Goal: Information Seeking & Learning: Check status

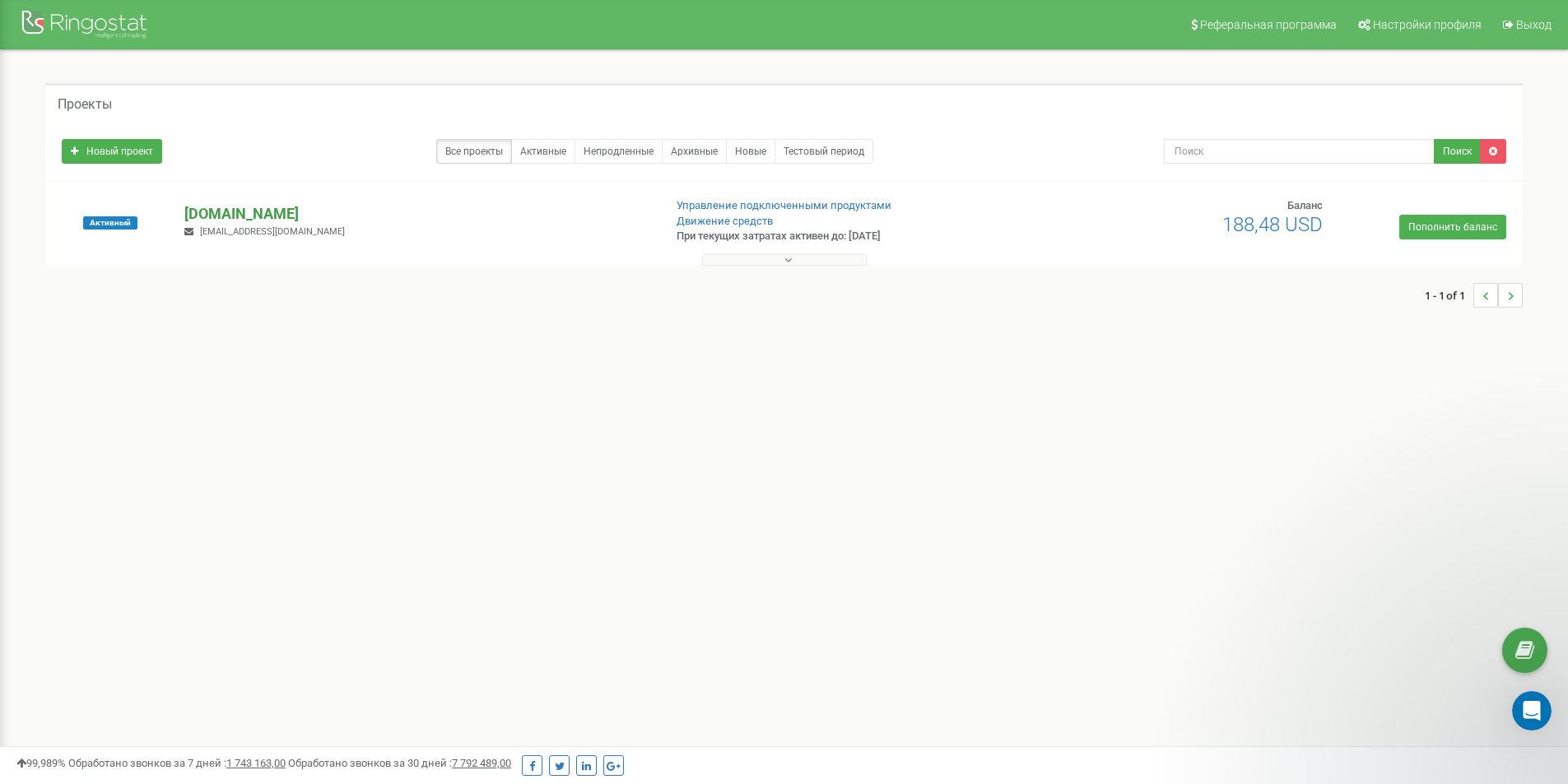
click at [251, 213] on p "[DOMAIN_NAME]" at bounding box center [416, 213] width 465 height 22
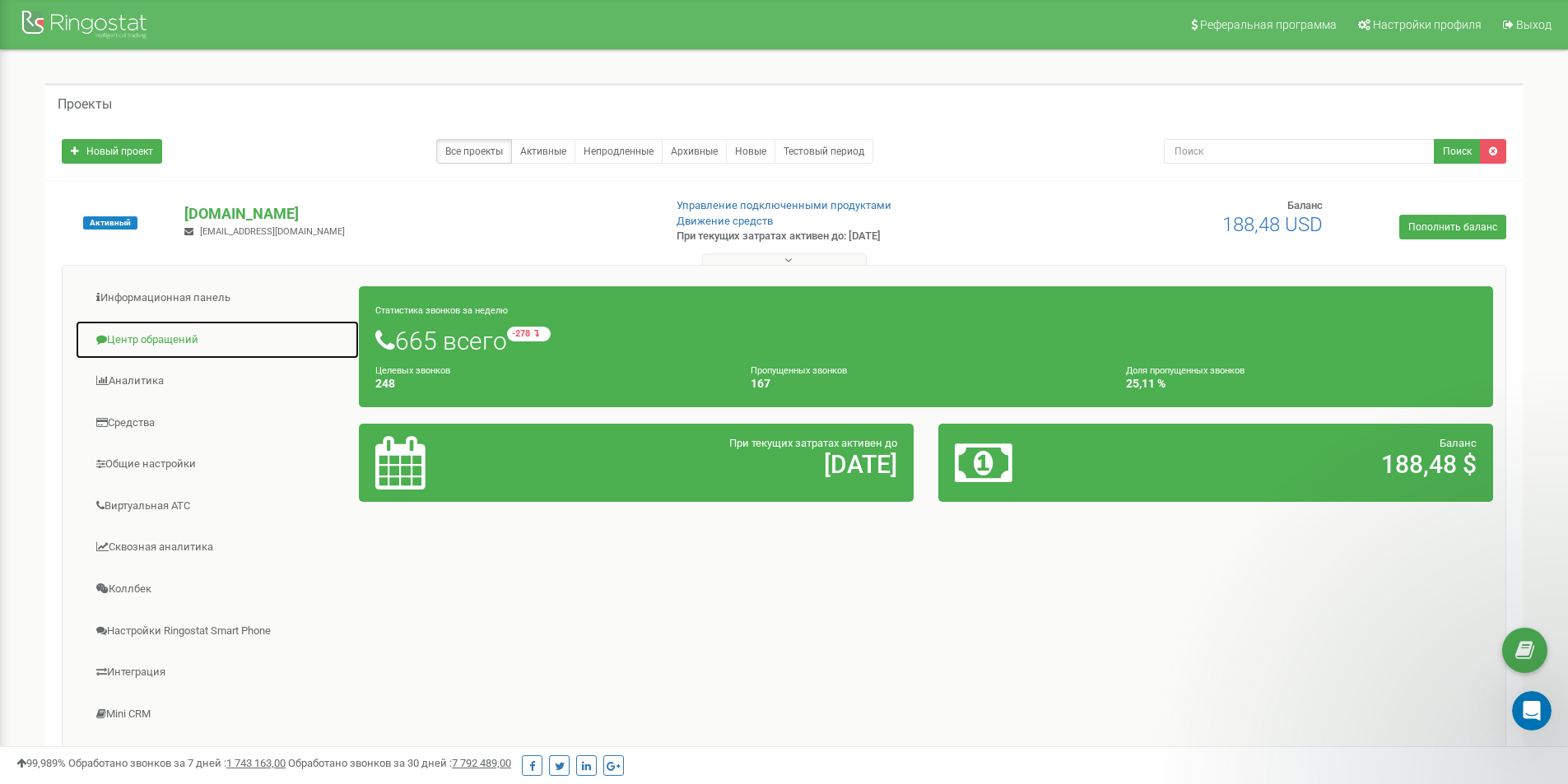
click at [174, 338] on link "Центр обращений" at bounding box center [217, 340] width 285 height 41
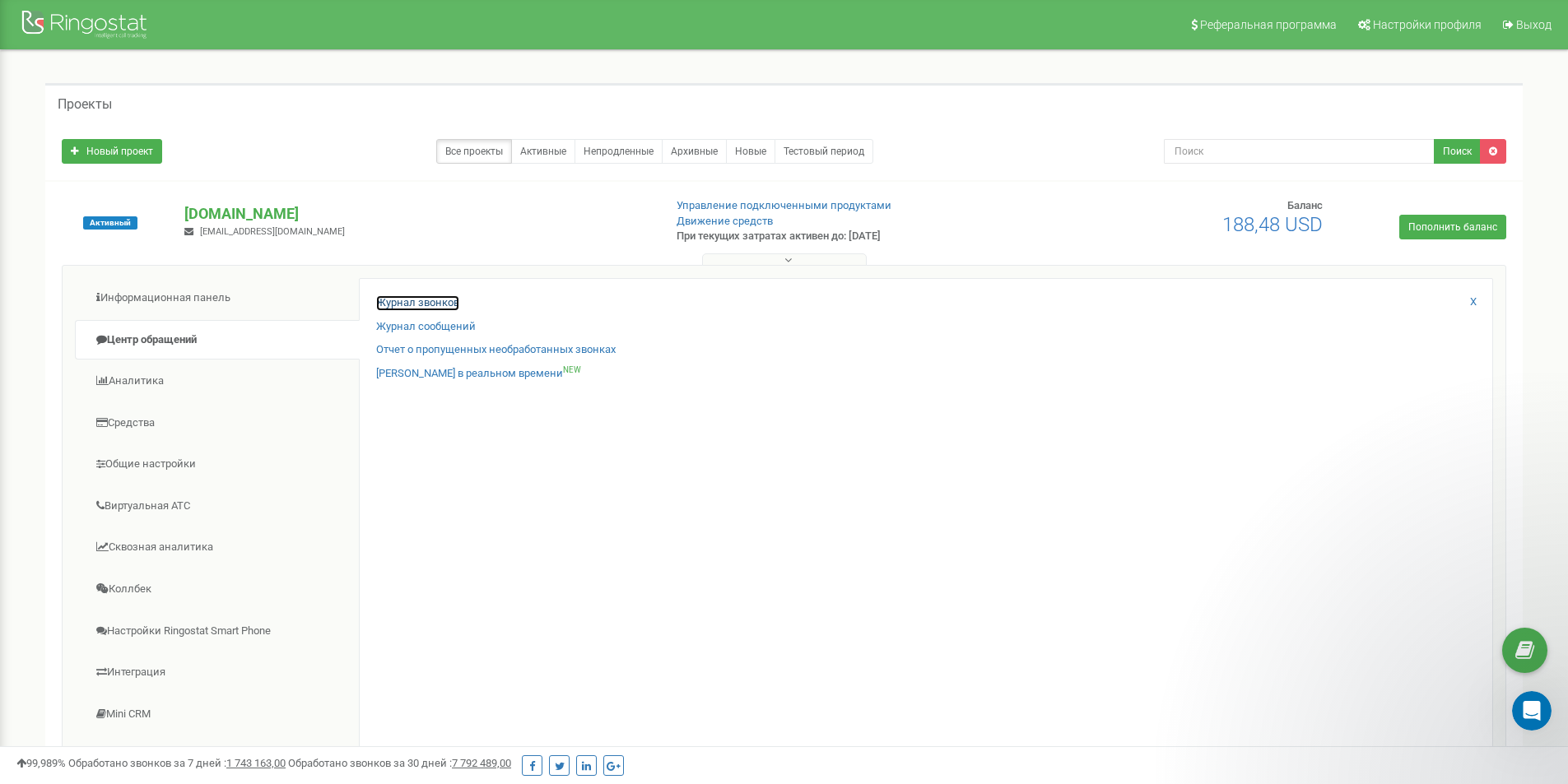
click at [430, 297] on link "Журнал звонков" at bounding box center [418, 303] width 83 height 16
click at [430, 300] on link "Журнал звонков" at bounding box center [418, 303] width 83 height 16
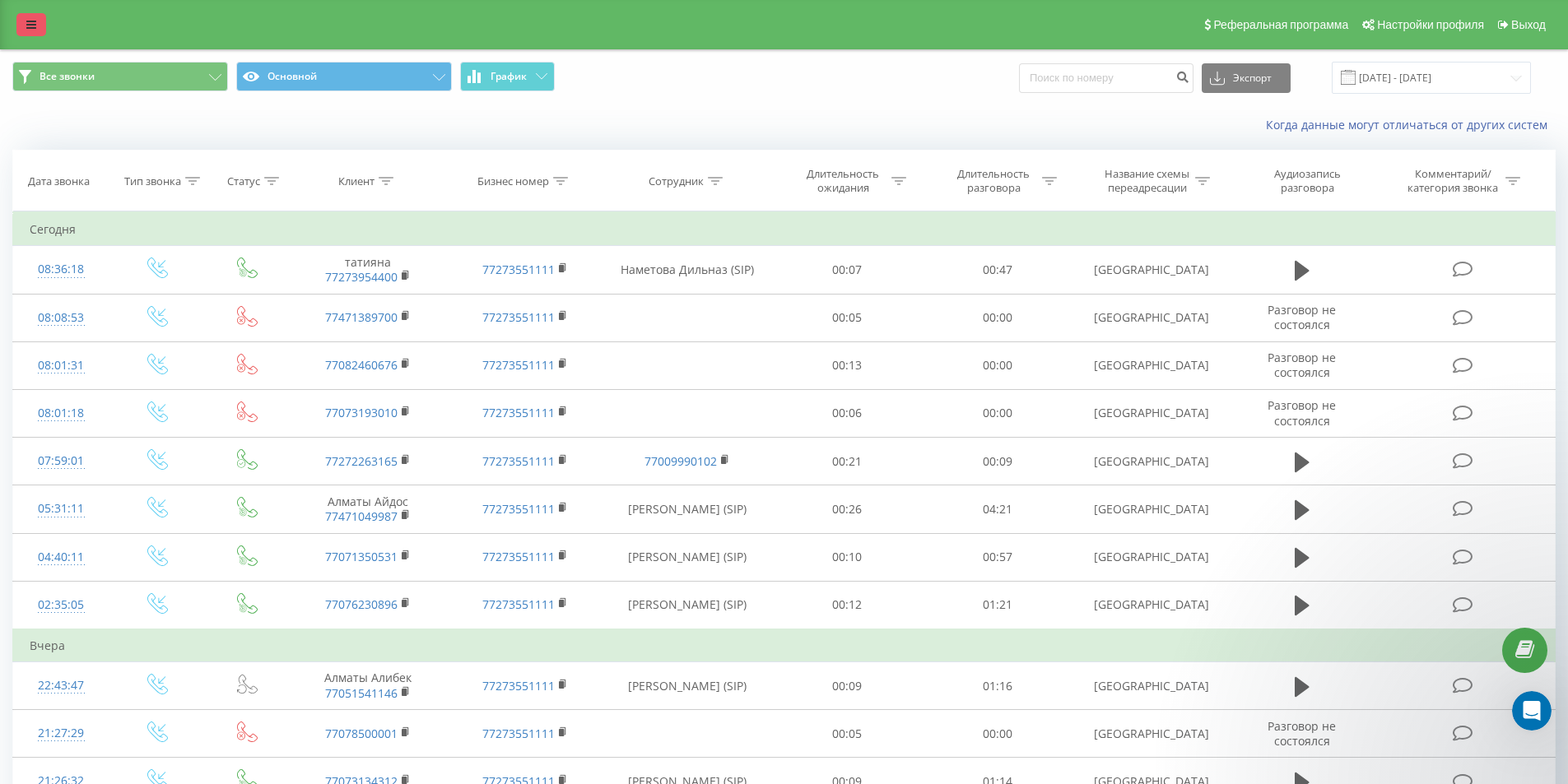
click at [18, 23] on link at bounding box center [30, 25] width 29 height 23
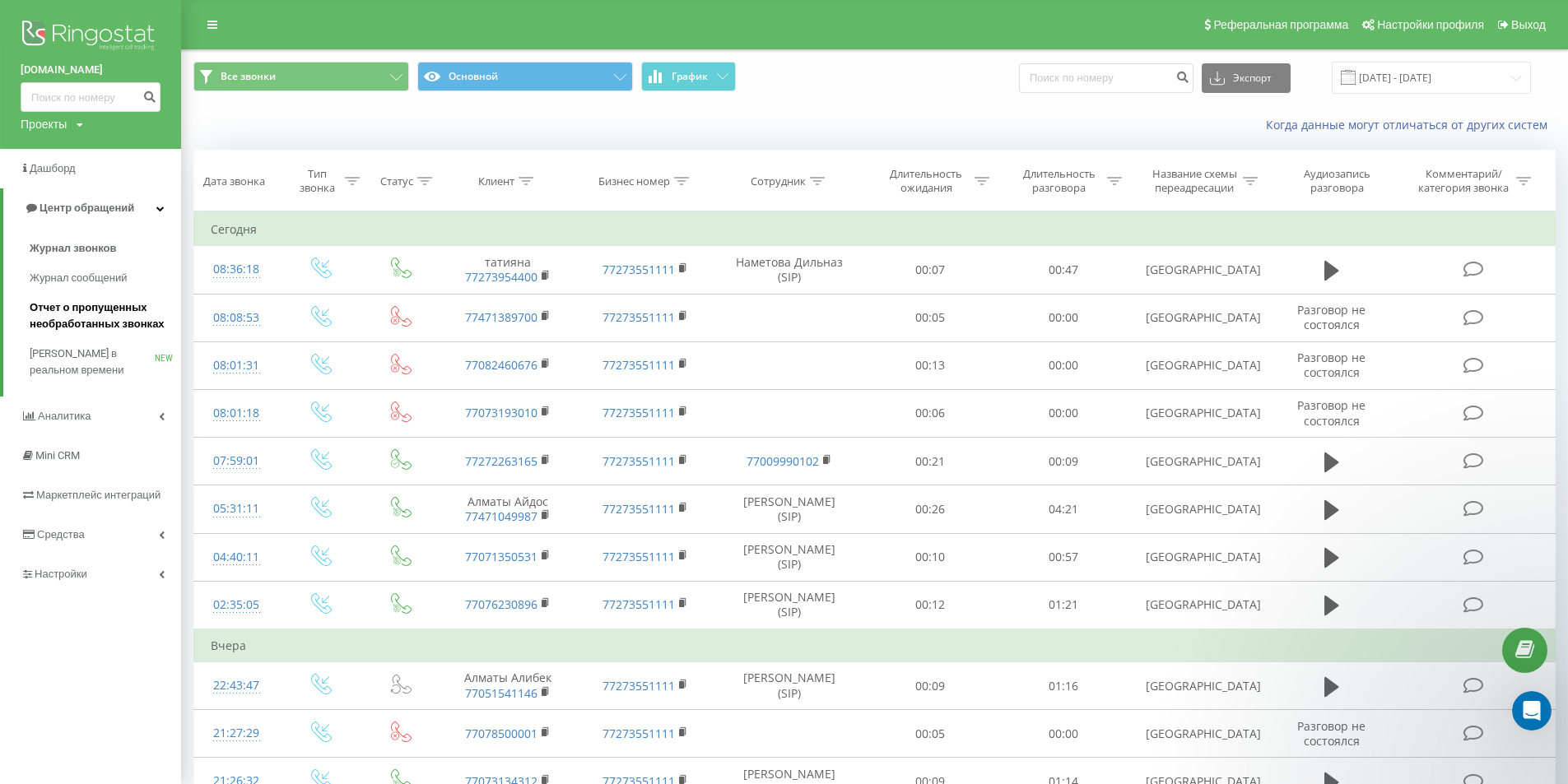
click at [99, 318] on span "Отчет о пропущенных необработанных звонках" at bounding box center [101, 316] width 143 height 33
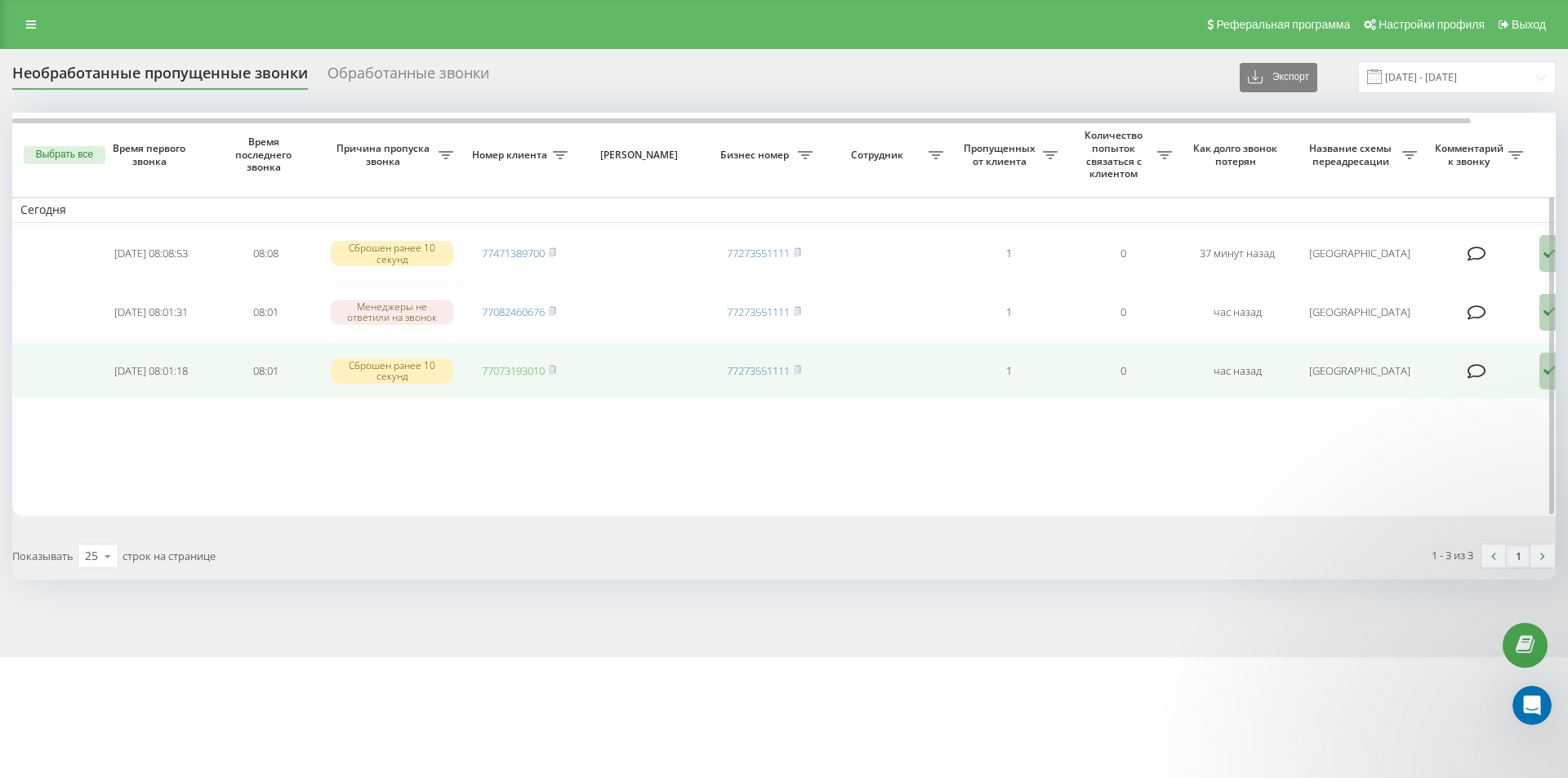
click at [541, 374] on link "77073193010" at bounding box center [513, 371] width 63 height 15
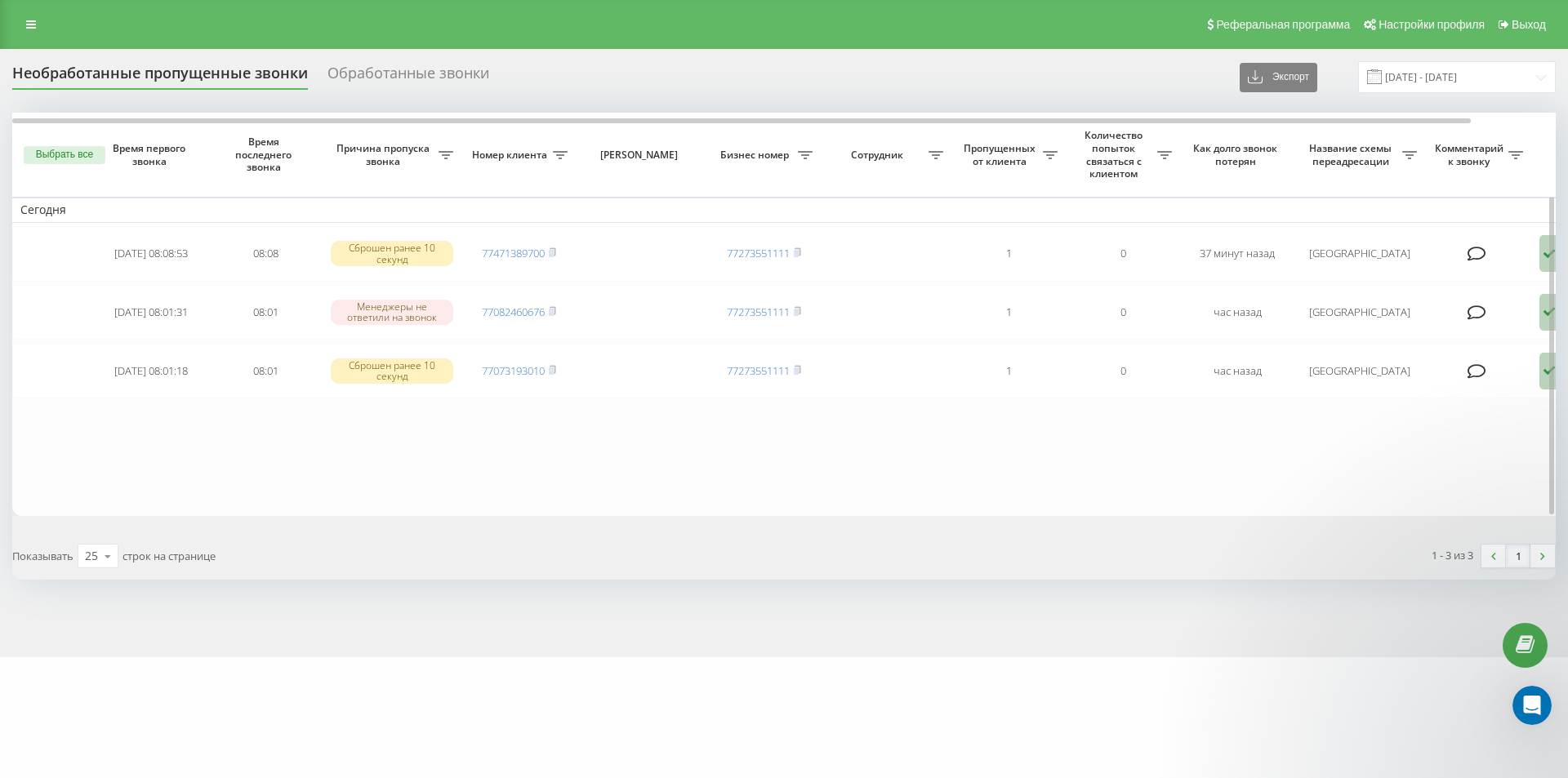
click at [678, 484] on table "Сегодня 2025-09-20 08:08:53 08:08 Сброшен ранее 10 секунд 77471389700 772735511…" at bounding box center [828, 314] width 1634 height 404
click at [37, 22] on link at bounding box center [30, 24] width 29 height 22
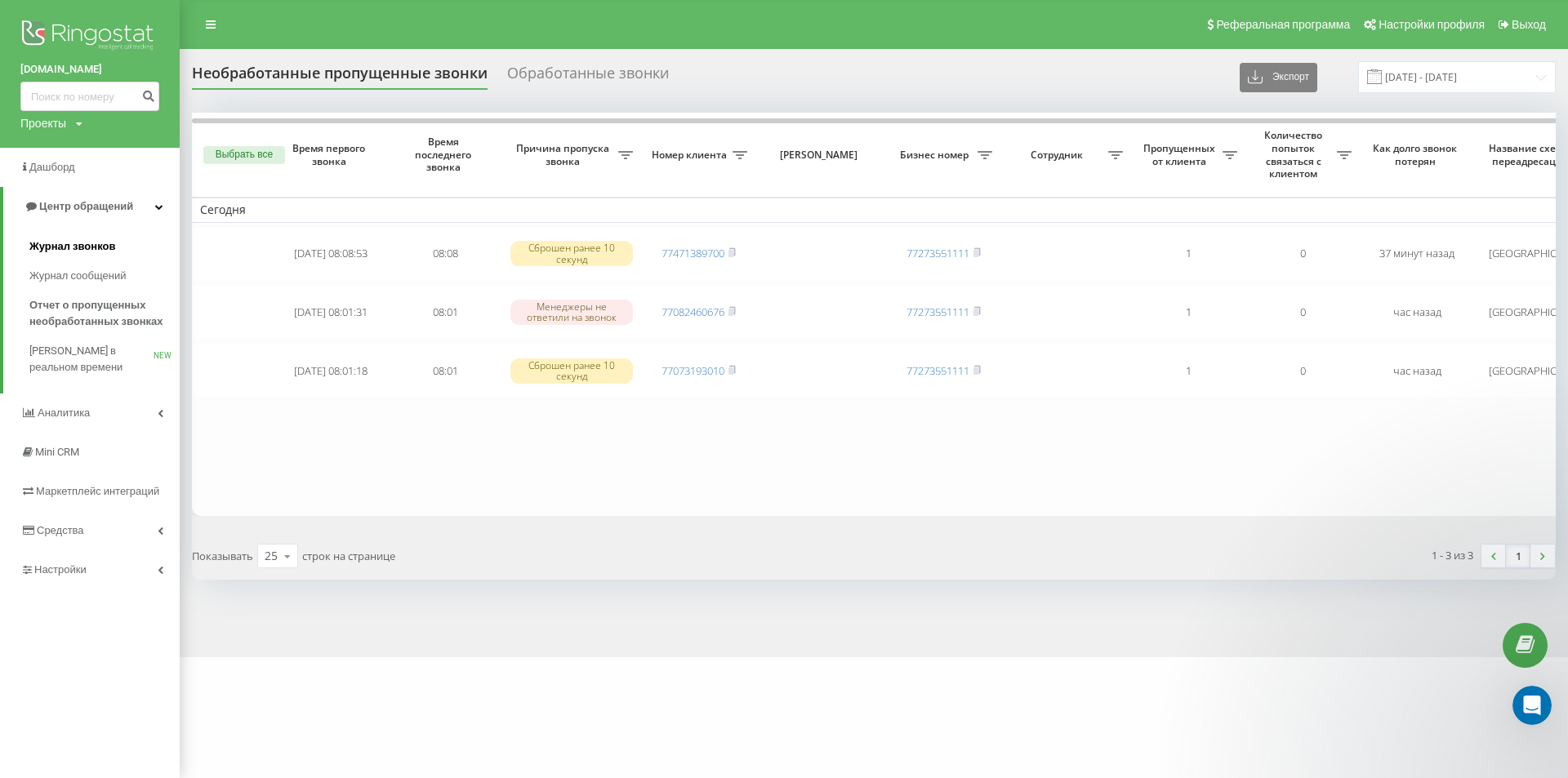
click at [108, 246] on span "Журнал звонков" at bounding box center [72, 246] width 86 height 16
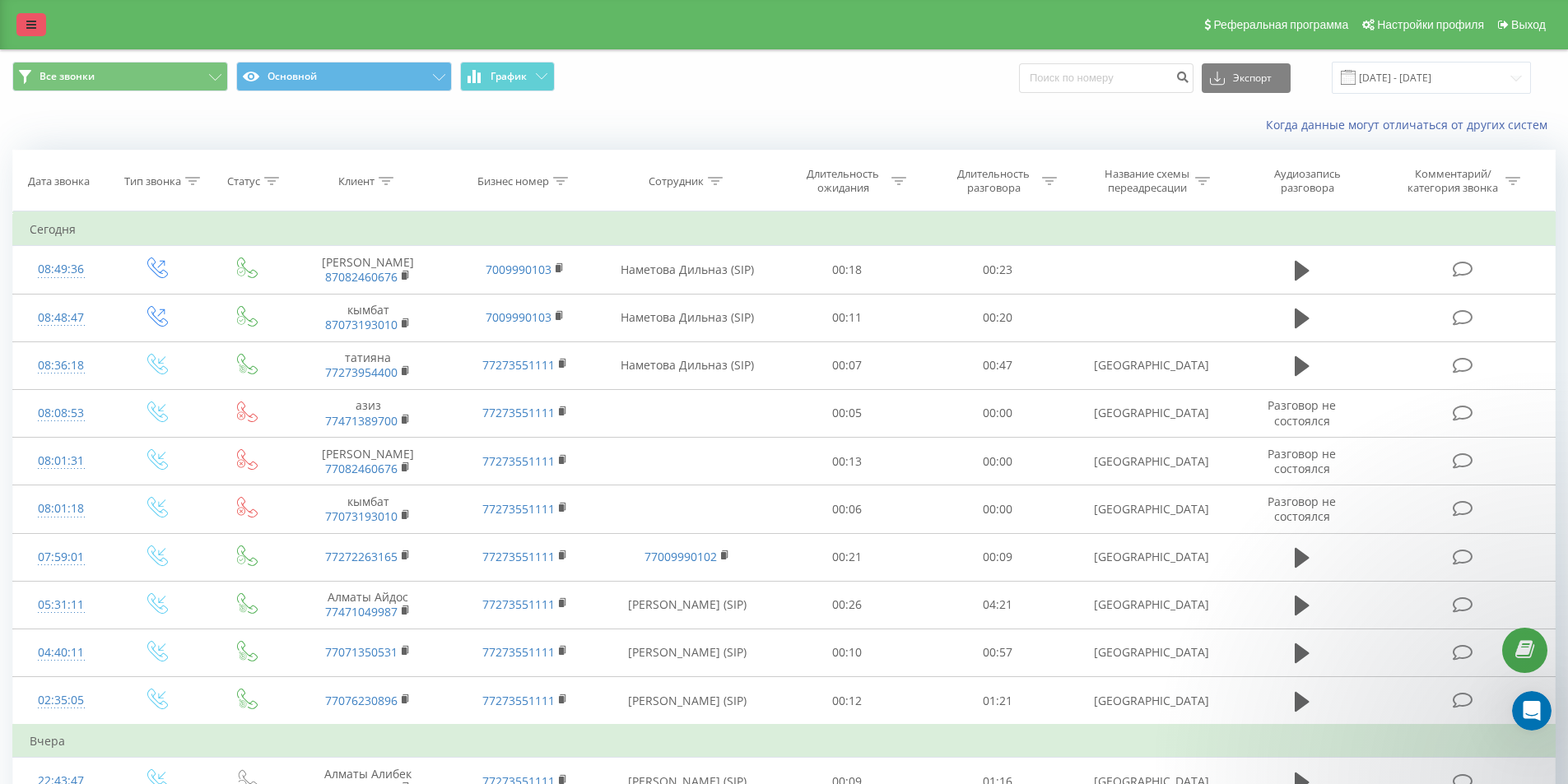
click at [28, 31] on link at bounding box center [30, 25] width 29 height 23
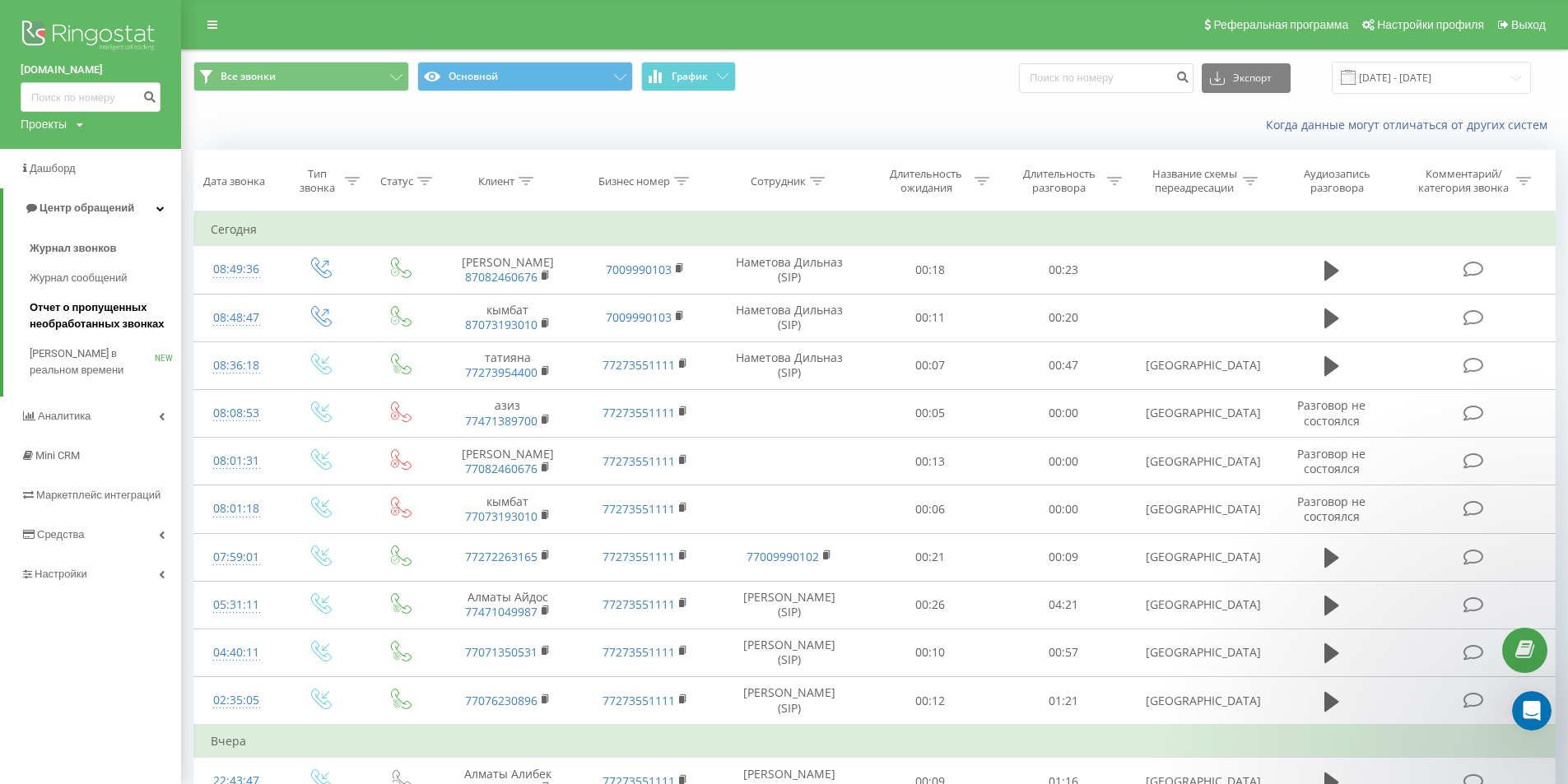
click at [103, 309] on span "Отчет о пропущенных необработанных звонках" at bounding box center [101, 316] width 143 height 33
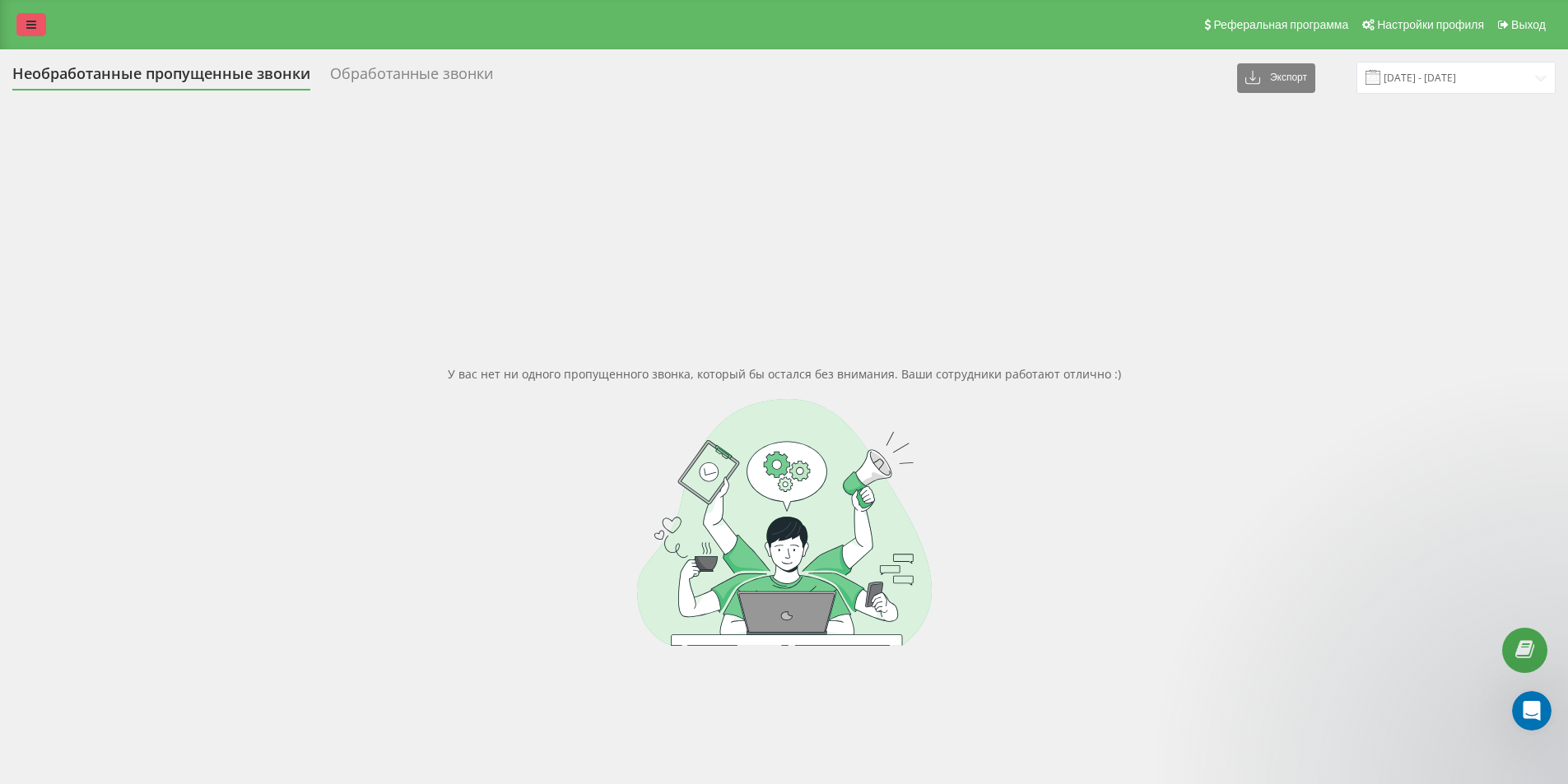
click at [36, 25] on link at bounding box center [30, 25] width 29 height 23
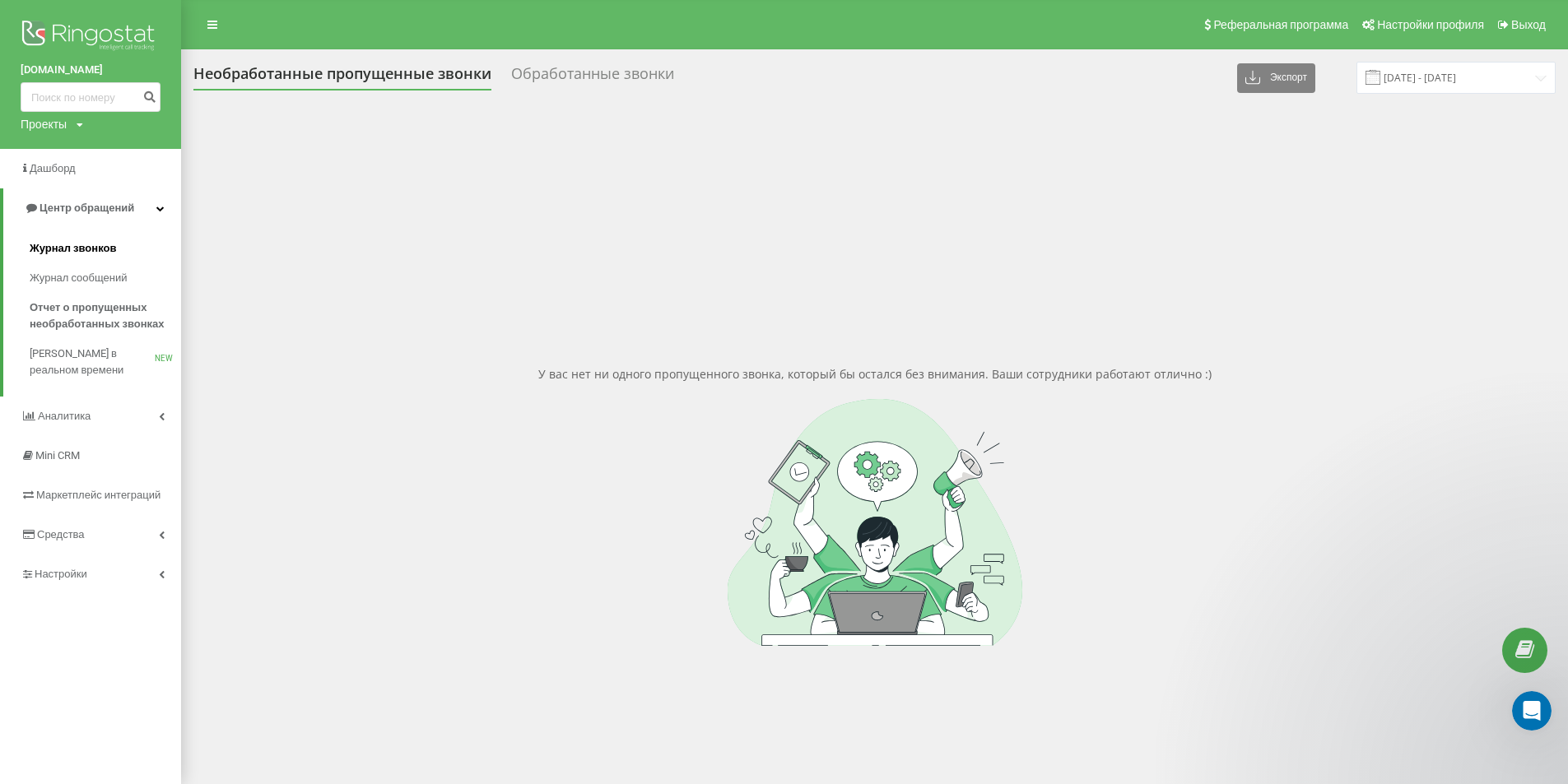
click at [121, 252] on link "Журнал звонков" at bounding box center [105, 248] width 152 height 29
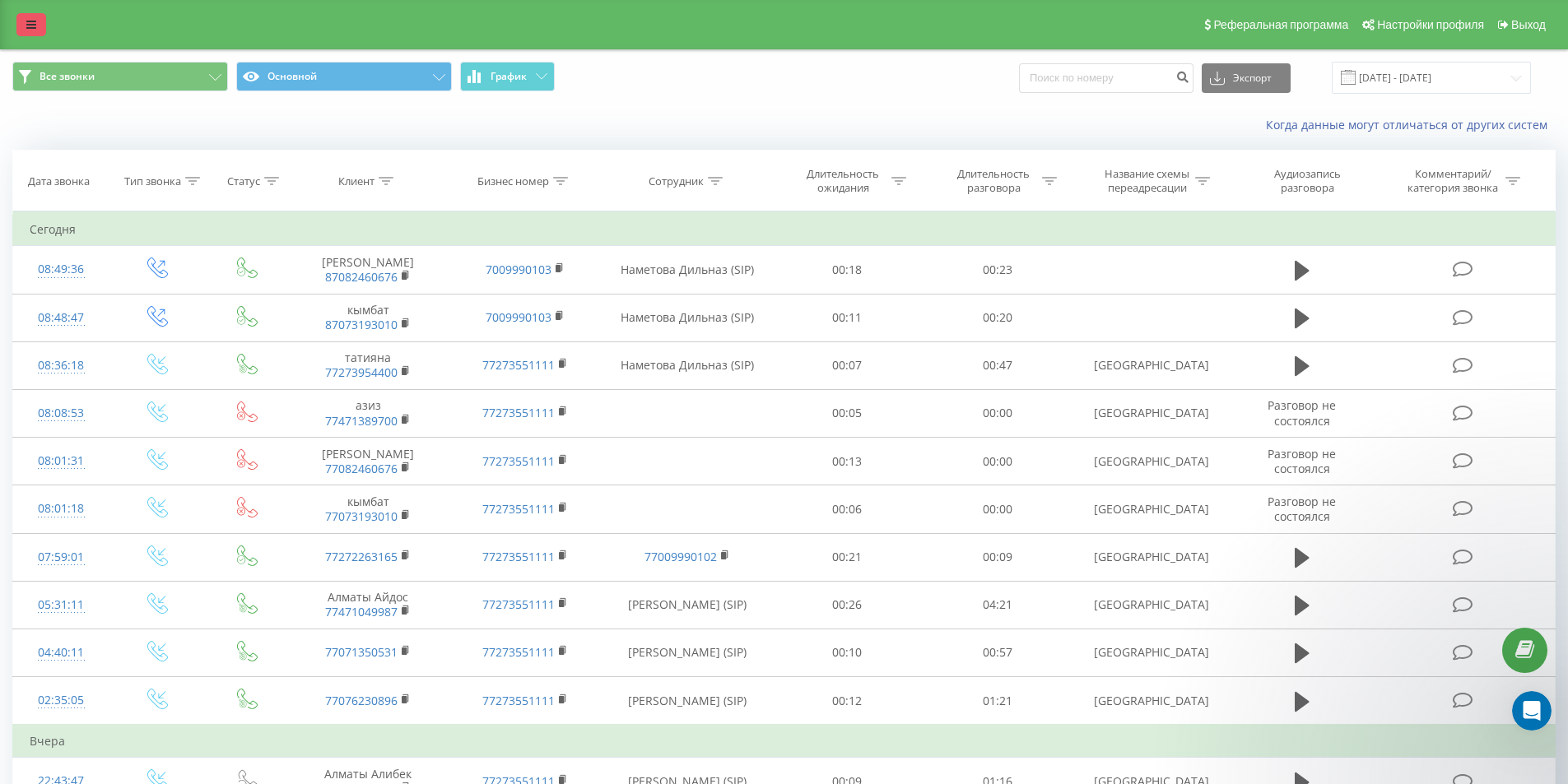
click at [36, 18] on link at bounding box center [30, 25] width 29 height 23
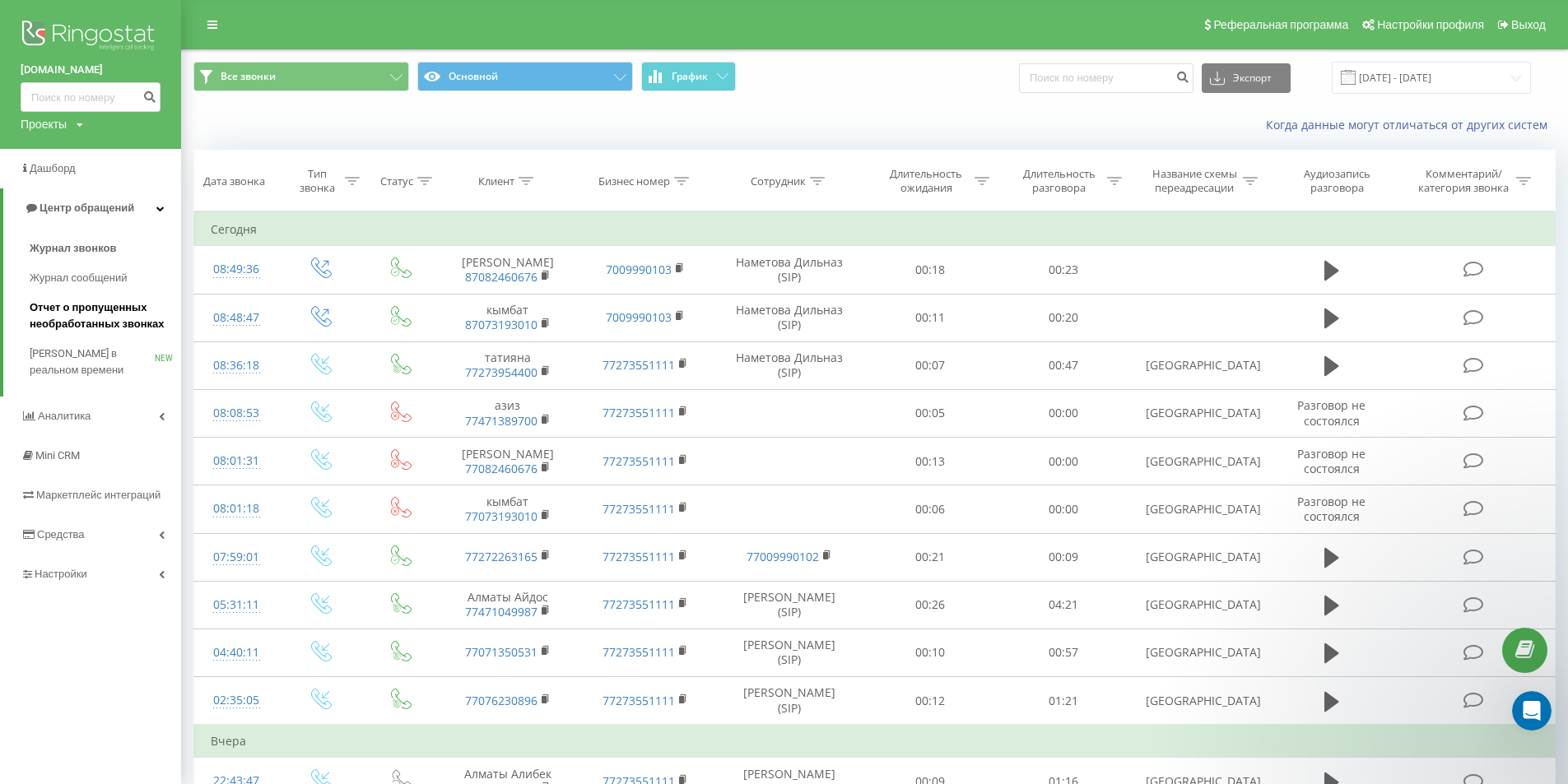
click at [138, 321] on span "Отчет о пропущенных необработанных звонках" at bounding box center [101, 316] width 143 height 33
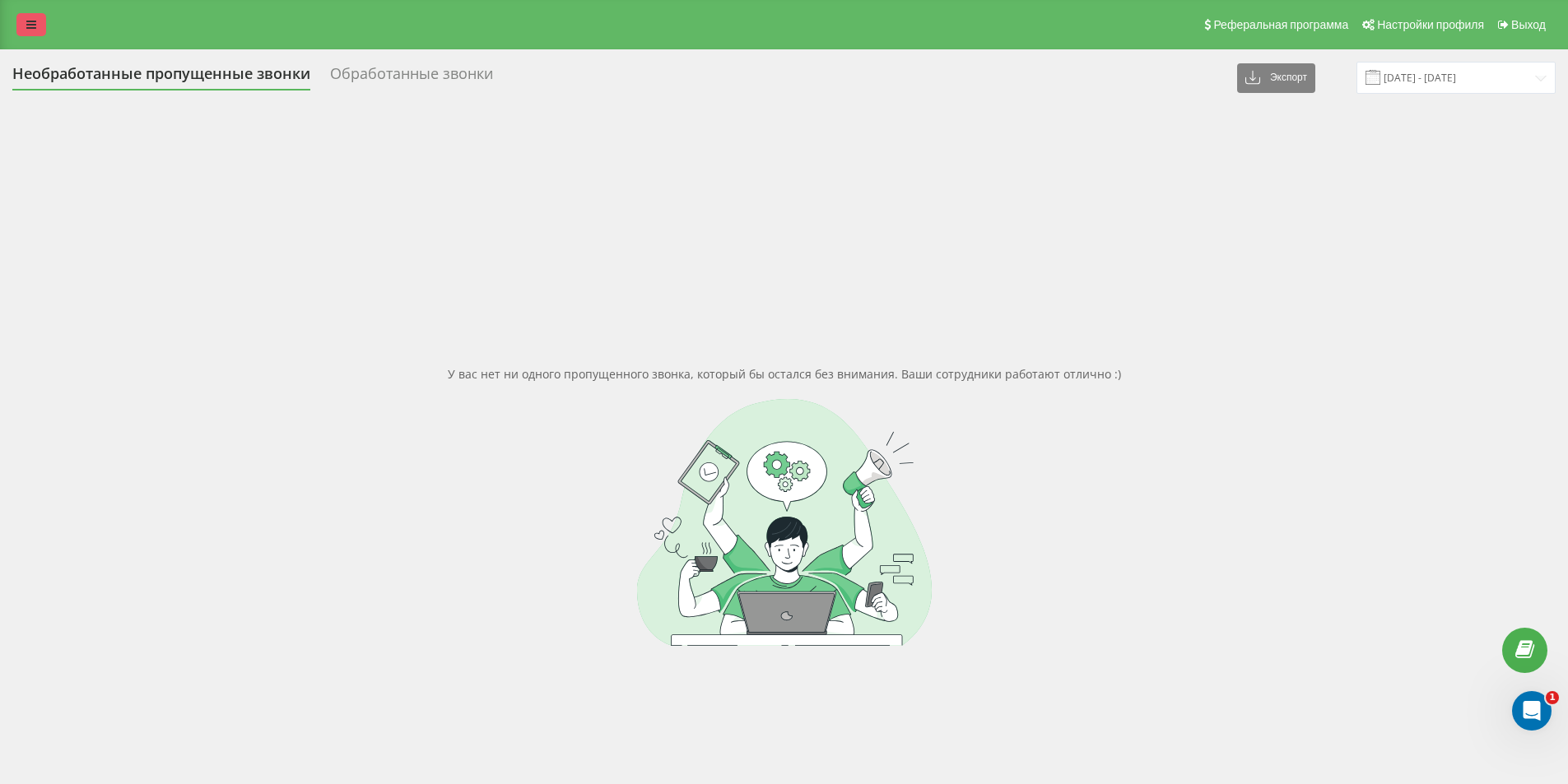
click at [33, 25] on icon at bounding box center [31, 25] width 9 height 11
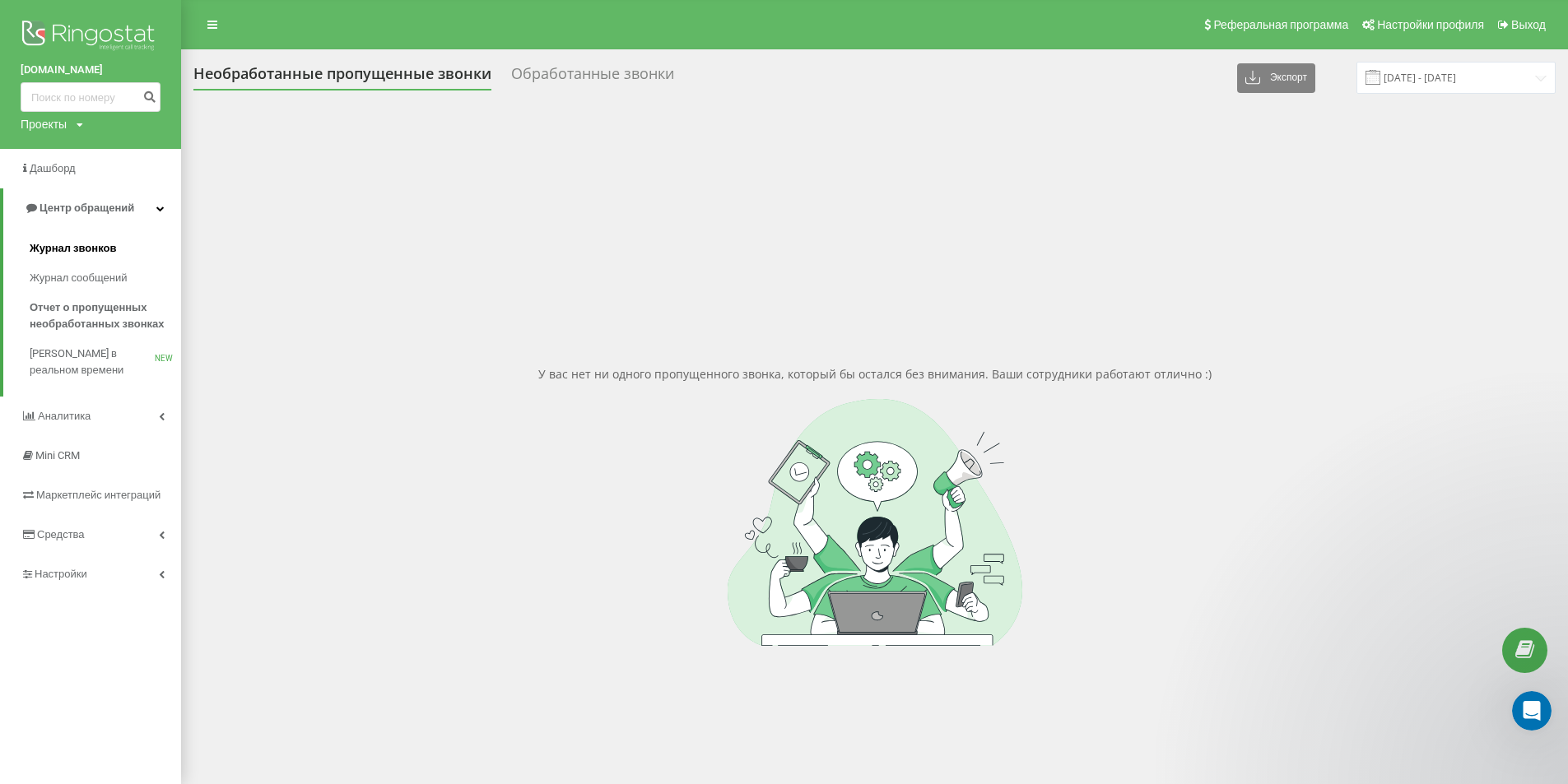
click at [138, 242] on link "Журнал звонков" at bounding box center [105, 248] width 152 height 29
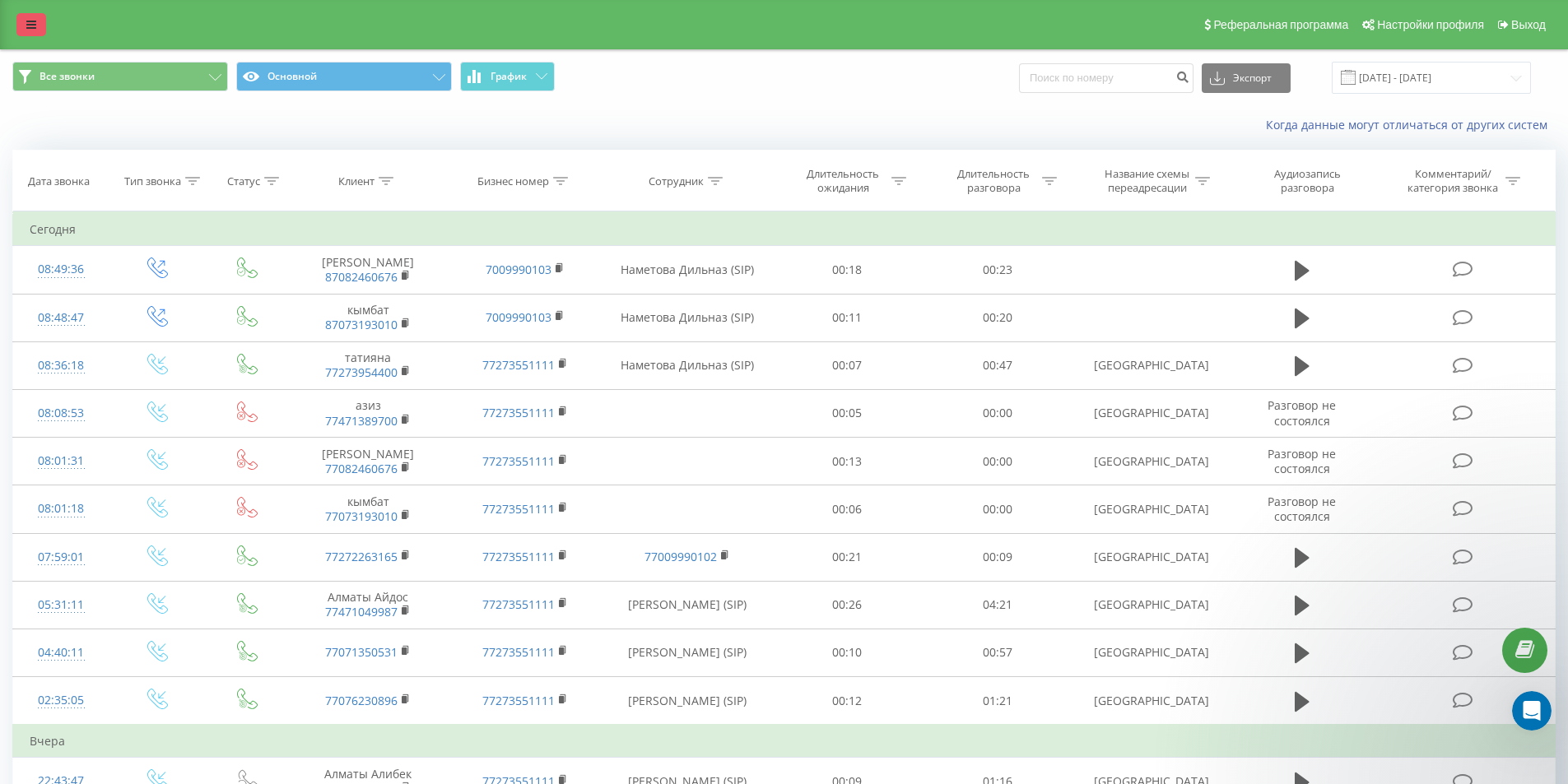
click at [34, 32] on link at bounding box center [30, 25] width 29 height 23
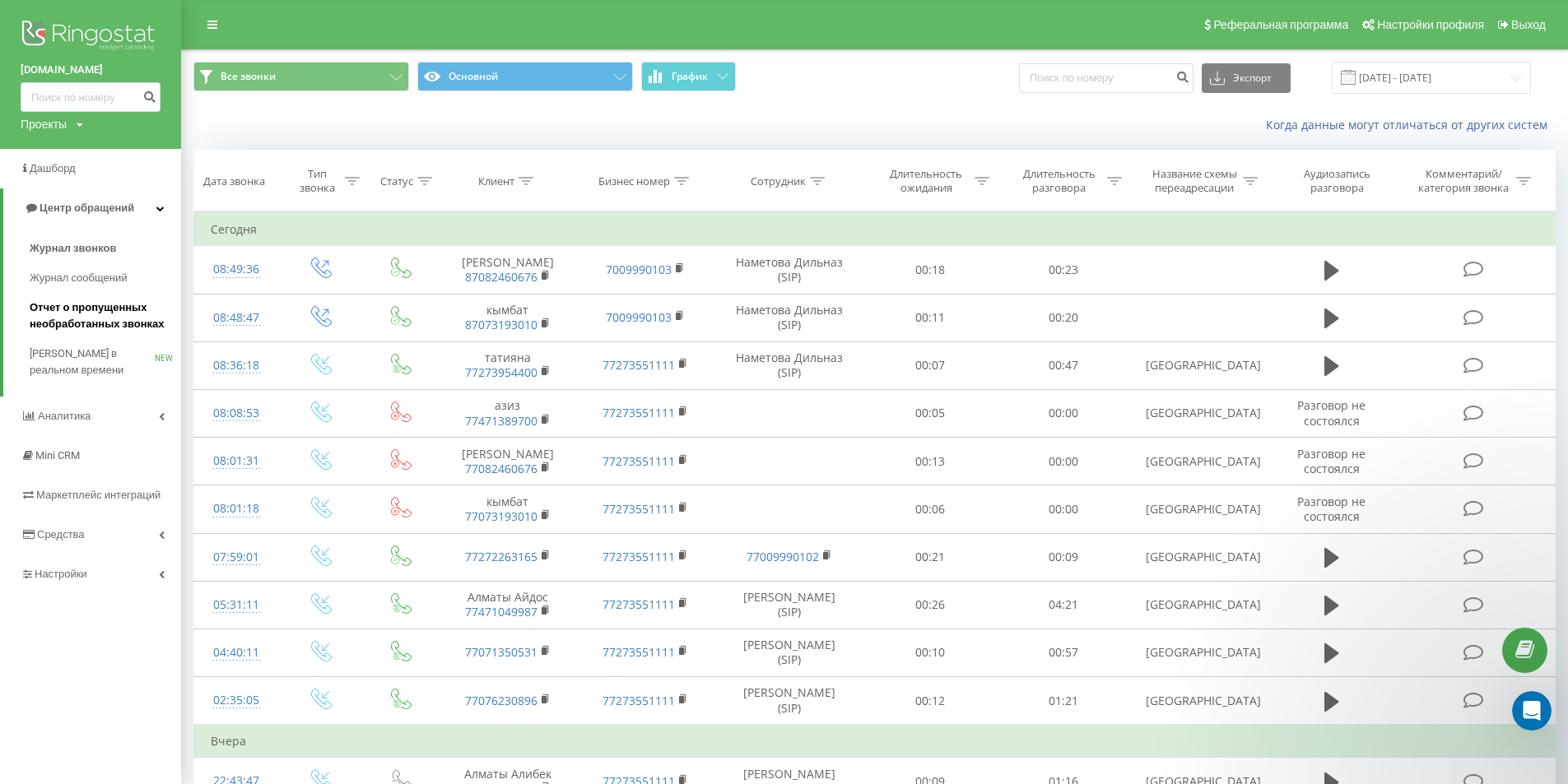
click at [128, 307] on span "Отчет о пропущенных необработанных звонках" at bounding box center [101, 316] width 143 height 33
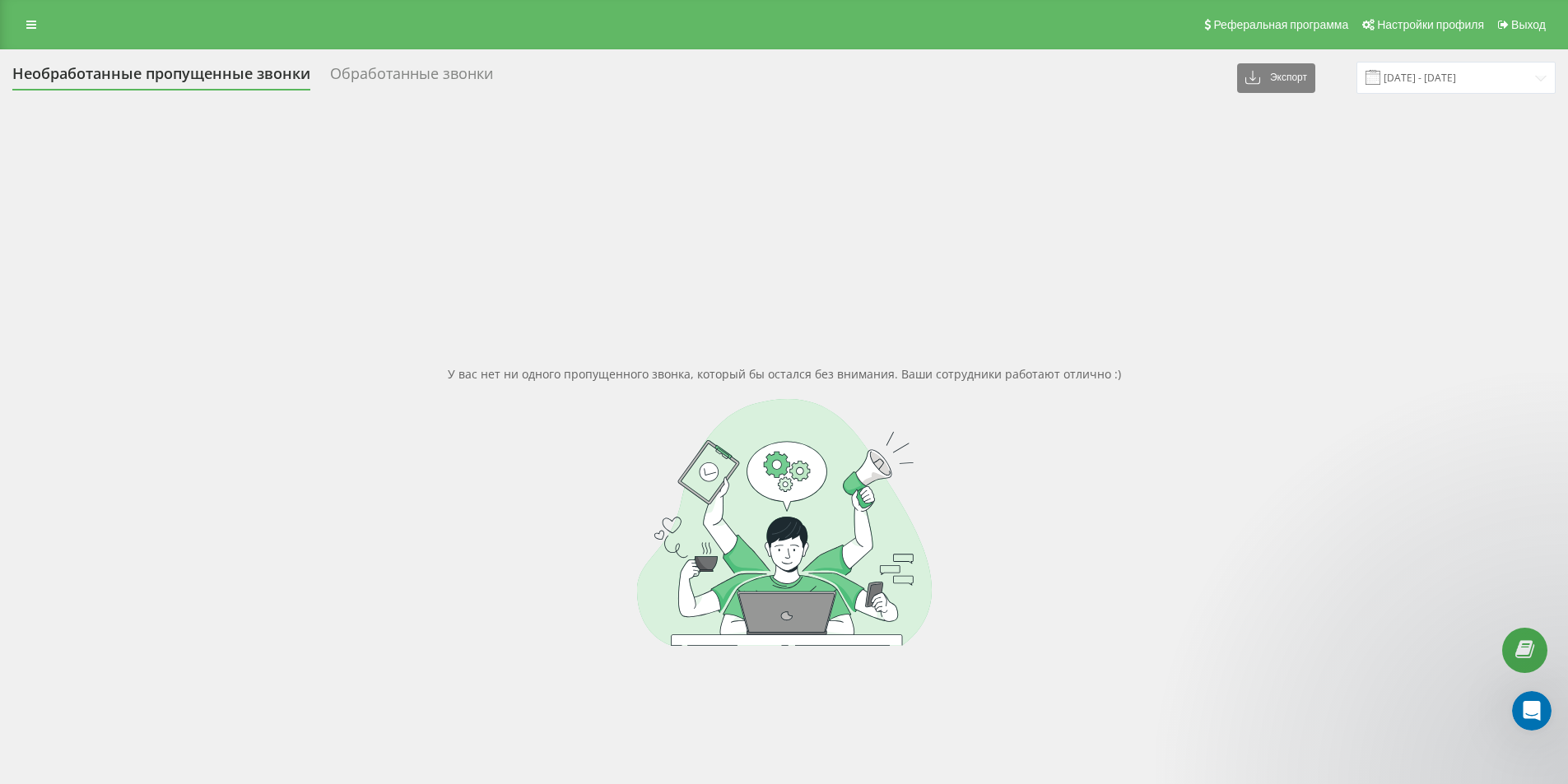
click at [416, 84] on div "Обработанные звонки" at bounding box center [411, 77] width 163 height 25
click at [416, 75] on div "Обработанные звонки" at bounding box center [411, 77] width 163 height 25
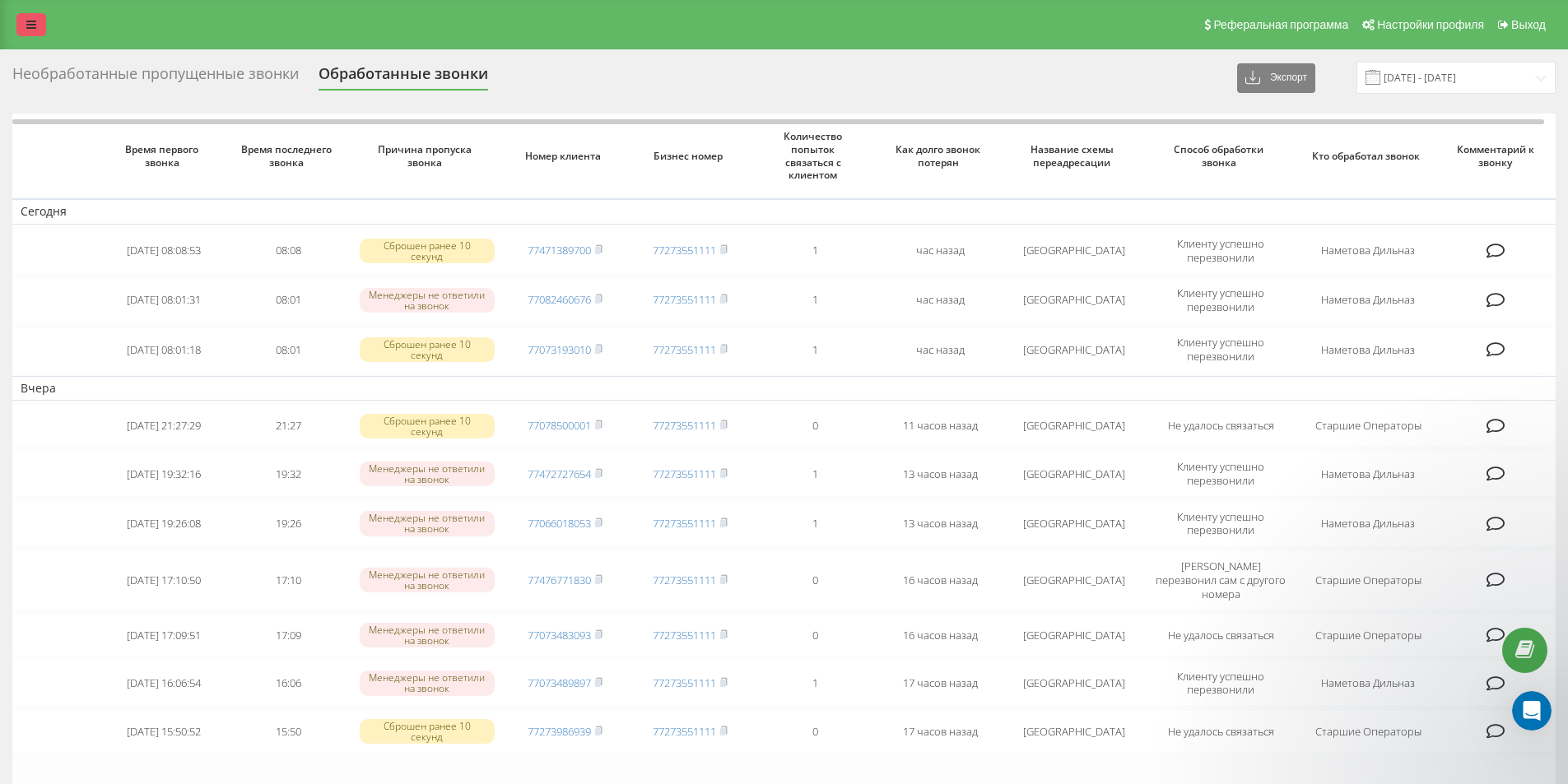
click at [29, 33] on link at bounding box center [30, 25] width 29 height 23
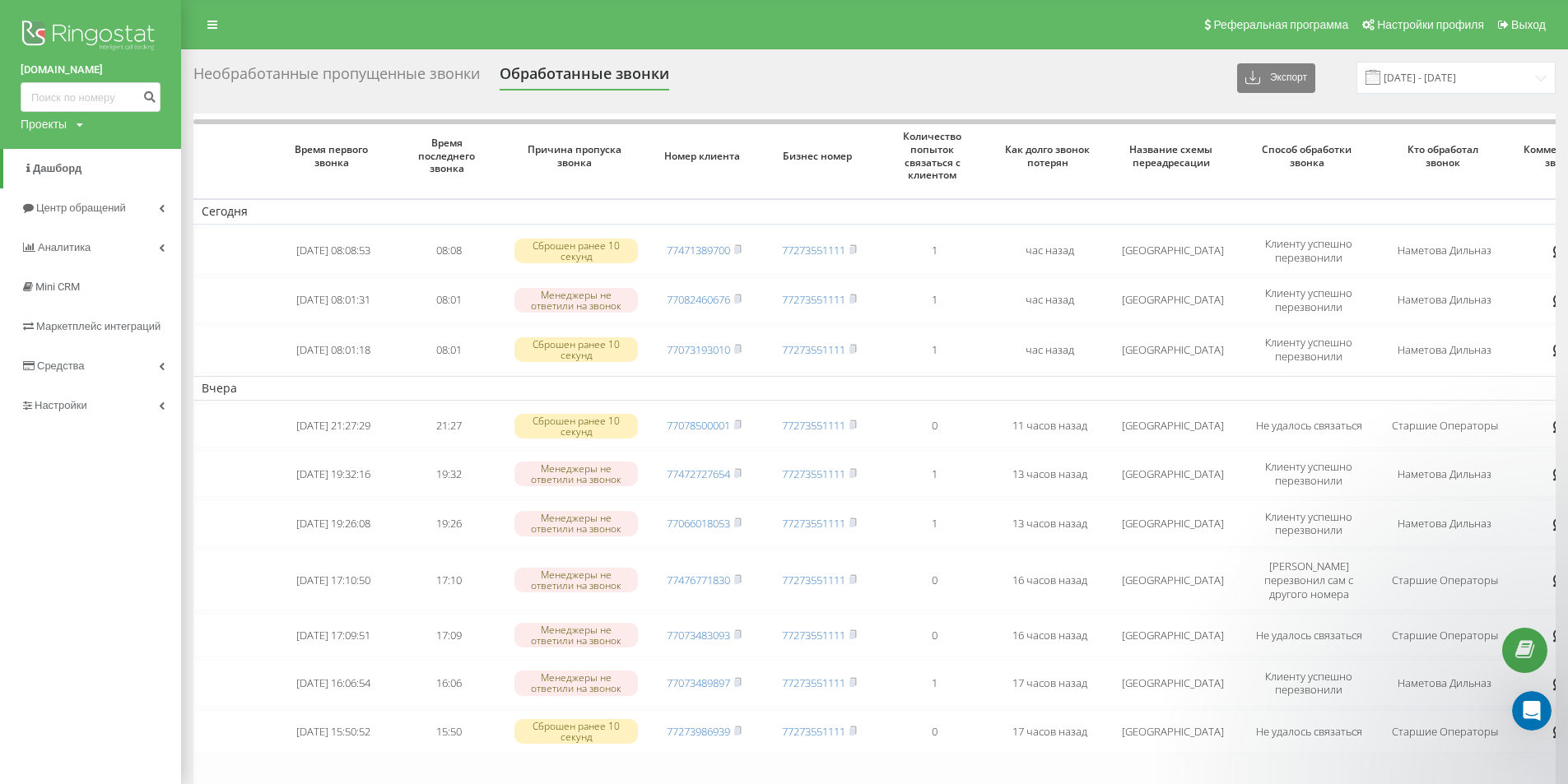
click at [326, 83] on div "Необработанные пропущенные звонки" at bounding box center [337, 77] width 287 height 25
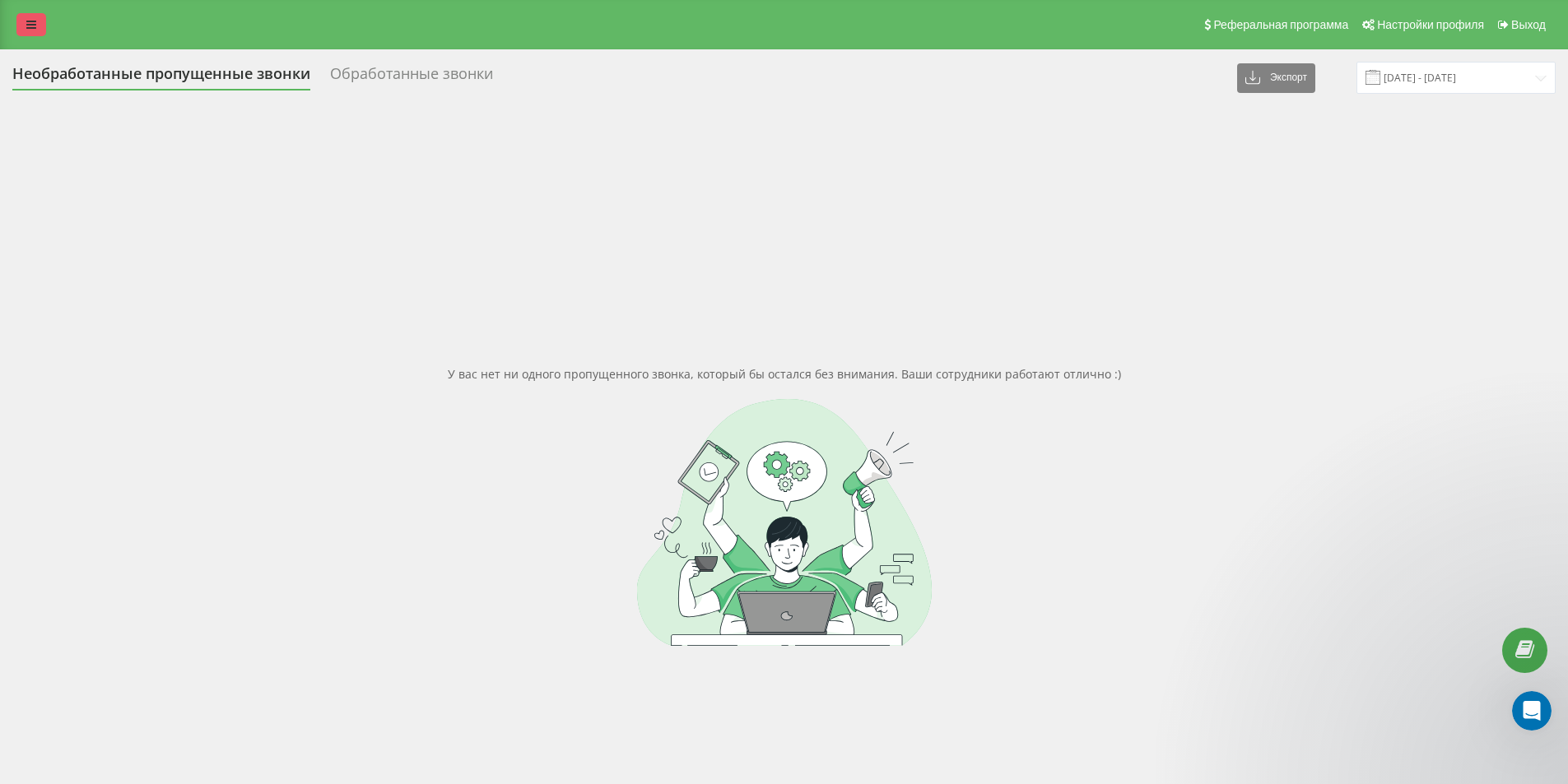
click at [31, 21] on icon at bounding box center [31, 25] width 9 height 11
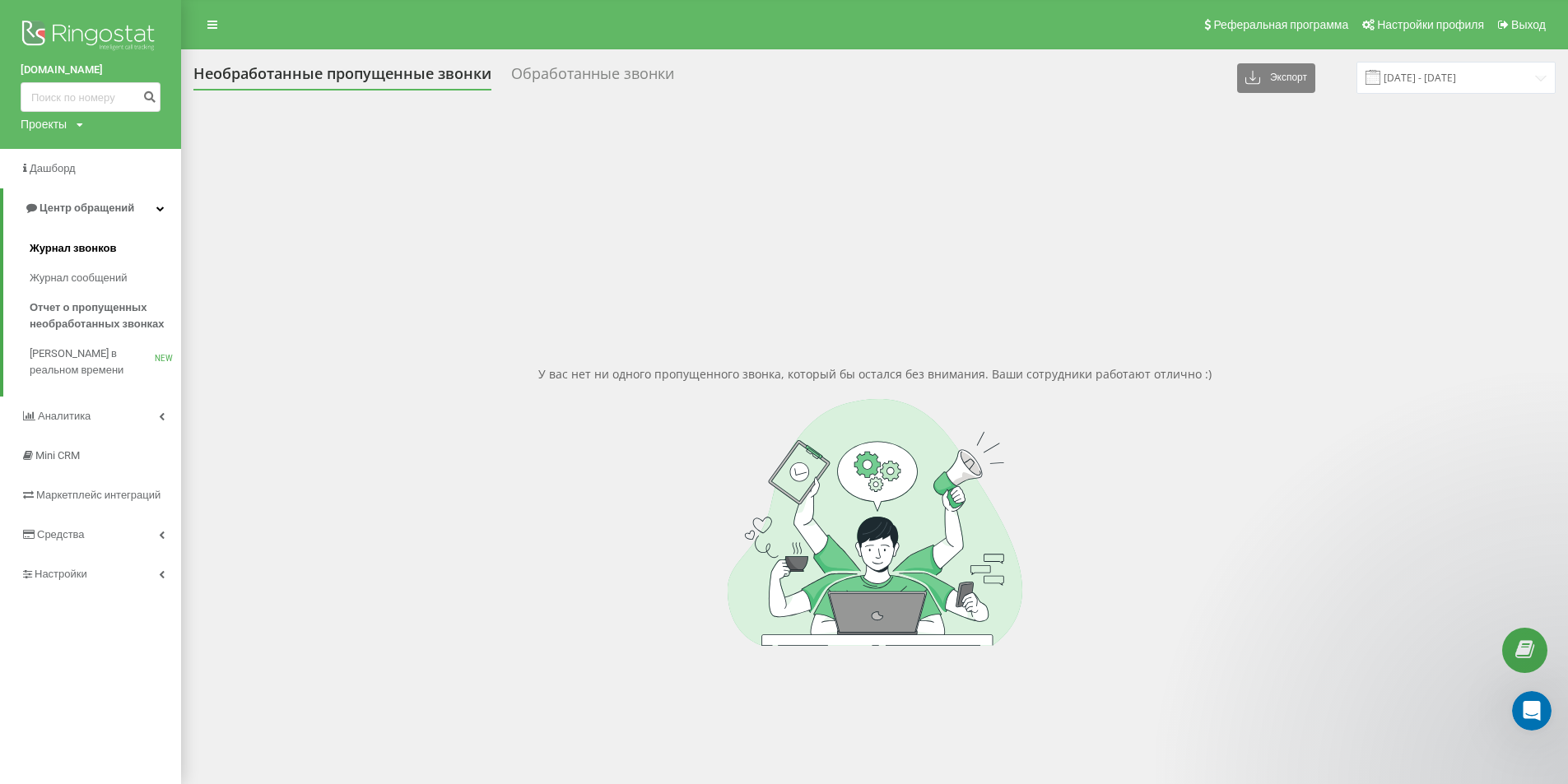
click at [111, 236] on link "Журнал звонков" at bounding box center [105, 248] width 152 height 29
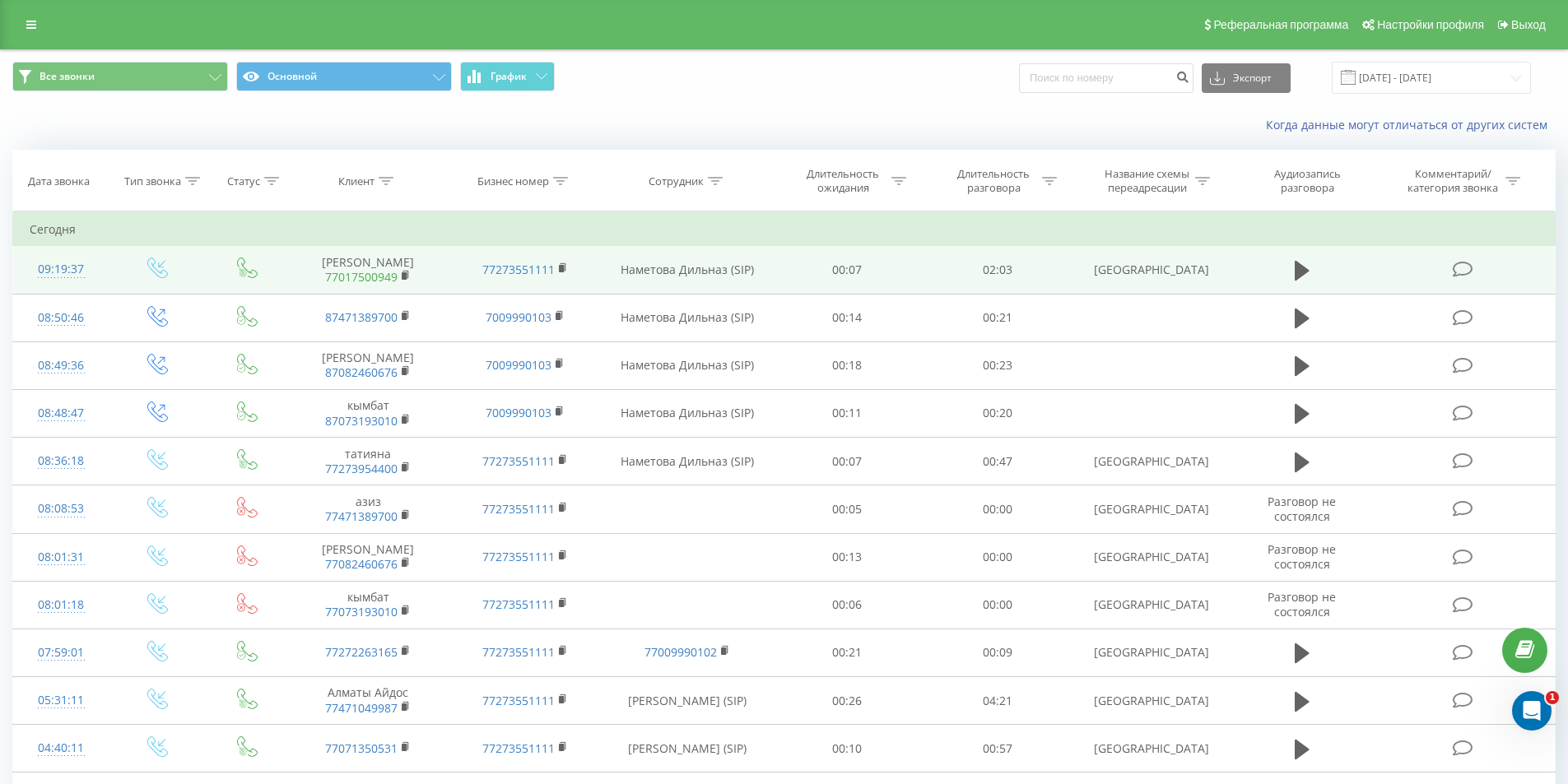
click at [377, 280] on link "77017500949" at bounding box center [361, 276] width 73 height 16
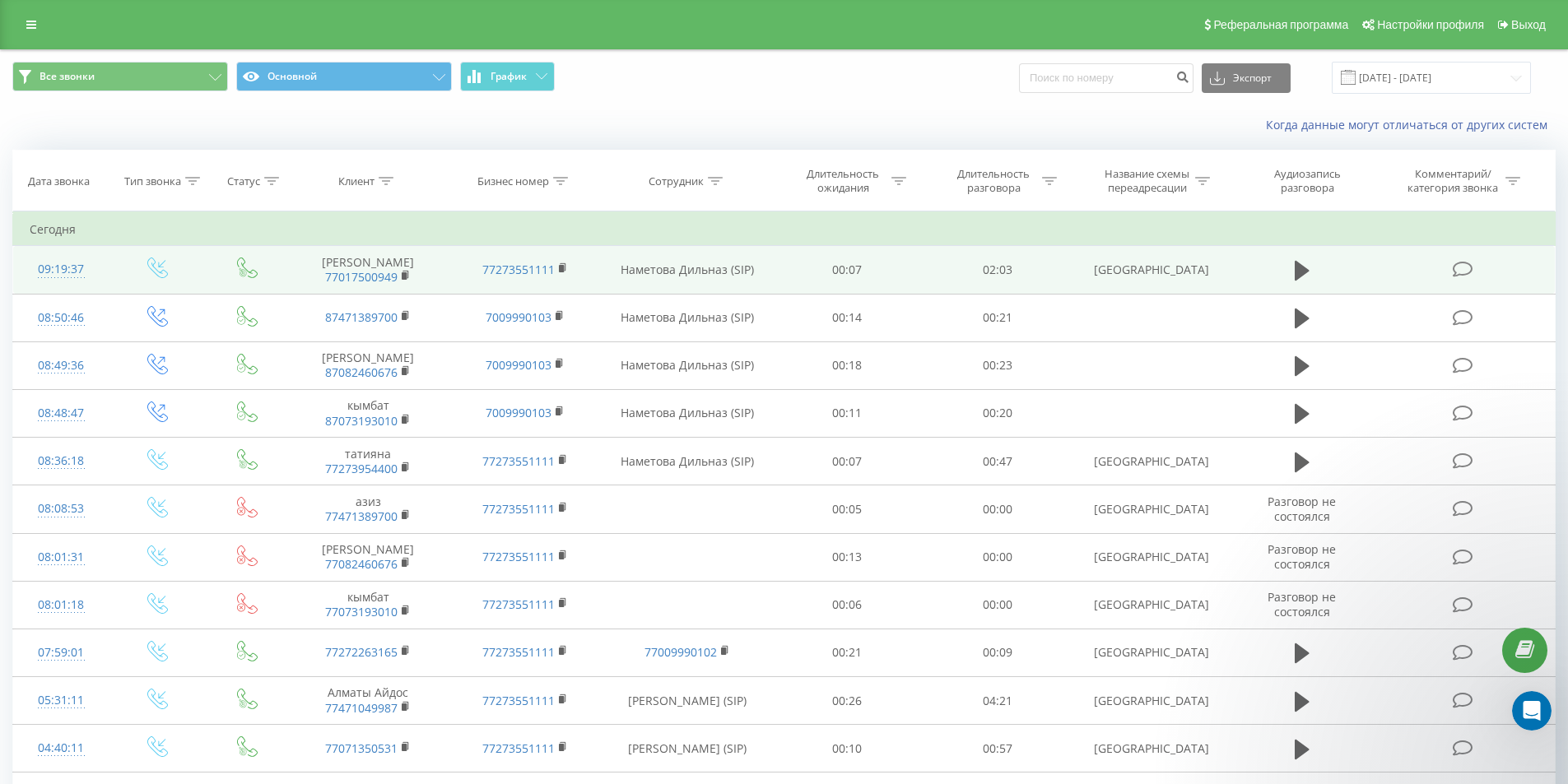
click at [239, 266] on icon at bounding box center [247, 268] width 21 height 21
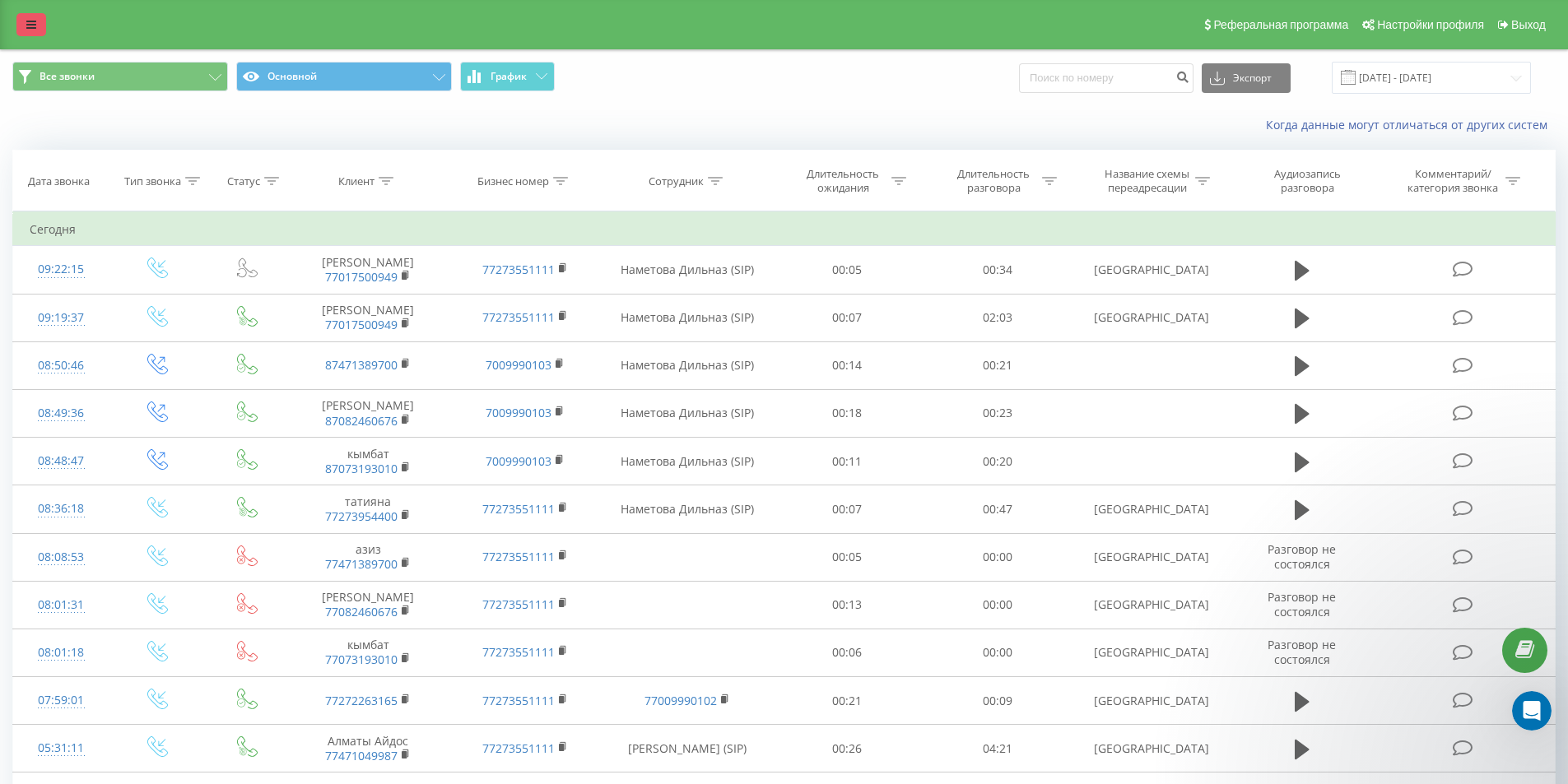
click at [35, 19] on icon at bounding box center [31, 25] width 9 height 11
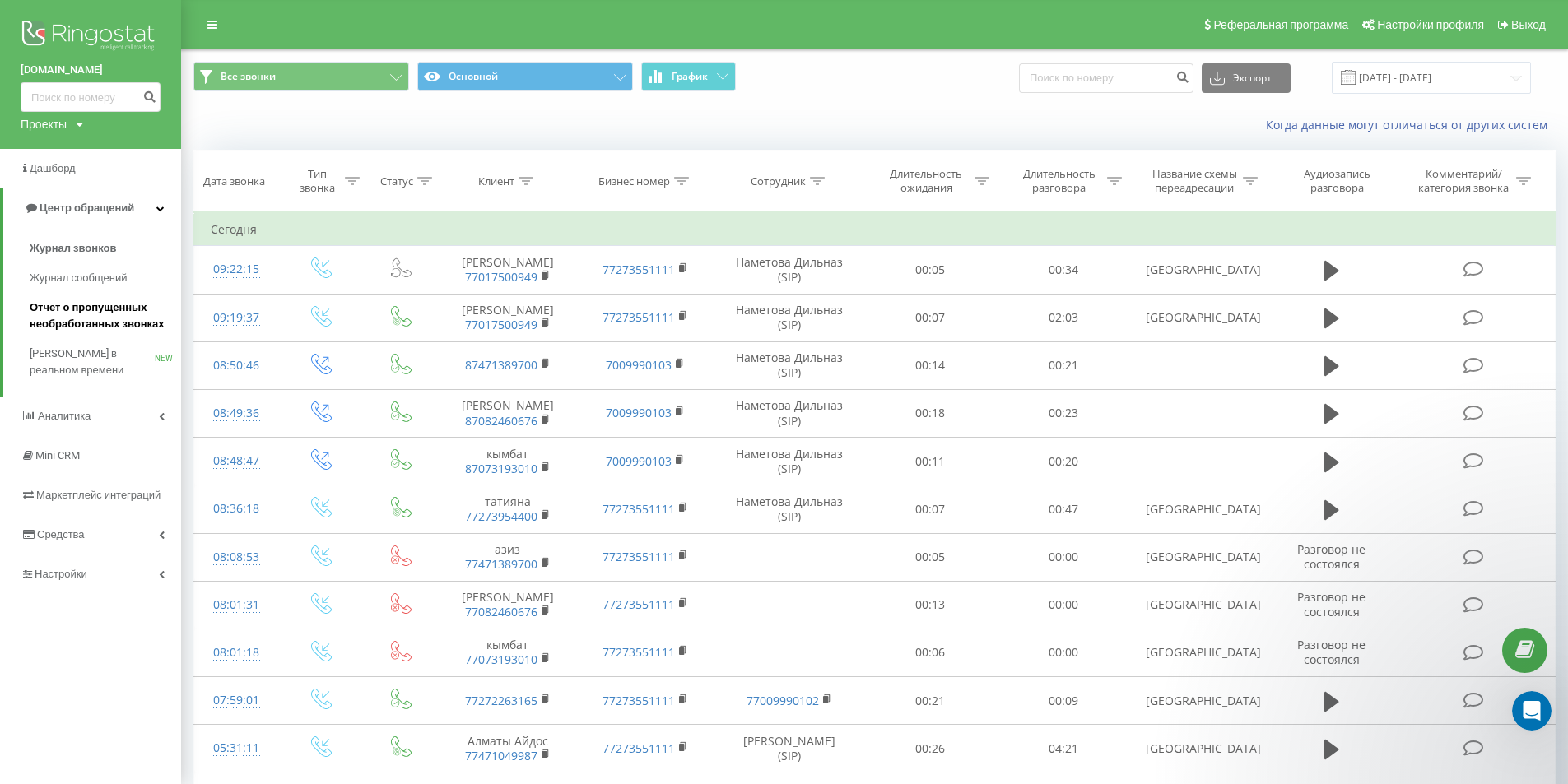
click at [115, 311] on span "Отчет о пропущенных необработанных звонках" at bounding box center [101, 316] width 143 height 33
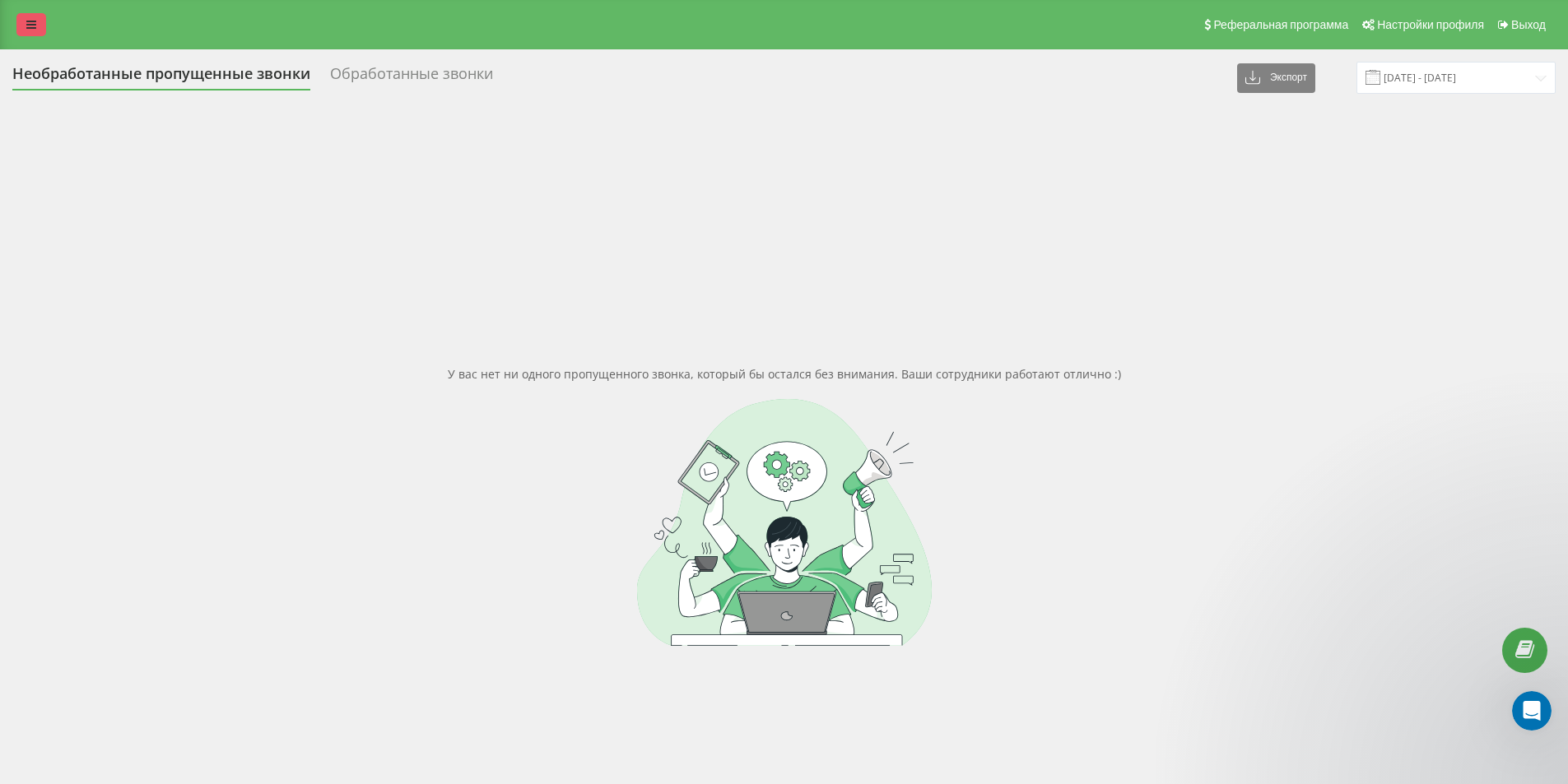
click at [35, 31] on link at bounding box center [30, 25] width 29 height 23
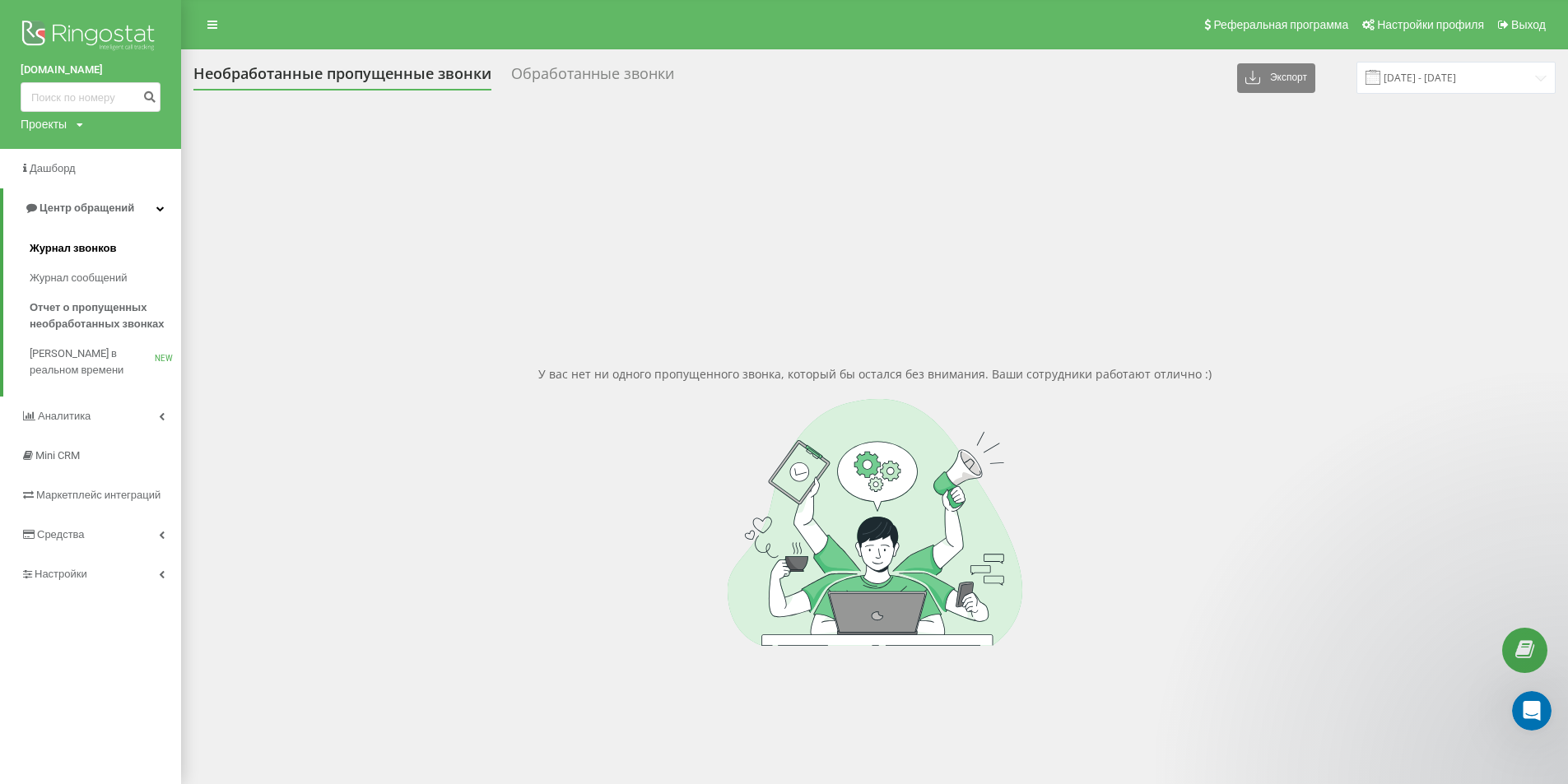
click at [117, 251] on link "Журнал звонков" at bounding box center [105, 248] width 152 height 29
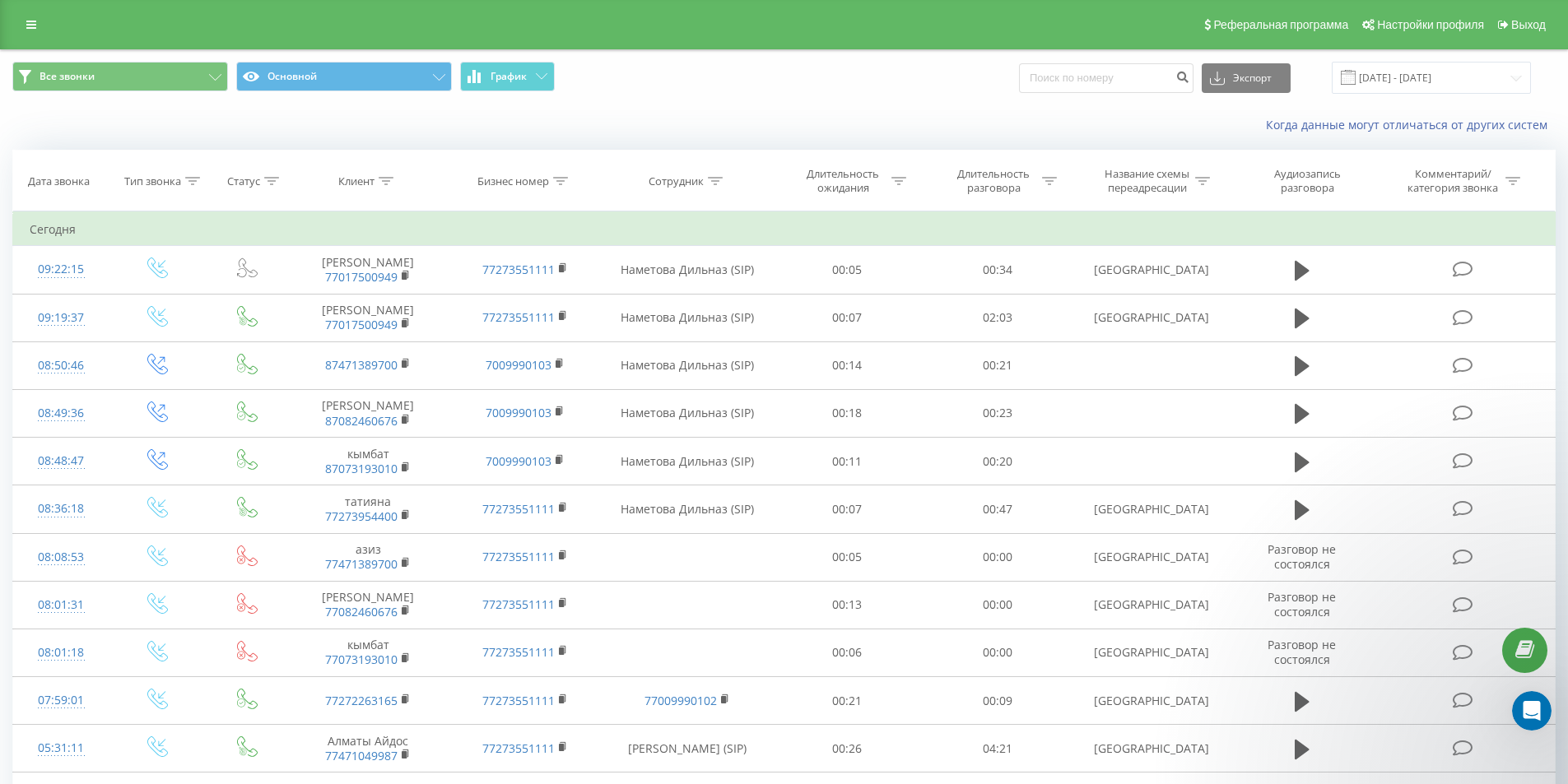
click at [845, 86] on div "Все звонки Основной График Экспорт .csv .xls .xlsx [DATE] - [DATE]" at bounding box center [784, 77] width 1543 height 32
click at [775, 91] on div "Все звонки Основной График Экспорт .csv .xls .xlsx [DATE] - [DATE]" at bounding box center [784, 77] width 1543 height 32
click at [34, 18] on link at bounding box center [30, 25] width 29 height 23
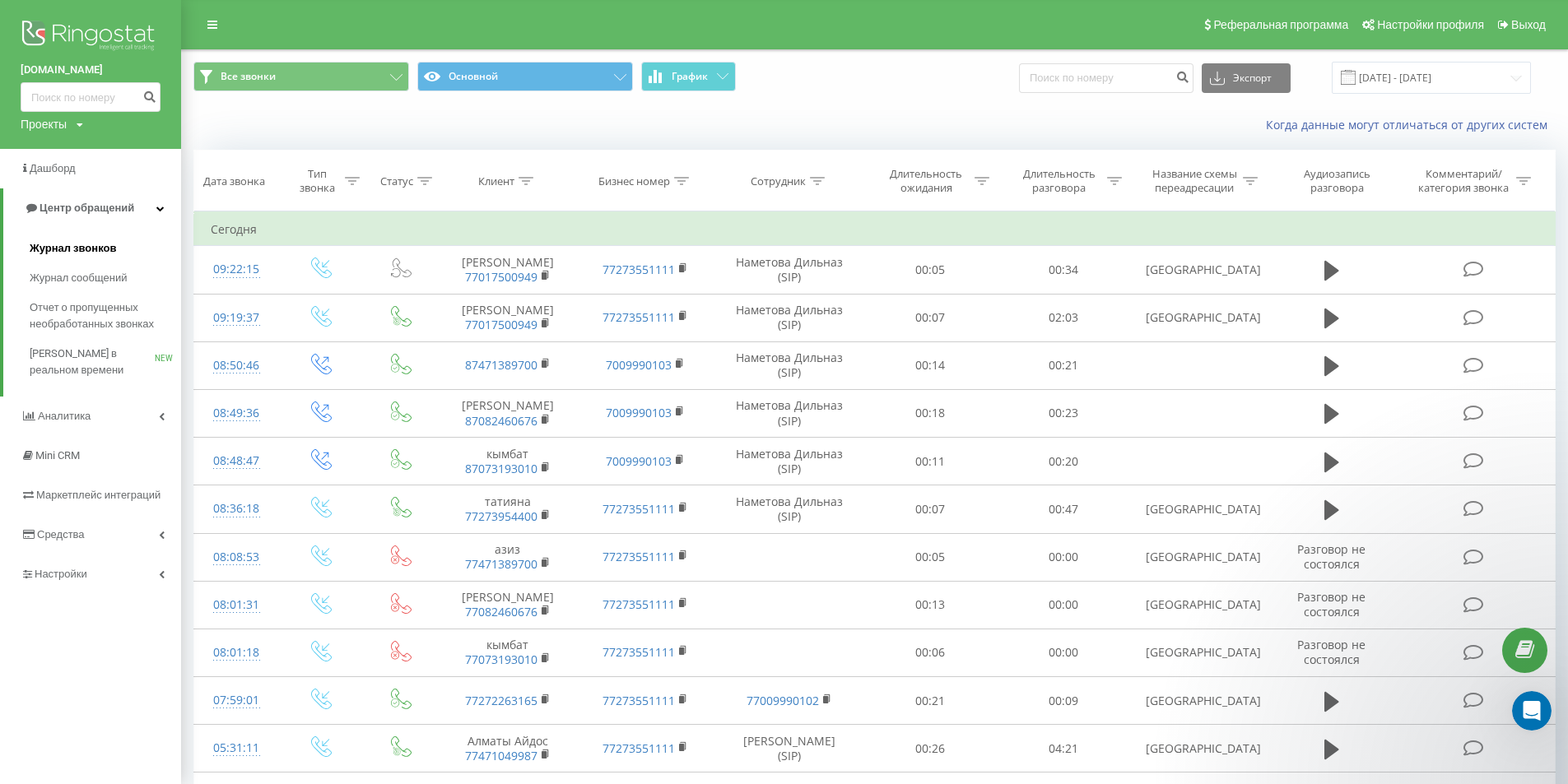
click at [109, 245] on span "Журнал звонков" at bounding box center [73, 248] width 87 height 16
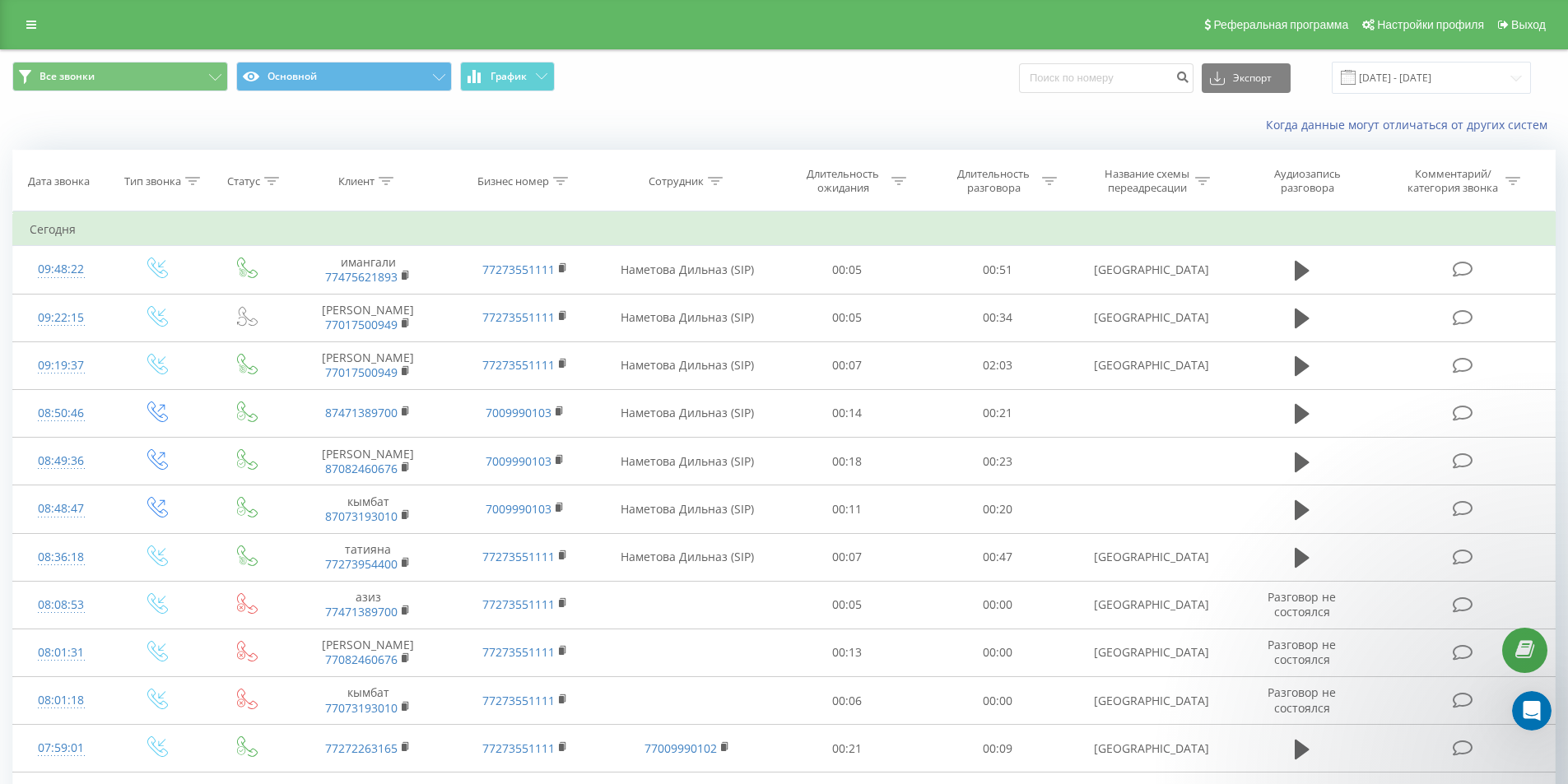
click at [765, 103] on div "Все звонки Основной График Экспорт .csv .xls .xlsx 20.08.2025 - 20.09.2025" at bounding box center [784, 77] width 1566 height 55
click at [34, 28] on icon at bounding box center [31, 25] width 9 height 11
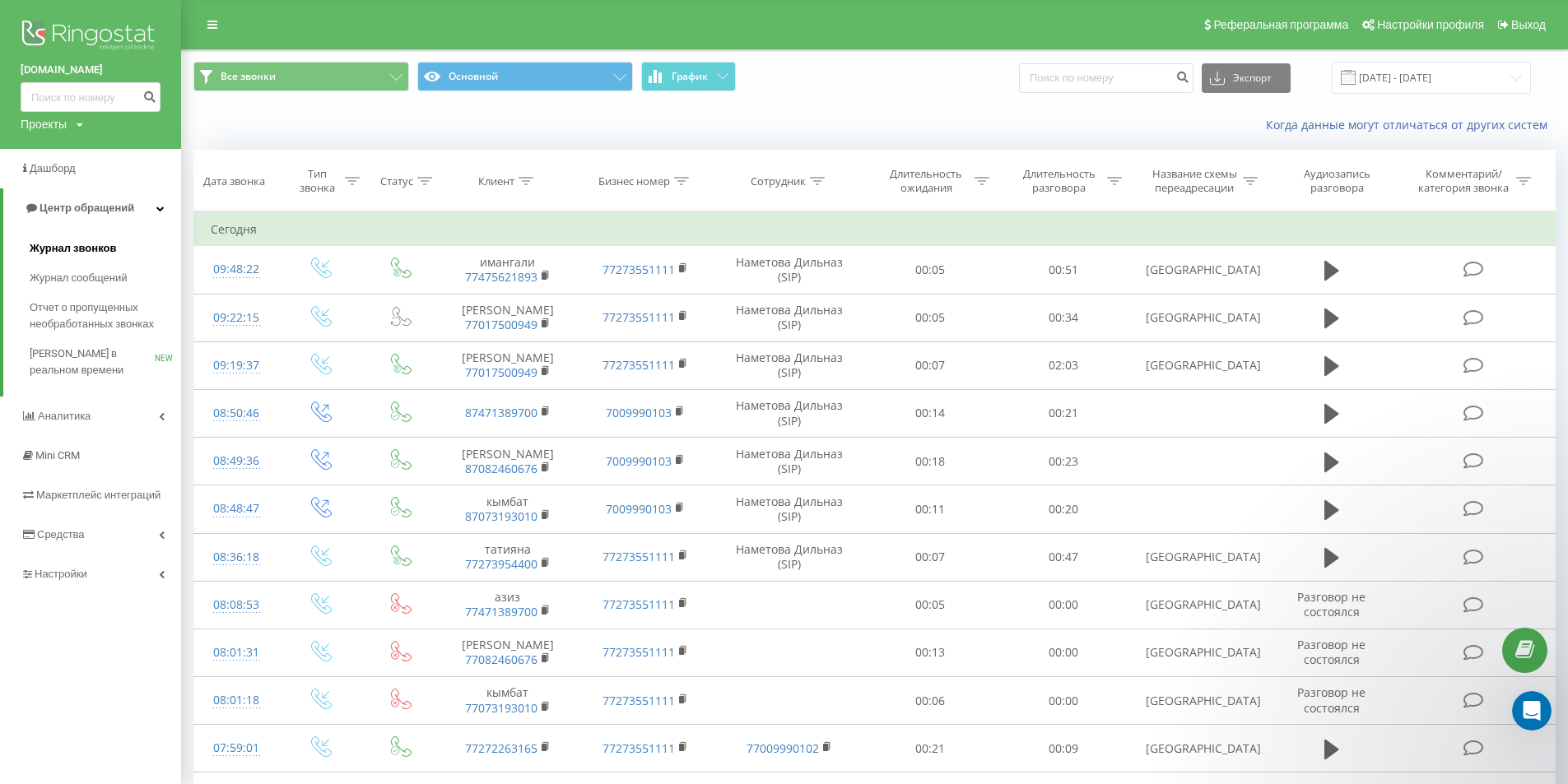
click at [120, 242] on link "Журнал звонков" at bounding box center [105, 248] width 152 height 29
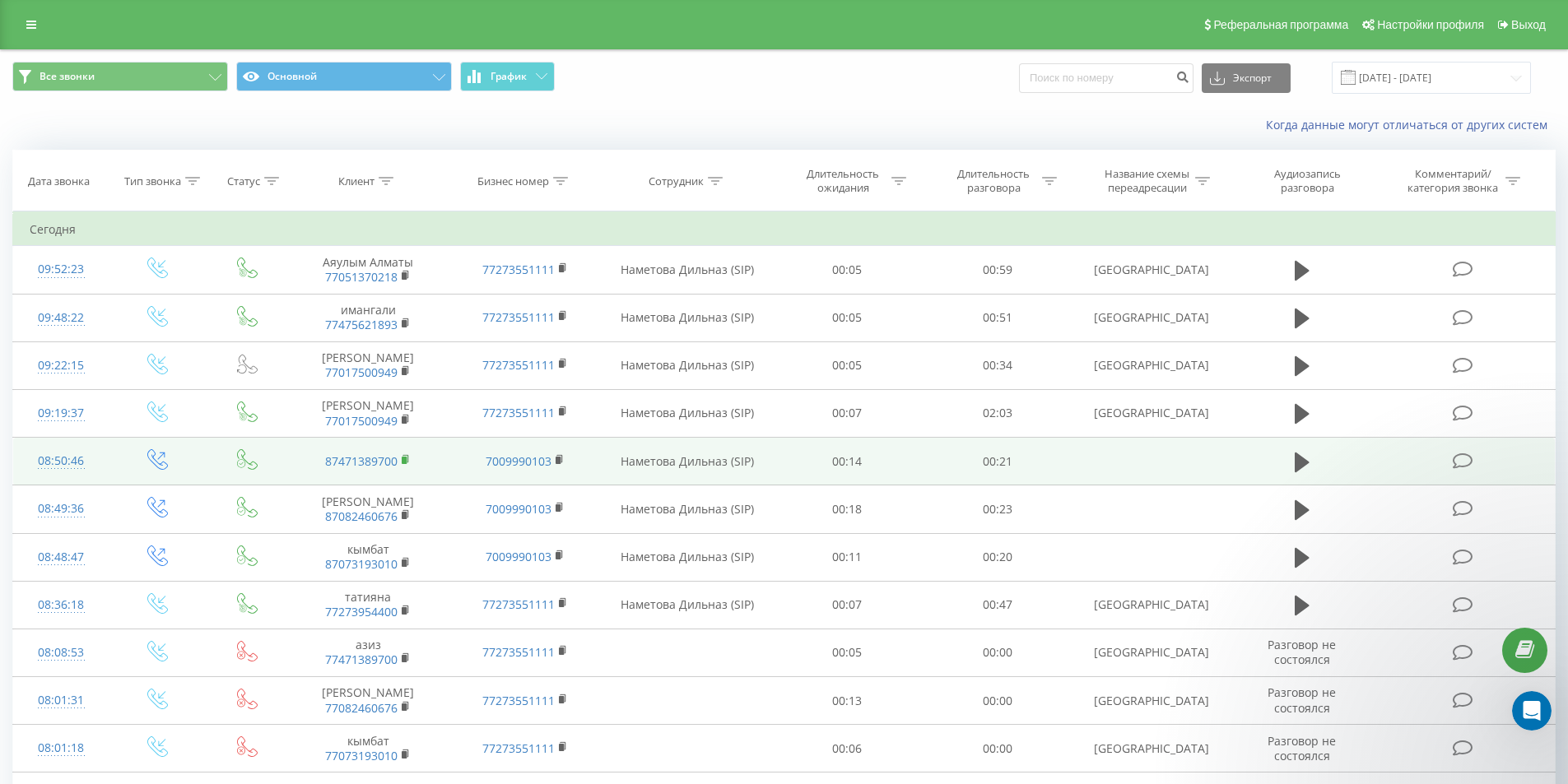
click at [406, 458] on rect at bounding box center [404, 460] width 5 height 8
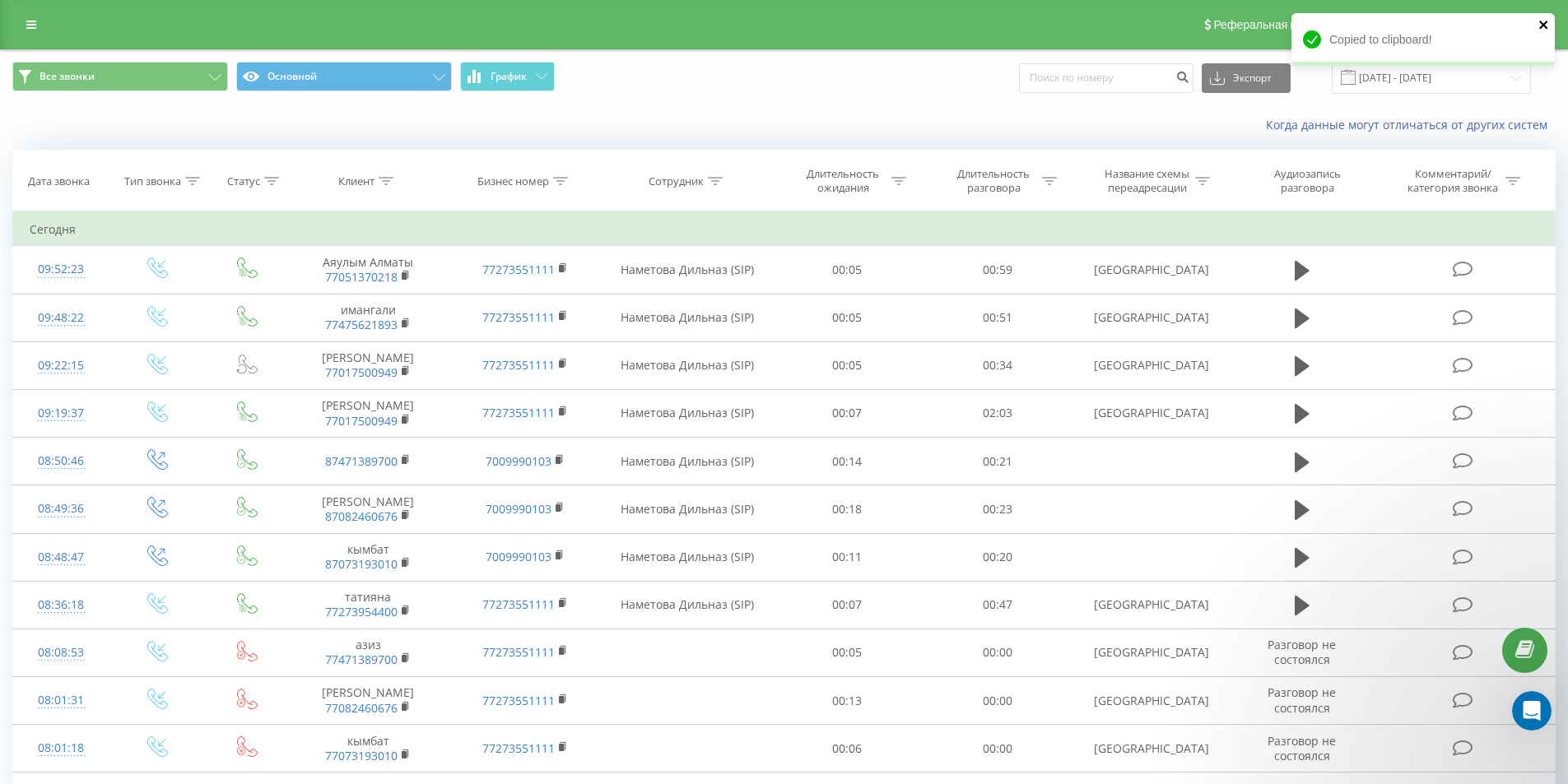
click at [1542, 26] on icon "close" at bounding box center [1543, 25] width 8 height 8
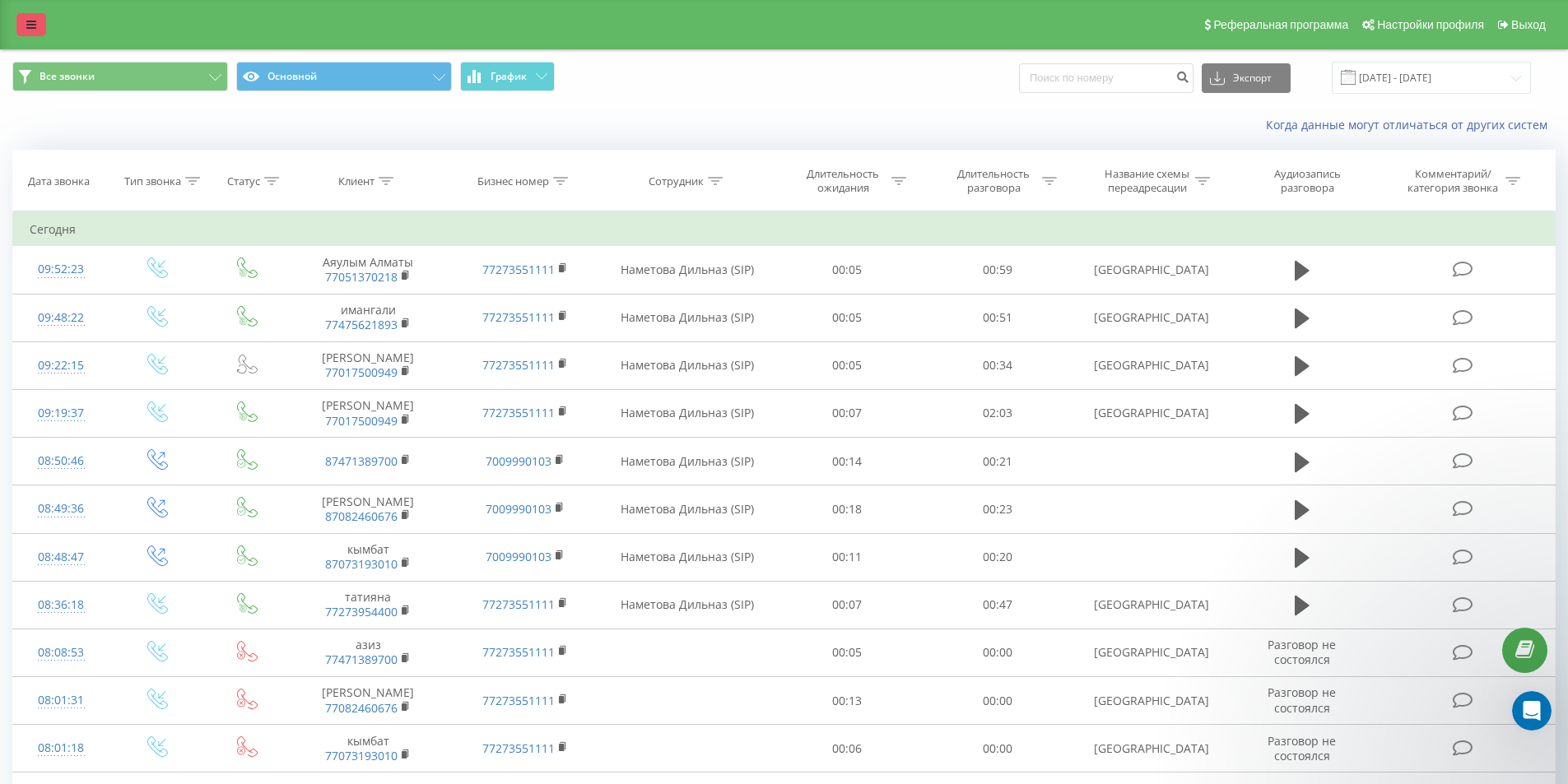
click at [30, 26] on icon at bounding box center [31, 25] width 9 height 11
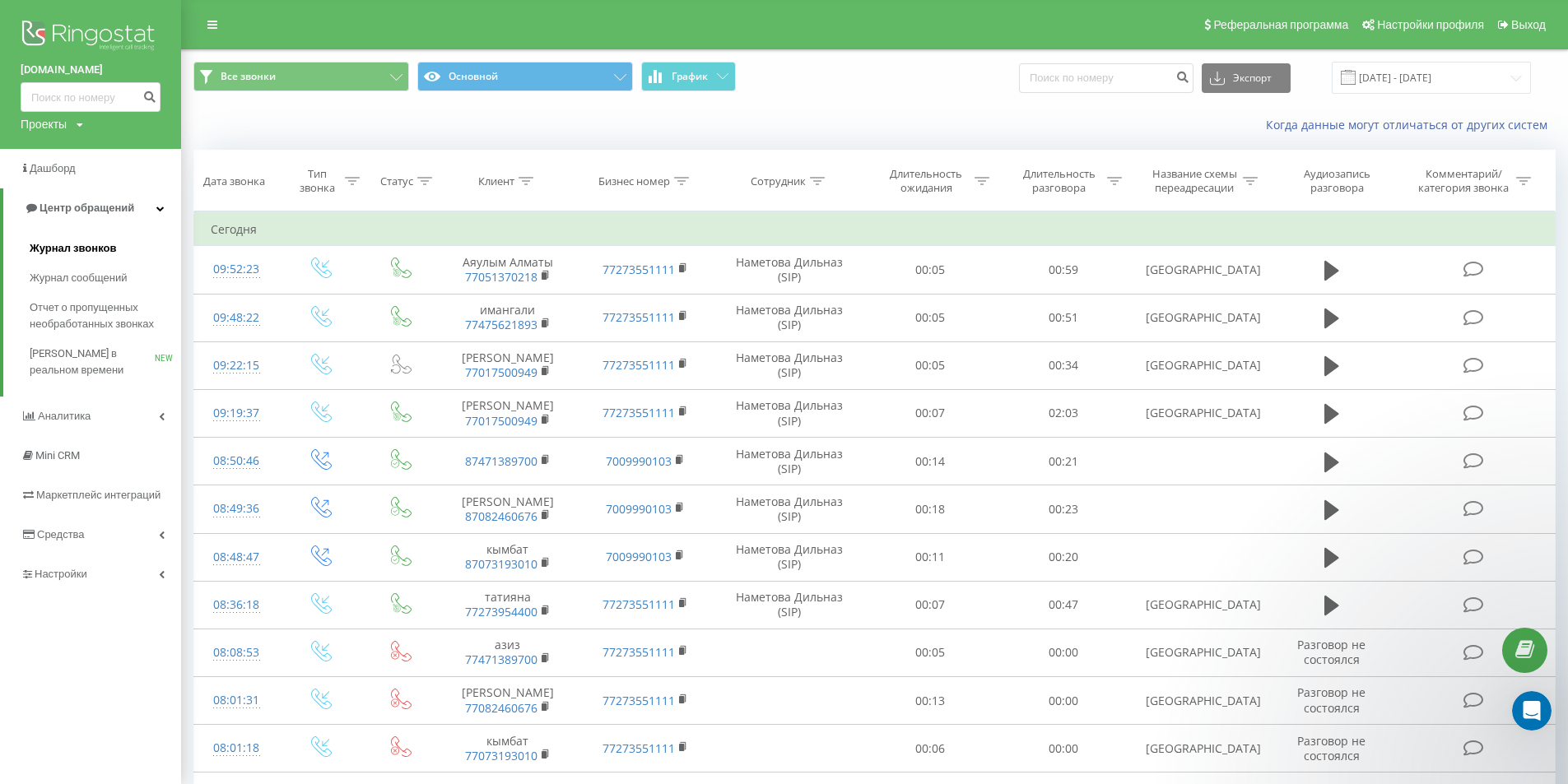
click at [106, 253] on span "Журнал звонков" at bounding box center [73, 248] width 87 height 16
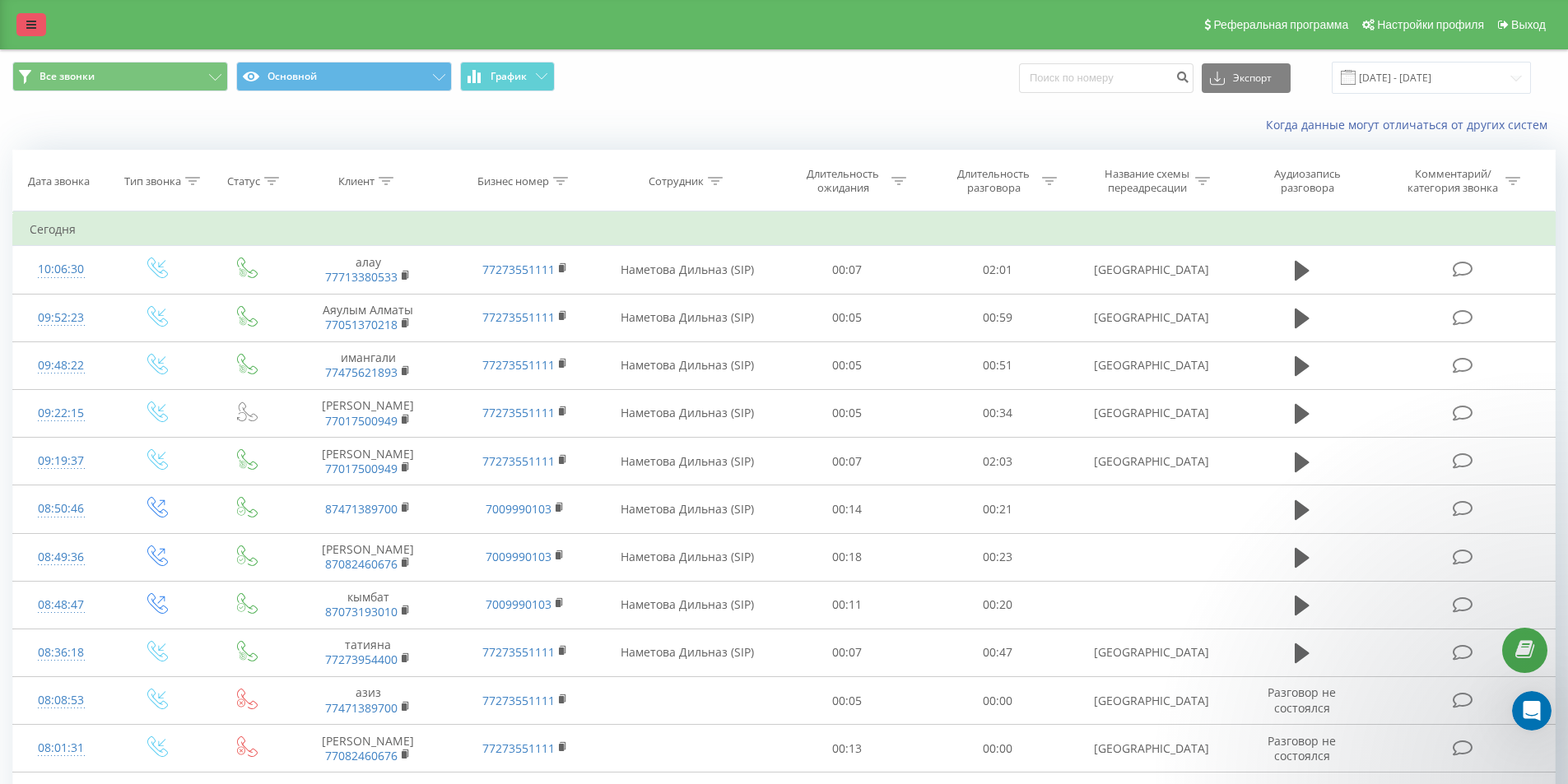
click at [40, 23] on link at bounding box center [30, 25] width 29 height 23
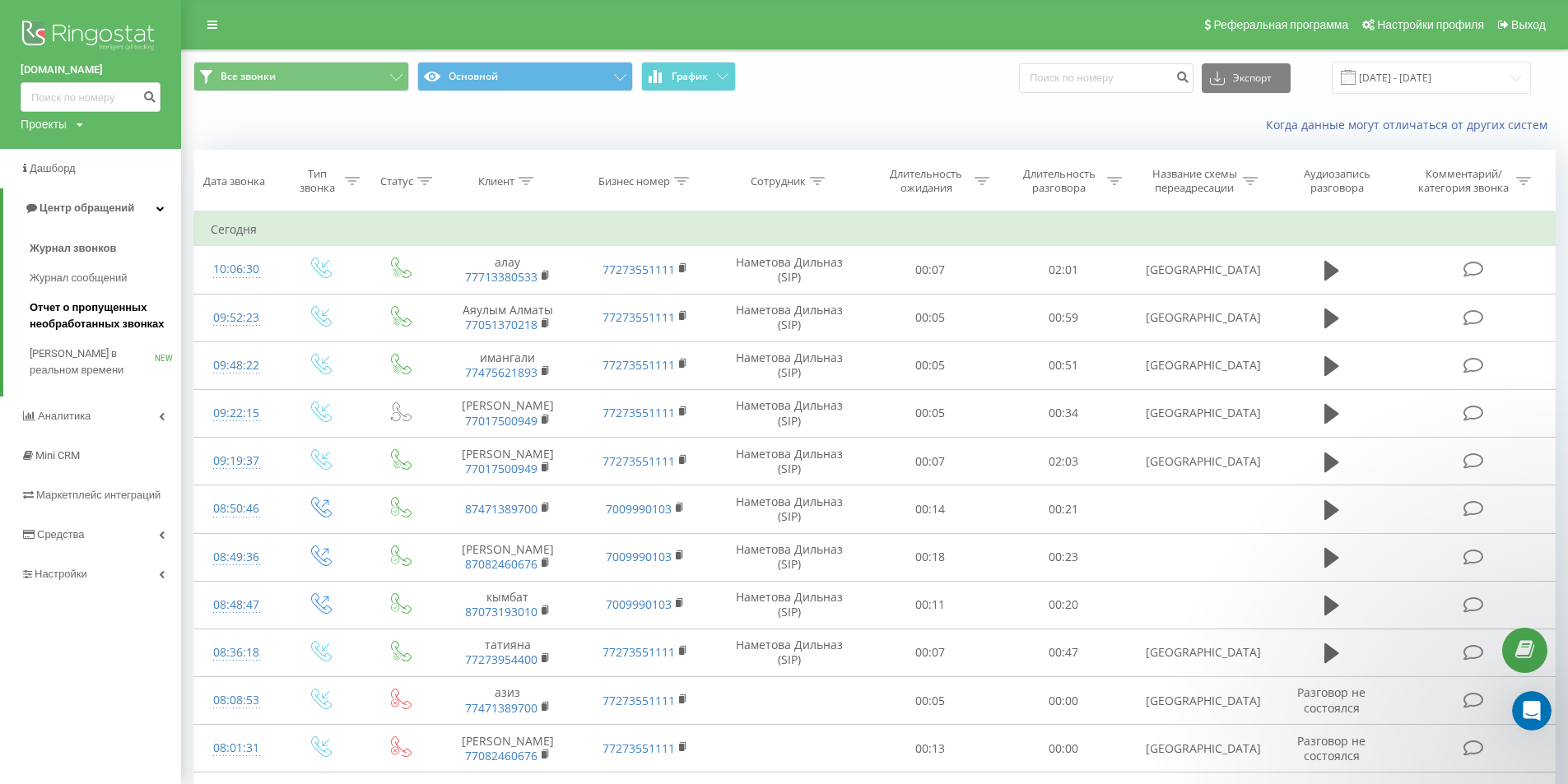
click at [67, 317] on span "Отчет о пропущенных необработанных звонках" at bounding box center [101, 316] width 143 height 33
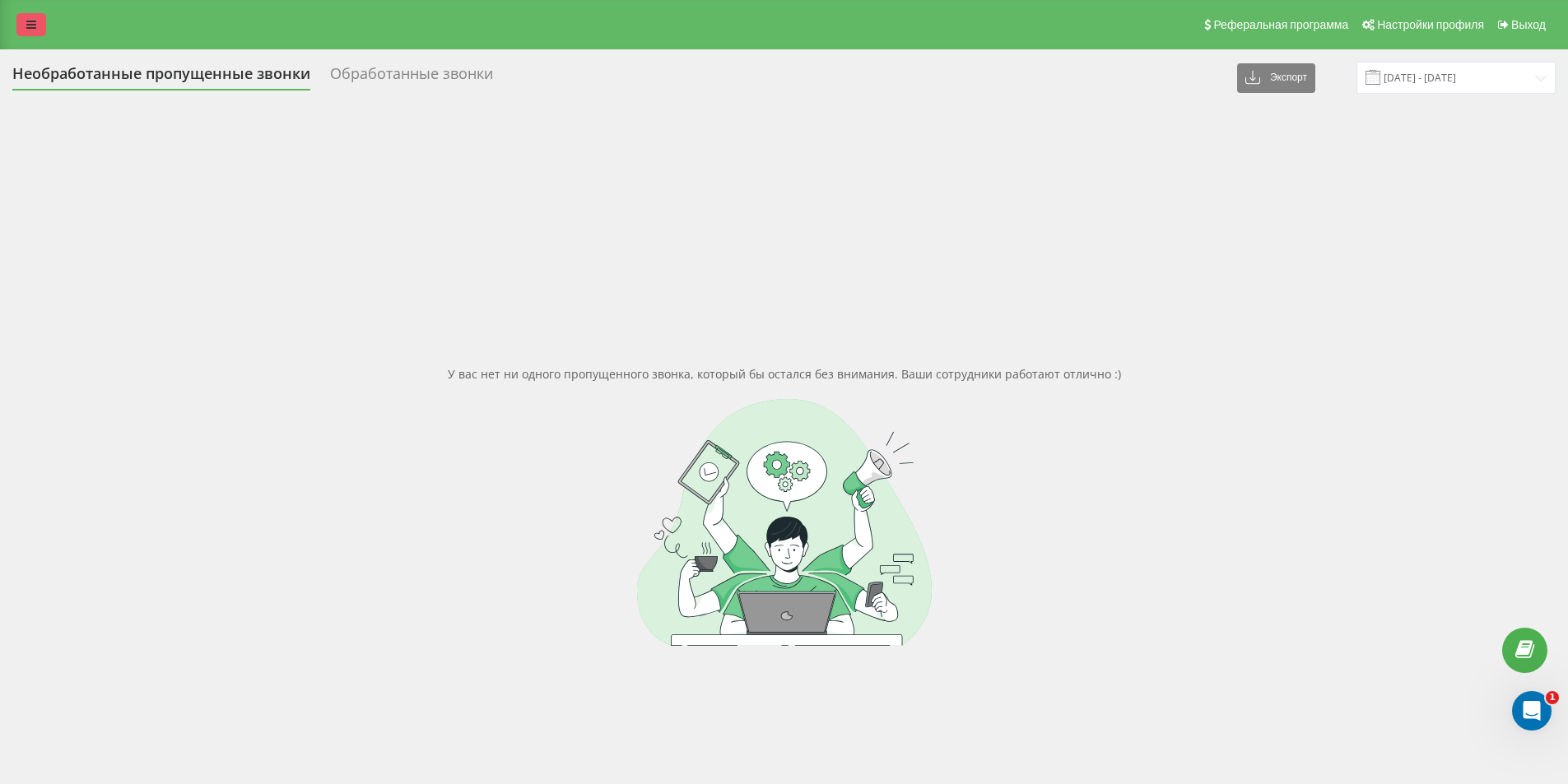
click at [19, 19] on link at bounding box center [30, 25] width 29 height 23
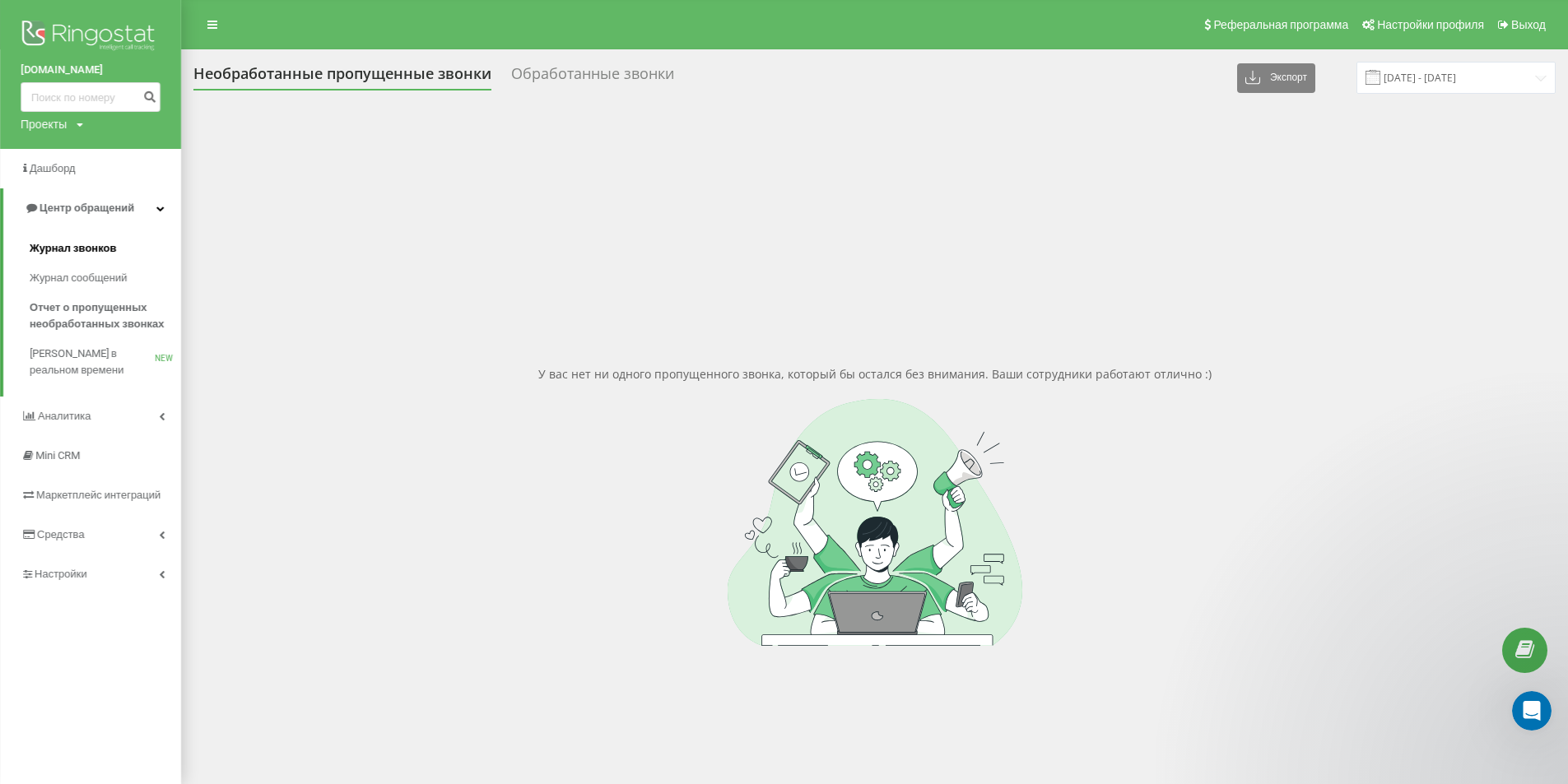
click at [85, 249] on span "Журнал звонков" at bounding box center [73, 248] width 87 height 16
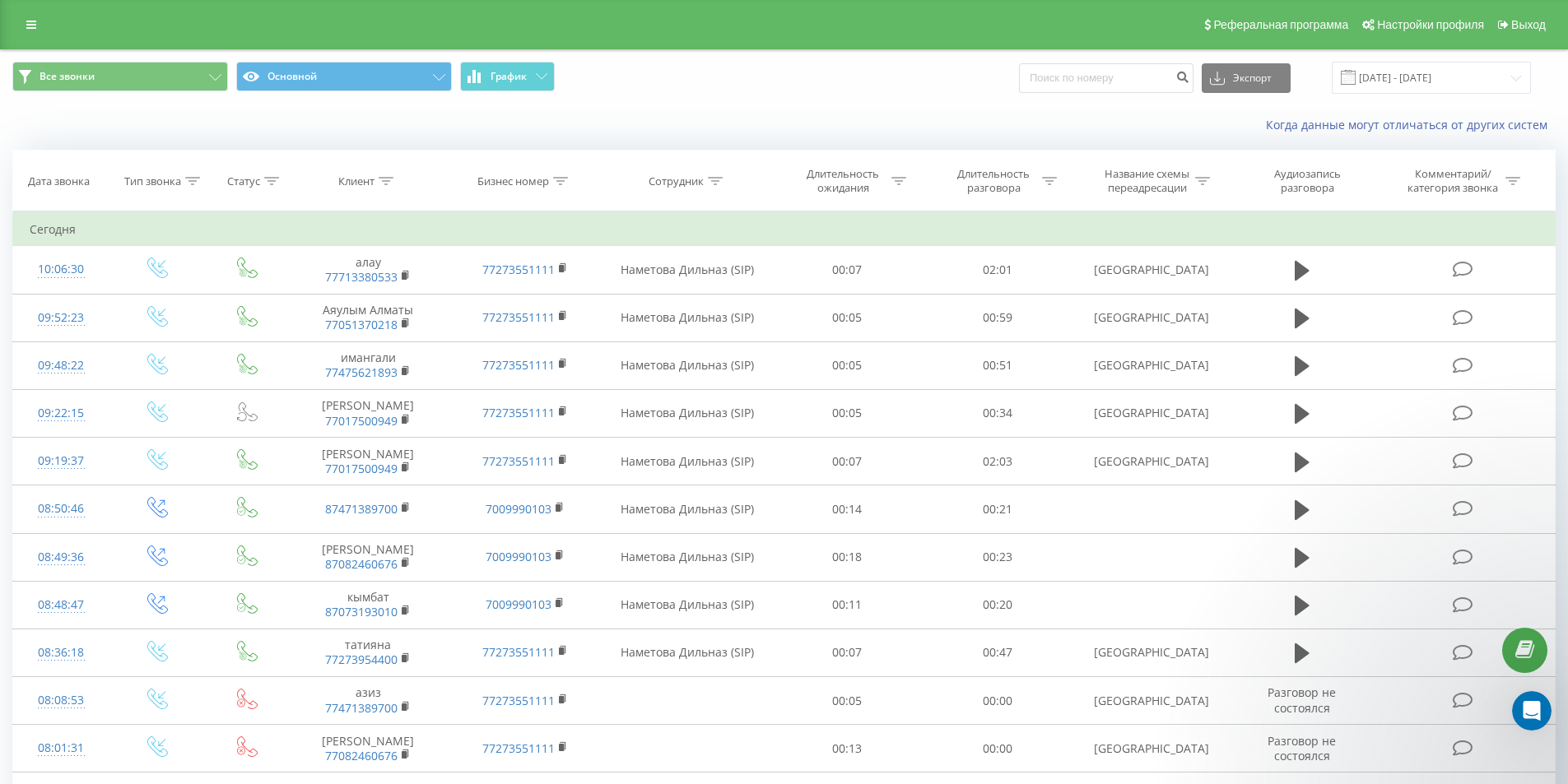
click at [726, 90] on span "Все звонки Основной График" at bounding box center [392, 77] width 759 height 32
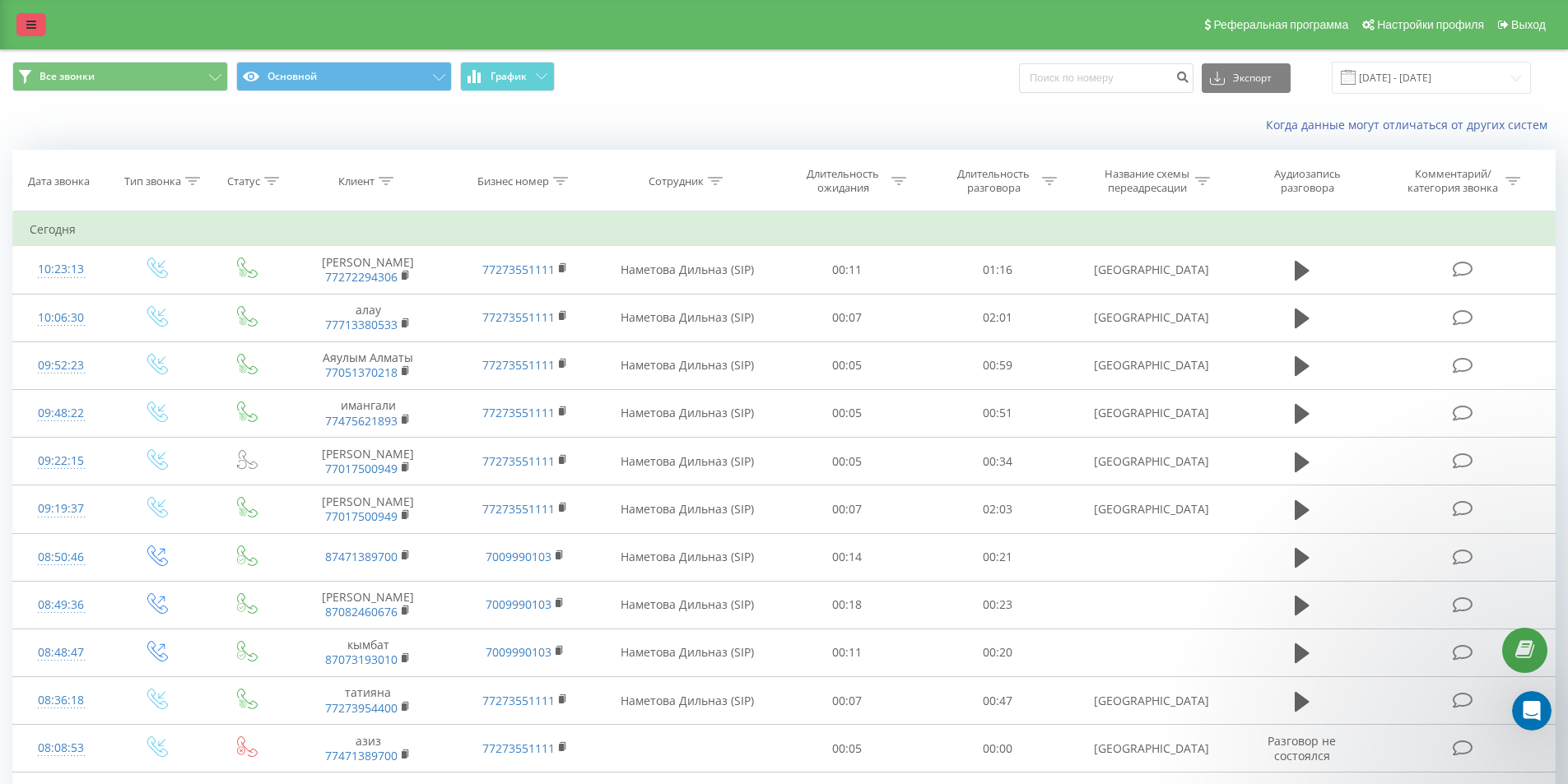
click at [28, 24] on icon at bounding box center [31, 25] width 9 height 11
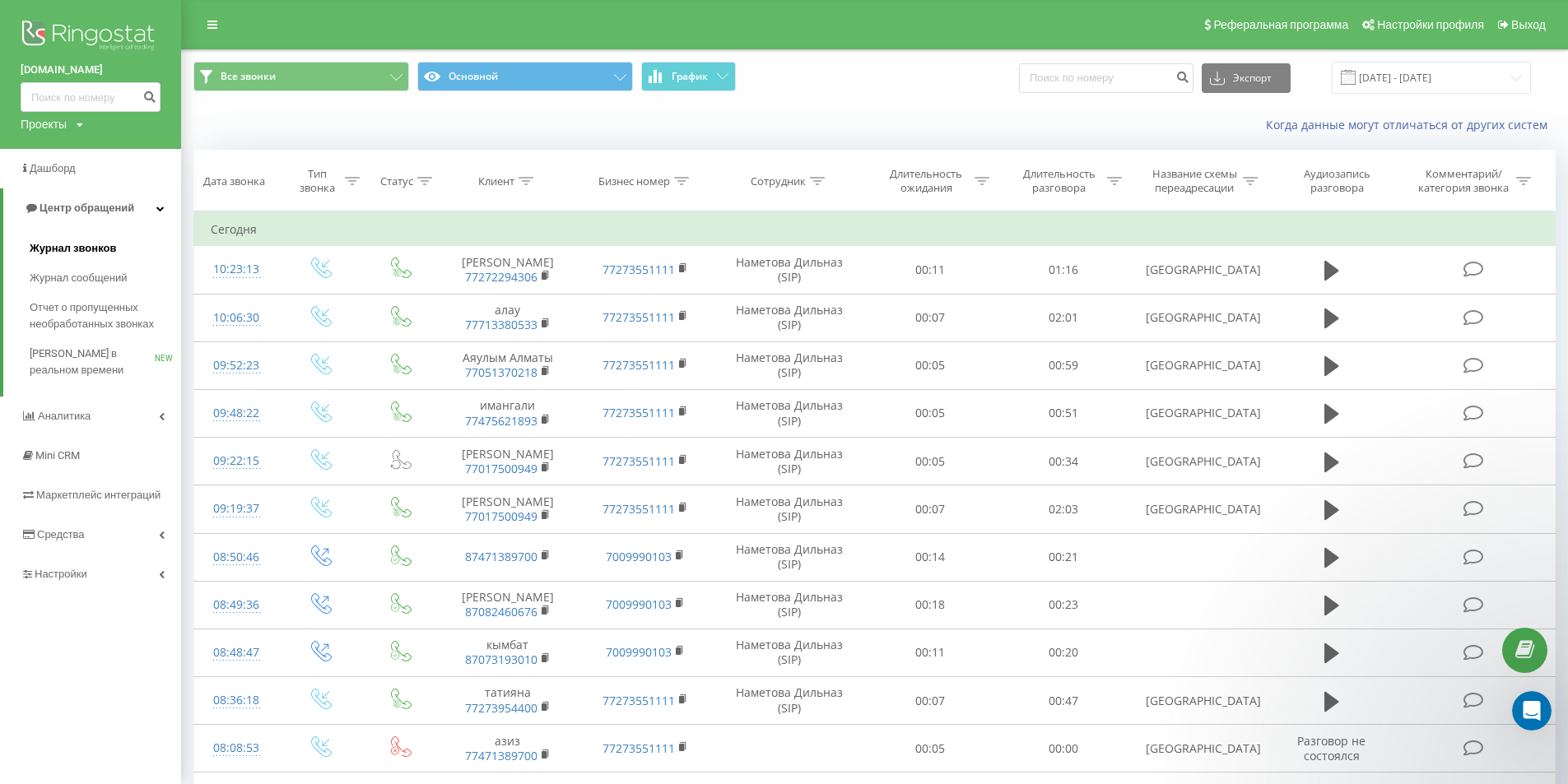
click at [100, 250] on span "Журнал звонков" at bounding box center [73, 248] width 87 height 16
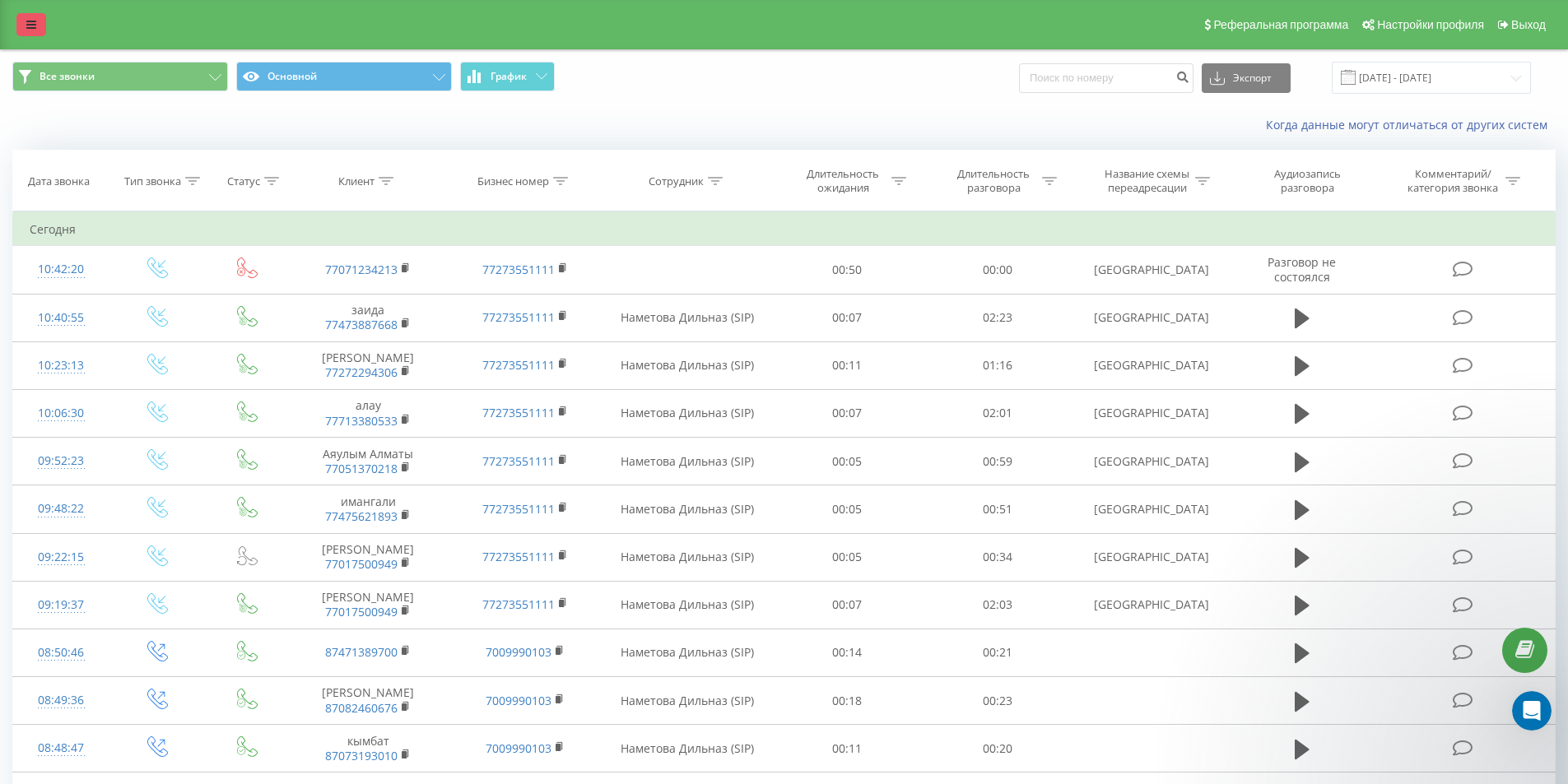
click at [42, 20] on link at bounding box center [30, 25] width 29 height 23
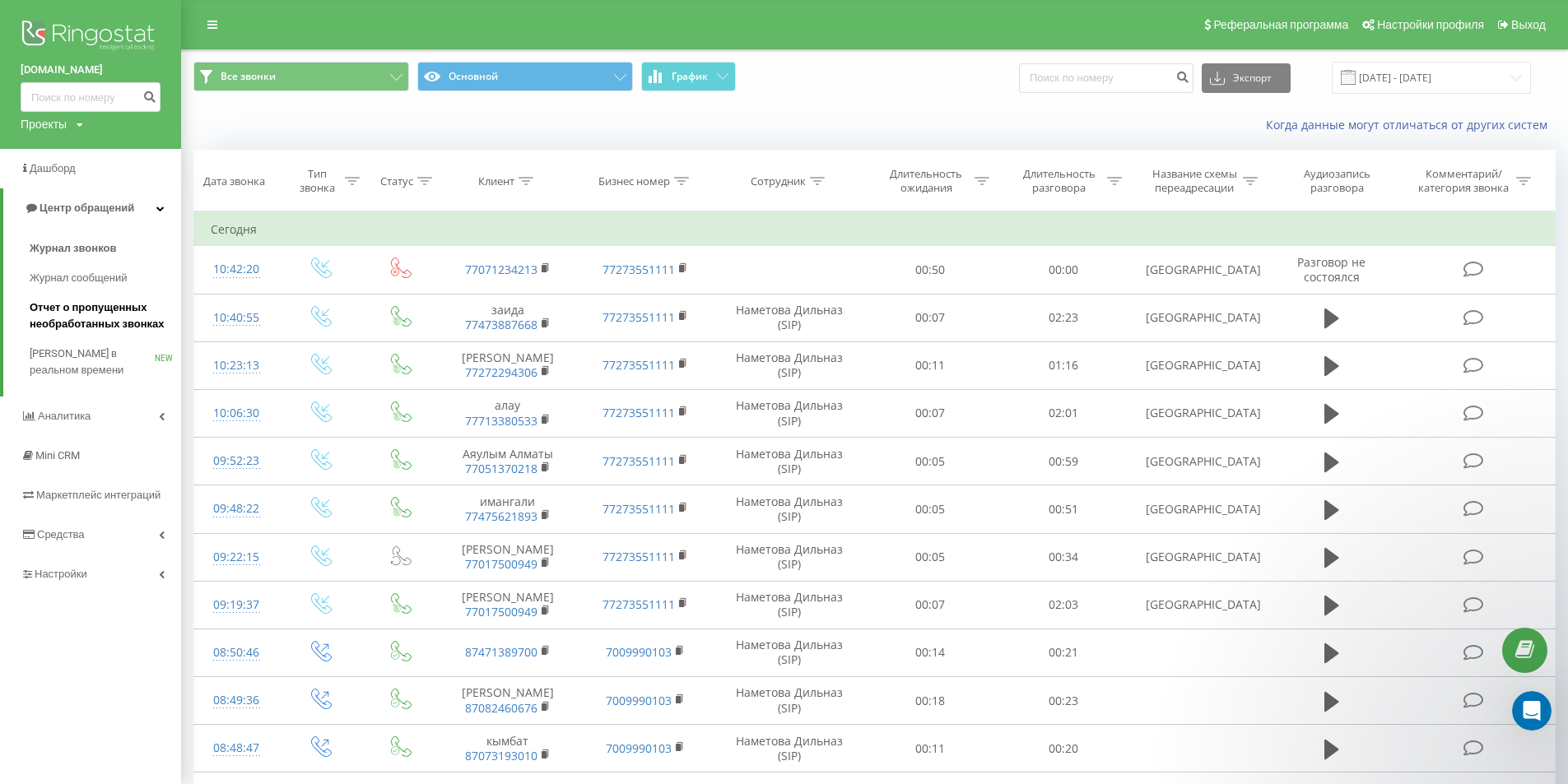
click at [133, 312] on span "Отчет о пропущенных необработанных звонках" at bounding box center [101, 316] width 143 height 33
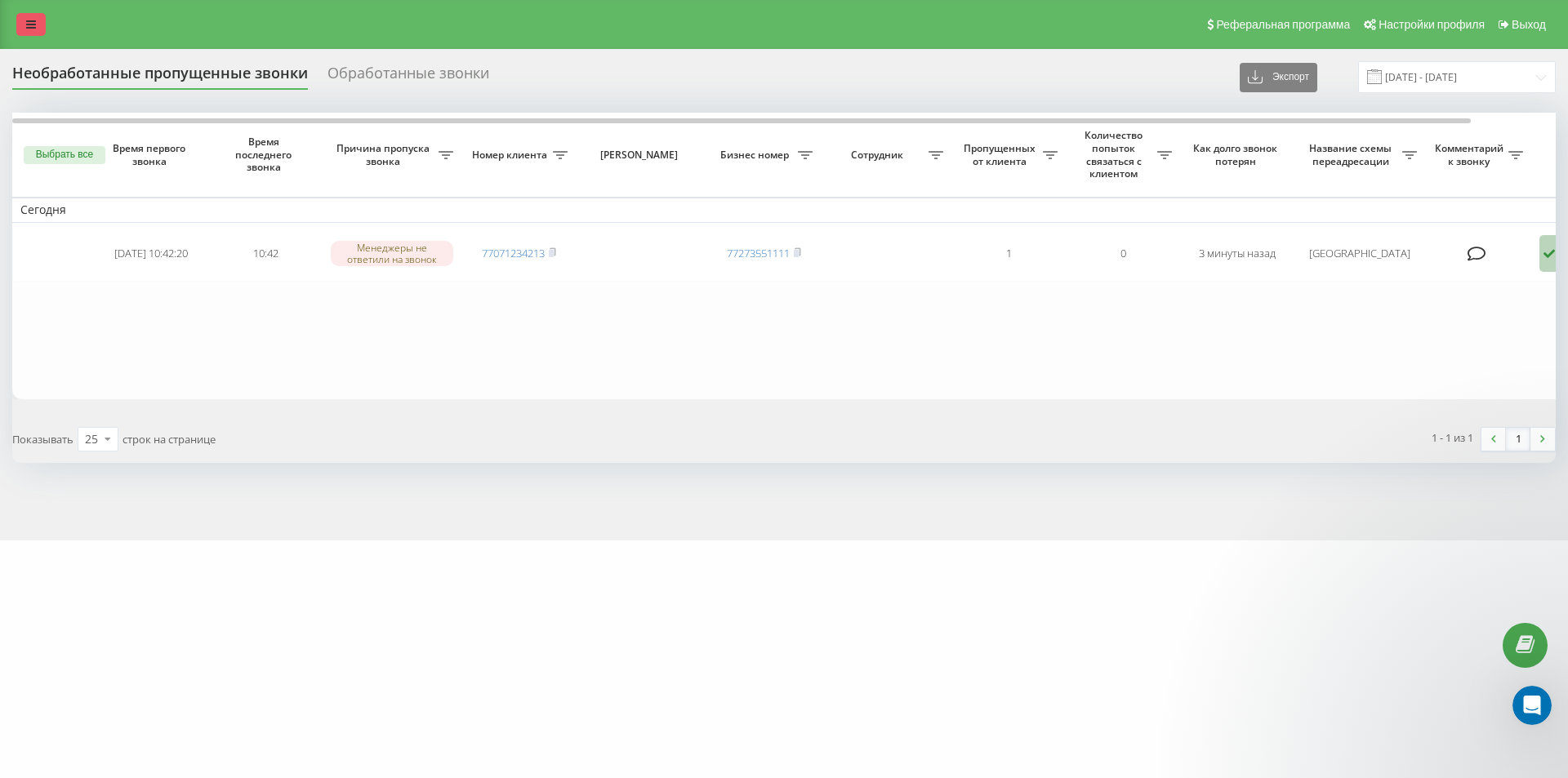
click at [34, 20] on icon at bounding box center [31, 24] width 9 height 11
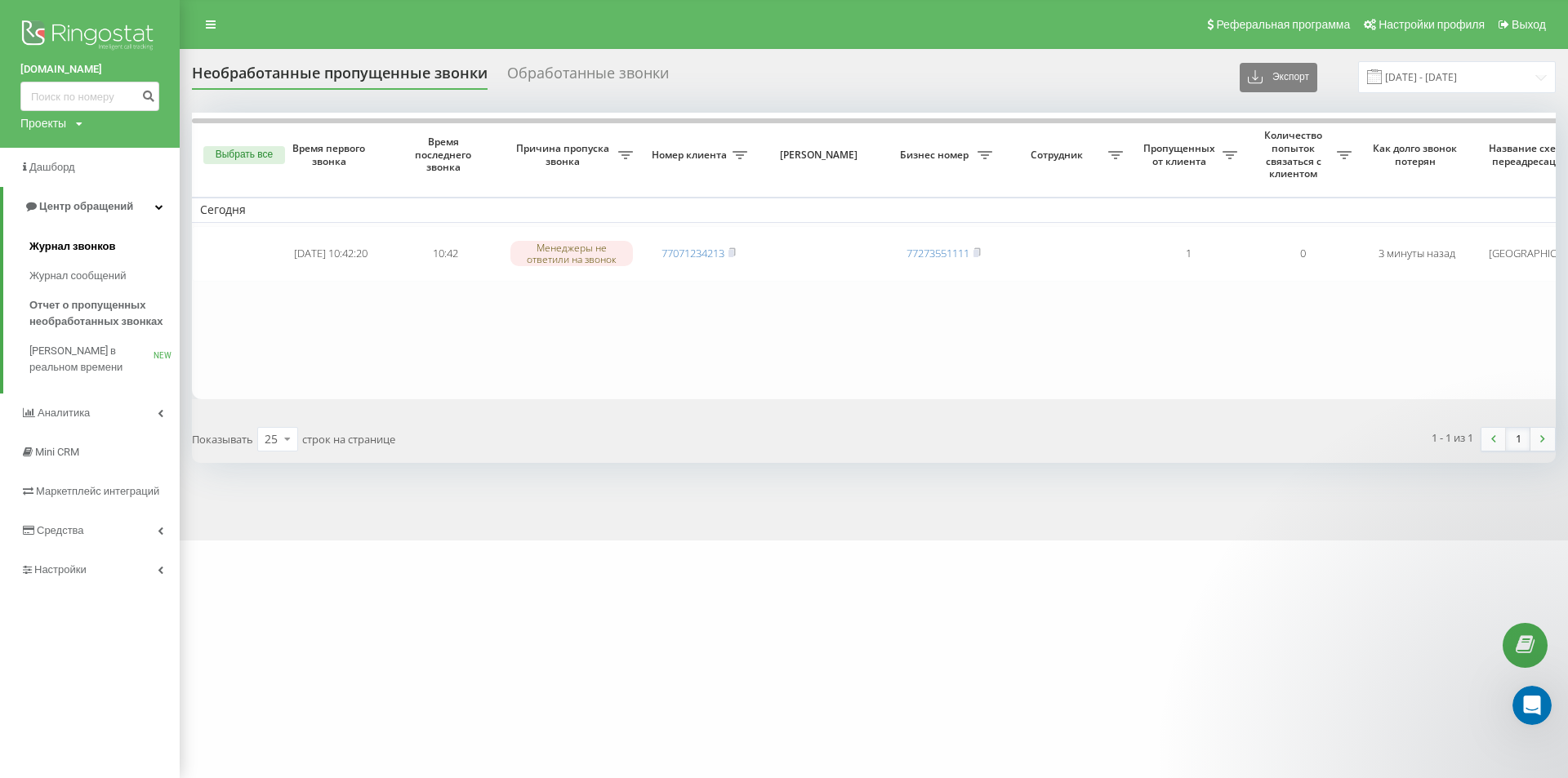
click at [132, 248] on link "Журнал звонков" at bounding box center [104, 246] width 151 height 29
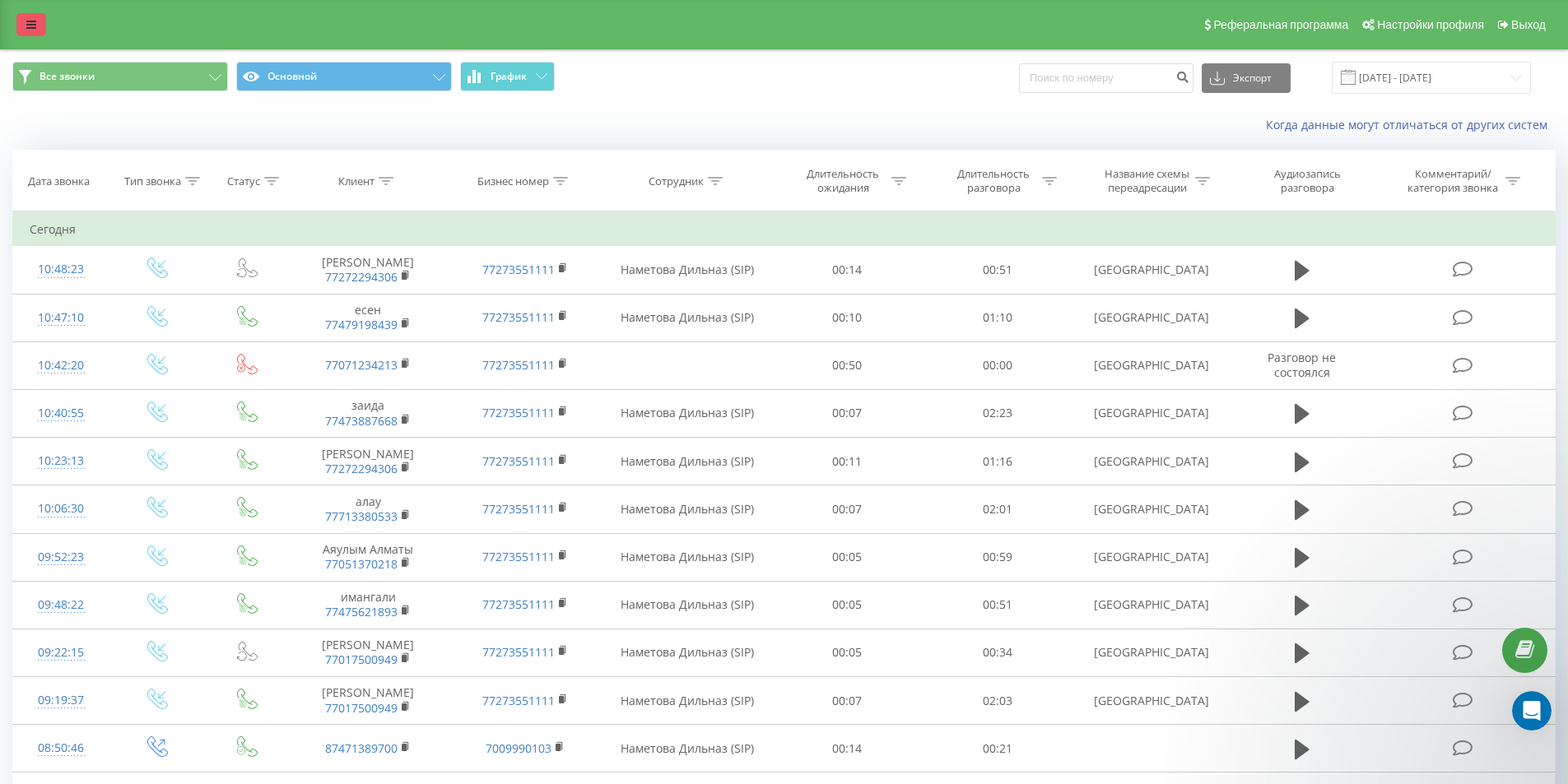
click at [28, 23] on icon at bounding box center [31, 25] width 9 height 11
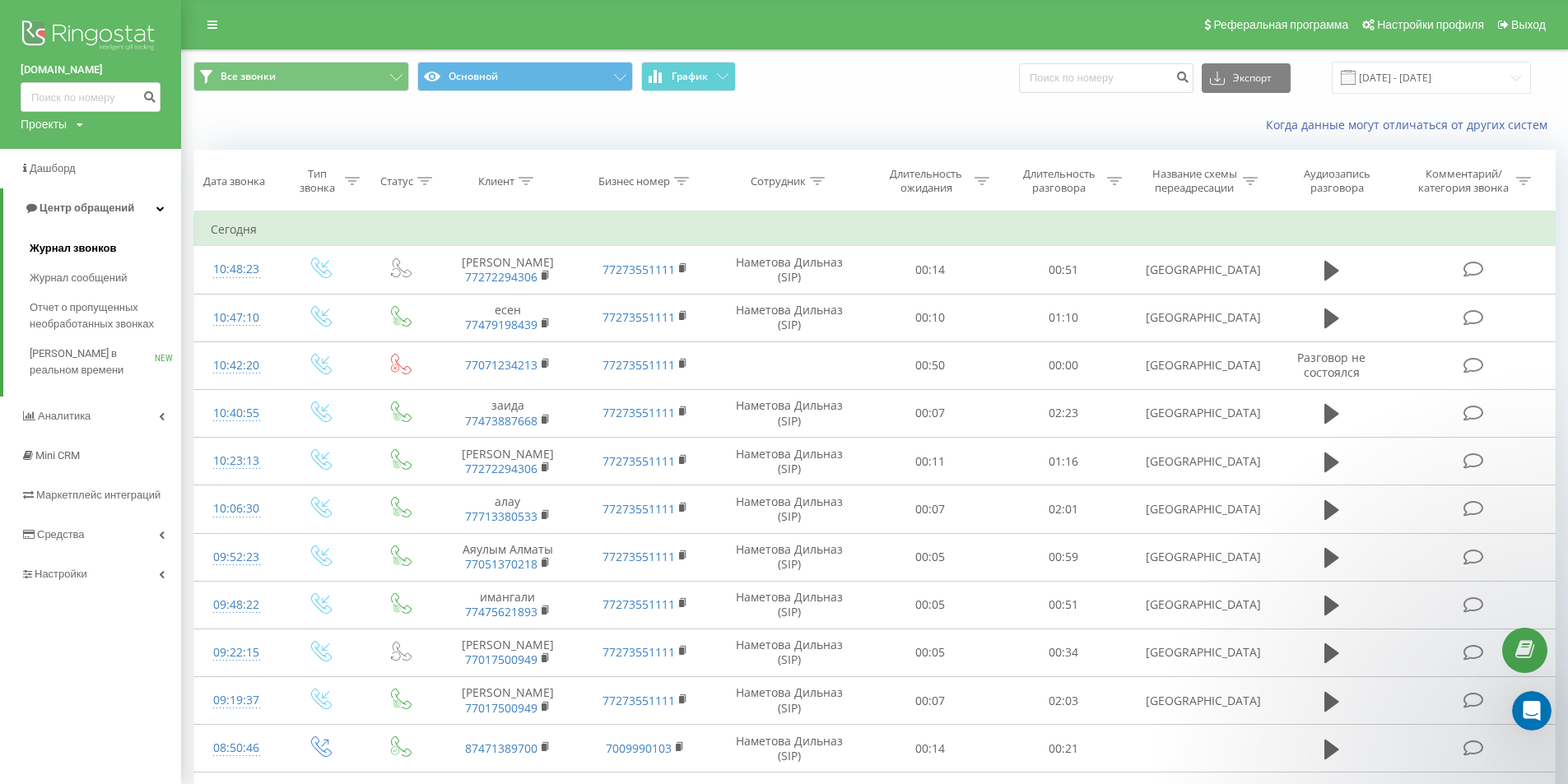
click at [113, 244] on span "Журнал звонков" at bounding box center [73, 248] width 87 height 16
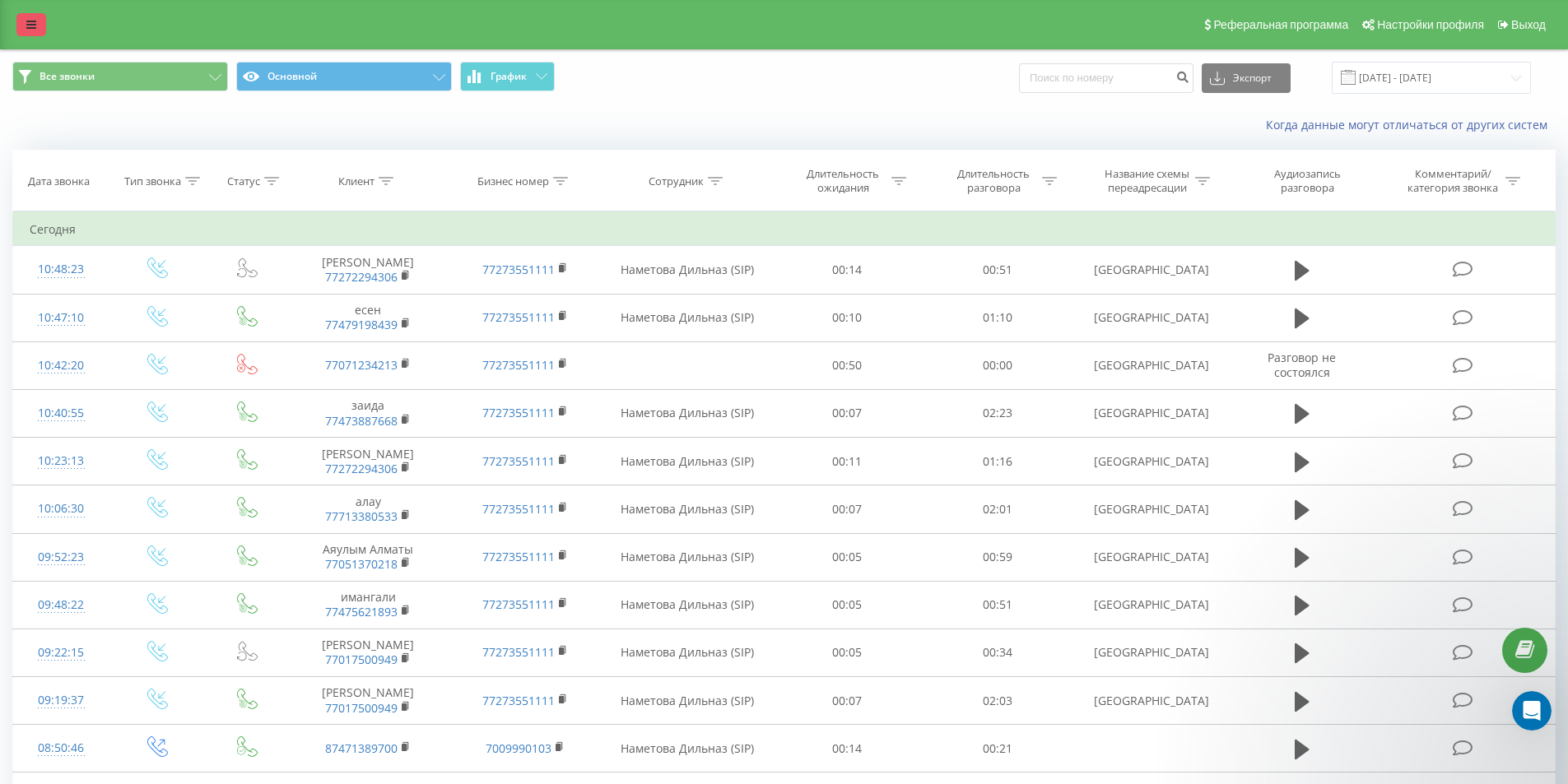
click at [37, 18] on link at bounding box center [30, 25] width 29 height 23
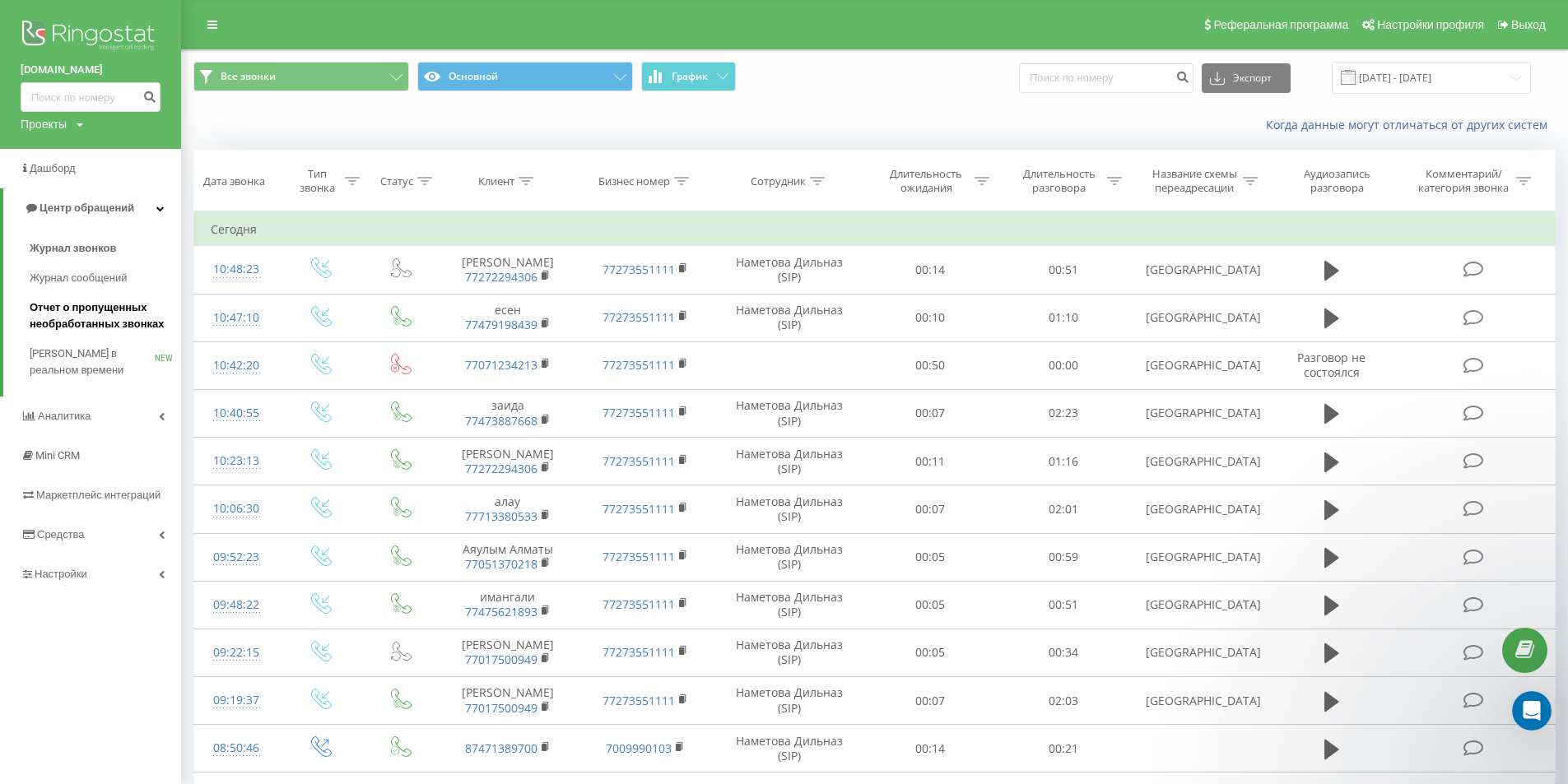
click at [131, 317] on span "Отчет о пропущенных необработанных звонках" at bounding box center [101, 316] width 143 height 33
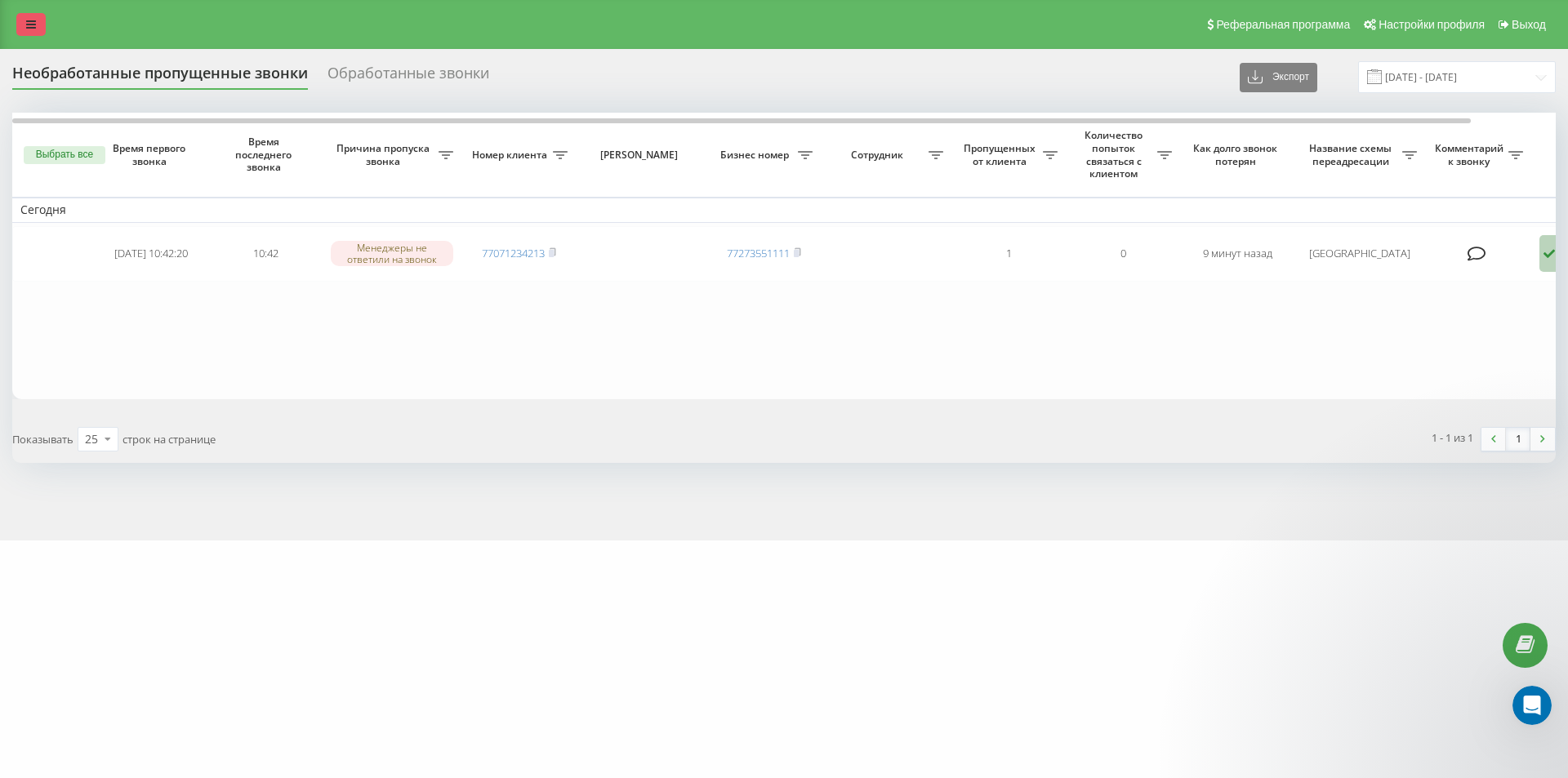
click at [29, 16] on link at bounding box center [30, 24] width 29 height 22
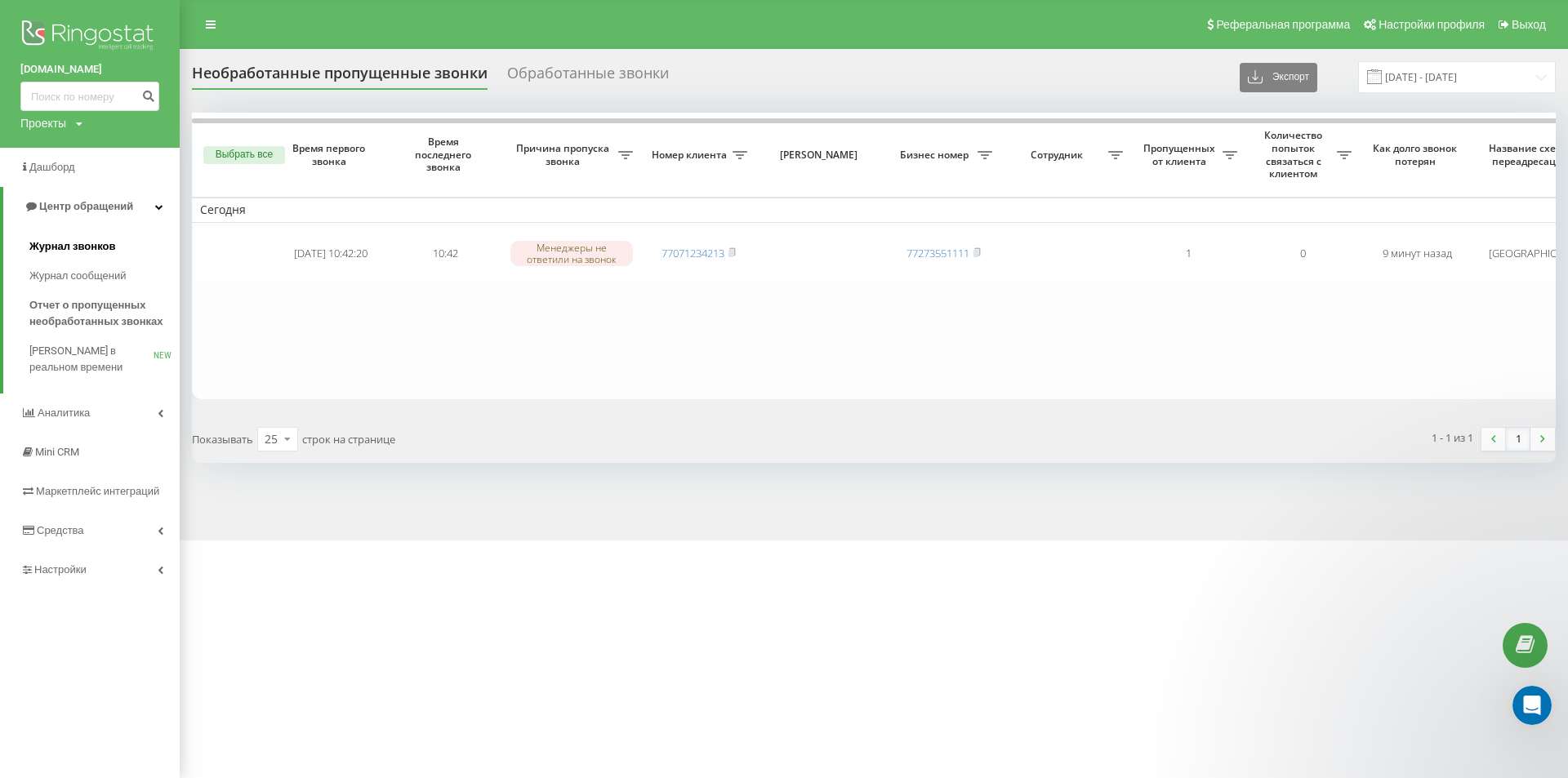
click at [112, 241] on span "Журнал звонков" at bounding box center [72, 246] width 86 height 16
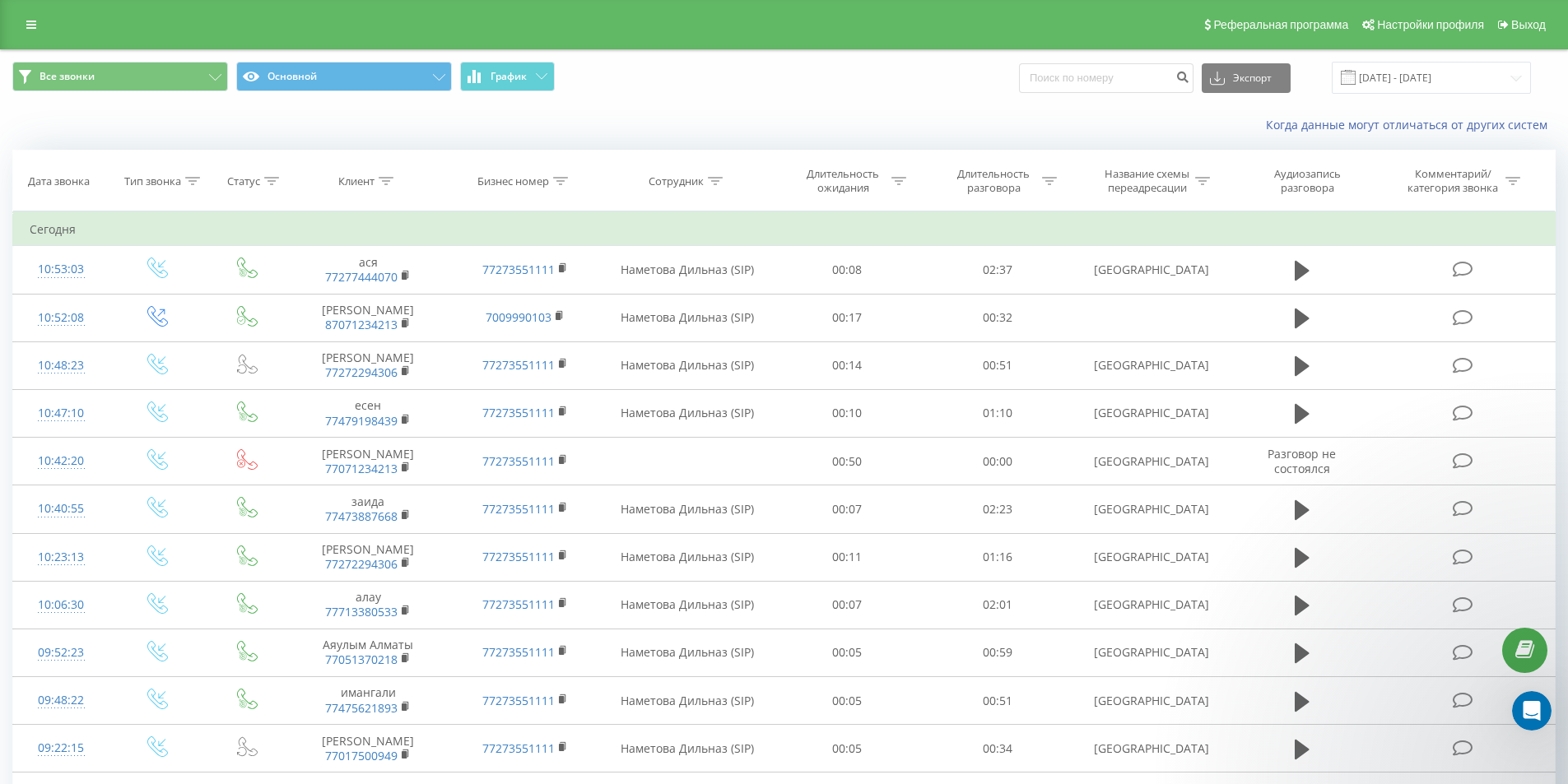
click at [671, 106] on div "Когда данные могут отличаться от других систем" at bounding box center [784, 125] width 1566 height 40
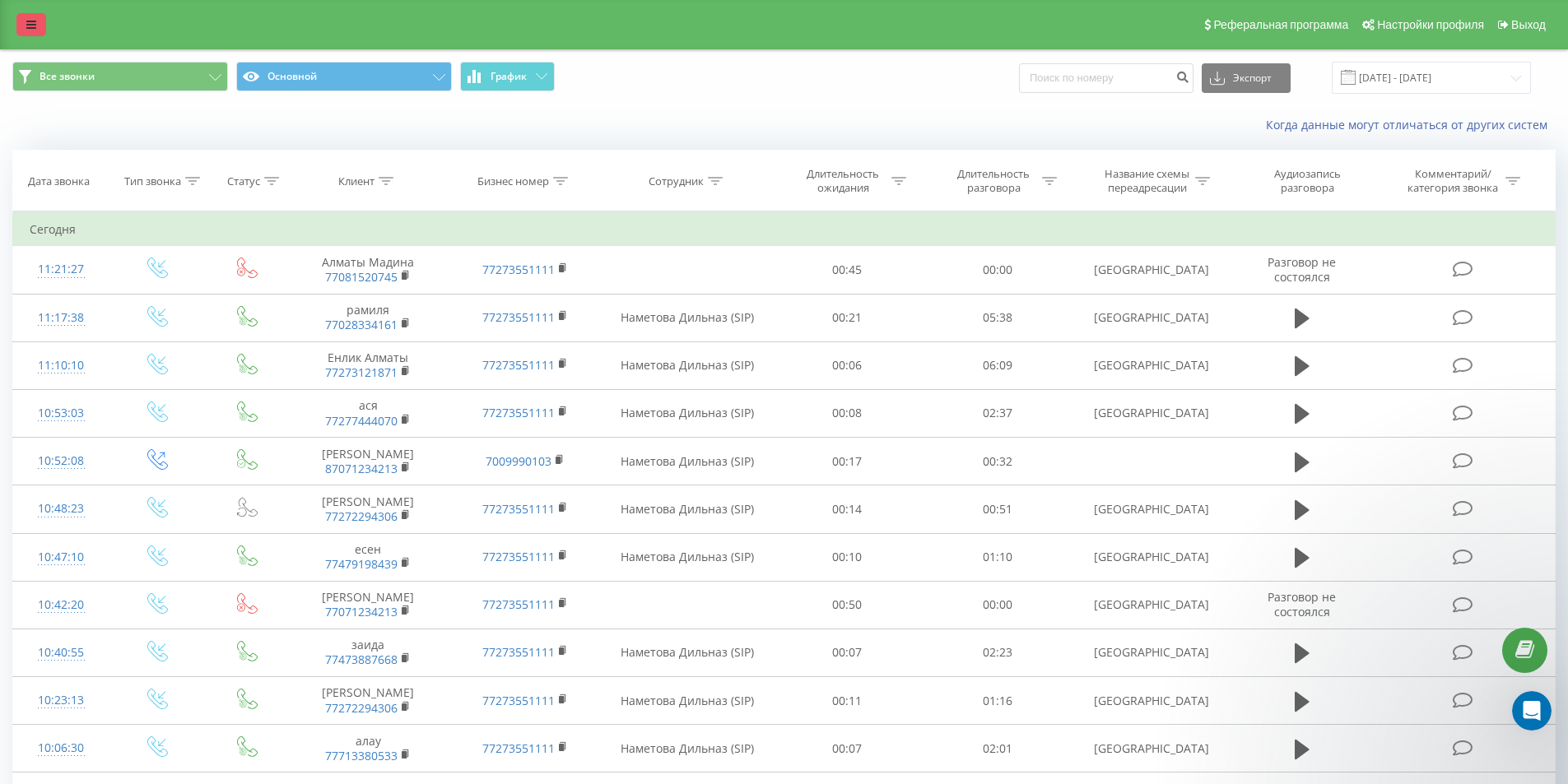
click at [35, 29] on icon at bounding box center [31, 25] width 9 height 11
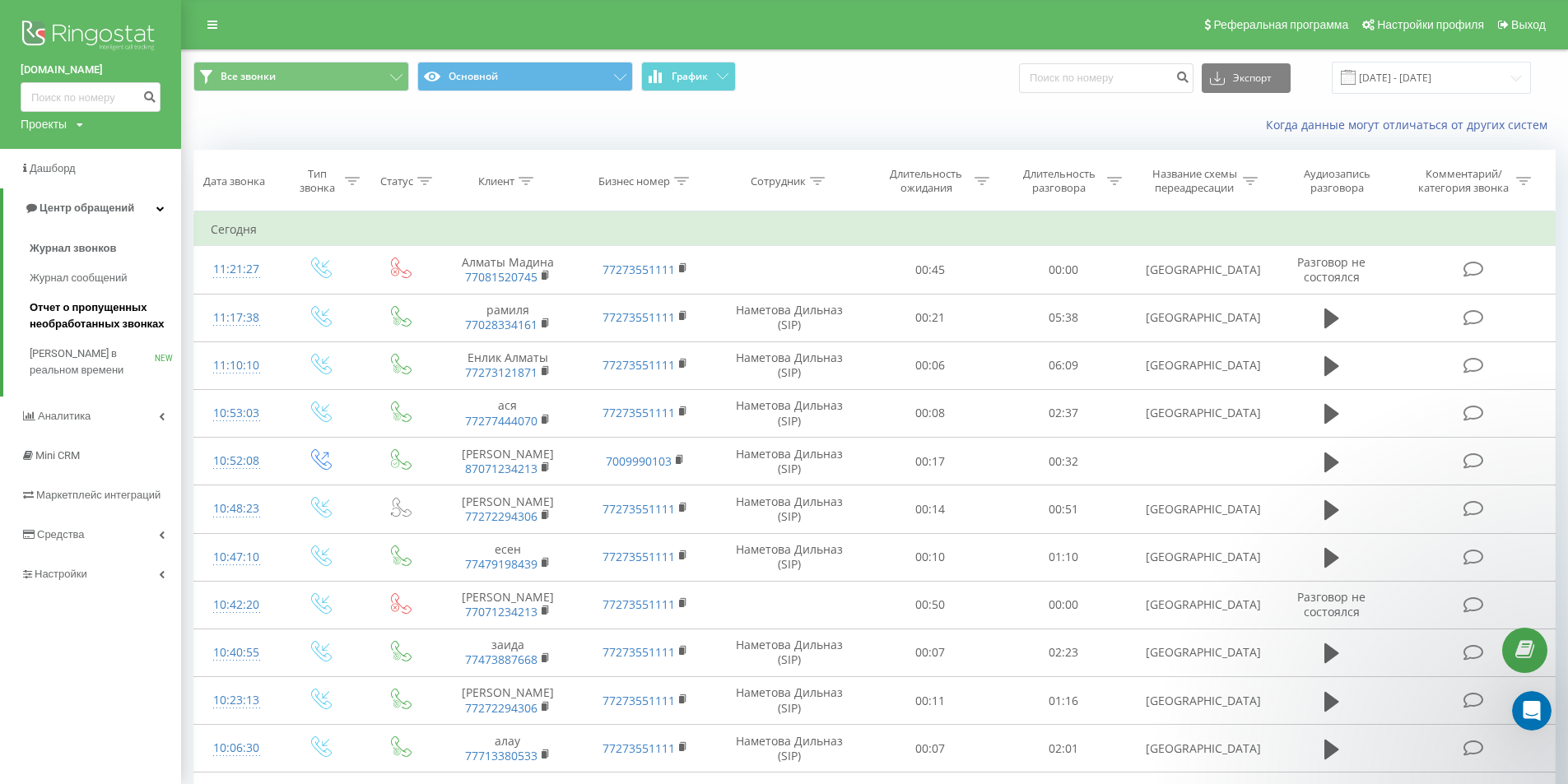
click at [120, 309] on span "Отчет о пропущенных необработанных звонках" at bounding box center [101, 316] width 143 height 33
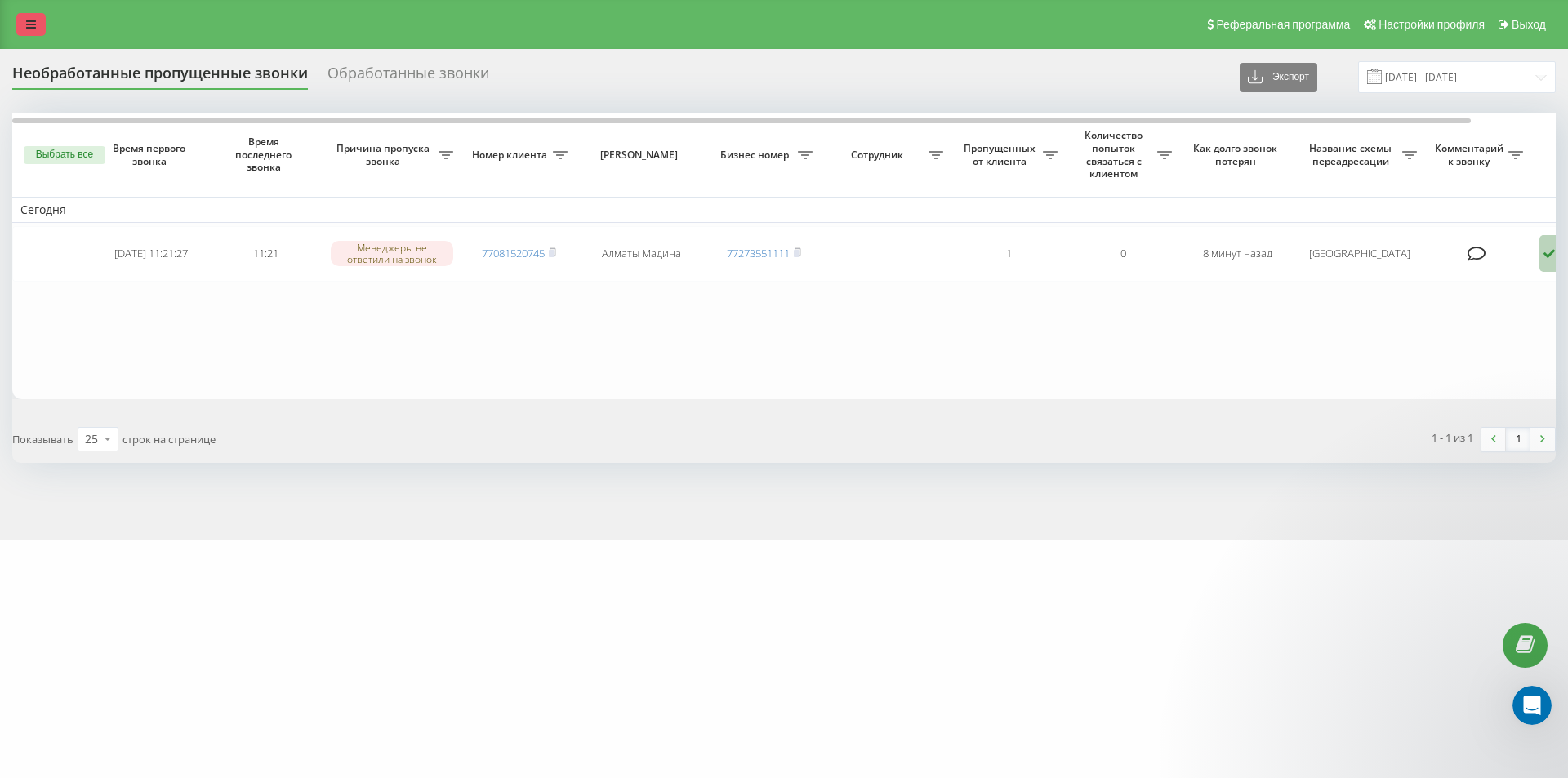
click at [25, 17] on link at bounding box center [30, 24] width 29 height 22
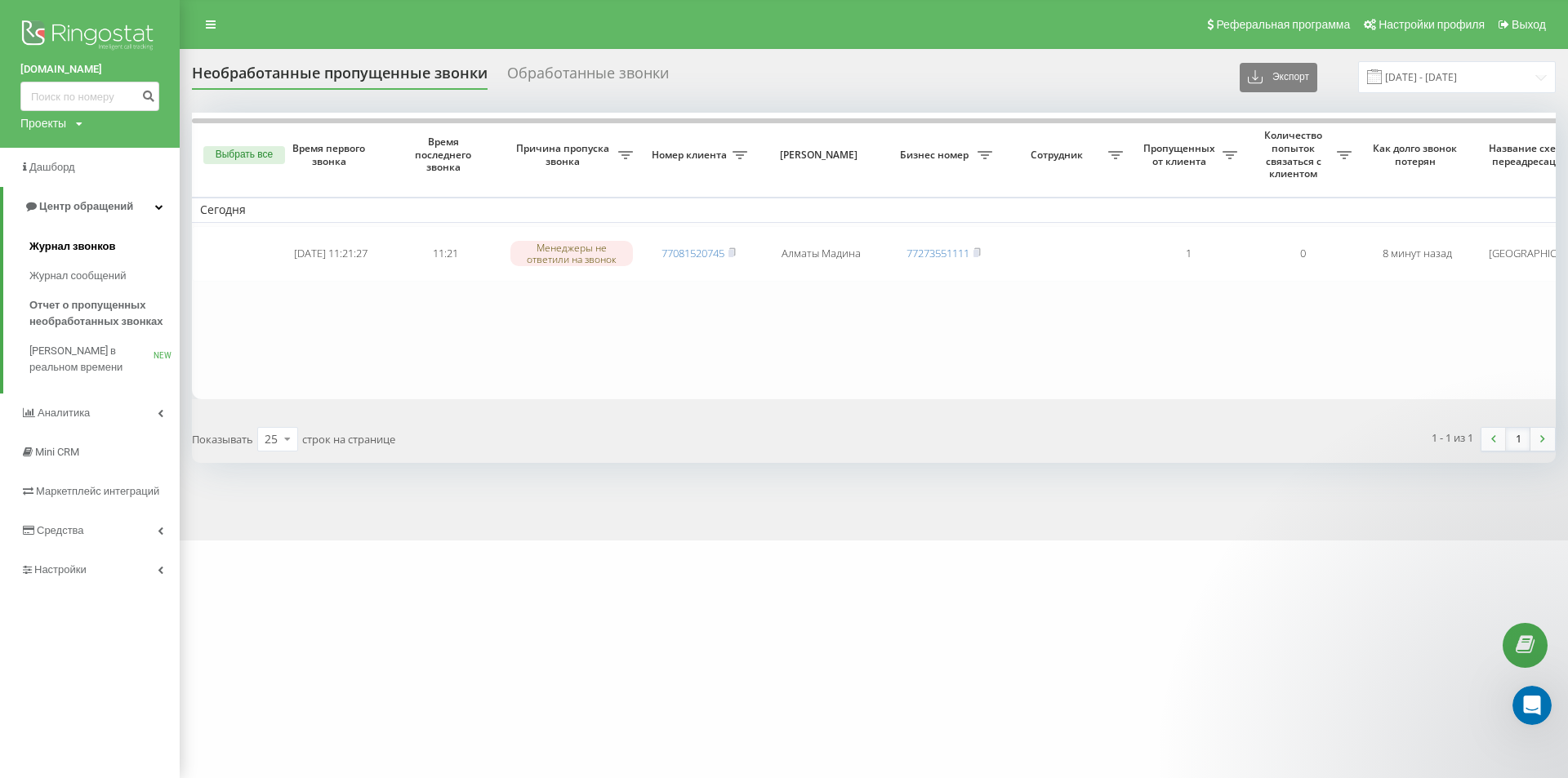
click at [126, 244] on link "Журнал звонков" at bounding box center [104, 246] width 151 height 29
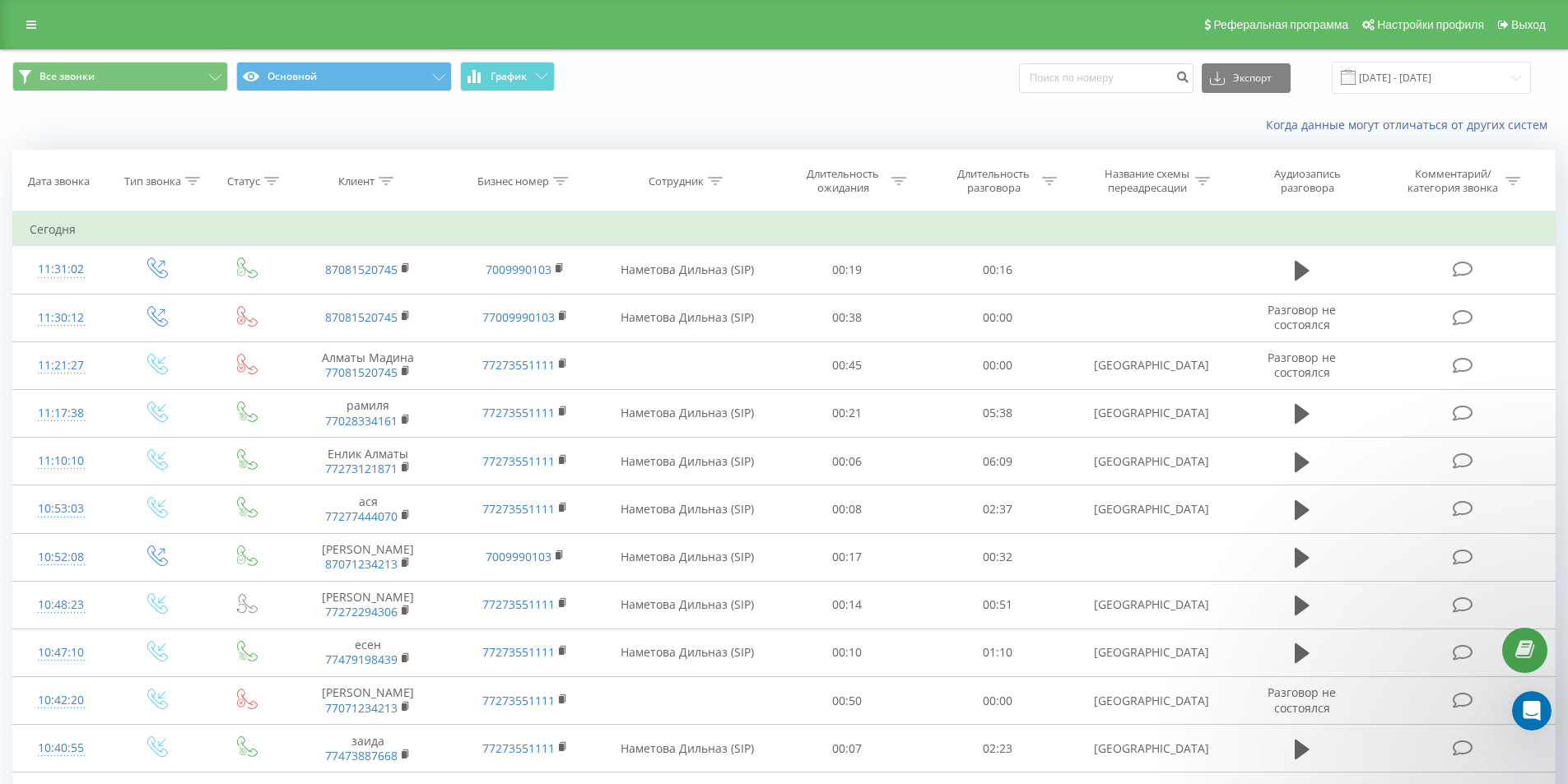
click at [777, 74] on div "Все звонки Основной График Экспорт .csv .xls .xlsx [DATE] - [DATE]" at bounding box center [784, 77] width 1543 height 32
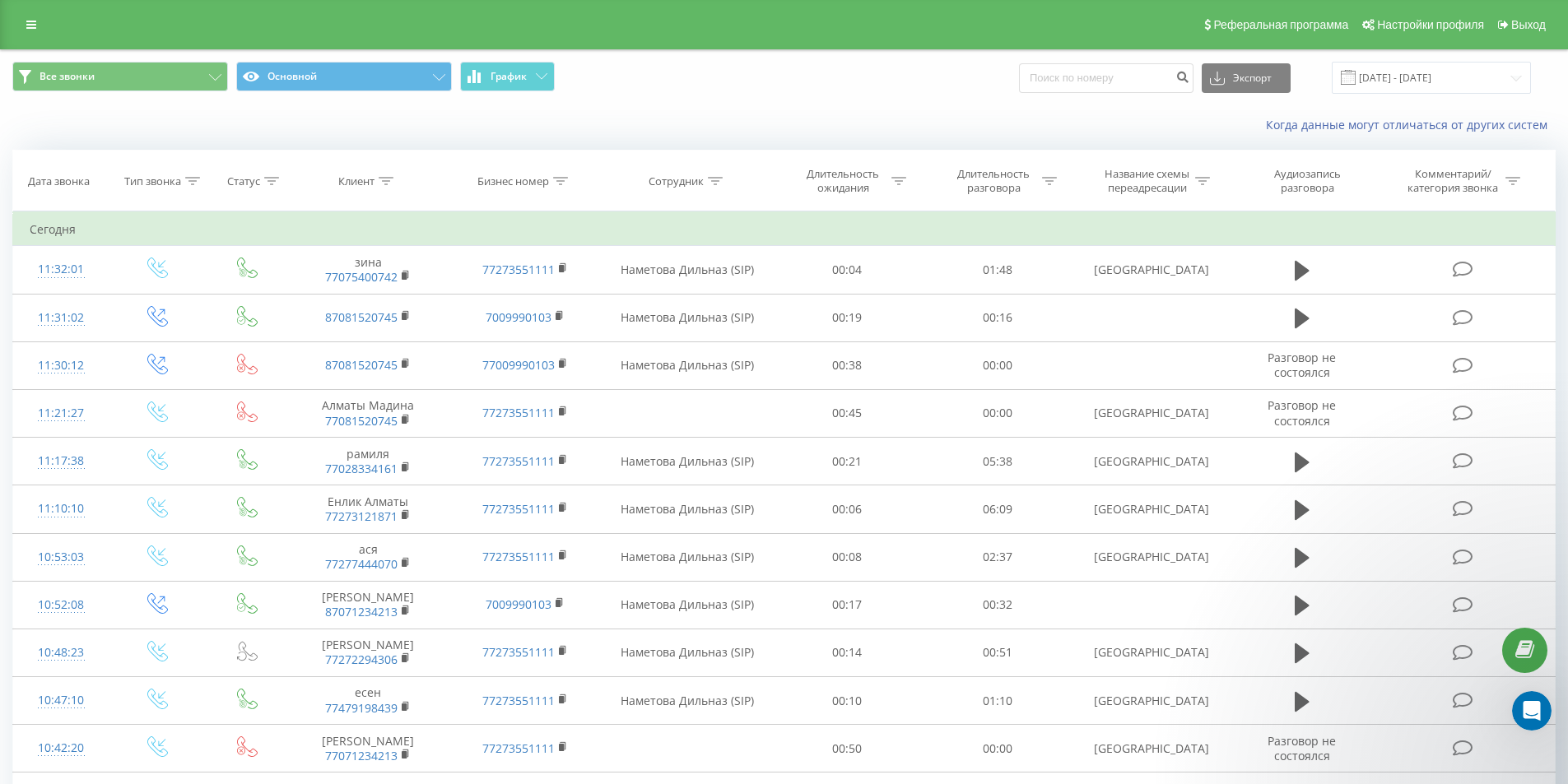
click at [871, 87] on div "Все звонки Основной График Экспорт .csv .xls .xlsx [DATE] - [DATE]" at bounding box center [784, 77] width 1543 height 32
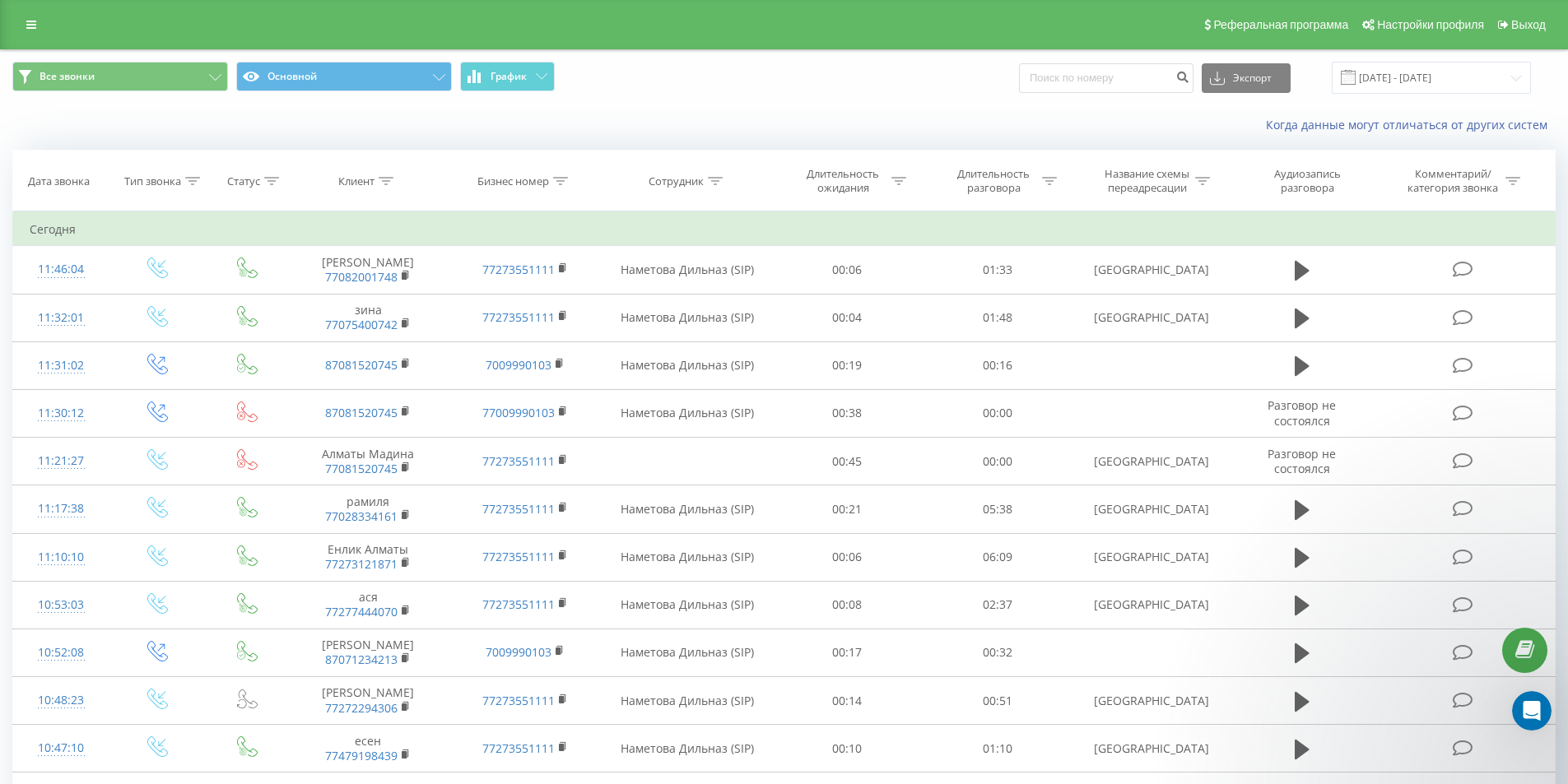
click at [873, 86] on div "Все звонки Основной График Экспорт .csv .xls .xlsx 20.08.2025 - 20.09.2025" at bounding box center [784, 77] width 1543 height 32
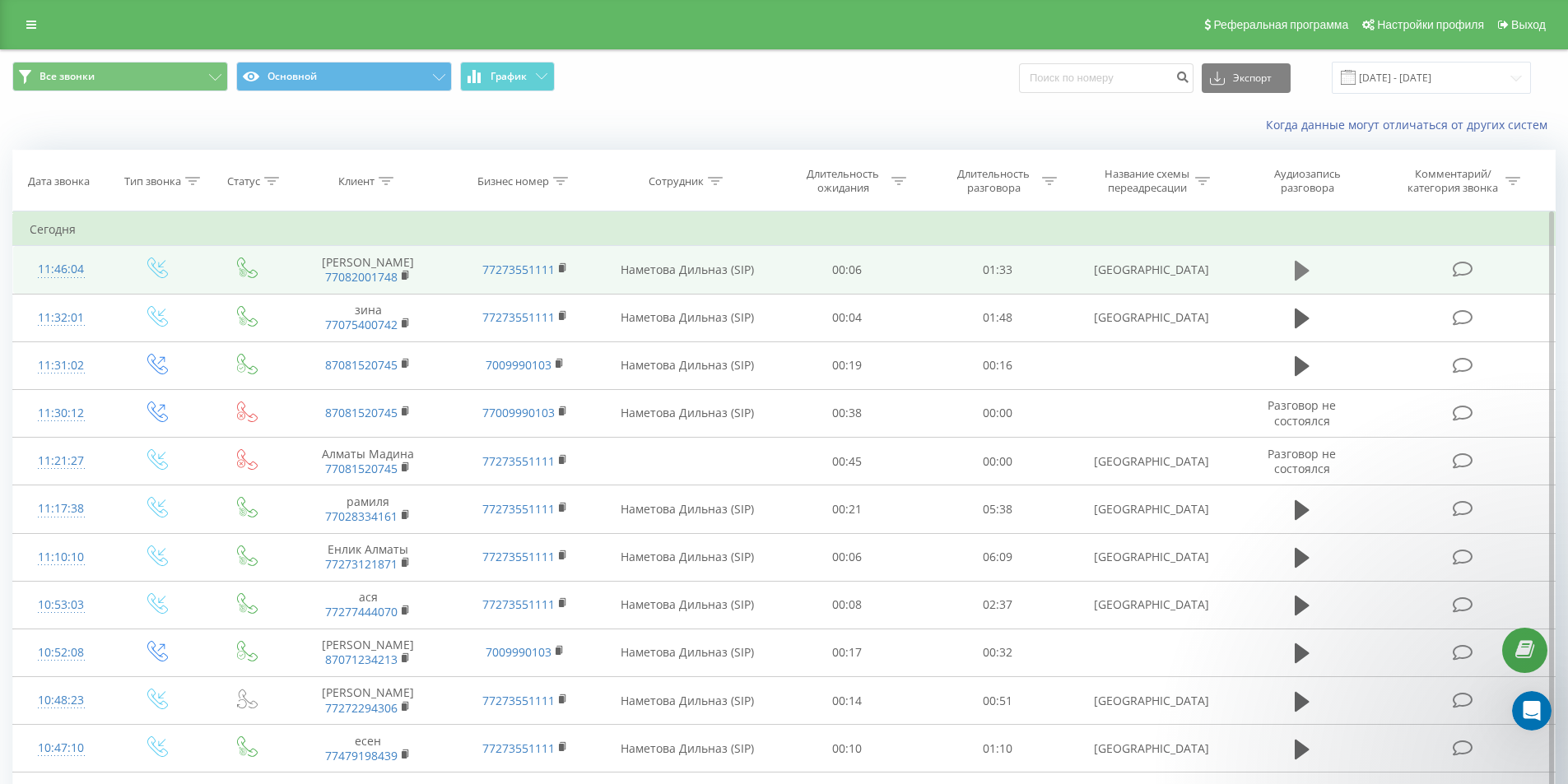
click at [1297, 275] on icon at bounding box center [1302, 271] width 15 height 20
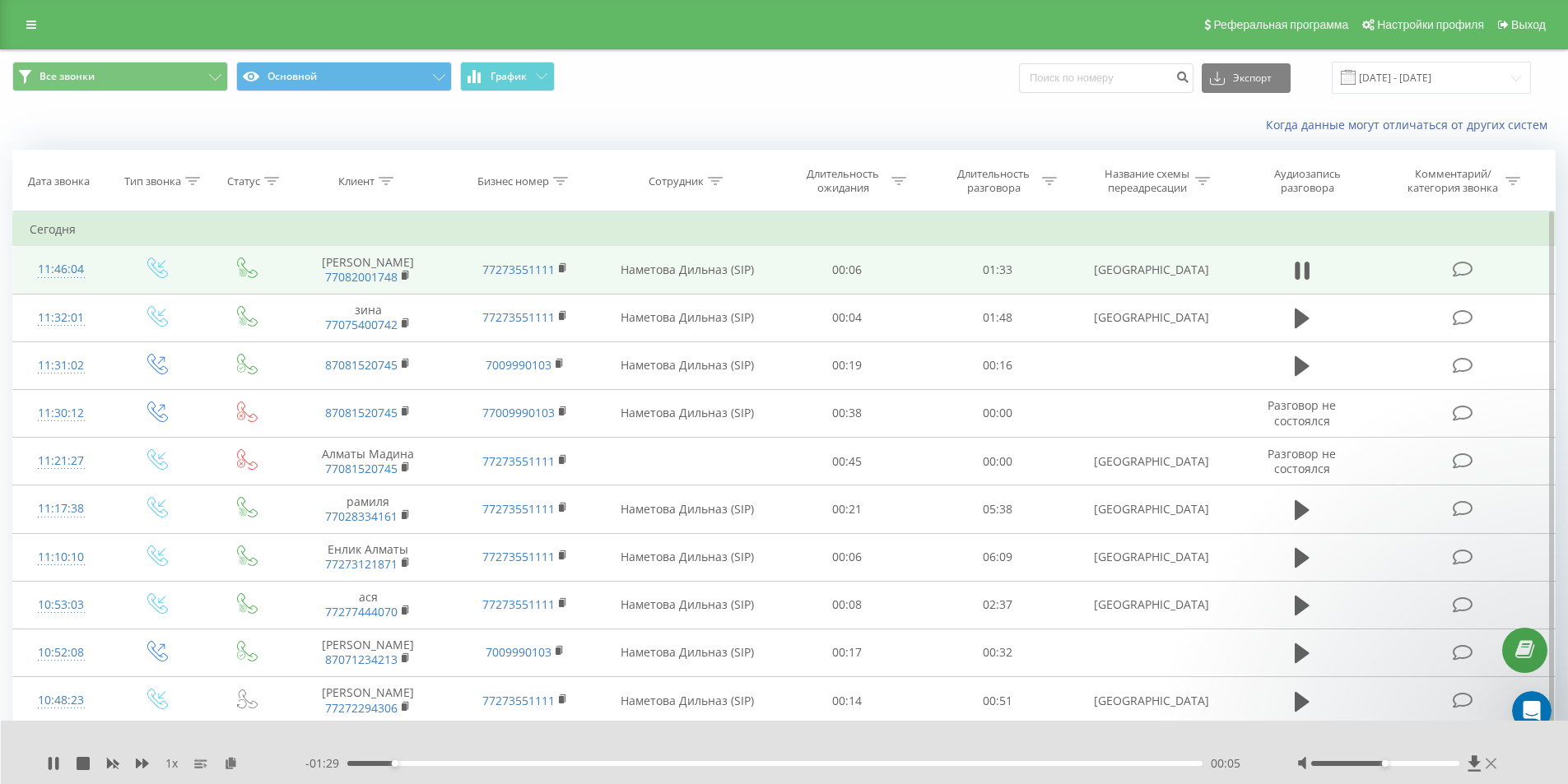
click at [1493, 762] on icon at bounding box center [1491, 763] width 10 height 10
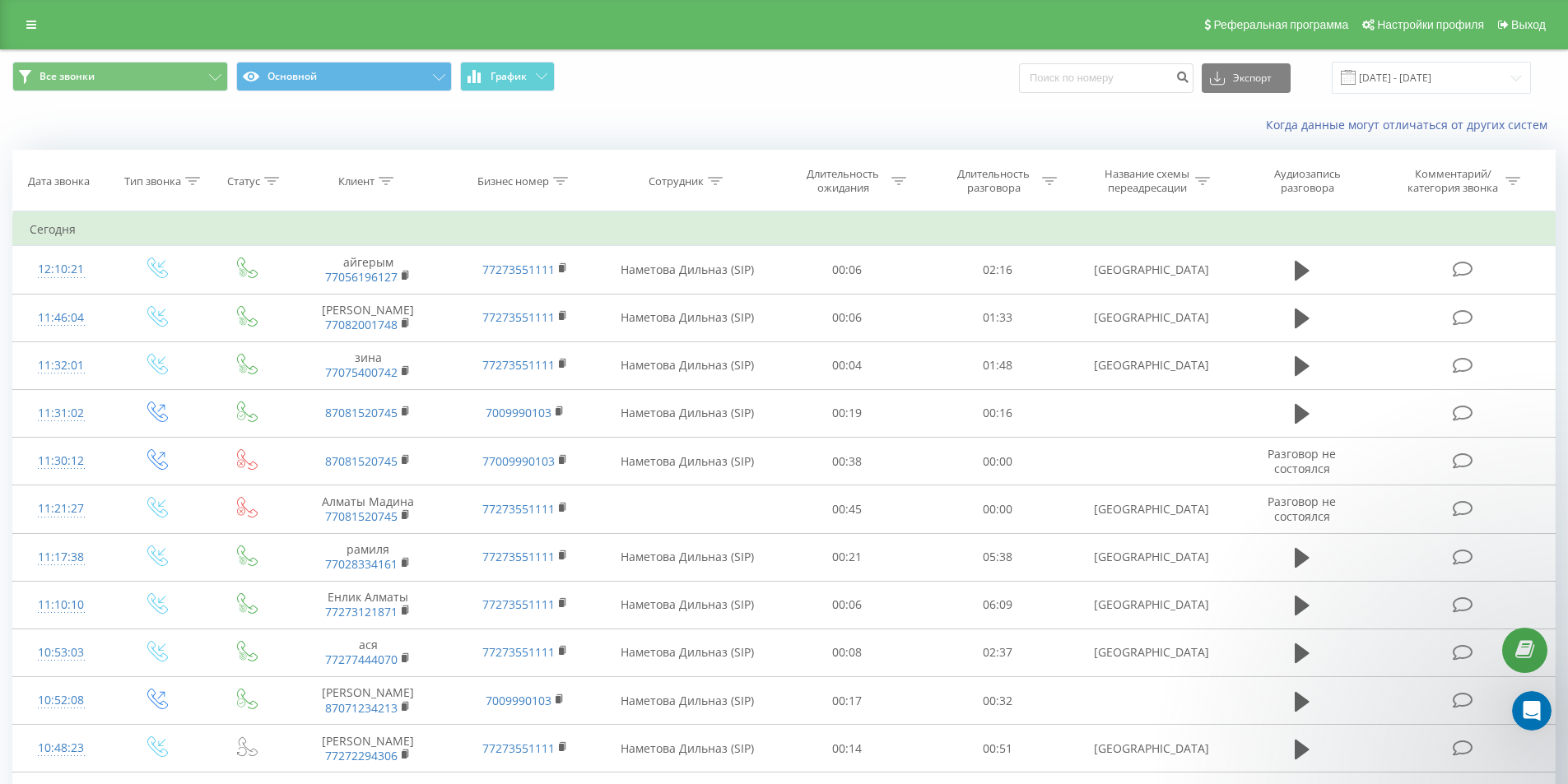
click at [717, 69] on span "Все звонки Основной График" at bounding box center [392, 77] width 759 height 32
click at [870, 90] on div "Все звонки Основной График Экспорт .csv .xls .xlsx 20.08.2025 - 20.09.2025" at bounding box center [784, 77] width 1543 height 32
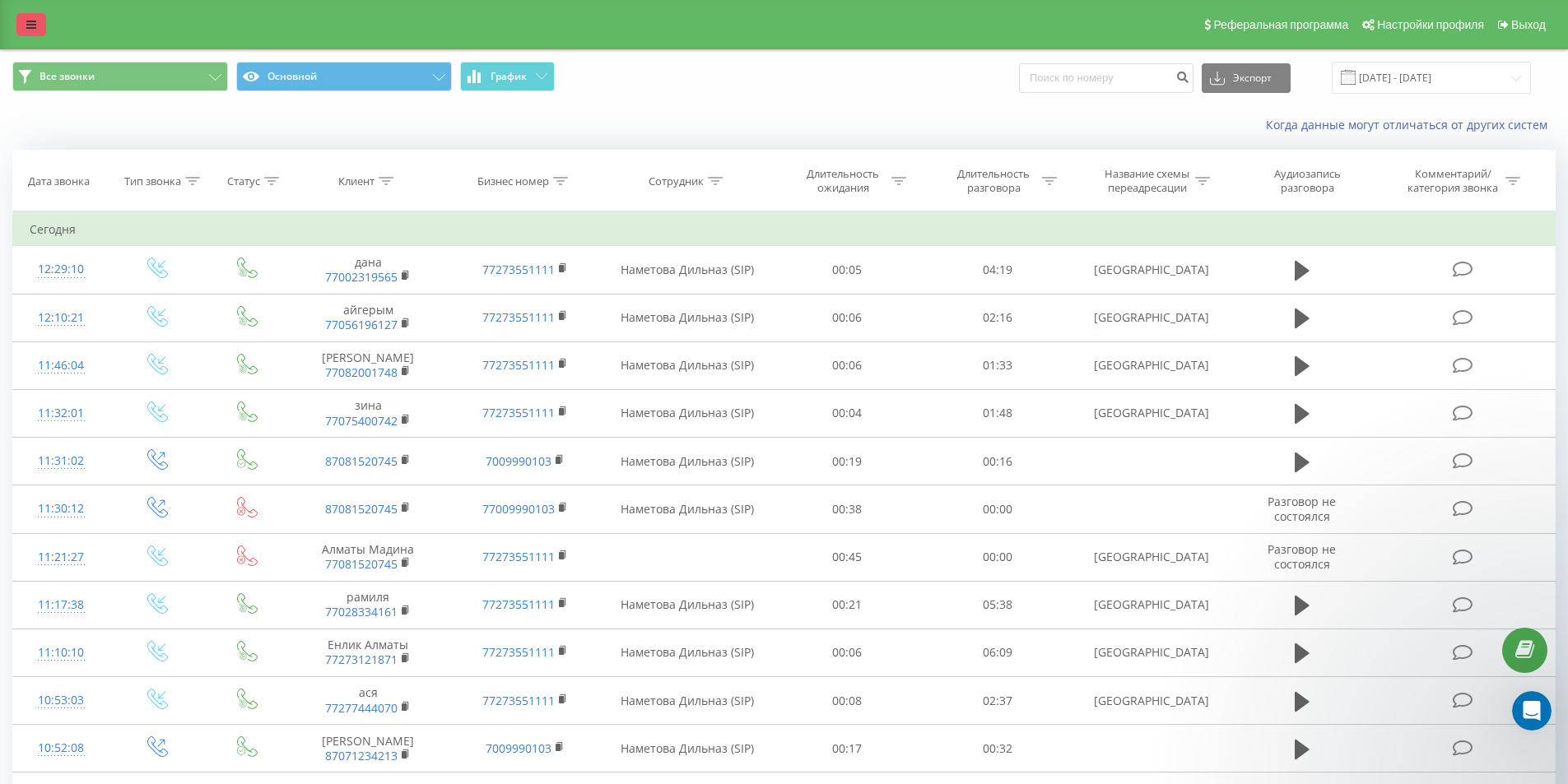
click at [34, 20] on icon at bounding box center [31, 25] width 9 height 11
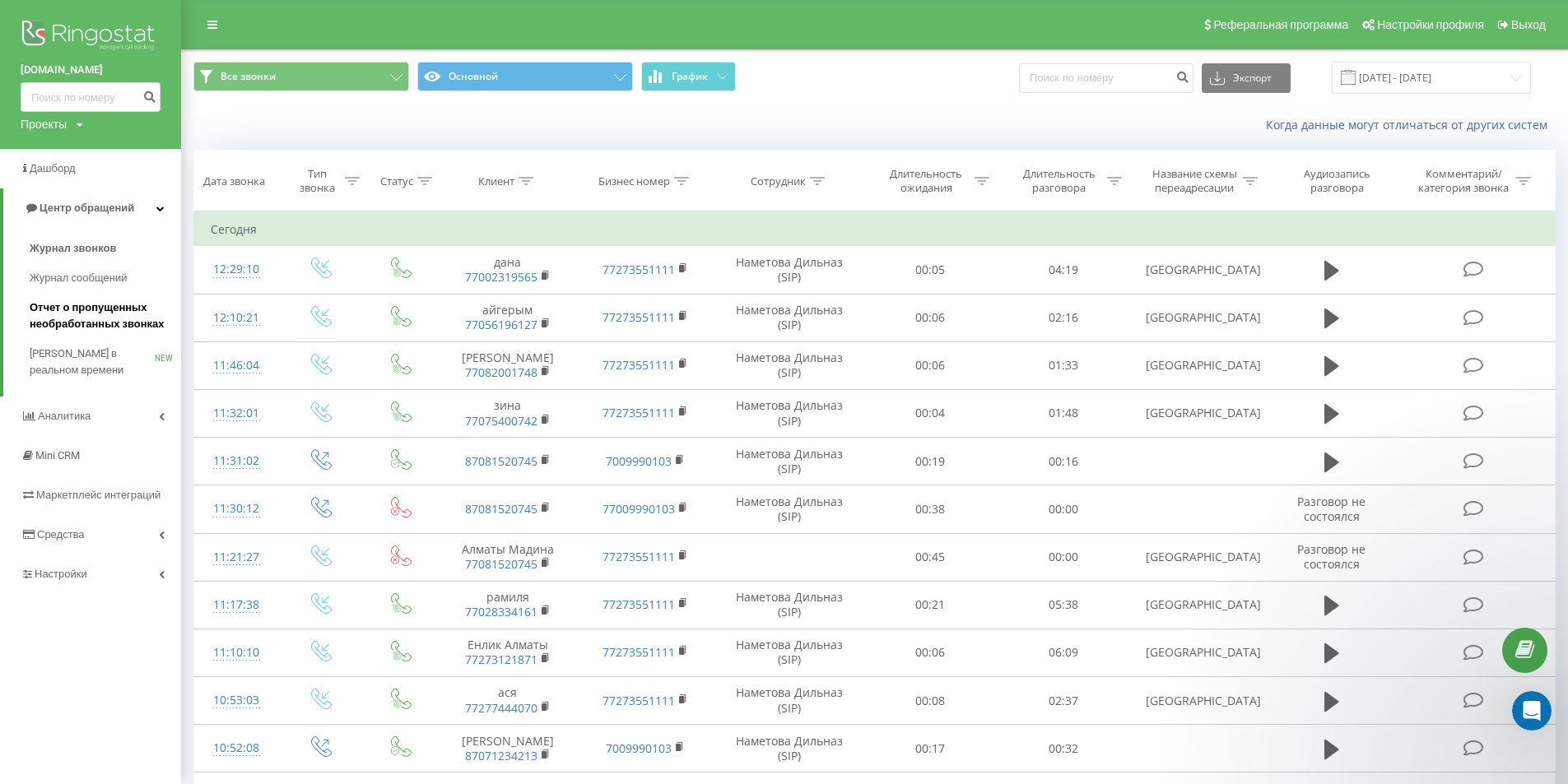
click at [111, 307] on span "Отчет о пропущенных необработанных звонках" at bounding box center [101, 316] width 143 height 33
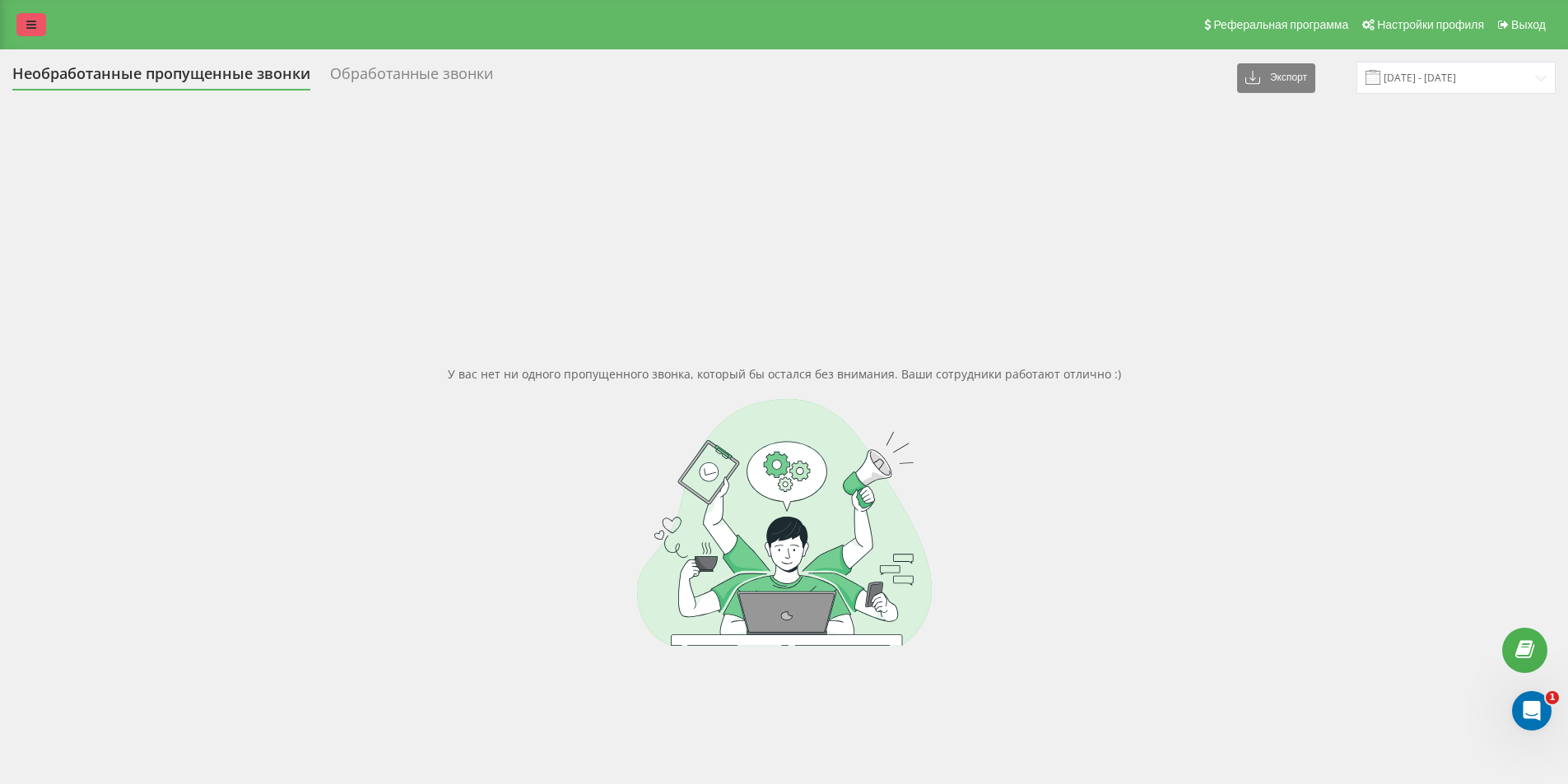
click at [40, 19] on link at bounding box center [30, 25] width 29 height 23
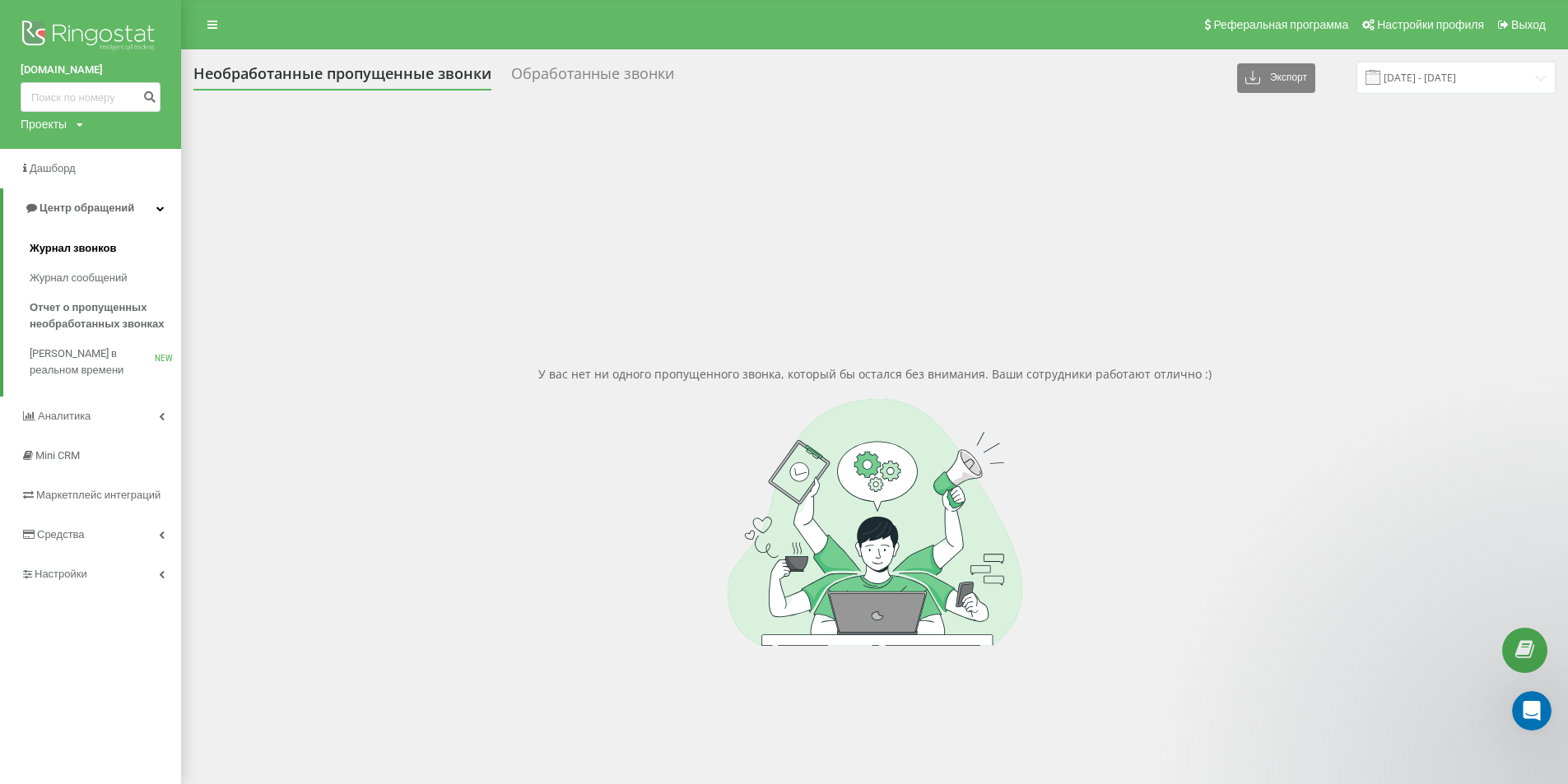
click at [107, 239] on link "Журнал звонков" at bounding box center [105, 248] width 152 height 29
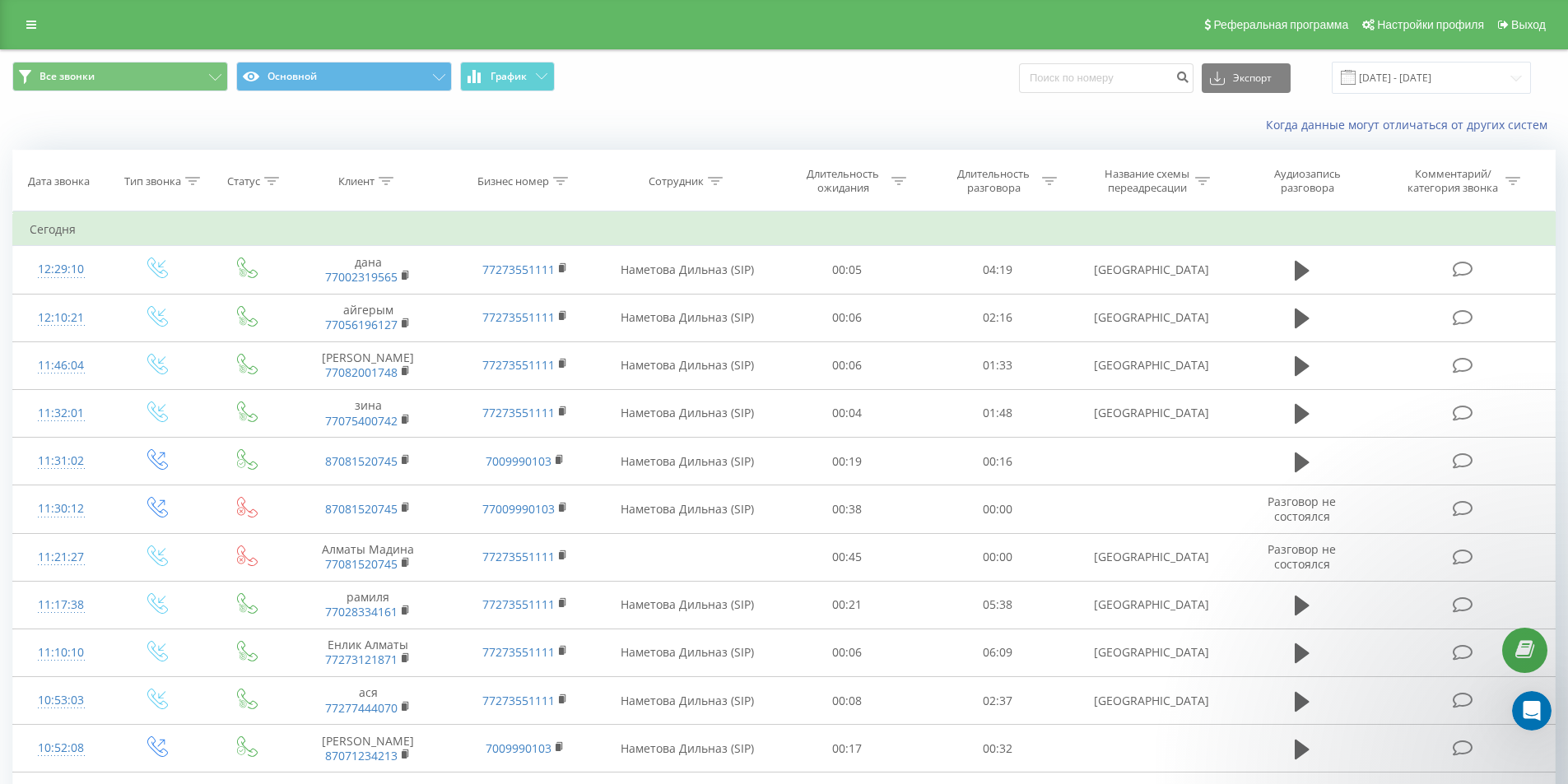
click at [774, 83] on div "Все звонки Основной График Экспорт .csv .xls .xlsx [DATE] - [DATE]" at bounding box center [784, 77] width 1543 height 32
click at [1526, 705] on icon "Открыть службу сообщений Intercom" at bounding box center [1529, 709] width 27 height 27
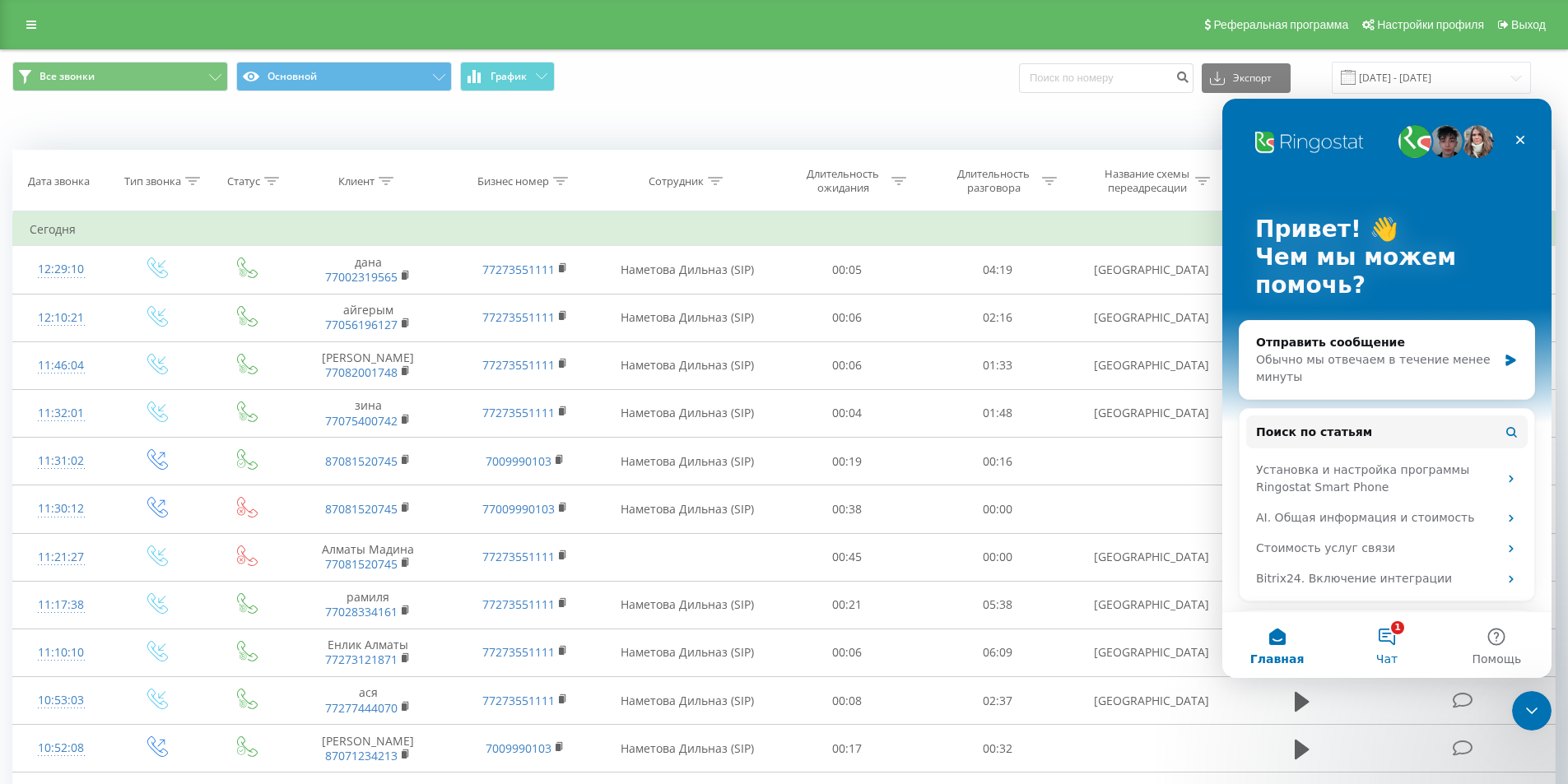
click at [1386, 642] on button "1 Чат" at bounding box center [1387, 645] width 109 height 66
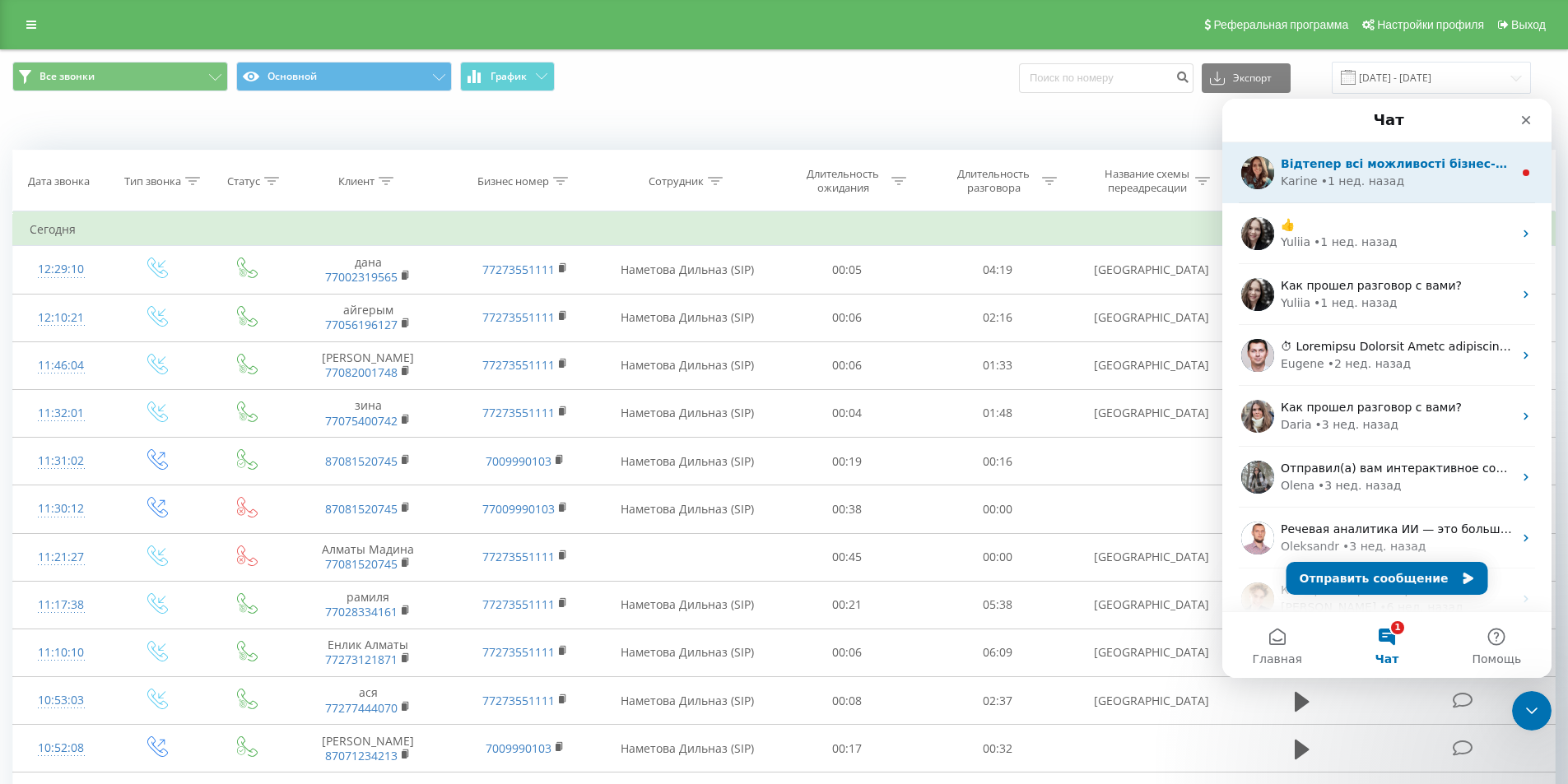
click at [1410, 201] on div "Відтепер всі можливості бізнес-телефонії Ringostat доступні як на компʼютері, т…" at bounding box center [1387, 173] width 329 height 61
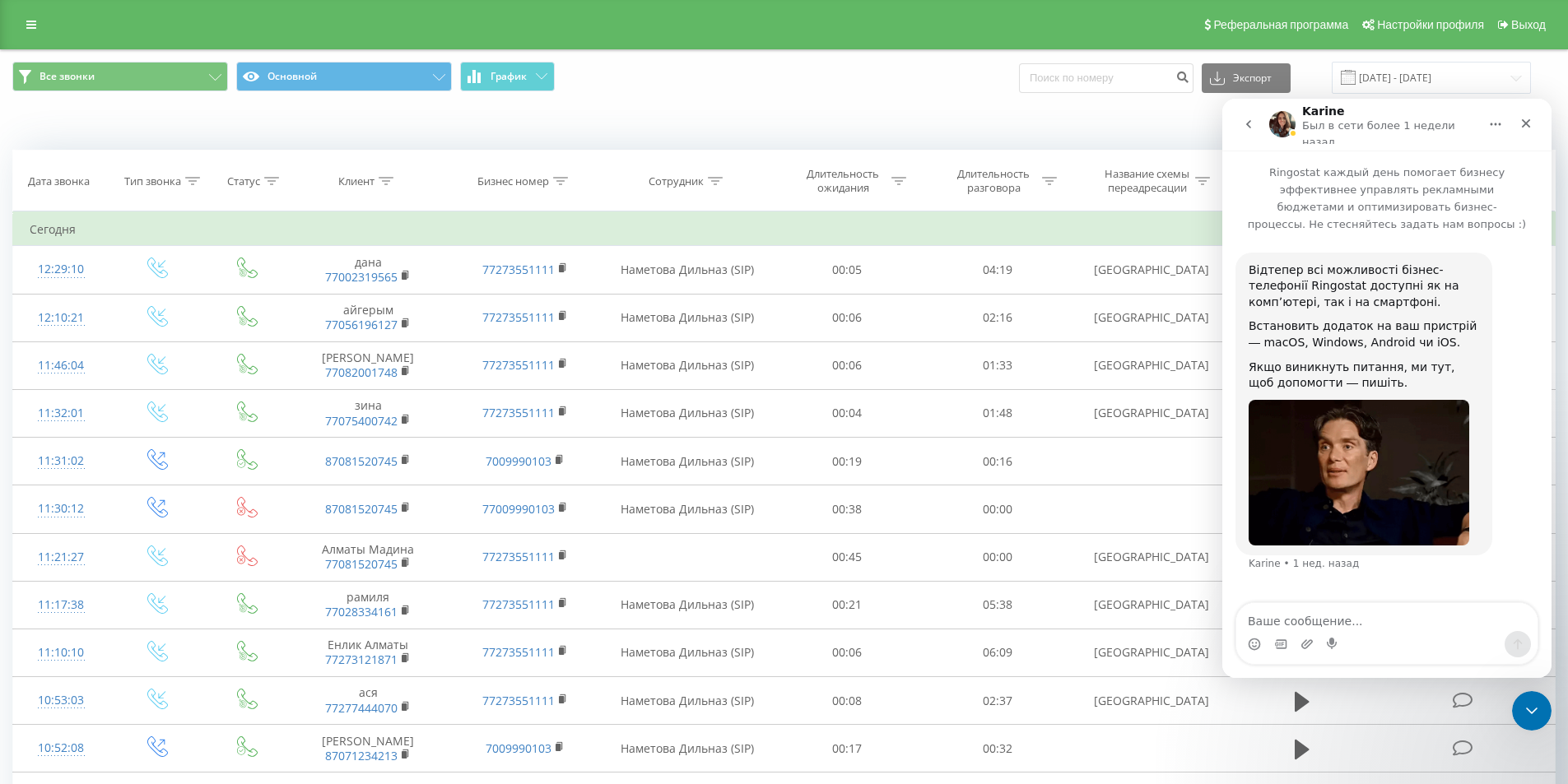
click at [1257, 121] on button "go back" at bounding box center [1248, 124] width 31 height 31
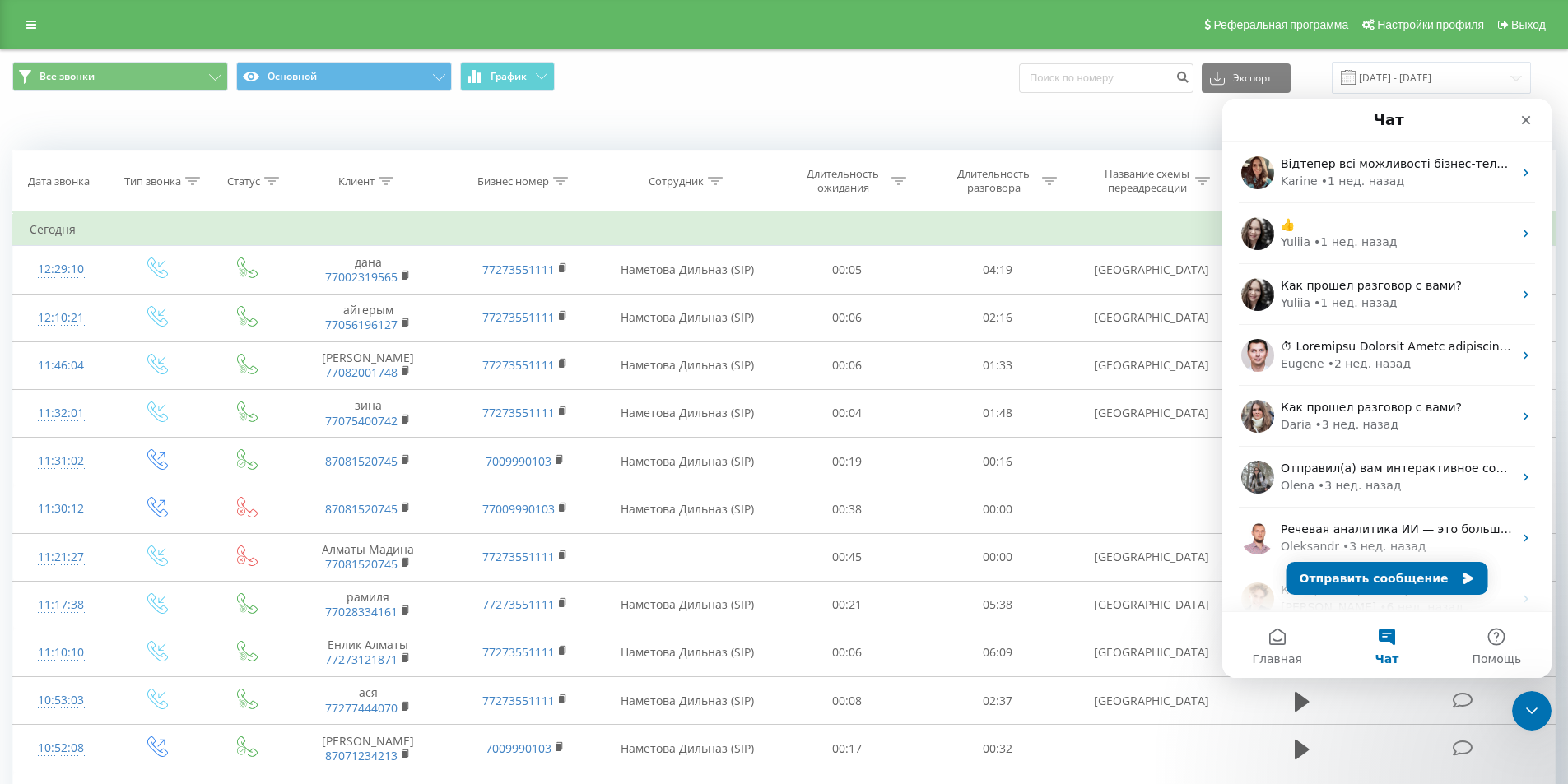
click at [862, 121] on div "Когда данные могут отличаться от других систем" at bounding box center [1077, 125] width 978 height 16
click at [25, 19] on link at bounding box center [30, 25] width 29 height 23
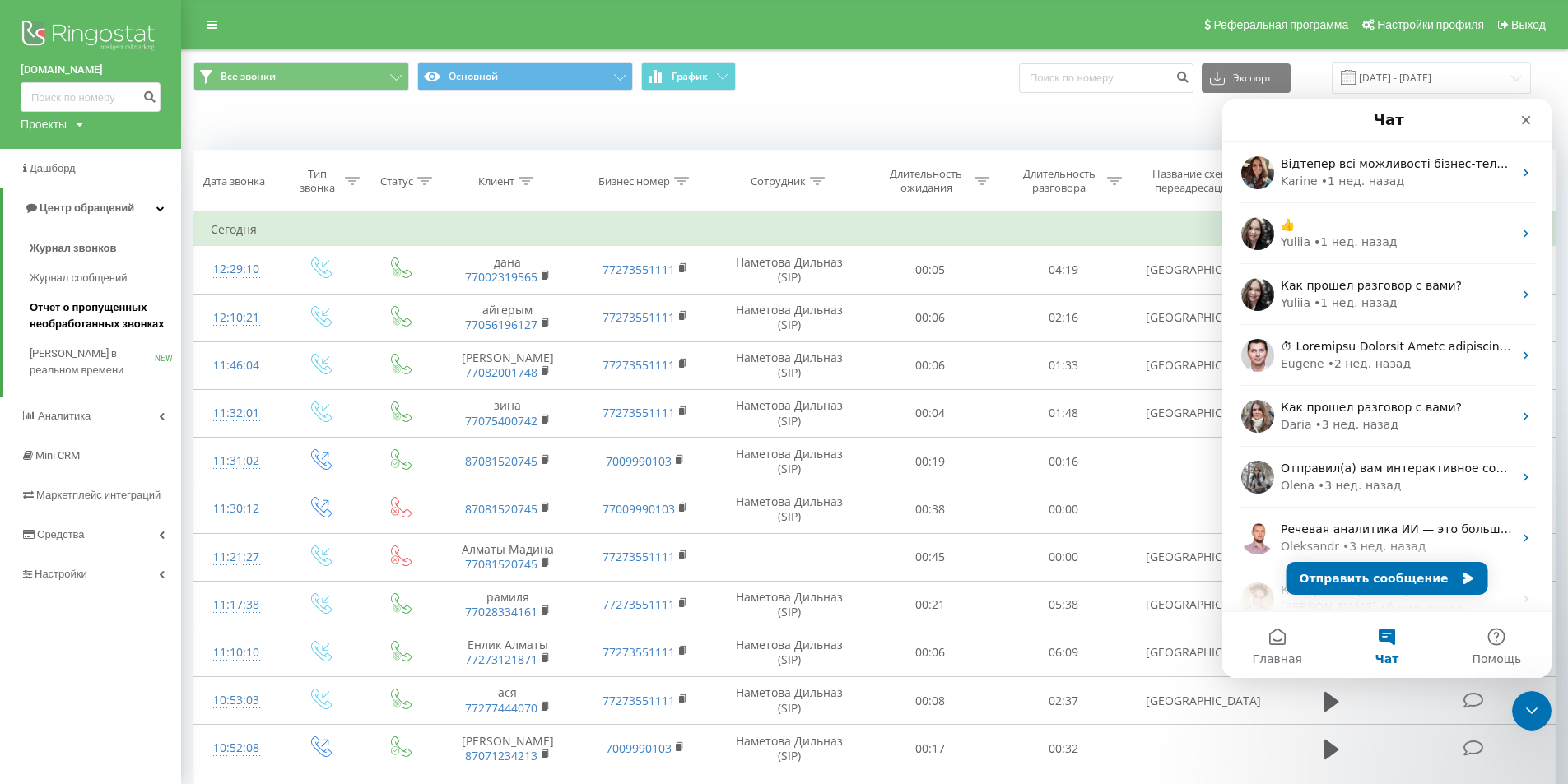
click at [142, 322] on span "Отчет о пропущенных необработанных звонках" at bounding box center [101, 316] width 143 height 33
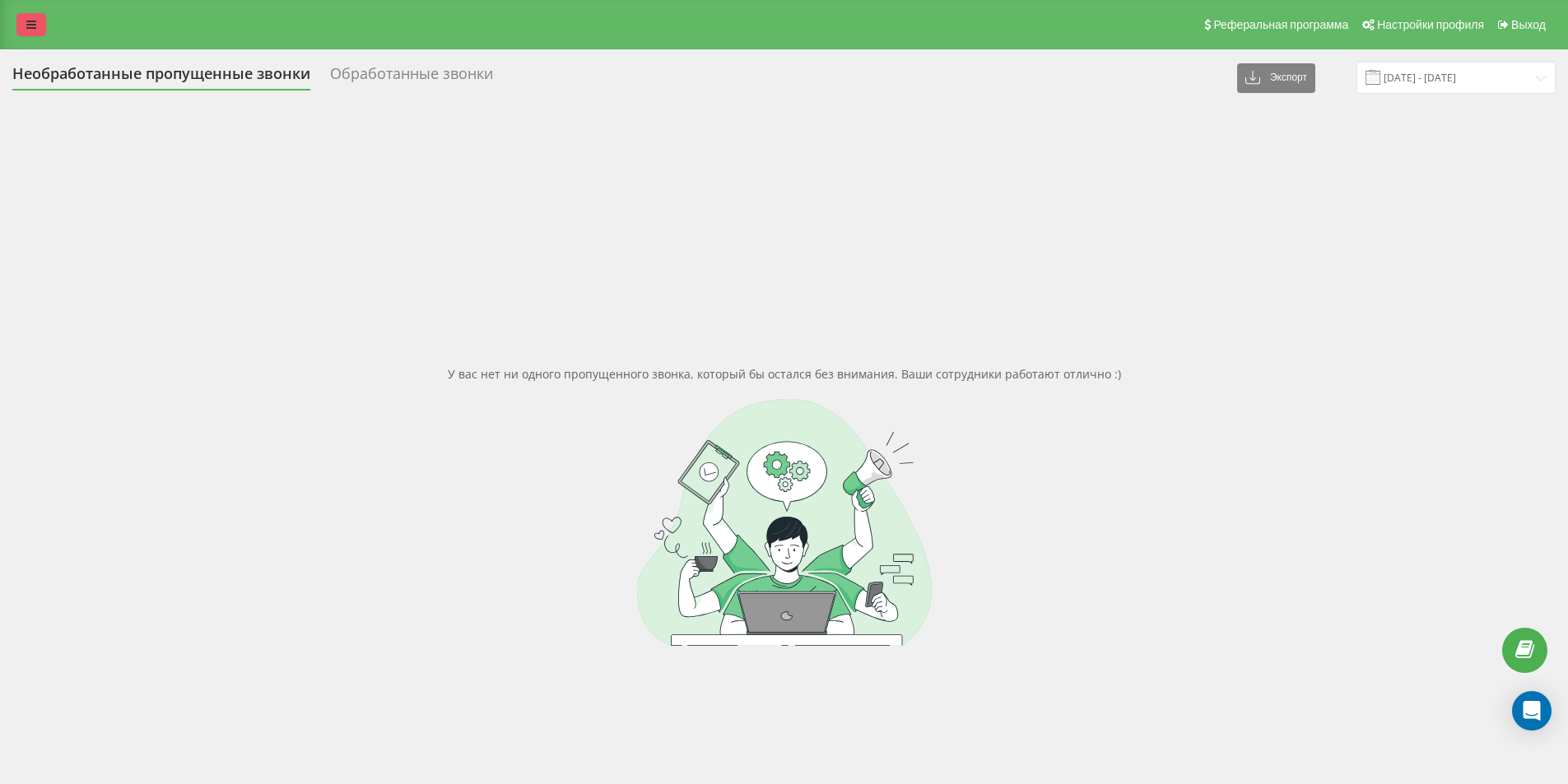
click at [19, 21] on link at bounding box center [30, 25] width 29 height 23
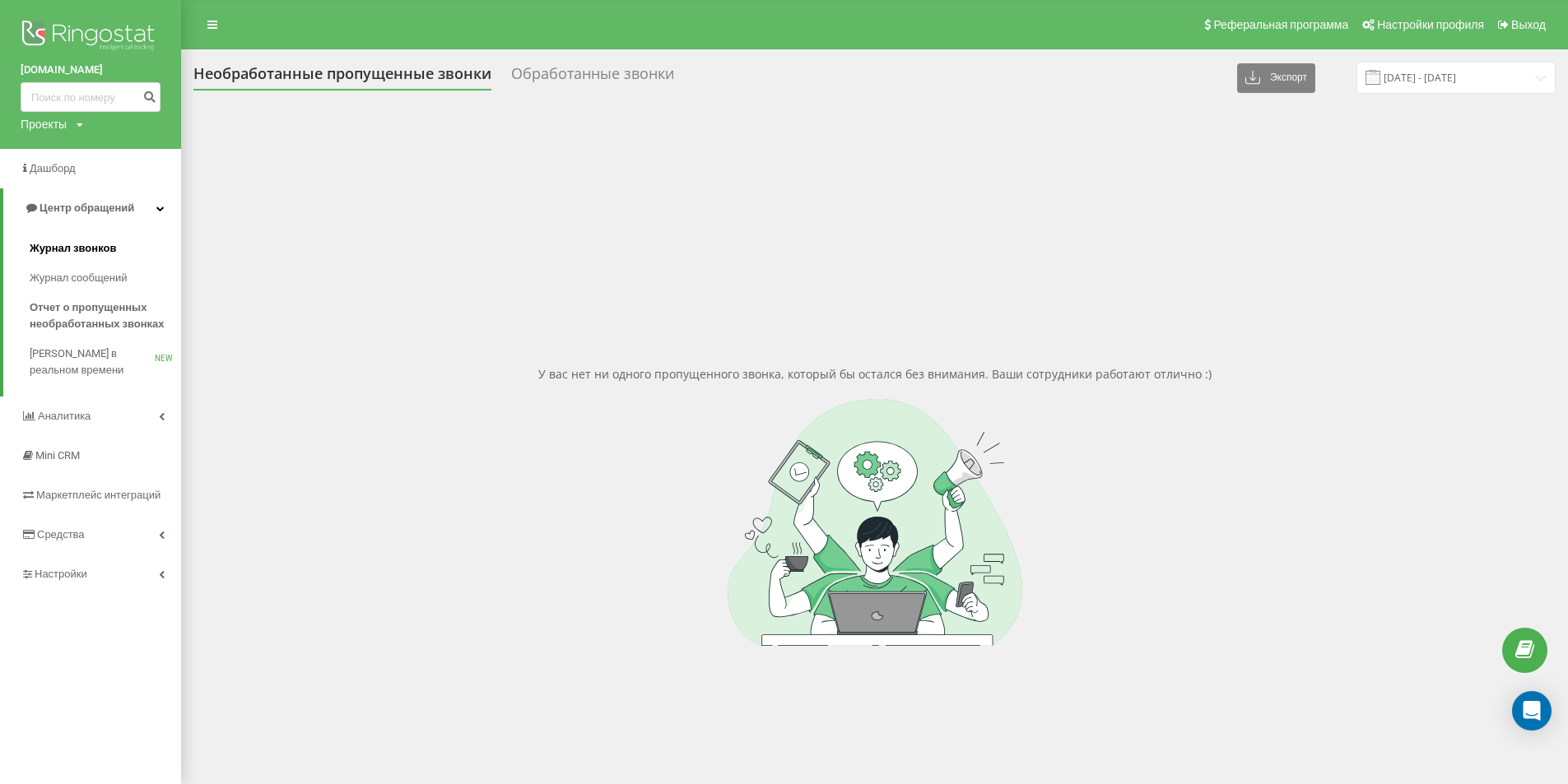
click at [83, 255] on span "Журнал звонков" at bounding box center [73, 248] width 87 height 16
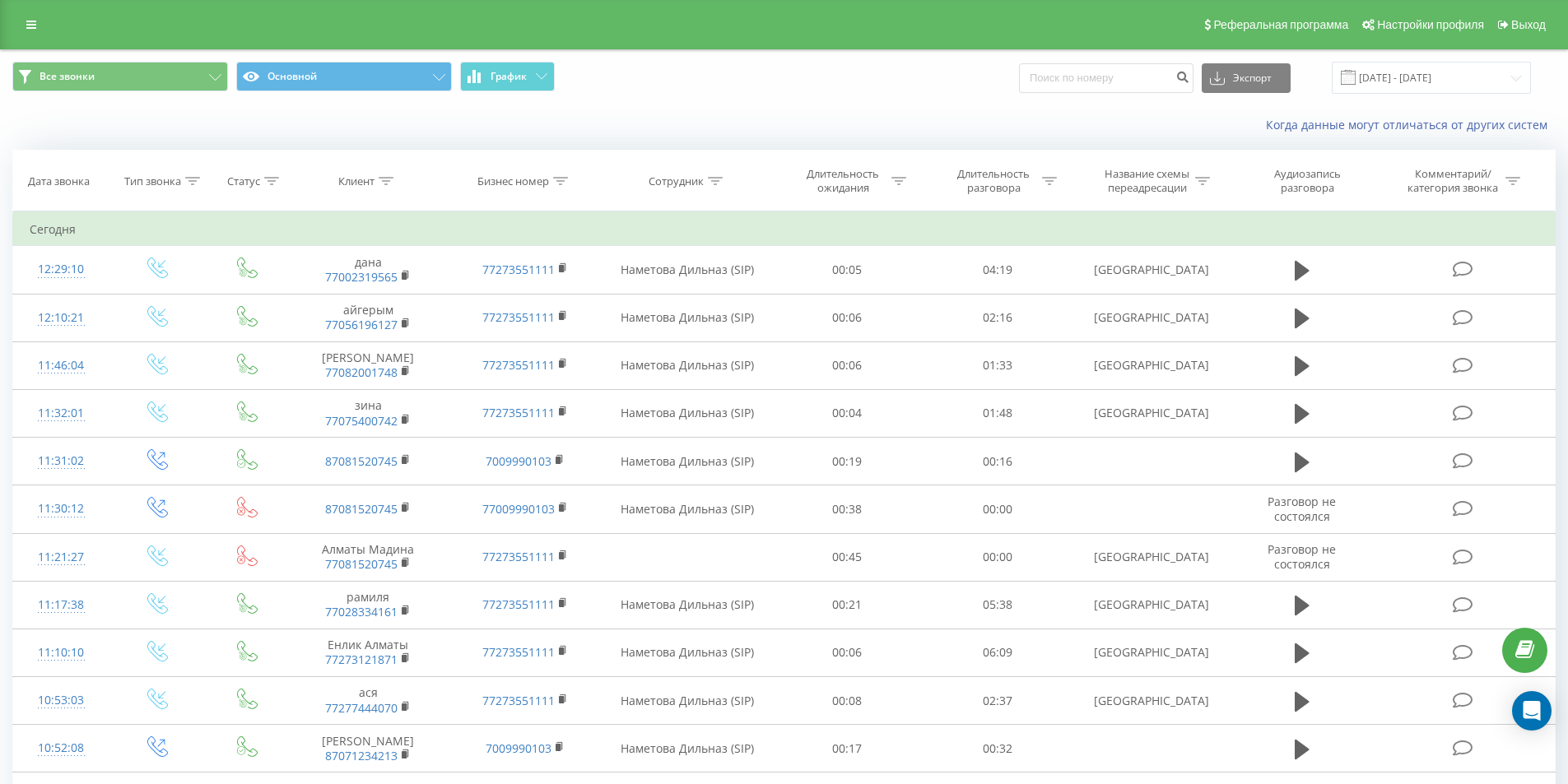
click at [820, 86] on div "Все звонки Основной График Экспорт .csv .xls .xlsx [DATE] - [DATE]" at bounding box center [784, 77] width 1543 height 32
click at [623, 117] on div "Когда данные могут отличаться от других систем" at bounding box center [1077, 125] width 978 height 16
click at [778, 103] on div "Все звонки Основной График Экспорт .csv .xls .xlsx [DATE] - [DATE]" at bounding box center [784, 77] width 1566 height 55
click at [23, 21] on link at bounding box center [30, 25] width 29 height 23
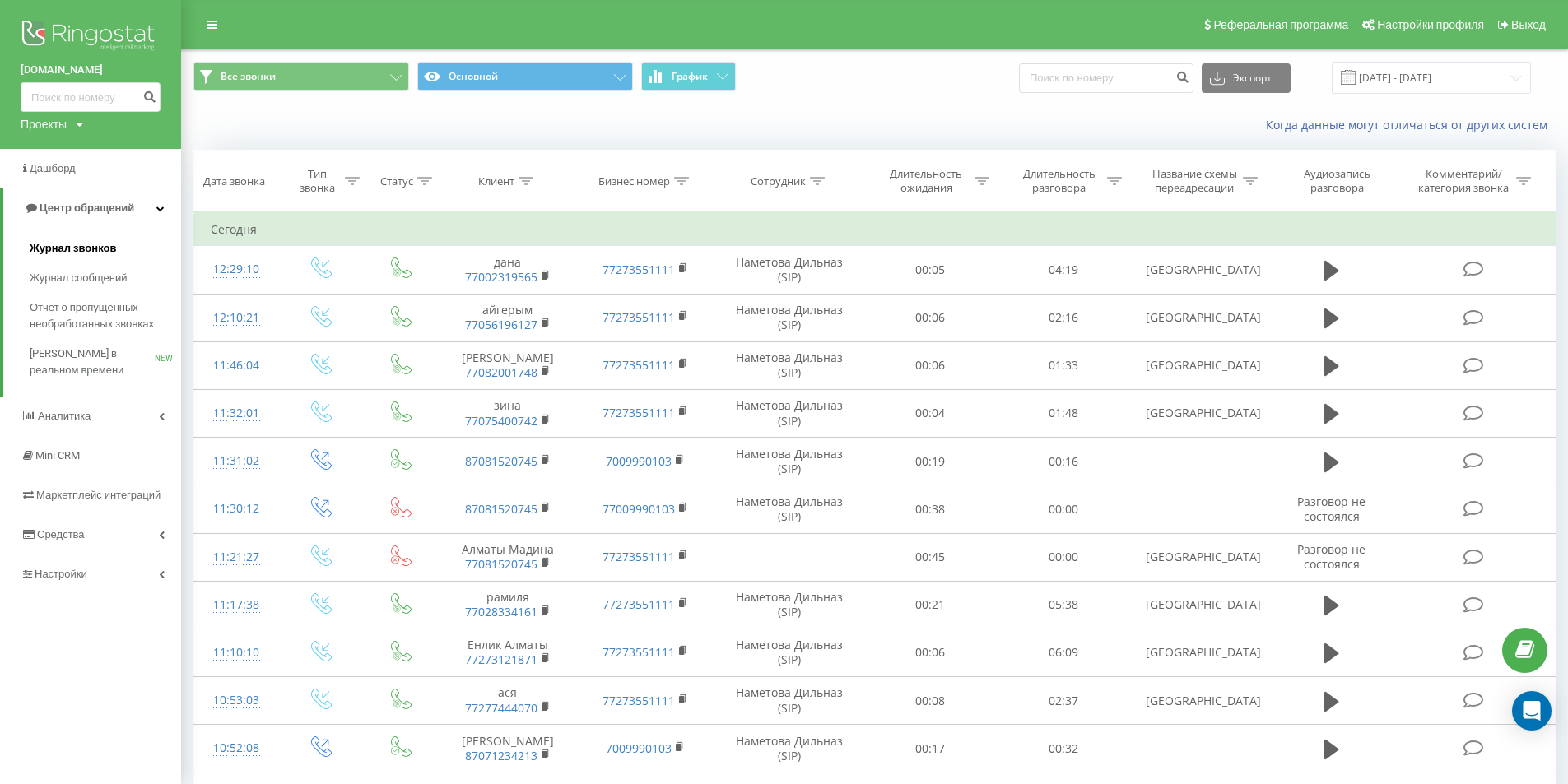
click at [120, 251] on link "Журнал звонков" at bounding box center [105, 248] width 152 height 29
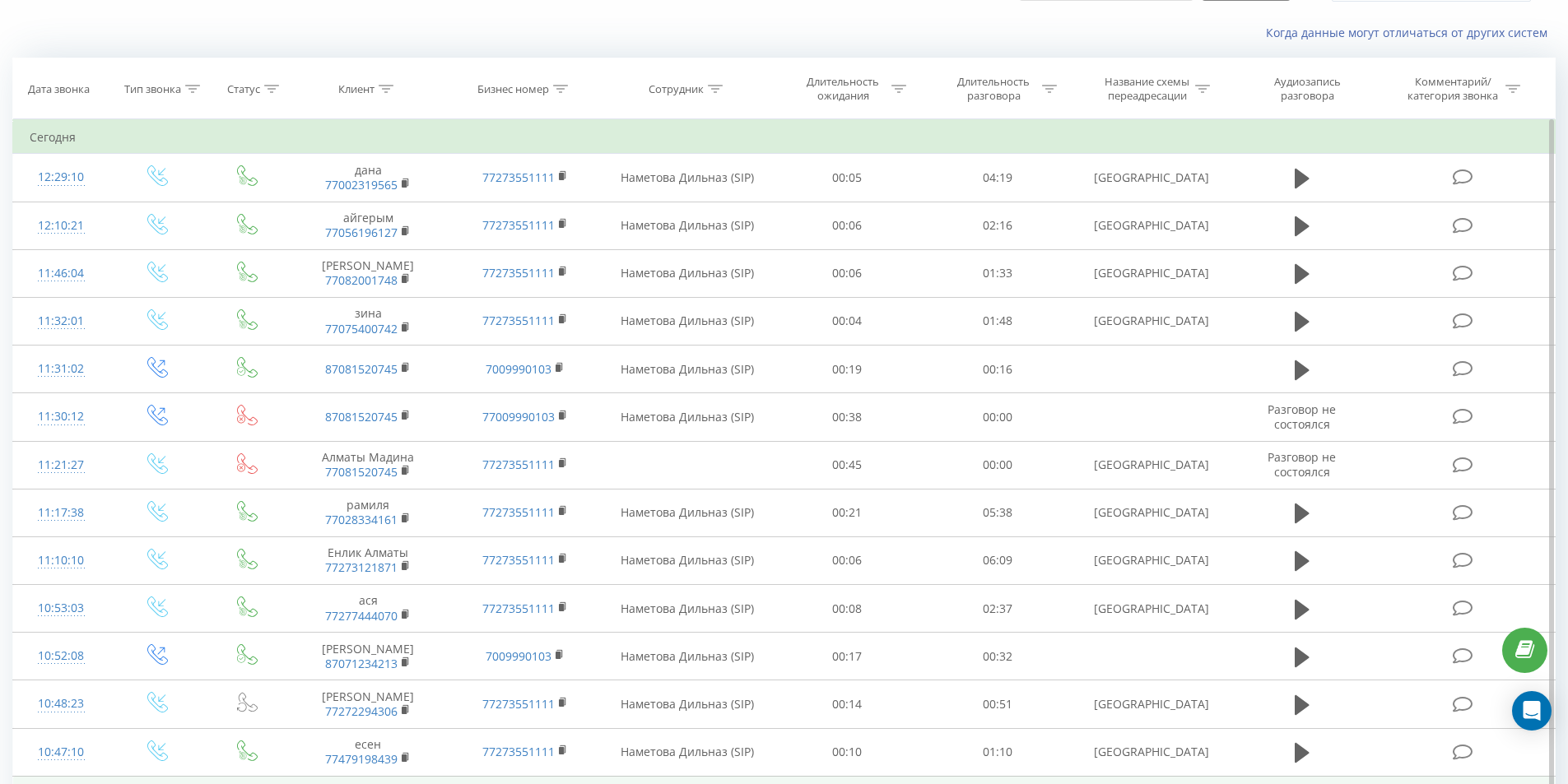
scroll to position [62, 0]
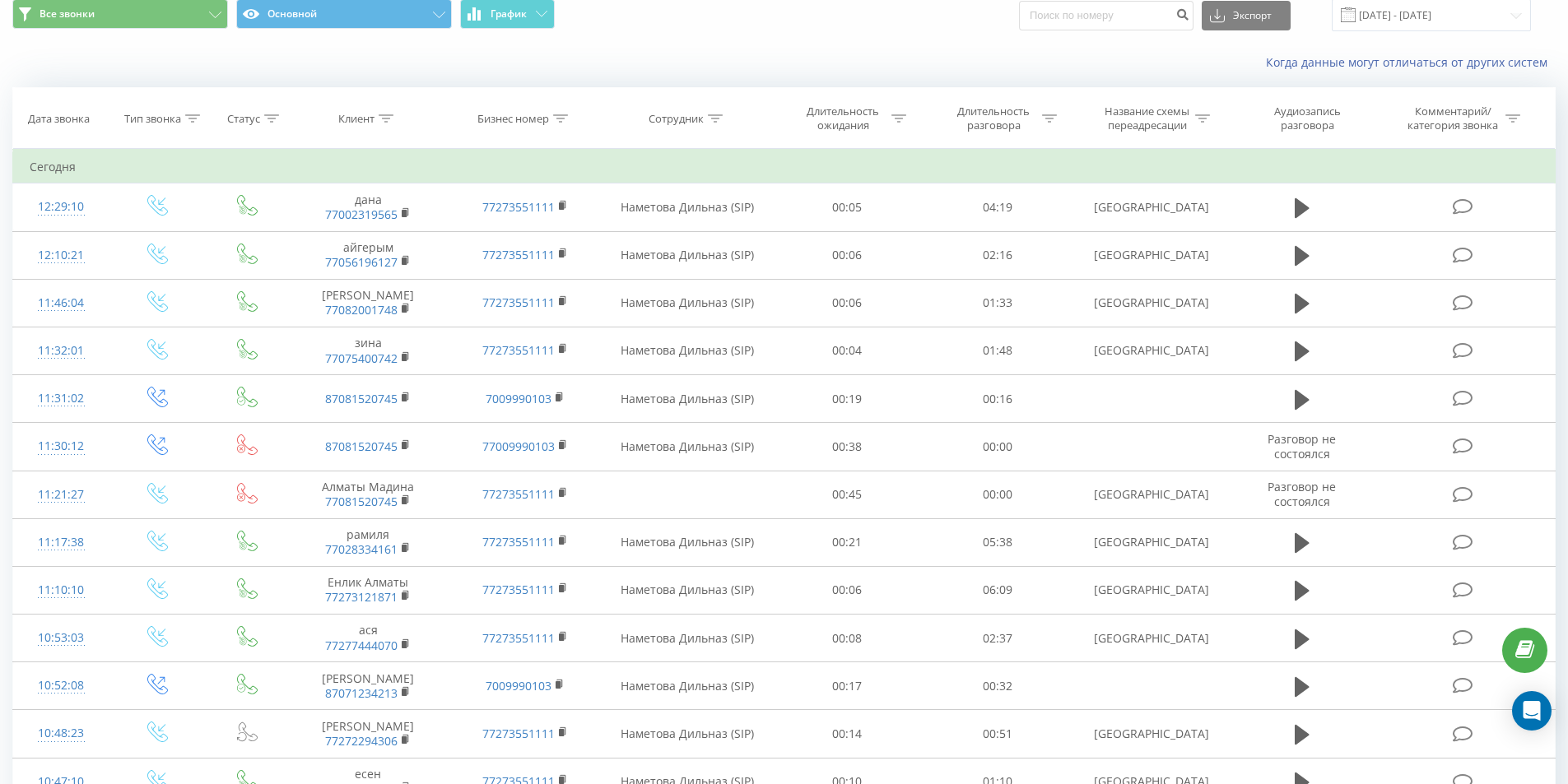
click at [646, 44] on div "Когда данные могут отличаться от других систем" at bounding box center [784, 62] width 1566 height 40
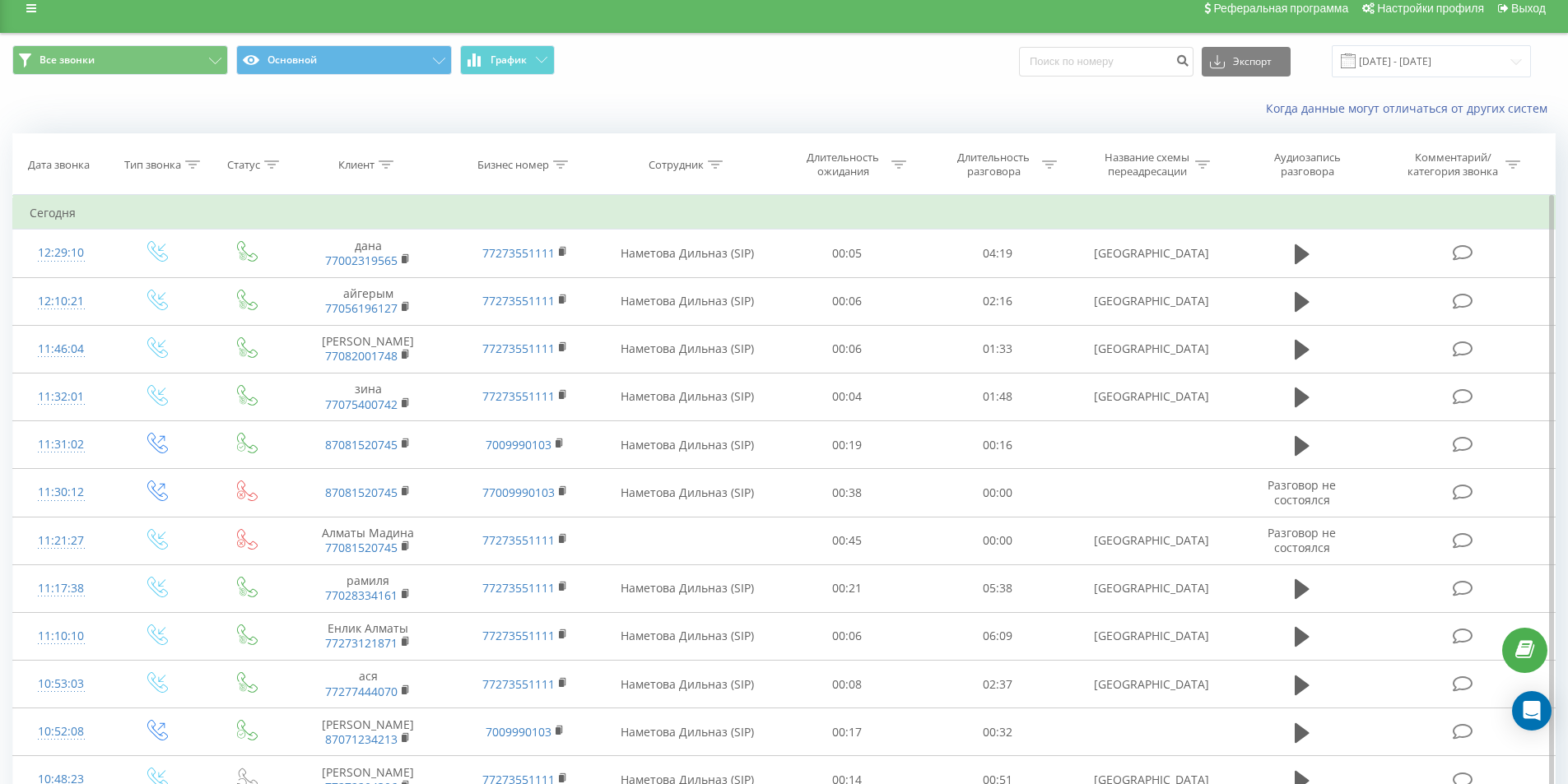
scroll to position [0, 0]
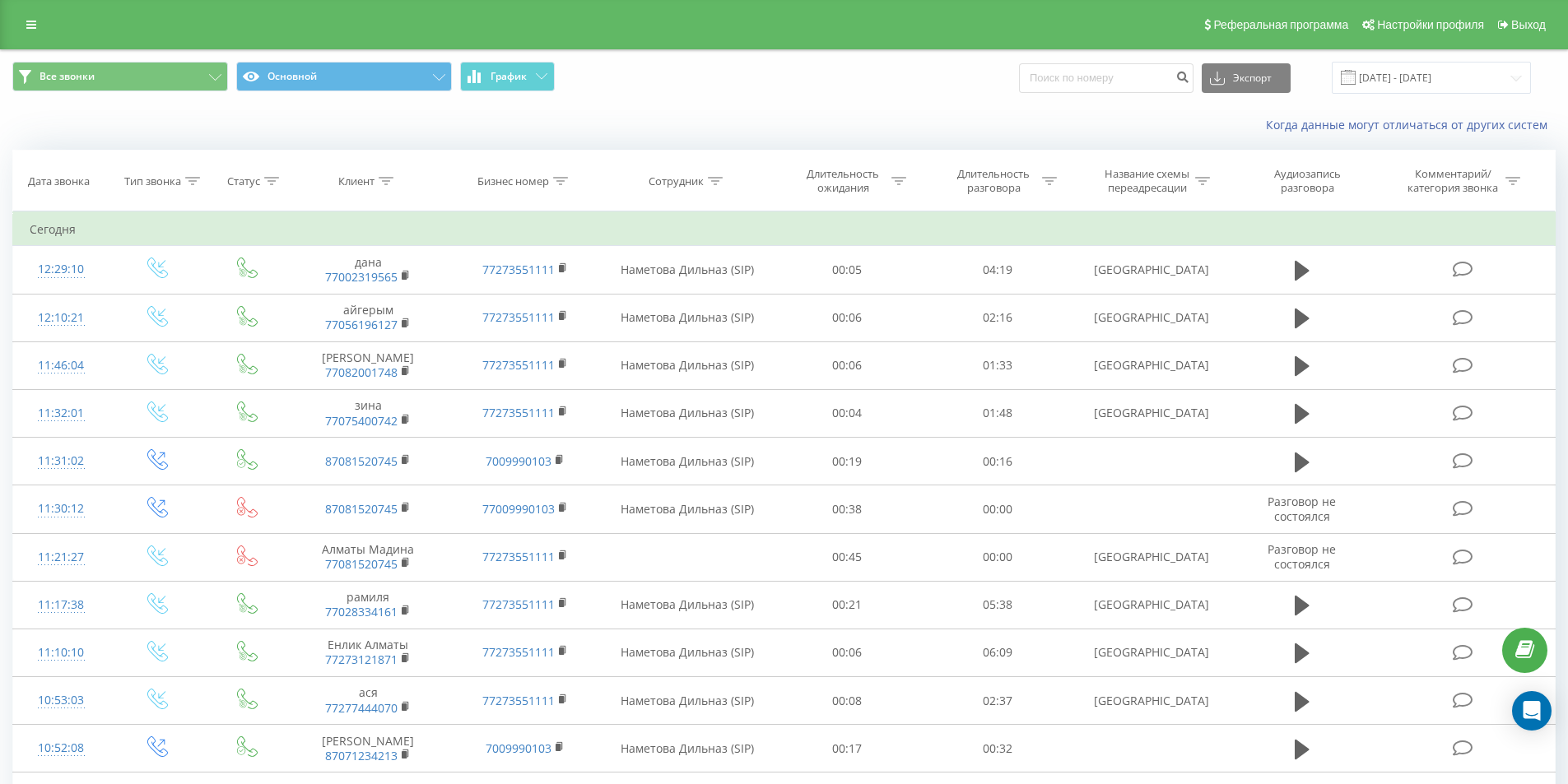
click at [711, 80] on span "Все звонки Основной График" at bounding box center [392, 77] width 759 height 32
click at [715, 75] on span "Все звонки Основной График" at bounding box center [392, 77] width 759 height 32
drag, startPoint x: 657, startPoint y: 72, endPoint x: 667, endPoint y: 99, distance: 28.8
click at [667, 99] on div "Все звонки Основной График Экспорт .csv .xls .xlsx 20.08.2025 - 20.09.2025" at bounding box center [784, 77] width 1566 height 55
click at [661, 88] on span "Все звонки Основной График" at bounding box center [392, 77] width 759 height 32
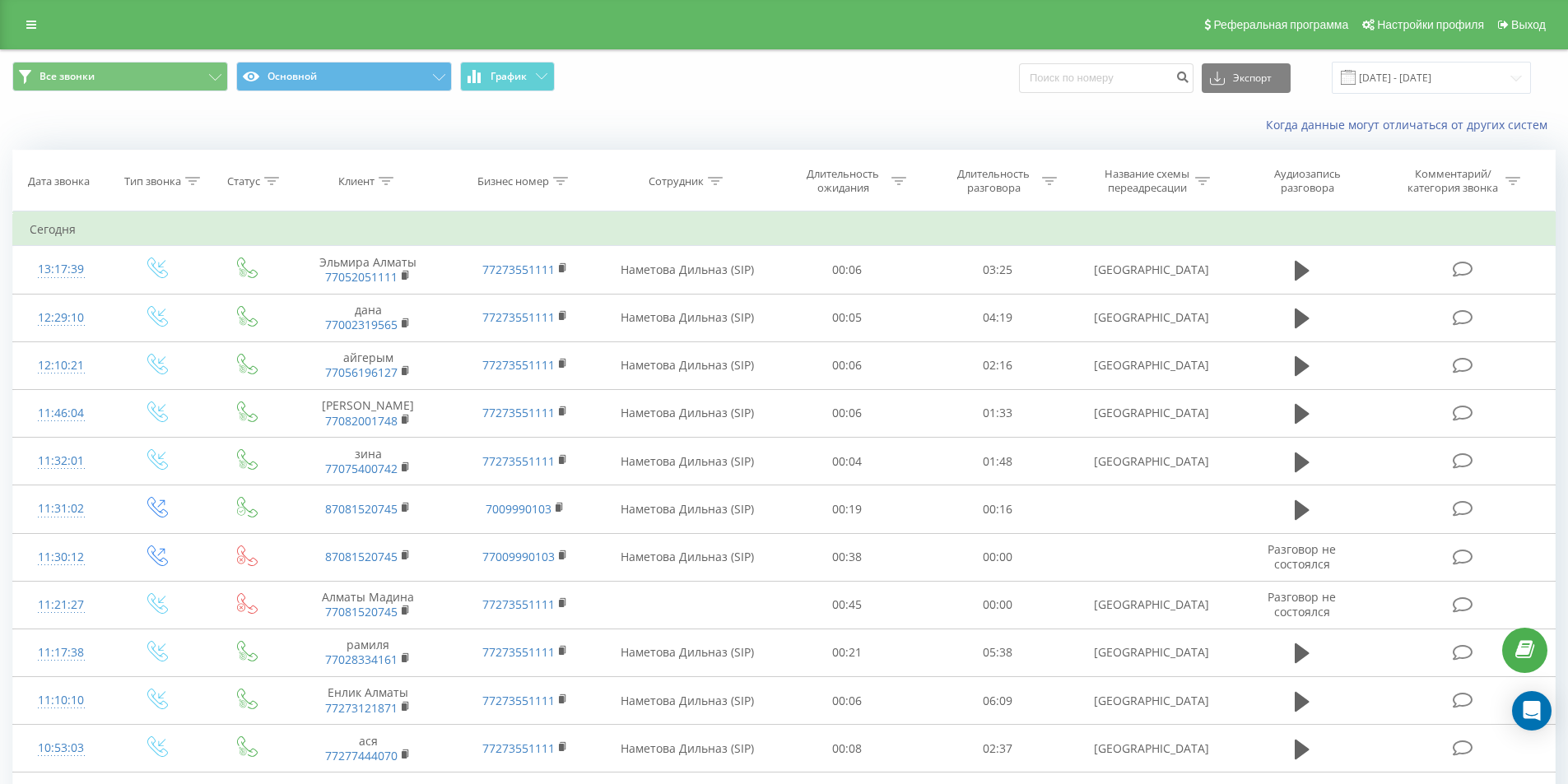
click at [730, 107] on div "Когда данные могут отличаться от других систем" at bounding box center [784, 125] width 1566 height 40
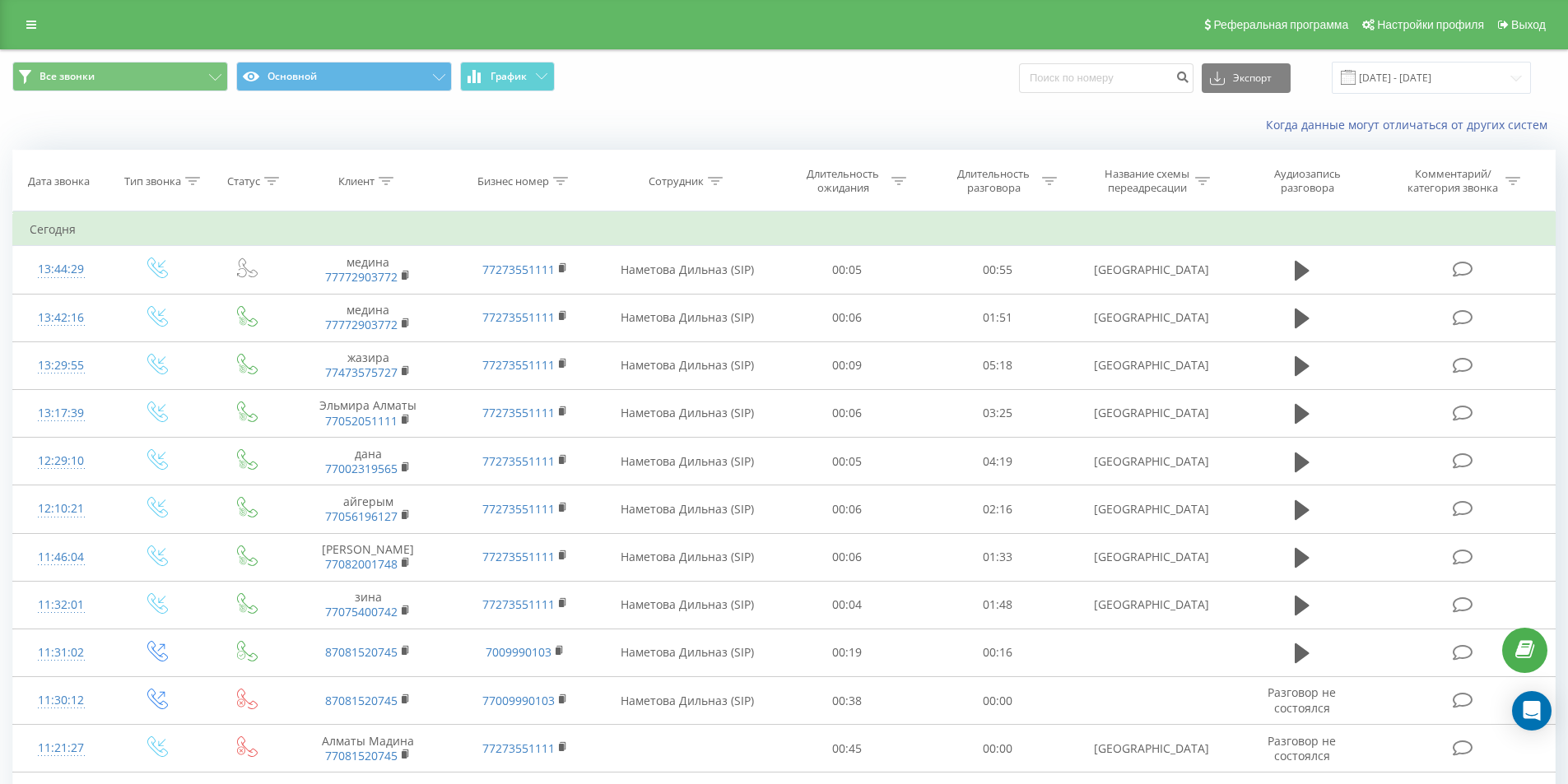
click at [697, 74] on span "Все звонки Основной График" at bounding box center [392, 77] width 759 height 32
click at [754, 104] on div "Все звонки Основной График Экспорт .csv .xls .xlsx [DATE] - [DATE]" at bounding box center [784, 77] width 1566 height 55
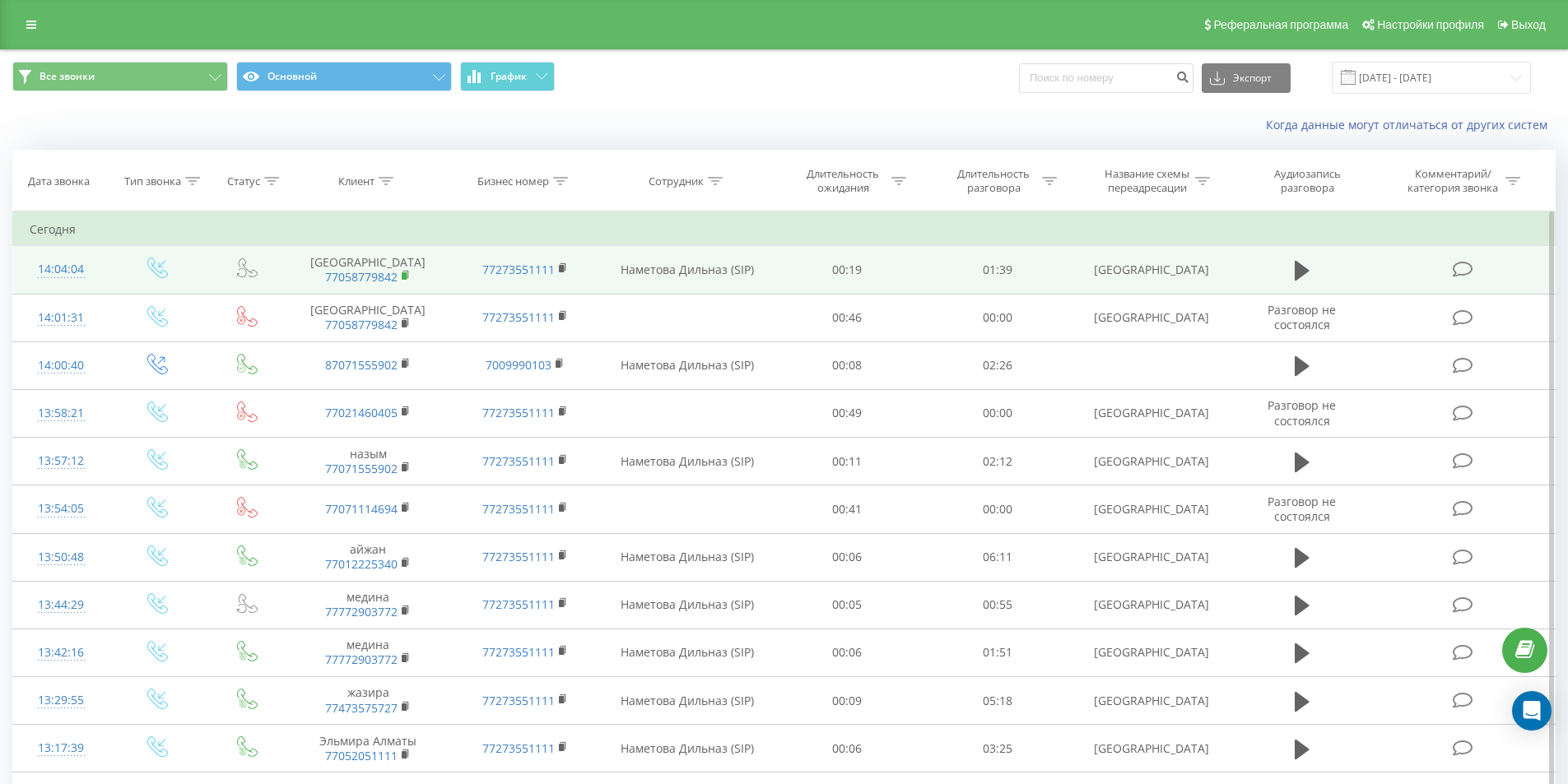
click at [407, 278] on rect at bounding box center [404, 276] width 5 height 8
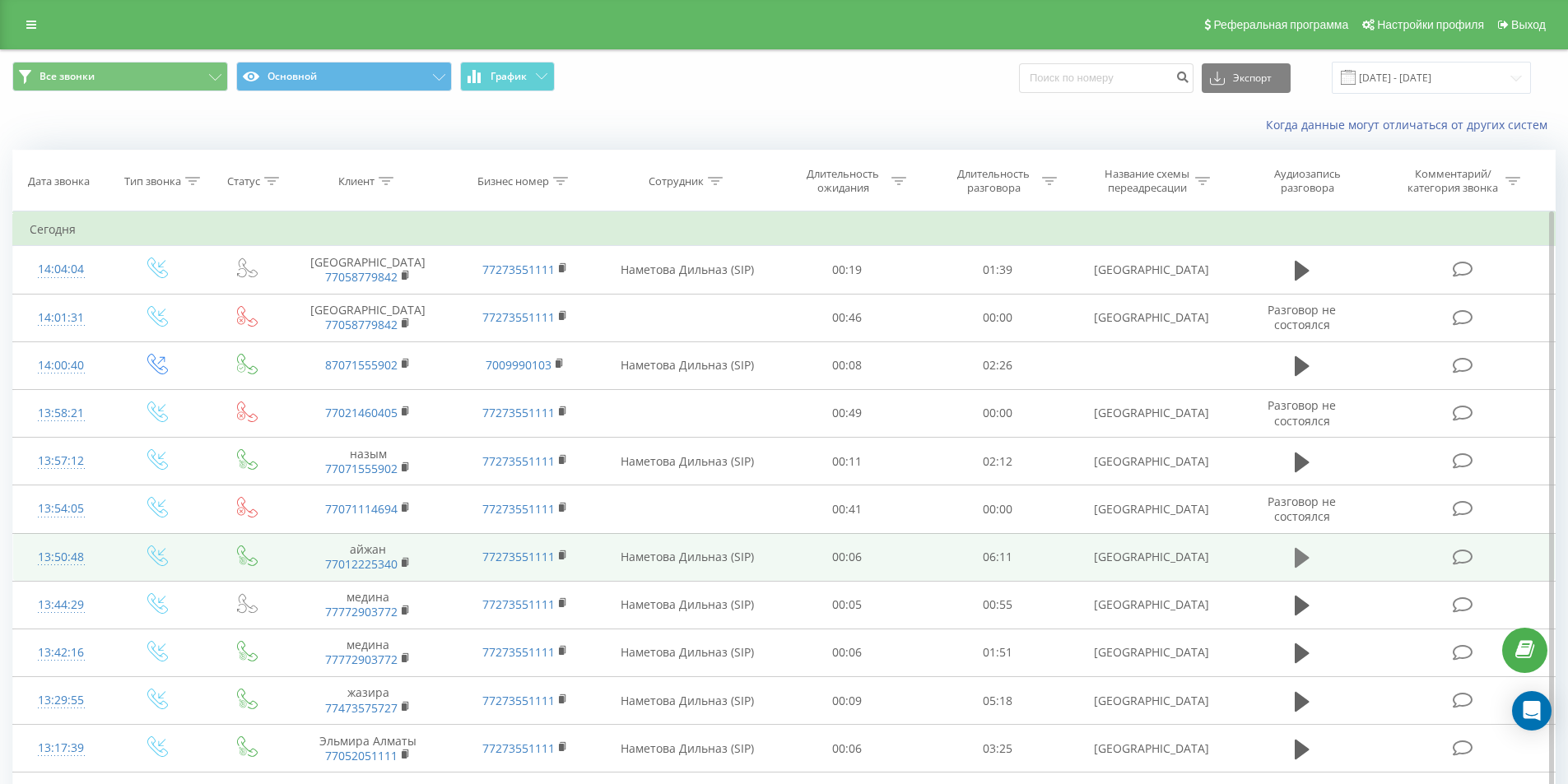
click at [1301, 561] on icon at bounding box center [1302, 558] width 15 height 20
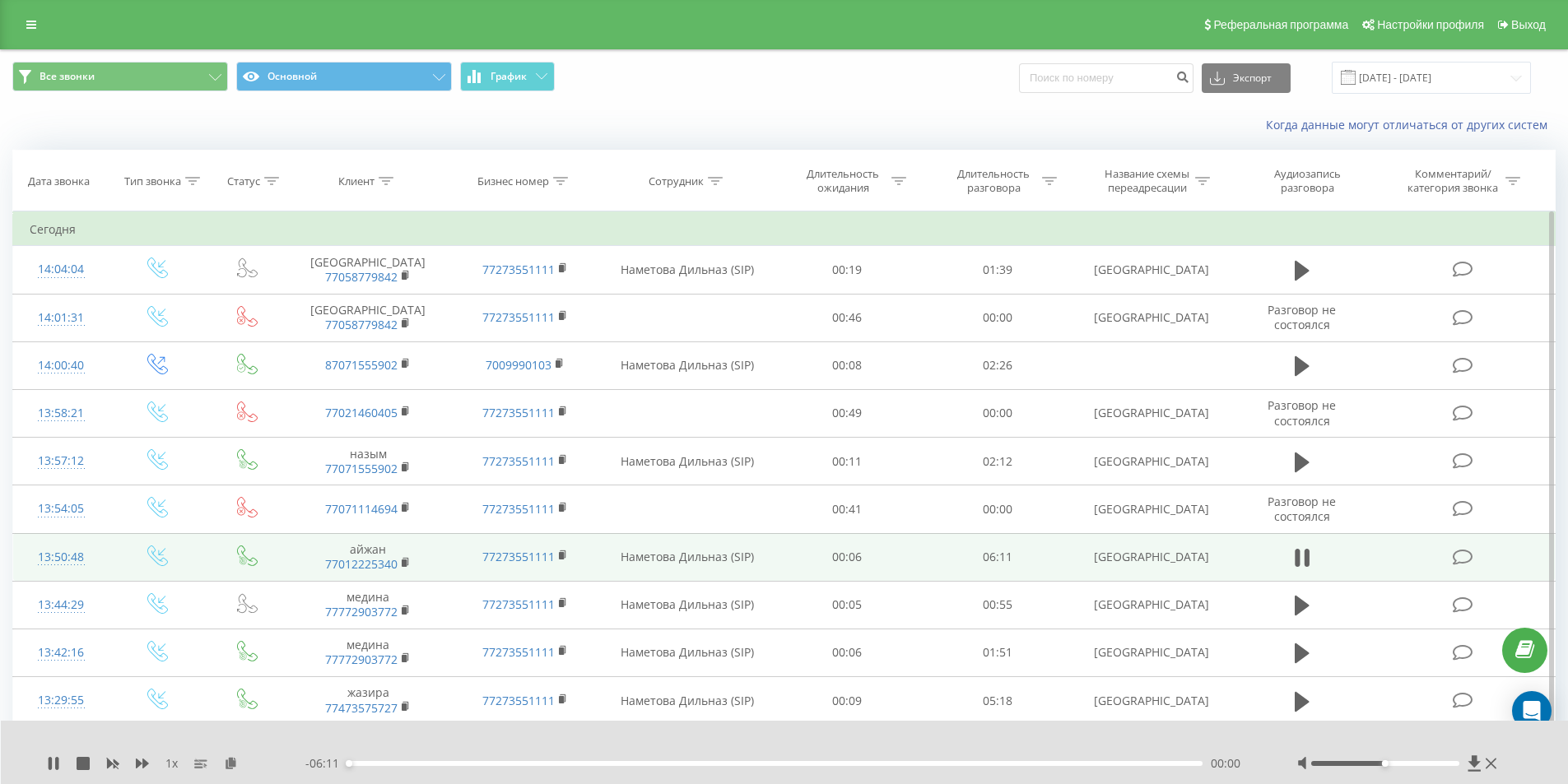
click at [367, 764] on div "00:00" at bounding box center [775, 763] width 856 height 5
drag, startPoint x: 416, startPoint y: 764, endPoint x: 433, endPoint y: 764, distance: 17.0
click at [422, 764] on div "00:13" at bounding box center [775, 763] width 856 height 5
click at [442, 764] on div "00:34" at bounding box center [775, 763] width 856 height 5
drag, startPoint x: 457, startPoint y: 764, endPoint x: 480, endPoint y: 766, distance: 23.1
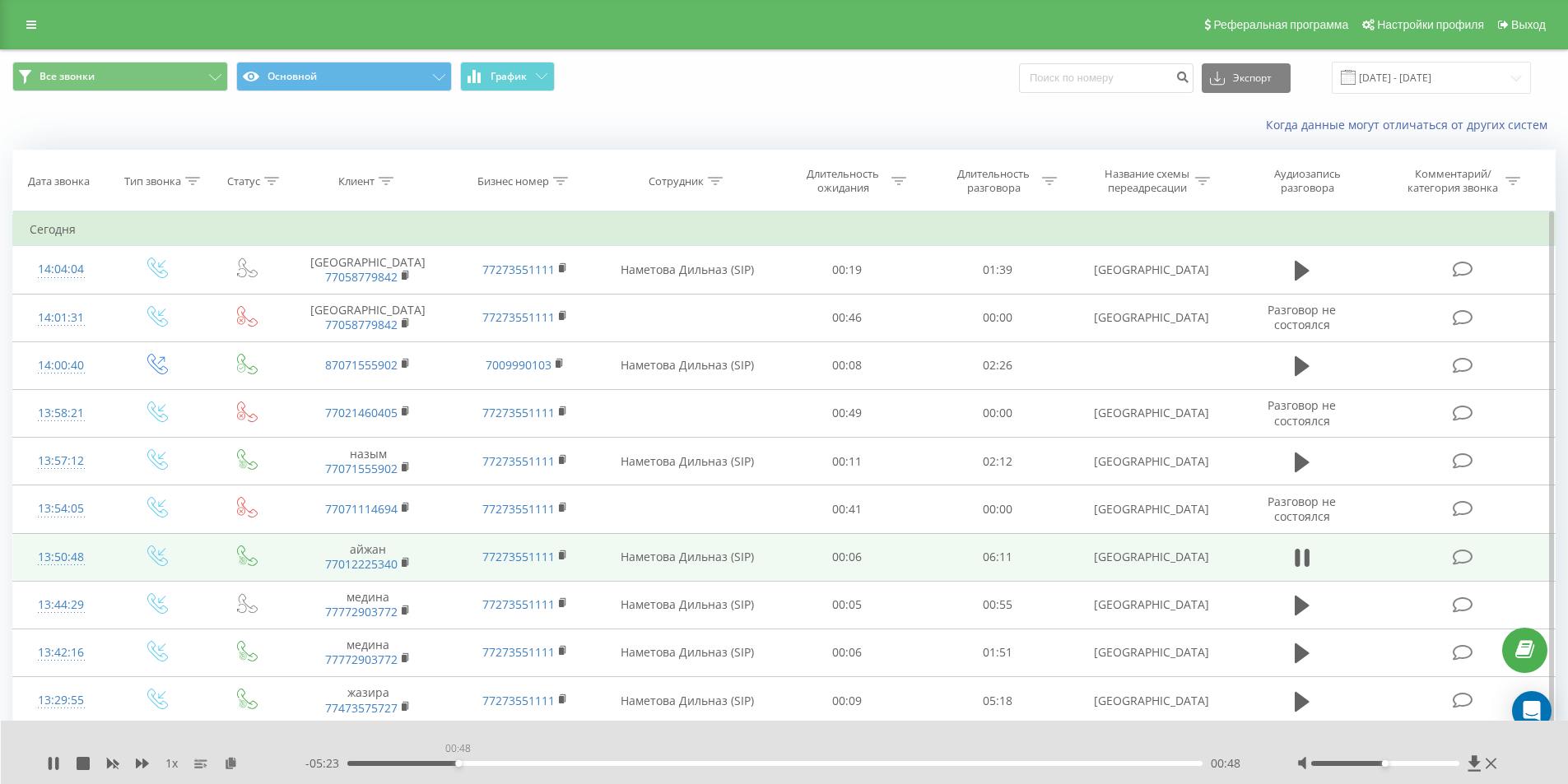
click at [460, 765] on div "00:48" at bounding box center [775, 763] width 856 height 5
click at [485, 767] on div "- 05:22 00:50 00:50" at bounding box center [781, 763] width 951 height 16
click at [394, 761] on div "00:20" at bounding box center [775, 763] width 856 height 5
click at [382, 761] on div "00:15" at bounding box center [775, 763] width 856 height 5
click at [54, 760] on icon at bounding box center [54, 764] width 13 height 13
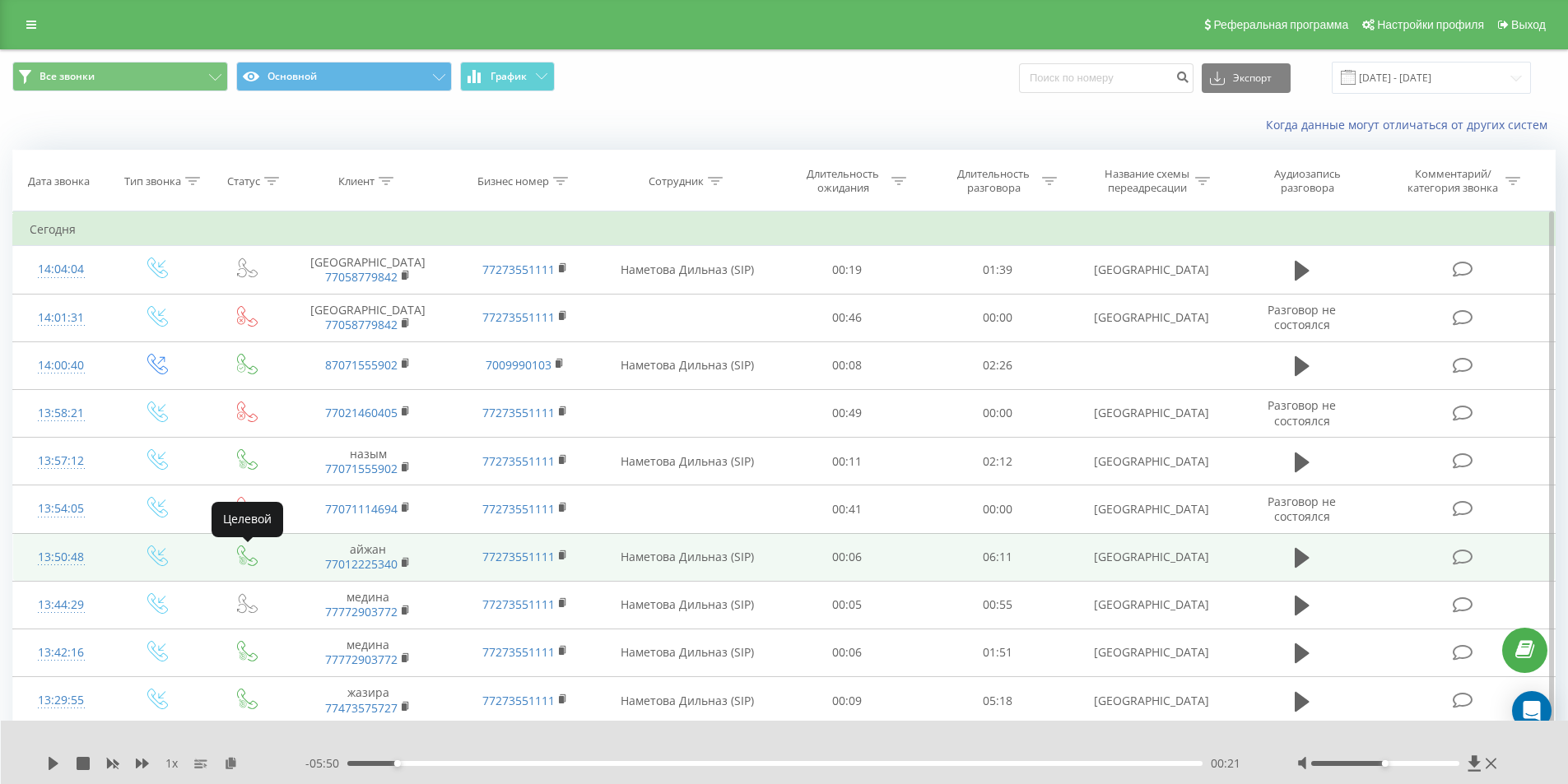
click at [242, 559] on icon at bounding box center [243, 560] width 8 height 9
click at [377, 567] on link "77012225340" at bounding box center [361, 564] width 73 height 16
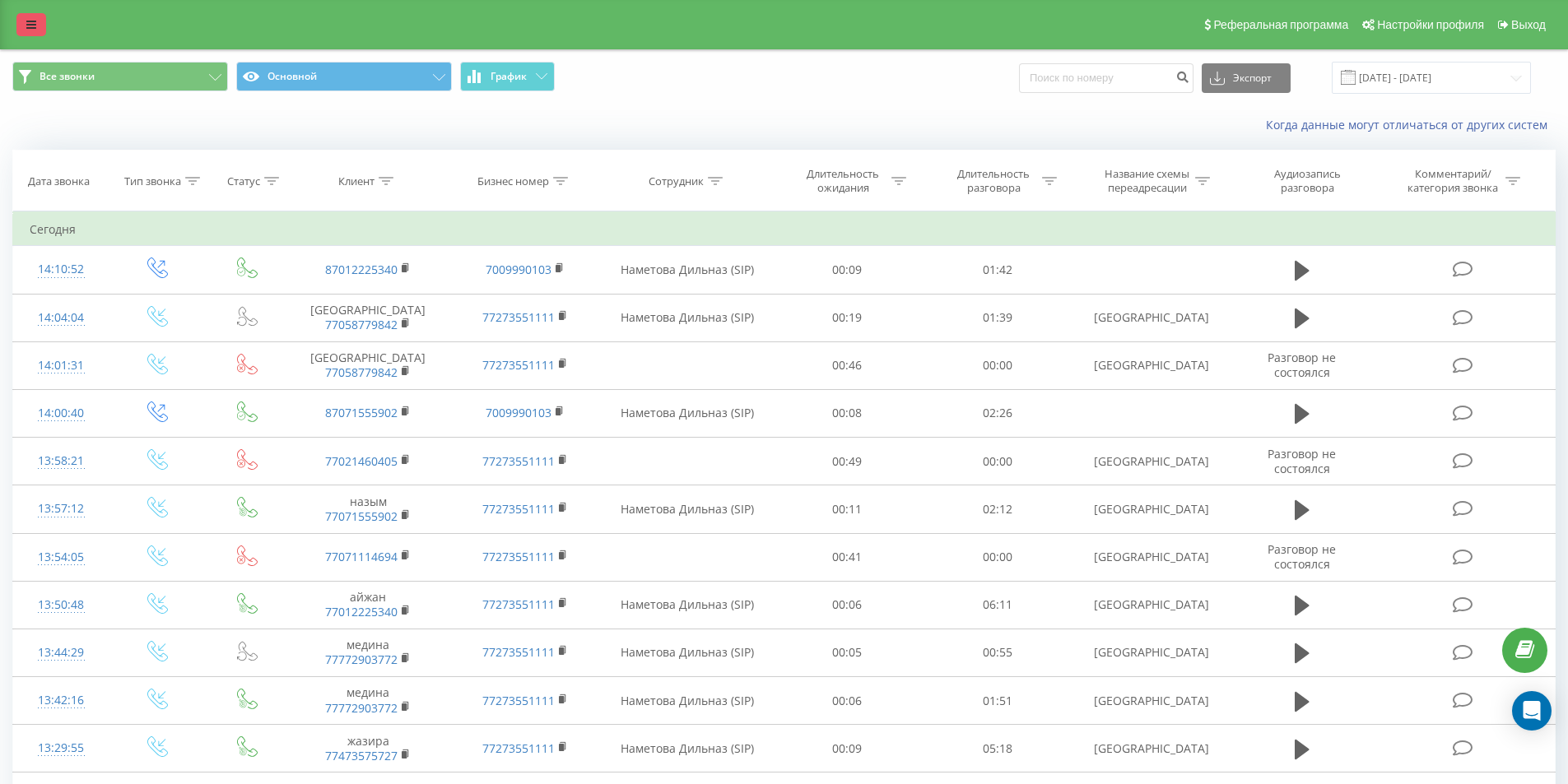
click at [34, 21] on icon at bounding box center [31, 25] width 9 height 11
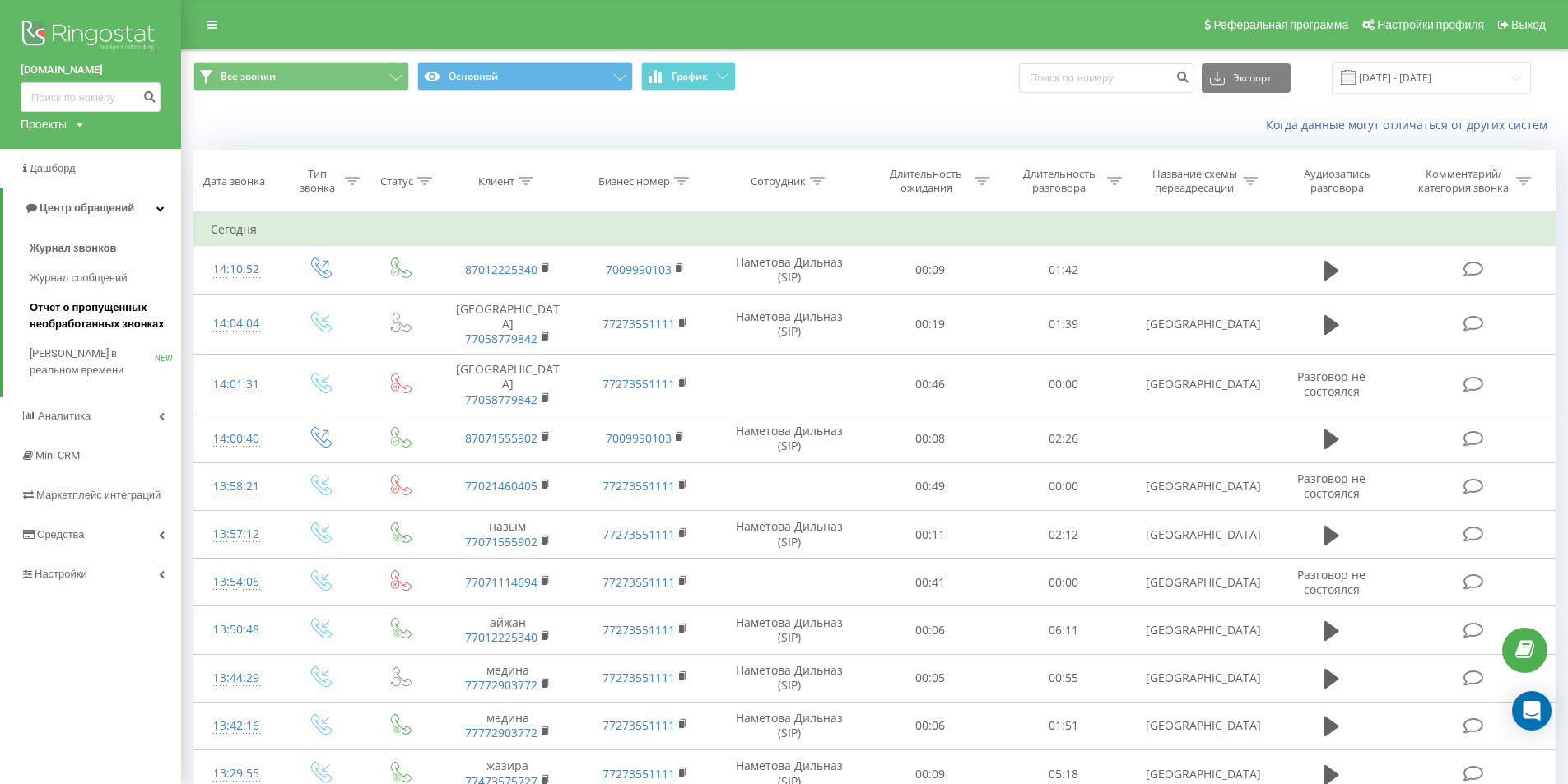
click at [125, 325] on span "Отчет о пропущенных необработанных звонках" at bounding box center [101, 316] width 143 height 33
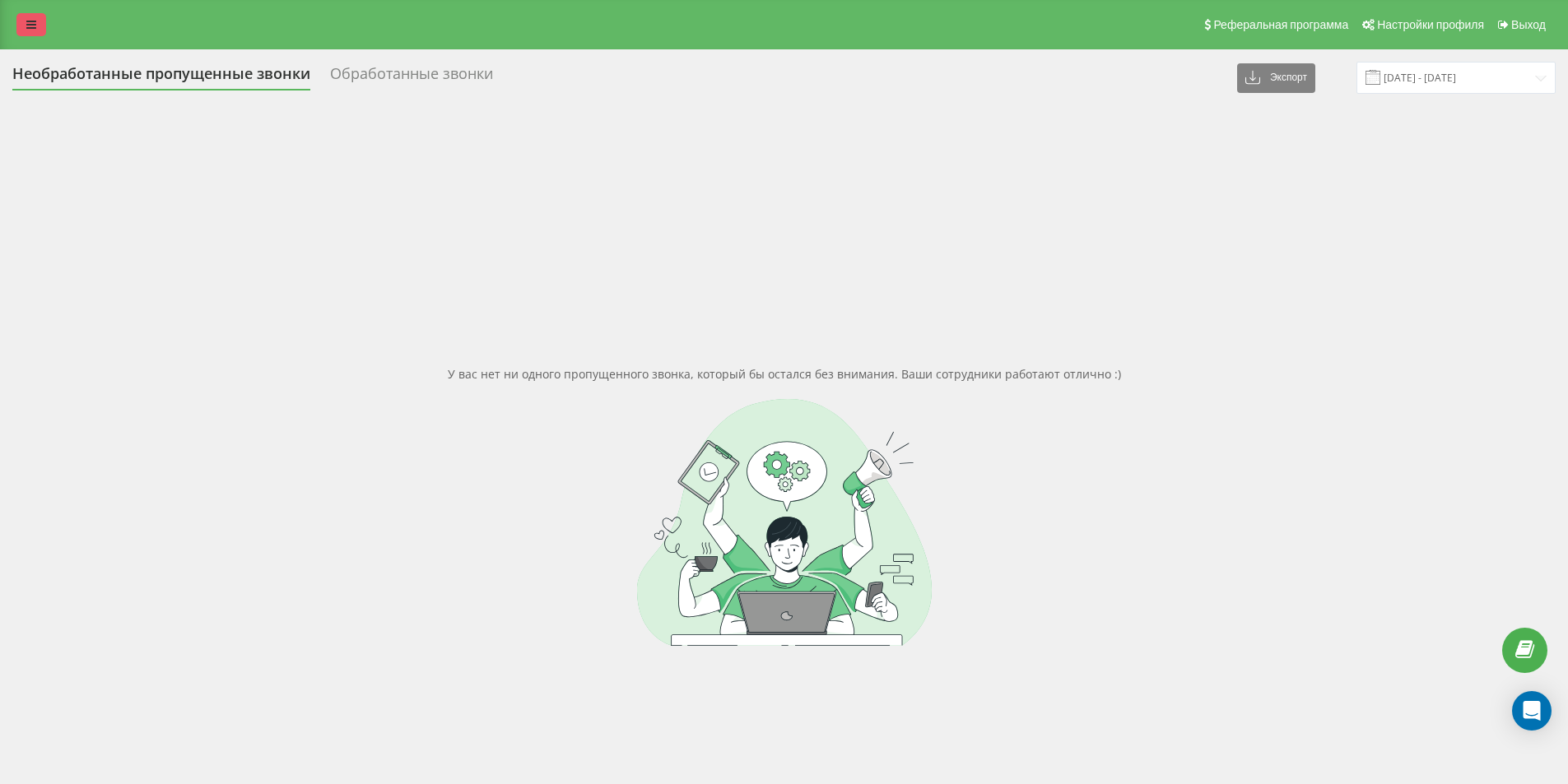
click at [31, 25] on icon at bounding box center [31, 25] width 9 height 11
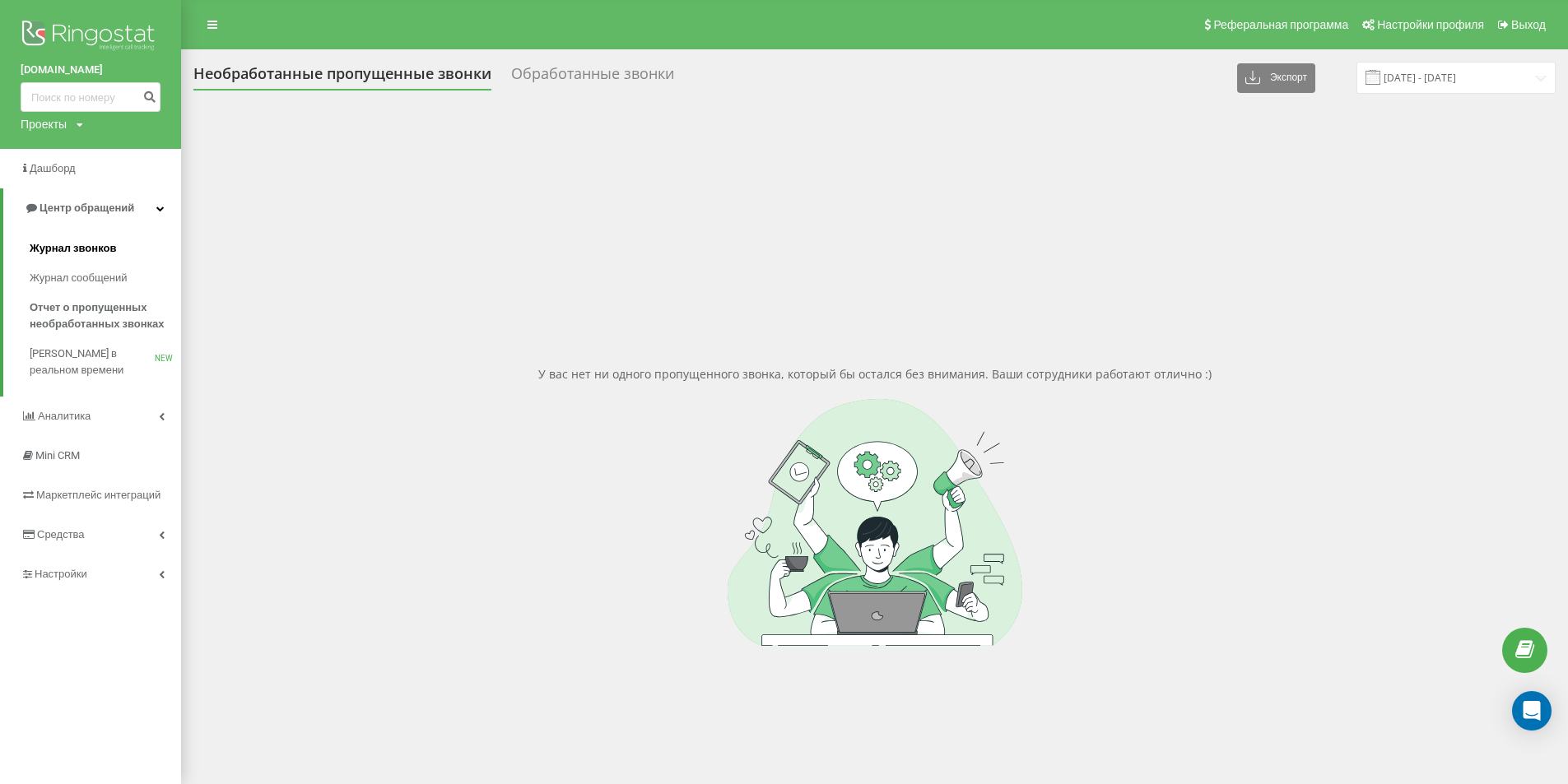
click at [129, 245] on link "Журнал звонков" at bounding box center [105, 248] width 152 height 29
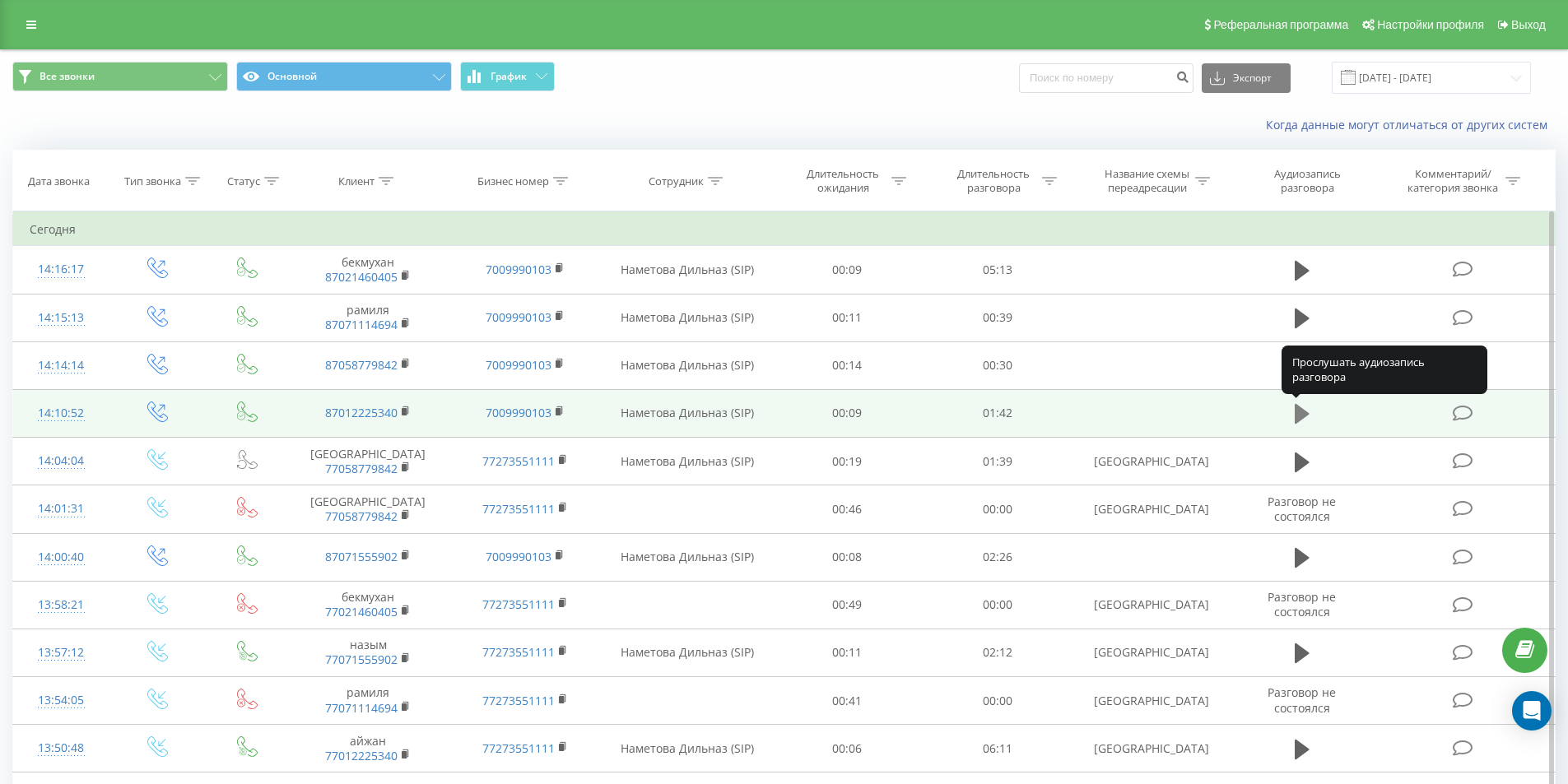
click at [1299, 414] on icon at bounding box center [1302, 413] width 15 height 20
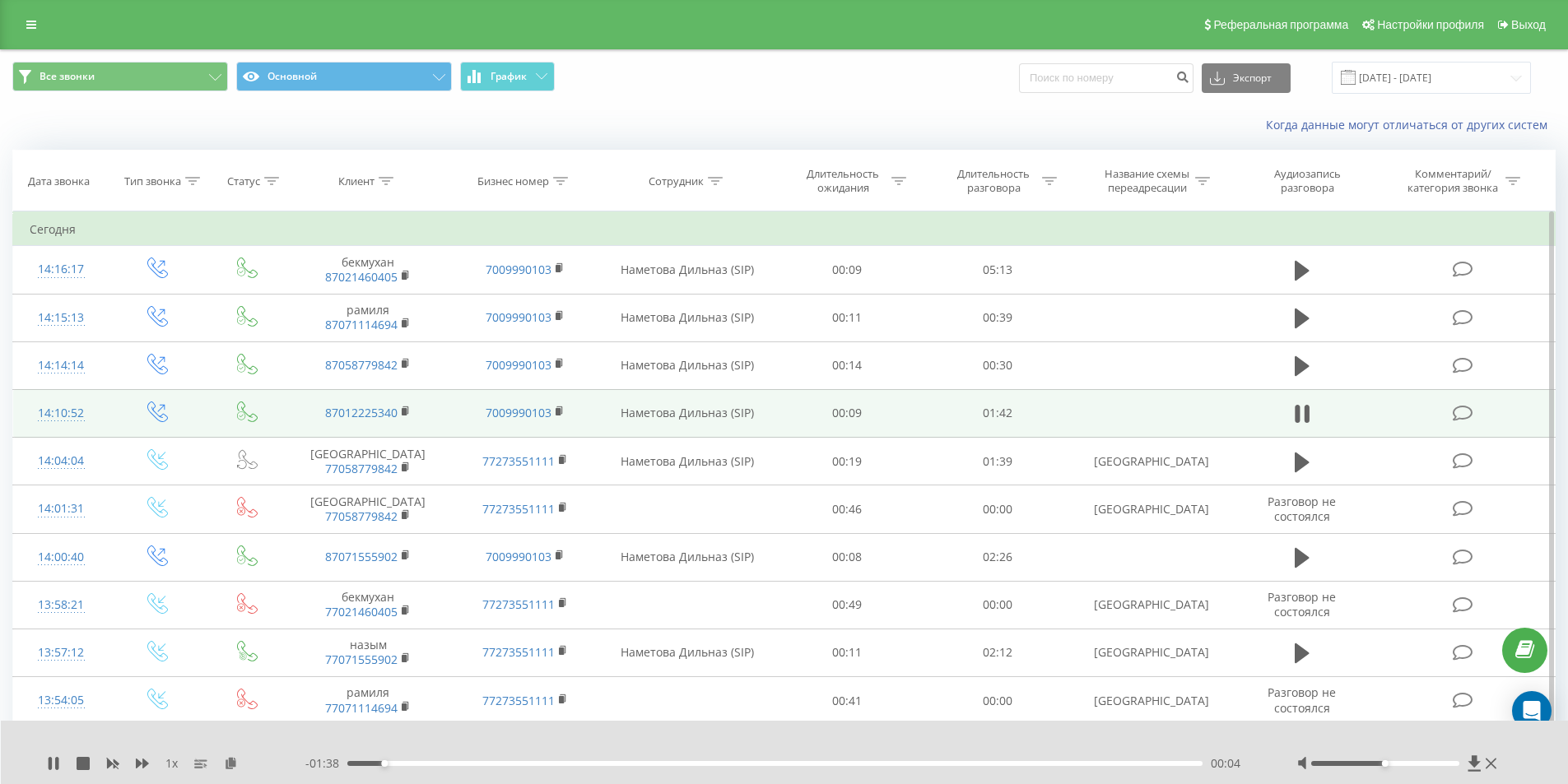
click at [41, 760] on div "1 x - 01:38 00:04 00:04" at bounding box center [785, 752] width 1568 height 63
click at [58, 759] on icon at bounding box center [56, 764] width 3 height 13
click at [1487, 759] on icon at bounding box center [1491, 764] width 10 height 13
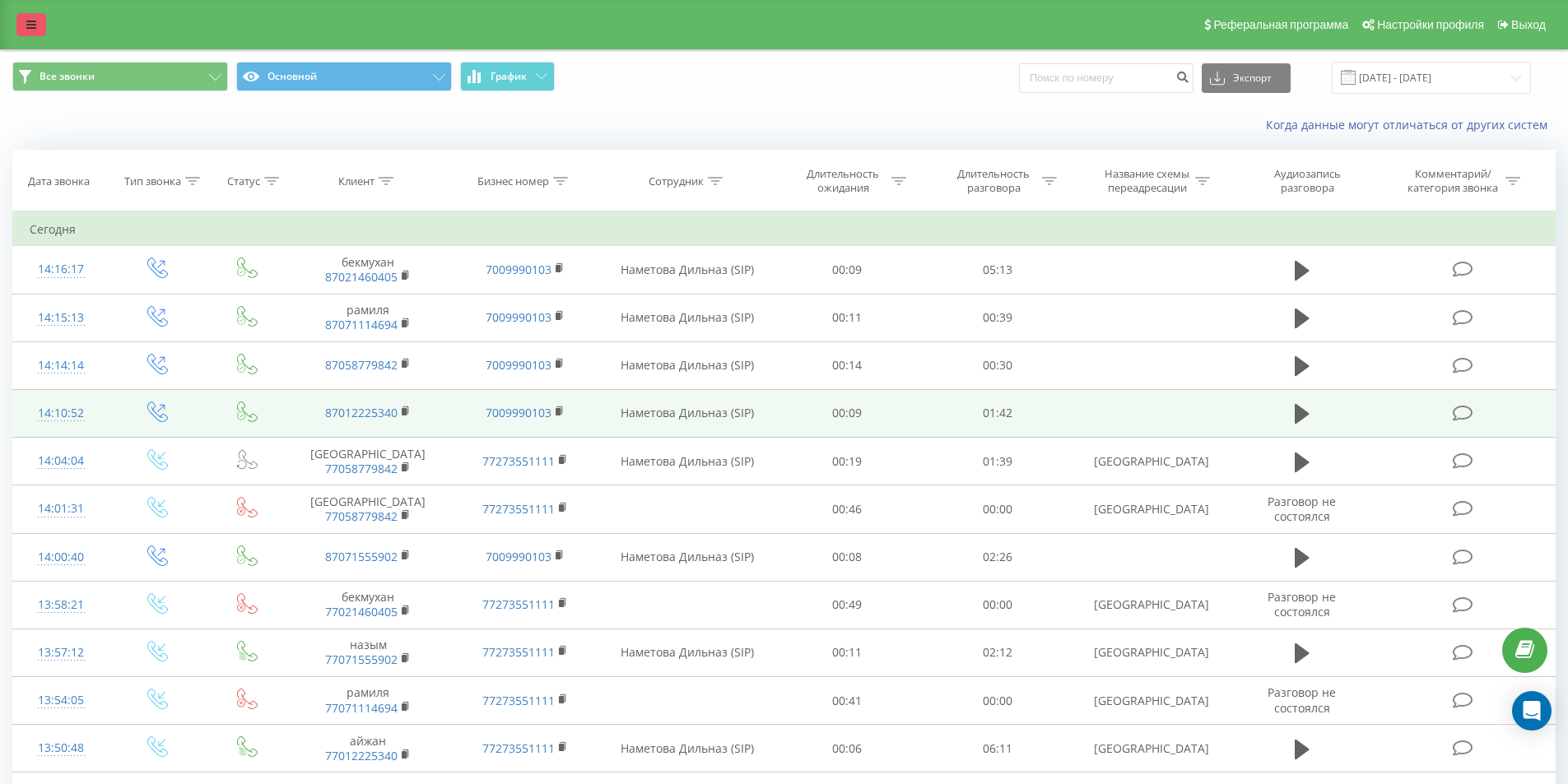
click at [31, 16] on link at bounding box center [30, 25] width 29 height 23
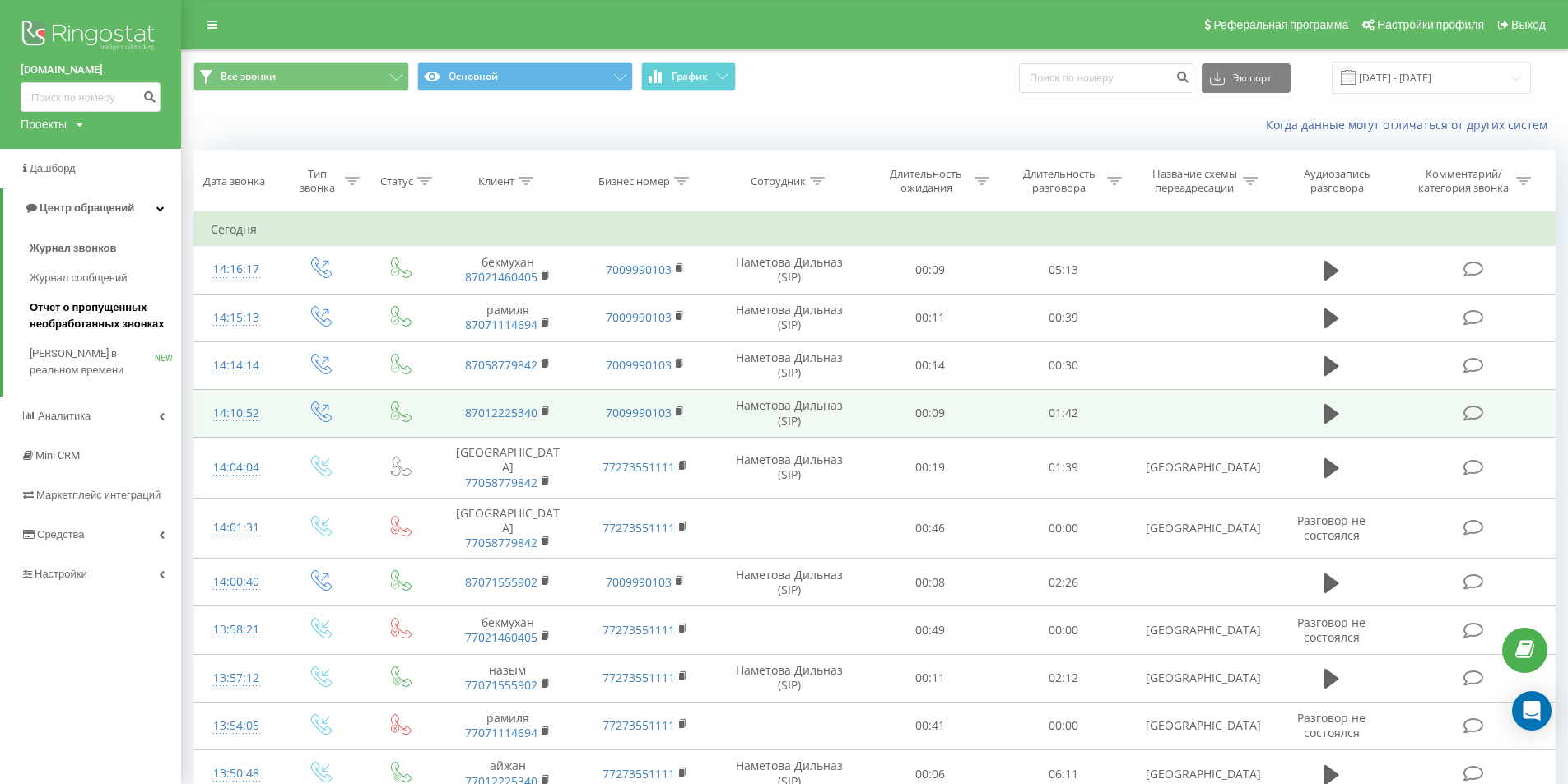
click at [125, 313] on span "Отчет о пропущенных необработанных звонках" at bounding box center [101, 316] width 143 height 33
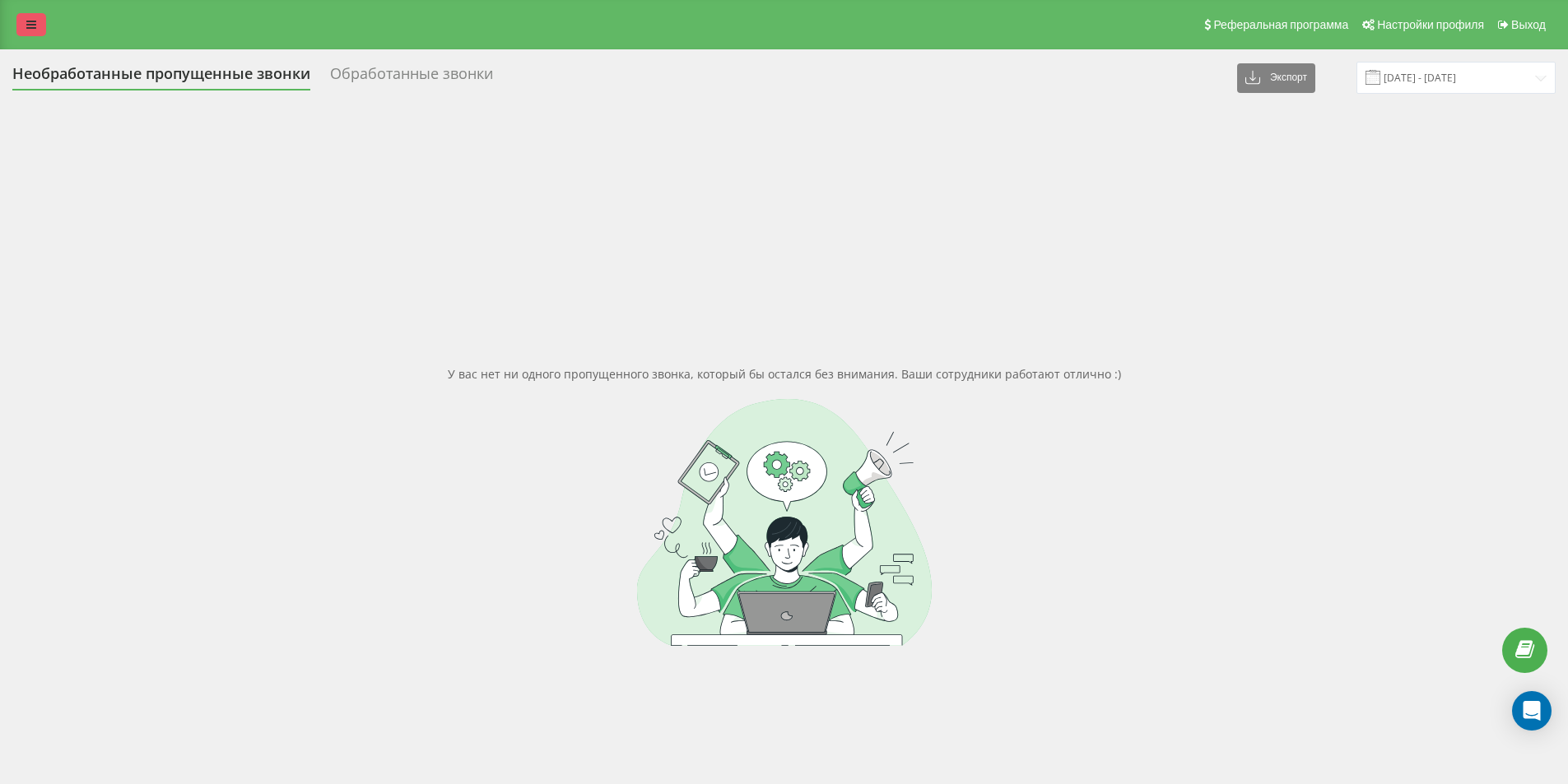
click at [35, 26] on icon at bounding box center [31, 25] width 9 height 11
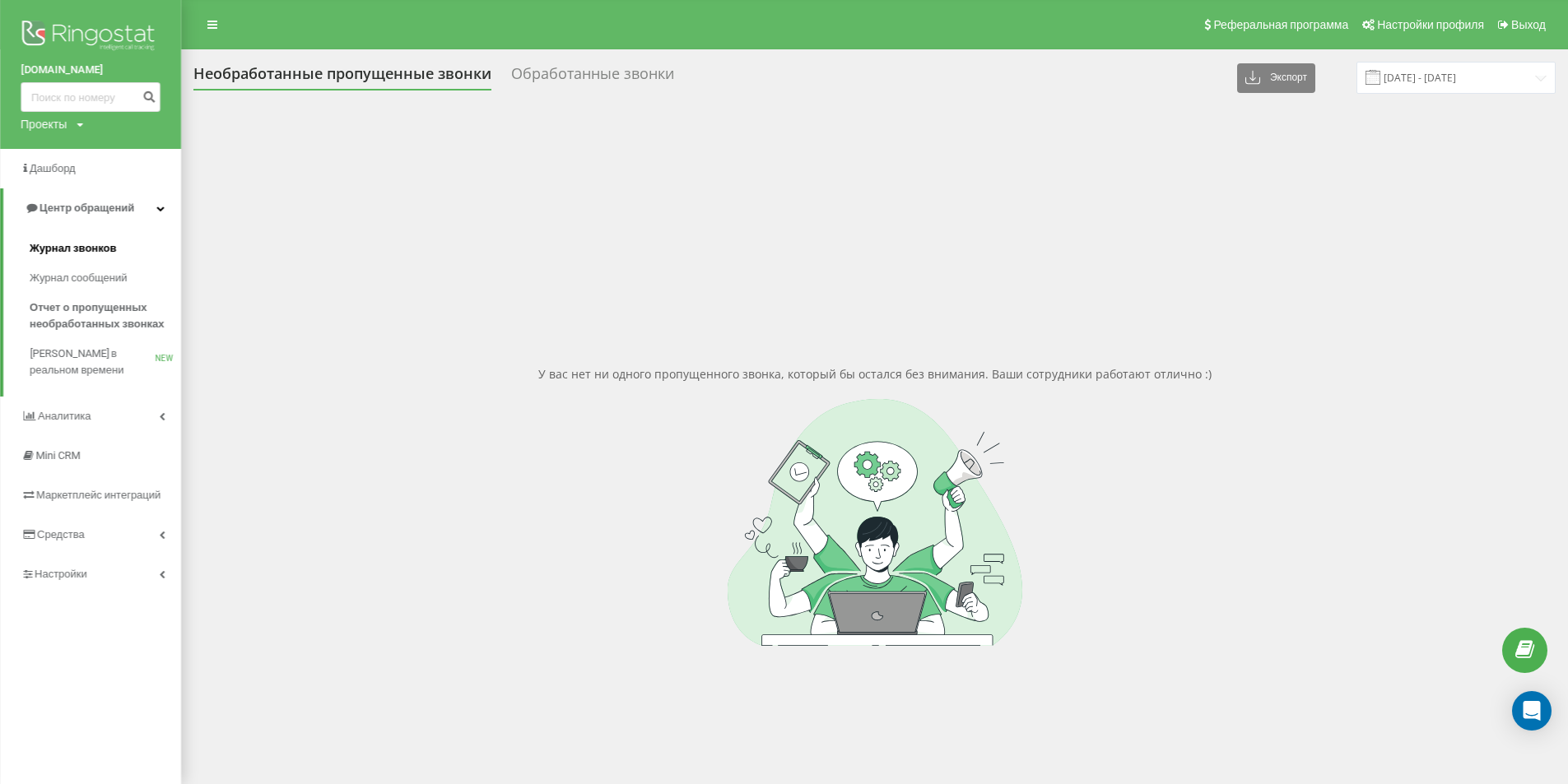
click at [129, 251] on link "Журнал звонков" at bounding box center [105, 248] width 152 height 29
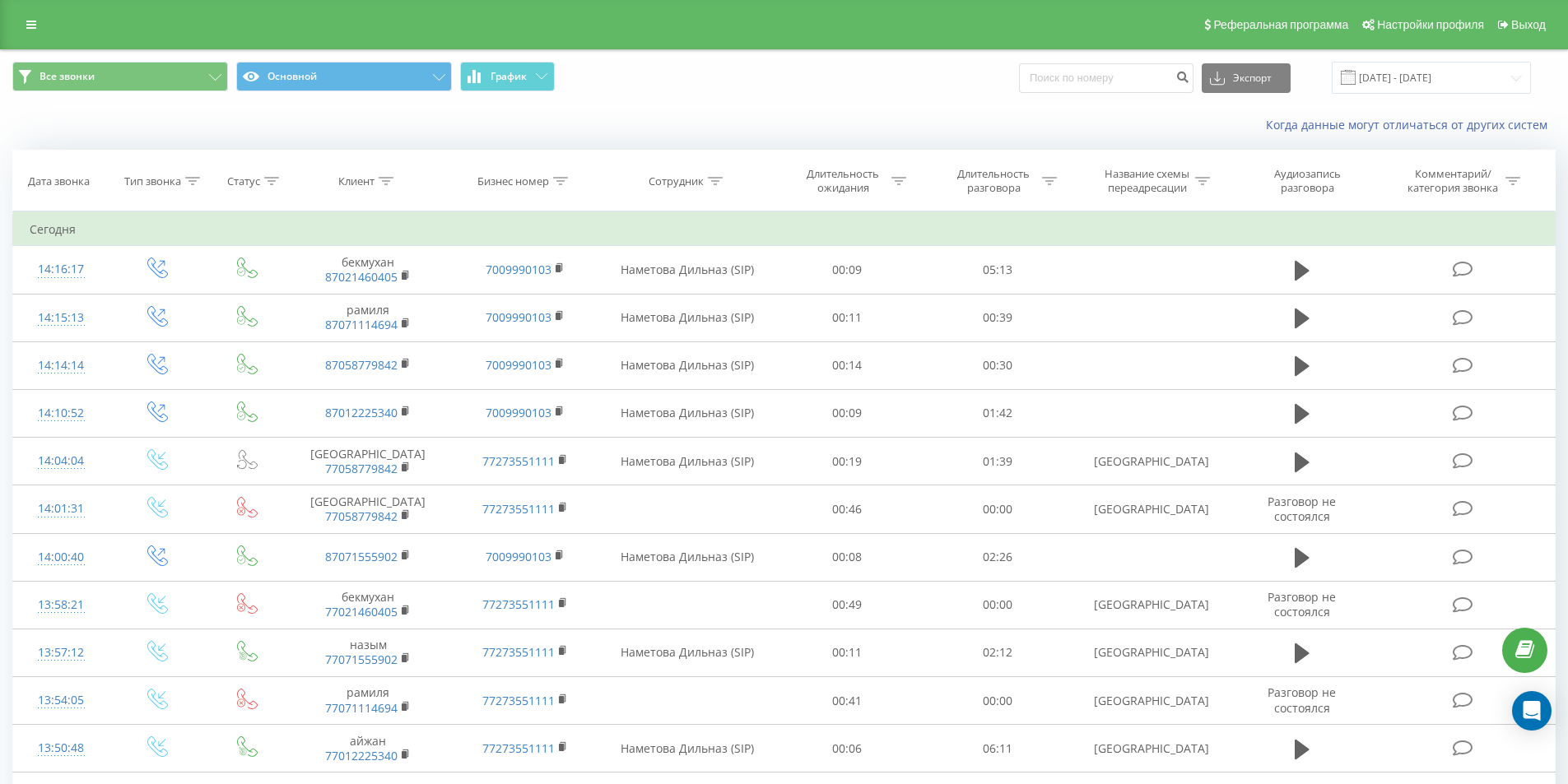
click at [700, 98] on div "Все звонки Основной График Экспорт .csv .xls .xlsx [DATE] - [DATE]" at bounding box center [784, 77] width 1566 height 55
click at [24, 31] on link at bounding box center [30, 25] width 29 height 23
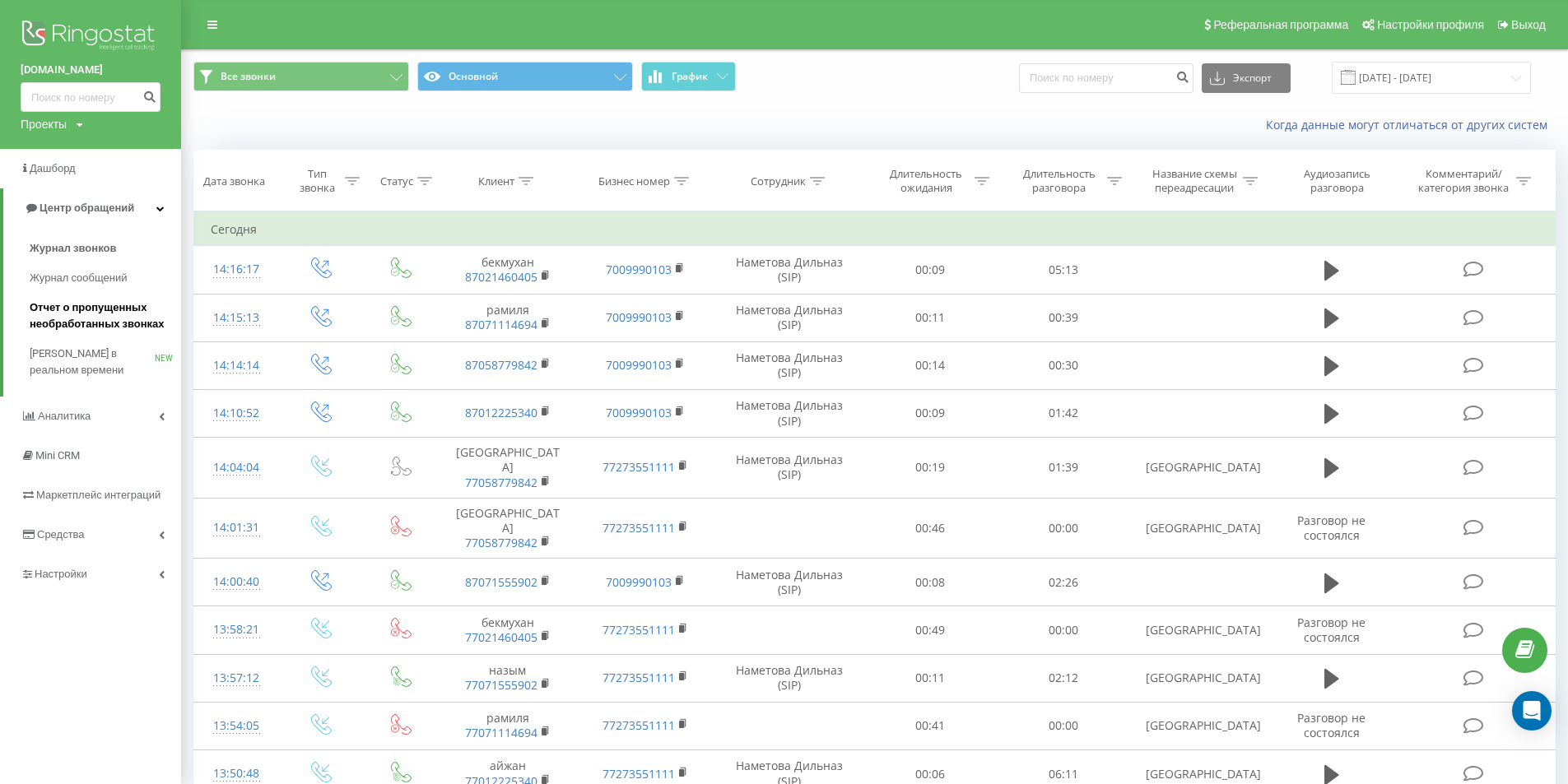
click at [145, 309] on span "Отчет о пропущенных необработанных звонках" at bounding box center [101, 316] width 143 height 33
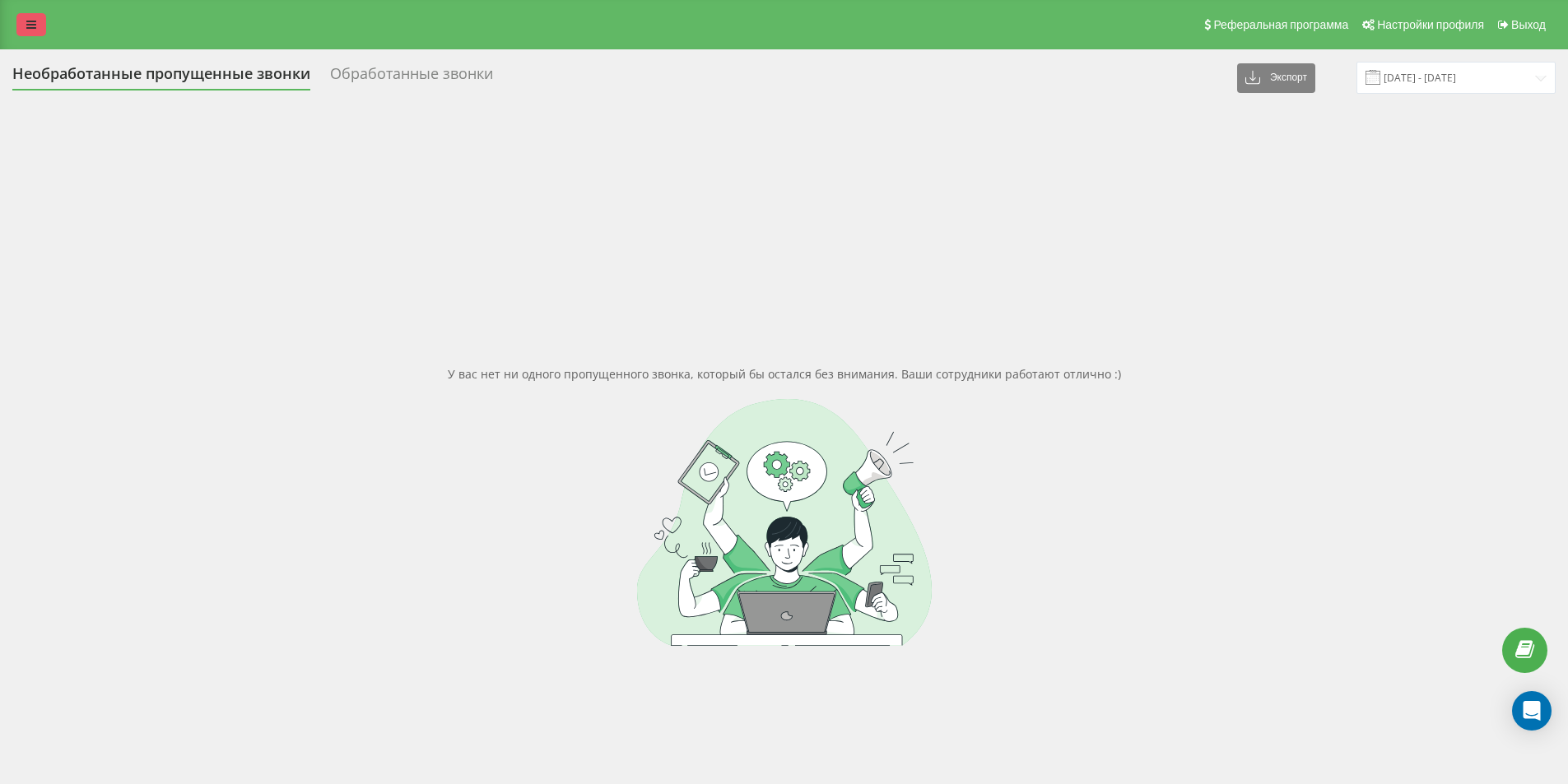
click at [33, 18] on link at bounding box center [30, 25] width 29 height 23
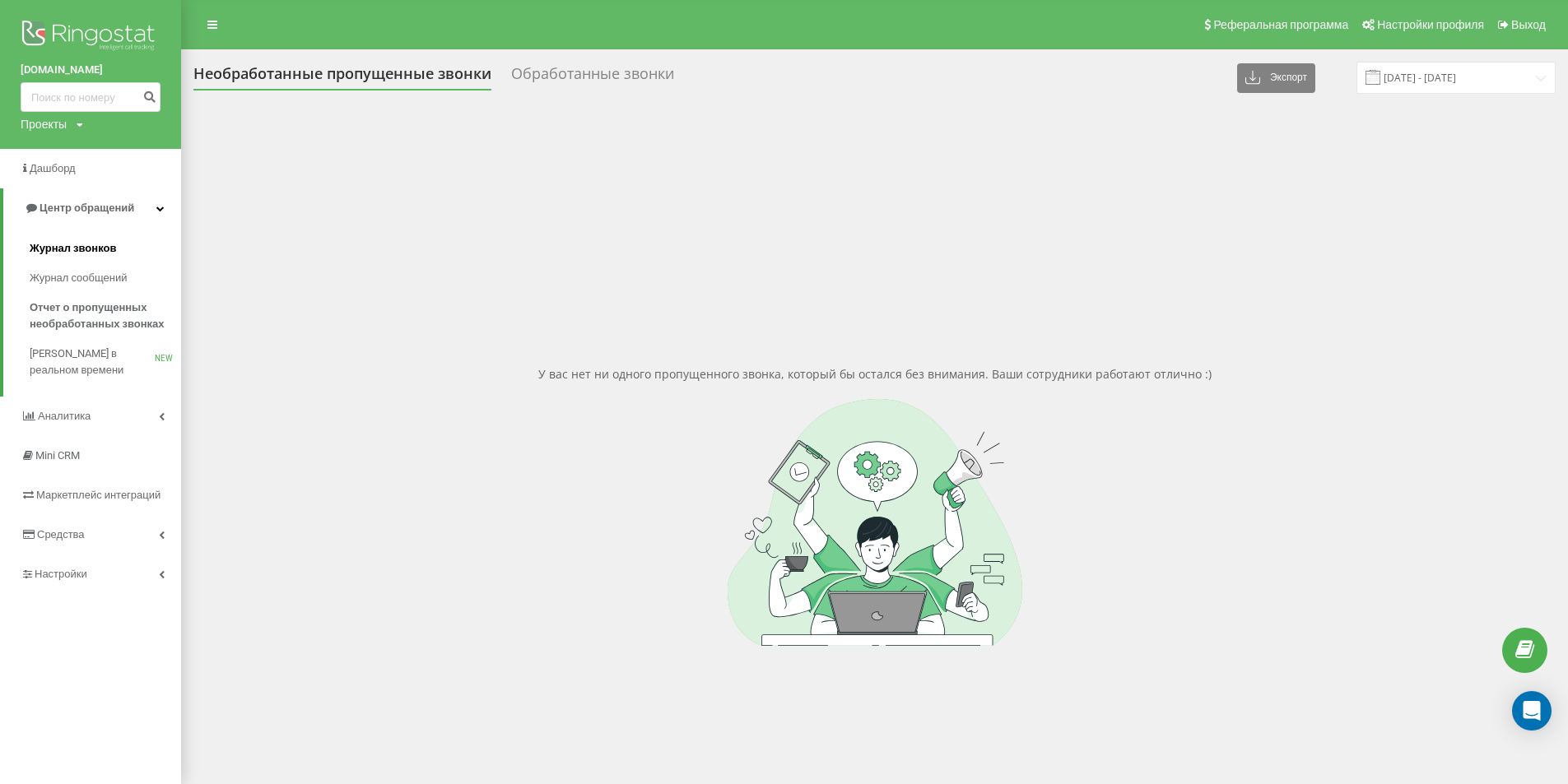
click at [126, 250] on link "Журнал звонков" at bounding box center [105, 248] width 152 height 29
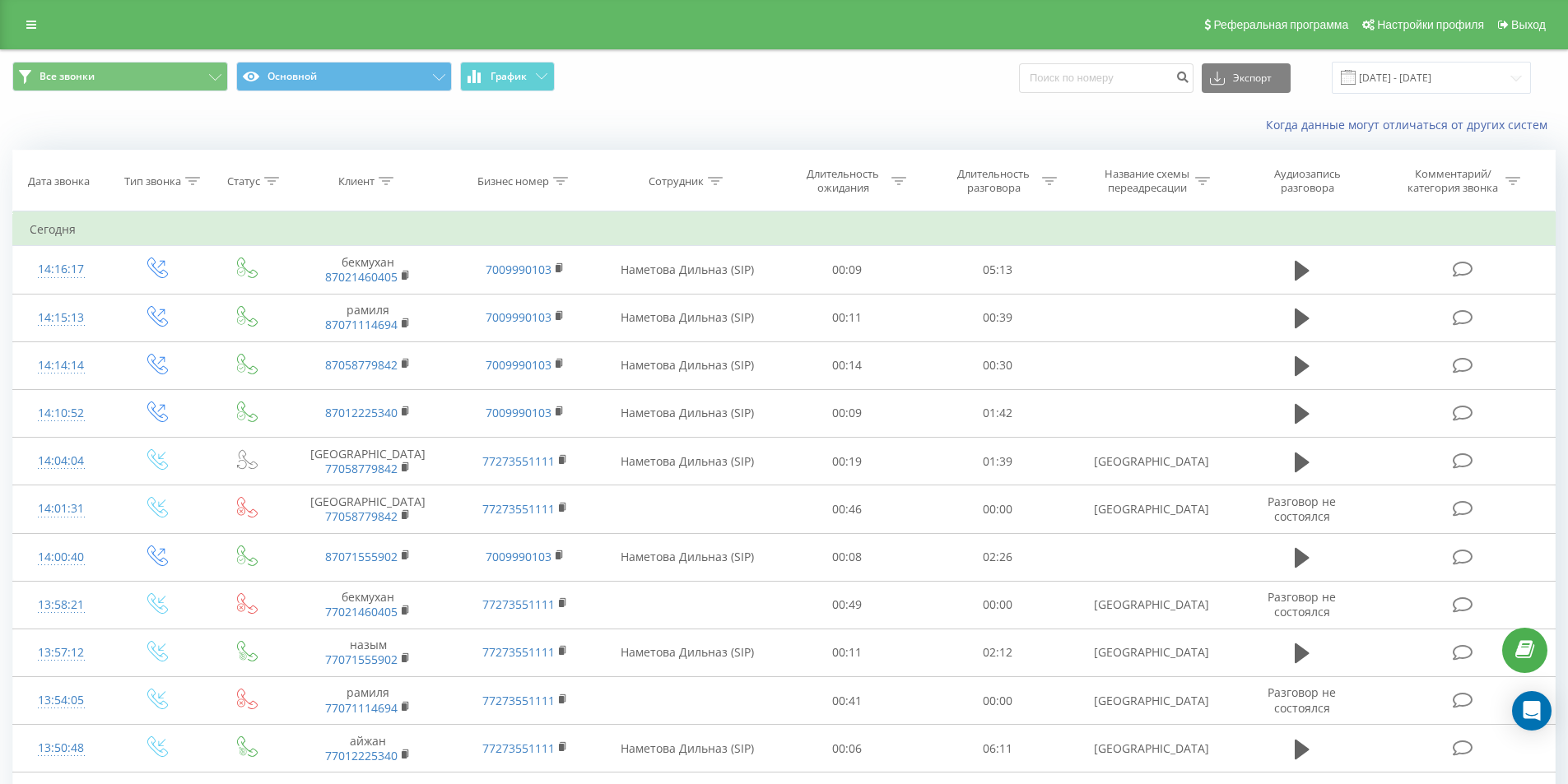
click at [825, 111] on div "Когда данные могут отличаться от других систем" at bounding box center [784, 125] width 1566 height 40
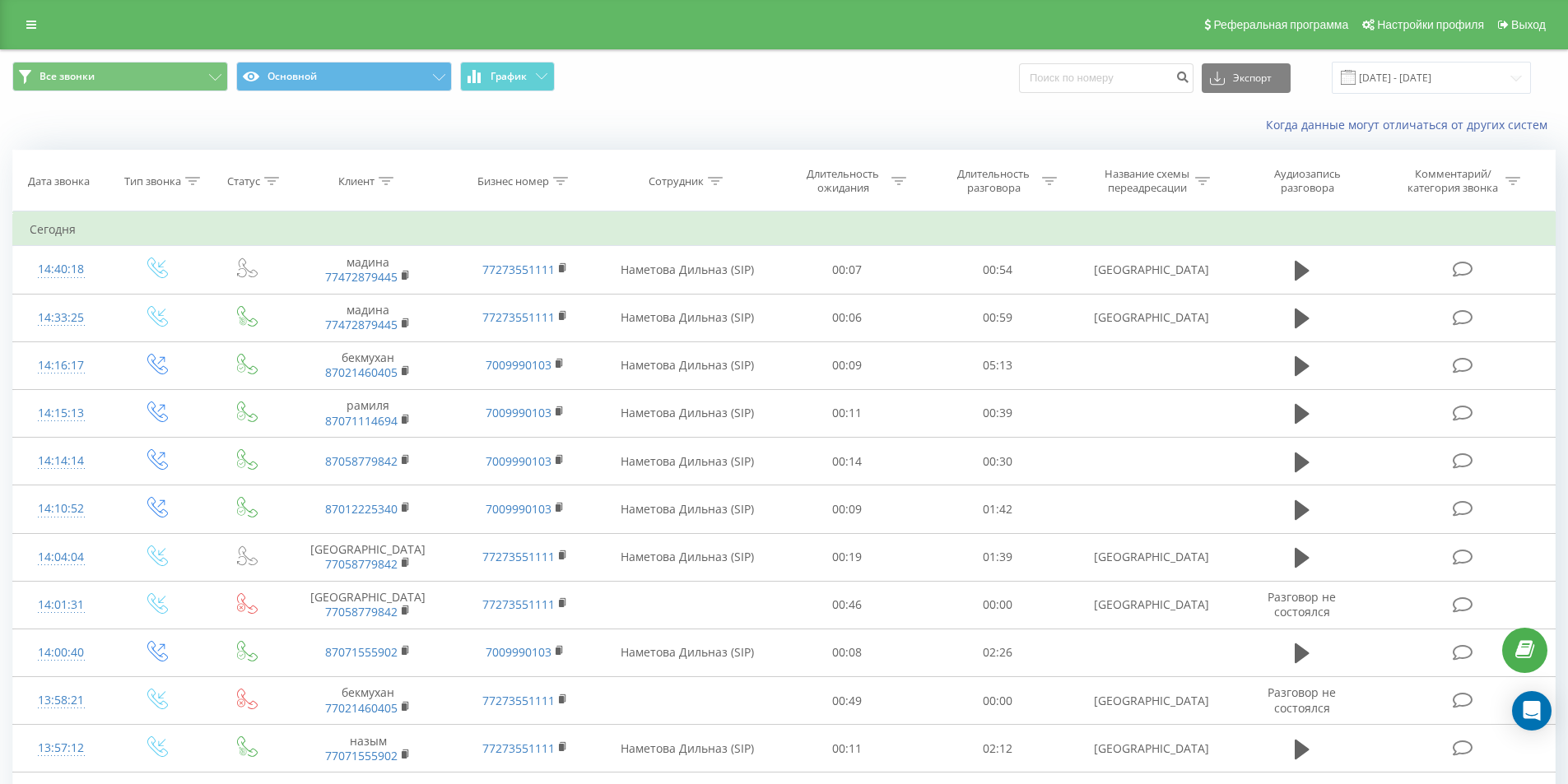
click at [796, 92] on div "Все звонки Основной График Экспорт .csv .xls .xlsx [DATE] - [DATE]" at bounding box center [784, 77] width 1543 height 32
click at [677, 88] on span "Все звонки Основной График" at bounding box center [392, 77] width 759 height 32
click at [677, 76] on span "Все звонки Основной График" at bounding box center [392, 77] width 759 height 32
click at [1002, 130] on div "Когда данные могут отличаться от других систем" at bounding box center [1077, 125] width 978 height 16
click at [829, 129] on div "Когда данные могут отличаться от других систем" at bounding box center [1077, 125] width 978 height 16
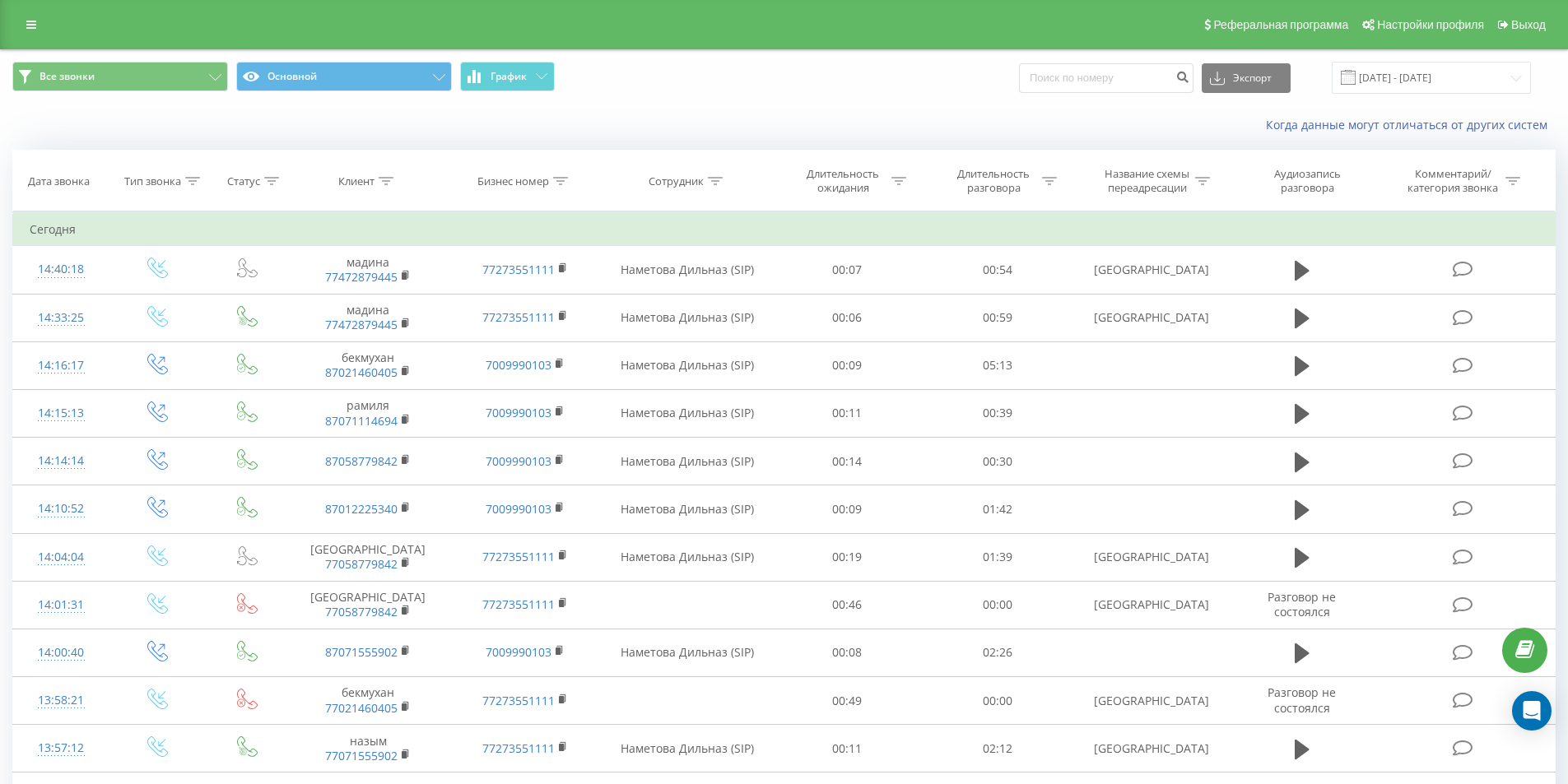
click at [842, 111] on div "Когда данные могут отличаться от других систем" at bounding box center [784, 125] width 1566 height 40
click at [34, 29] on icon at bounding box center [31, 25] width 9 height 11
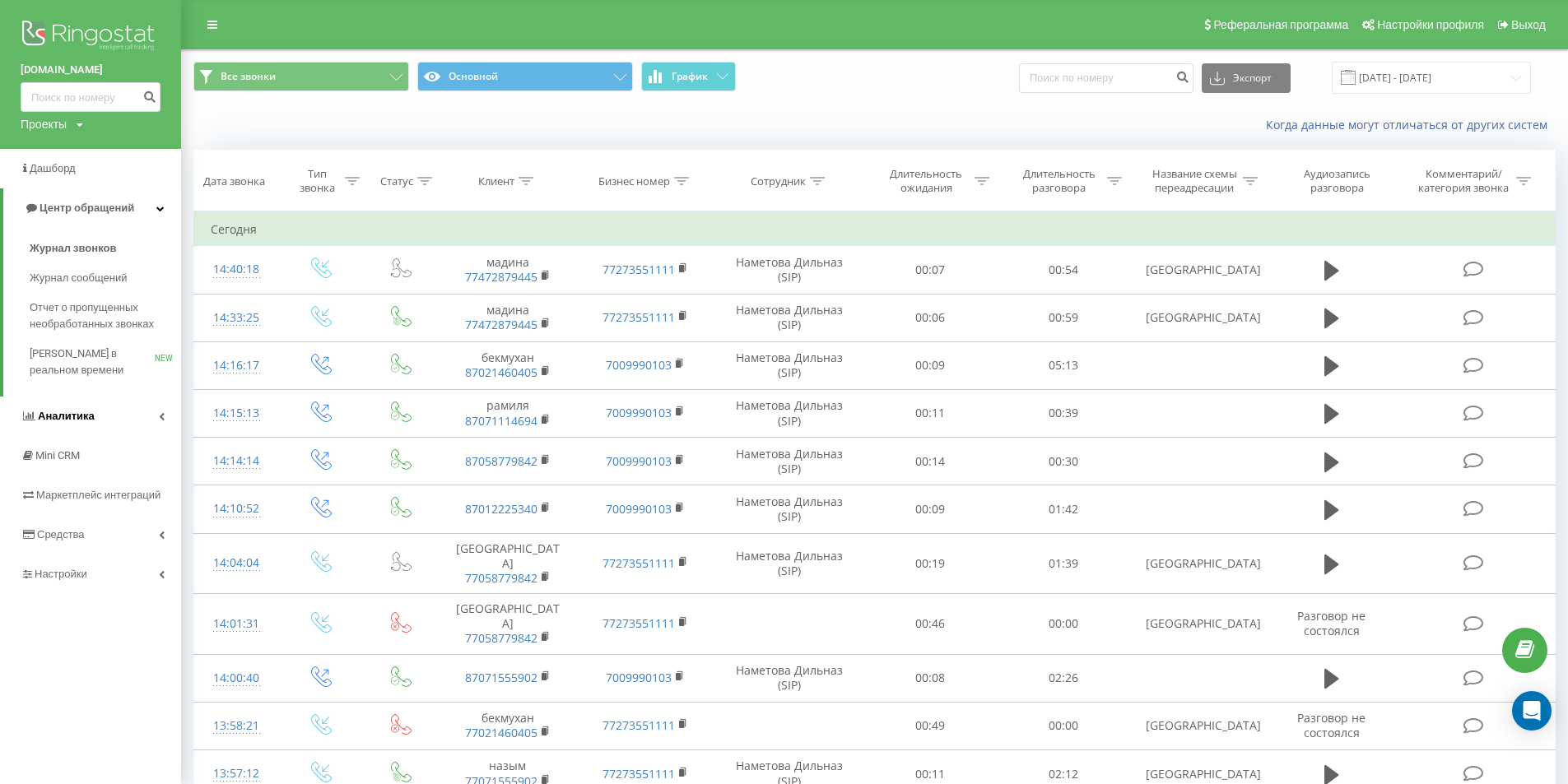
click at [92, 417] on link "Аналитика" at bounding box center [91, 417] width 181 height 40
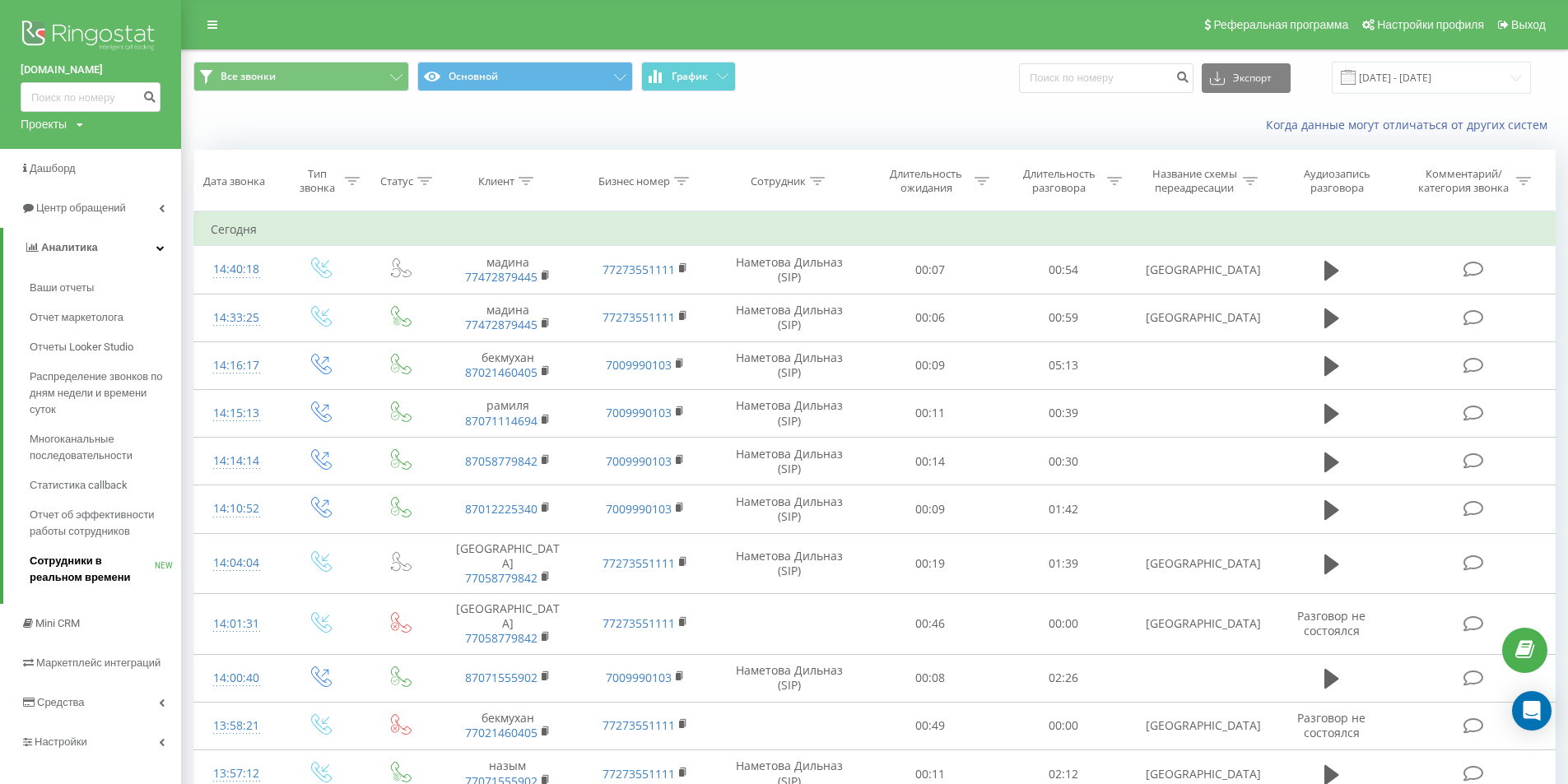
click at [109, 559] on span "Сотрудники в реальном времени" at bounding box center [92, 569] width 125 height 33
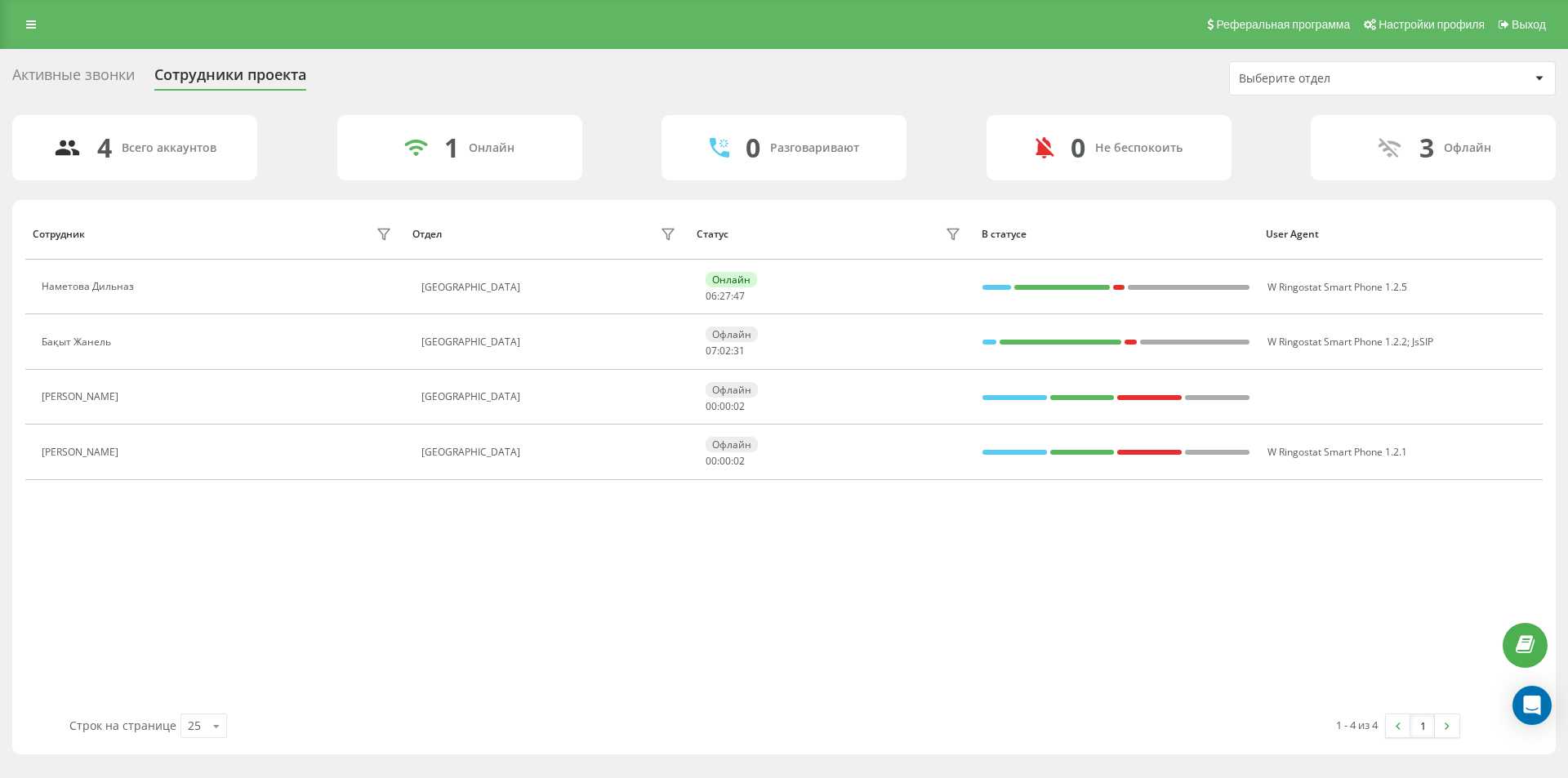
click at [15, 21] on div "Реферальная программа Настройки профиля Выход" at bounding box center [784, 24] width 1568 height 49
click at [19, 23] on link at bounding box center [30, 24] width 29 height 22
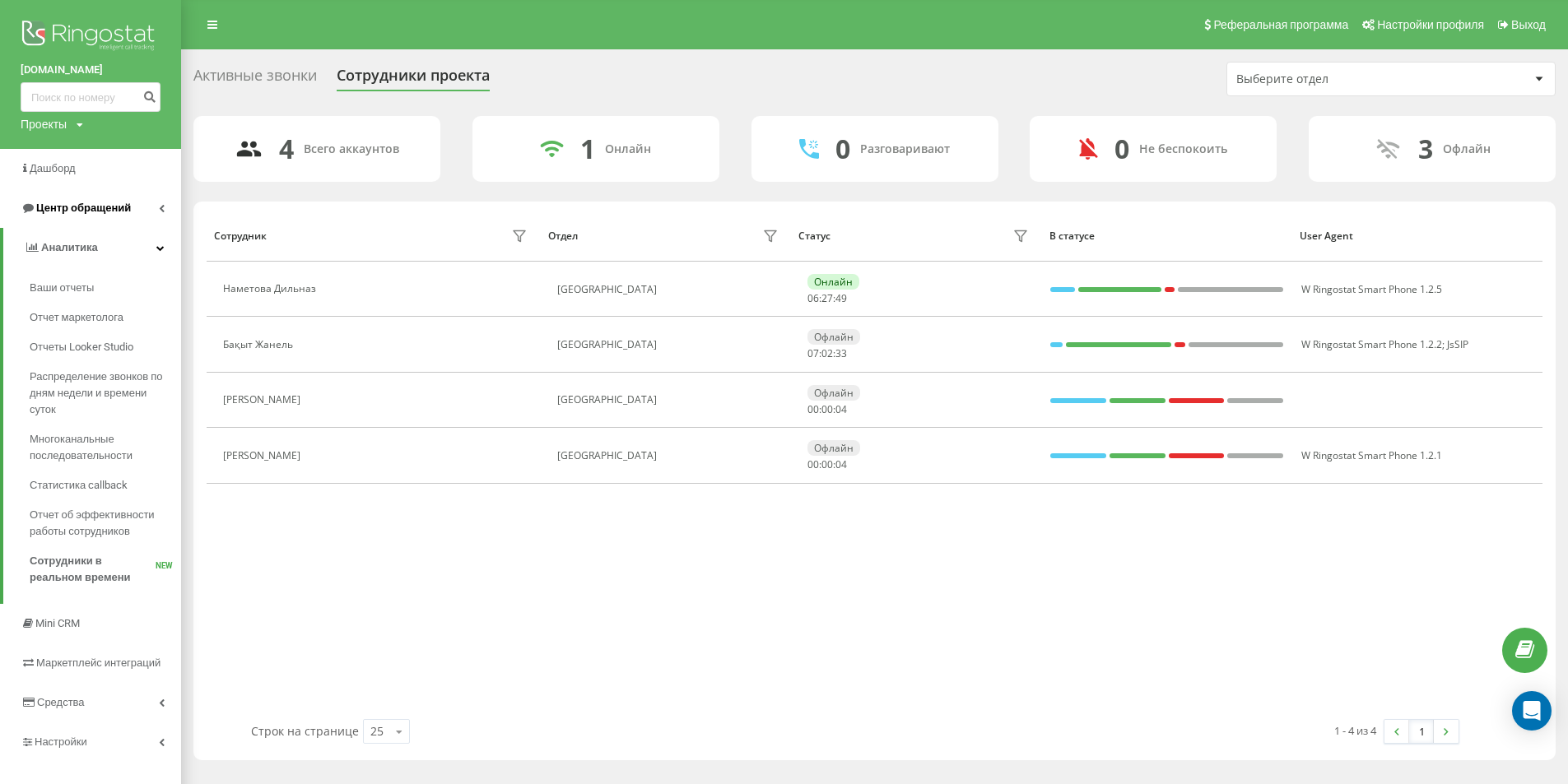
click at [113, 209] on span "Центр обращений" at bounding box center [83, 208] width 94 height 12
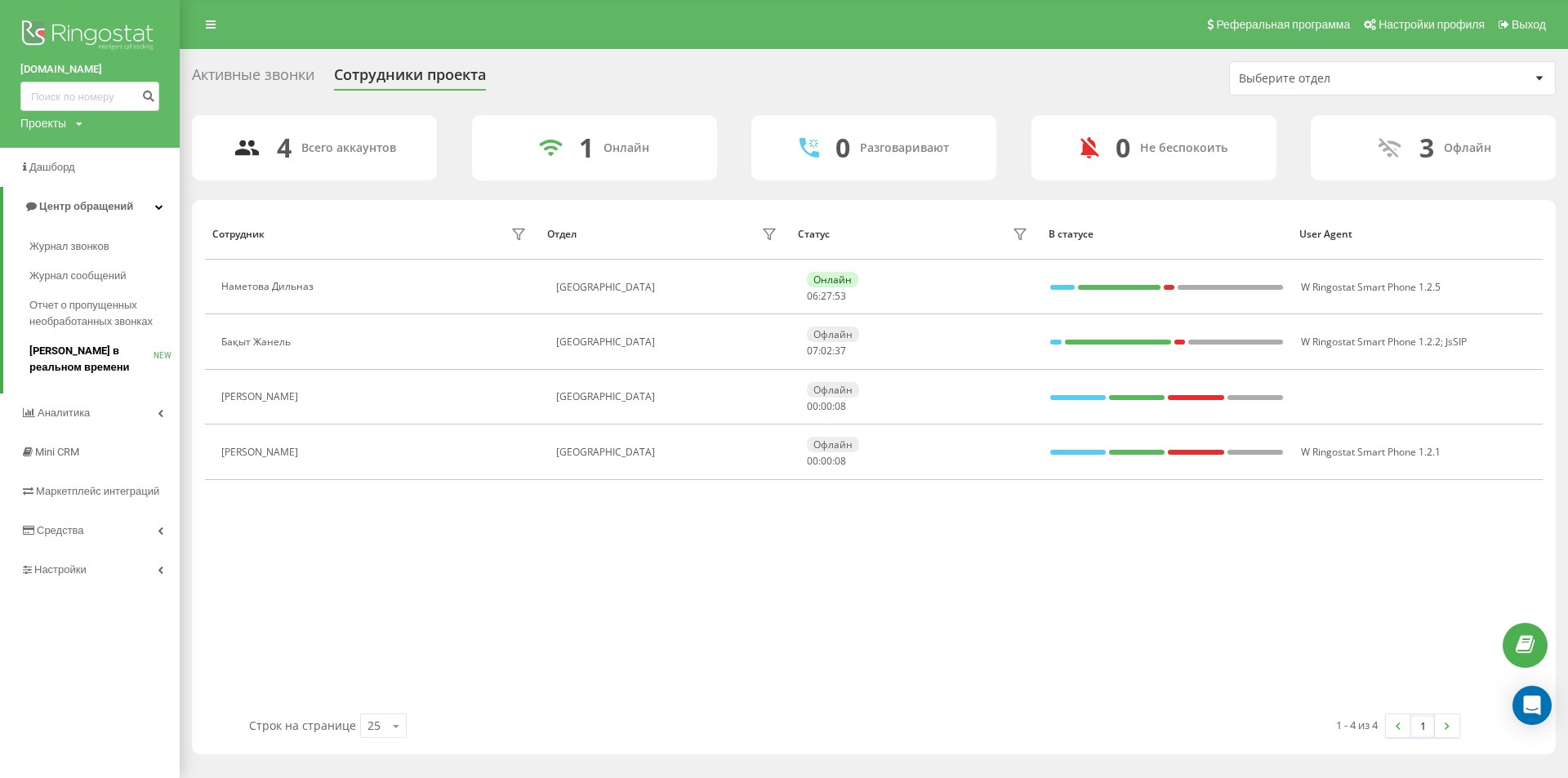
click at [119, 361] on span "[PERSON_NAME] в реальном времени" at bounding box center [91, 359] width 125 height 33
click at [113, 357] on span "[PERSON_NAME] в реальном времени" at bounding box center [91, 359] width 125 height 33
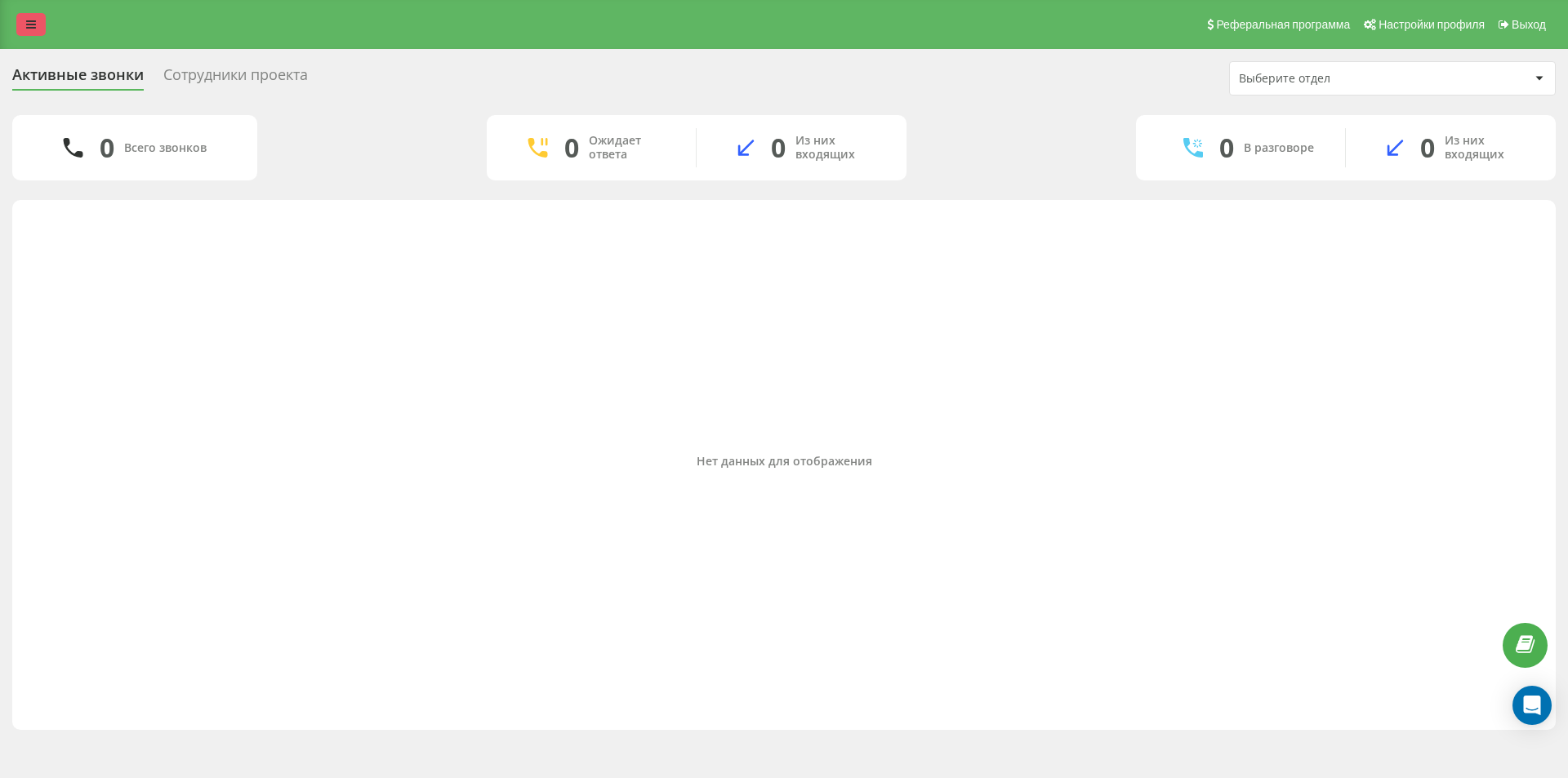
click at [19, 13] on link at bounding box center [30, 24] width 29 height 22
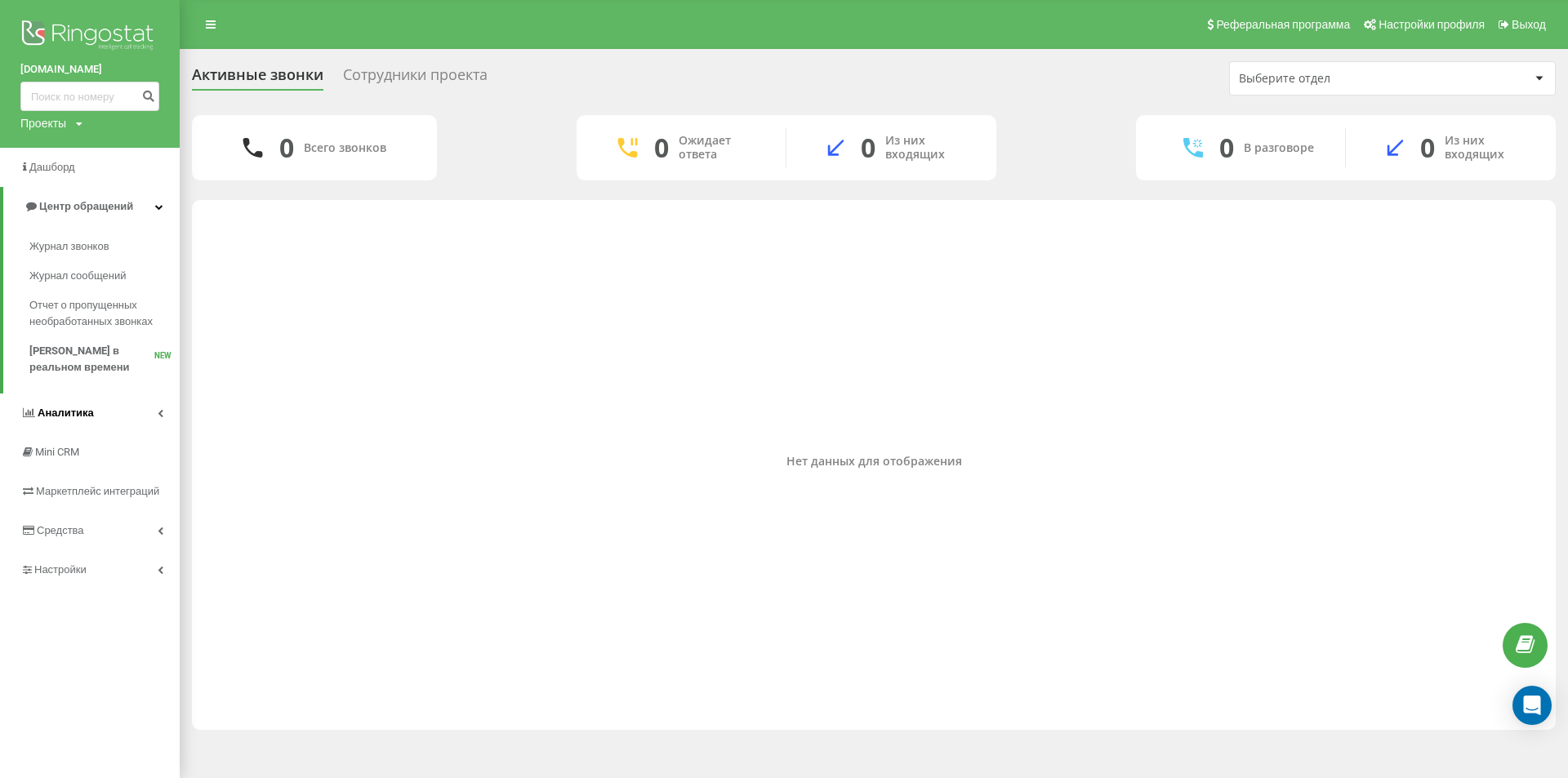
click at [85, 423] on link "Аналитика" at bounding box center [90, 414] width 180 height 39
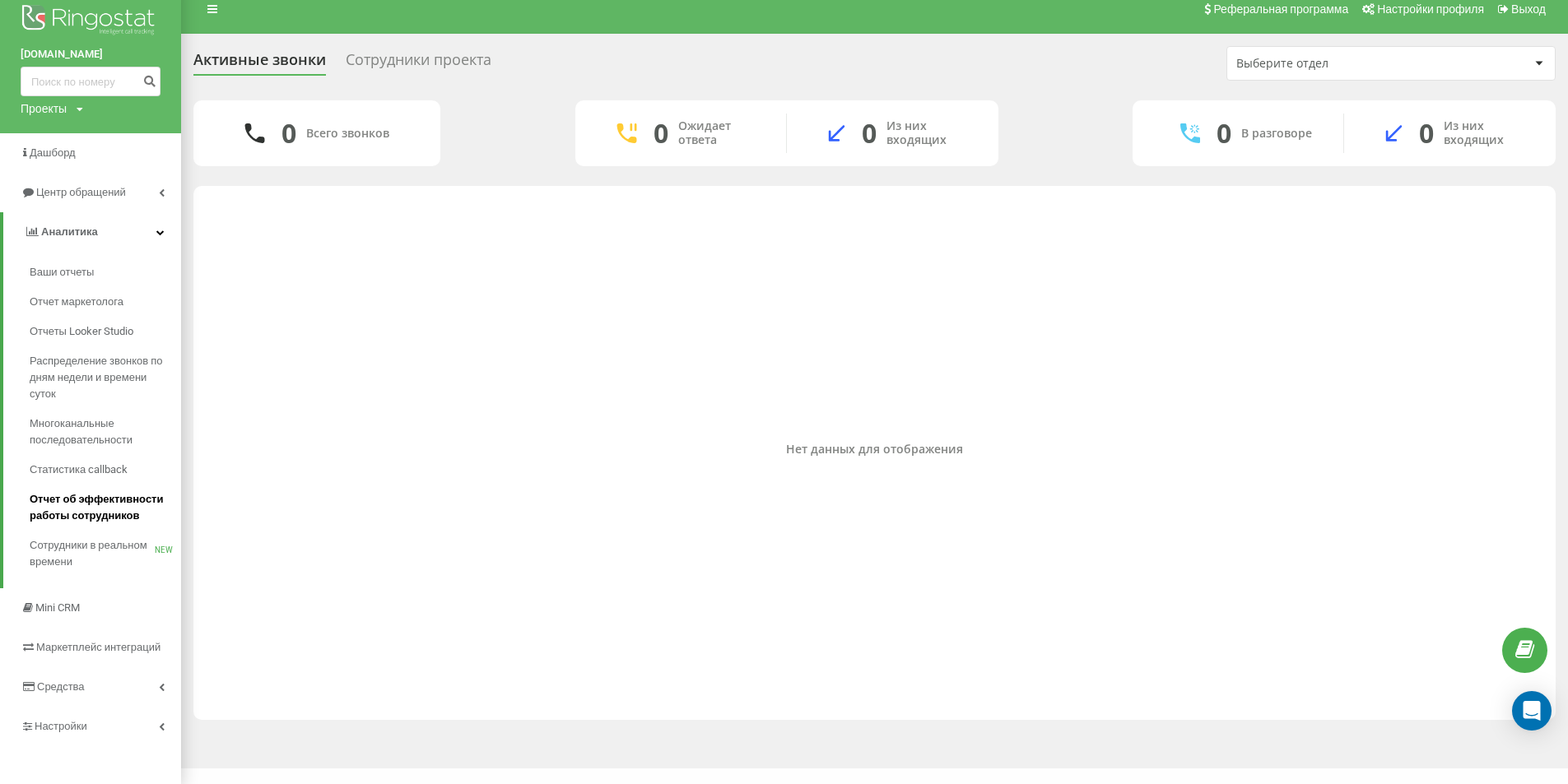
scroll to position [20, 0]
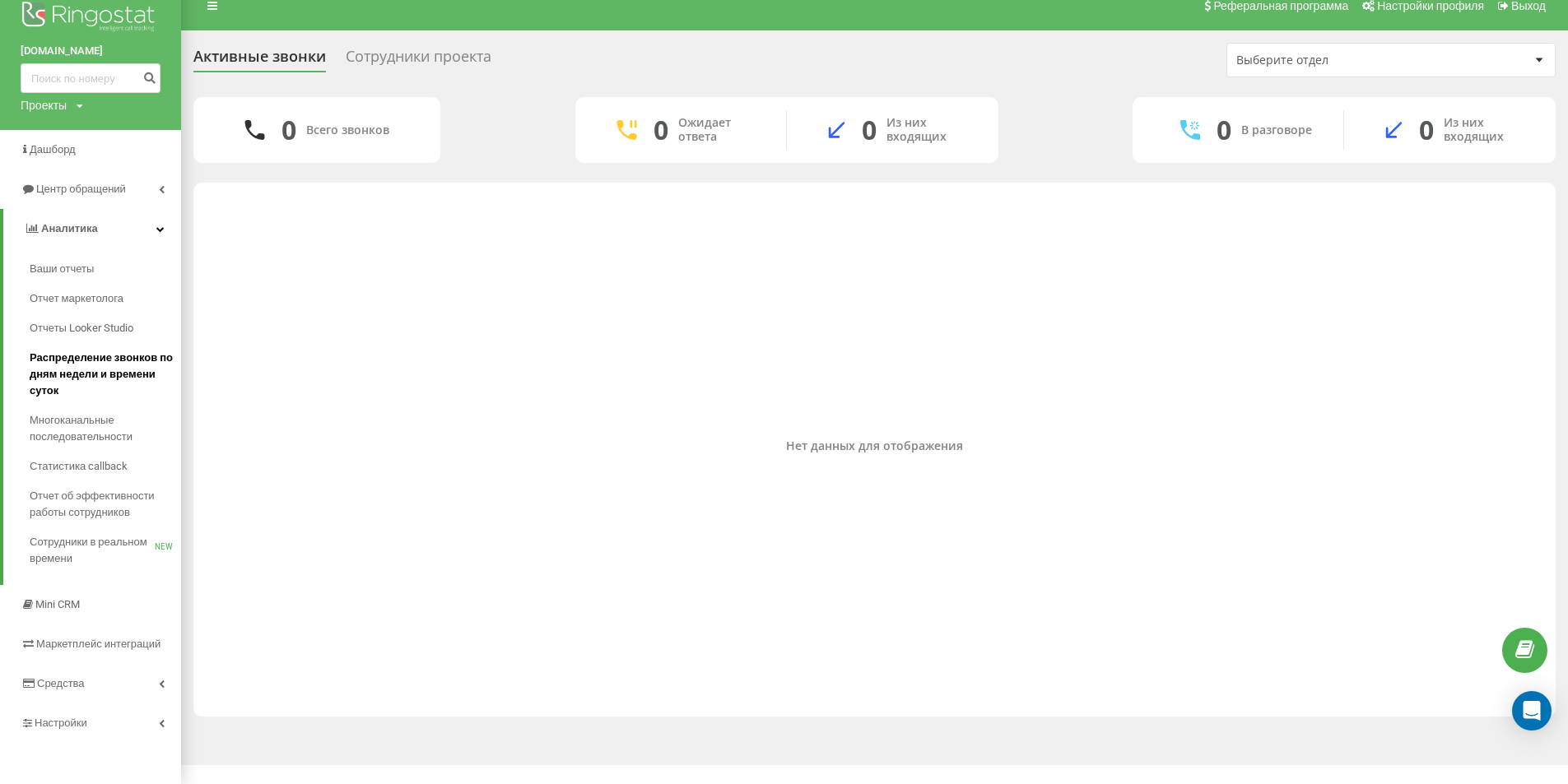
click at [59, 375] on span "Распределение звонков по дням недели и времени суток" at bounding box center [101, 375] width 143 height 49
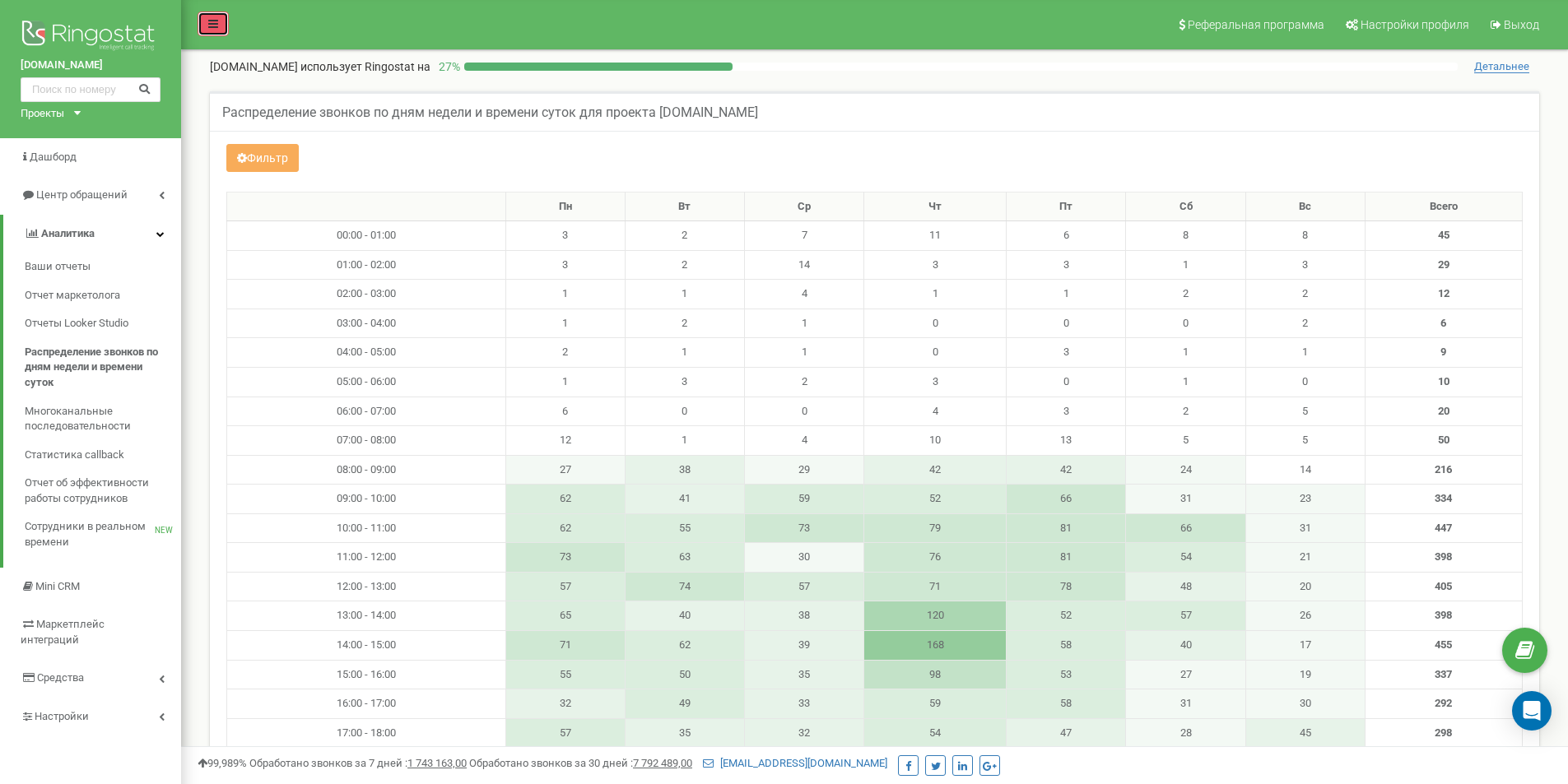
click at [205, 26] on link at bounding box center [212, 24] width 31 height 25
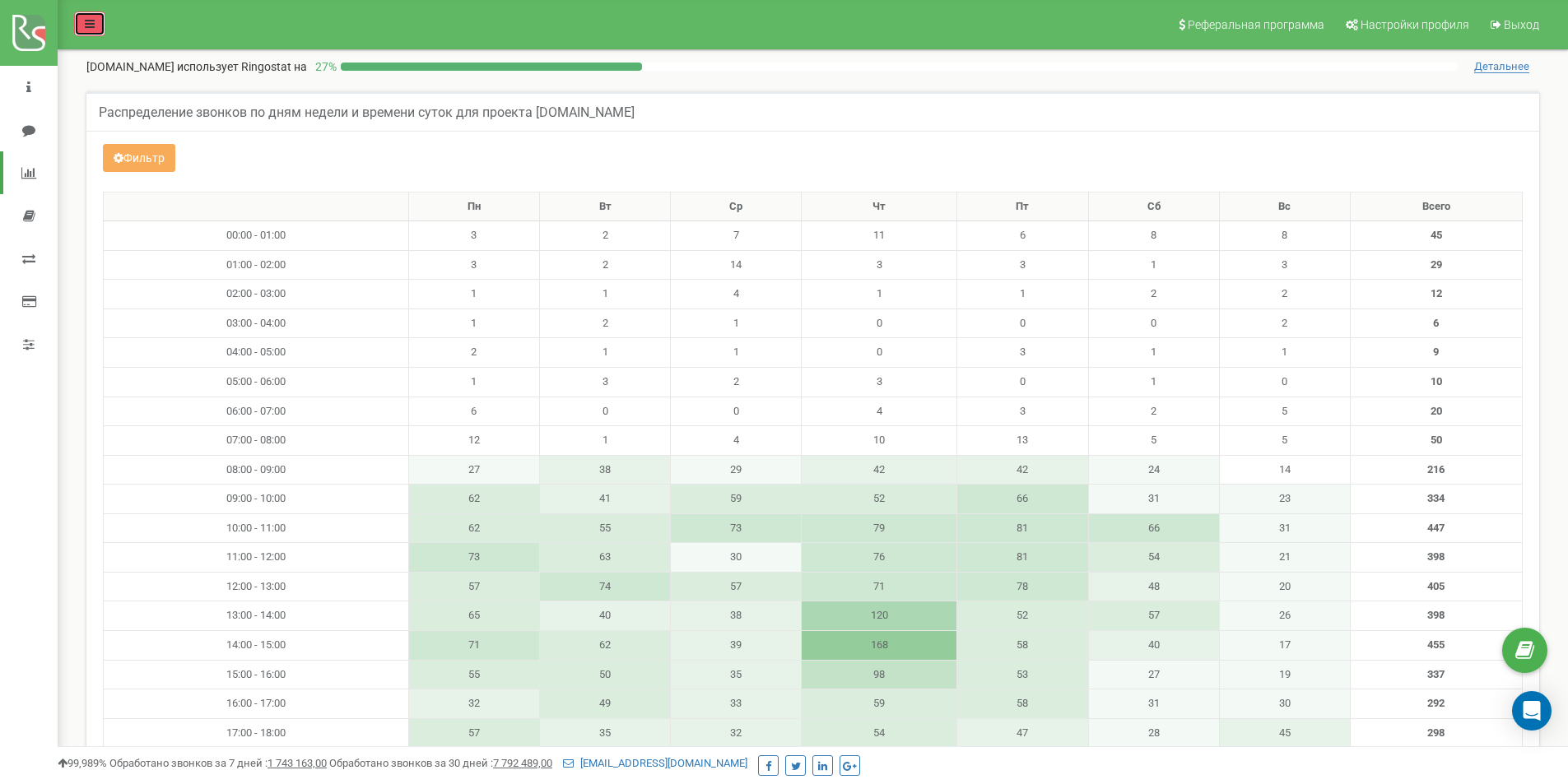
click at [93, 19] on icon at bounding box center [90, 24] width 9 height 11
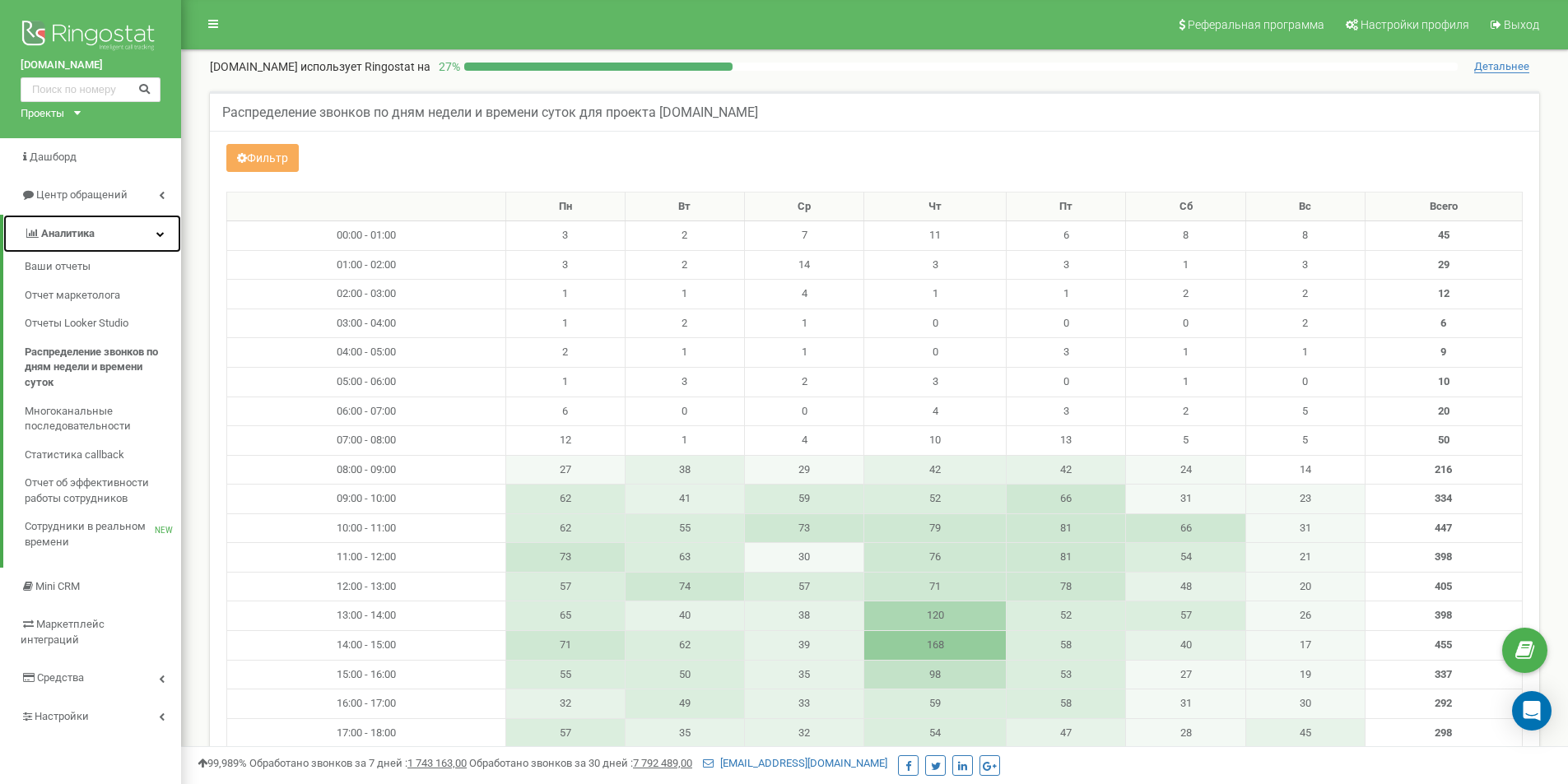
click at [139, 219] on link "Аналитика" at bounding box center [92, 234] width 177 height 39
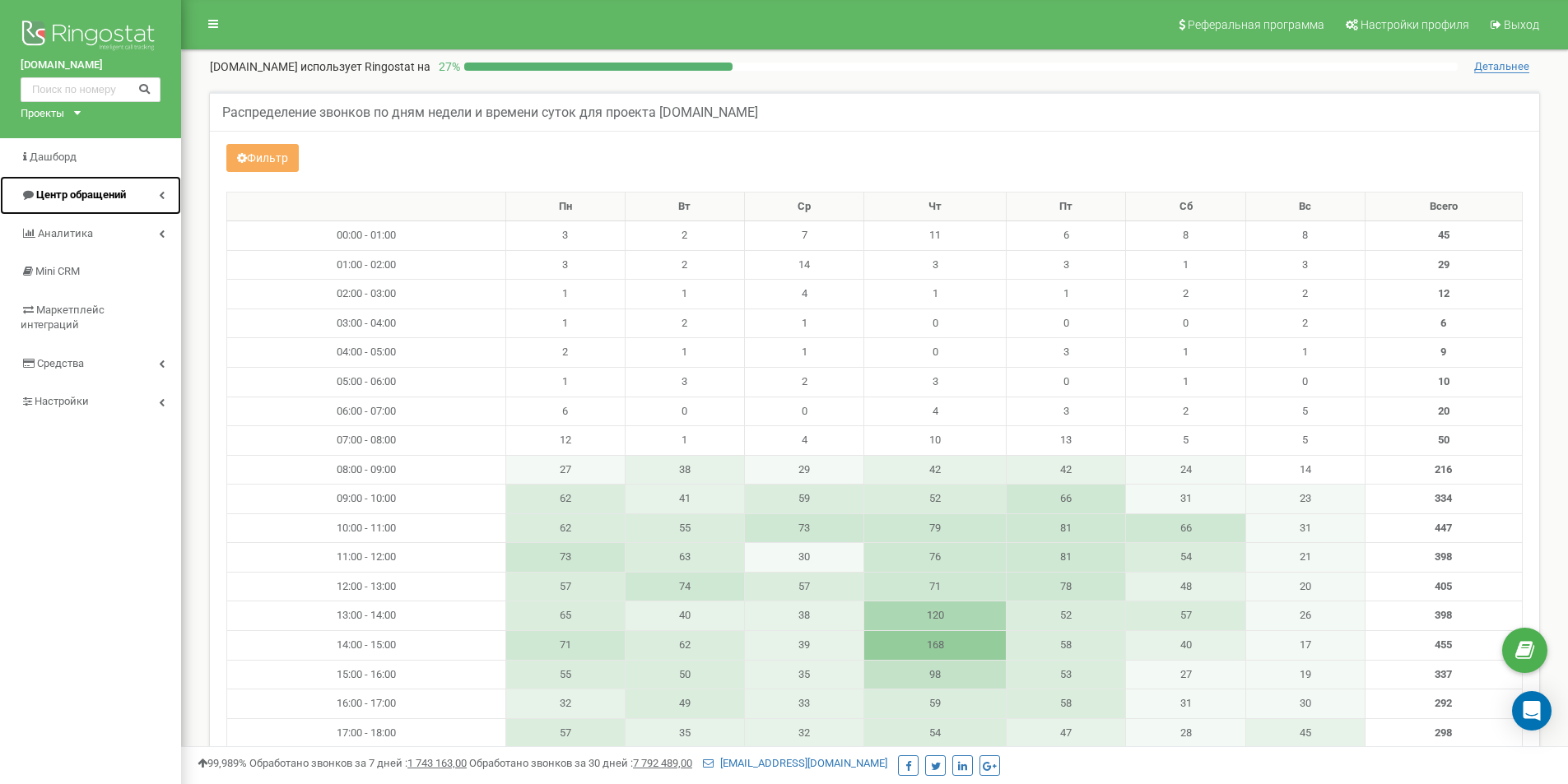
click at [162, 192] on icon at bounding box center [161, 194] width 6 height 8
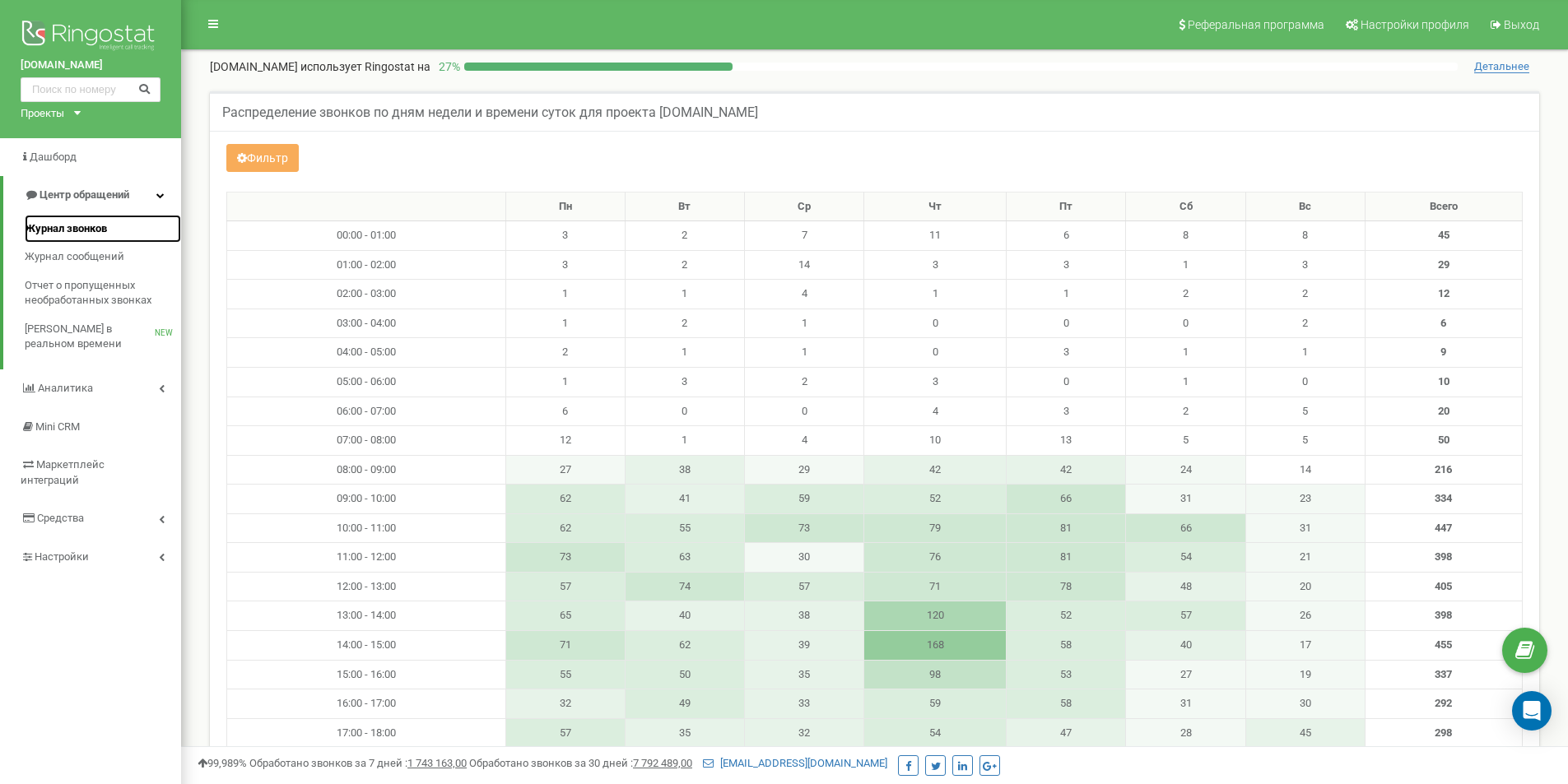
click at [134, 219] on link "Журнал звонков" at bounding box center [103, 229] width 157 height 29
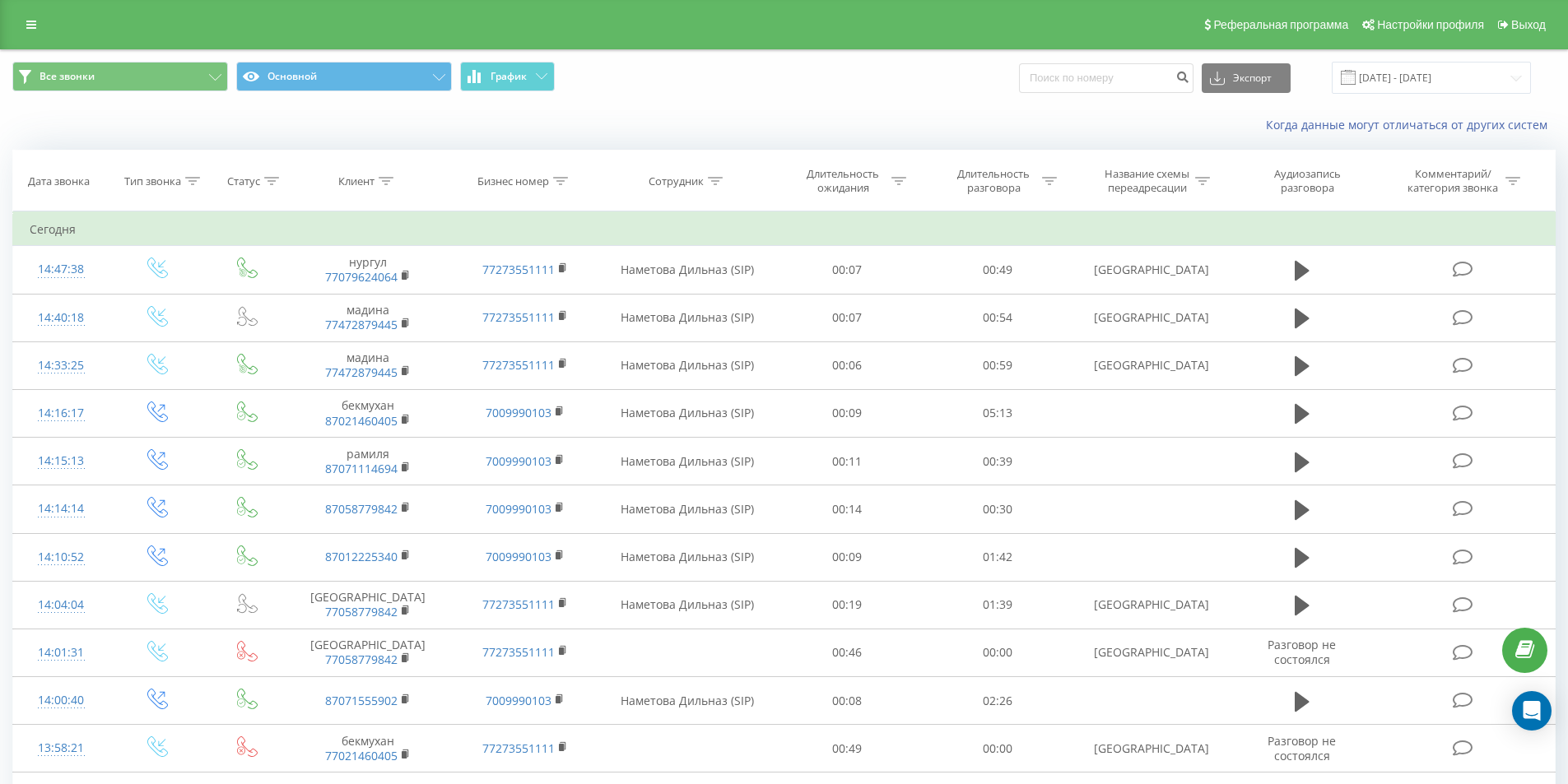
click at [831, 120] on div "Когда данные могут отличаться от других систем" at bounding box center [1077, 125] width 978 height 16
click at [23, 31] on link at bounding box center [30, 25] width 29 height 23
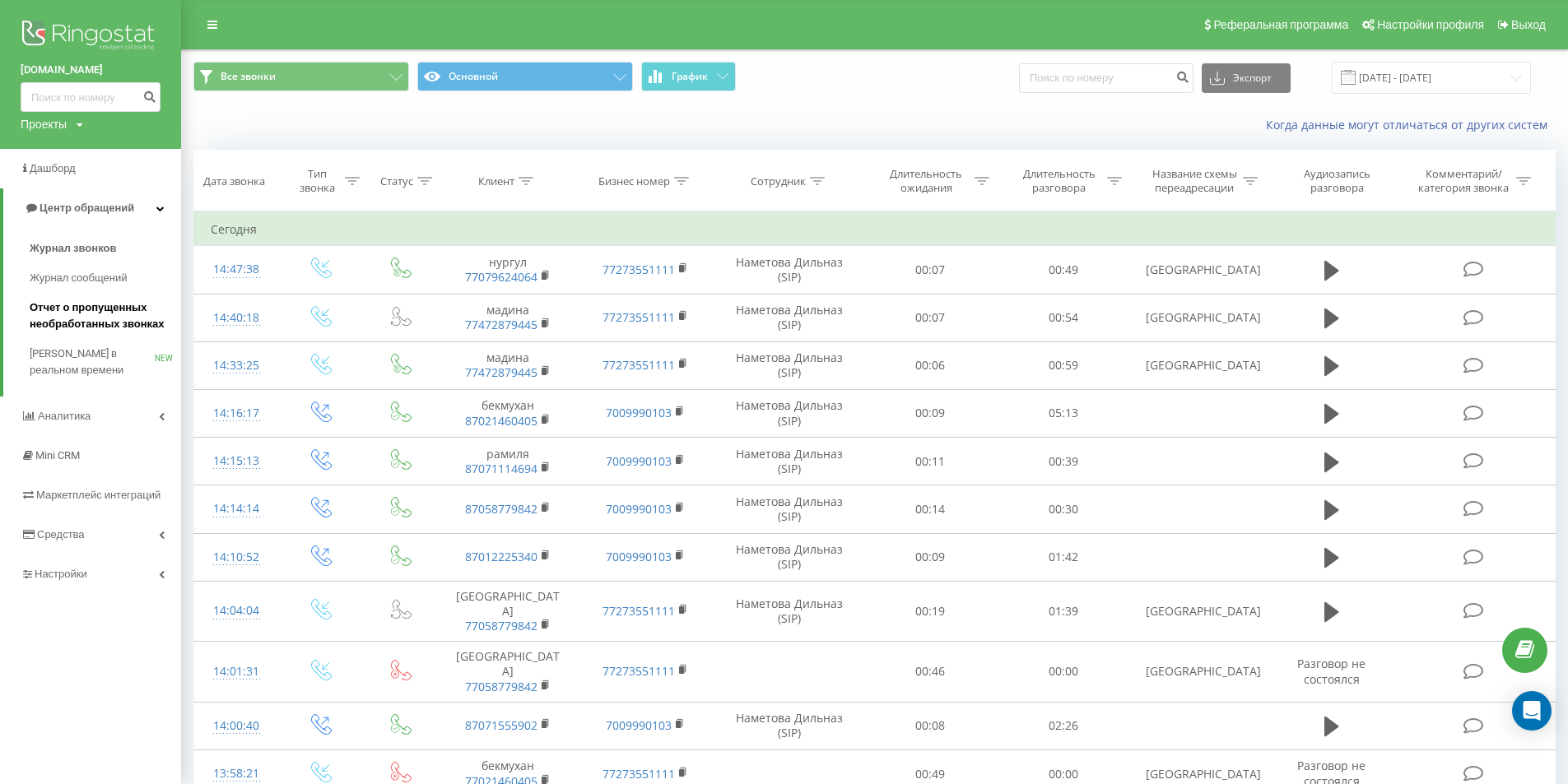
click at [124, 311] on span "Отчет о пропущенных необработанных звонках" at bounding box center [101, 316] width 143 height 33
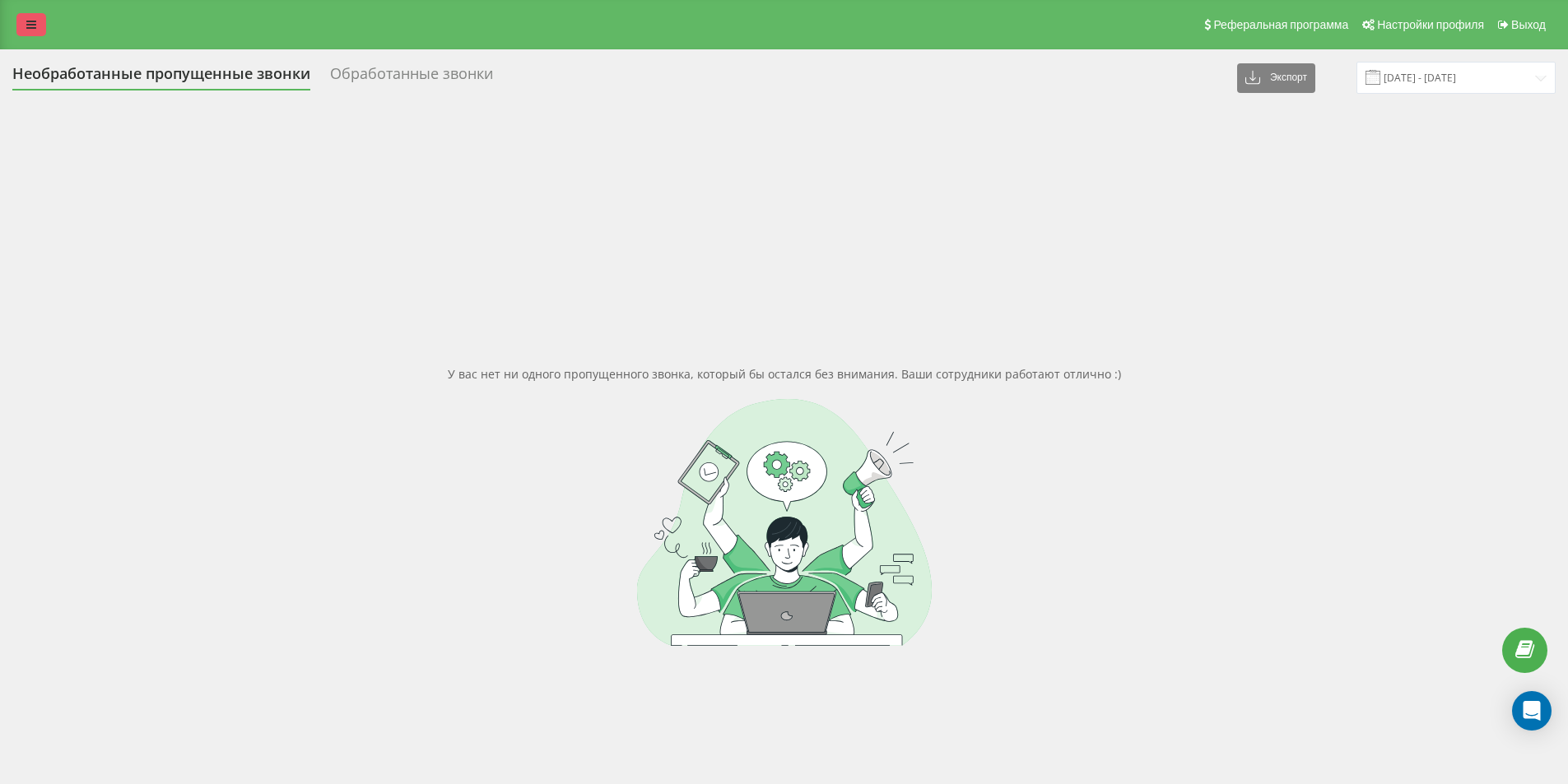
click at [25, 30] on link at bounding box center [30, 25] width 29 height 23
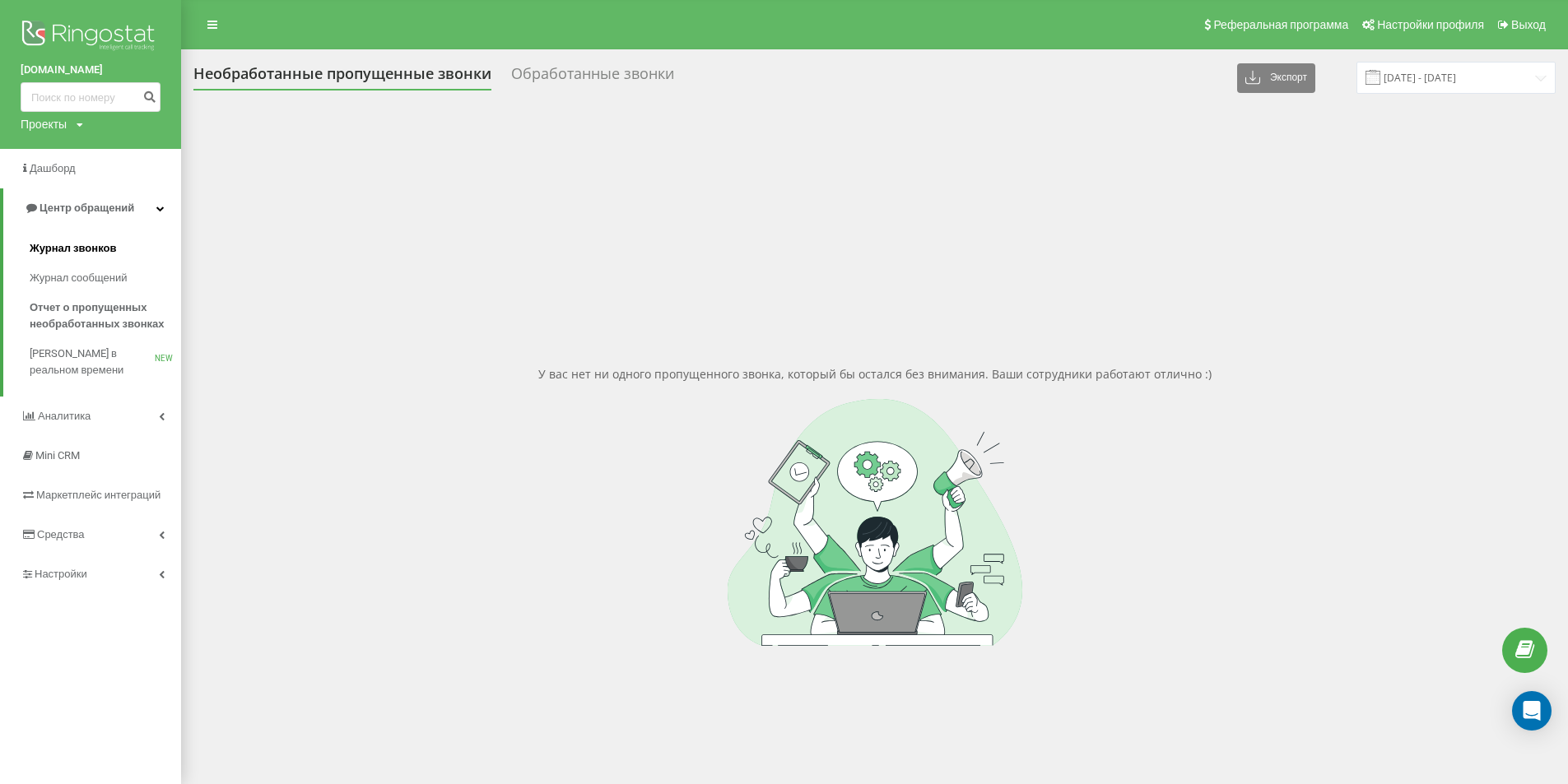
click at [125, 252] on link "Журнал звонков" at bounding box center [105, 248] width 152 height 29
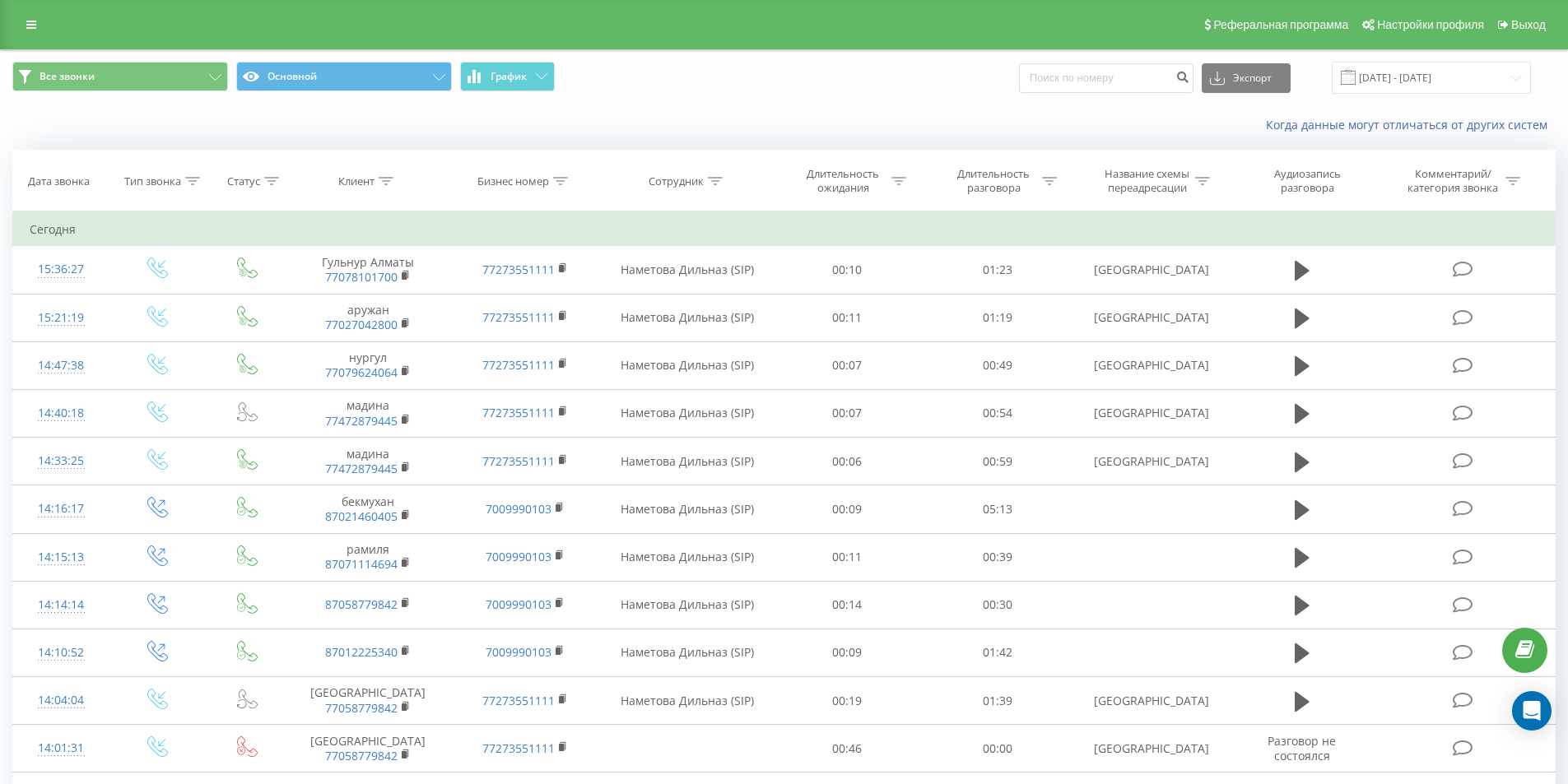
click at [694, 92] on span "Все звонки Основной График" at bounding box center [392, 77] width 759 height 32
click at [695, 92] on span "Все звонки Основной График" at bounding box center [392, 77] width 759 height 32
click at [870, 110] on div "Когда данные могут отличаться от других систем" at bounding box center [784, 125] width 1566 height 40
click at [392, 130] on div "Когда данные могут отличаться от других систем" at bounding box center [784, 125] width 1566 height 40
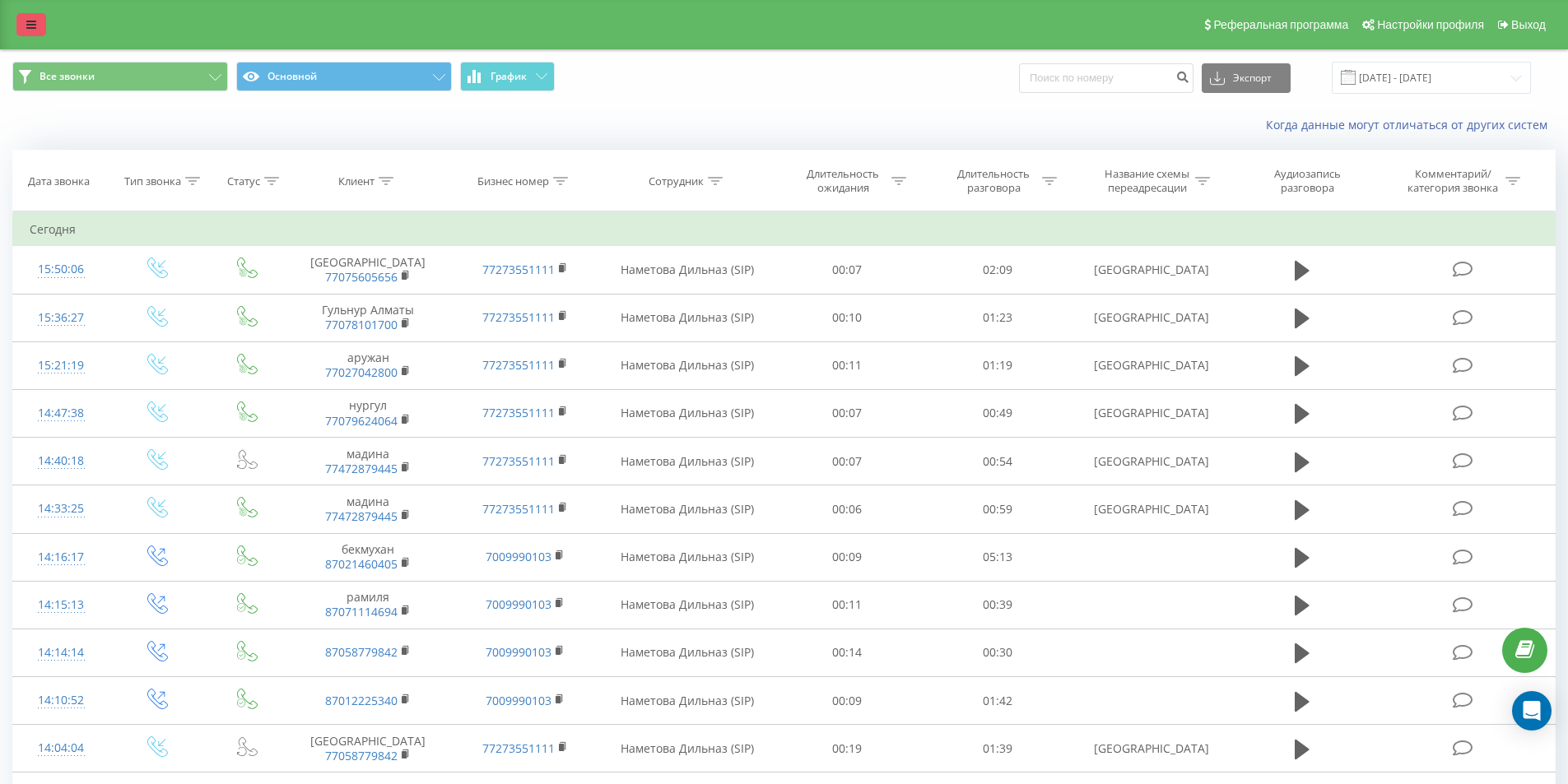
click at [38, 17] on link at bounding box center [30, 25] width 29 height 23
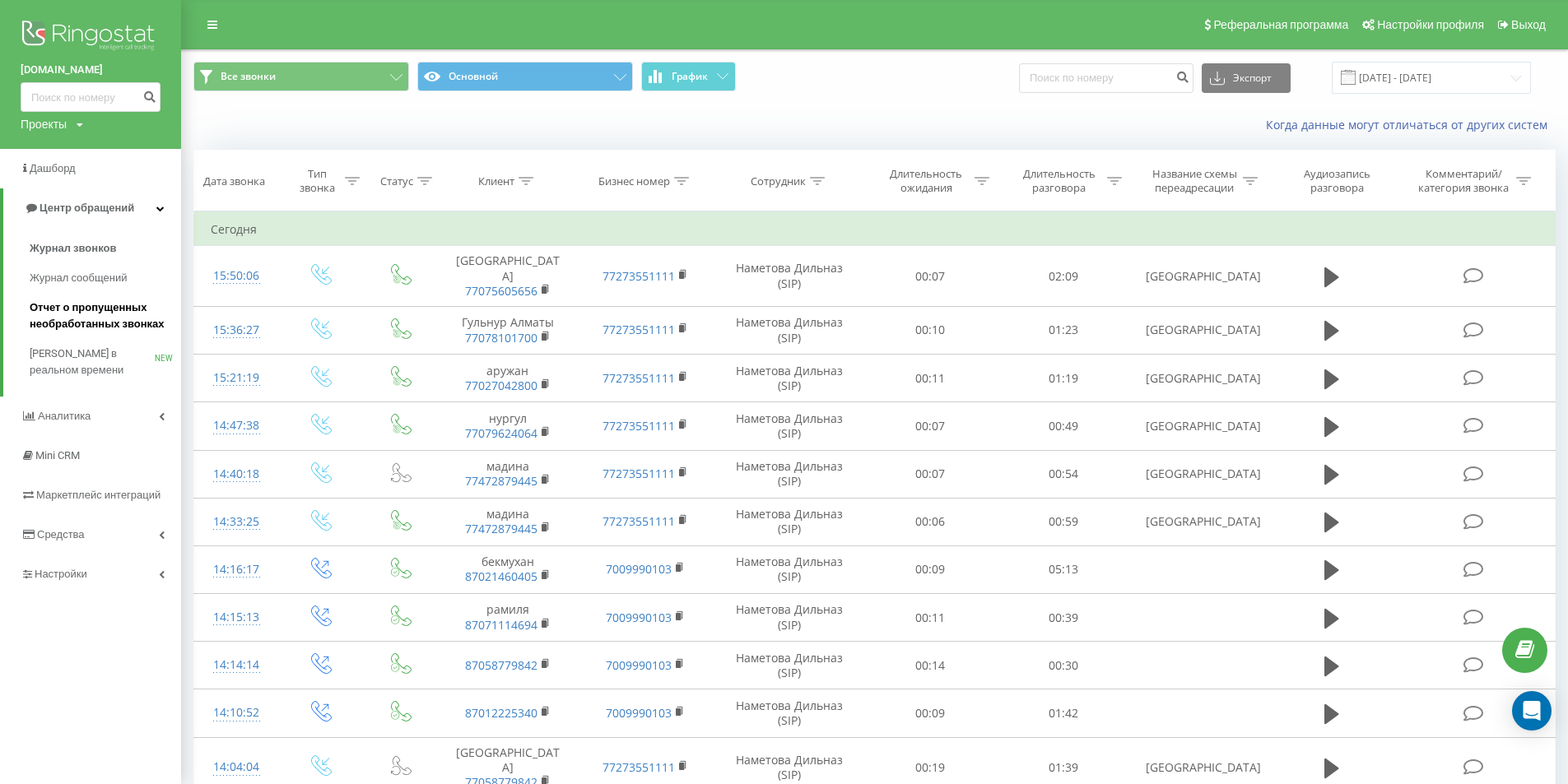
click at [133, 318] on span "Отчет о пропущенных необработанных звонках" at bounding box center [101, 316] width 143 height 33
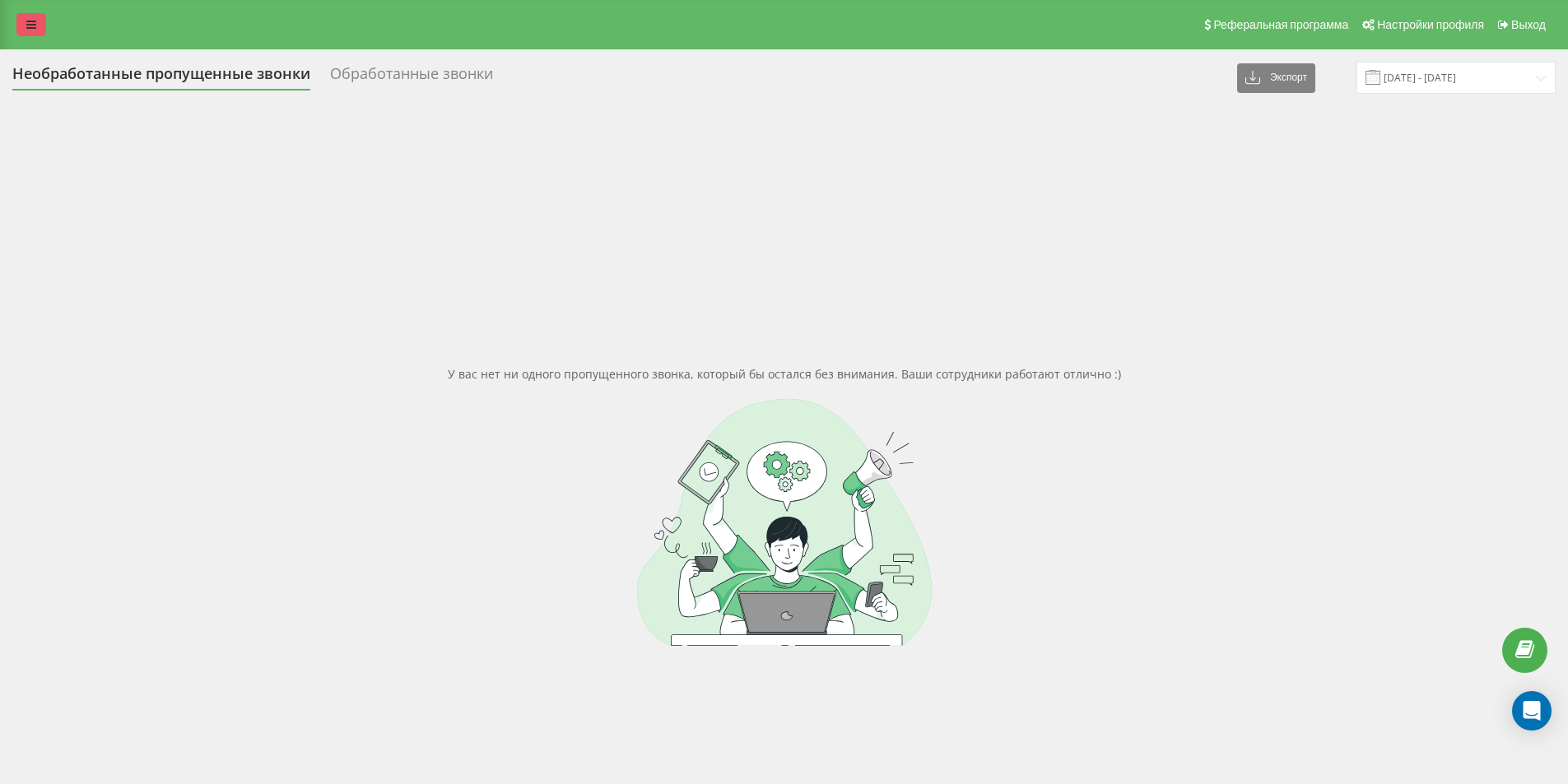
click at [29, 19] on icon at bounding box center [31, 25] width 9 height 11
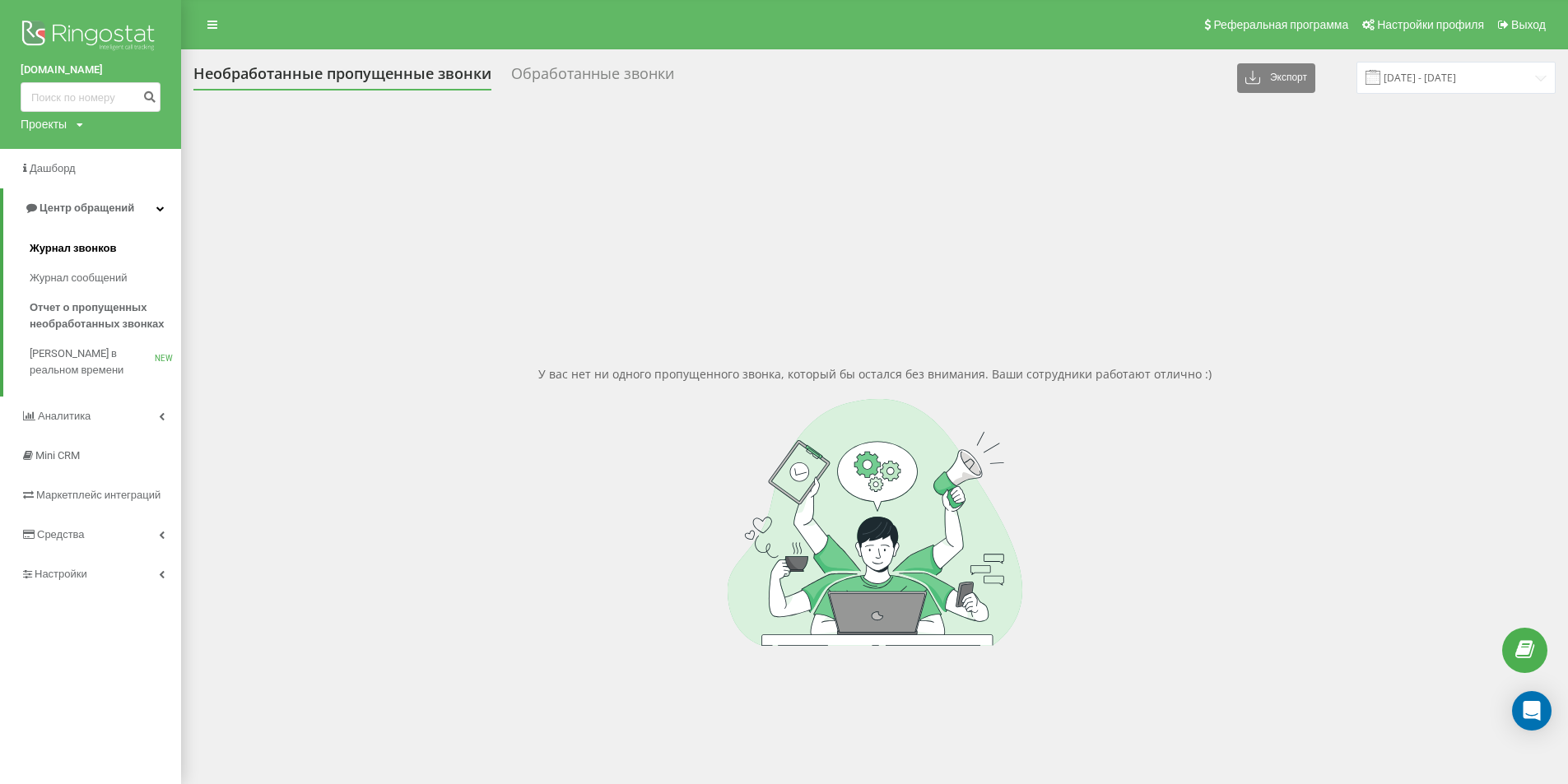
click at [140, 245] on link "Журнал звонков" at bounding box center [105, 248] width 152 height 29
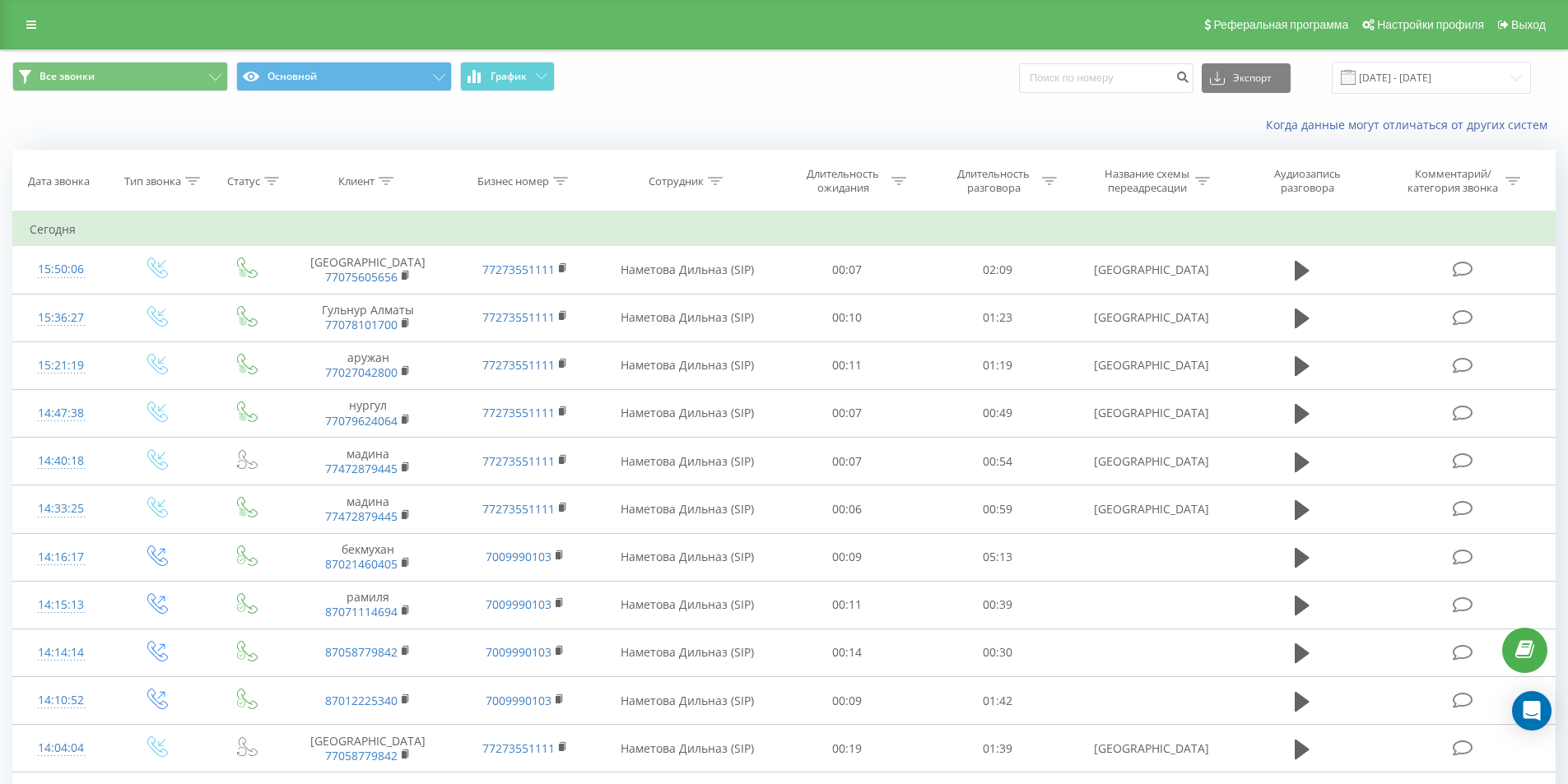
click at [655, 83] on span "Все звонки Основной График" at bounding box center [392, 77] width 759 height 32
click at [849, 87] on div "Все звонки Основной График Экспорт .csv .xls .xlsx 20.08.2025 - 20.09.2025" at bounding box center [784, 77] width 1543 height 32
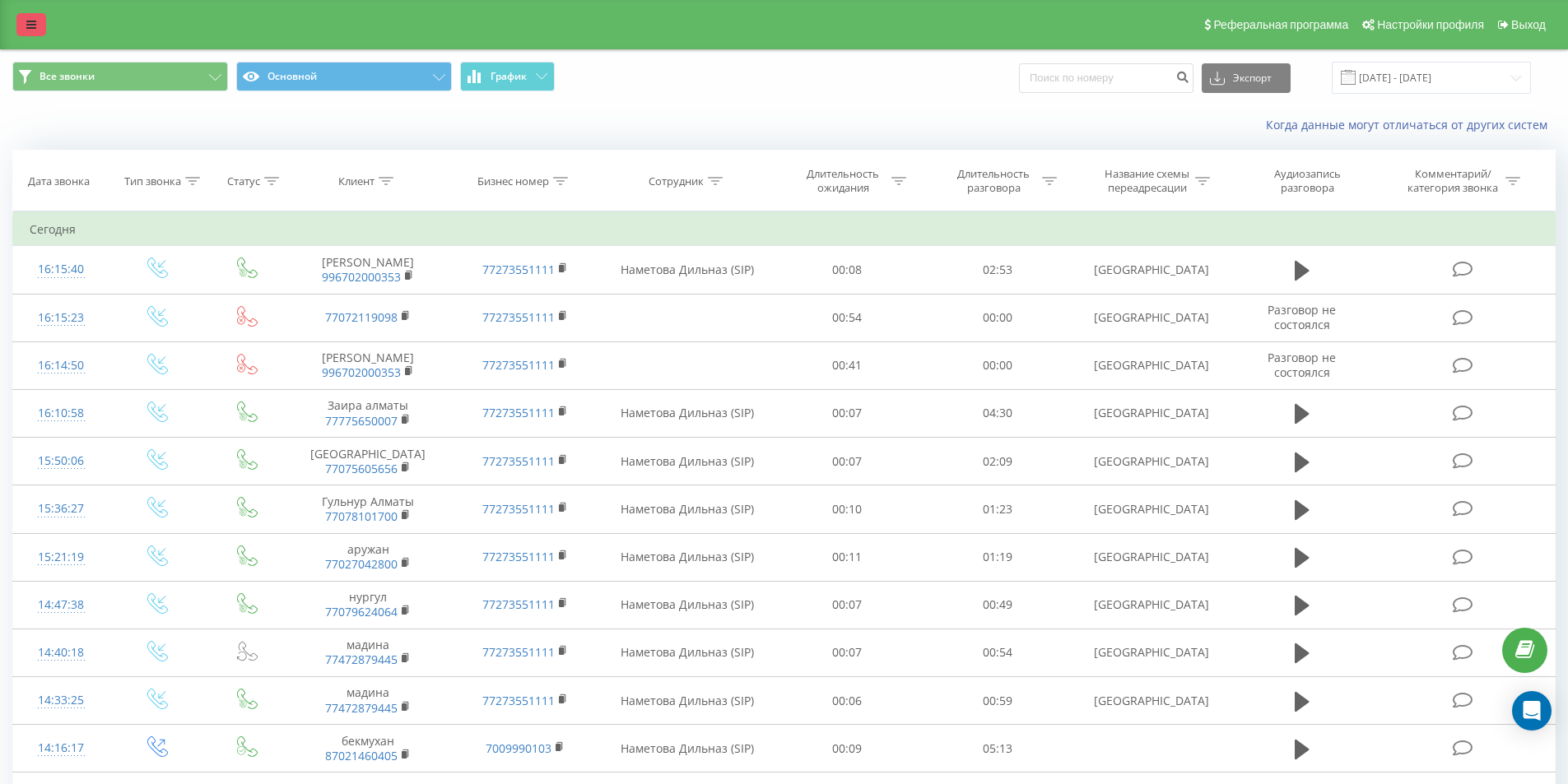
click at [31, 23] on icon at bounding box center [31, 25] width 9 height 11
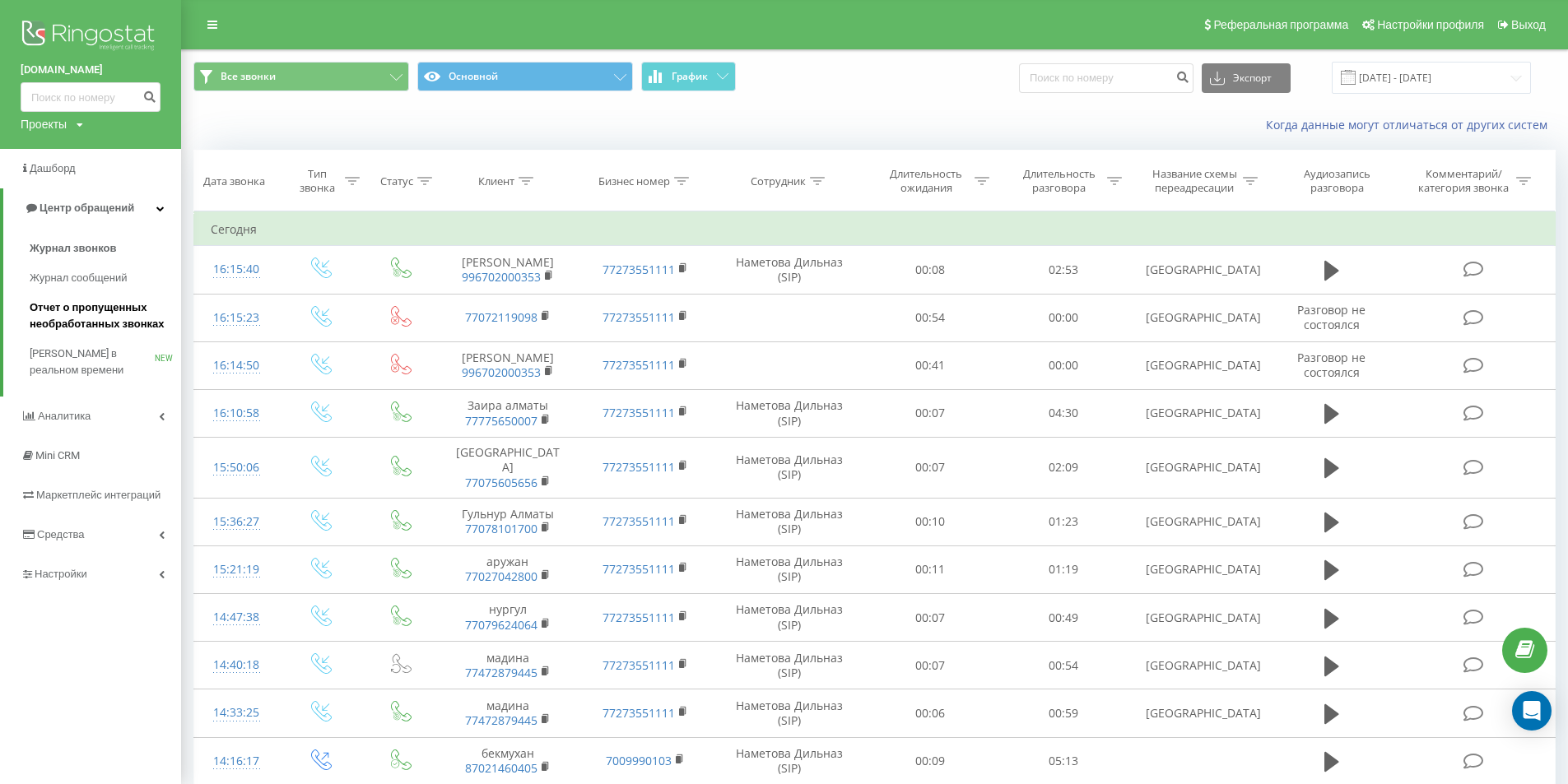
click at [135, 325] on span "Отчет о пропущенных необработанных звонках" at bounding box center [101, 316] width 143 height 33
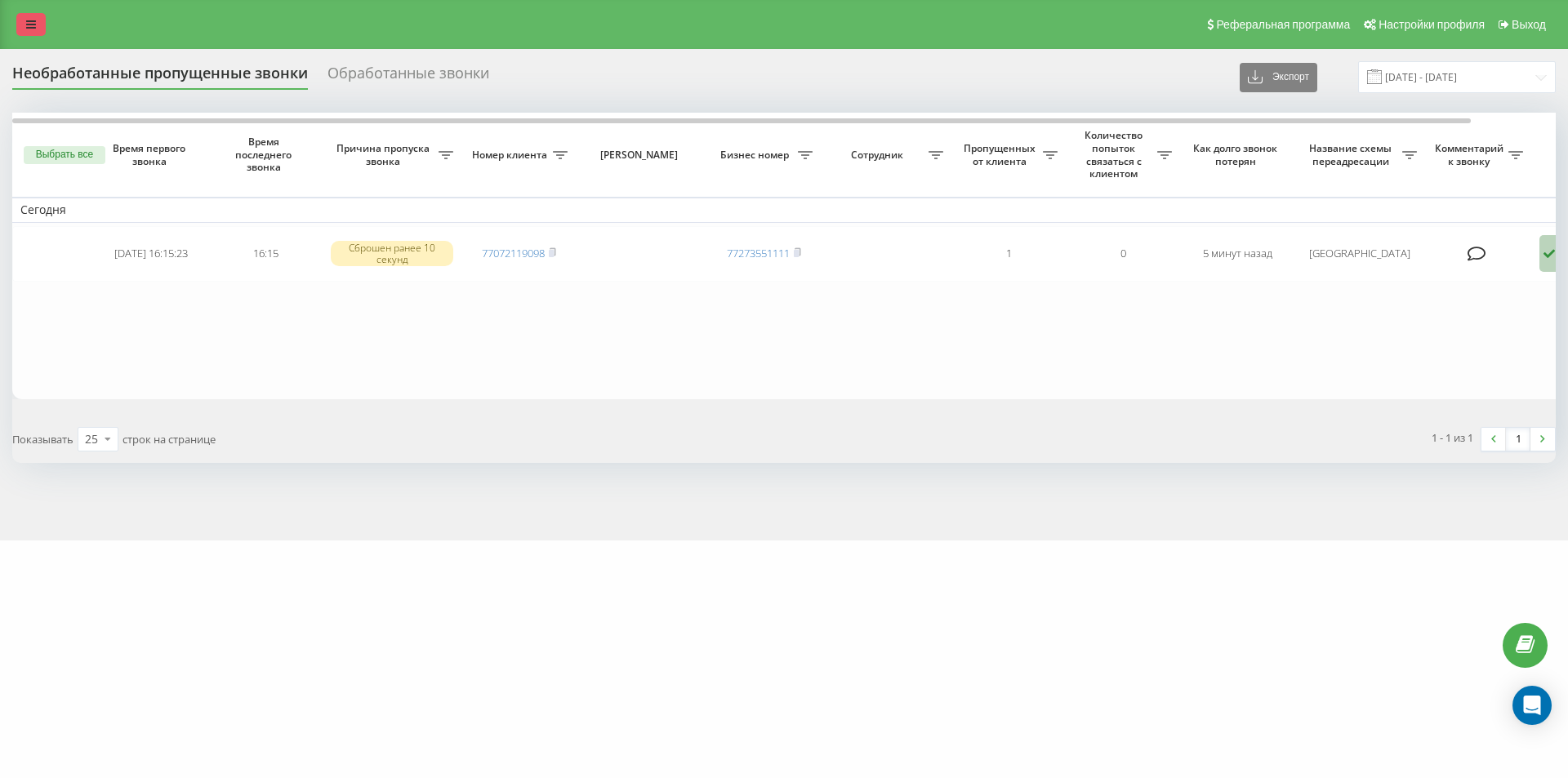
click at [32, 17] on link at bounding box center [30, 24] width 29 height 22
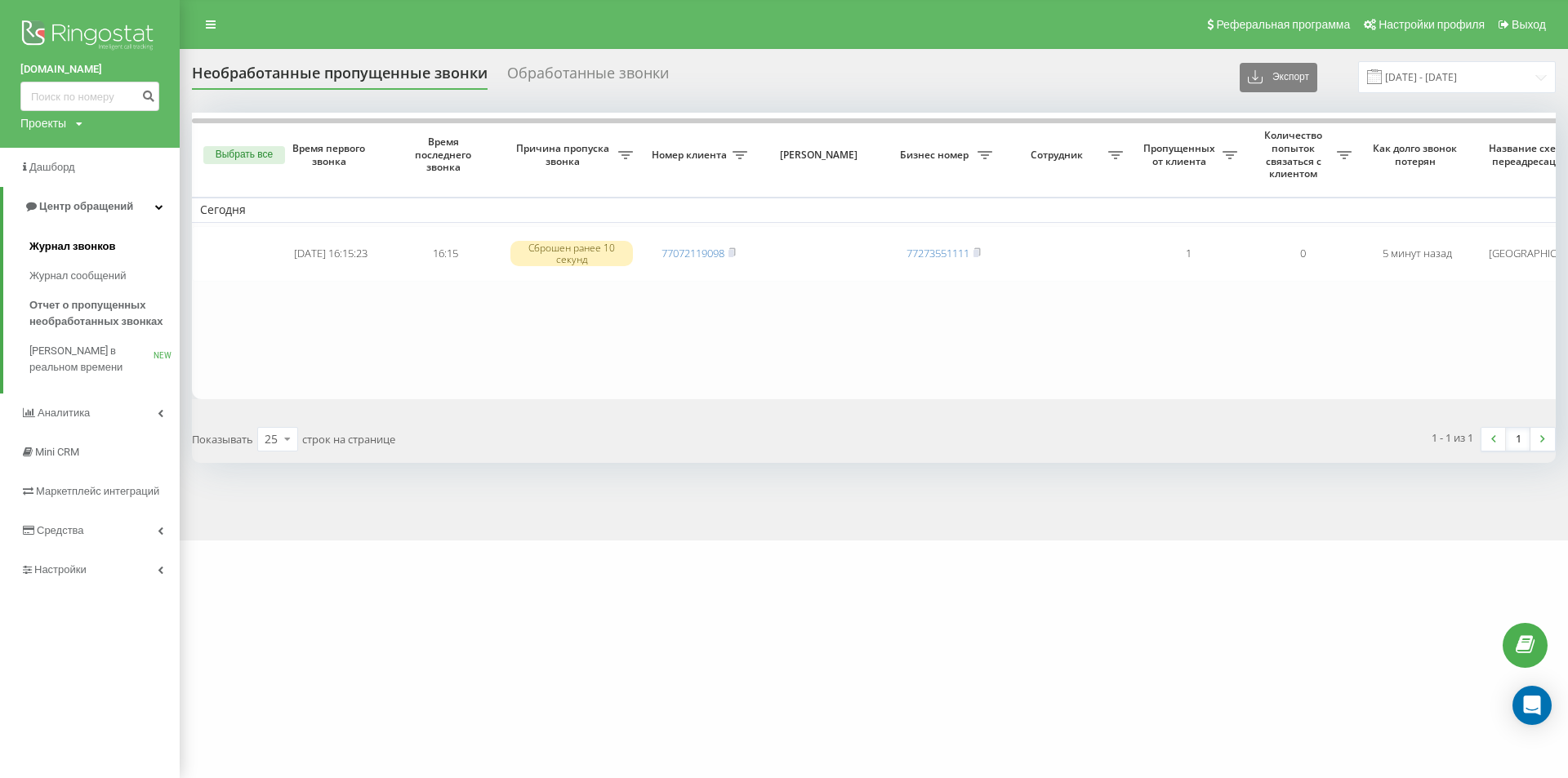
click at [126, 247] on link "Журнал звонков" at bounding box center [104, 246] width 151 height 29
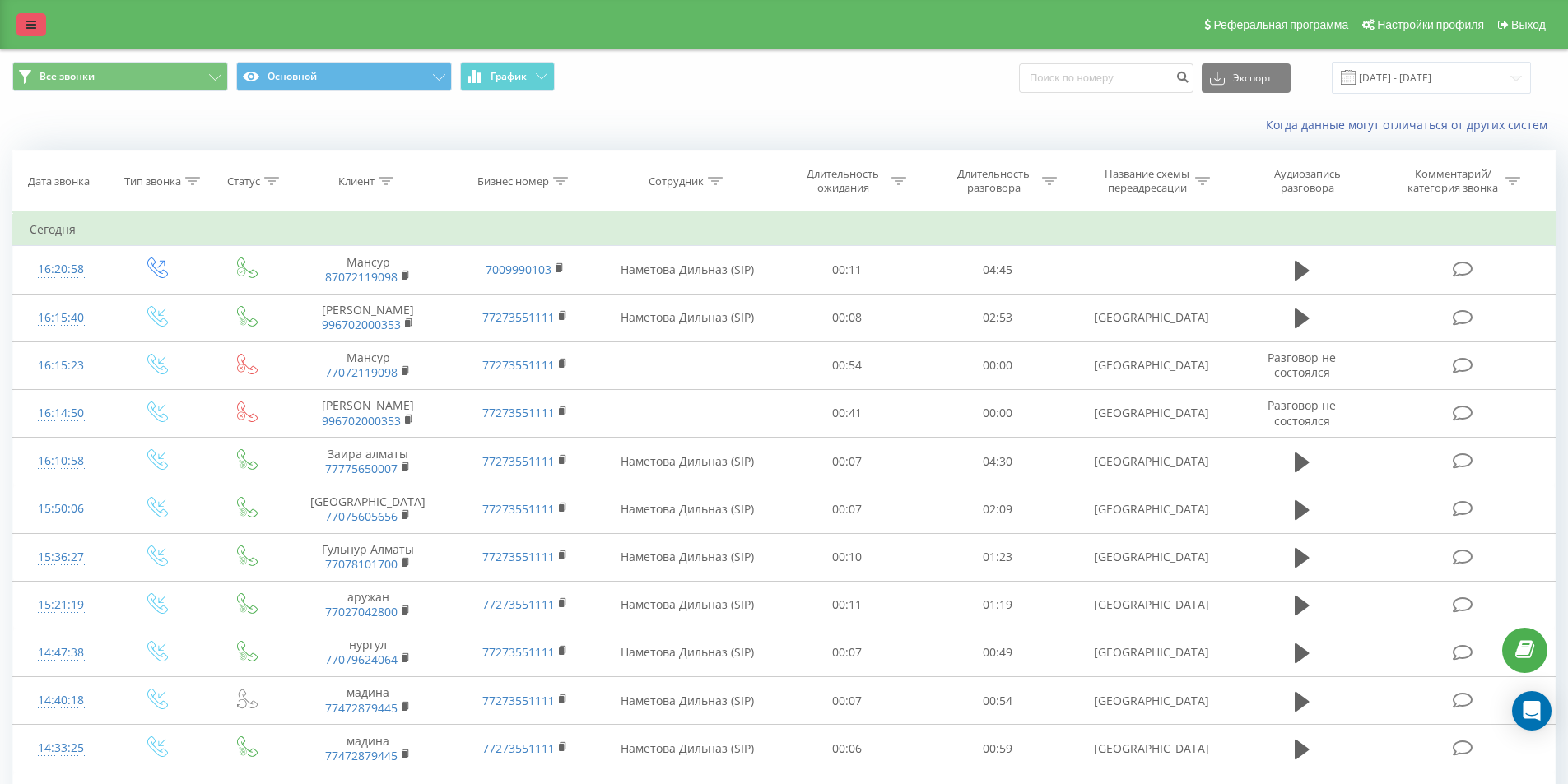
click at [40, 30] on link at bounding box center [30, 25] width 29 height 23
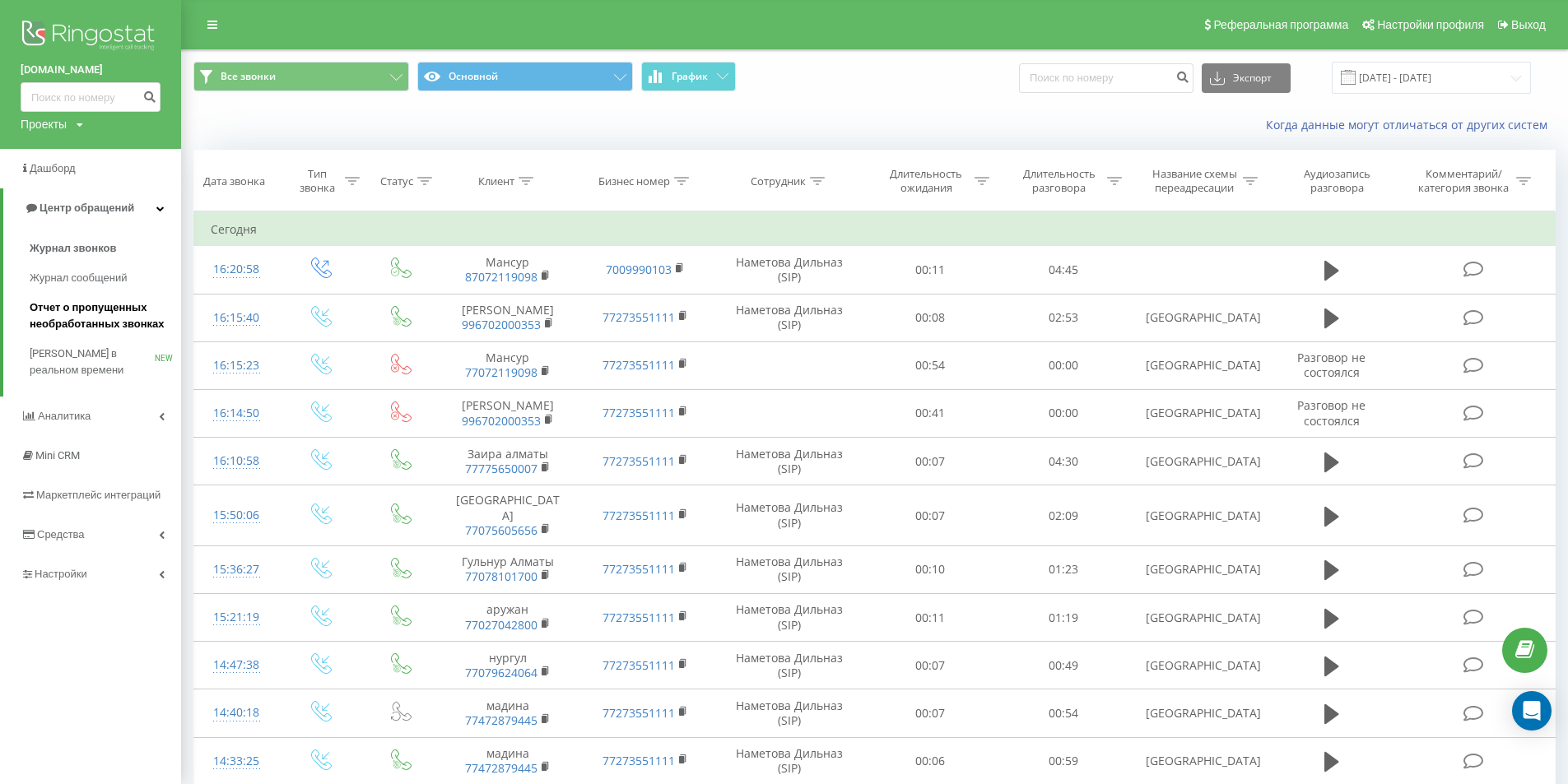
click at [122, 319] on span "Отчет о пропущенных необработанных звонках" at bounding box center [101, 316] width 143 height 33
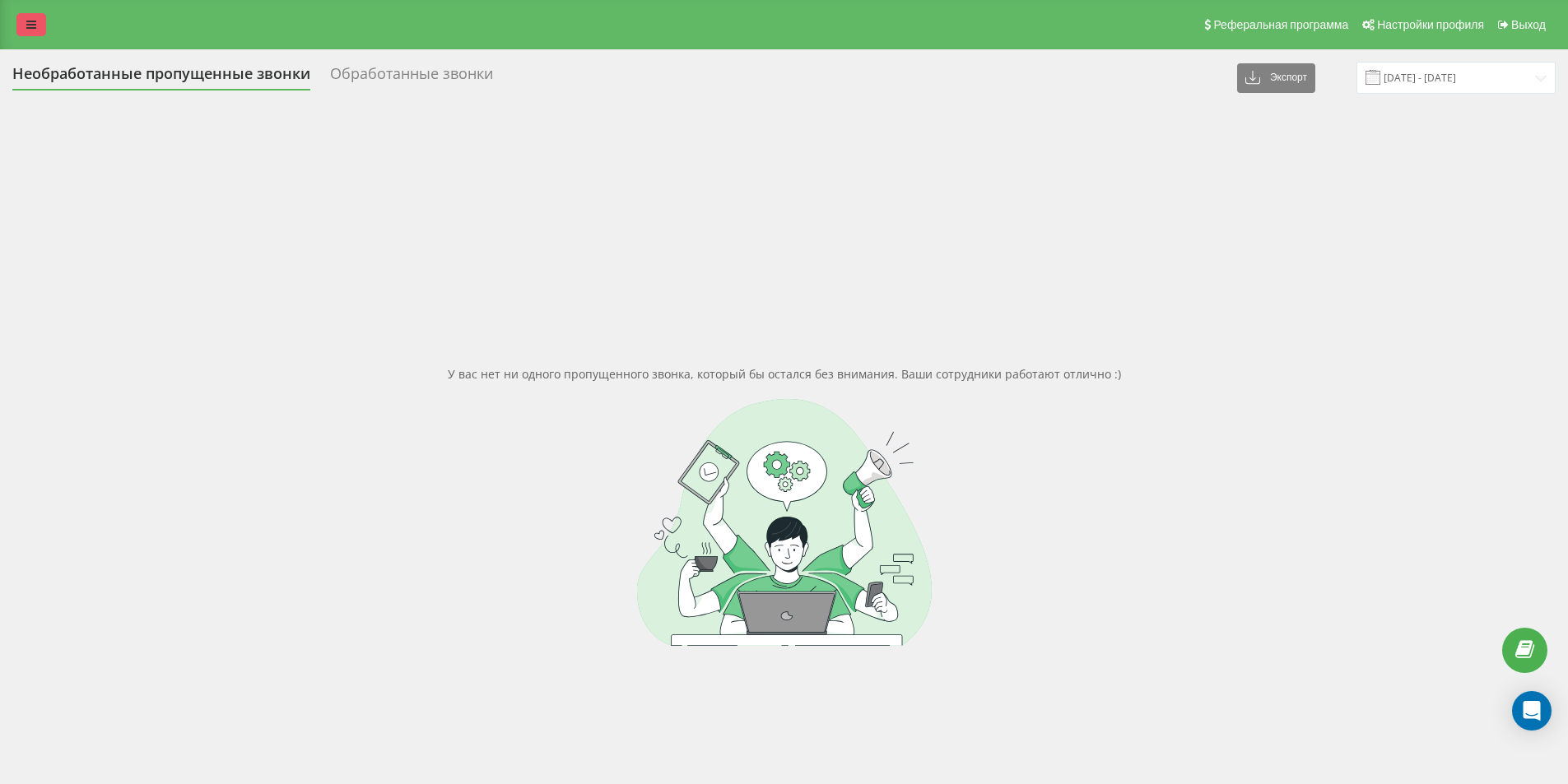
click at [36, 26] on icon at bounding box center [31, 25] width 9 height 11
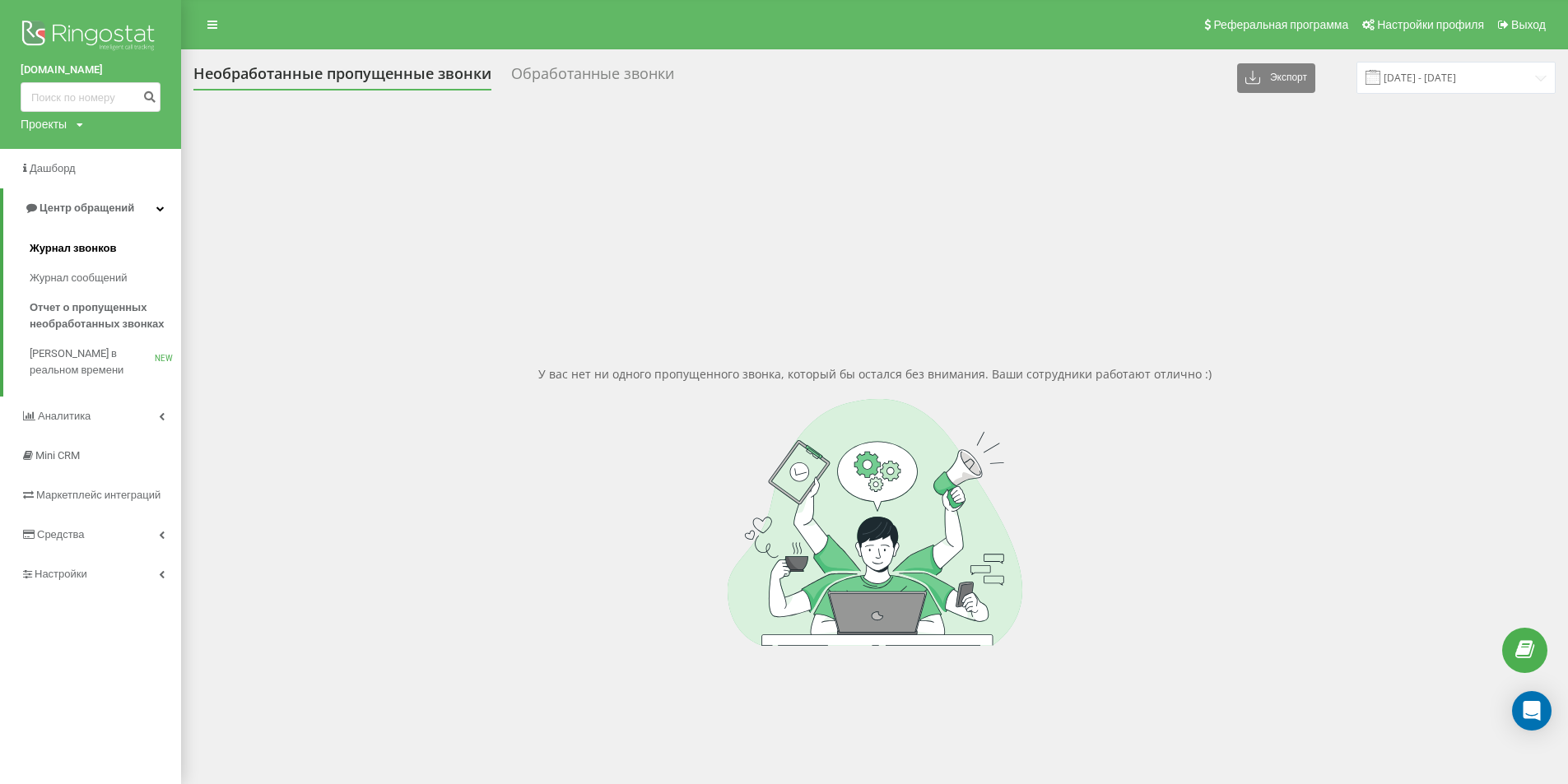
click at [83, 252] on span "Журнал звонков" at bounding box center [73, 248] width 87 height 16
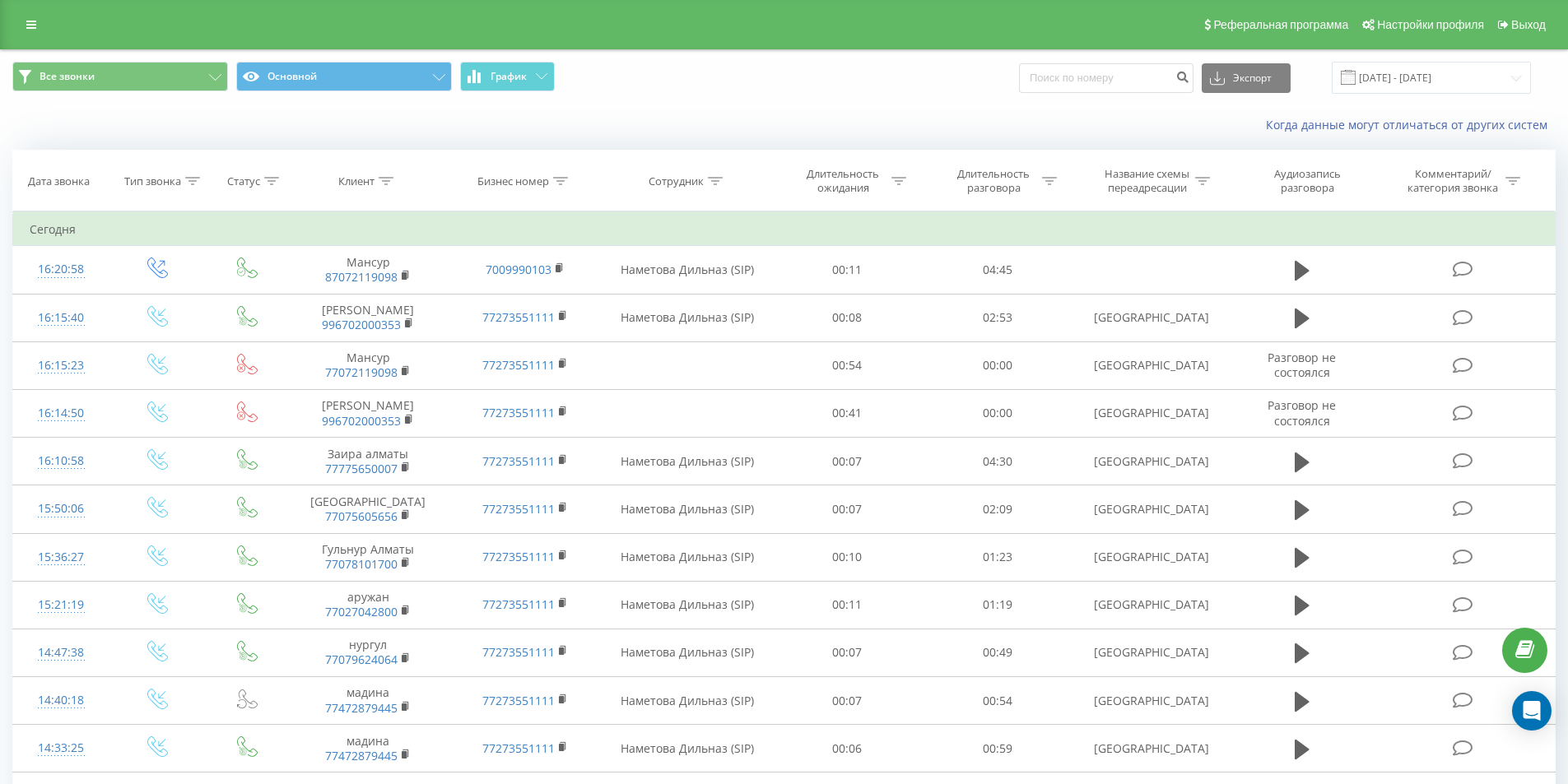
click at [663, 70] on span "Все звонки Основной График" at bounding box center [392, 77] width 759 height 32
click at [36, 24] on icon at bounding box center [31, 25] width 9 height 11
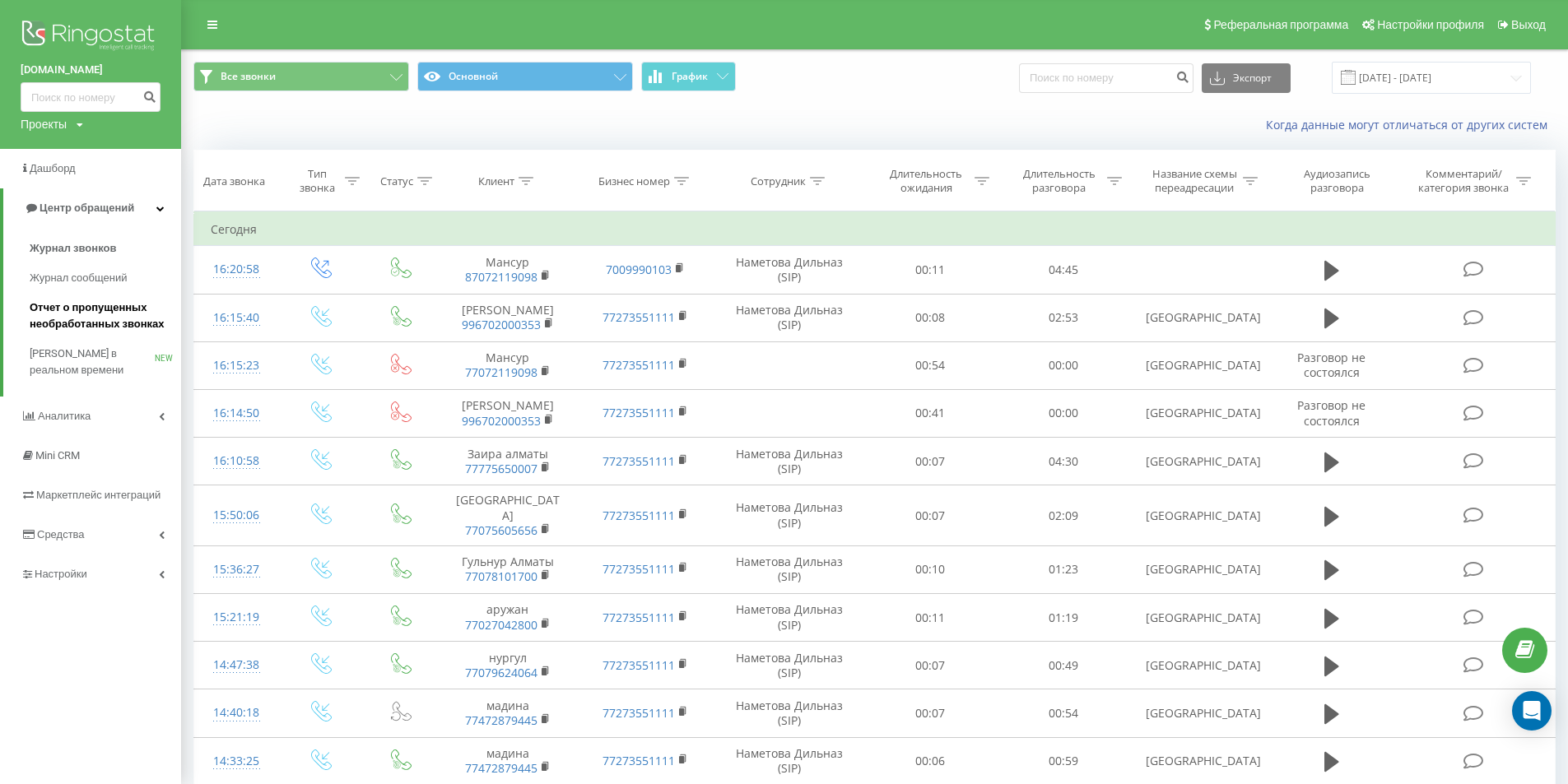
click at [127, 320] on span "Отчет о пропущенных необработанных звонках" at bounding box center [101, 316] width 143 height 33
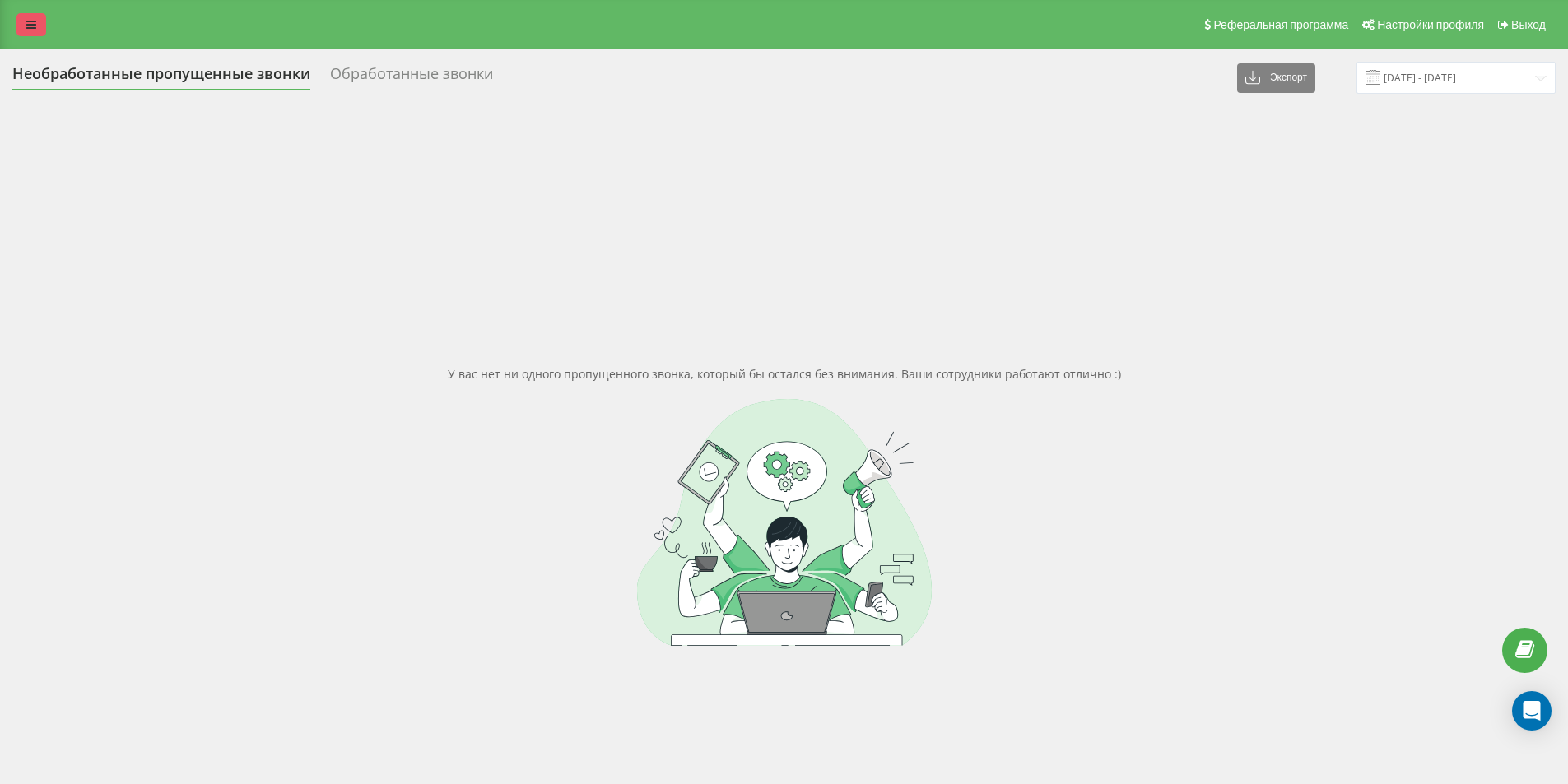
click at [36, 29] on icon at bounding box center [31, 25] width 9 height 11
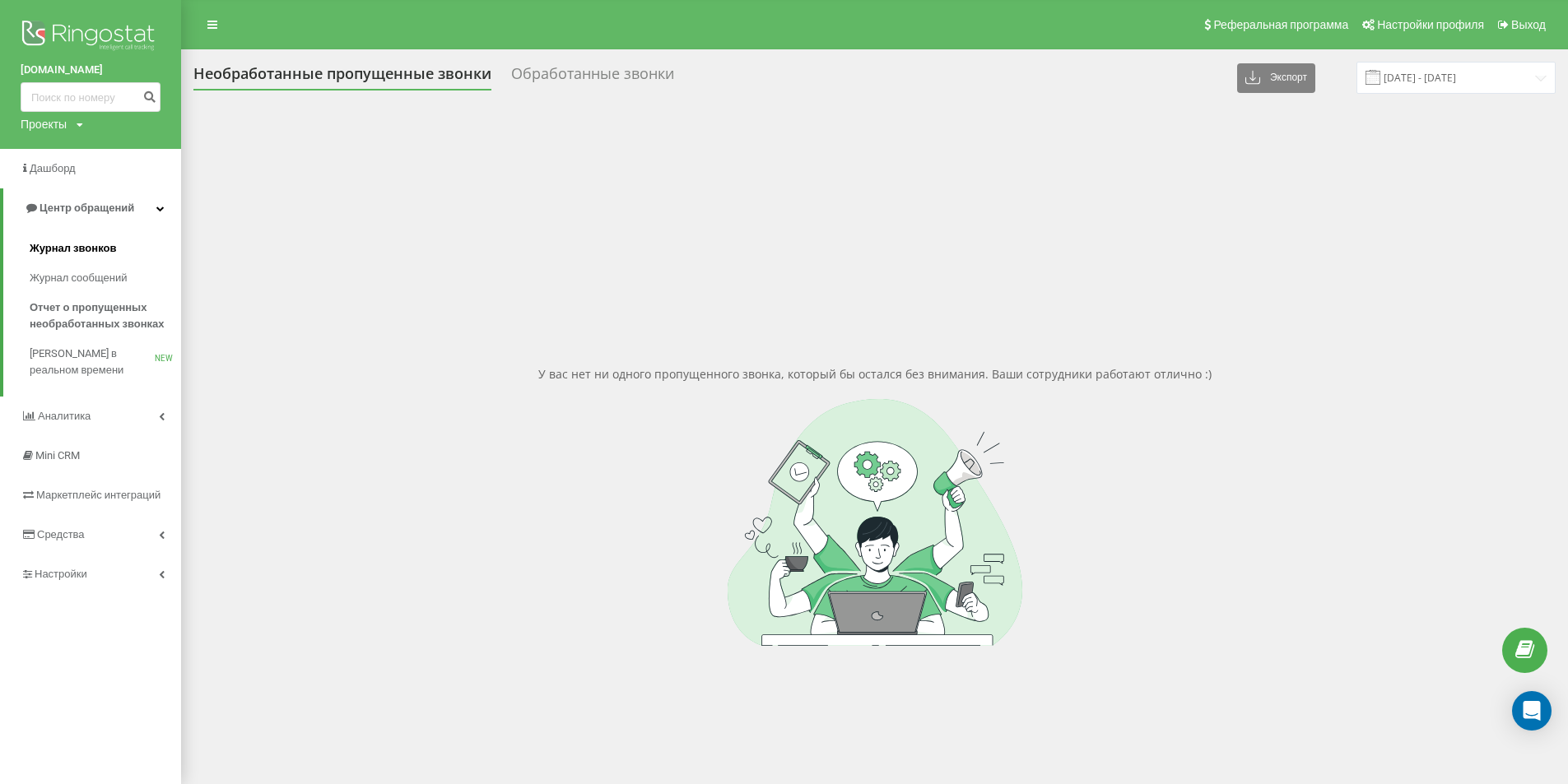
click at [99, 249] on span "Журнал звонков" at bounding box center [73, 248] width 87 height 16
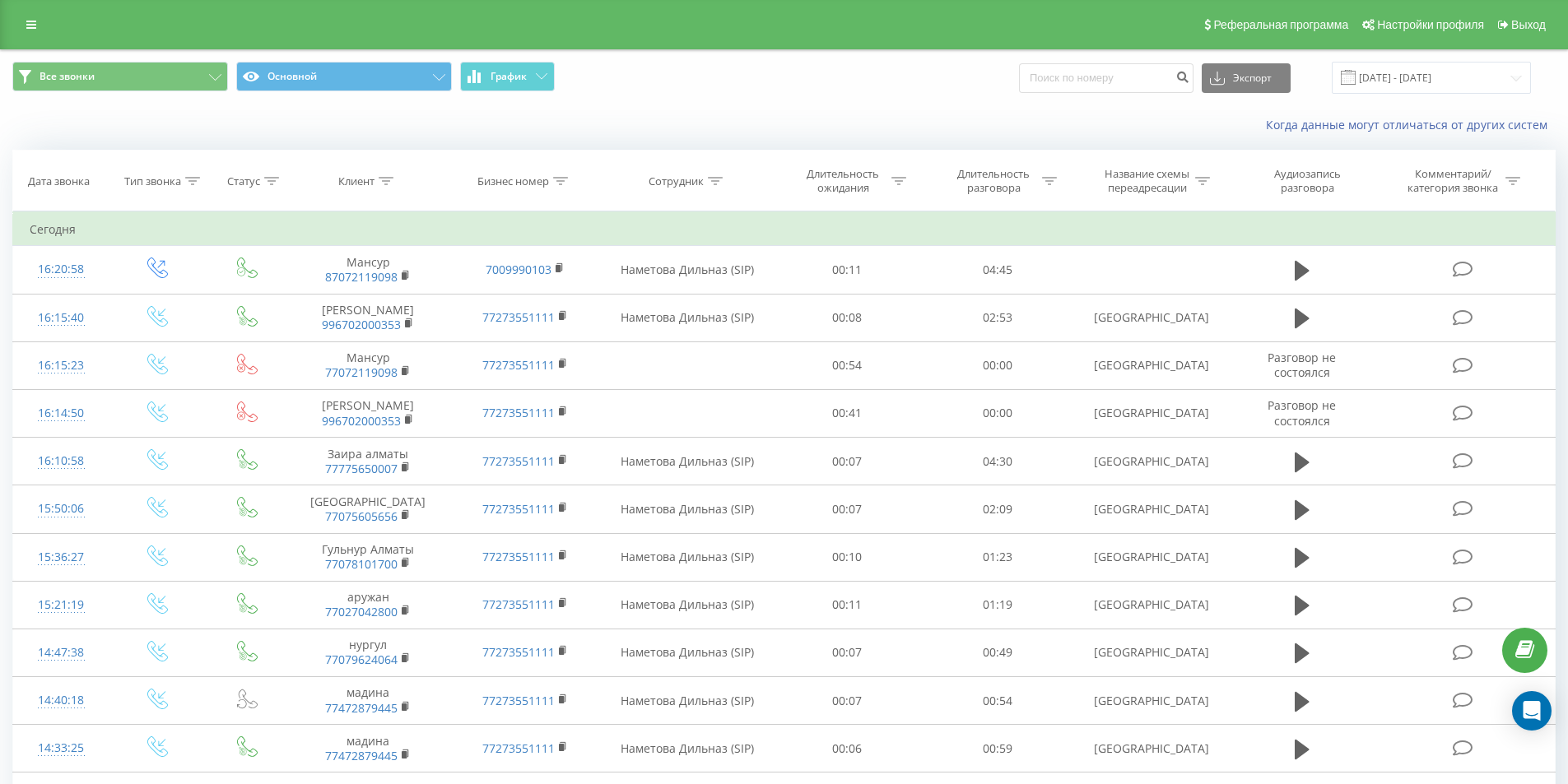
click at [673, 108] on div "Когда данные могут отличаться от других систем" at bounding box center [784, 125] width 1566 height 40
click at [673, 112] on div "Когда данные могут отличаться от других систем" at bounding box center [784, 125] width 1566 height 40
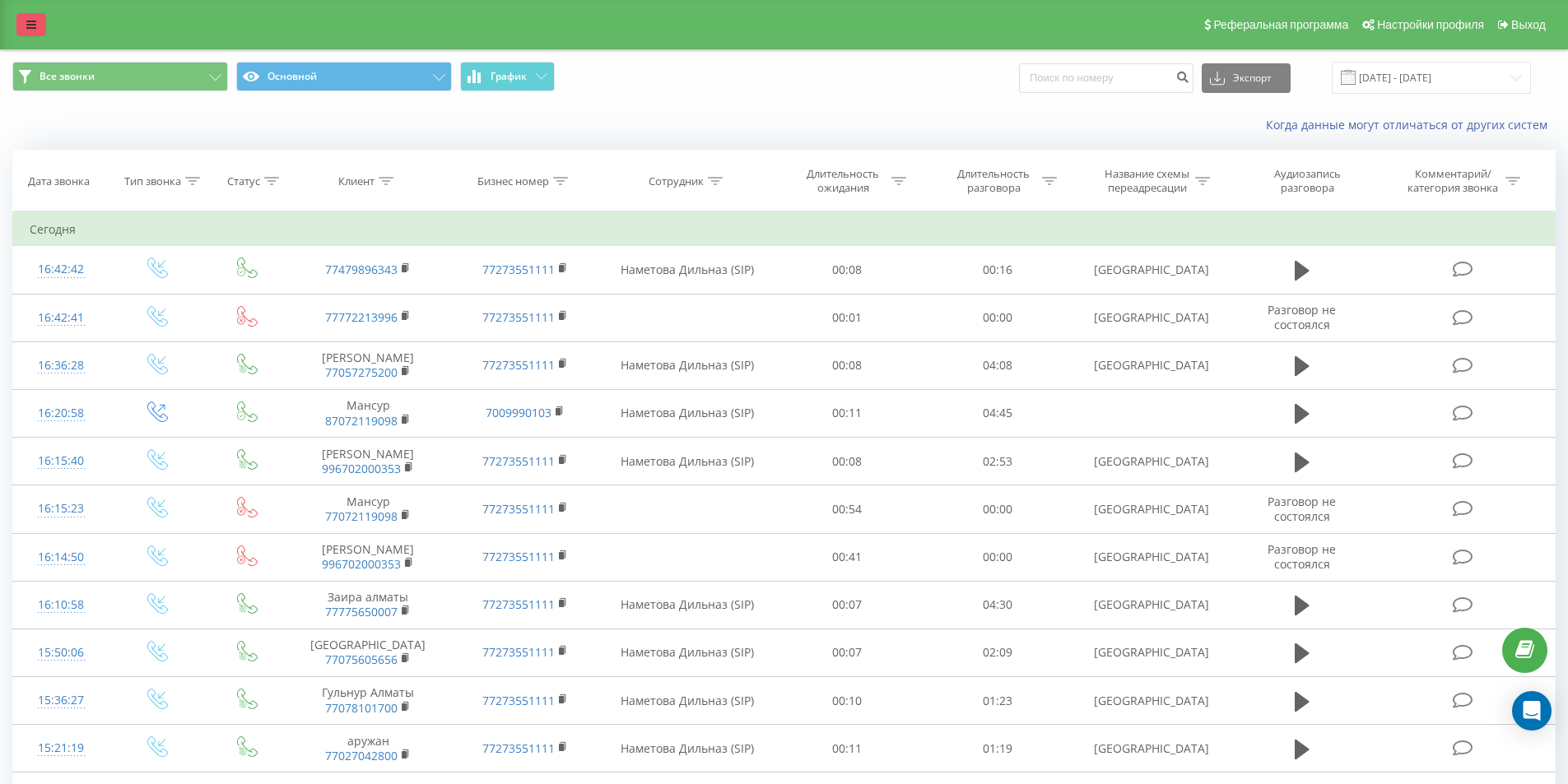
click at [30, 21] on icon at bounding box center [31, 25] width 9 height 11
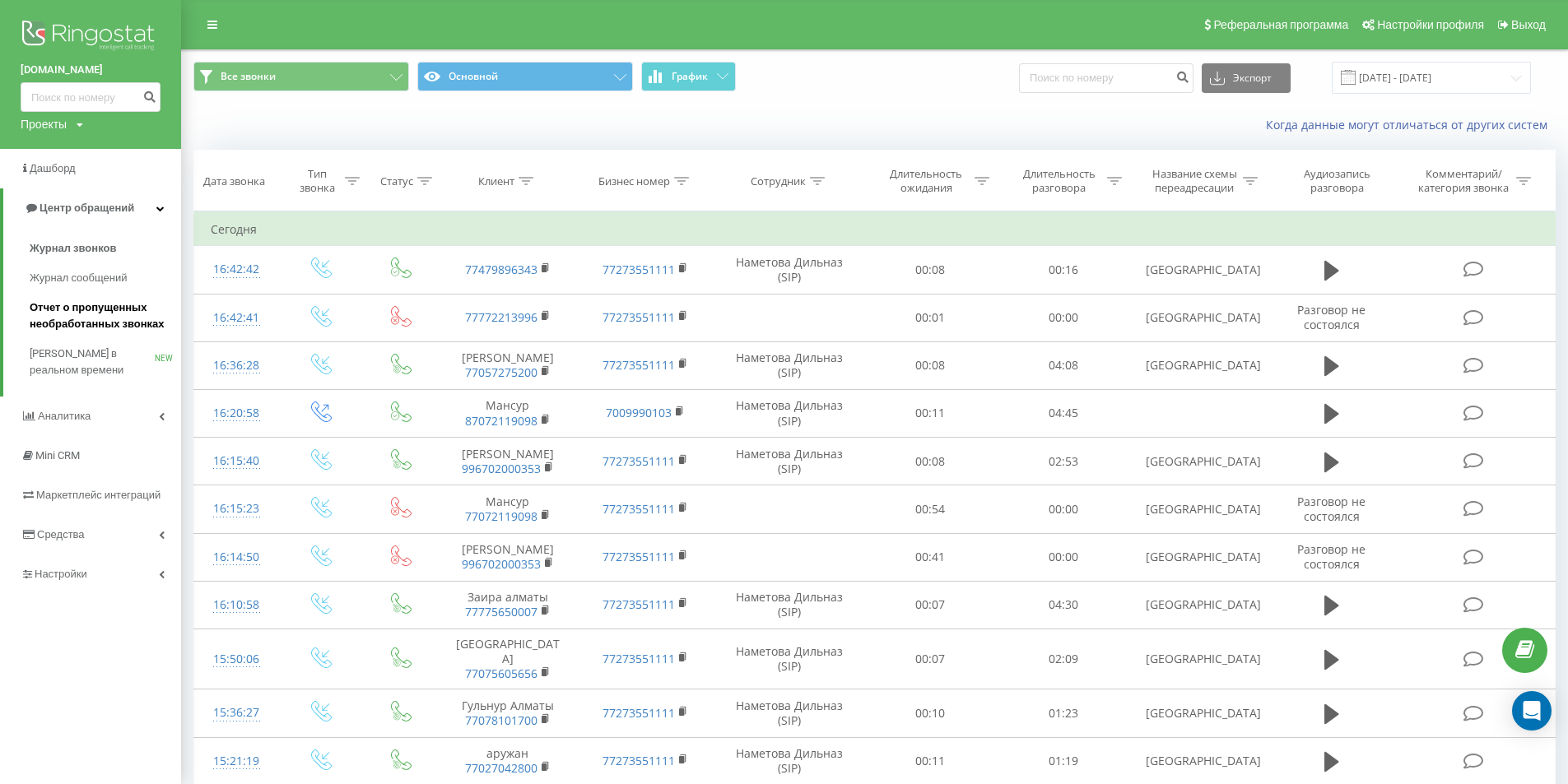
click at [132, 307] on span "Отчет о пропущенных необработанных звонках" at bounding box center [101, 316] width 143 height 33
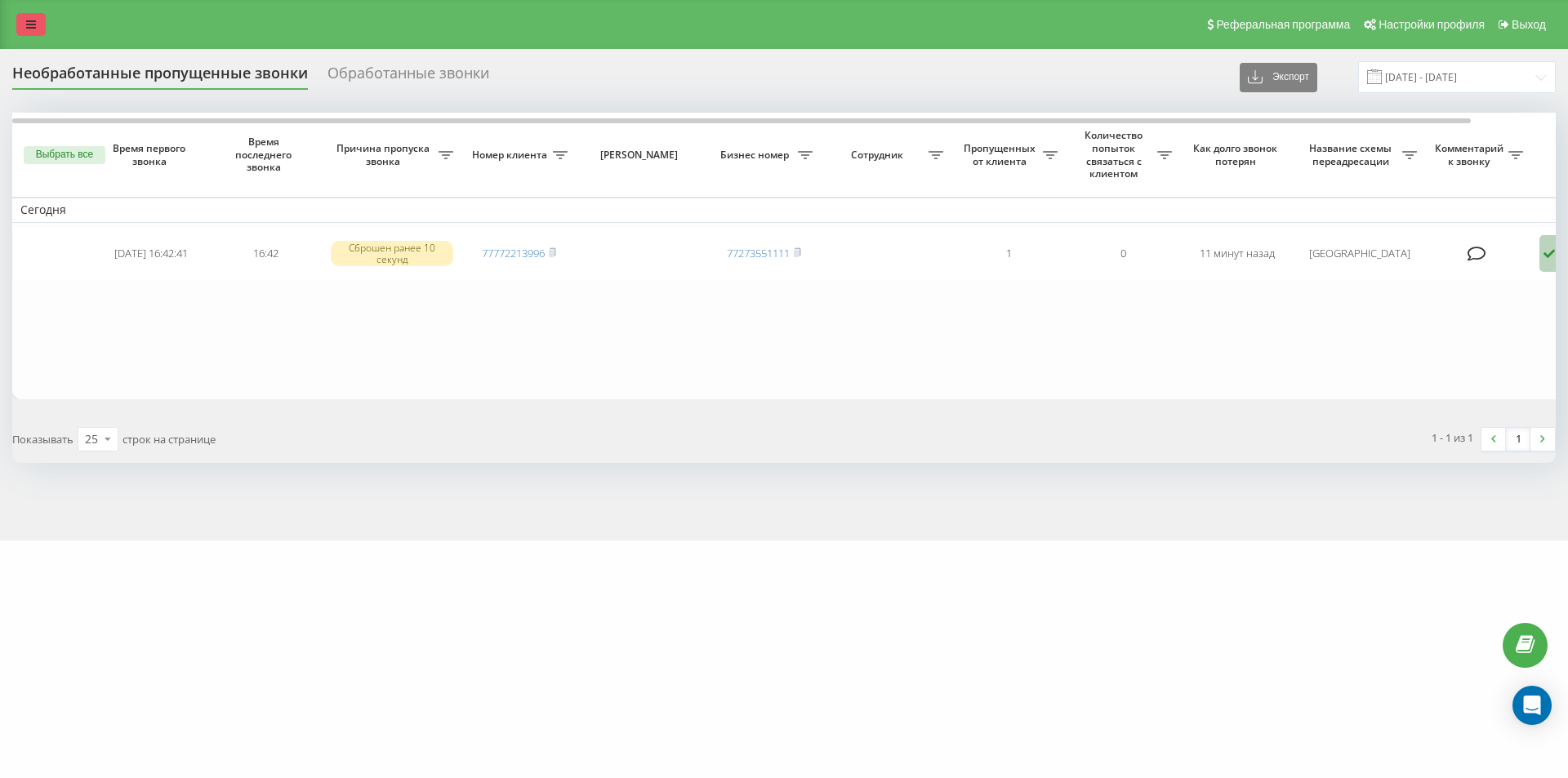
click at [35, 23] on icon at bounding box center [31, 24] width 9 height 11
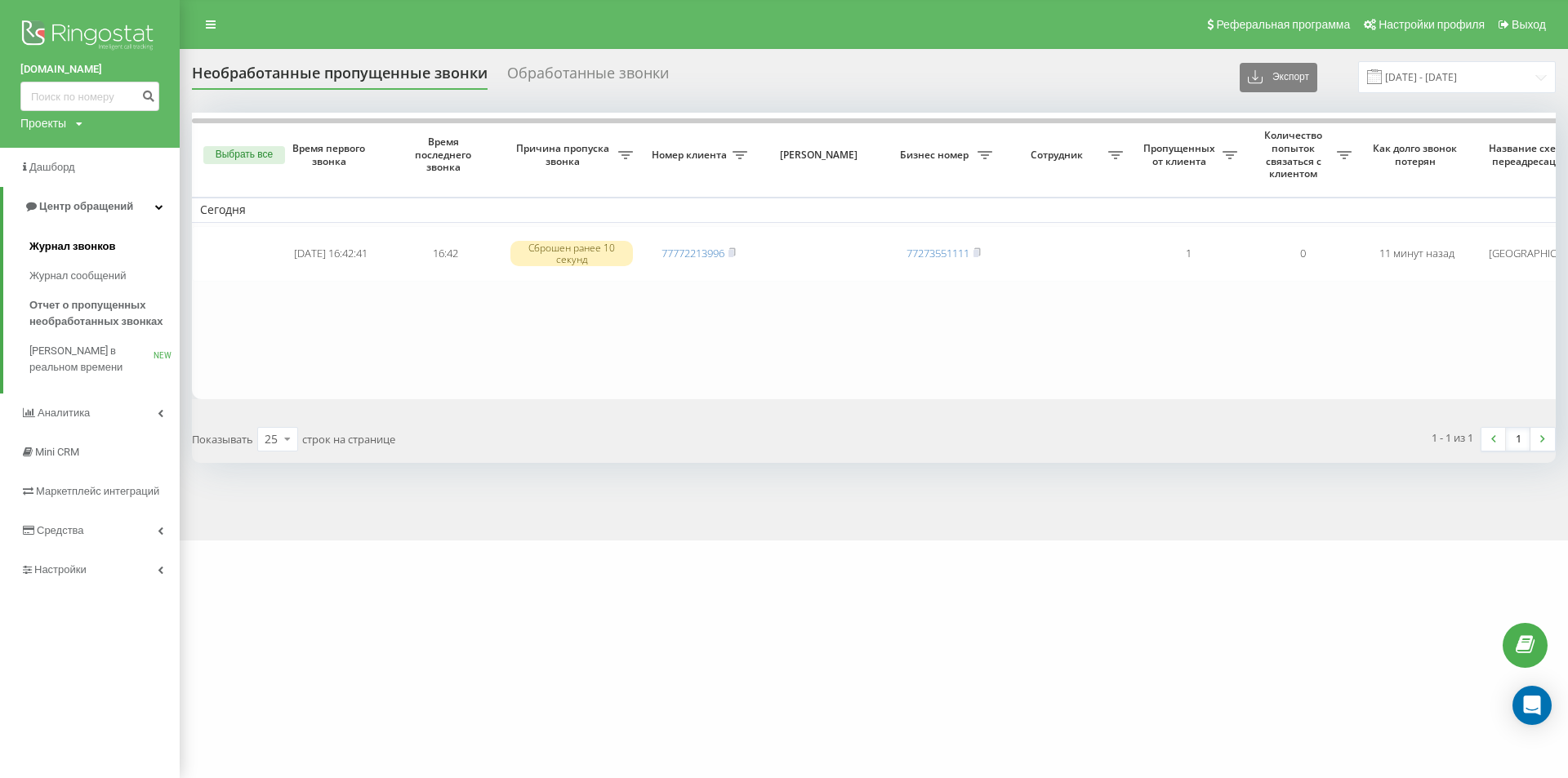
click at [110, 245] on span "Журнал звонков" at bounding box center [72, 246] width 86 height 16
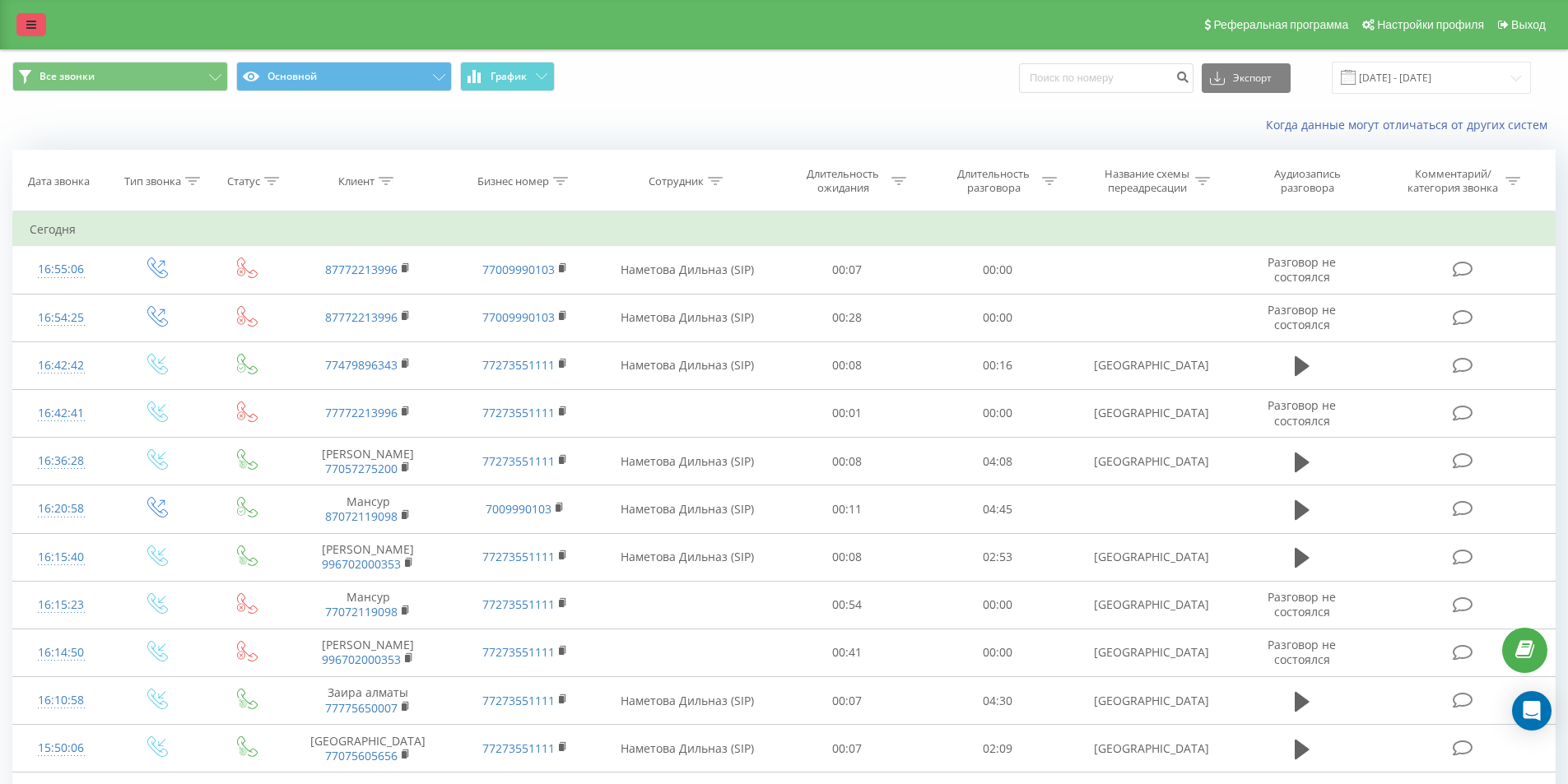
click at [36, 22] on icon at bounding box center [31, 25] width 9 height 11
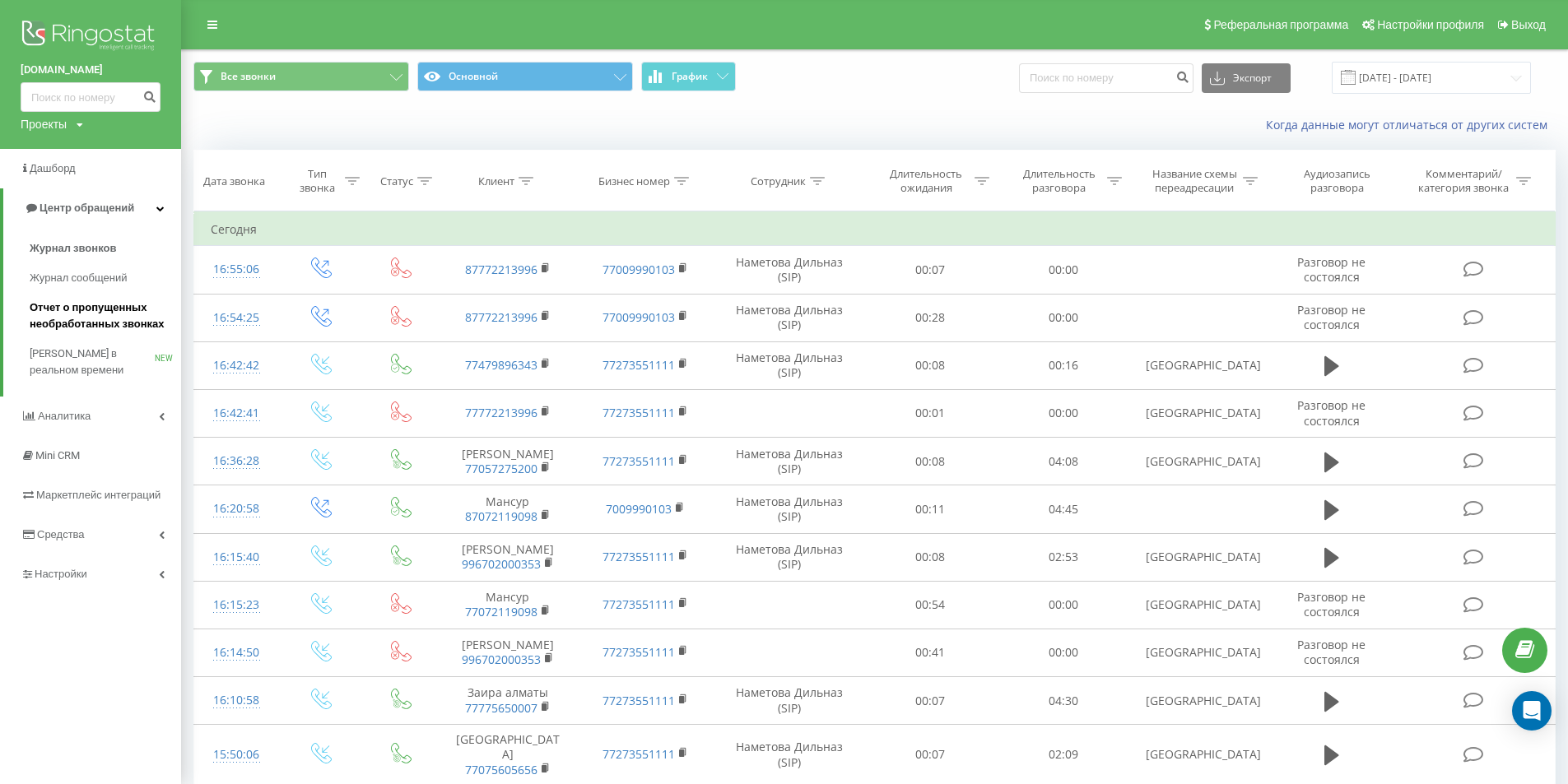
click at [115, 306] on span "Отчет о пропущенных необработанных звонках" at bounding box center [101, 316] width 143 height 33
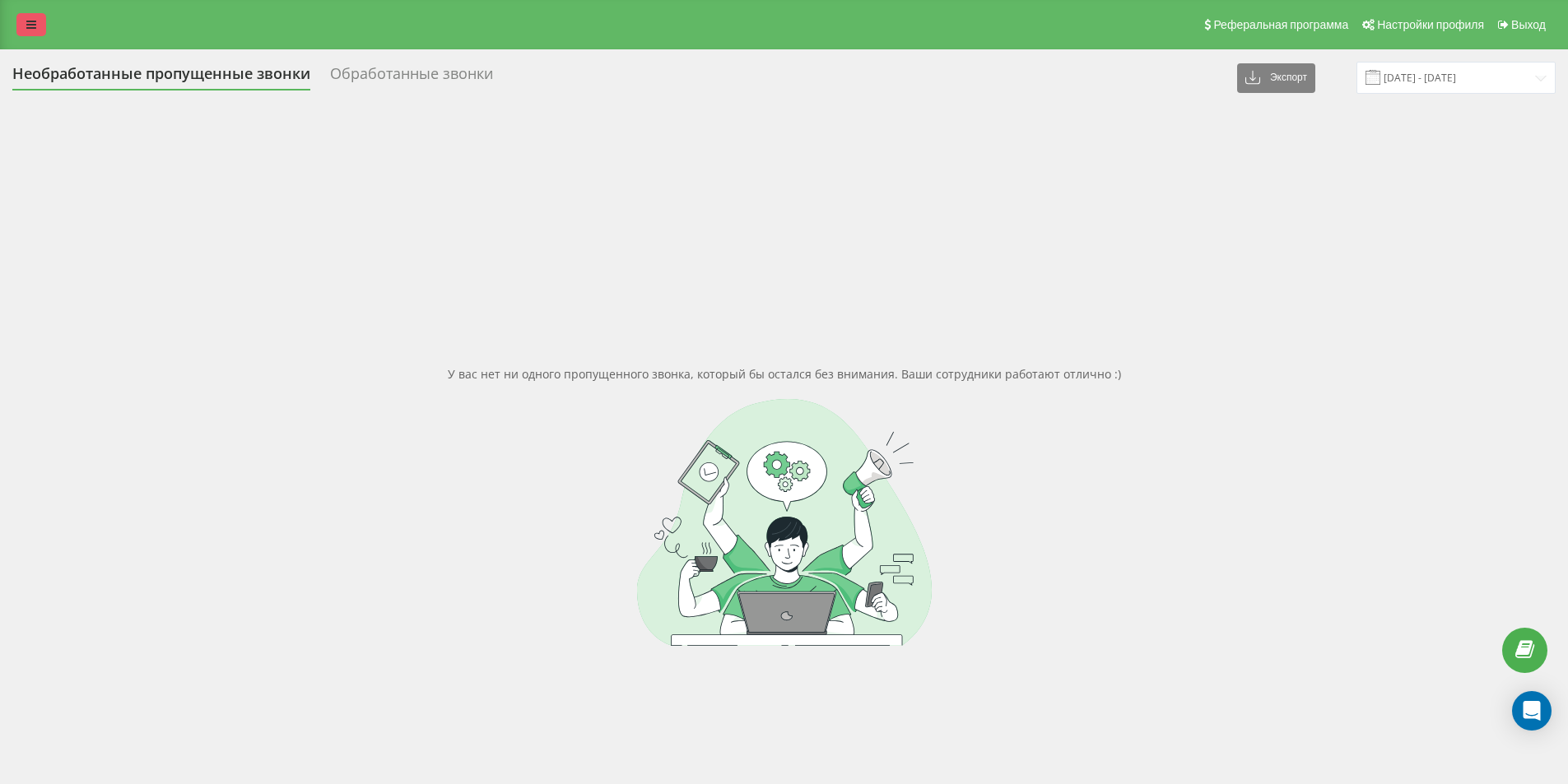
click at [40, 24] on link at bounding box center [30, 25] width 29 height 23
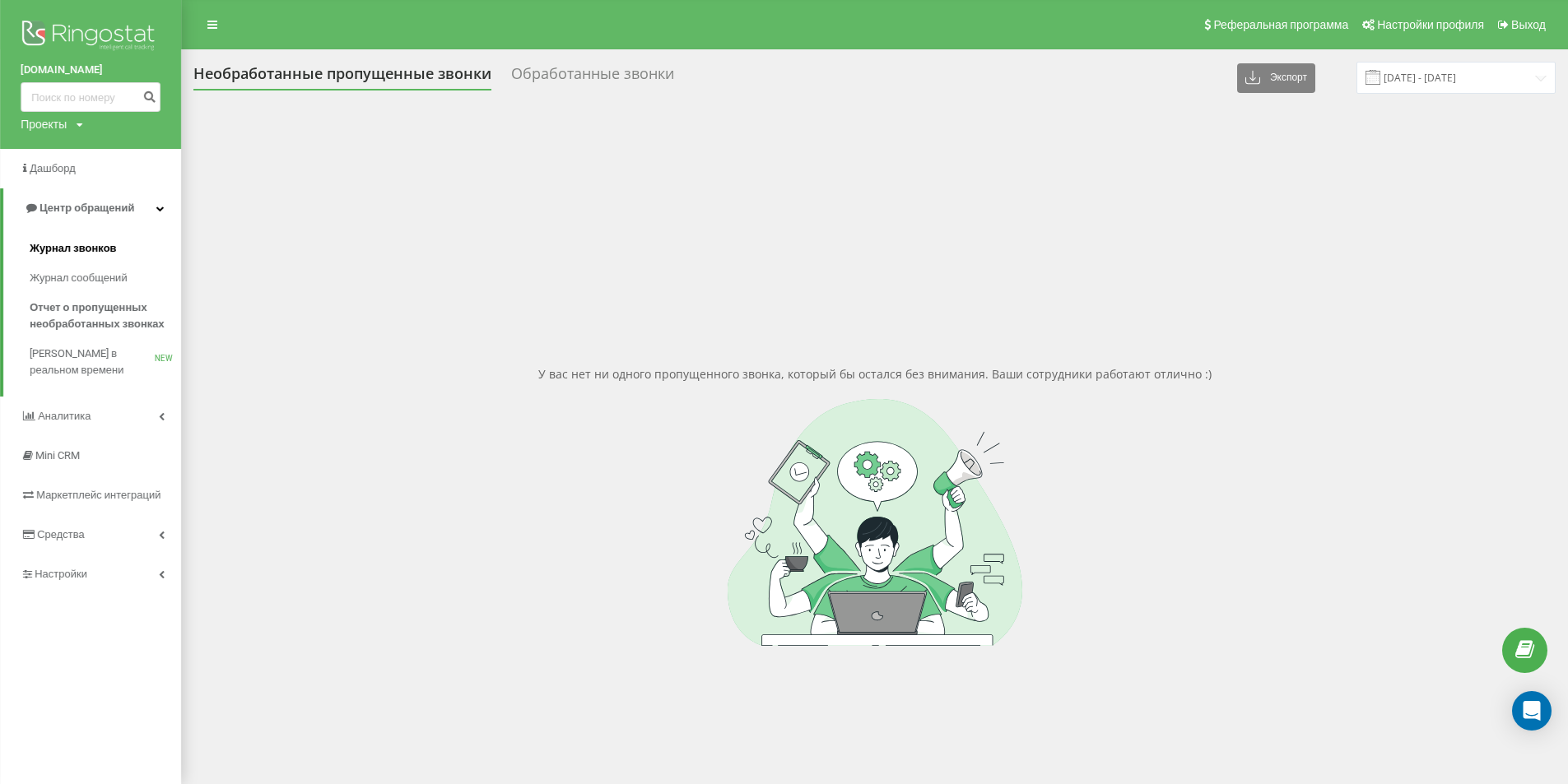
click at [117, 250] on link "Журнал звонков" at bounding box center [105, 248] width 152 height 29
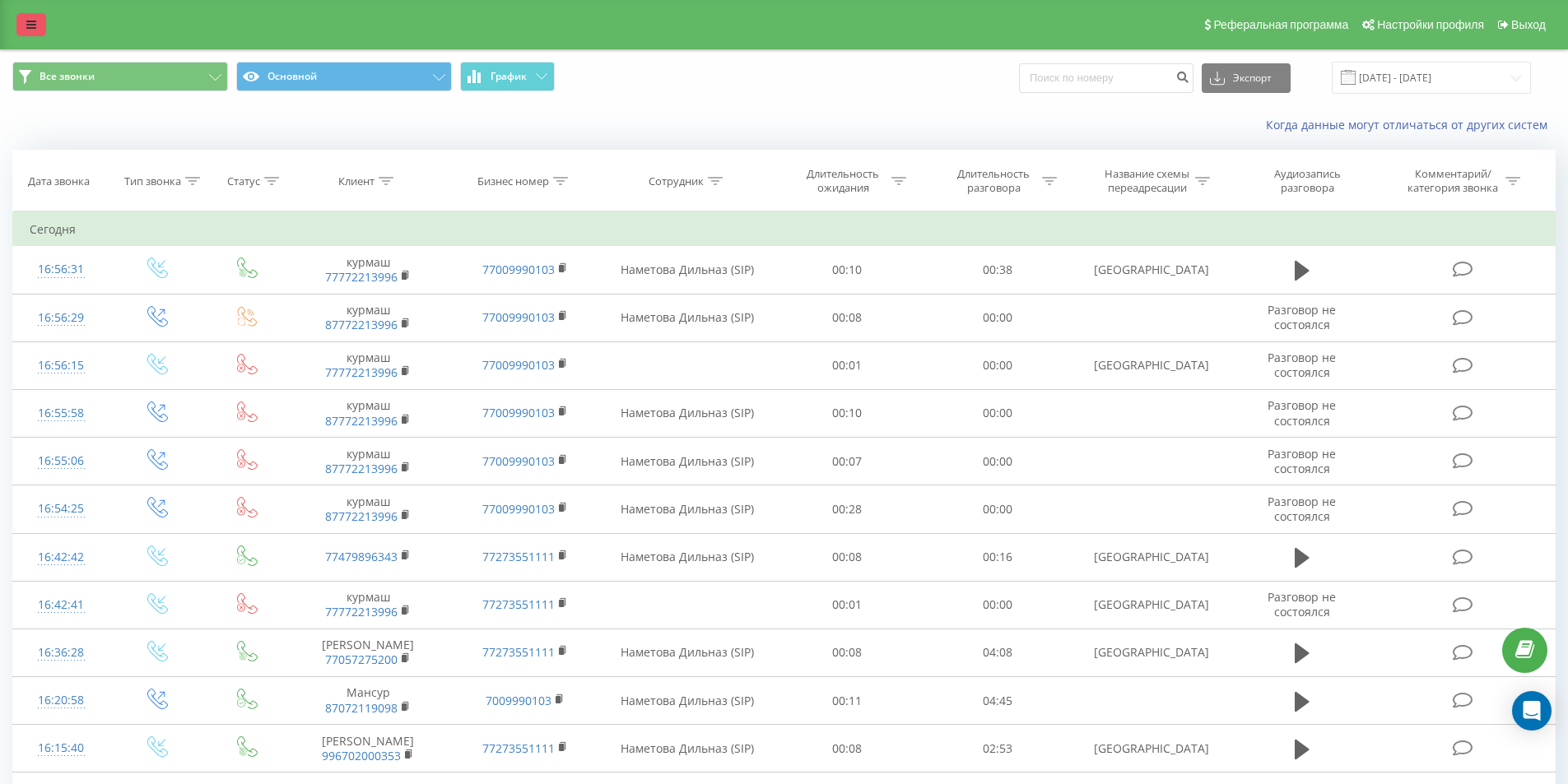
click at [25, 20] on link at bounding box center [30, 25] width 29 height 23
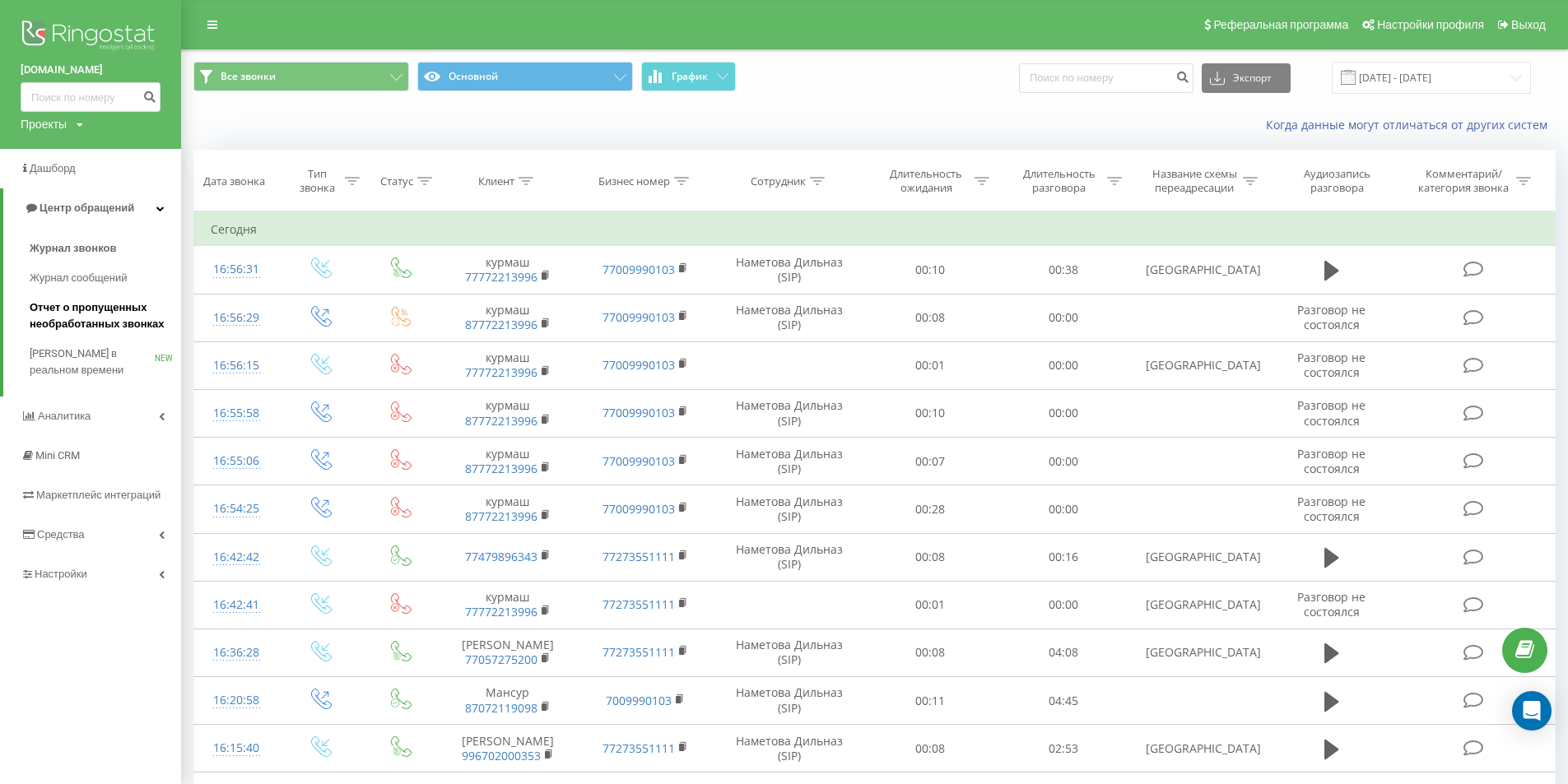
click at [97, 312] on span "Отчет о пропущенных необработанных звонках" at bounding box center [101, 316] width 143 height 33
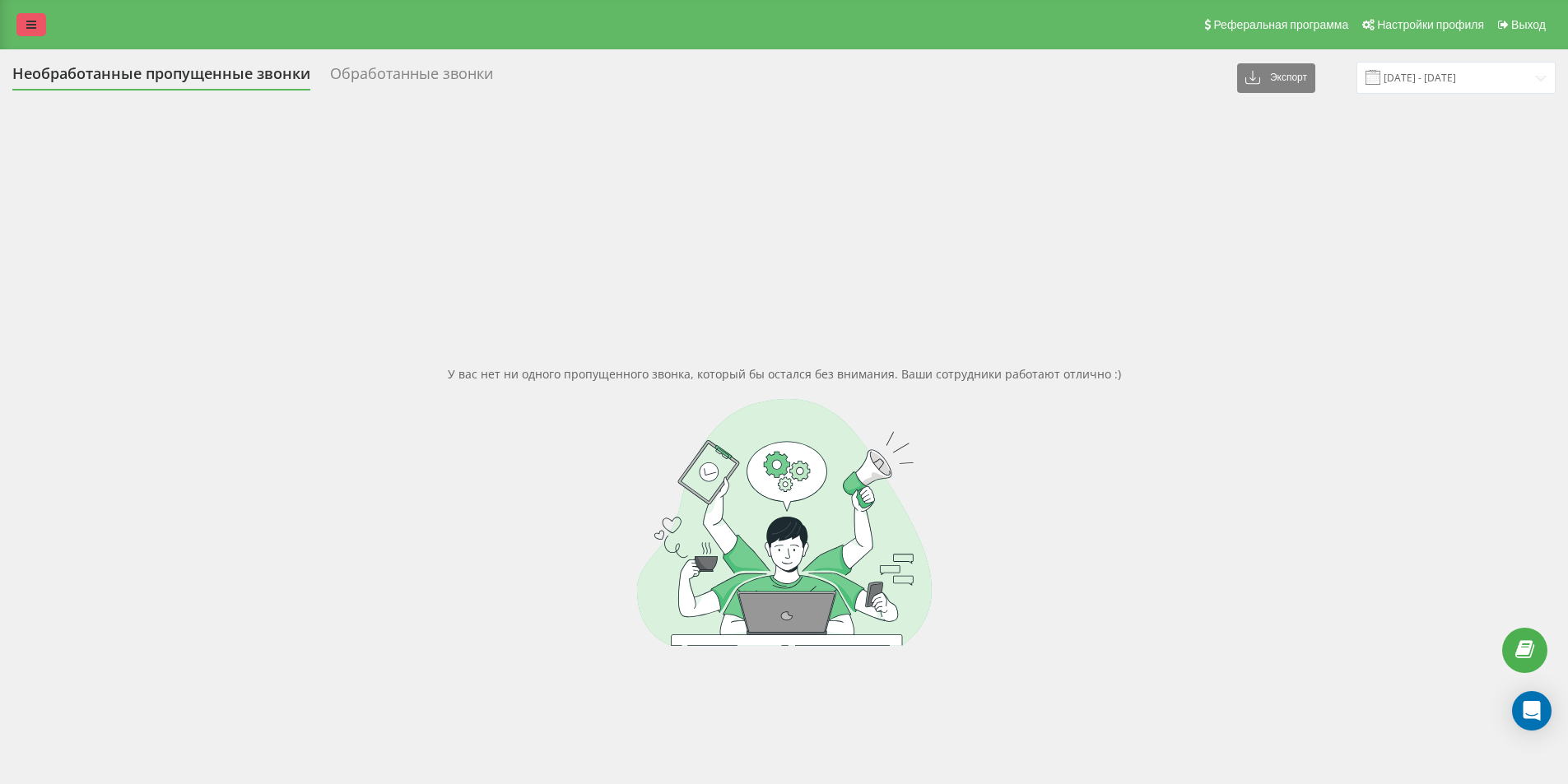
click at [30, 20] on icon at bounding box center [31, 25] width 9 height 11
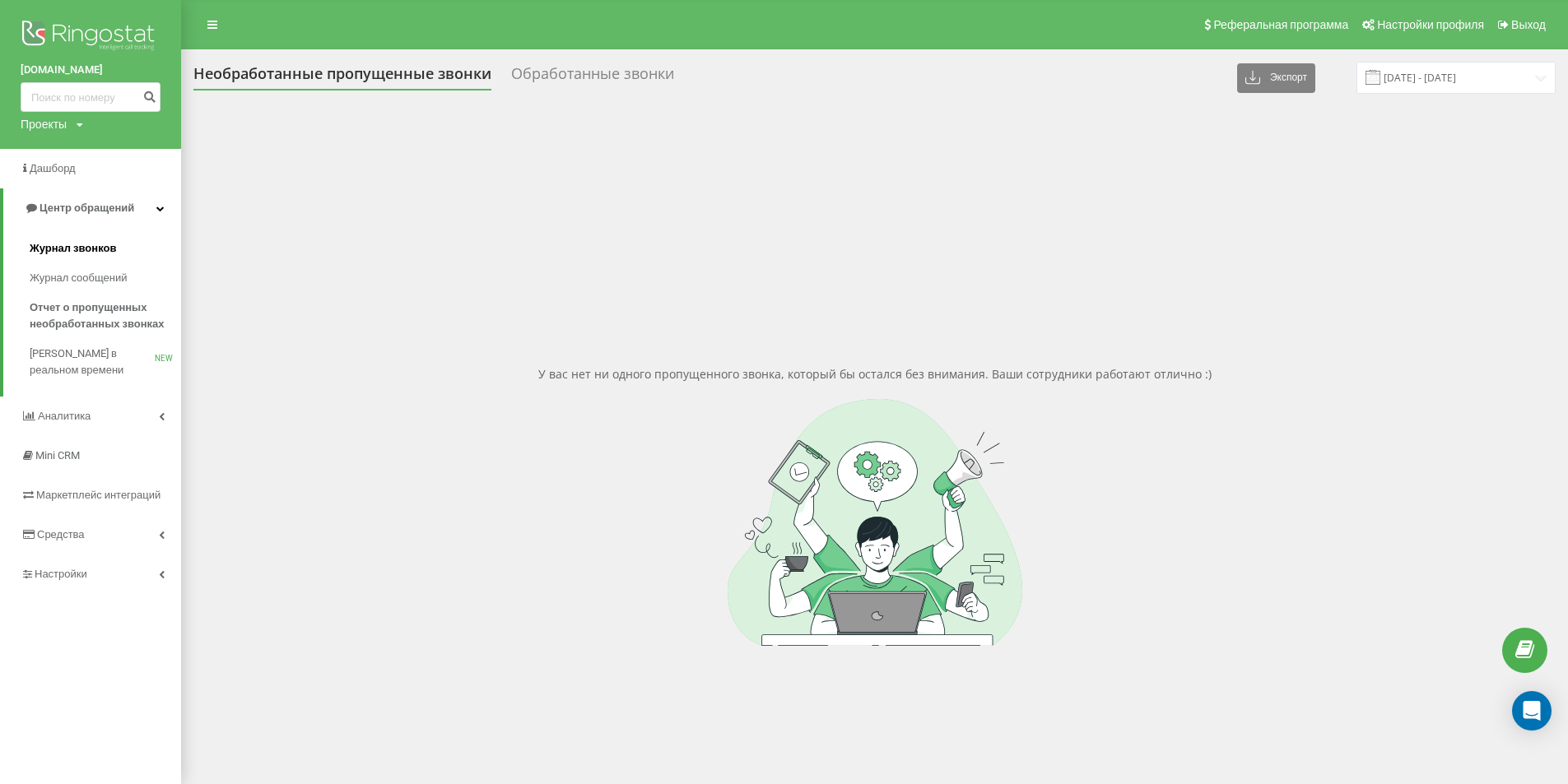
click at [107, 236] on link "Журнал звонков" at bounding box center [105, 248] width 152 height 29
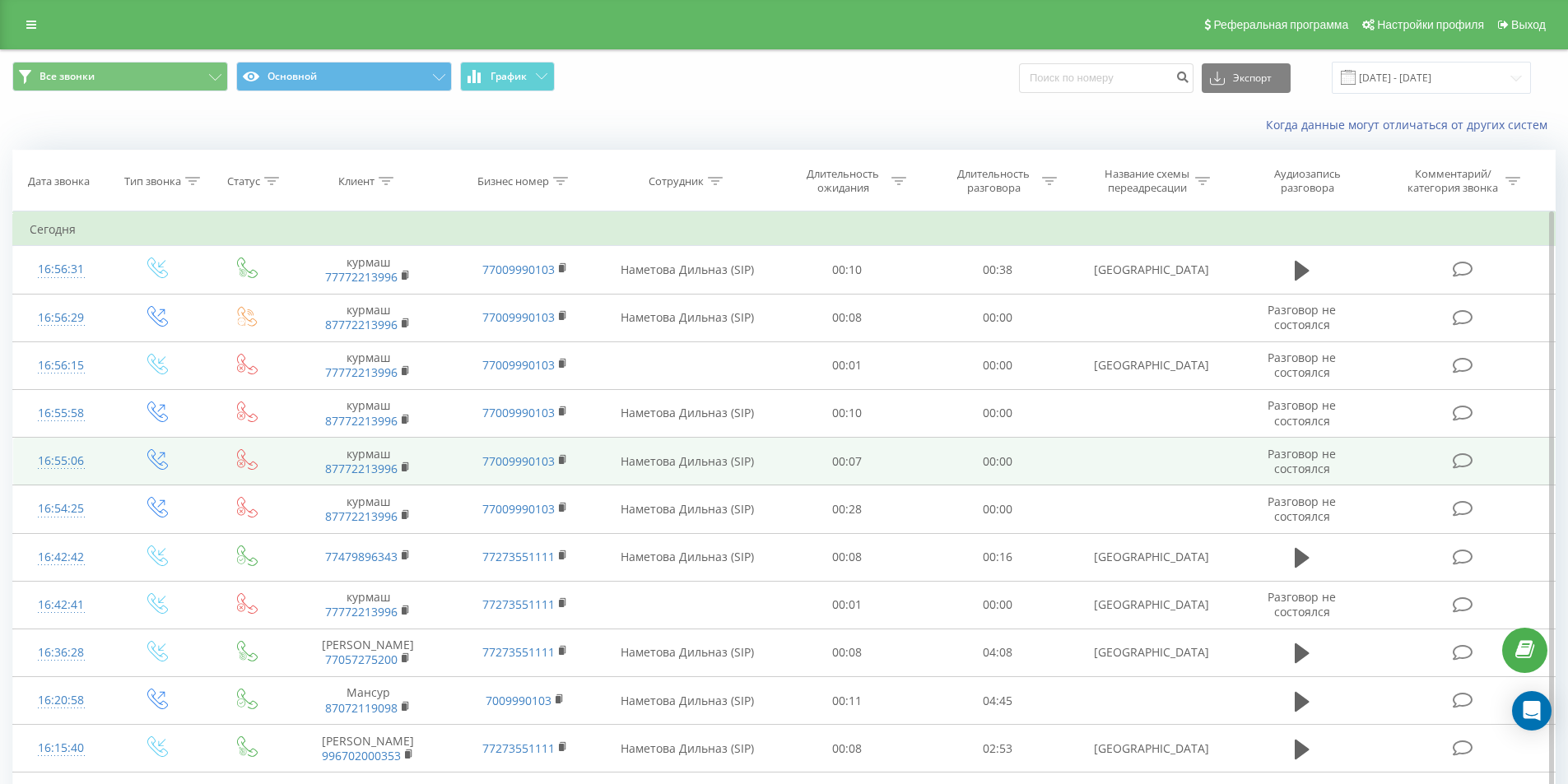
click at [1191, 463] on td at bounding box center [1151, 461] width 157 height 48
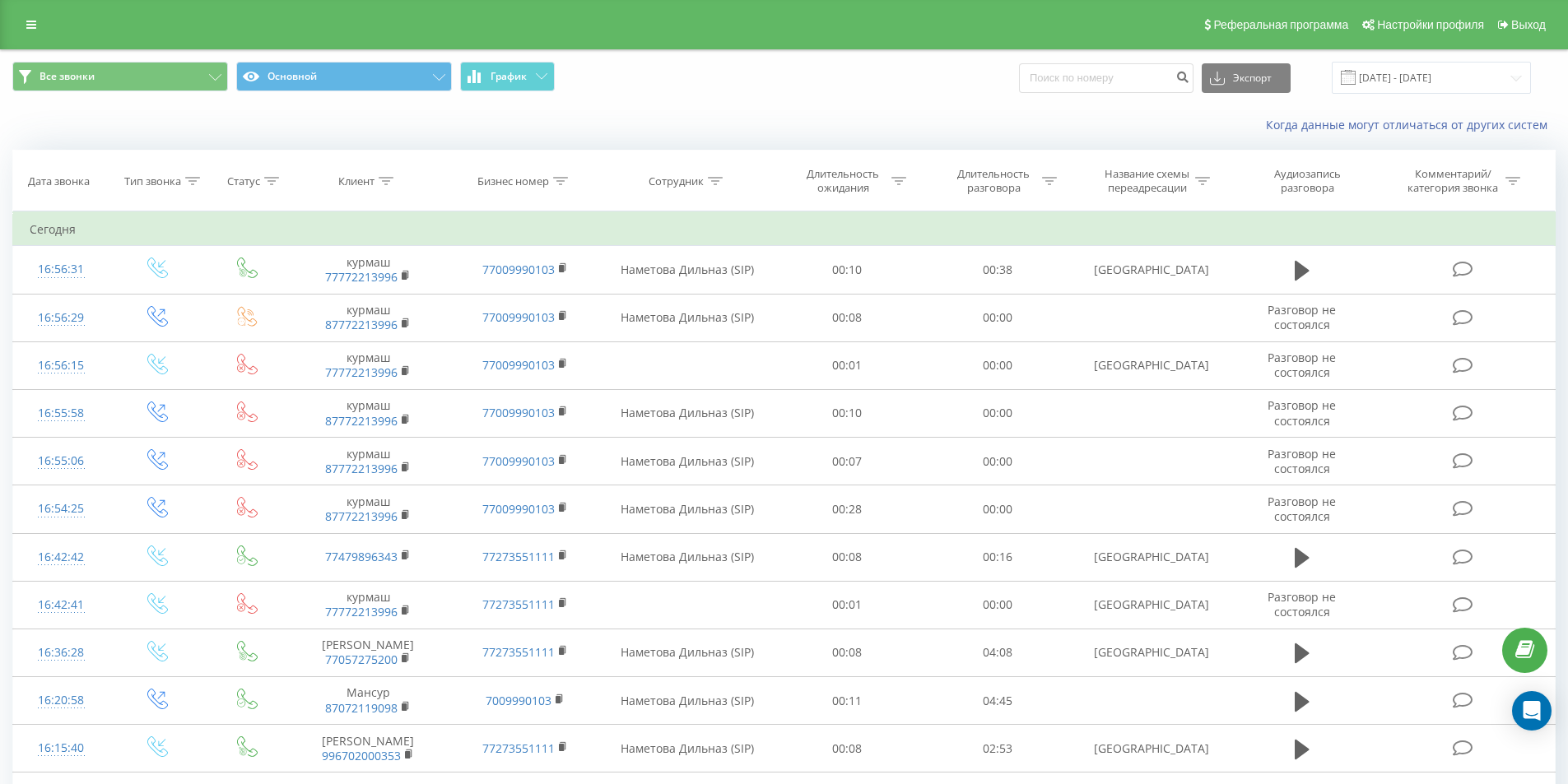
click at [754, 89] on span "Все звонки Основной График" at bounding box center [392, 77] width 759 height 32
click at [29, 29] on icon at bounding box center [31, 25] width 9 height 11
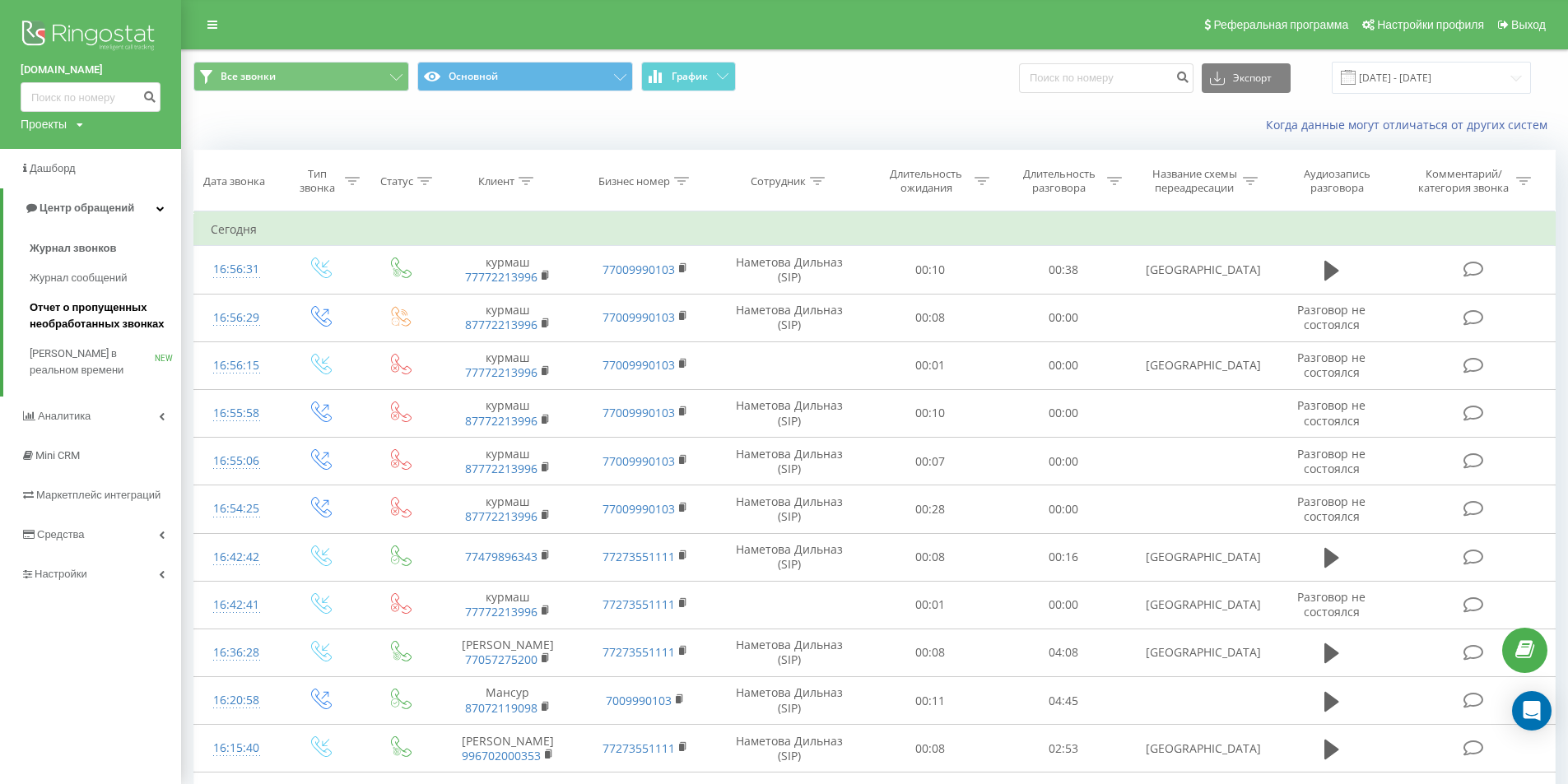
click at [121, 313] on span "Отчет о пропущенных необработанных звонках" at bounding box center [101, 316] width 143 height 33
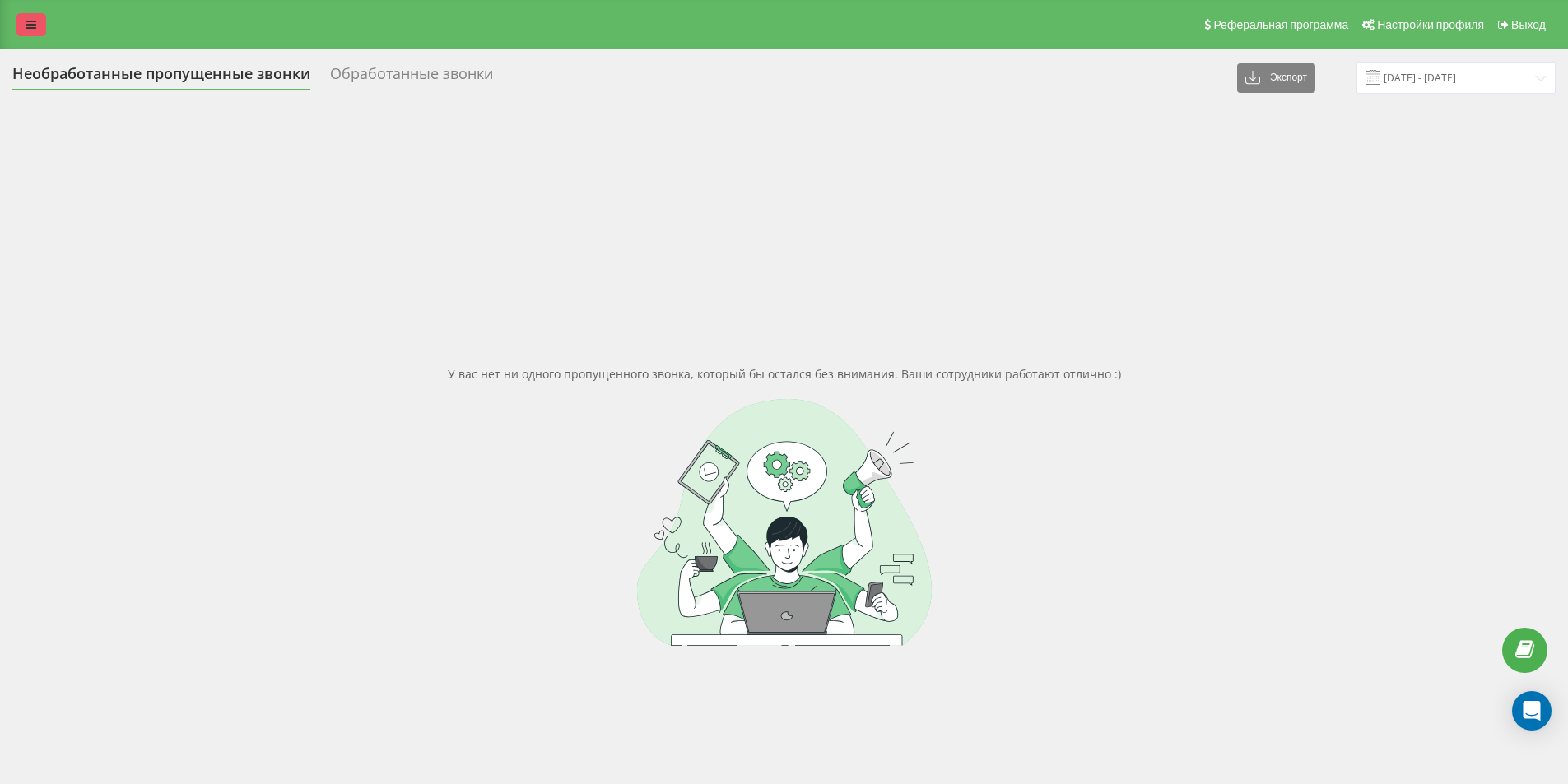
click at [36, 18] on link at bounding box center [30, 25] width 29 height 23
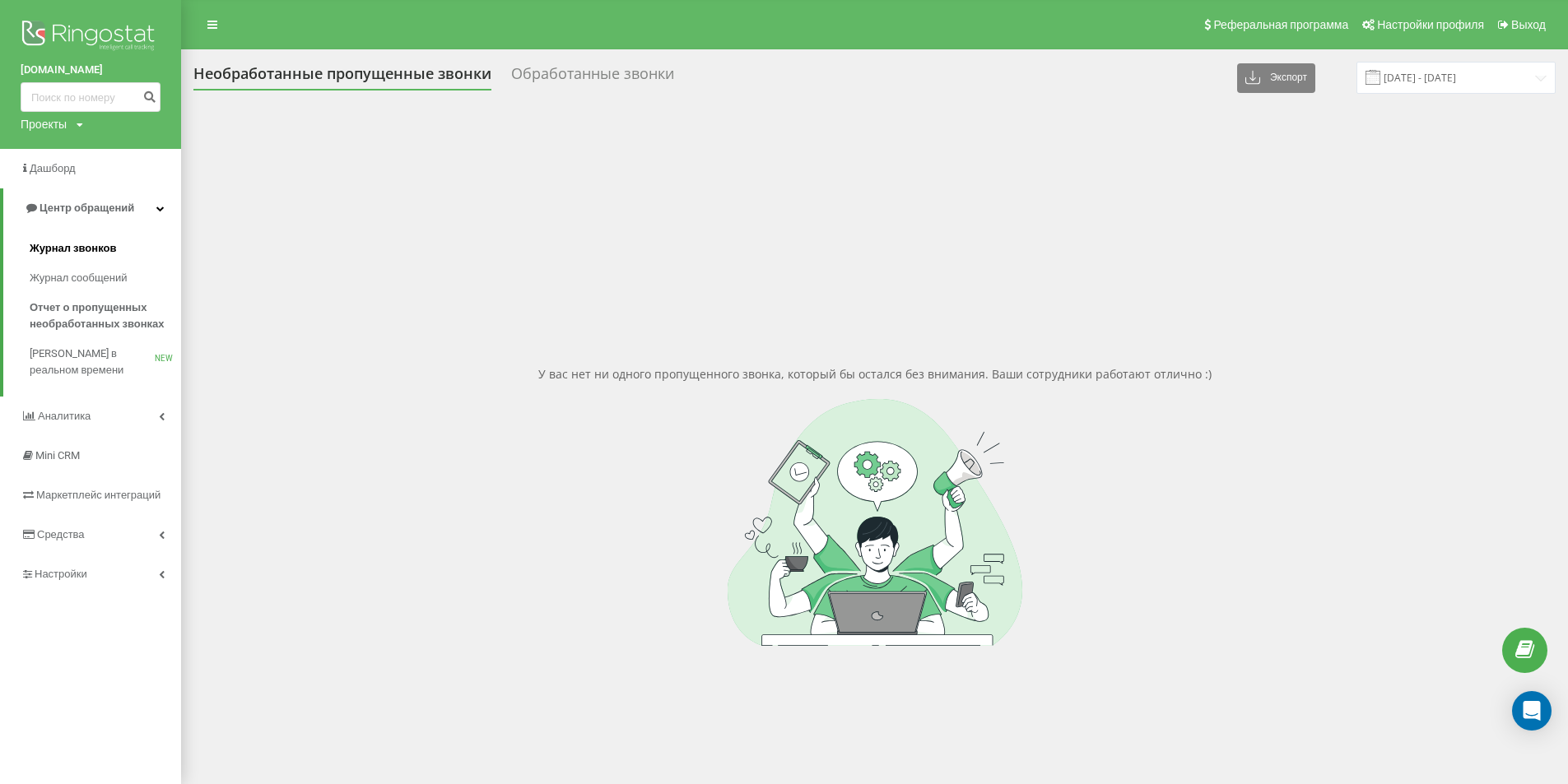
click at [120, 241] on link "Журнал звонков" at bounding box center [105, 248] width 152 height 29
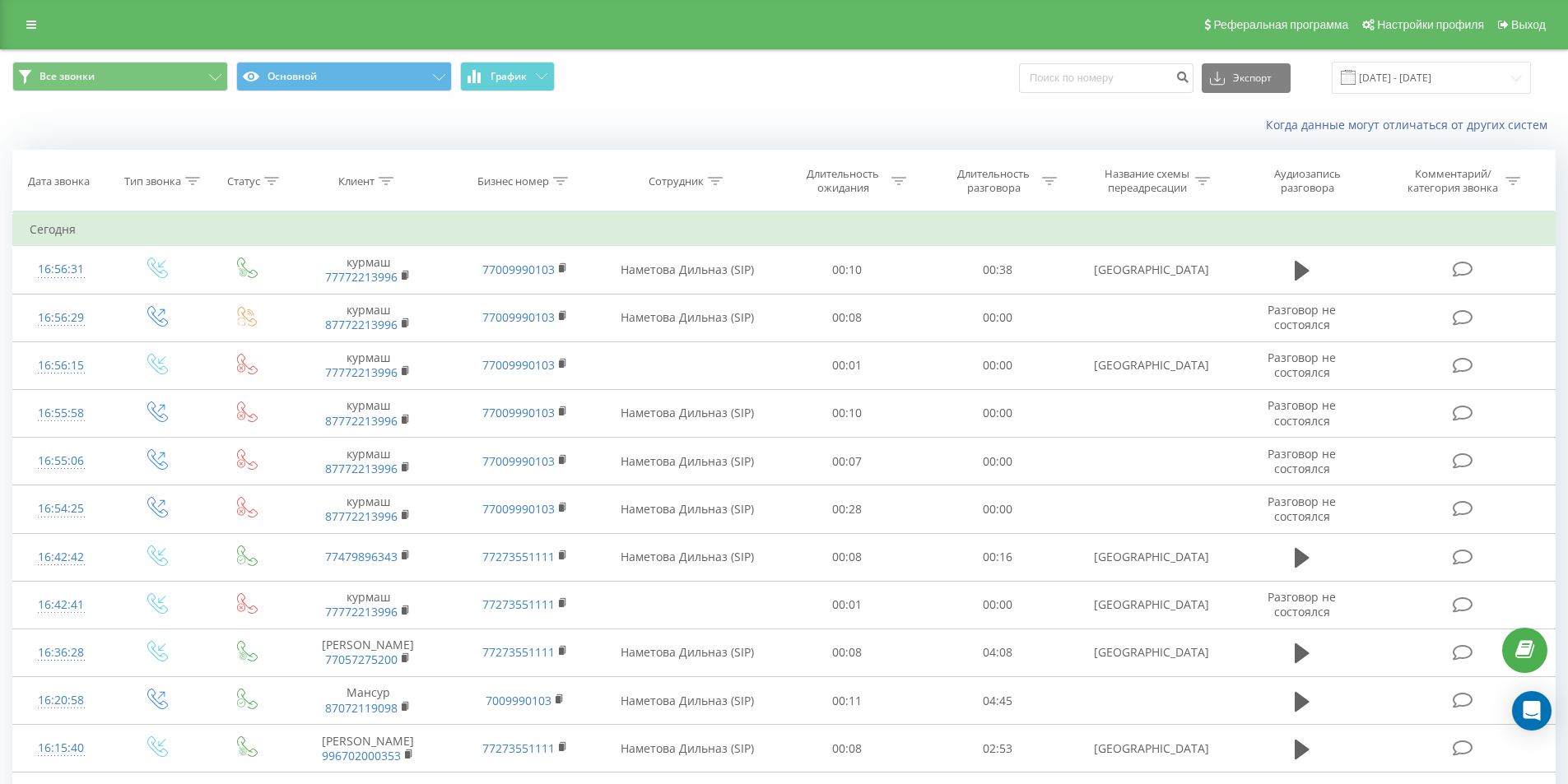
click at [855, 100] on div "Все звонки Основной График Экспорт .csv .xls .xlsx [DATE] - [DATE]" at bounding box center [784, 77] width 1566 height 55
click at [25, 20] on link at bounding box center [30, 25] width 29 height 23
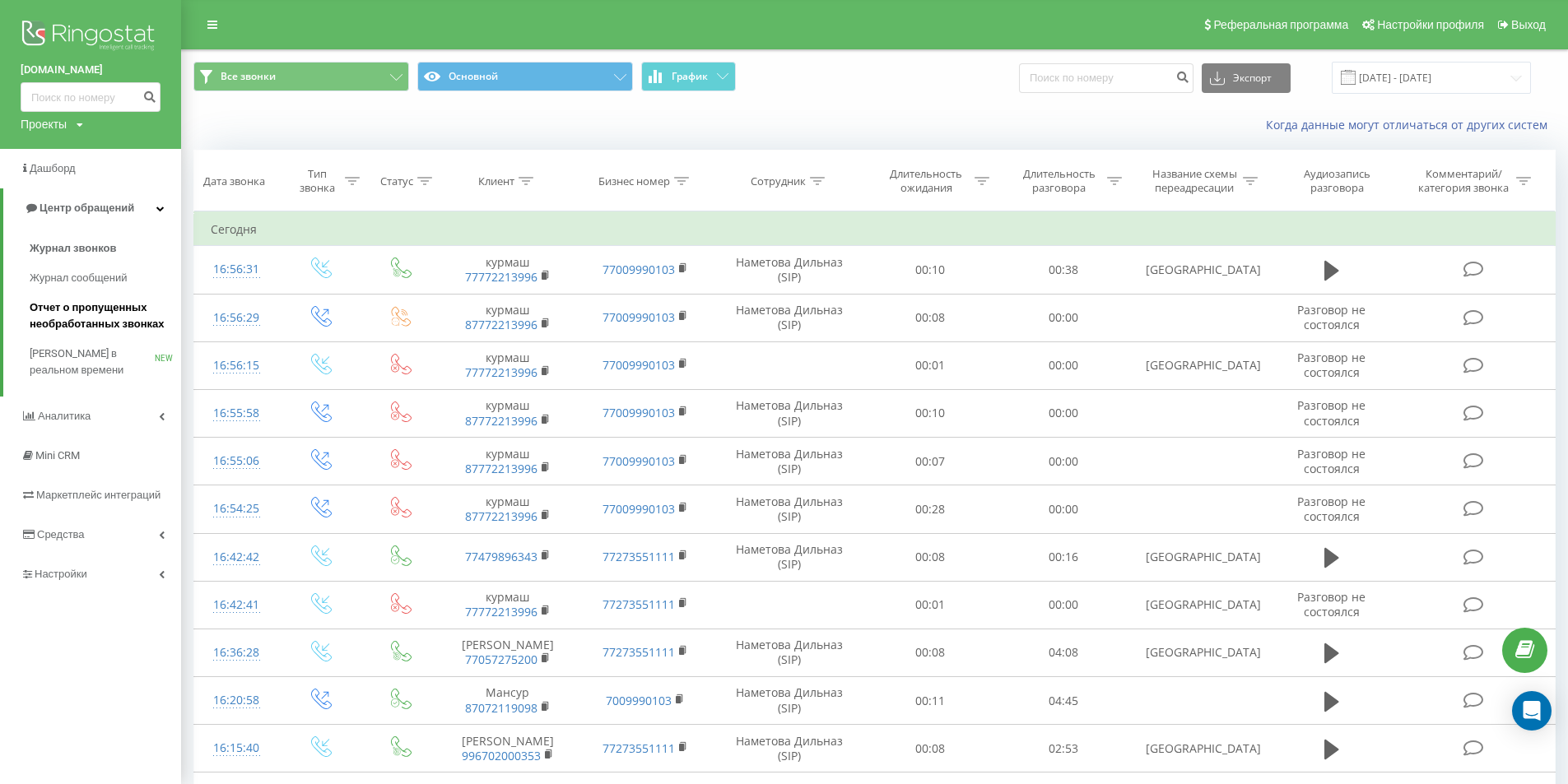
click at [100, 313] on span "Отчет о пропущенных необработанных звонках" at bounding box center [101, 316] width 143 height 33
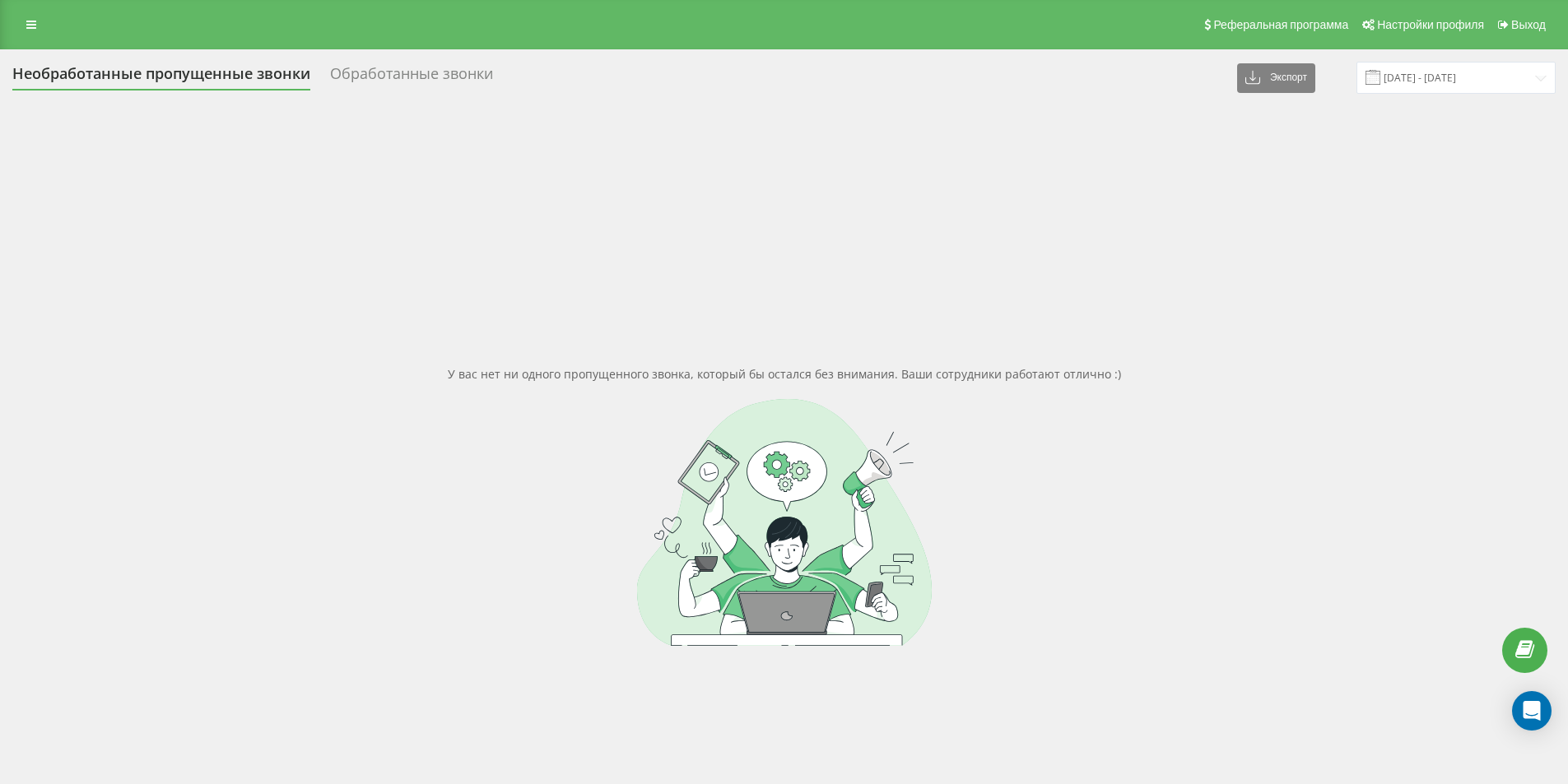
click at [9, 16] on div "Реферальная программа Настройки профиля Выход" at bounding box center [784, 25] width 1568 height 49
click at [46, 23] on div "Реферальная программа Настройки профиля Выход" at bounding box center [784, 25] width 1568 height 49
click at [29, 19] on icon at bounding box center [31, 25] width 9 height 11
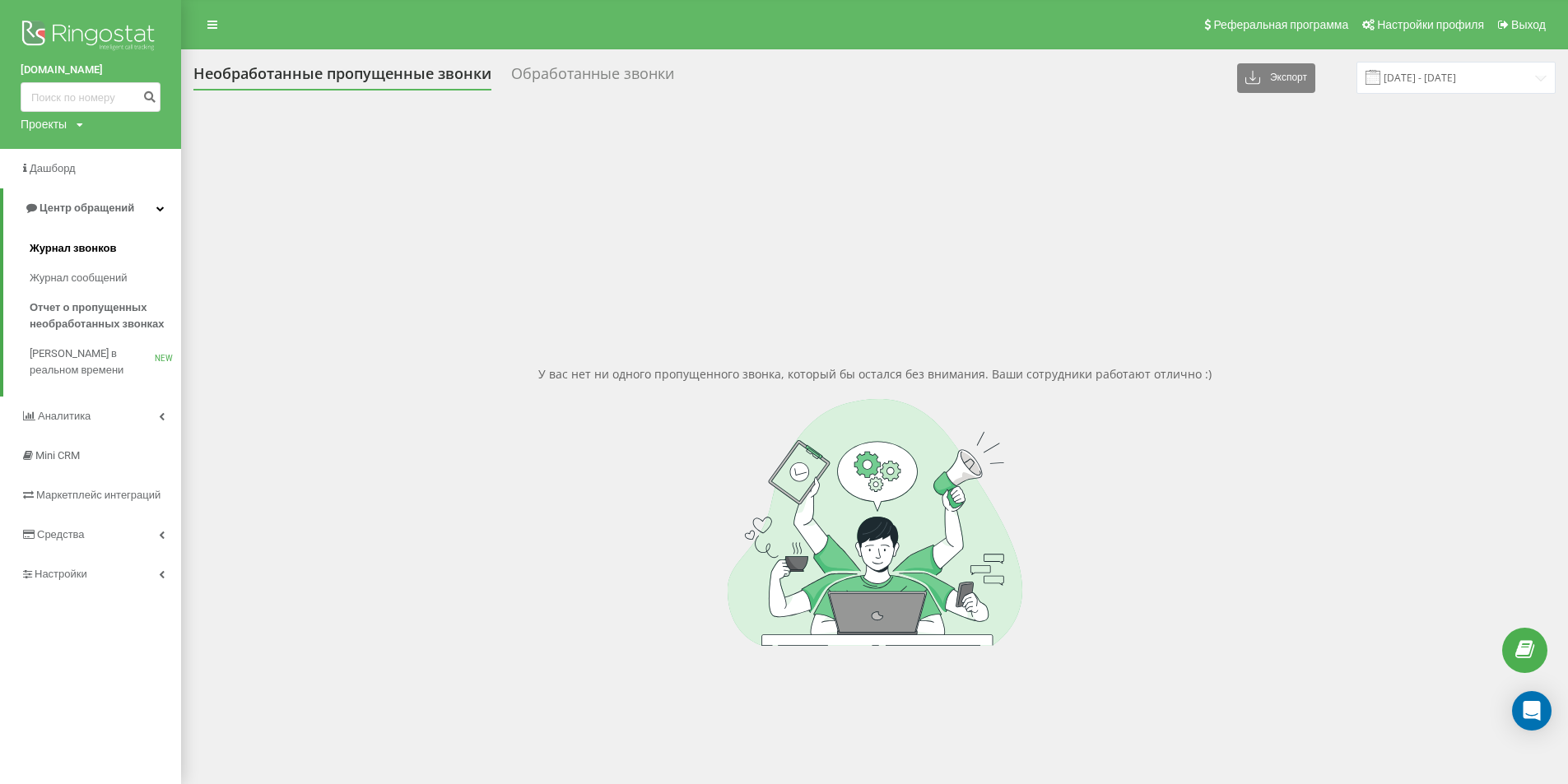
click at [101, 244] on span "Журнал звонков" at bounding box center [73, 248] width 87 height 16
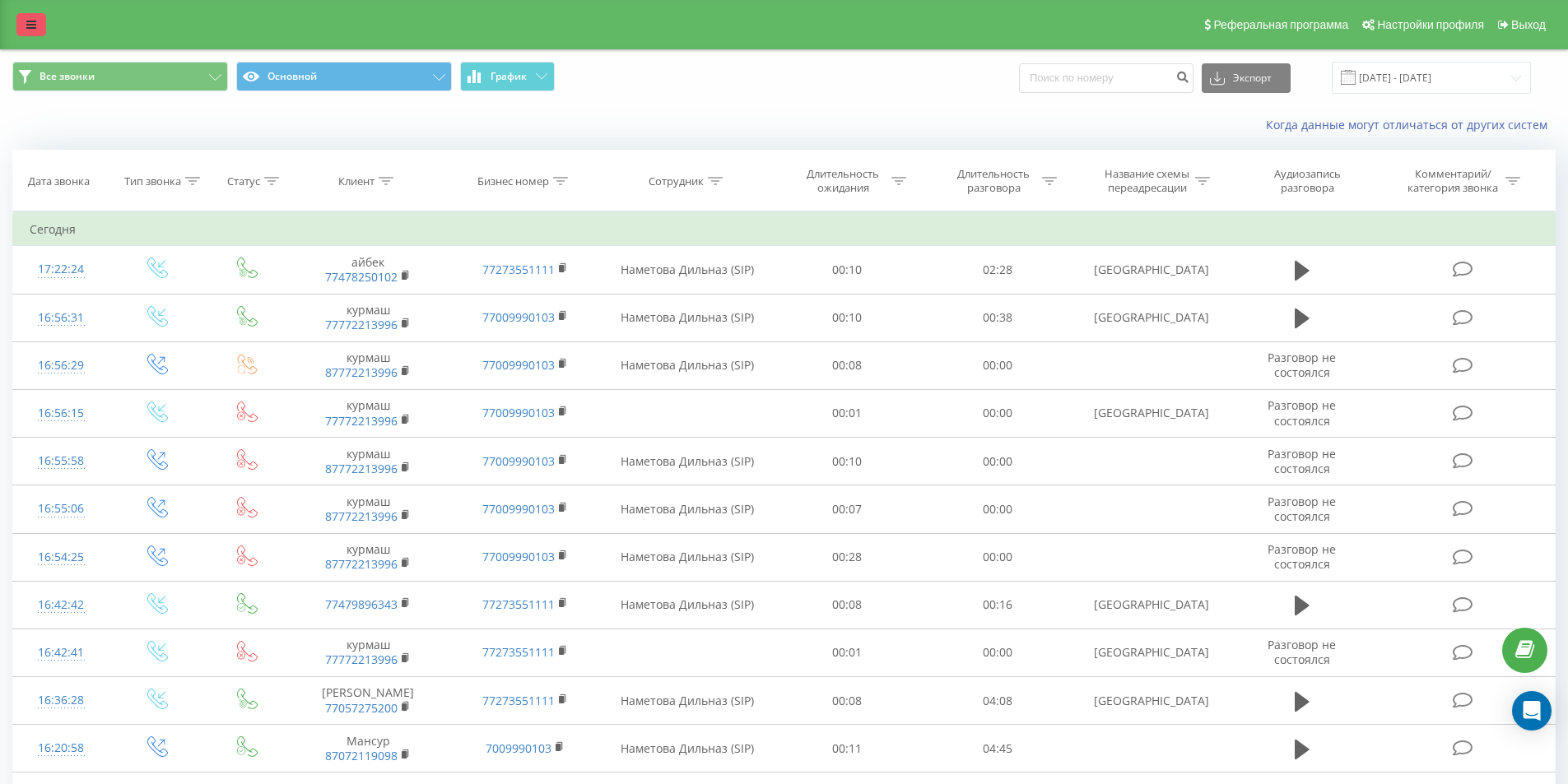
click at [36, 27] on icon at bounding box center [31, 25] width 9 height 11
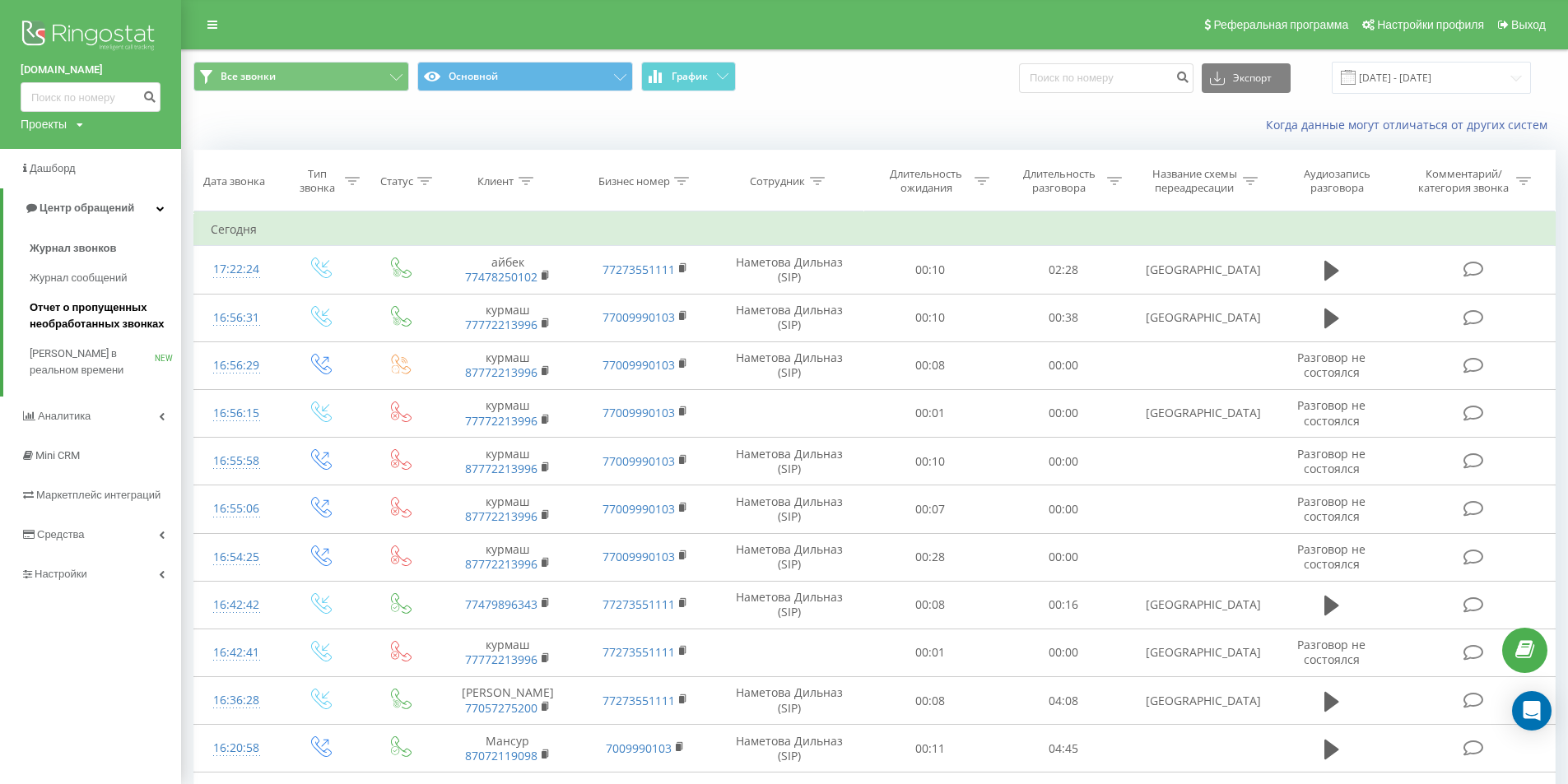
click at [119, 301] on span "Отчет о пропущенных необработанных звонках" at bounding box center [101, 316] width 143 height 33
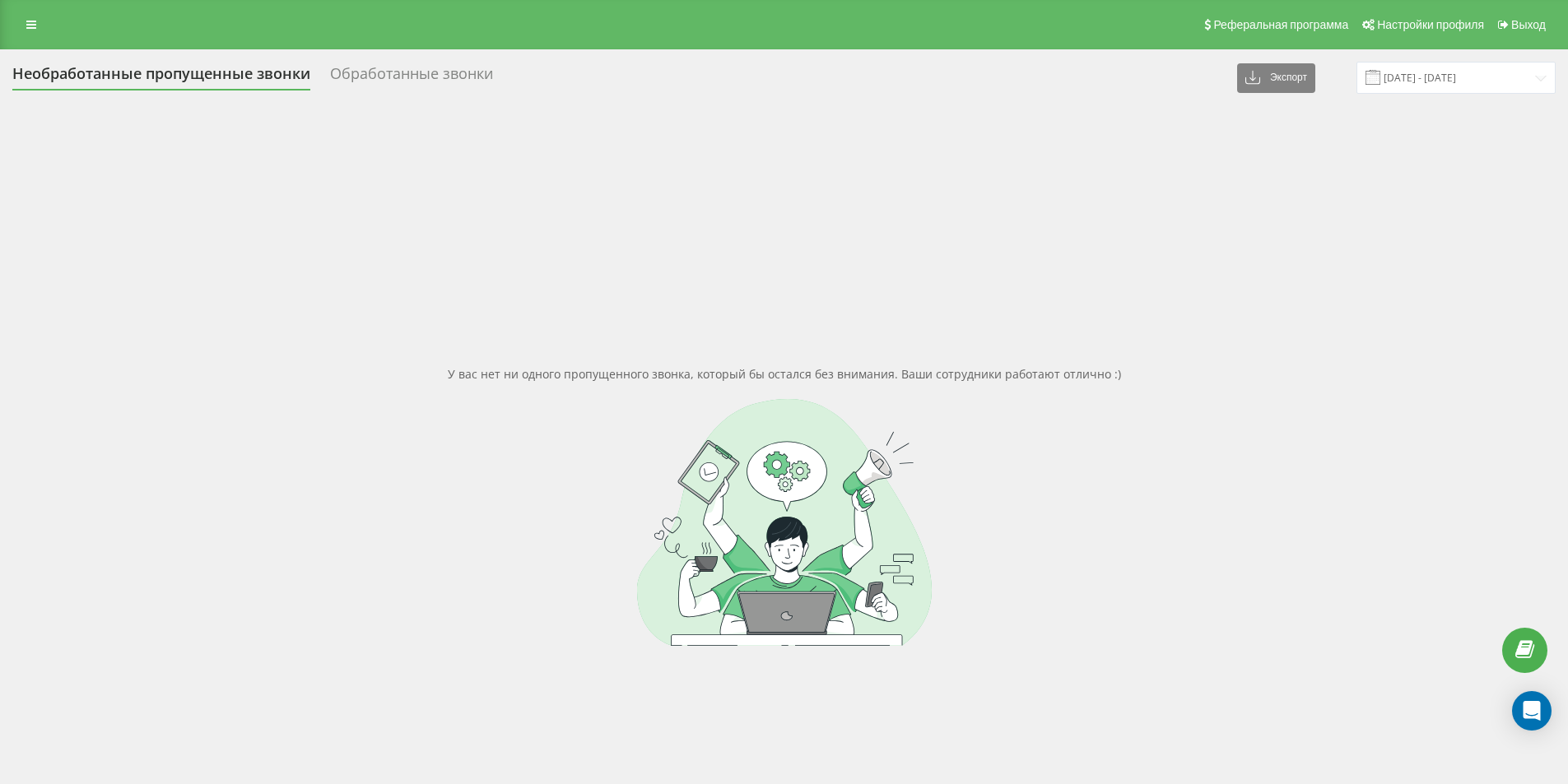
click at [31, 37] on div "Реферальная программа Настройки профиля Выход" at bounding box center [784, 25] width 1568 height 49
click at [27, 29] on icon at bounding box center [31, 25] width 9 height 11
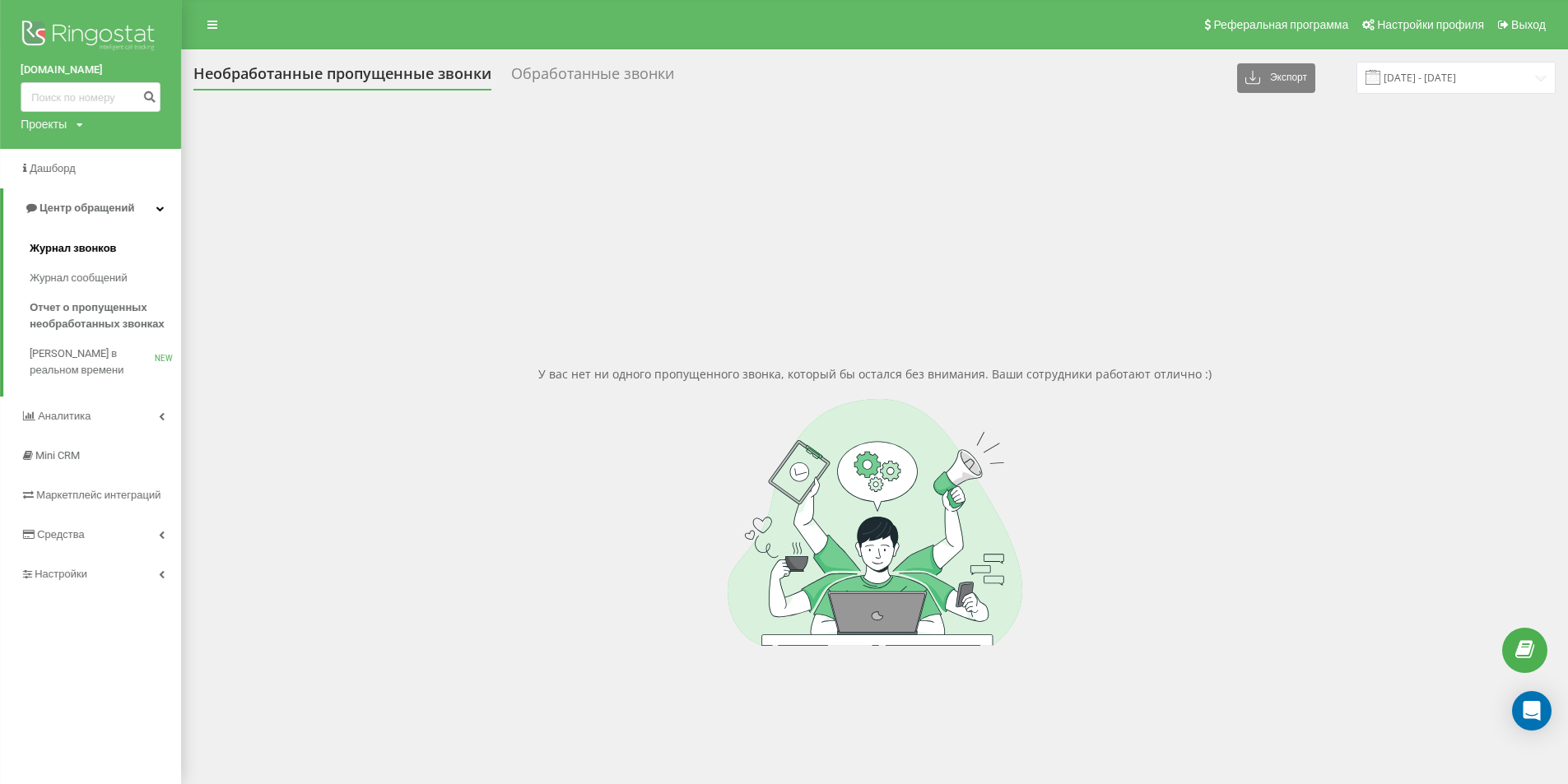
click at [108, 242] on span "Журнал звонков" at bounding box center [73, 248] width 87 height 16
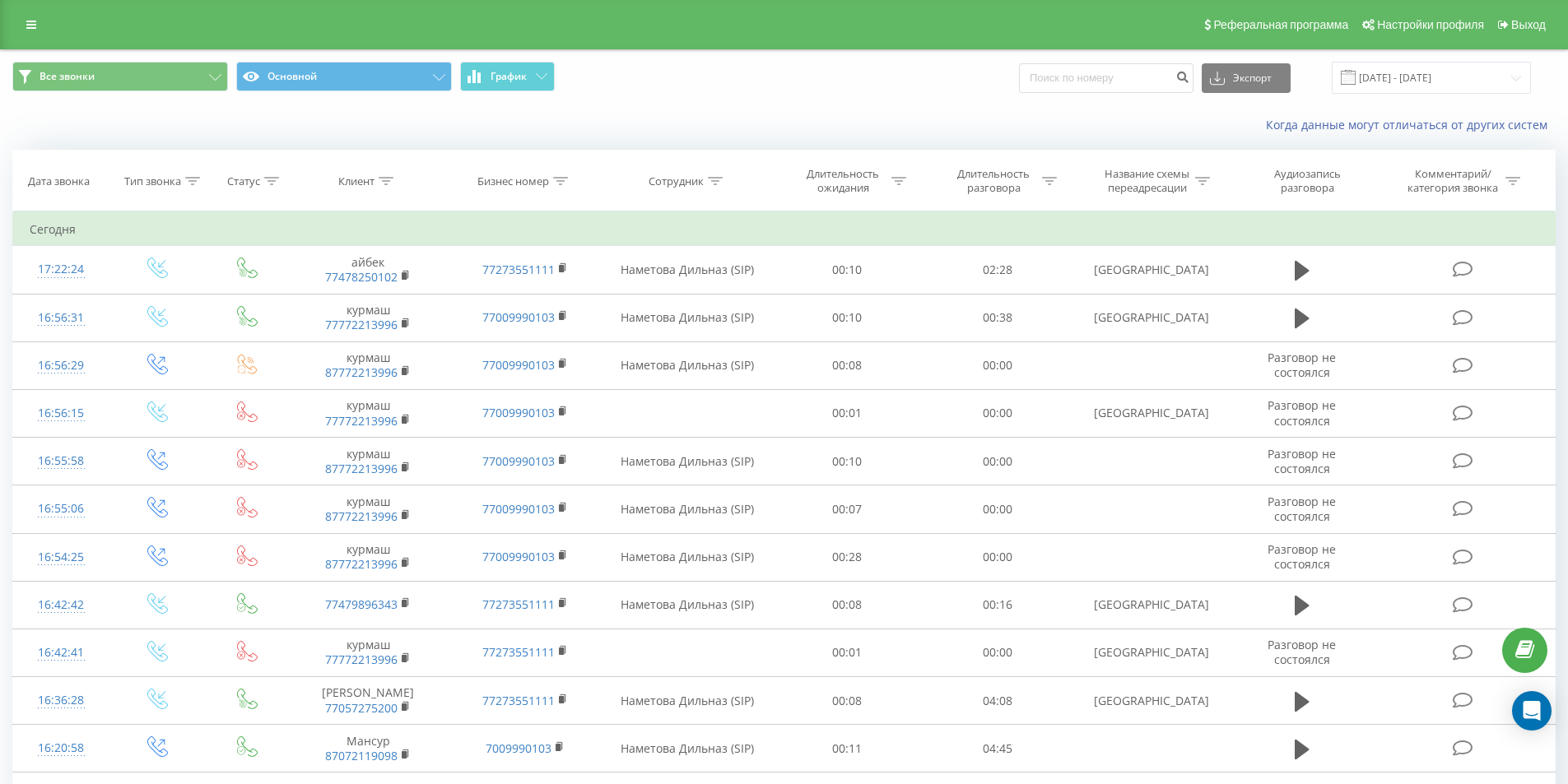
click at [998, 90] on div "Все звонки Основной График Экспорт .csv .xls .xlsx 20.08.2025 - 20.09.2025" at bounding box center [784, 77] width 1543 height 32
click at [27, 23] on icon at bounding box center [31, 25] width 9 height 11
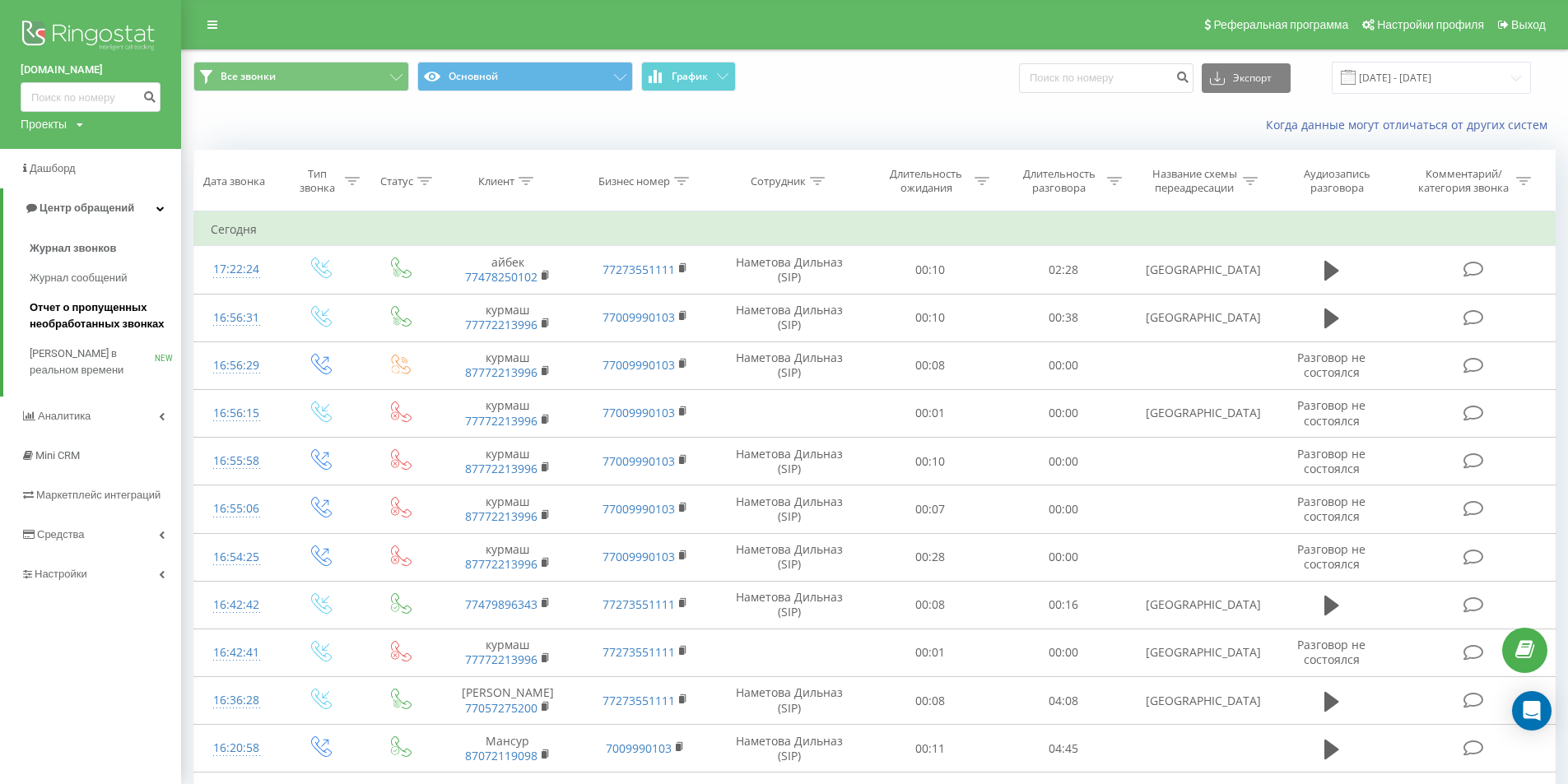
click at [118, 315] on span "Отчет о пропущенных необработанных звонках" at bounding box center [101, 316] width 143 height 33
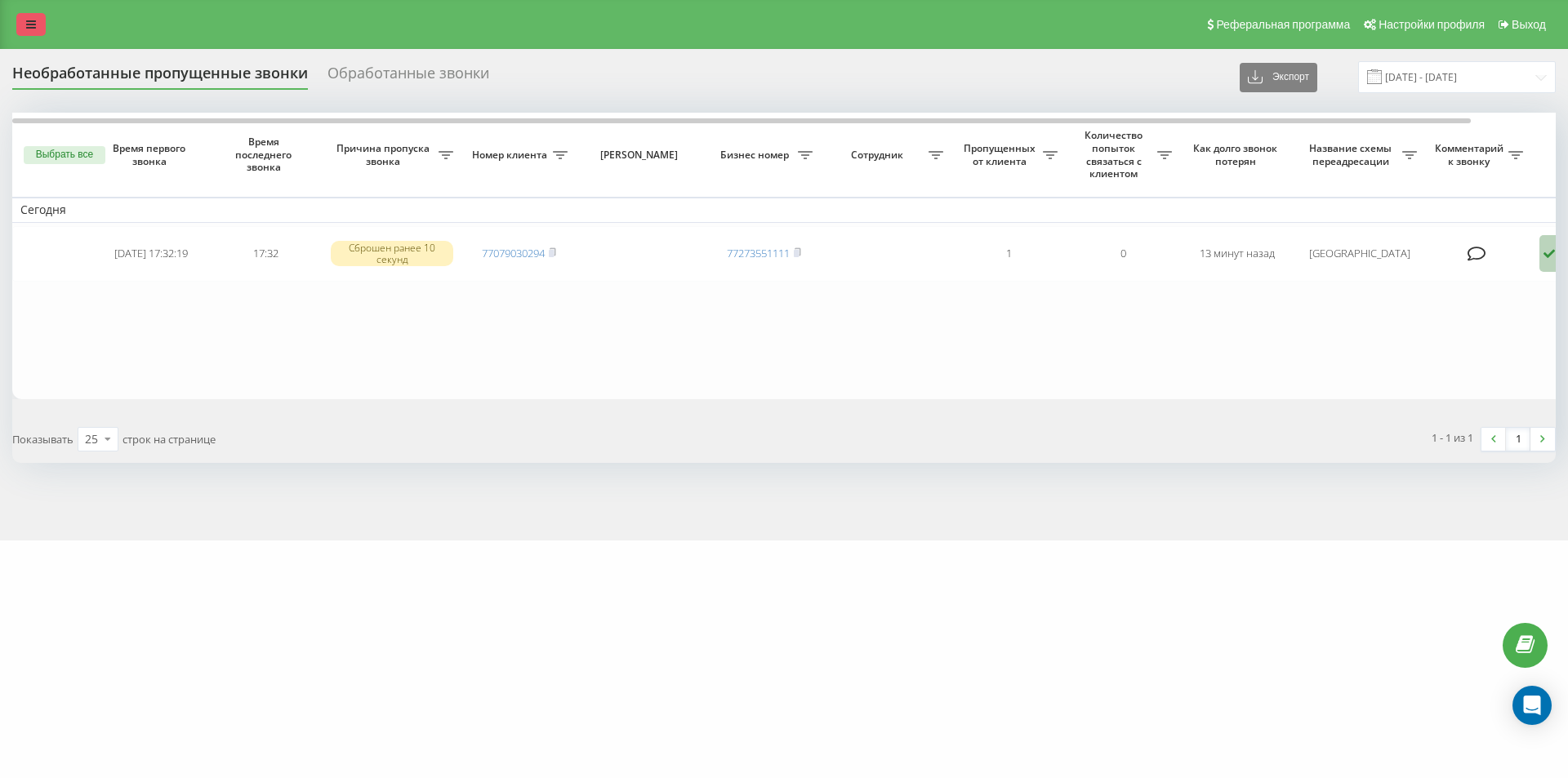
click at [31, 22] on icon at bounding box center [31, 24] width 9 height 11
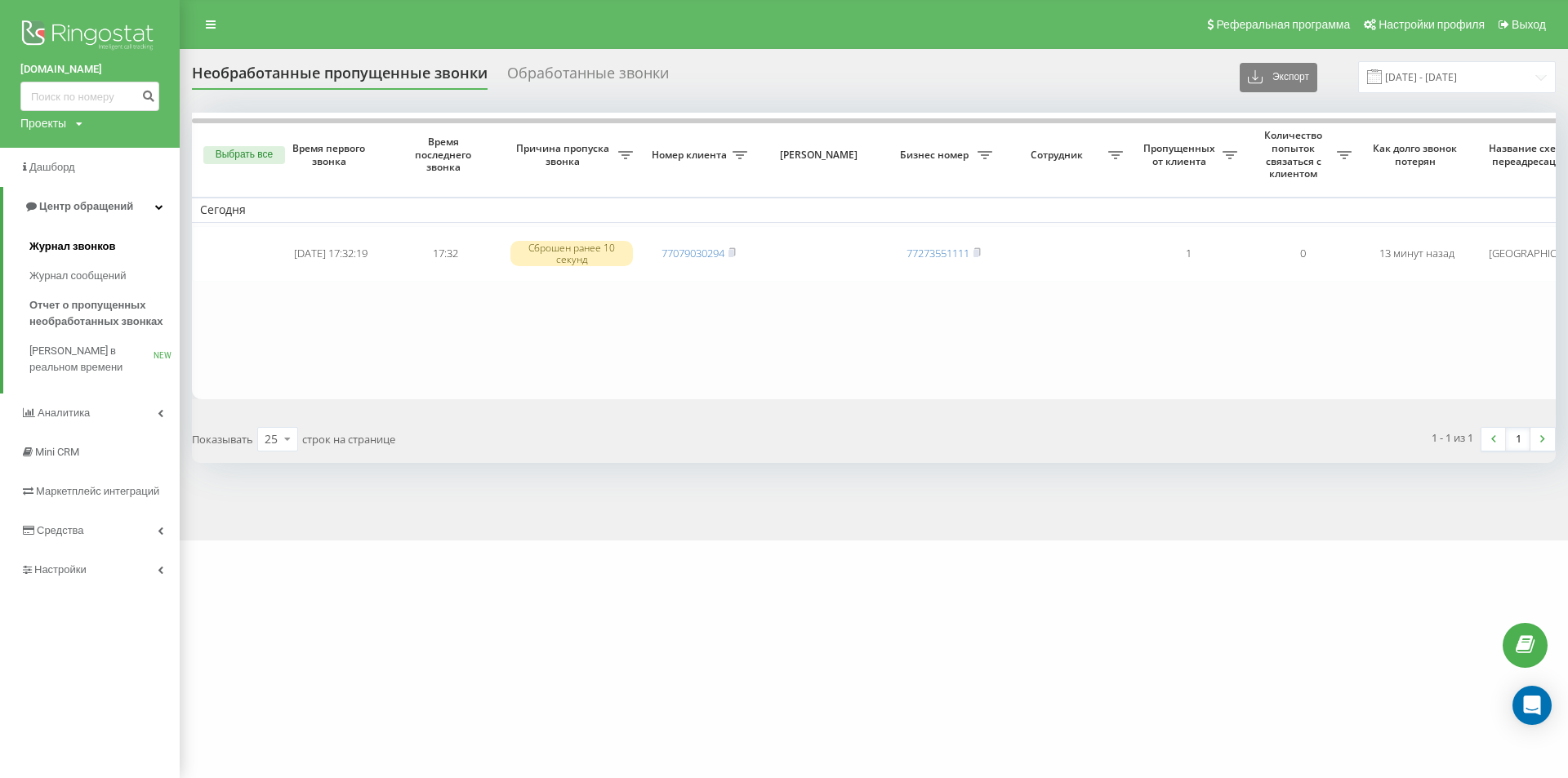
click at [112, 241] on span "Журнал звонков" at bounding box center [72, 246] width 86 height 16
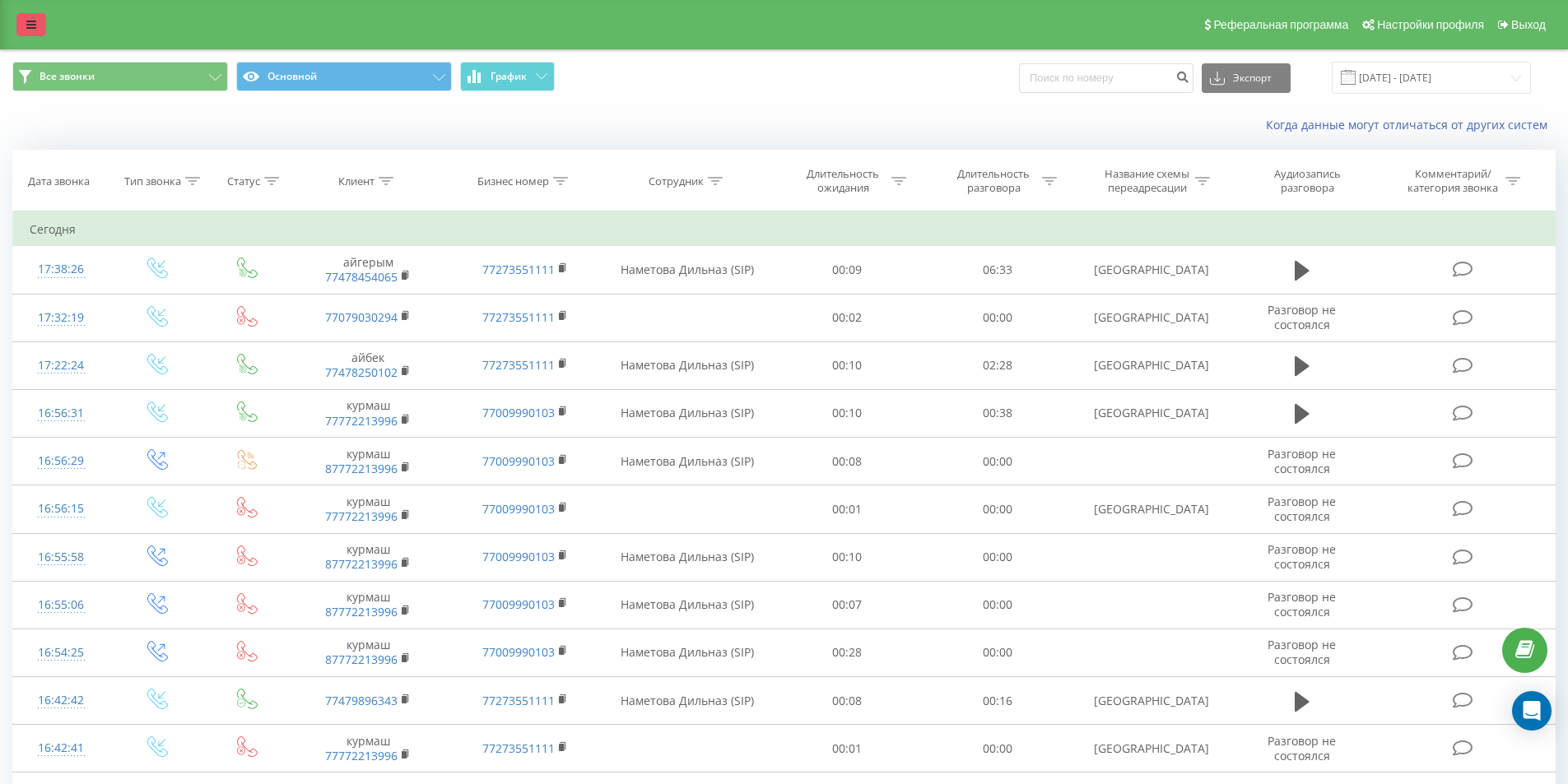
click at [30, 22] on icon at bounding box center [31, 25] width 9 height 11
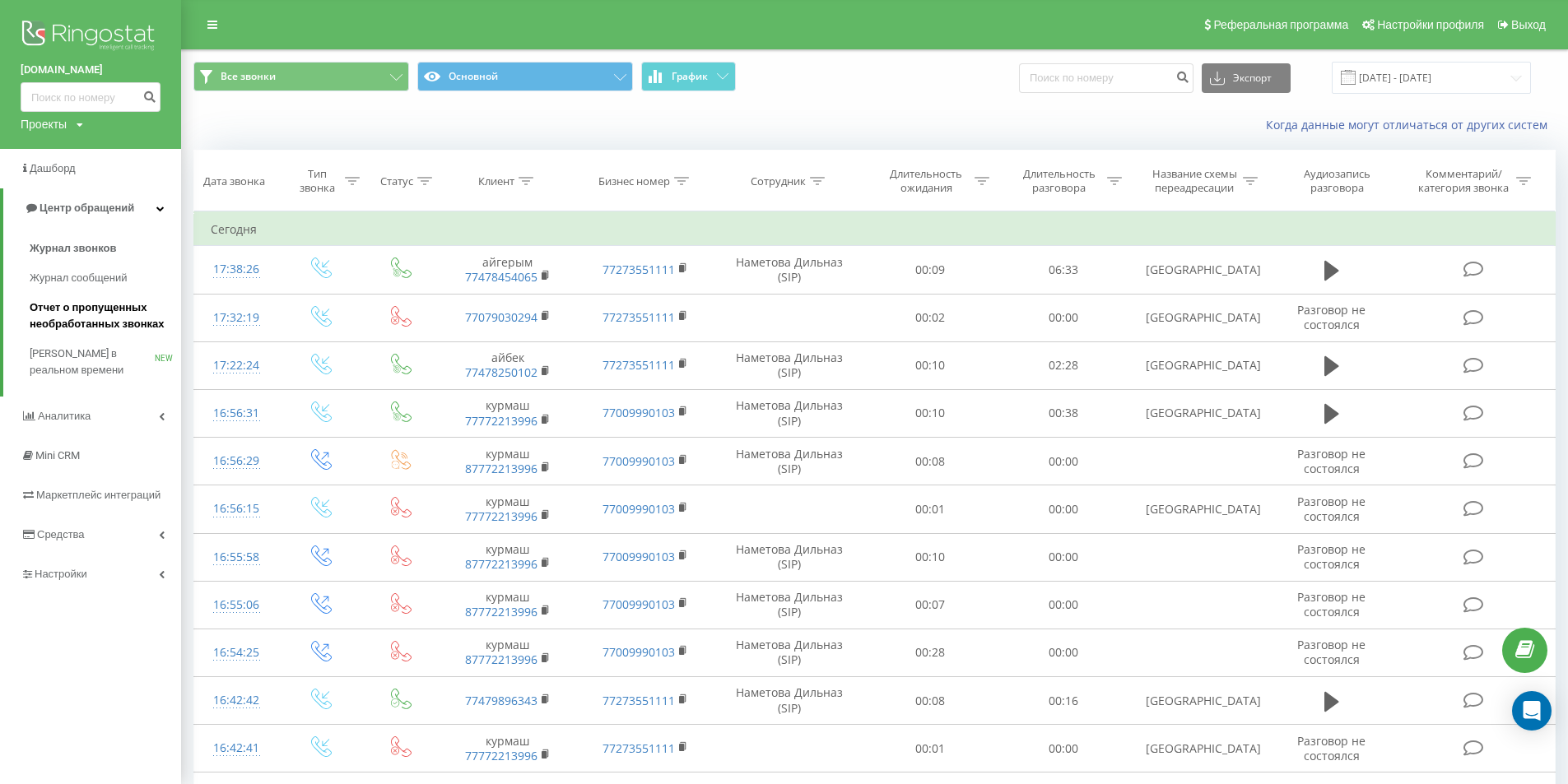
click at [143, 328] on span "Отчет о пропущенных необработанных звонках" at bounding box center [101, 316] width 143 height 33
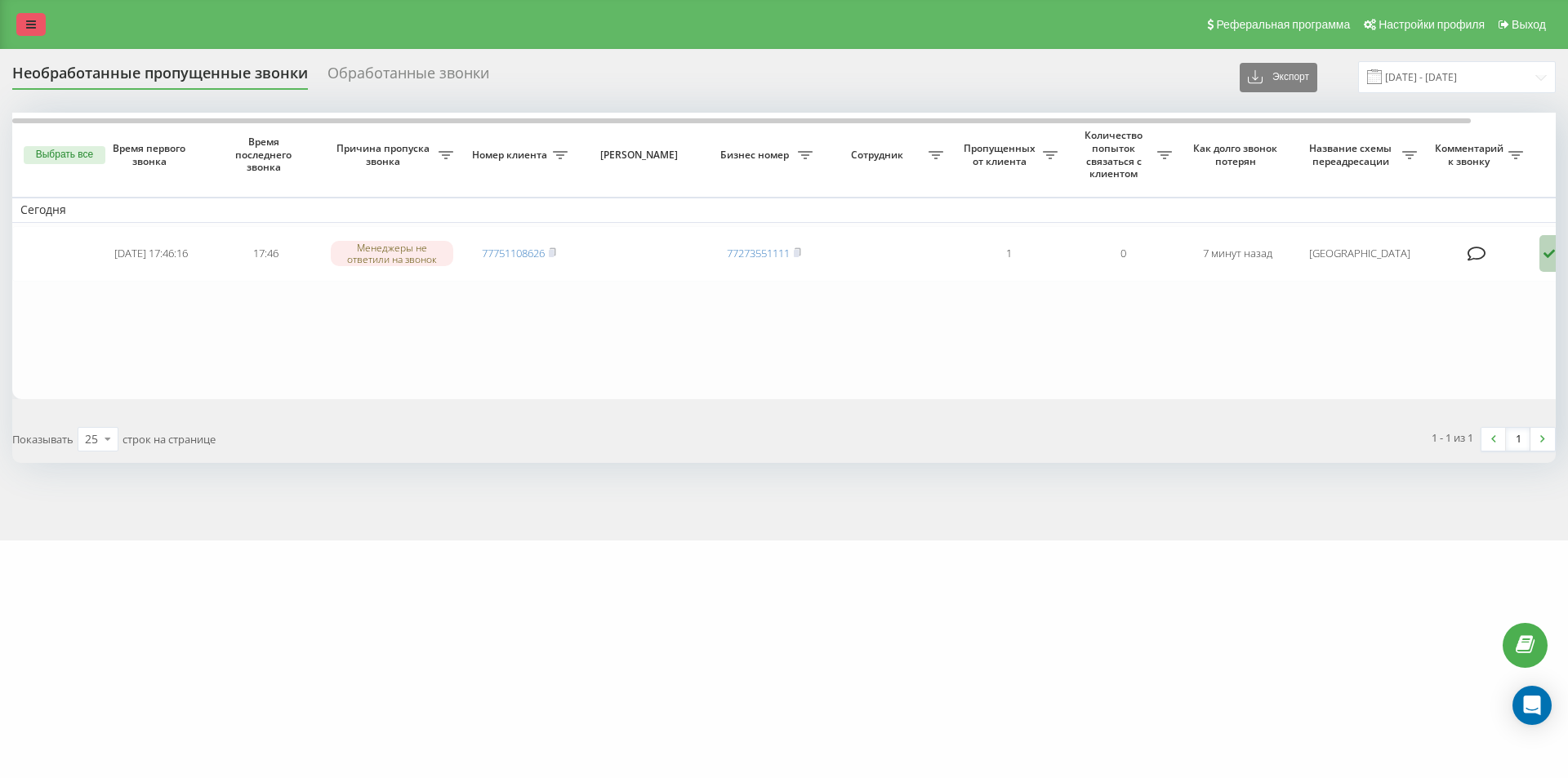
click at [36, 22] on icon at bounding box center [31, 24] width 9 height 11
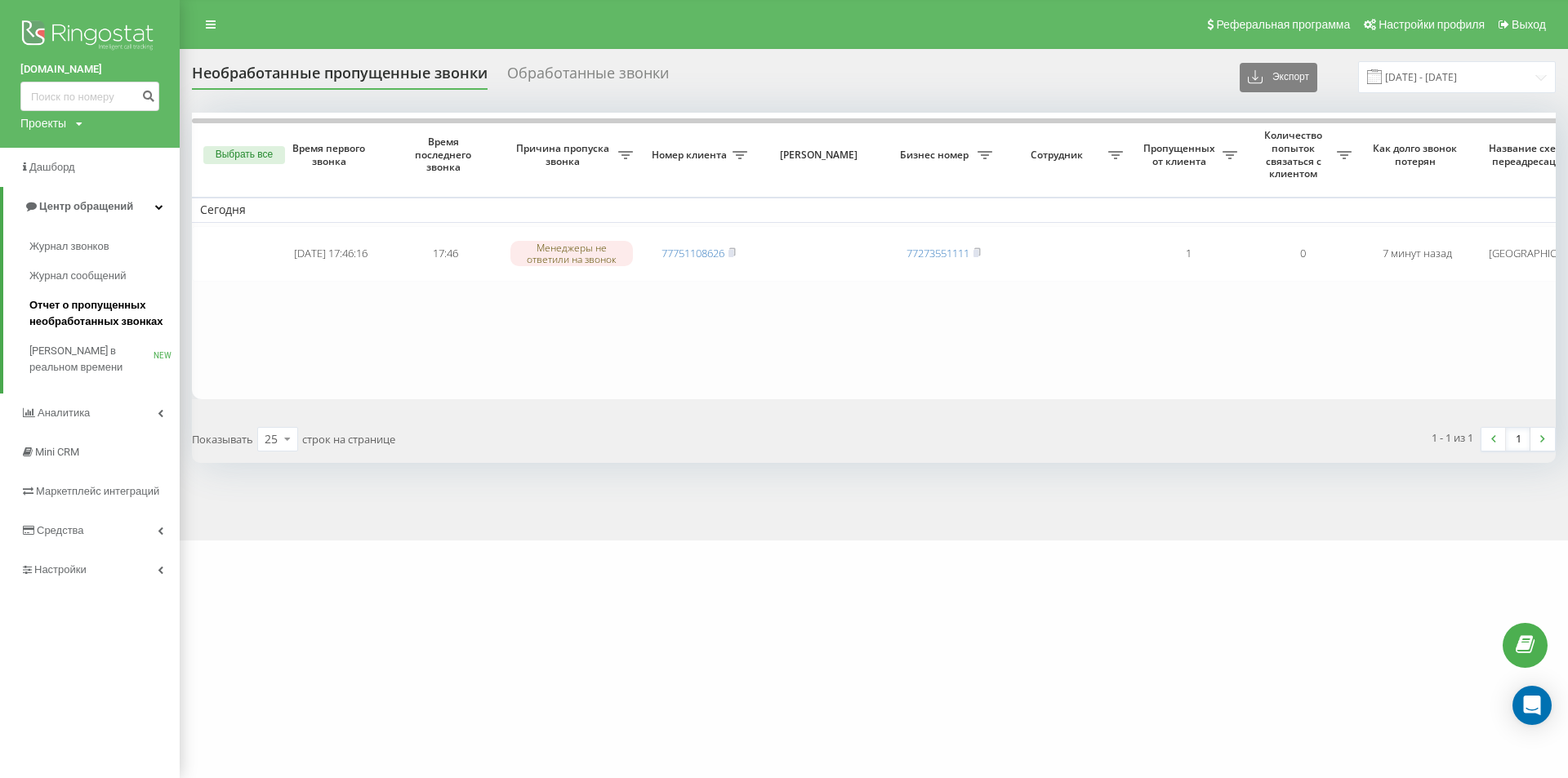
click at [106, 311] on span "Отчет о пропущенных необработанных звонках" at bounding box center [100, 314] width 142 height 33
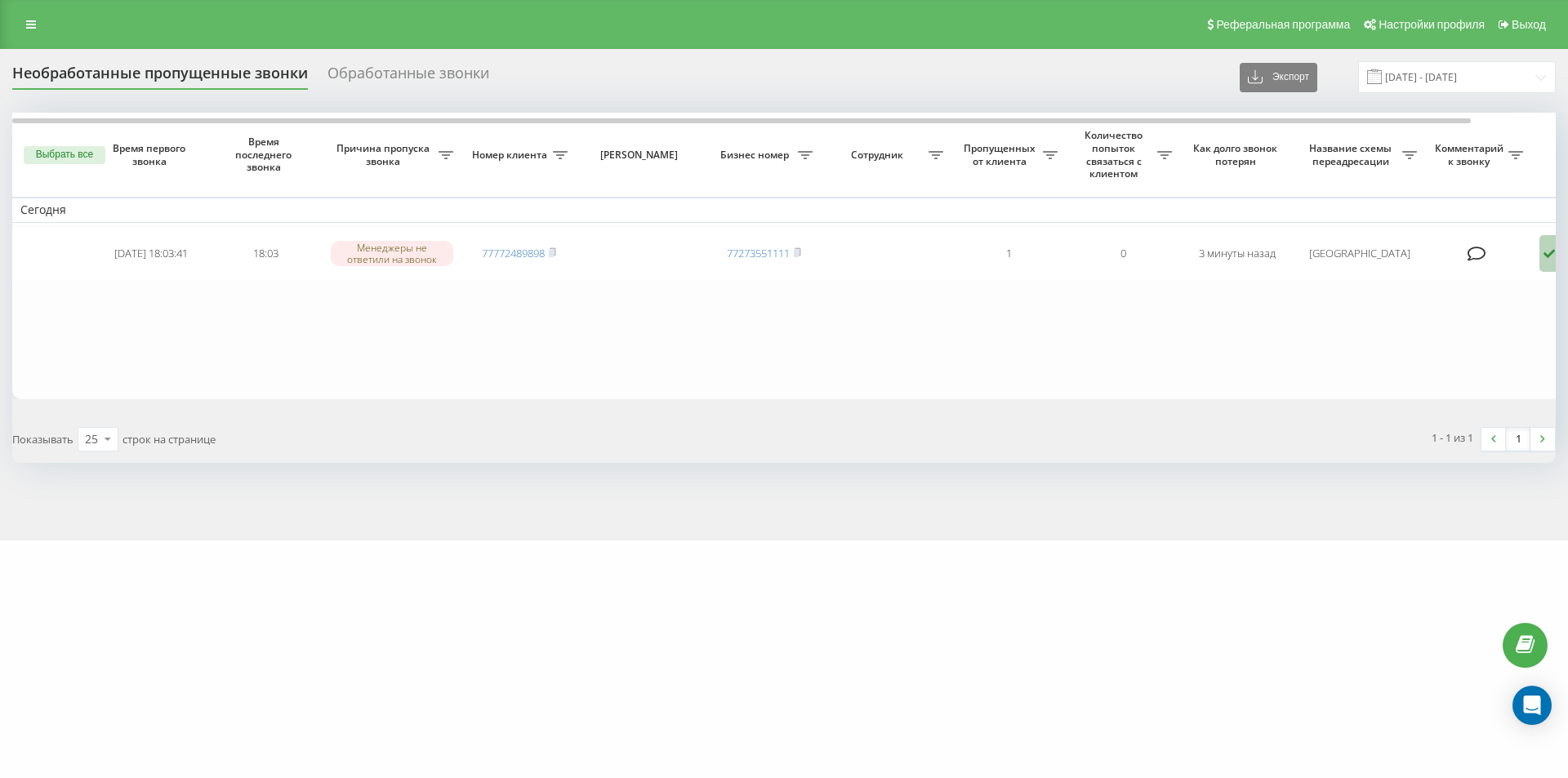
click at [1181, 419] on div "1 - 1 из 1 1" at bounding box center [1176, 439] width 784 height 48
click at [31, 30] on link at bounding box center [30, 24] width 29 height 22
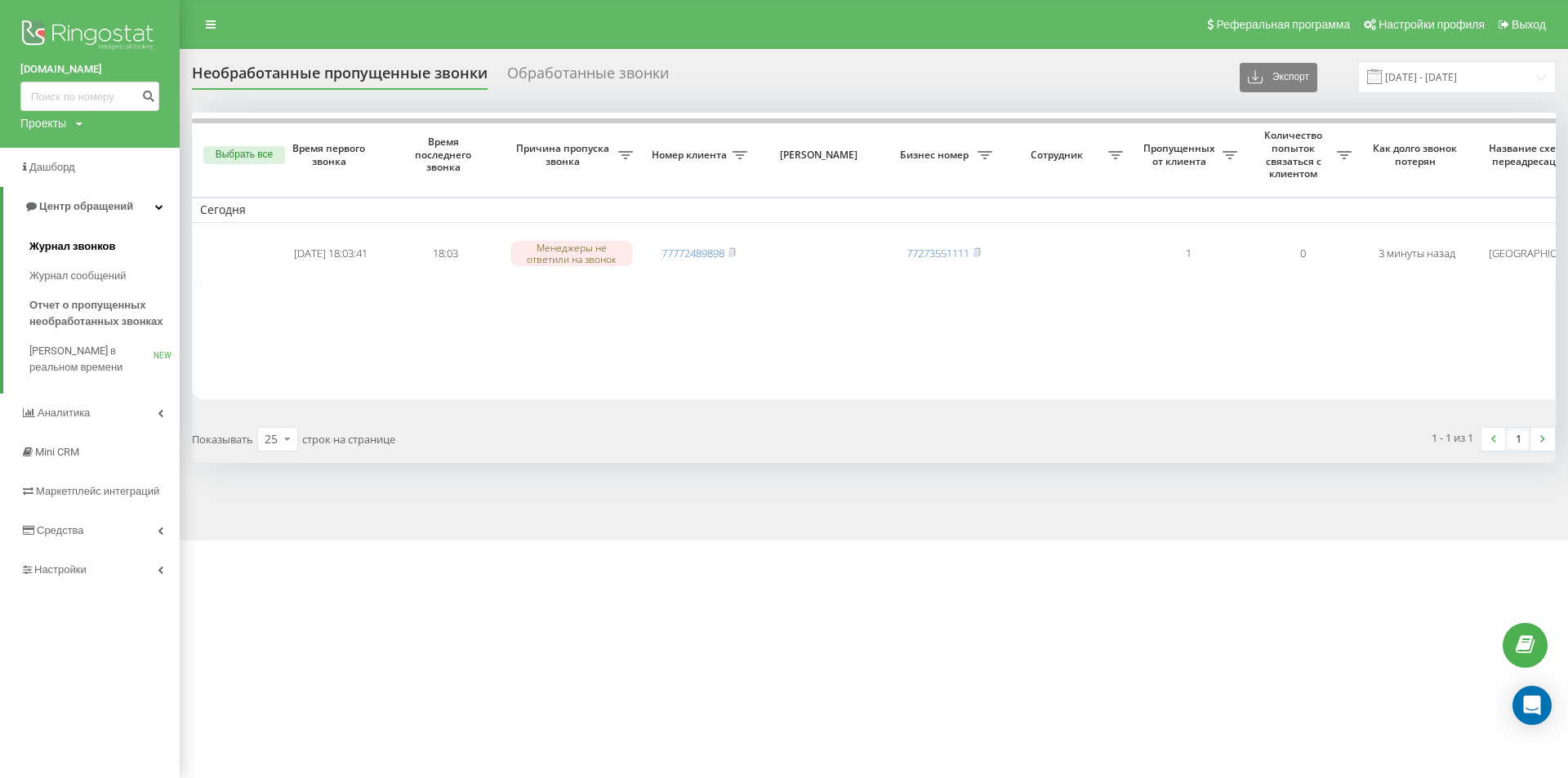
click at [118, 254] on link "Журнал звонков" at bounding box center [104, 246] width 151 height 29
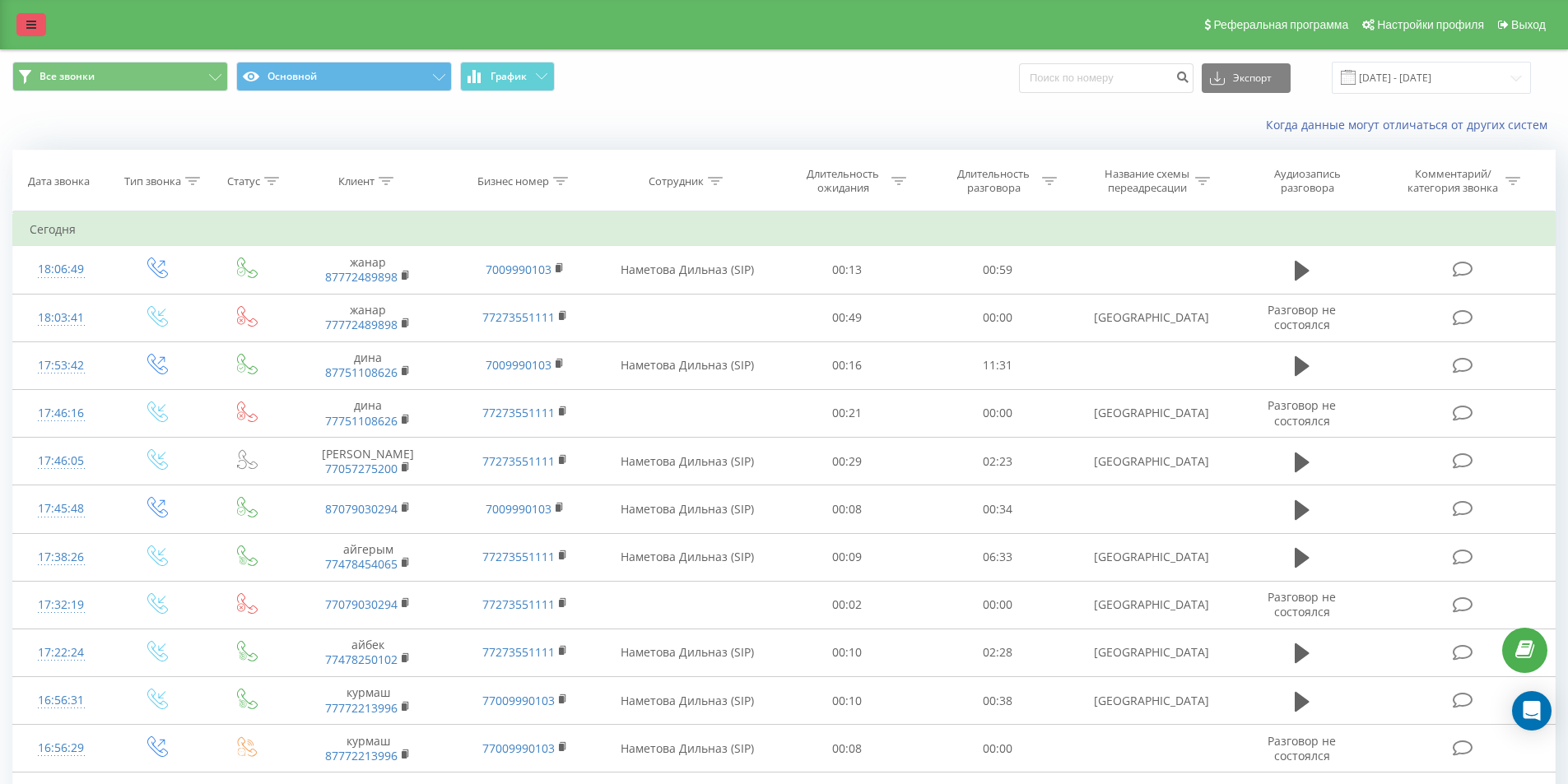
click at [23, 29] on link at bounding box center [30, 25] width 29 height 23
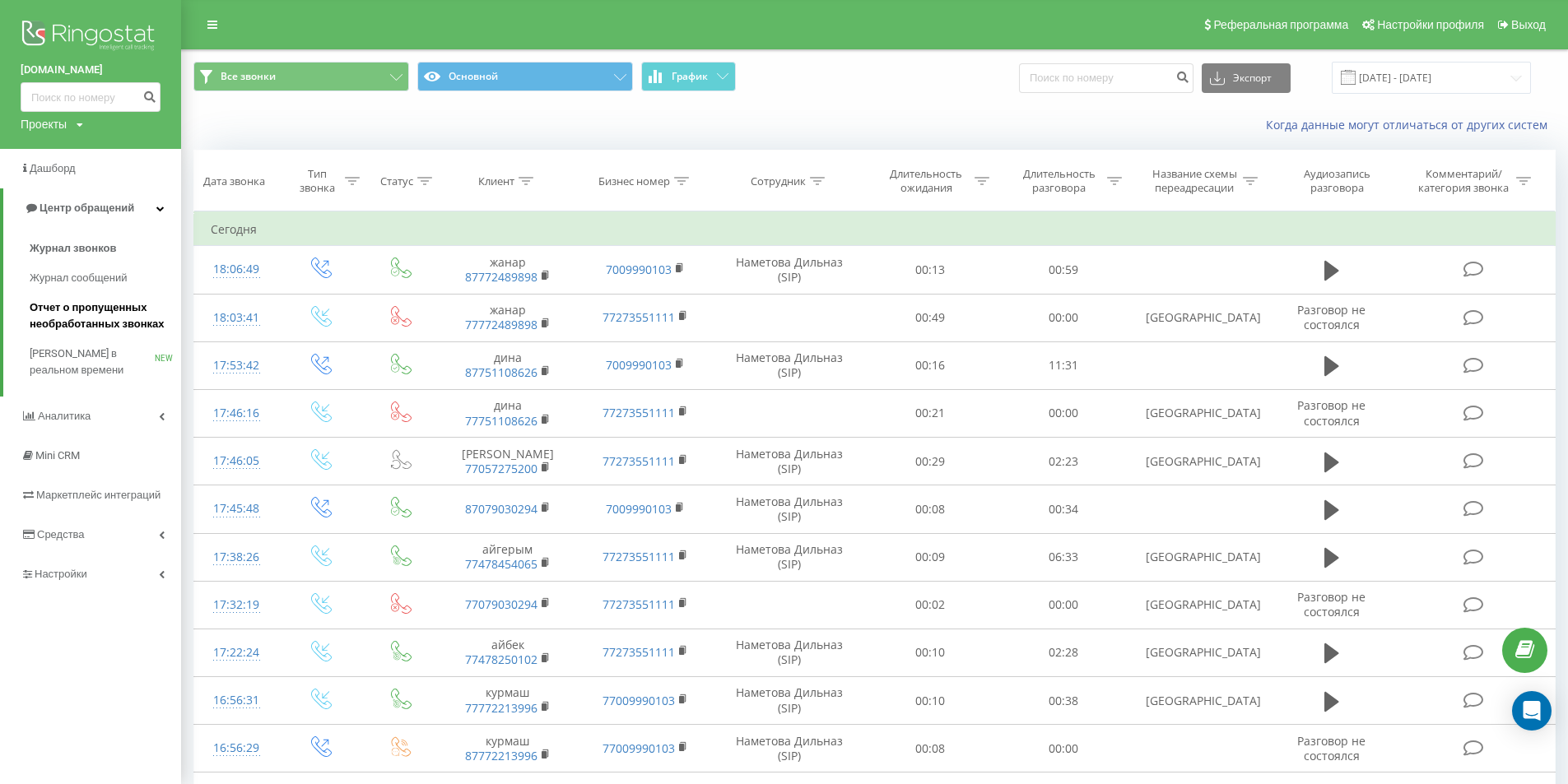
click at [134, 320] on span "Отчет о пропущенных необработанных звонках" at bounding box center [101, 316] width 143 height 33
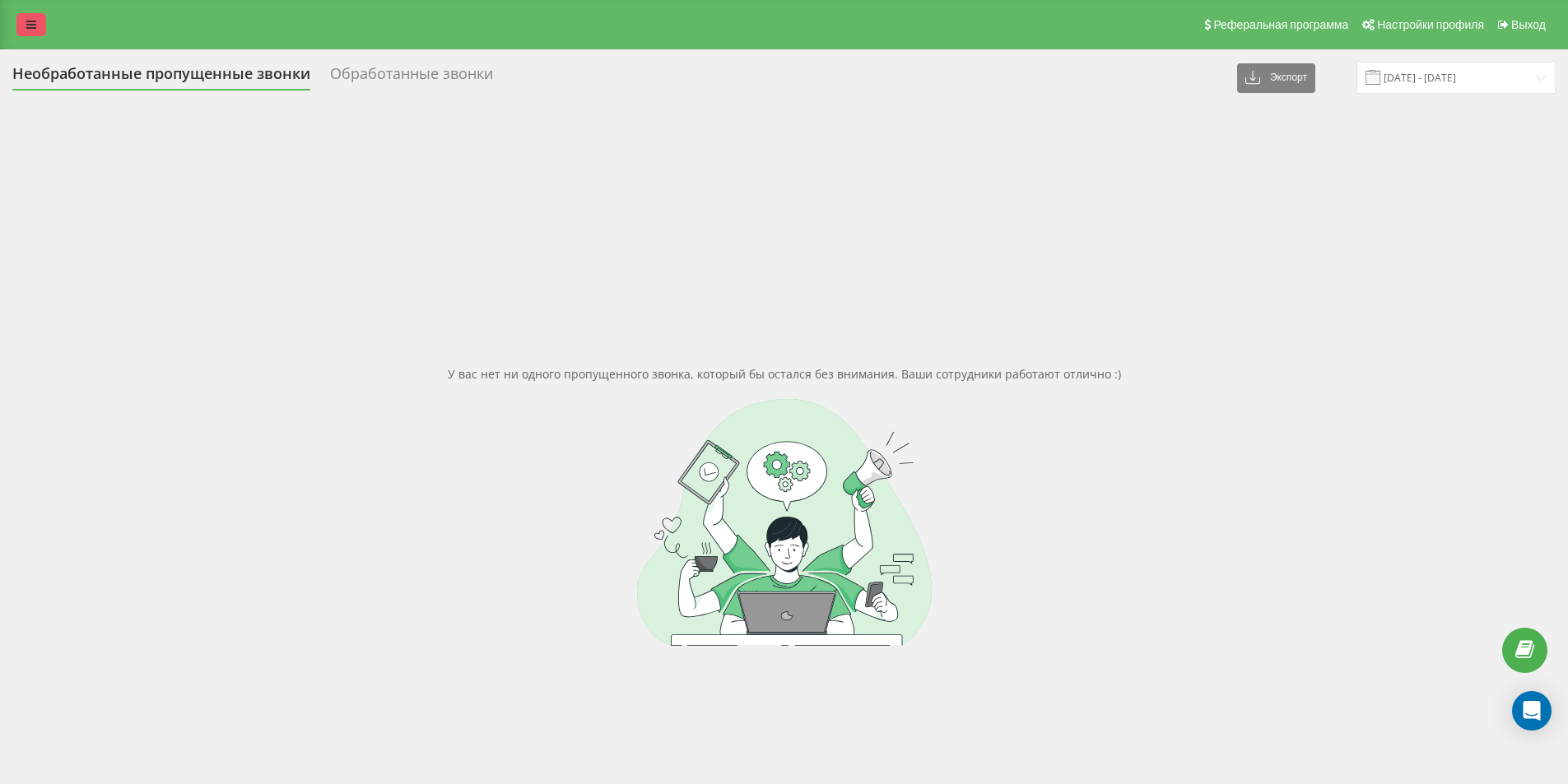
click at [30, 21] on icon at bounding box center [31, 25] width 9 height 11
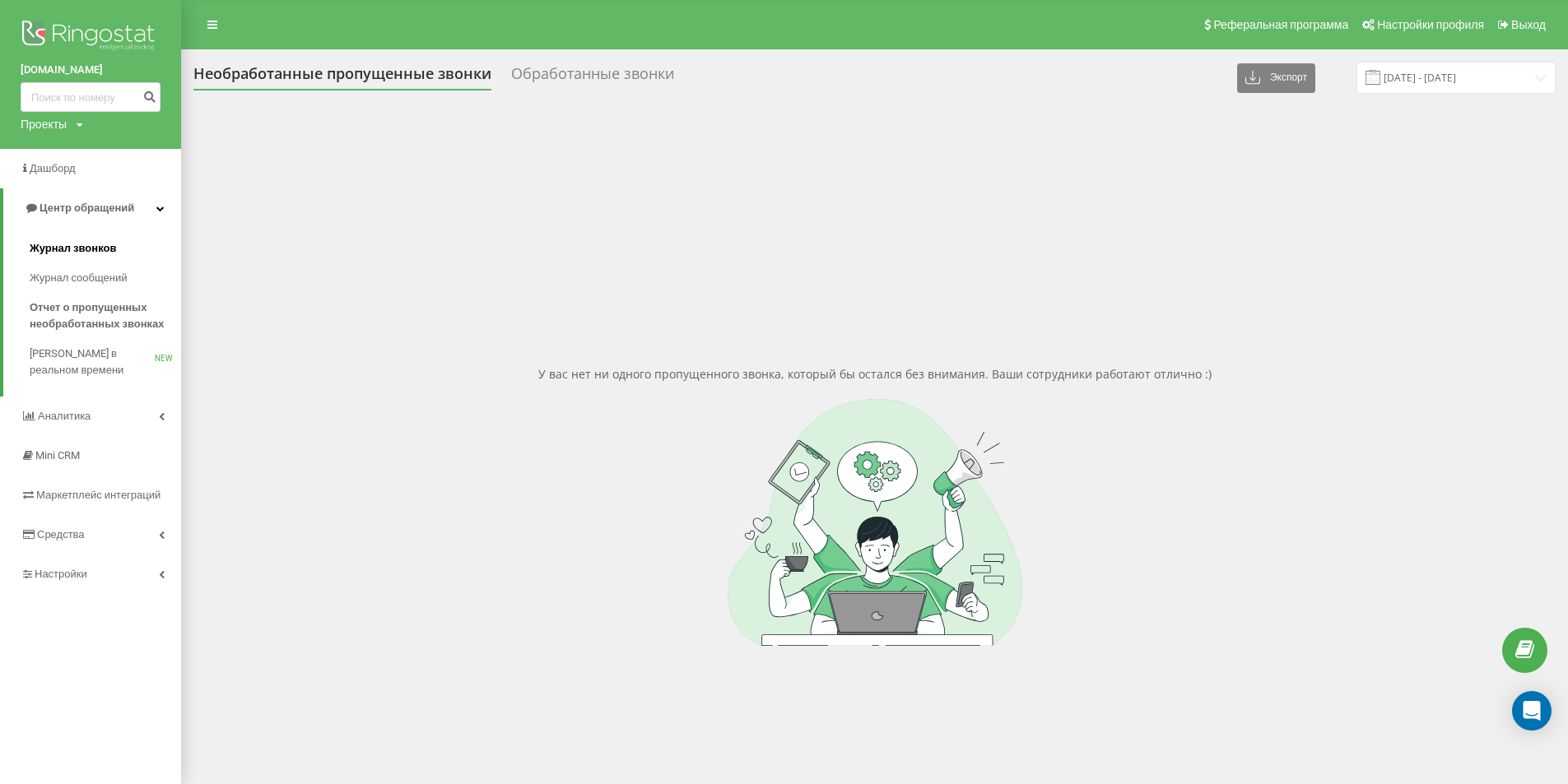
click at [100, 236] on link "Журнал звонков" at bounding box center [105, 248] width 152 height 29
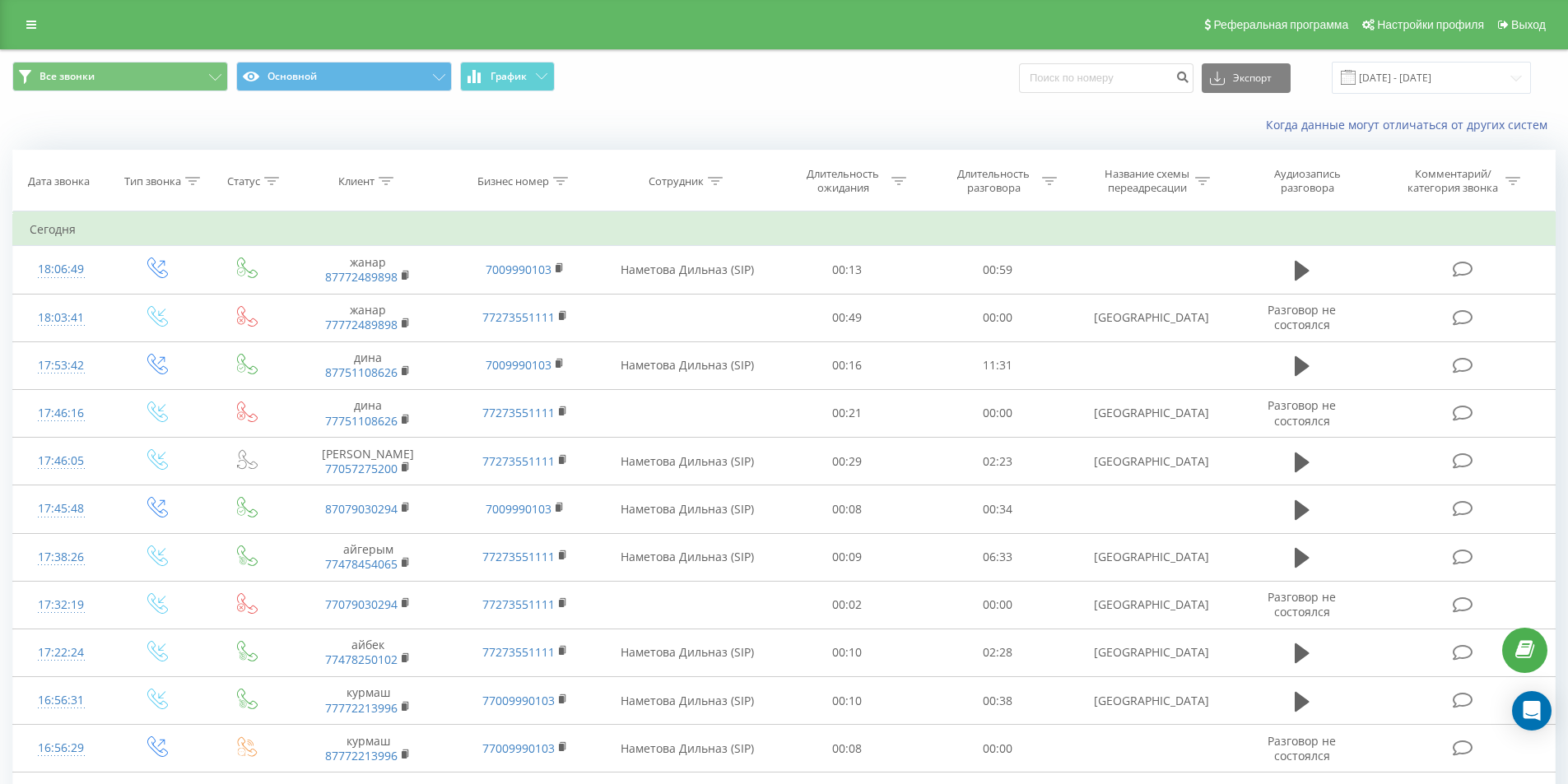
click at [668, 87] on span "Все звонки Основной График" at bounding box center [392, 77] width 759 height 32
click at [35, 25] on icon at bounding box center [31, 25] width 9 height 11
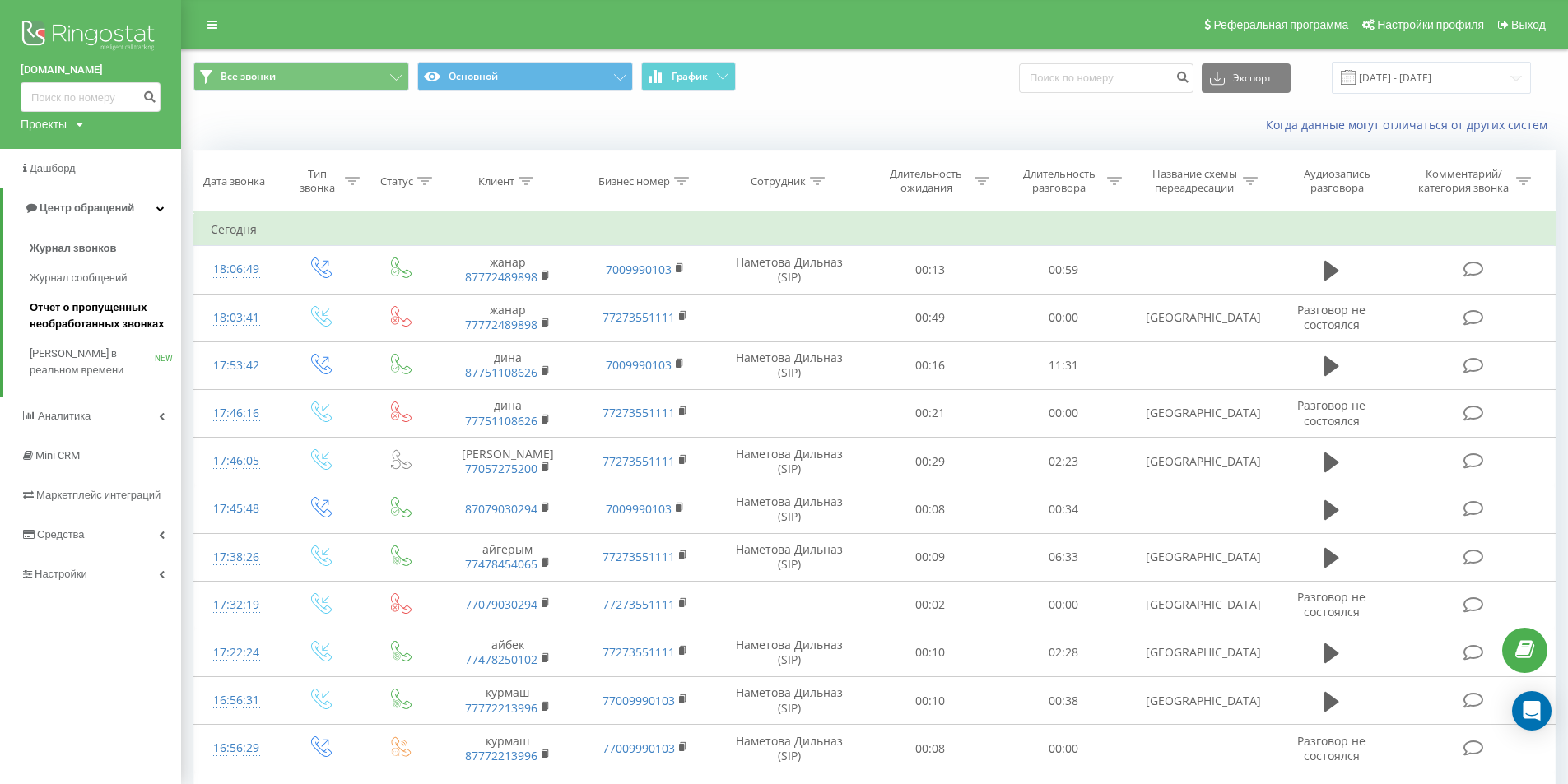
click at [108, 316] on span "Отчет о пропущенных необработанных звонках" at bounding box center [101, 316] width 143 height 33
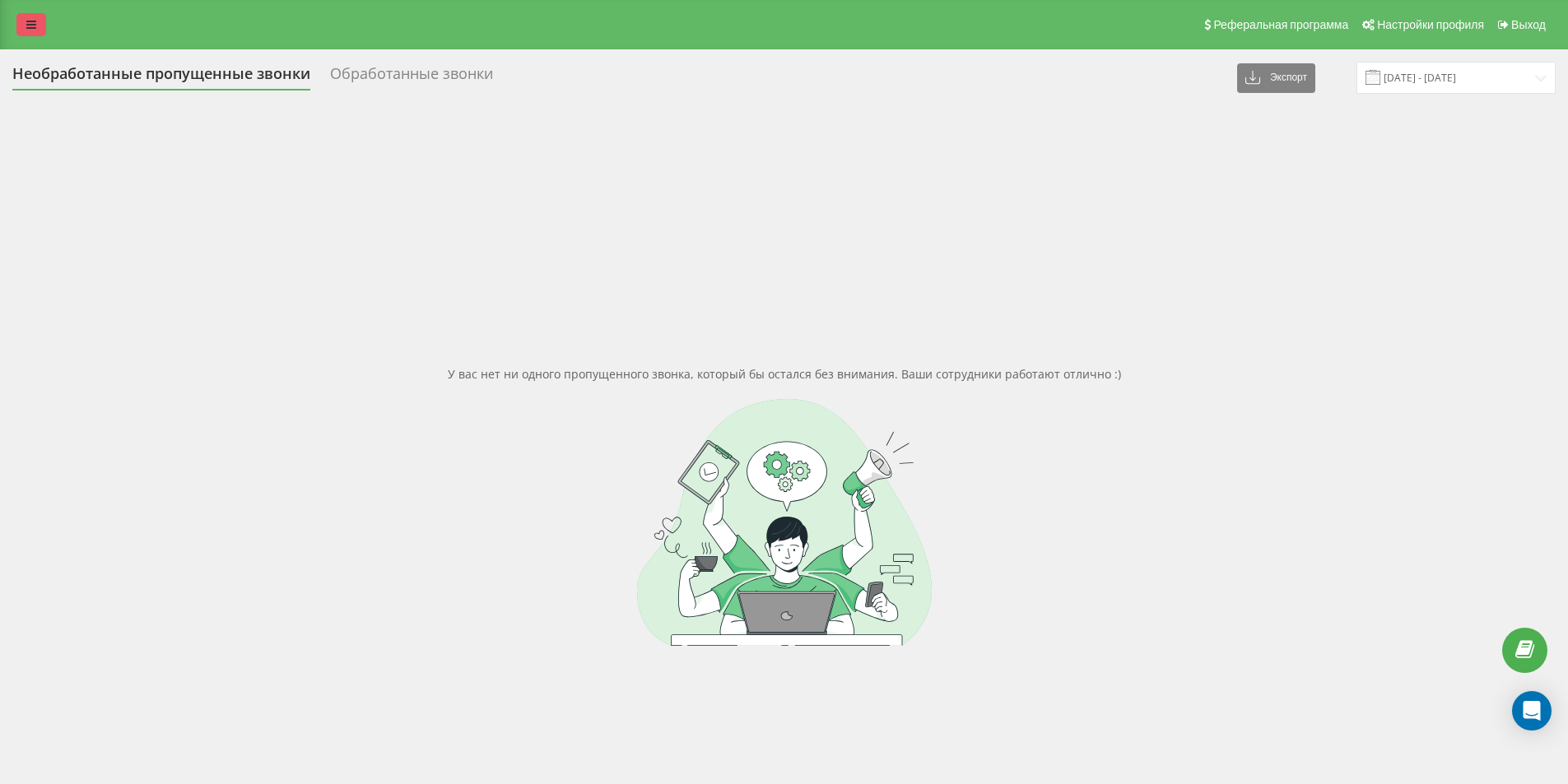
click at [34, 16] on link at bounding box center [30, 25] width 29 height 23
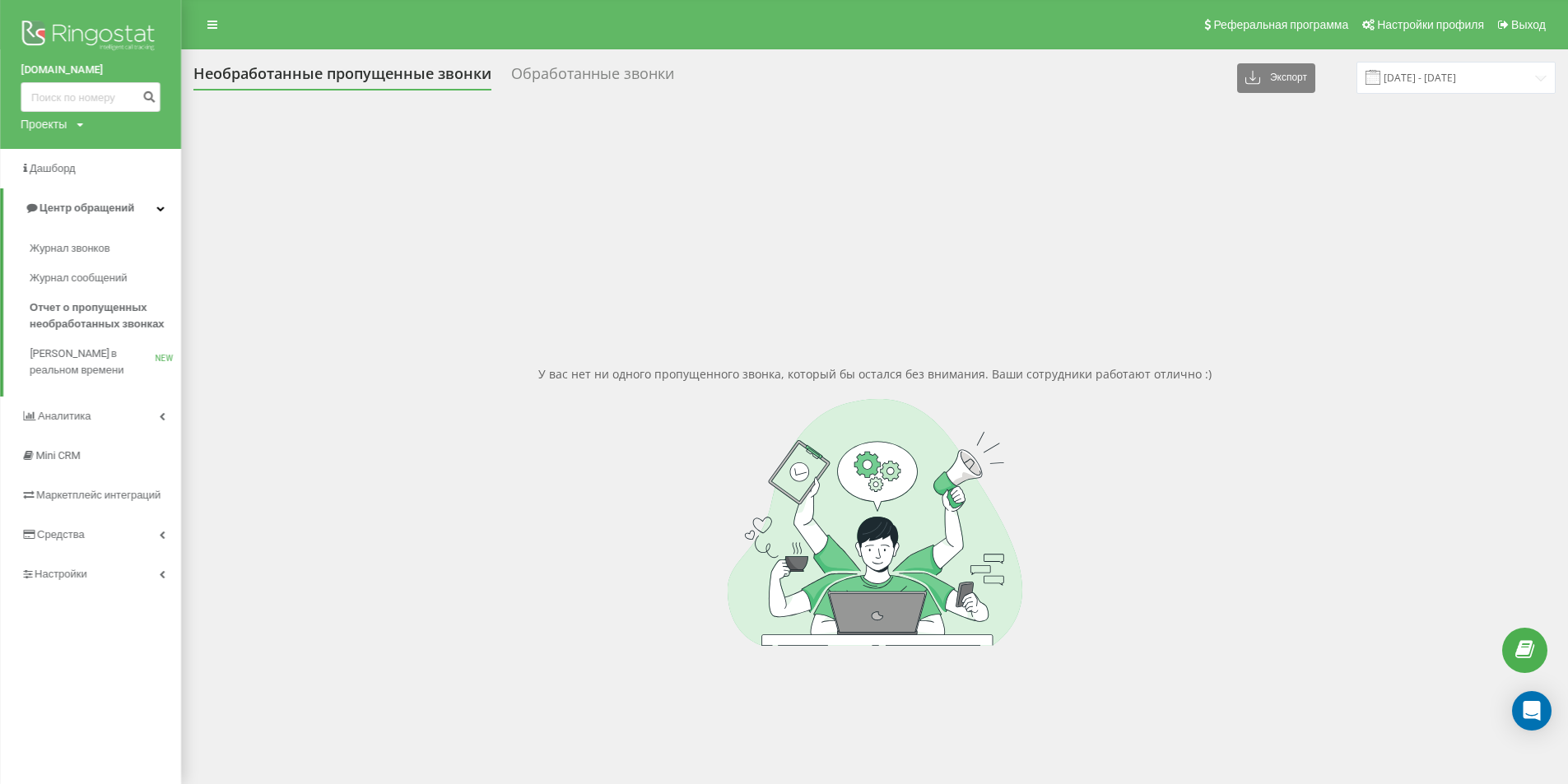
click at [106, 233] on div "Журнал звонков Журнал сообщений Отчет о пропущенных необработанных звонках Звон…" at bounding box center [91, 312] width 181 height 169
click at [114, 246] on link "Журнал звонков" at bounding box center [105, 248] width 152 height 29
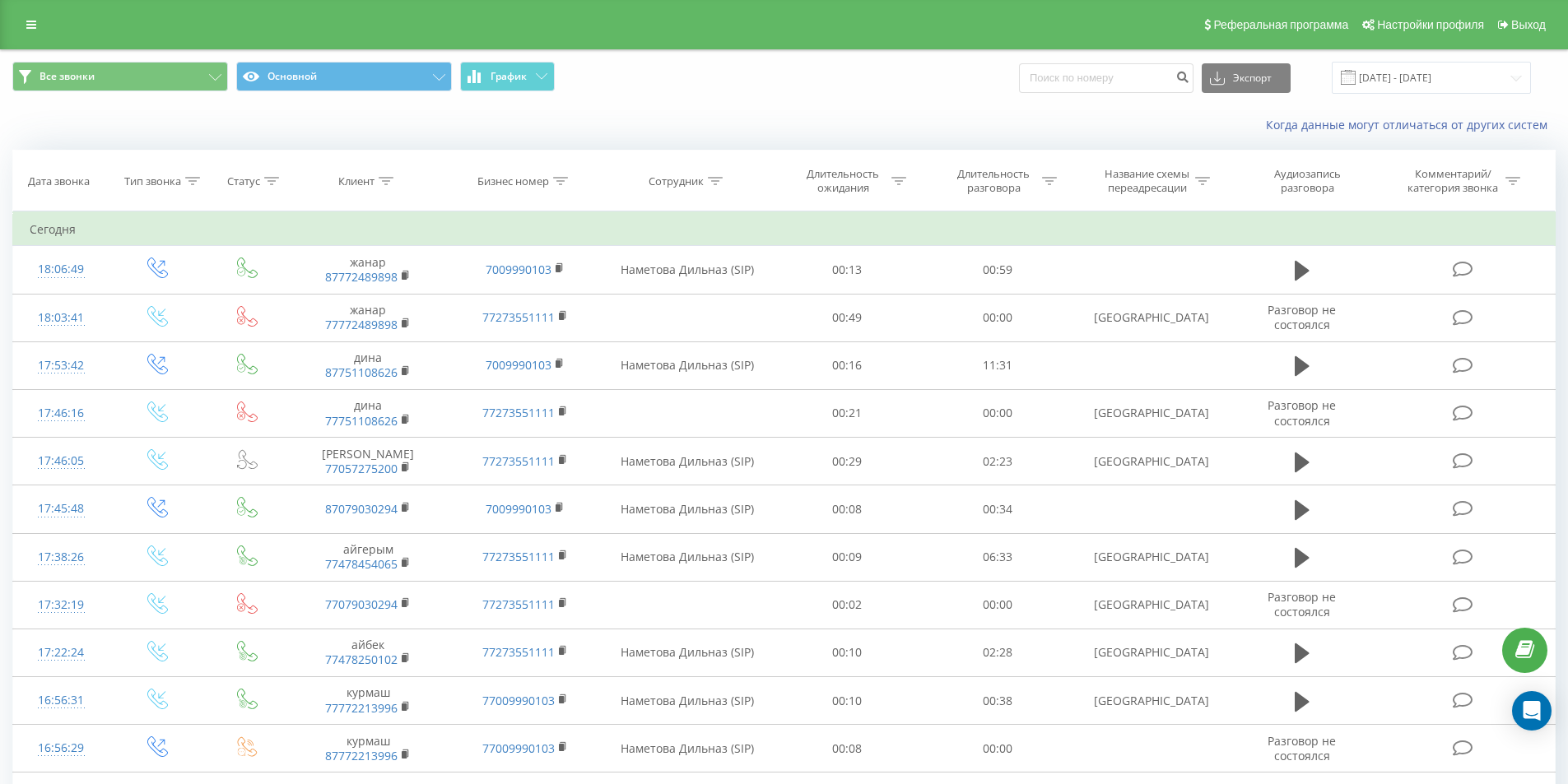
click at [662, 78] on span "Все звонки Основной График" at bounding box center [392, 77] width 759 height 32
click at [680, 92] on span "Все звонки Основной График" at bounding box center [392, 77] width 759 height 32
click at [33, 23] on icon at bounding box center [31, 25] width 9 height 11
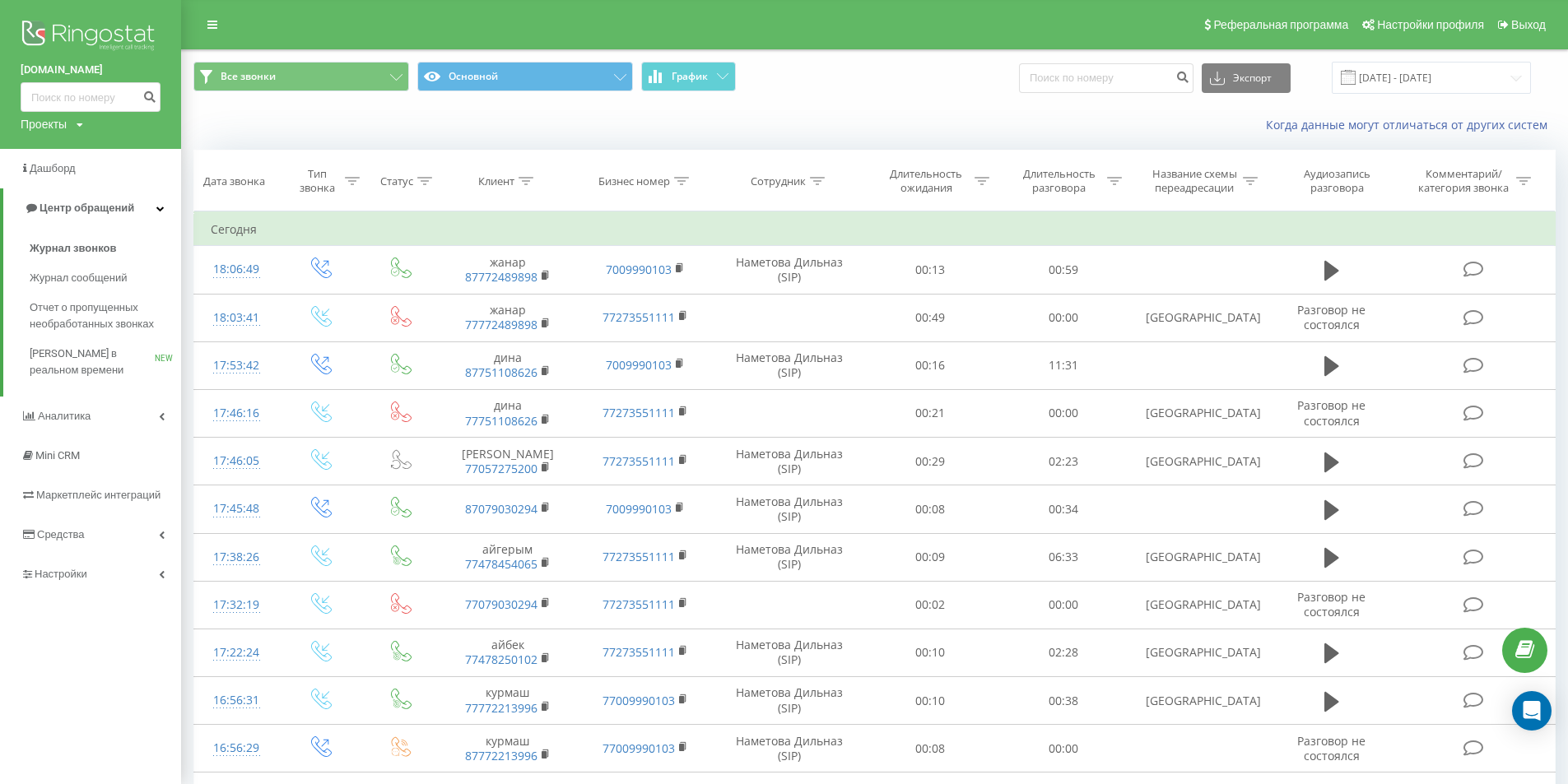
click at [244, 123] on div "Когда данные могут отличаться от других систем" at bounding box center [875, 125] width 1385 height 40
click at [216, 19] on icon at bounding box center [212, 25] width 9 height 11
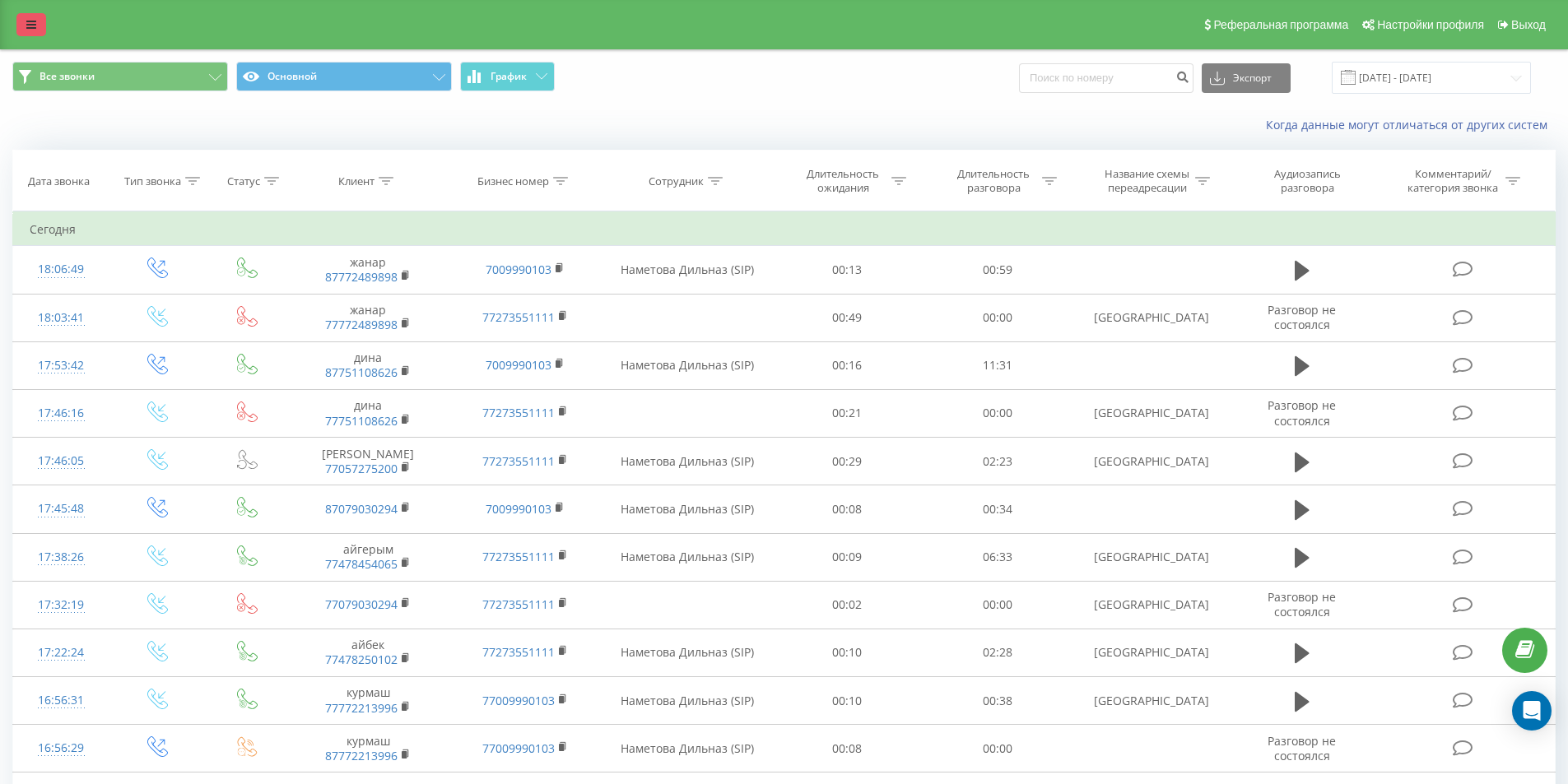
click at [43, 19] on link at bounding box center [30, 25] width 29 height 23
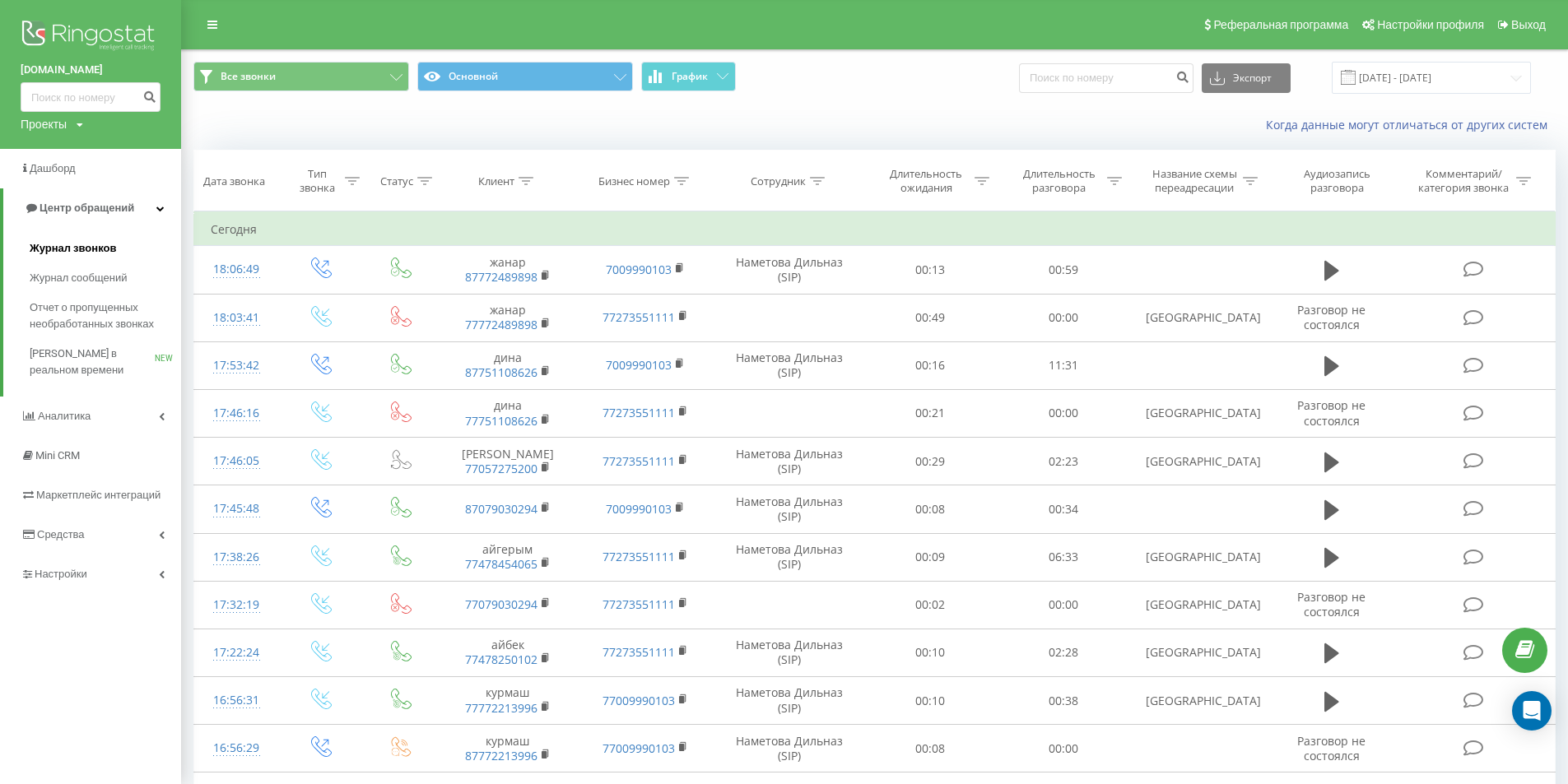
click at [111, 254] on span "Журнал звонков" at bounding box center [73, 248] width 87 height 16
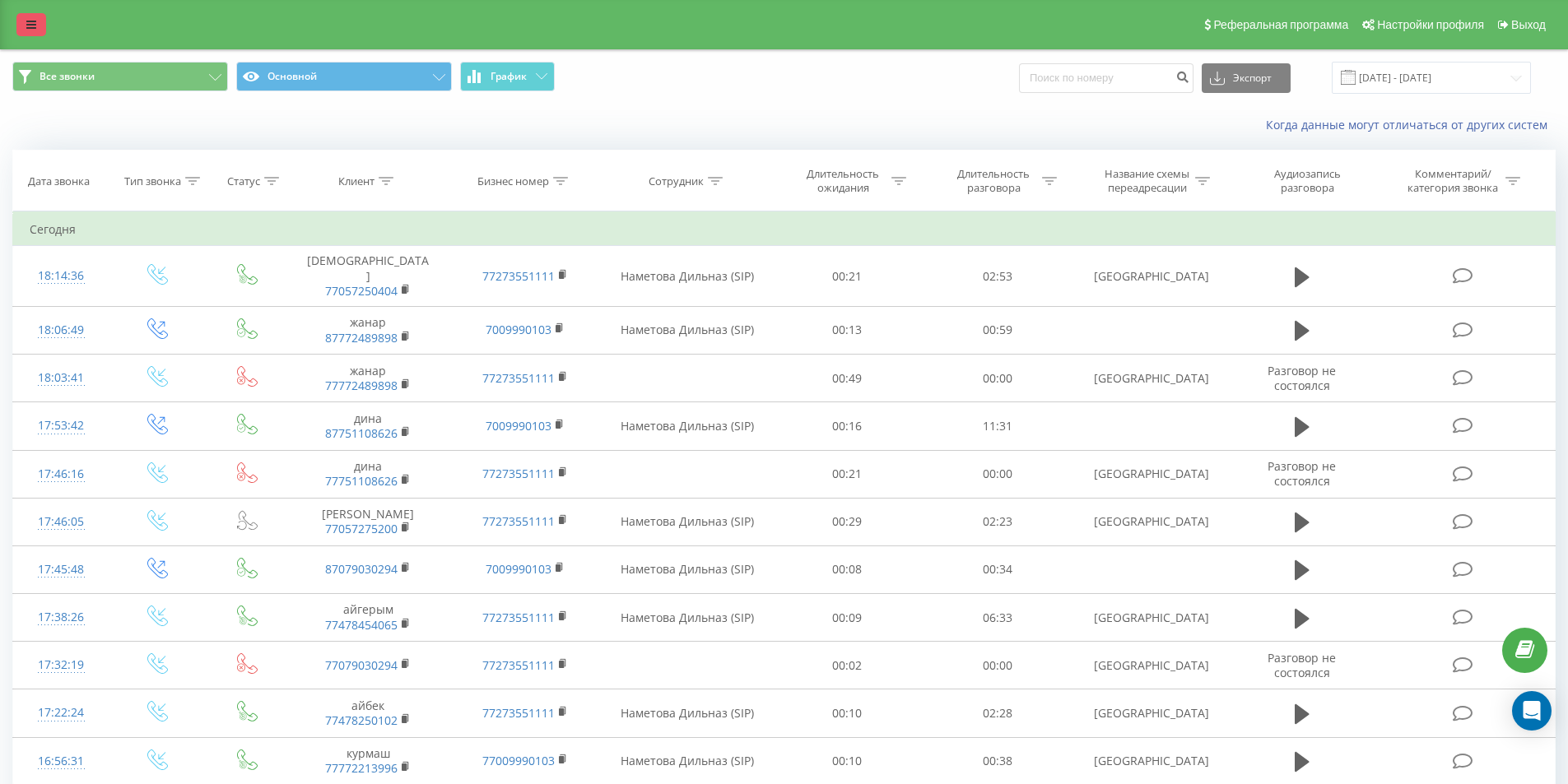
click at [40, 16] on link at bounding box center [30, 25] width 29 height 23
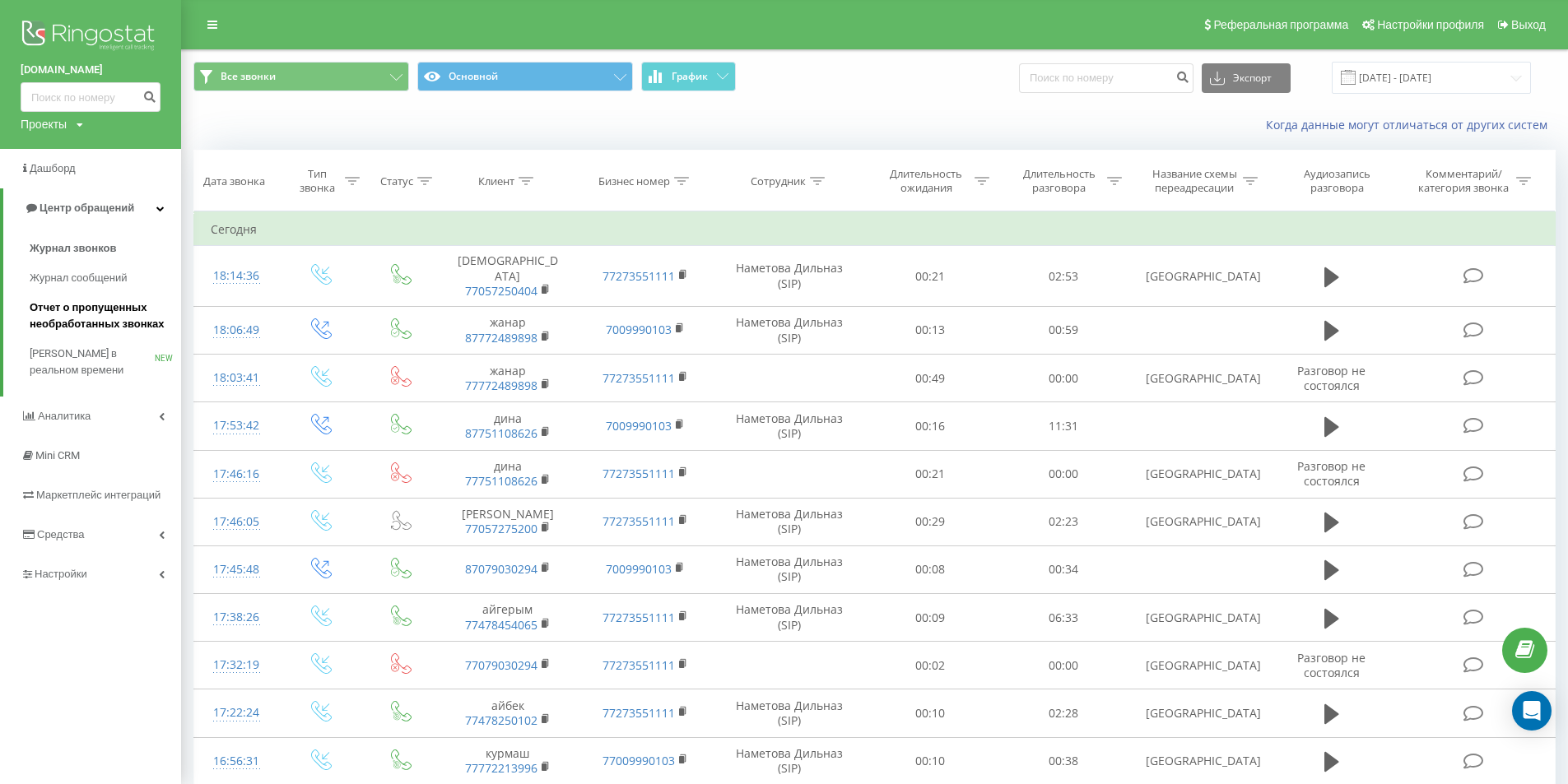
click at [154, 306] on span "Отчет о пропущенных необработанных звонках" at bounding box center [101, 316] width 143 height 33
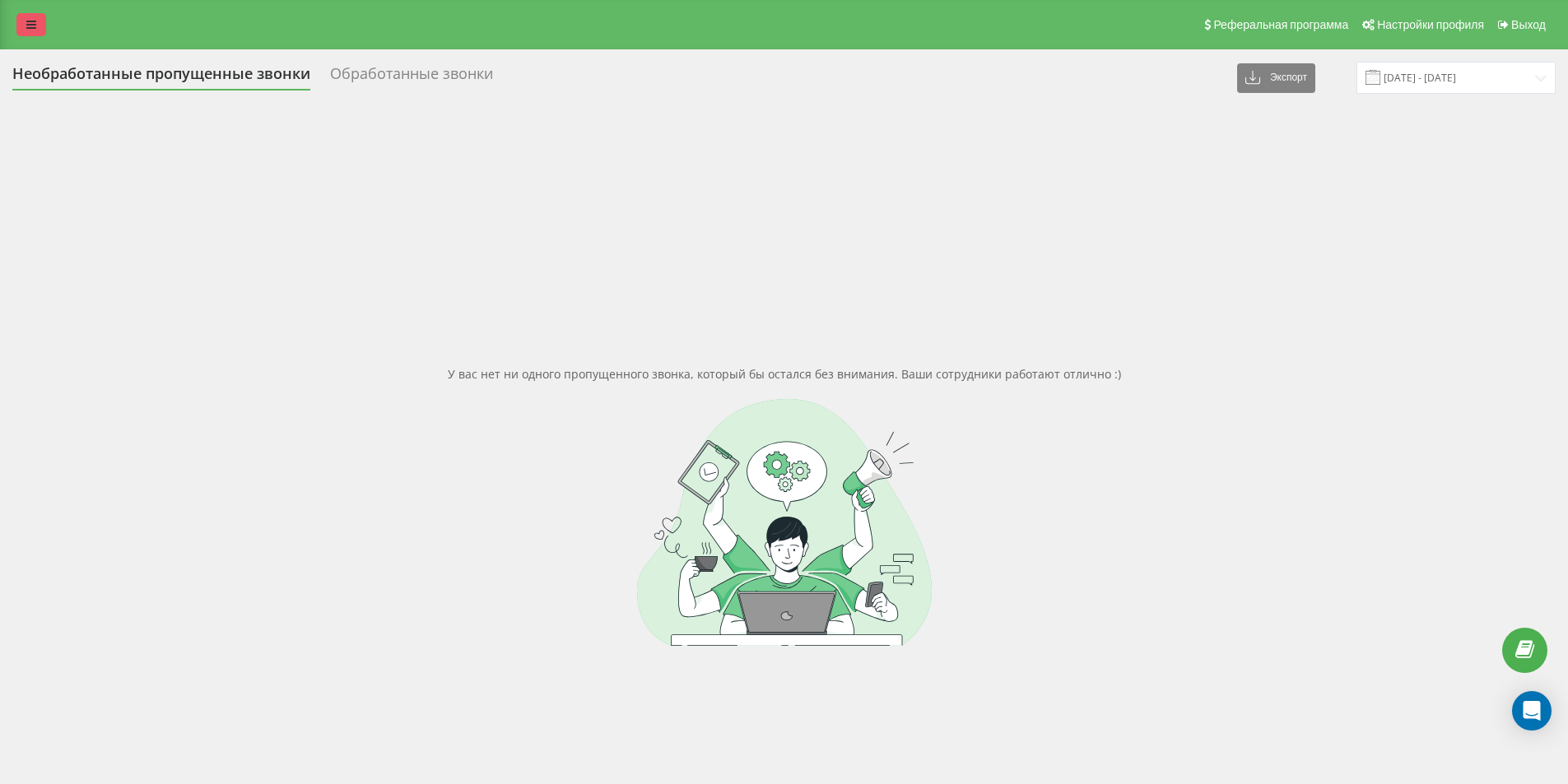
click at [38, 24] on link at bounding box center [30, 25] width 29 height 23
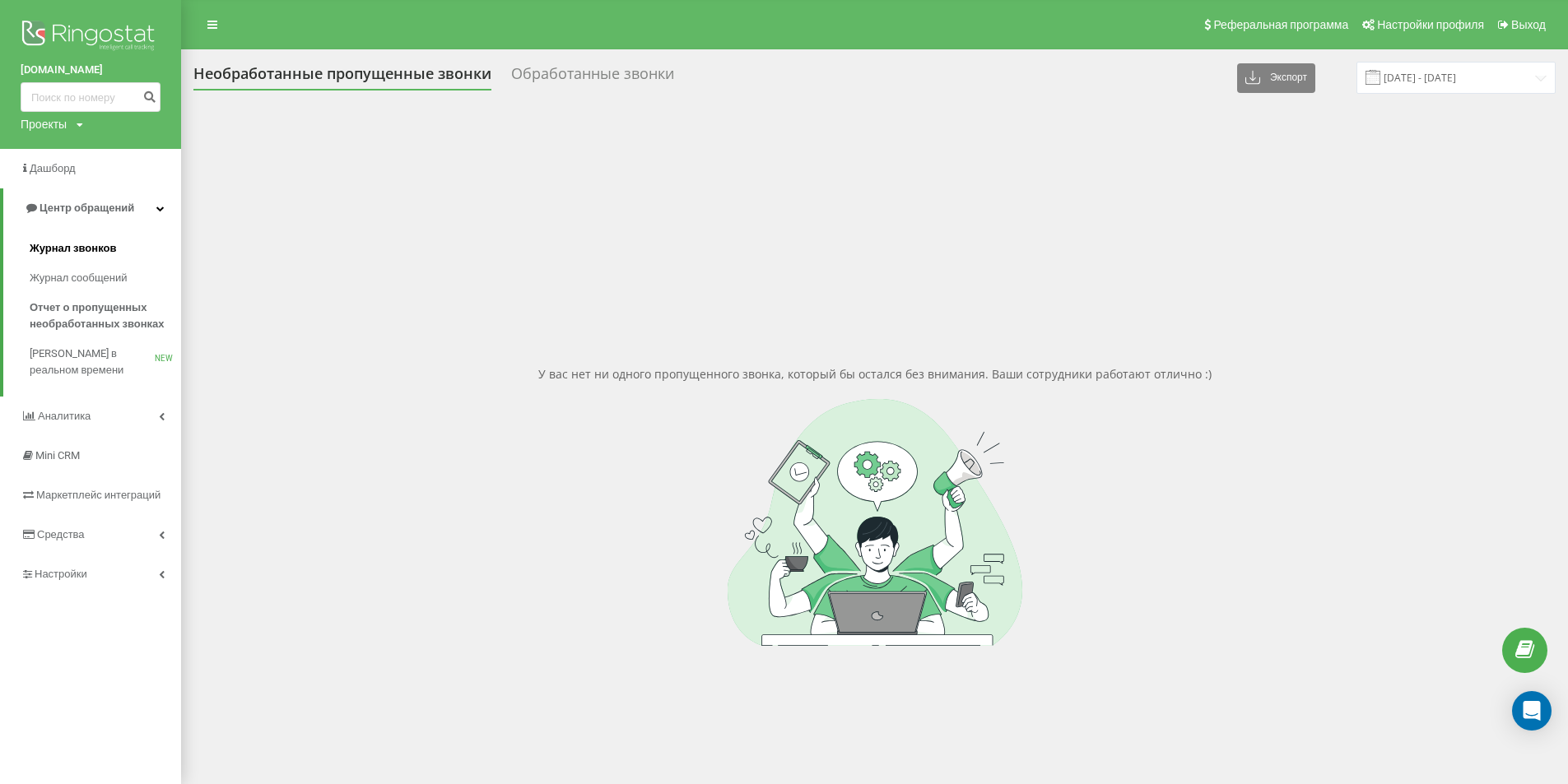
click at [73, 244] on span "Журнал звонков" at bounding box center [73, 248] width 87 height 16
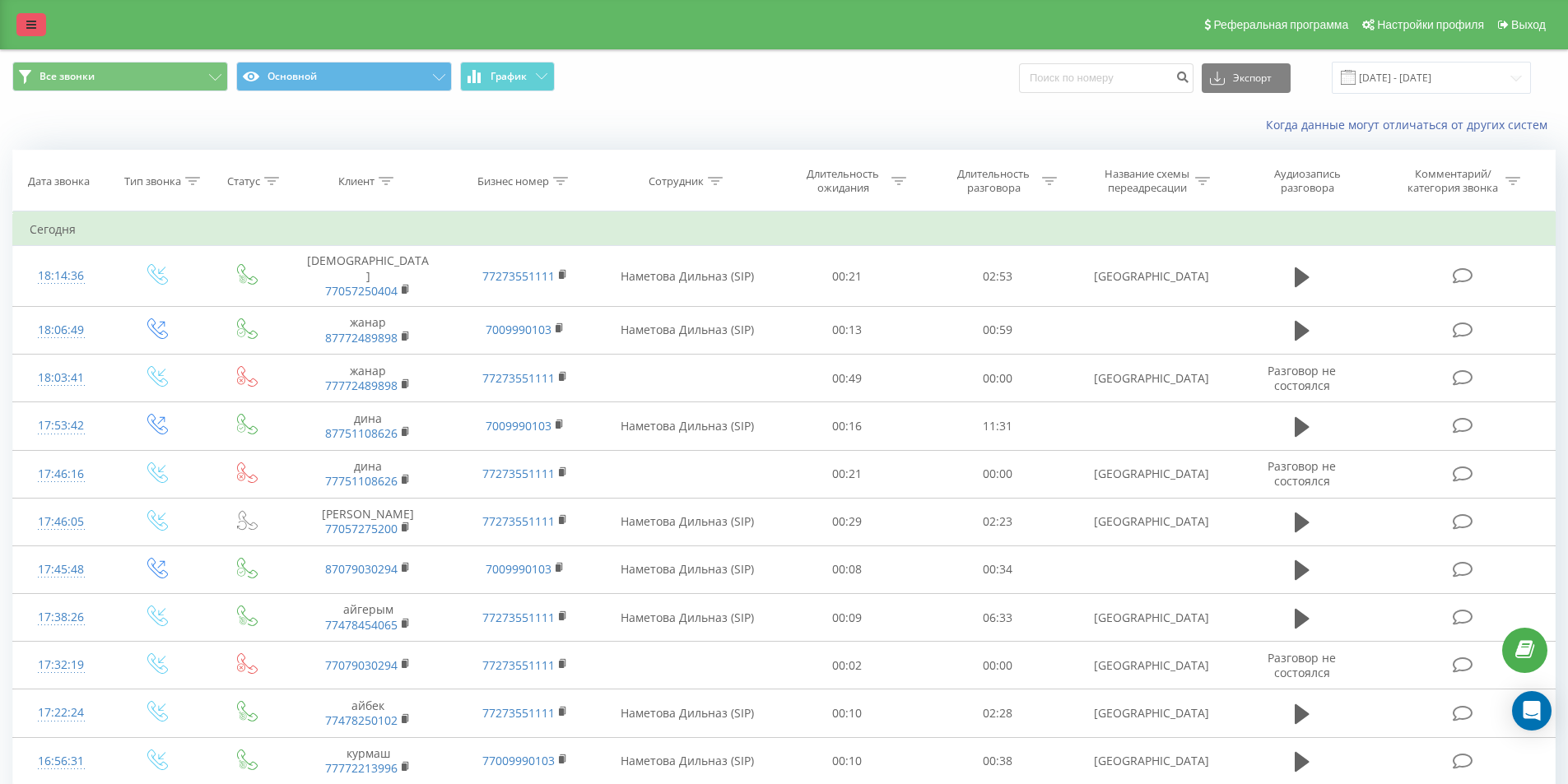
click at [36, 27] on icon at bounding box center [31, 25] width 9 height 11
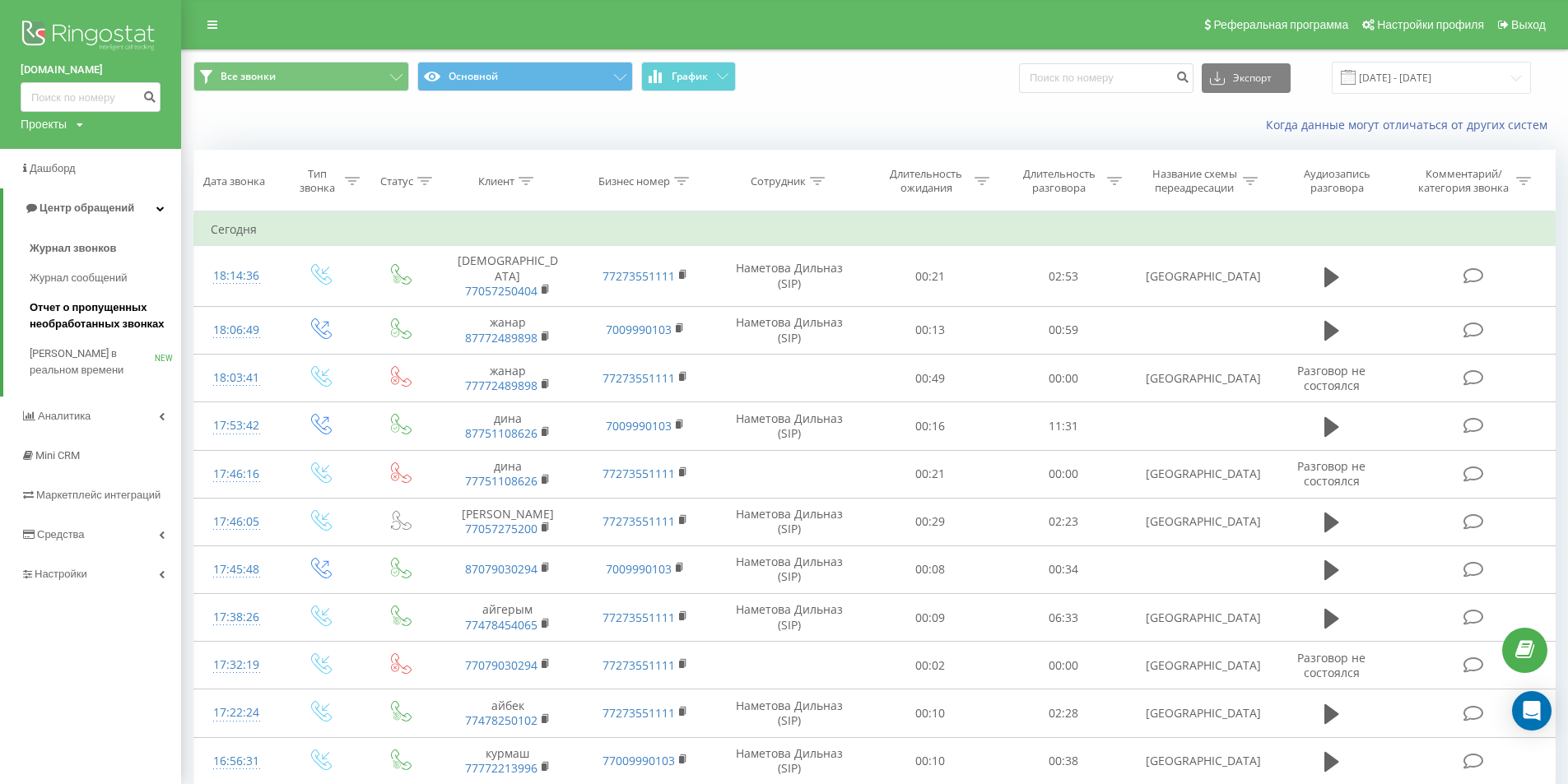
click at [115, 314] on span "Отчет о пропущенных необработанных звонках" at bounding box center [101, 316] width 143 height 33
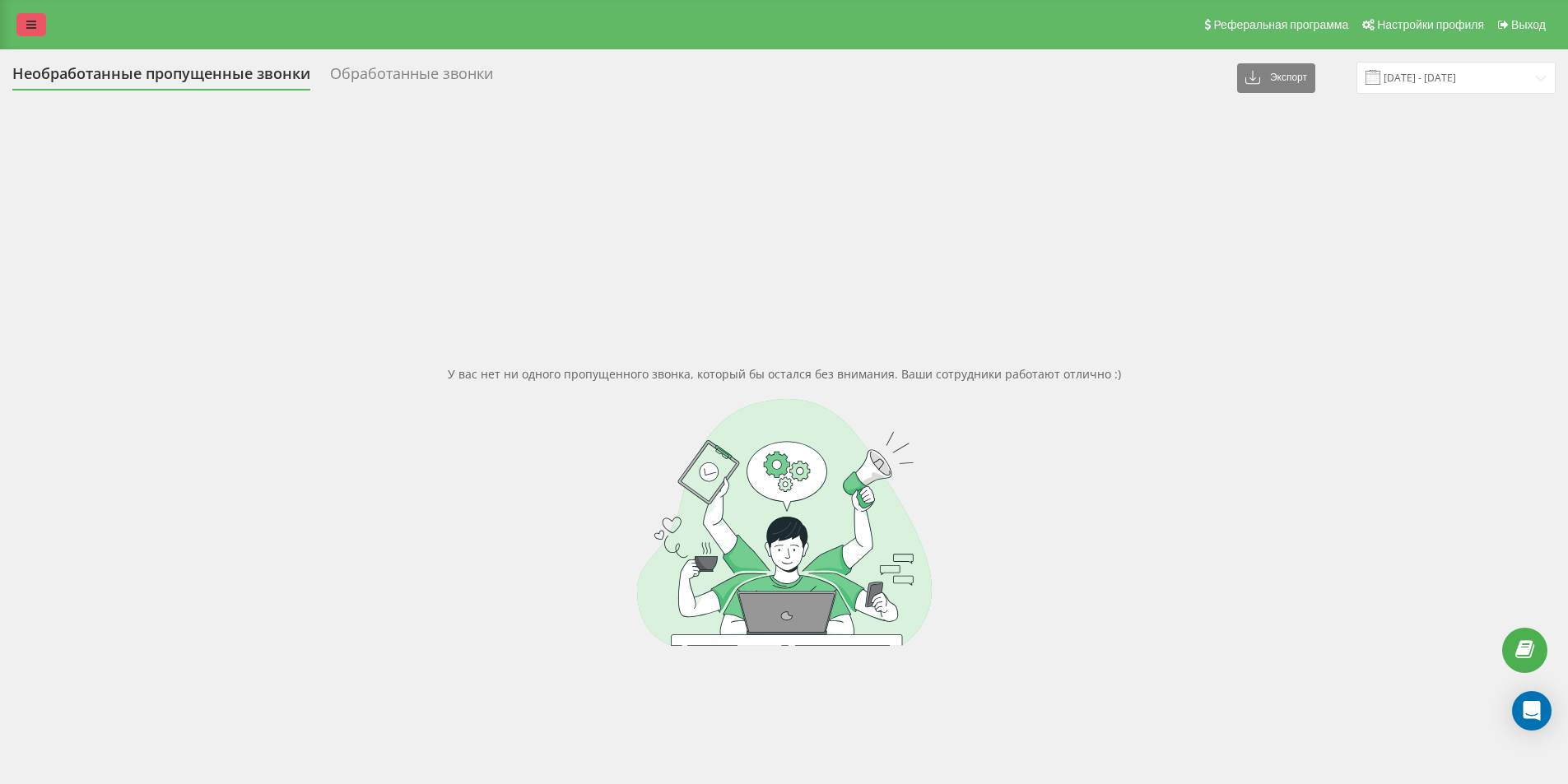
click at [37, 20] on link at bounding box center [30, 25] width 29 height 23
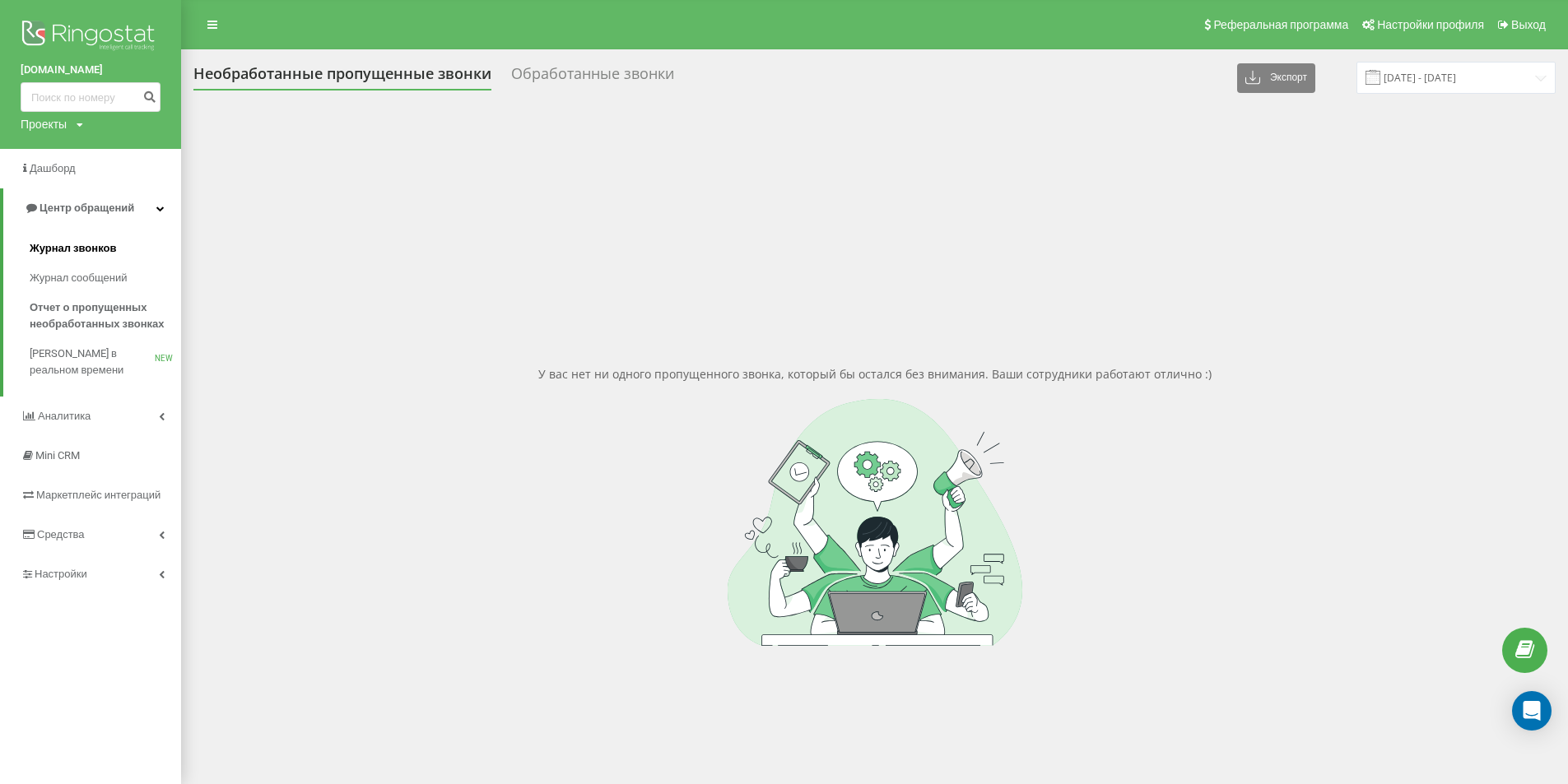
click at [92, 244] on span "Журнал звонков" at bounding box center [73, 248] width 87 height 16
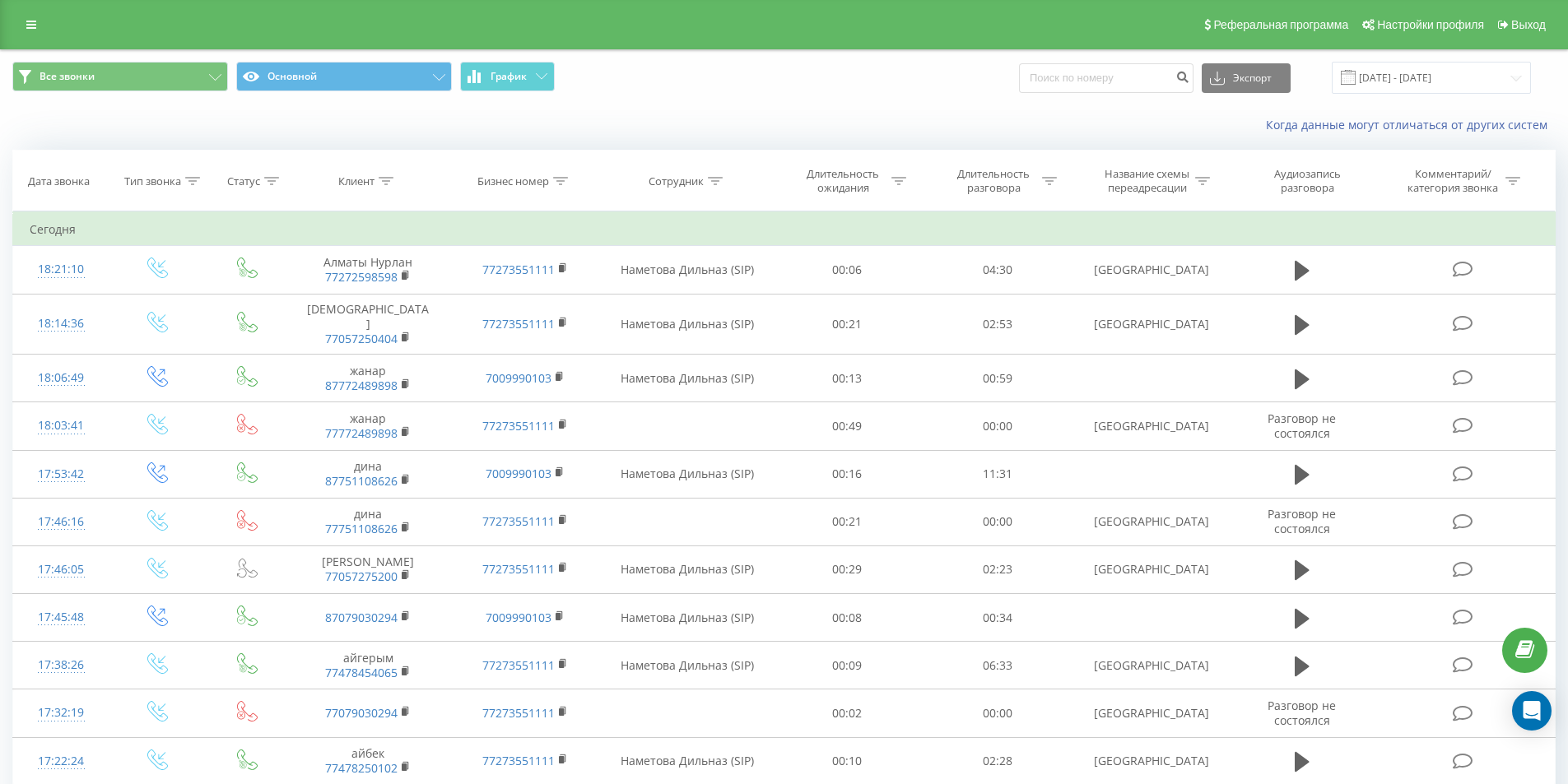
click at [726, 97] on div "Все звонки Основной График Экспорт .csv .xls .xlsx 20.08.2025 - 20.09.2025" at bounding box center [784, 77] width 1566 height 55
click at [31, 21] on icon at bounding box center [31, 25] width 9 height 11
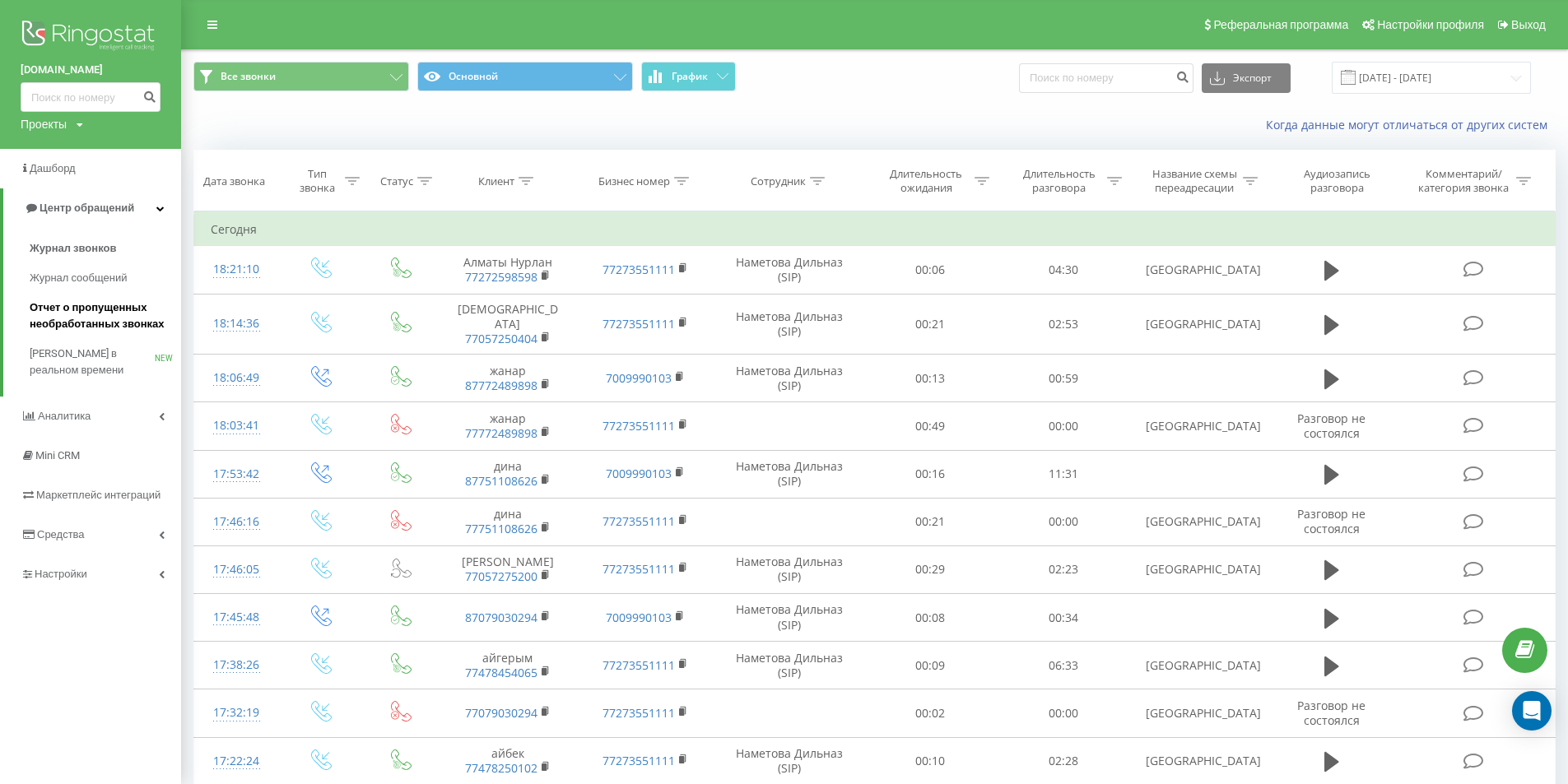
click at [108, 305] on span "Отчет о пропущенных необработанных звонках" at bounding box center [101, 316] width 143 height 33
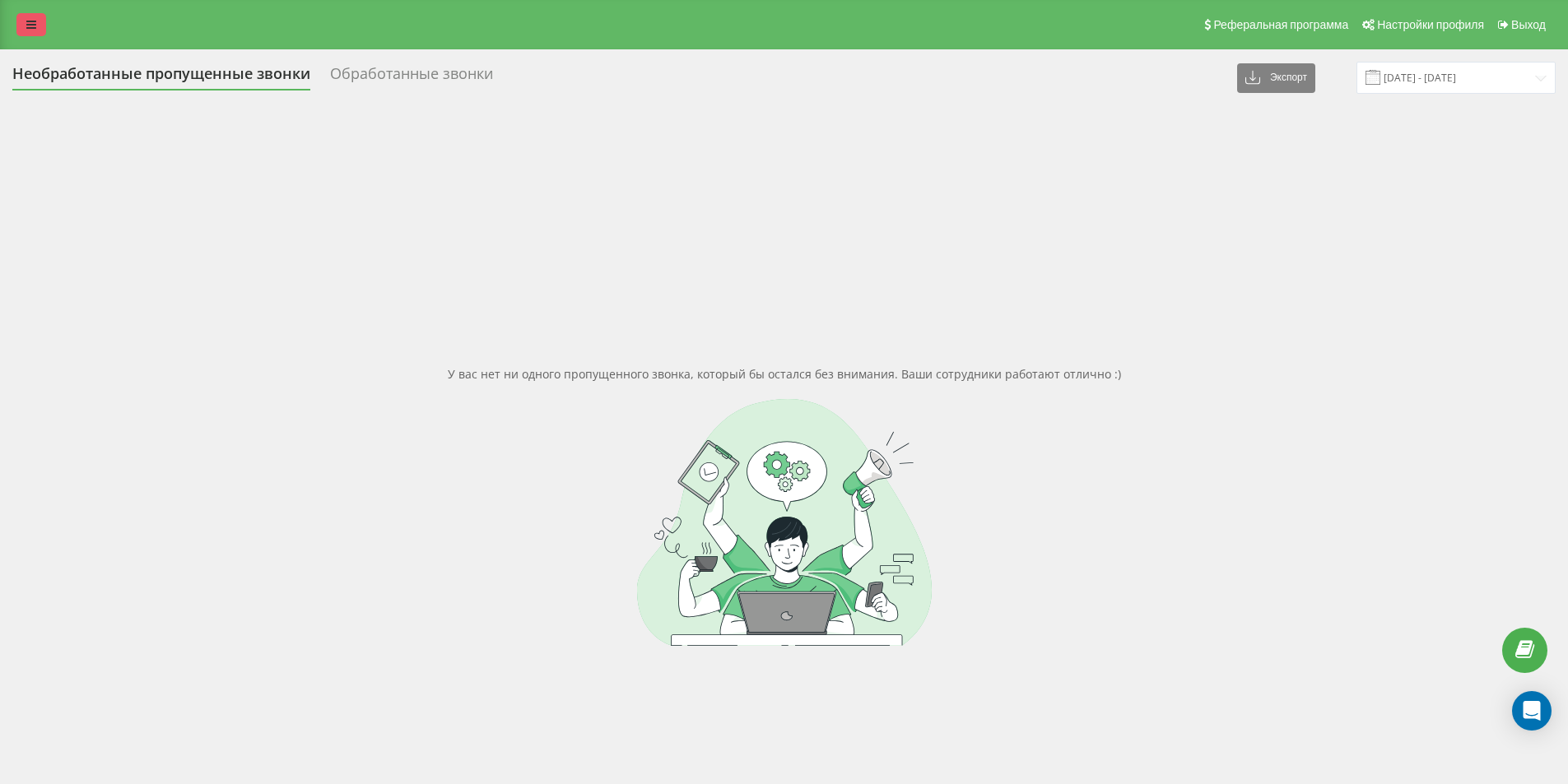
click at [30, 29] on icon at bounding box center [31, 25] width 9 height 11
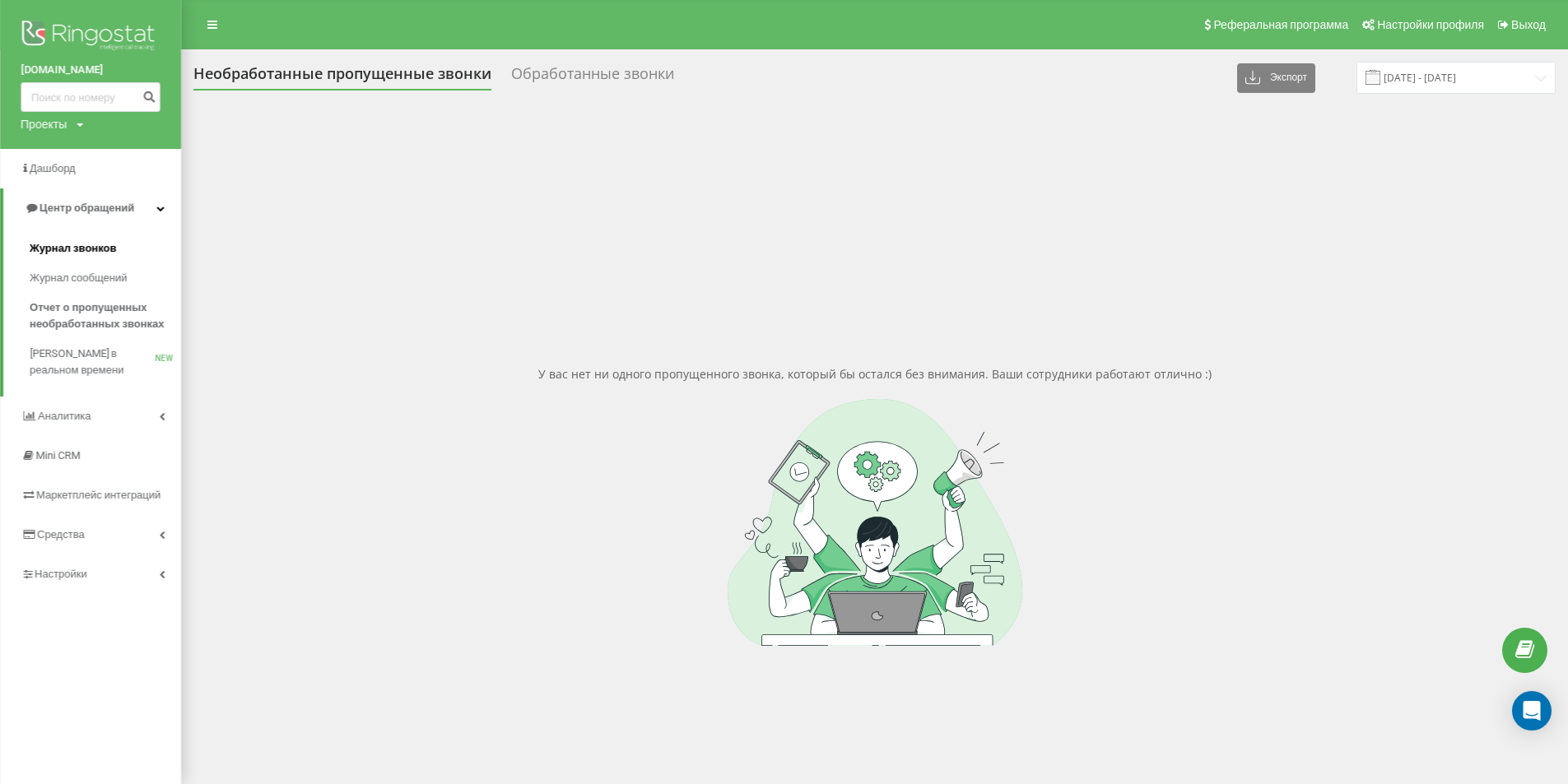
click at [105, 242] on span "Журнал звонков" at bounding box center [73, 248] width 87 height 16
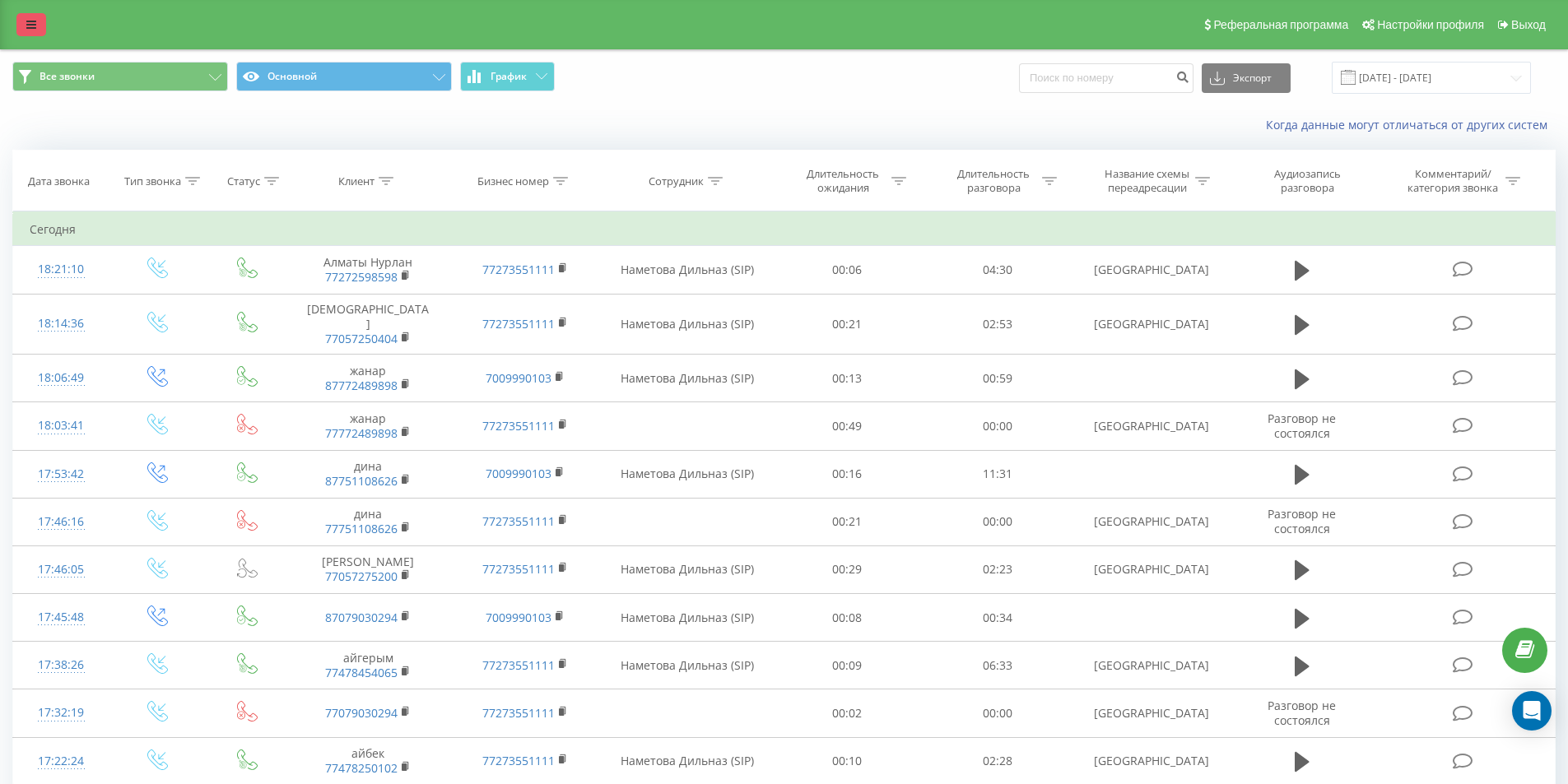
click at [29, 23] on icon at bounding box center [31, 25] width 9 height 11
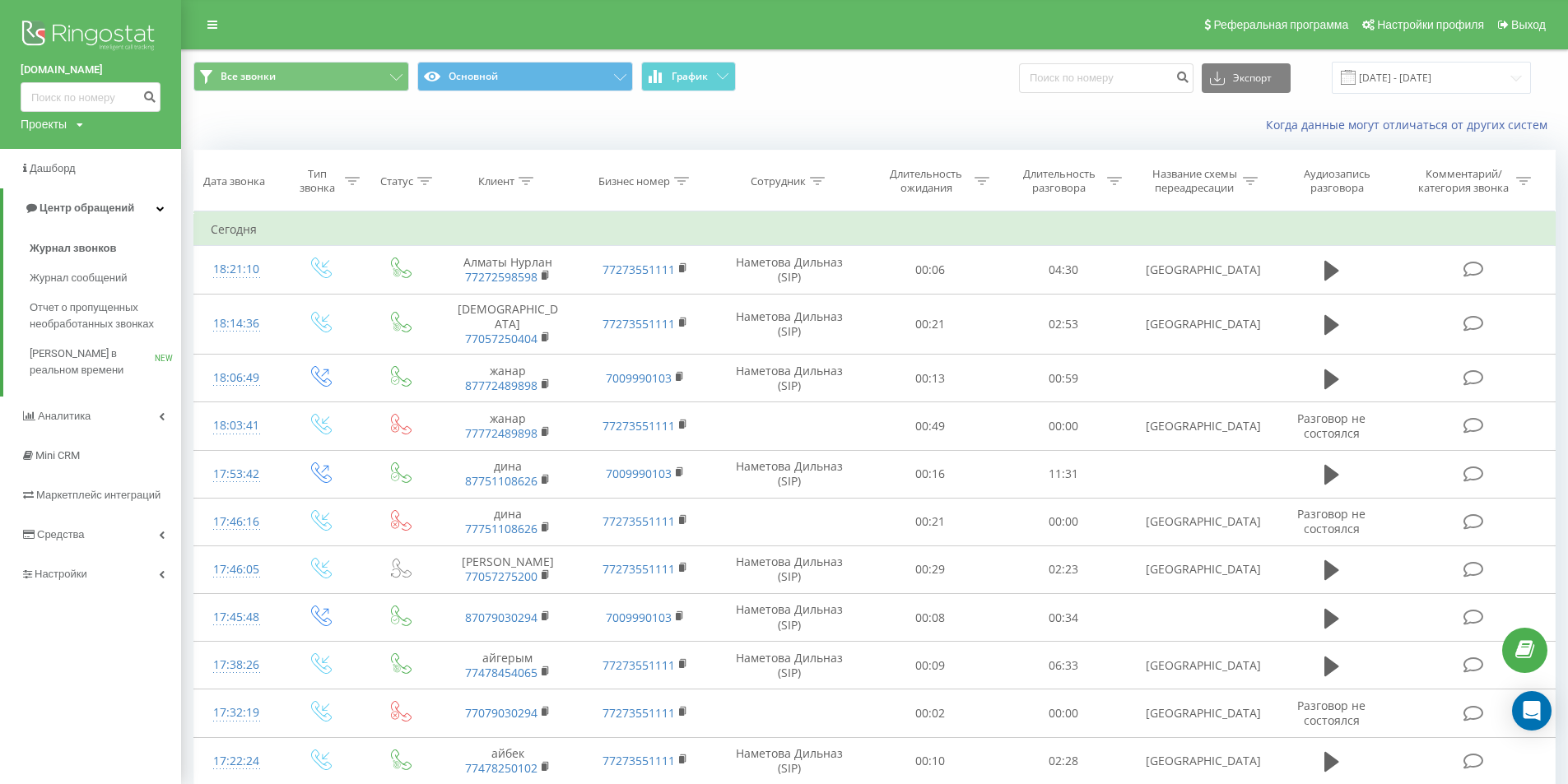
click at [261, 132] on div "Когда данные могут отличаться от других систем" at bounding box center [875, 125] width 1385 height 40
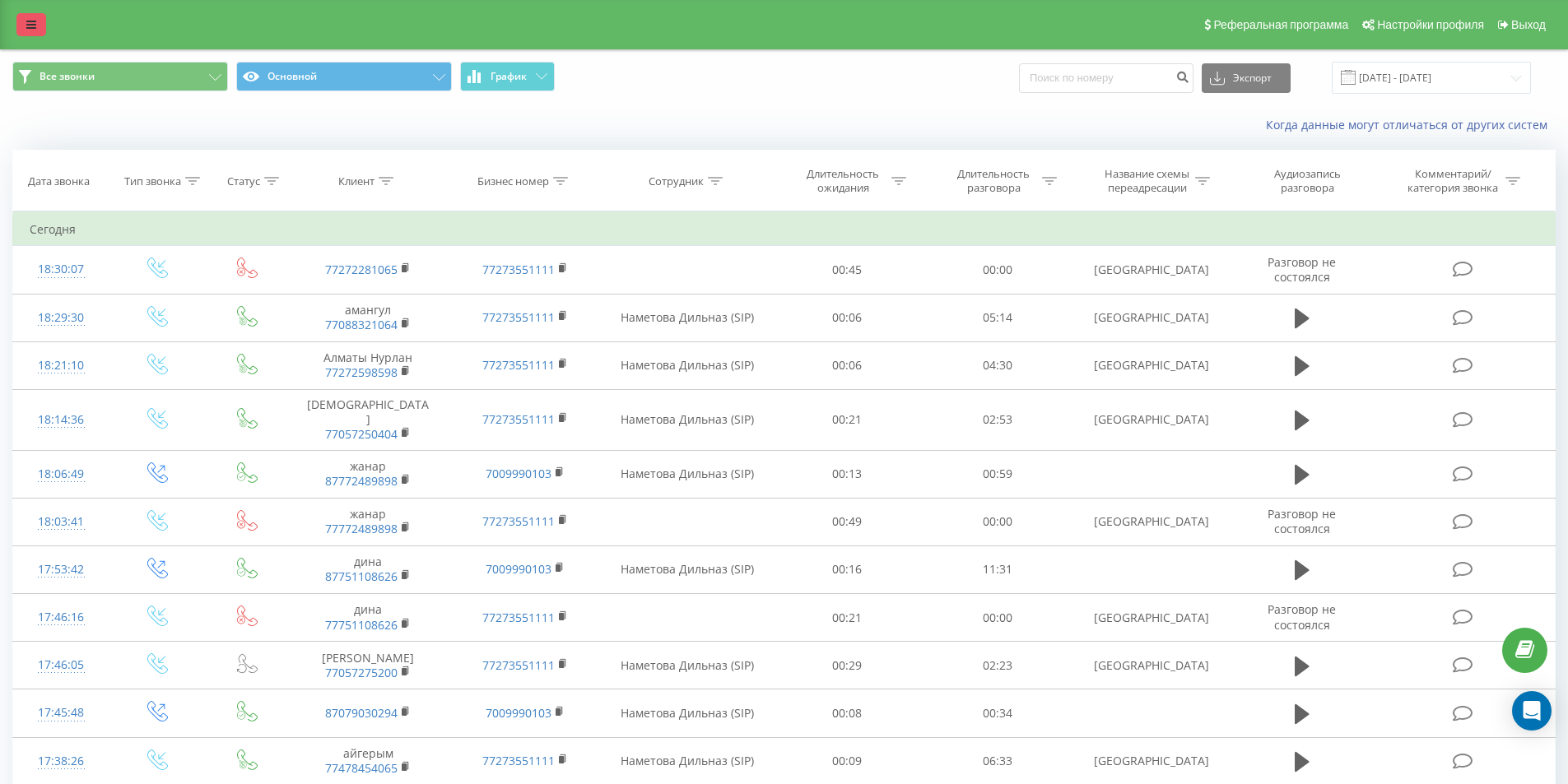
click at [26, 22] on icon at bounding box center [31, 25] width 9 height 11
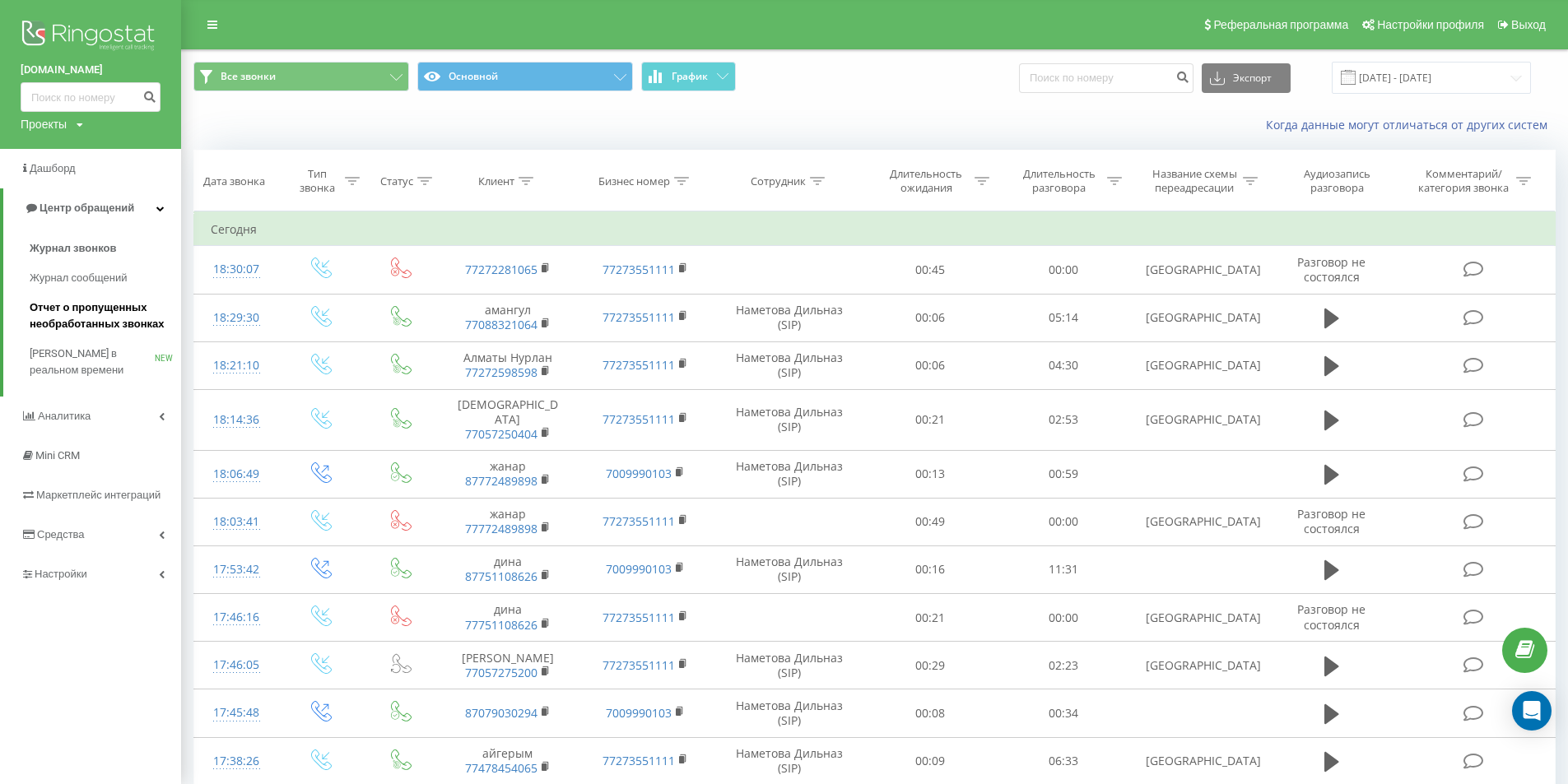
click at [110, 322] on span "Отчет о пропущенных необработанных звонках" at bounding box center [101, 316] width 143 height 33
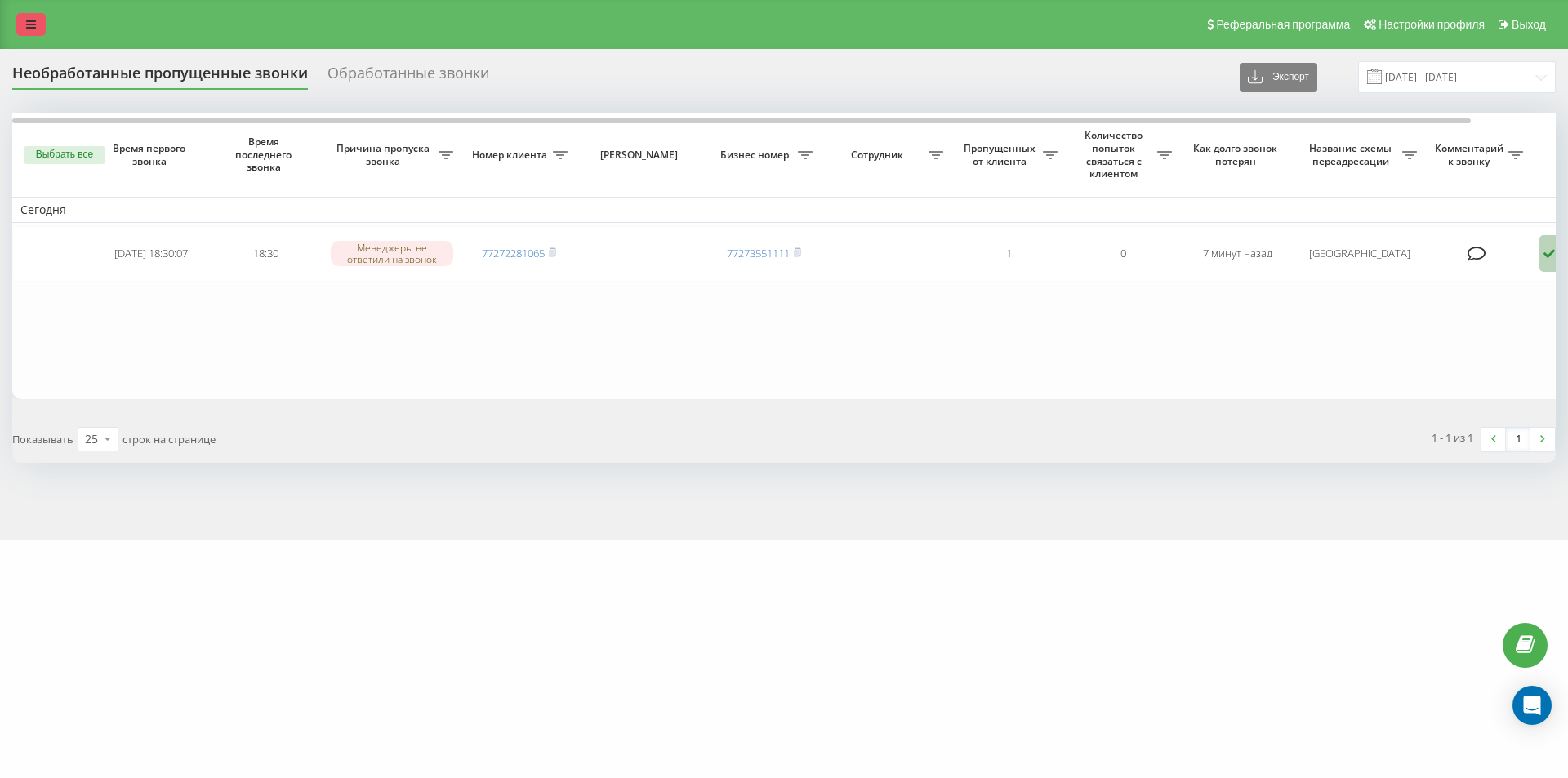
click at [29, 20] on icon at bounding box center [31, 24] width 9 height 11
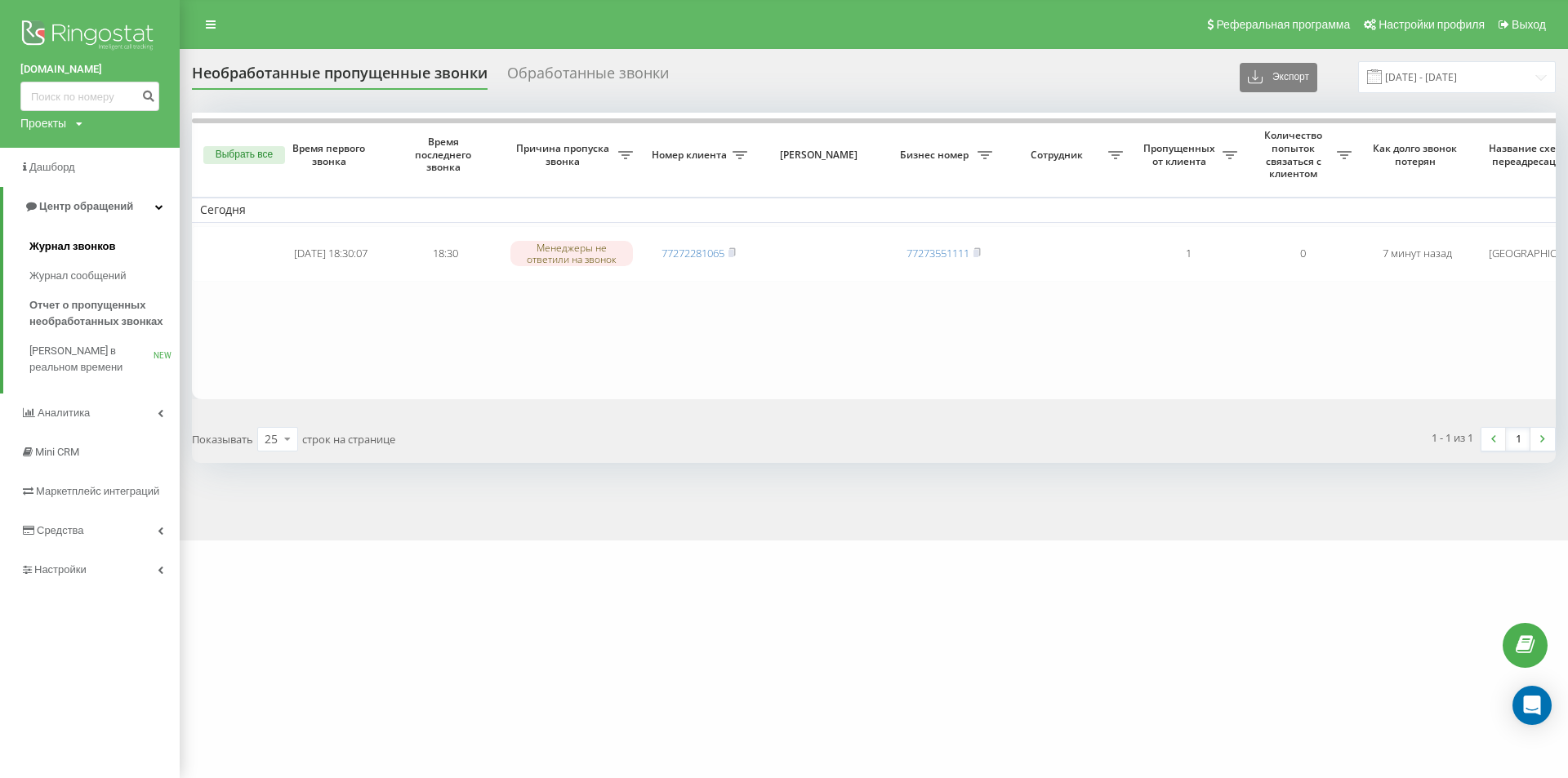
click at [125, 244] on link "Журнал звонков" at bounding box center [104, 246] width 151 height 29
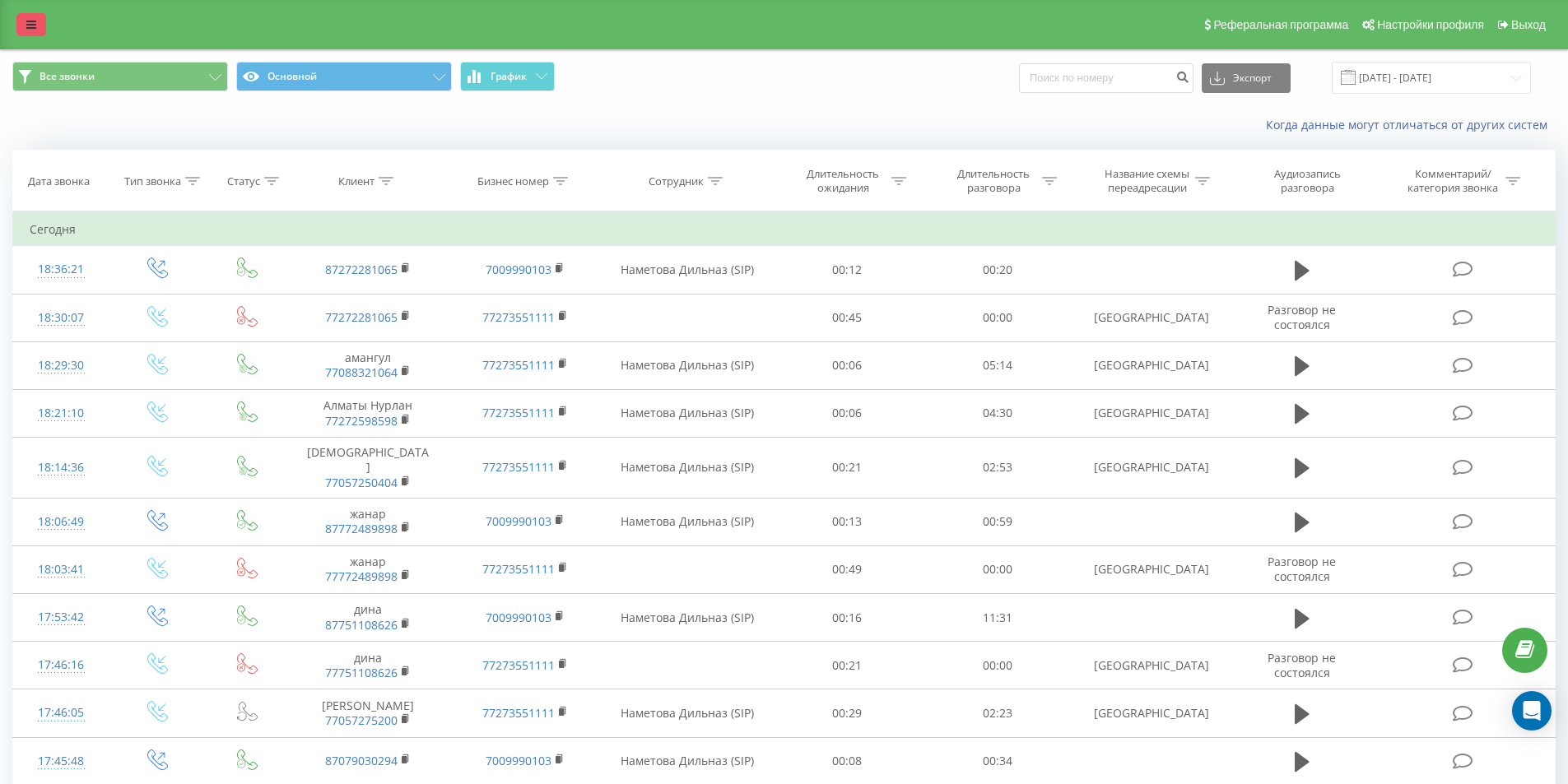
click at [25, 14] on link at bounding box center [30, 25] width 29 height 23
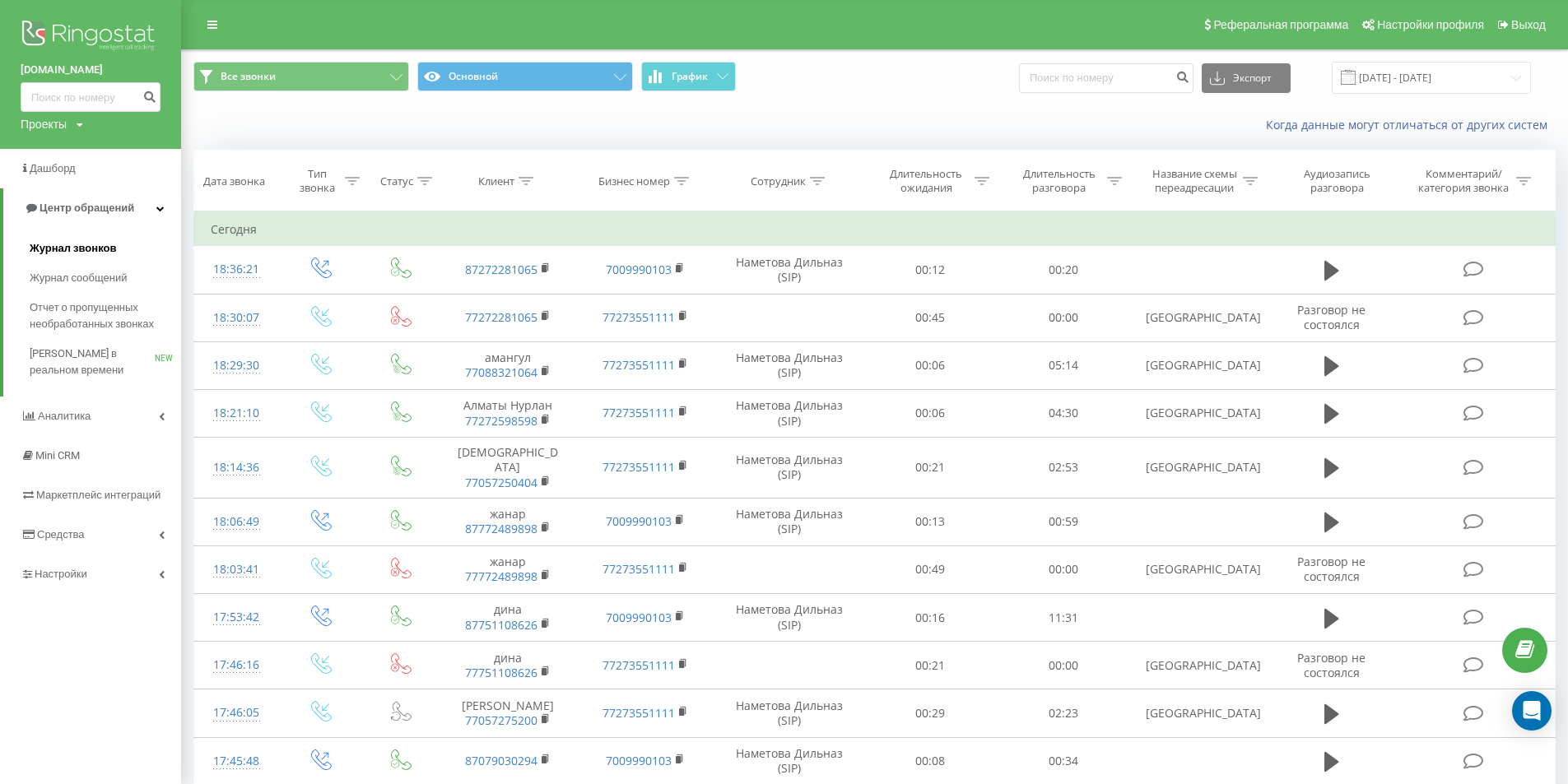
click at [109, 261] on link "Журнал звонков" at bounding box center [105, 248] width 152 height 29
click at [125, 320] on span "Отчет о пропущенных необработанных звонках" at bounding box center [101, 316] width 143 height 33
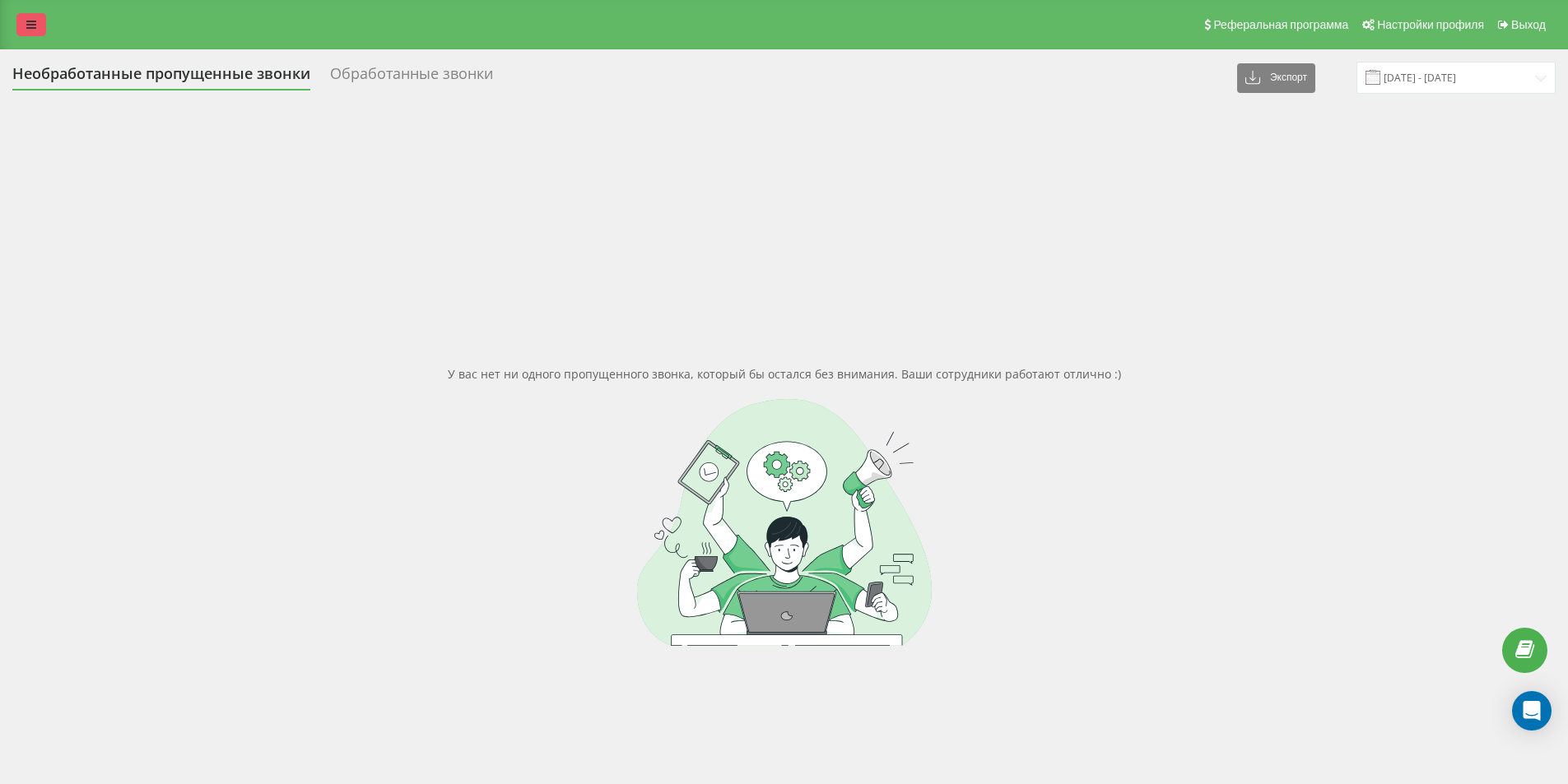
click at [30, 24] on icon at bounding box center [31, 25] width 9 height 11
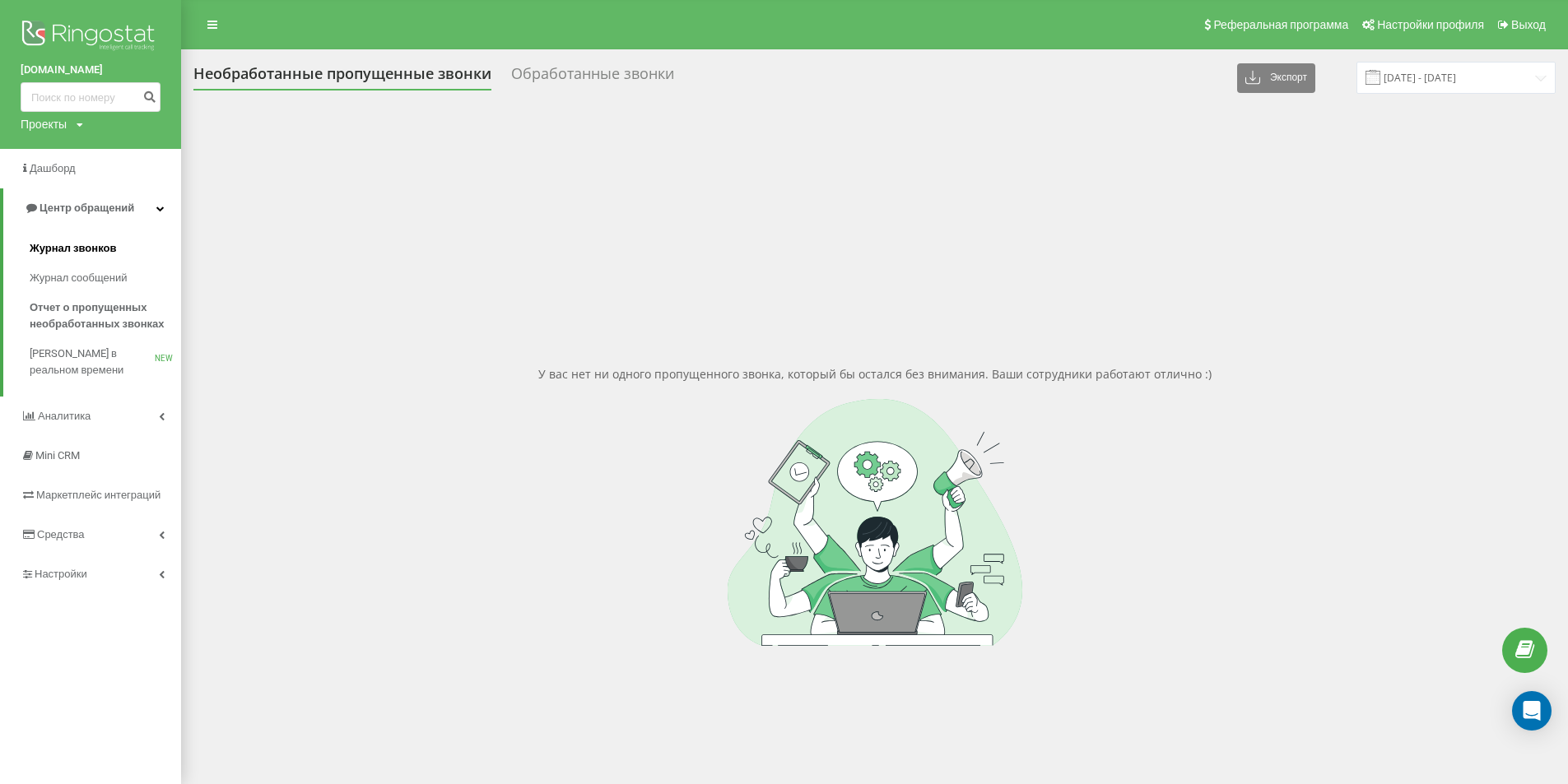
click at [93, 248] on span "Журнал звонков" at bounding box center [73, 248] width 87 height 16
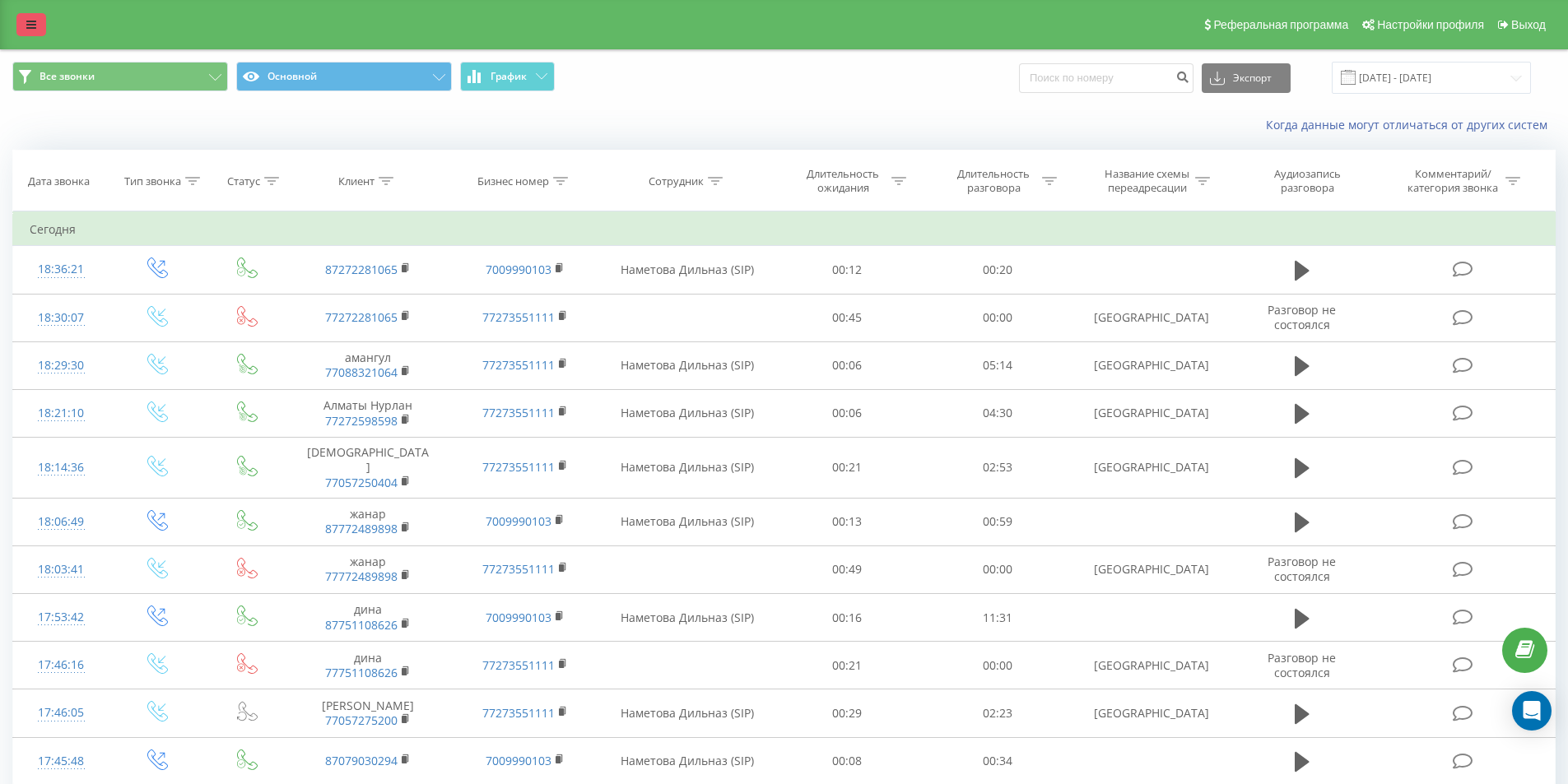
click at [25, 17] on link at bounding box center [30, 25] width 29 height 23
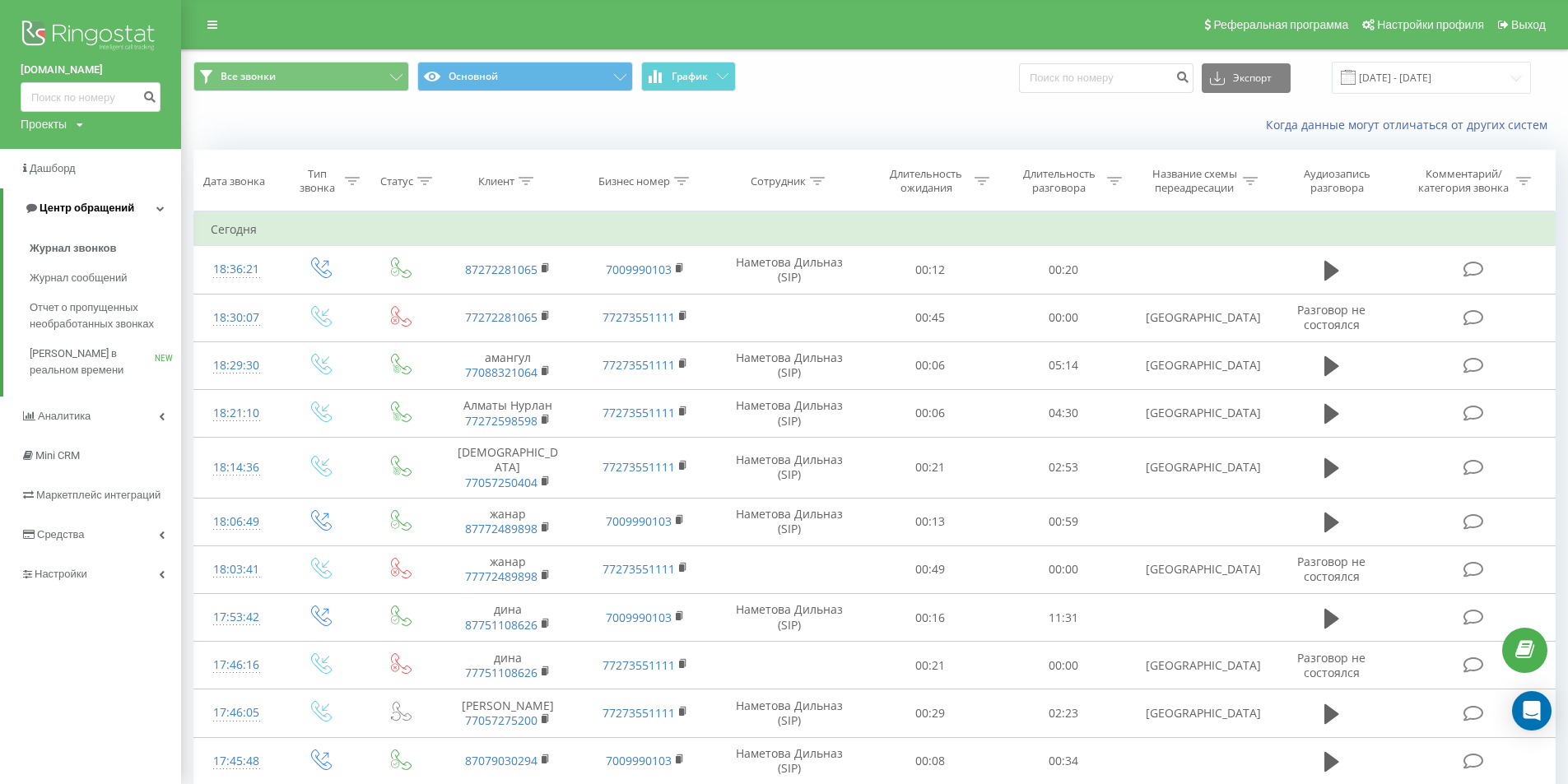
click at [103, 213] on span "Центр обращений" at bounding box center [87, 208] width 94 height 12
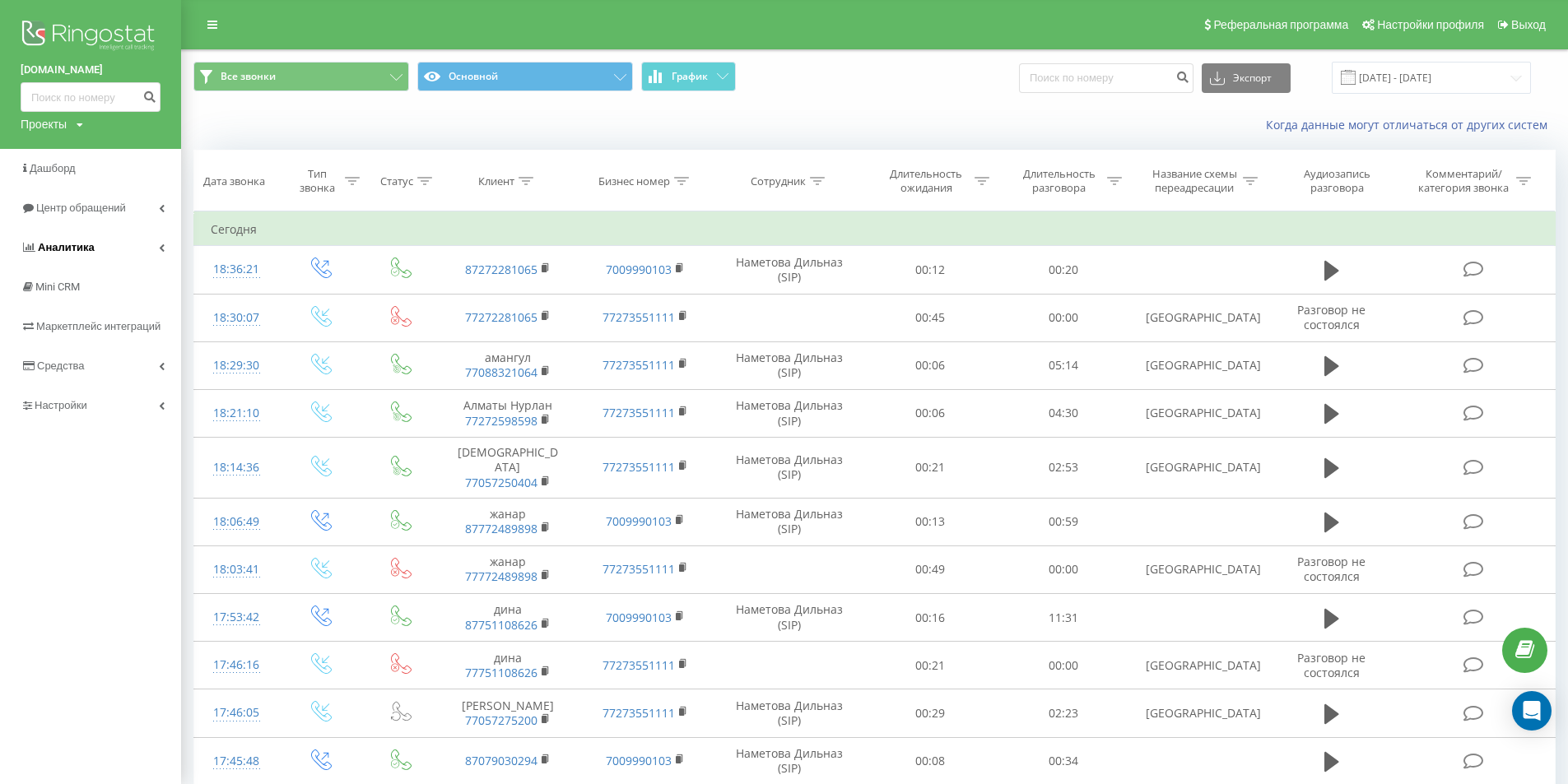
click at [92, 253] on link "Аналитика" at bounding box center [91, 248] width 181 height 40
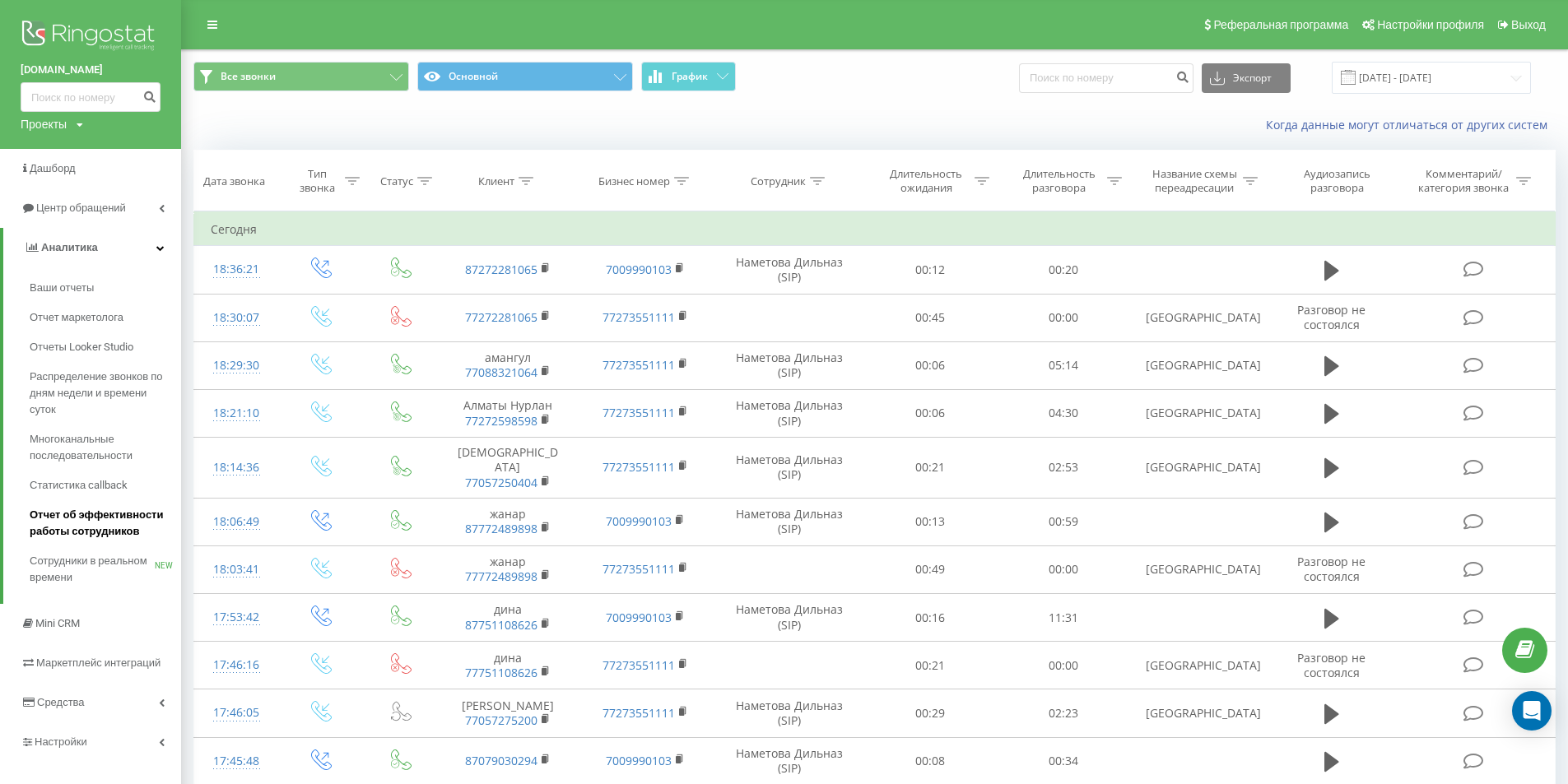
click at [71, 532] on span "Отчет об эффективности работы сотрудников" at bounding box center [101, 523] width 143 height 33
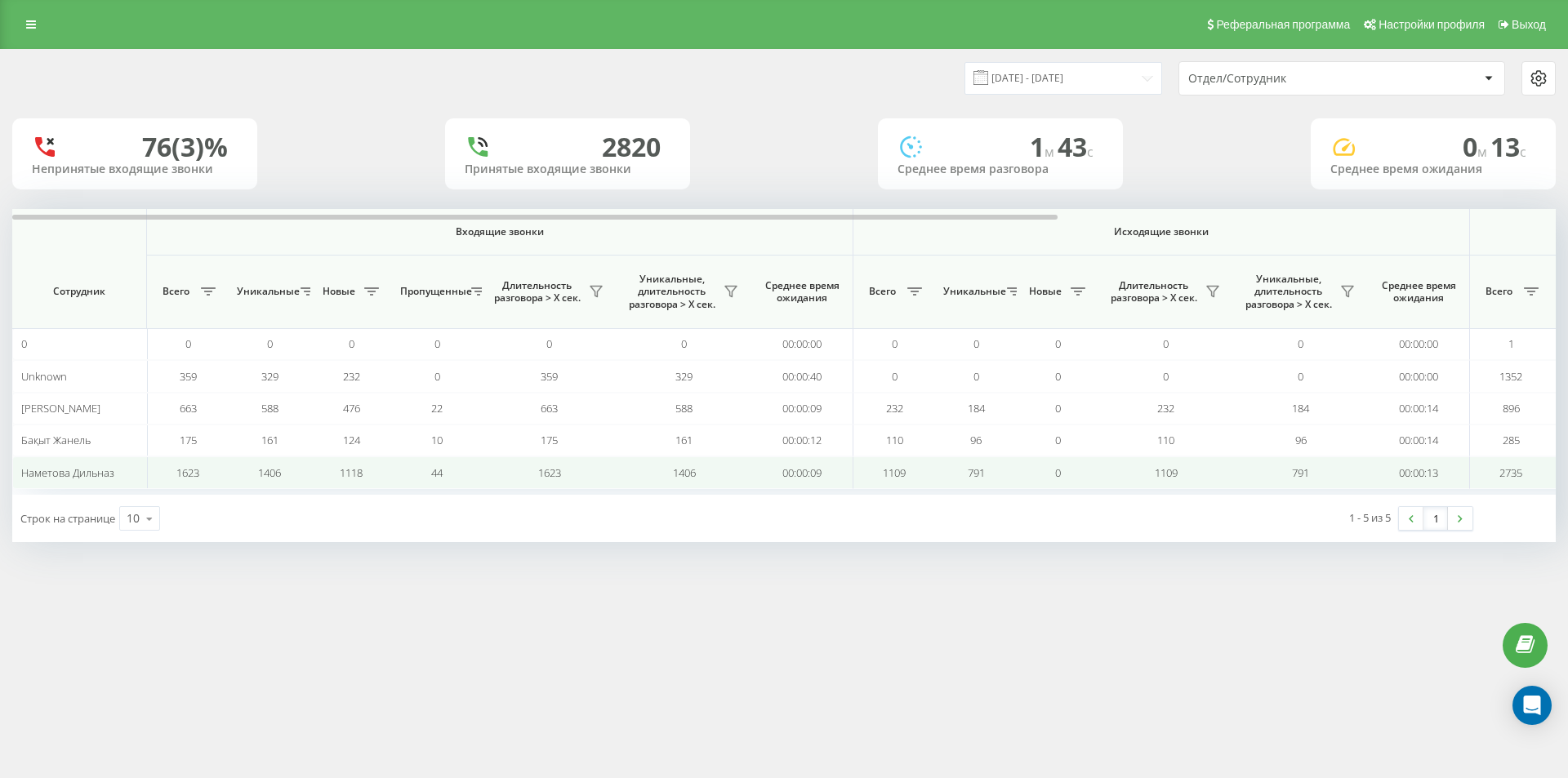
click at [270, 468] on span "1406" at bounding box center [270, 473] width 22 height 15
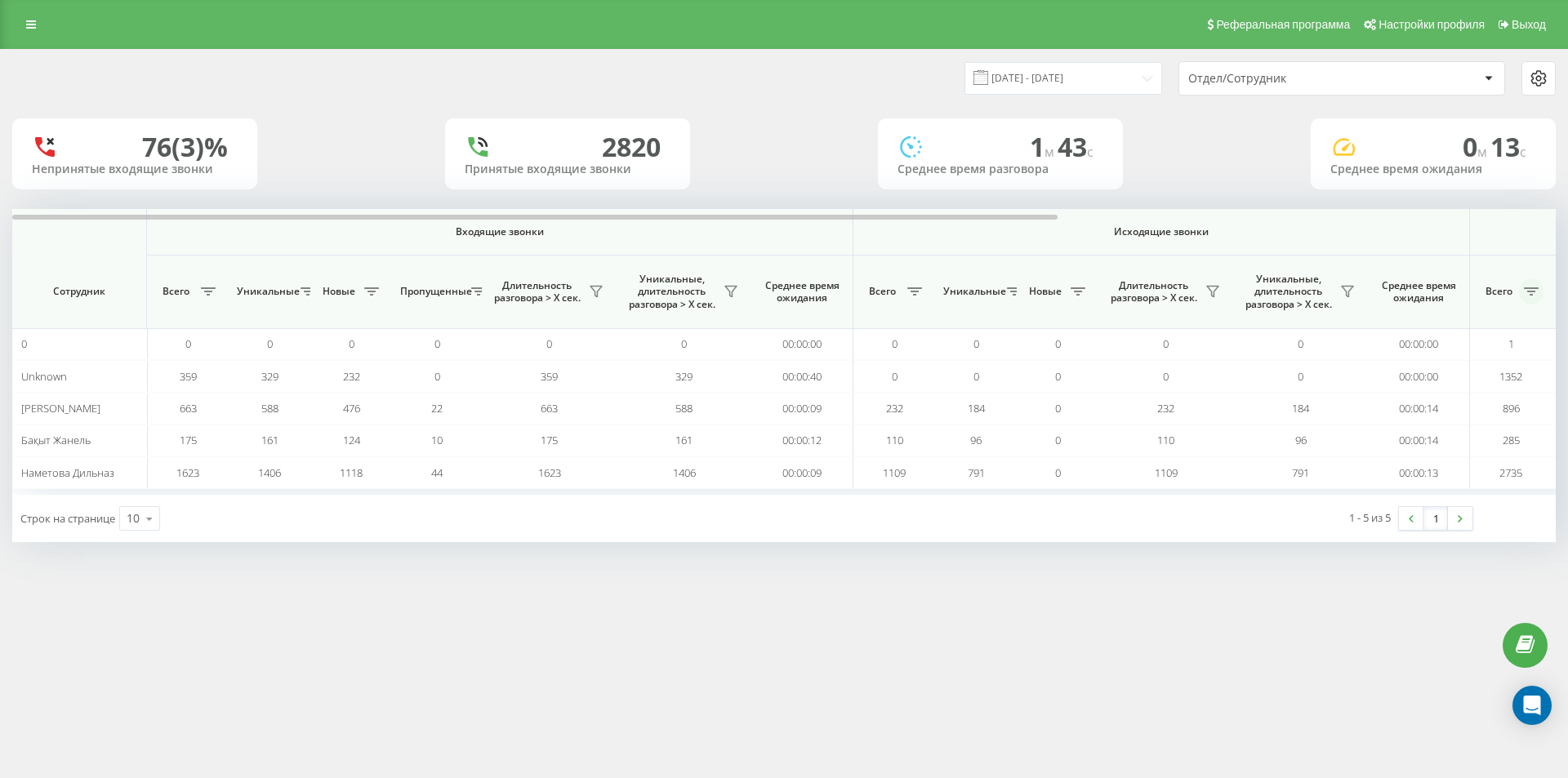
click at [1531, 297] on button at bounding box center [1531, 291] width 24 height 26
click at [29, 35] on link at bounding box center [30, 24] width 29 height 22
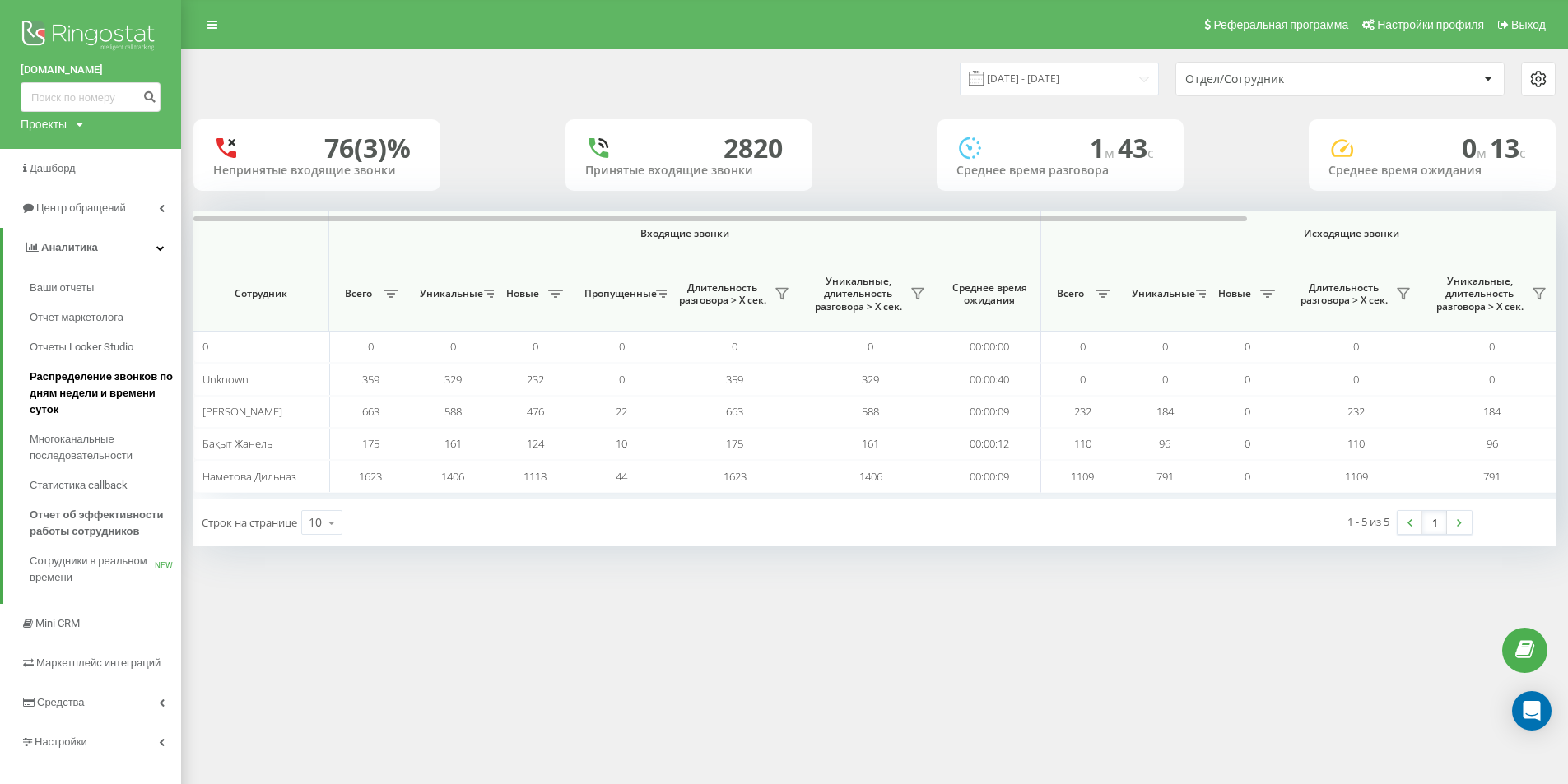
click at [95, 387] on span "Распределение звонков по дням недели и времени суток" at bounding box center [101, 393] width 143 height 49
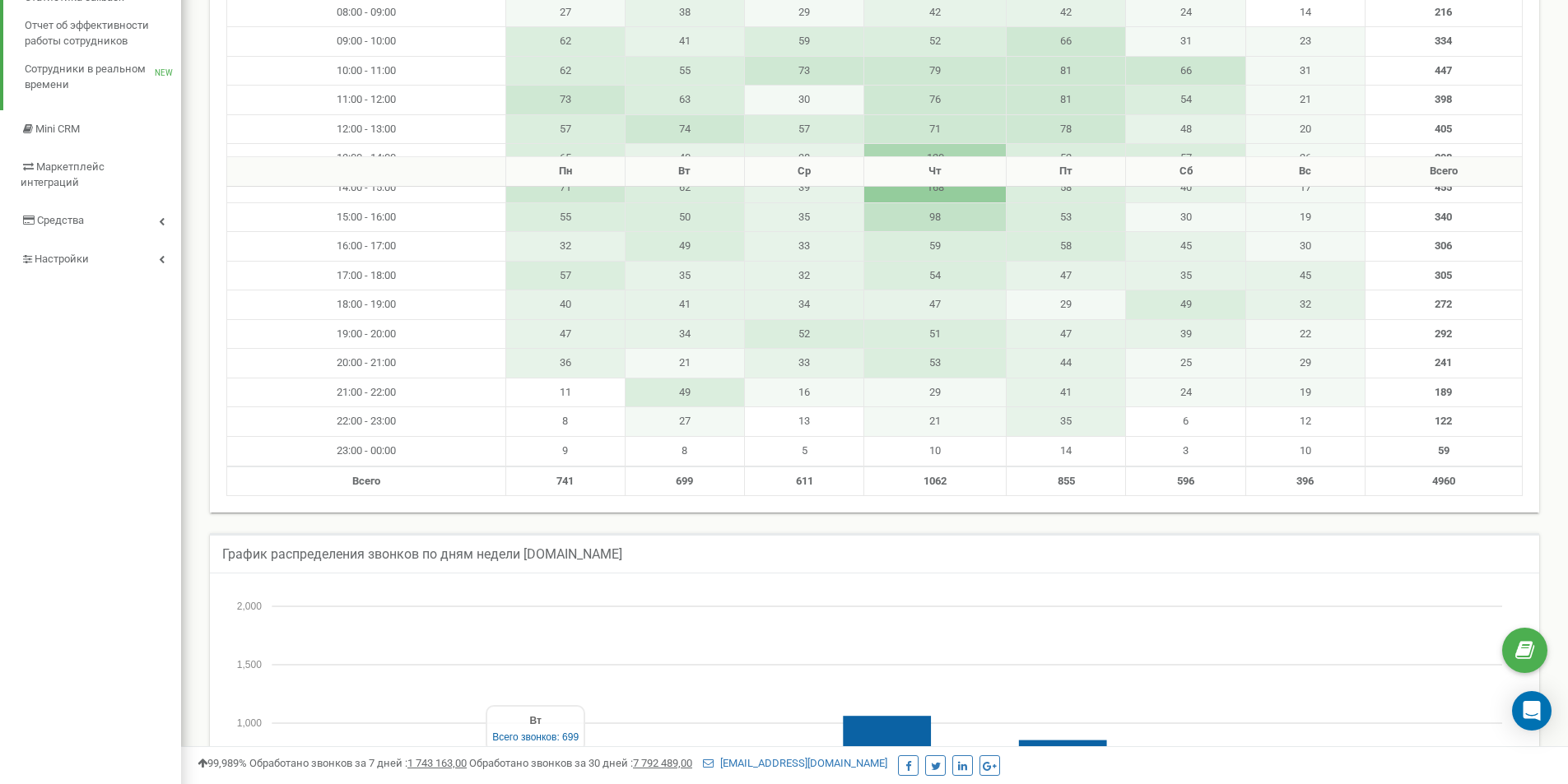
scroll to position [247, 0]
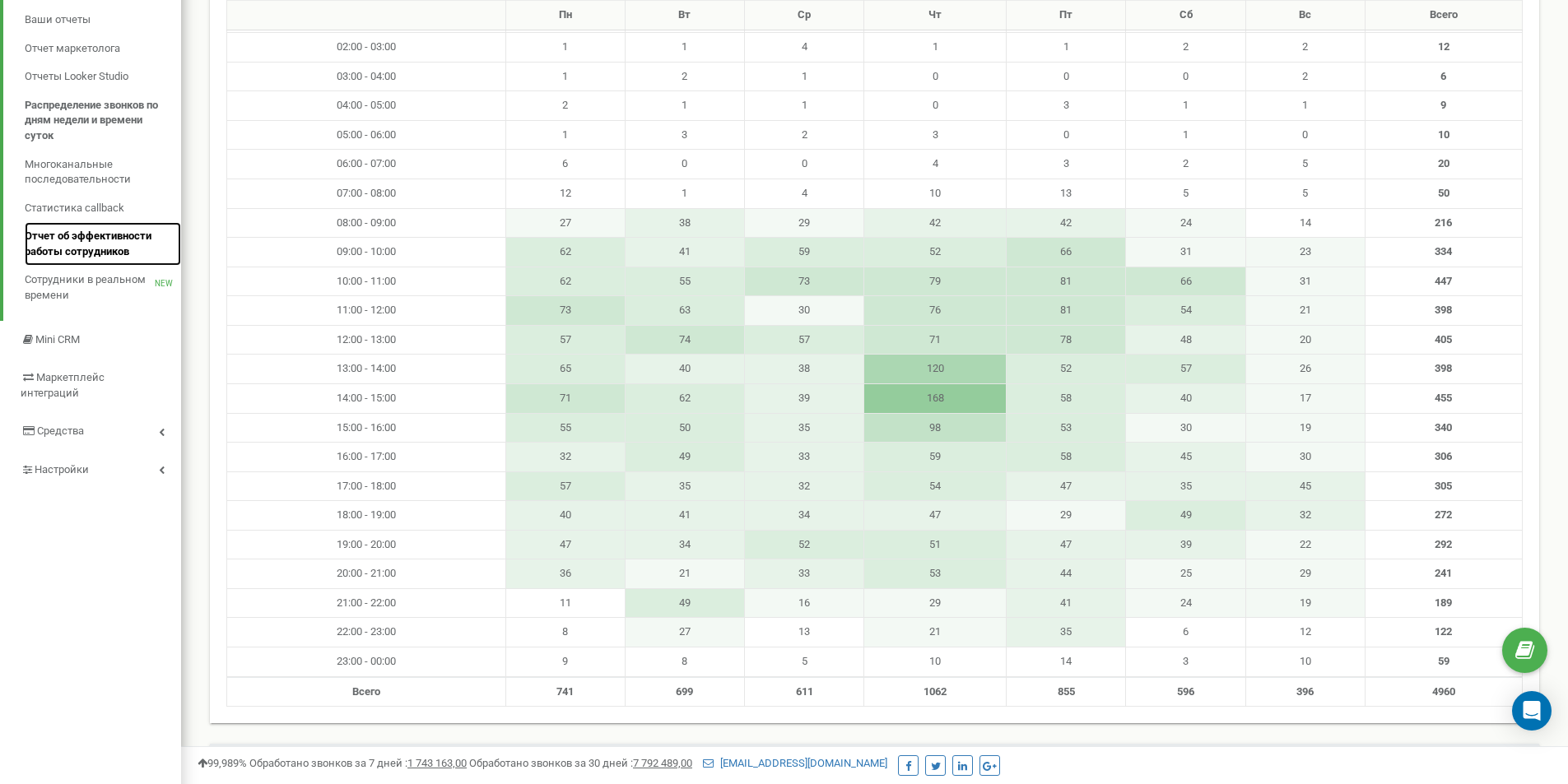
click at [93, 248] on span "Отчет об эффективности работы сотрудников" at bounding box center [98, 244] width 148 height 30
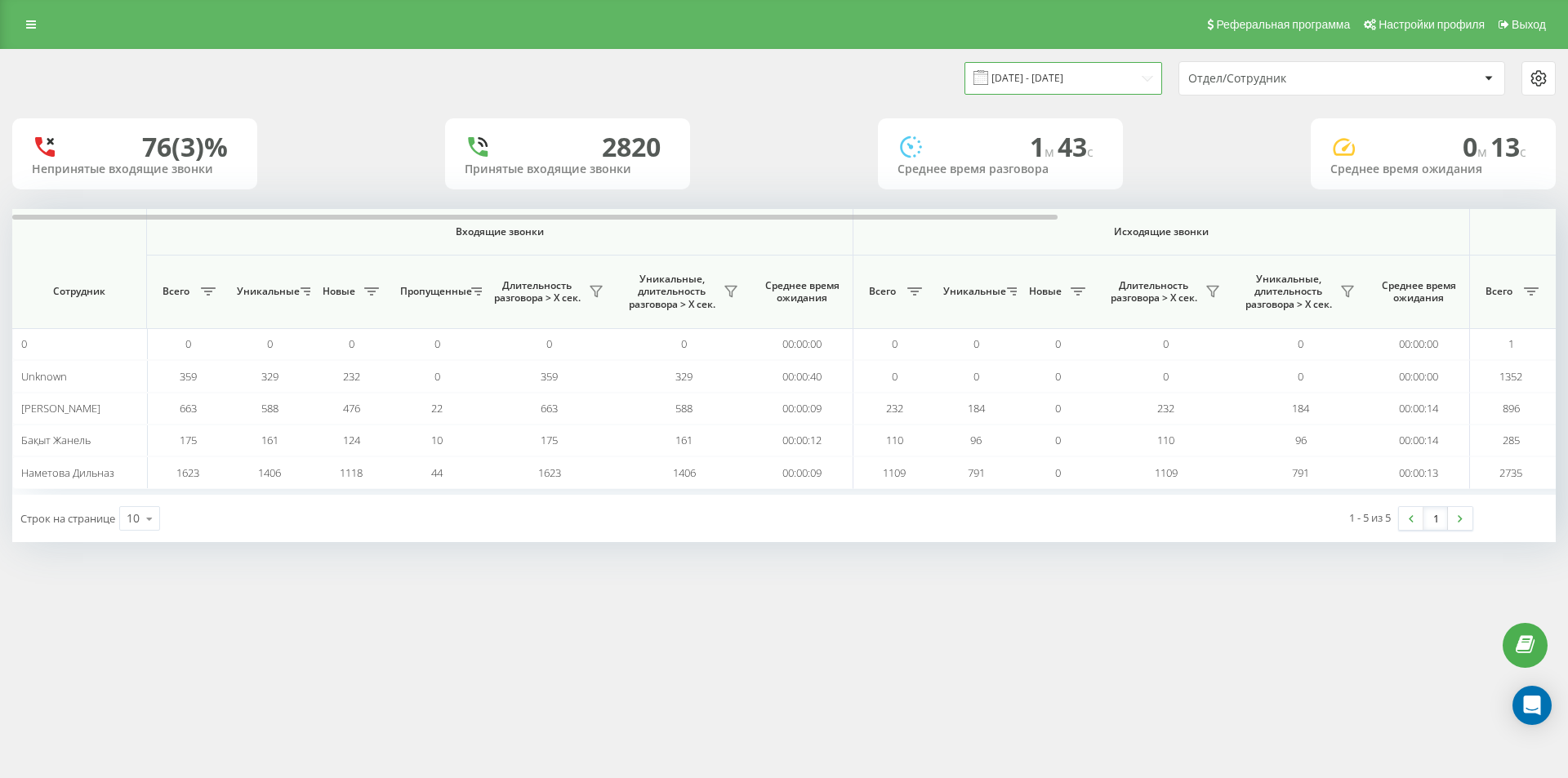
click at [1060, 81] on input "[DATE] - [DATE]" at bounding box center [1062, 78] width 198 height 32
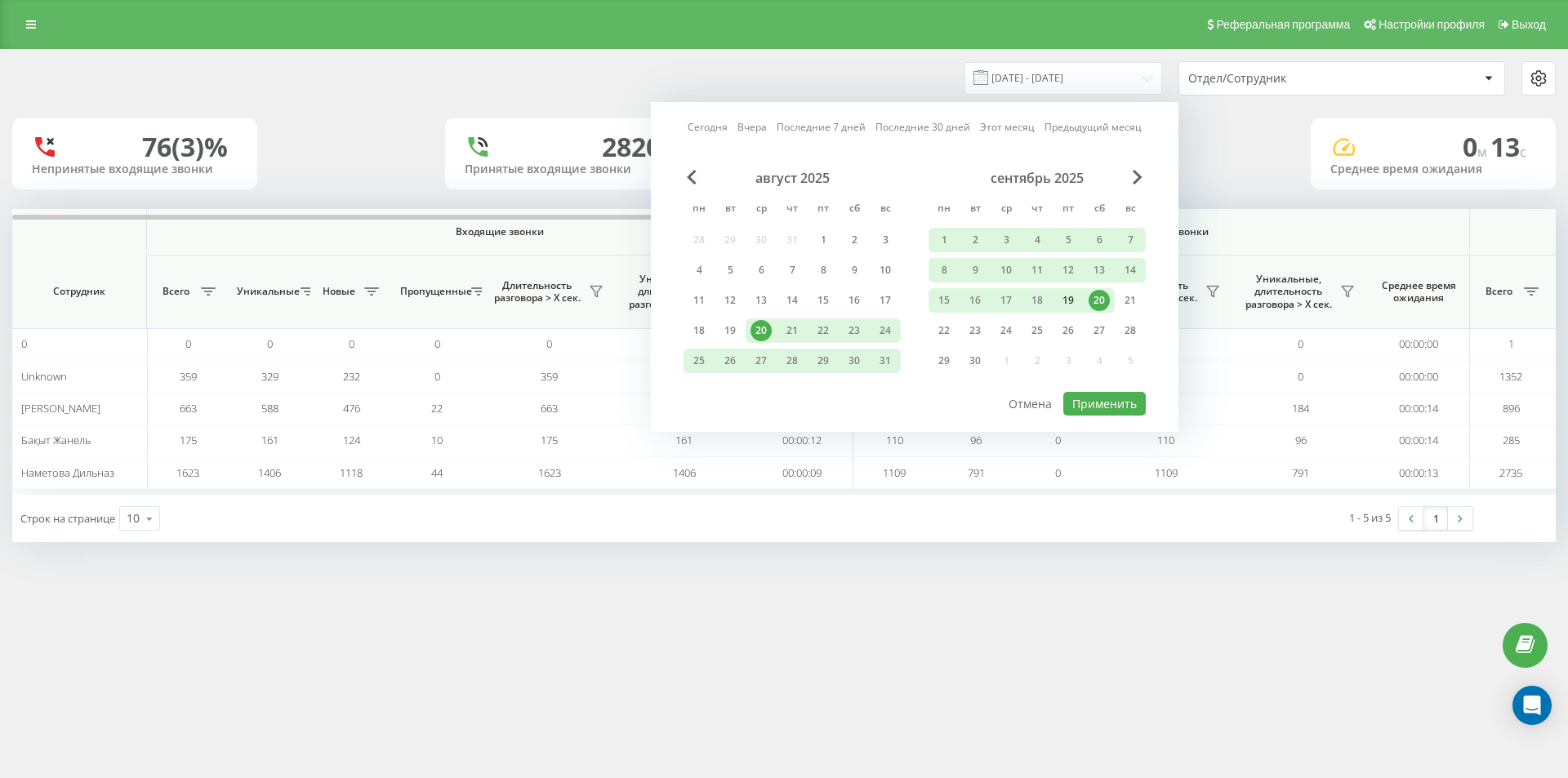
click at [1072, 299] on div "19" at bounding box center [1068, 301] width 22 height 22
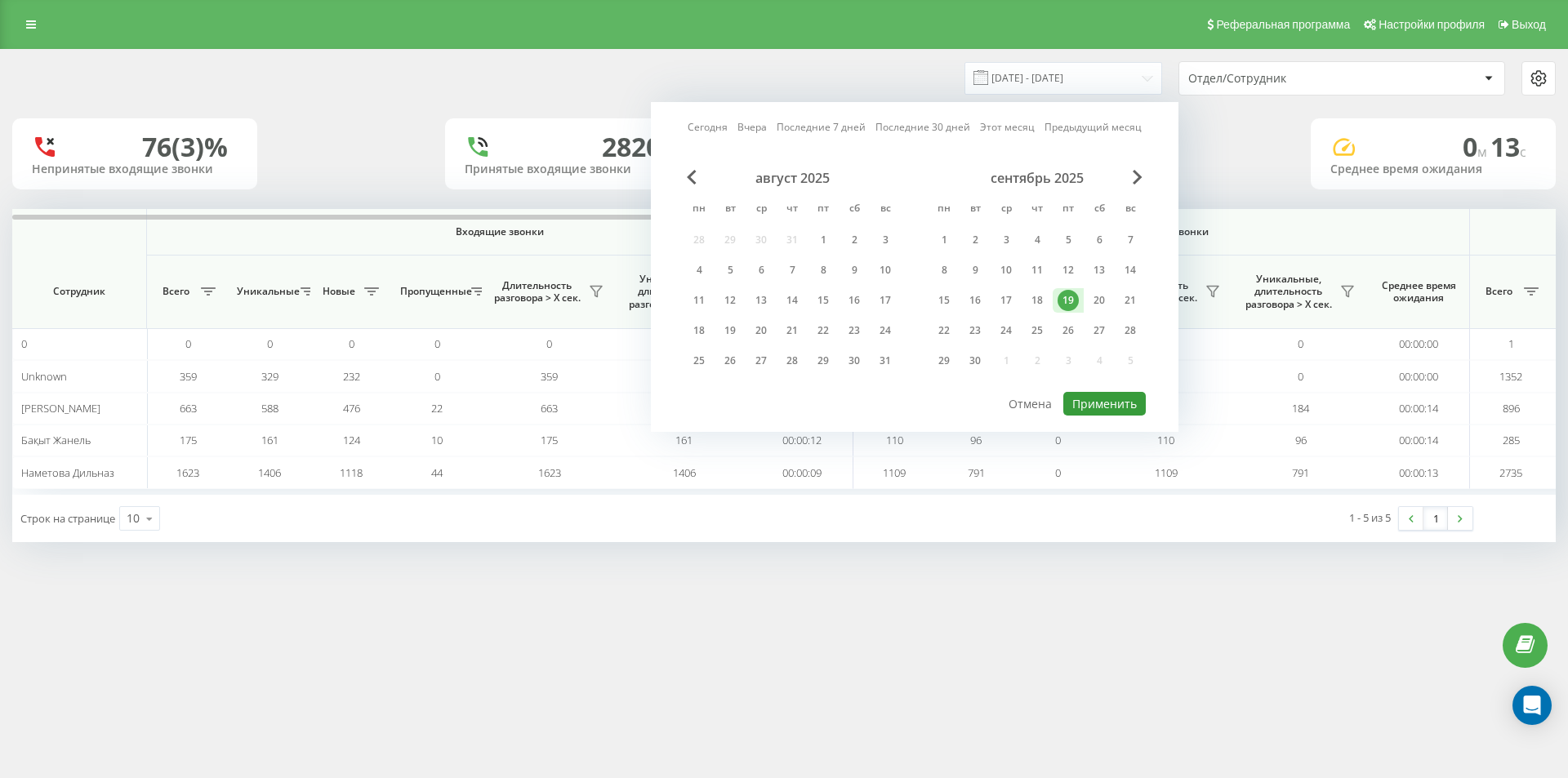
click at [1078, 401] on button "Применить" at bounding box center [1105, 404] width 82 height 23
type input "19.09.2025 - 19.09.2025"
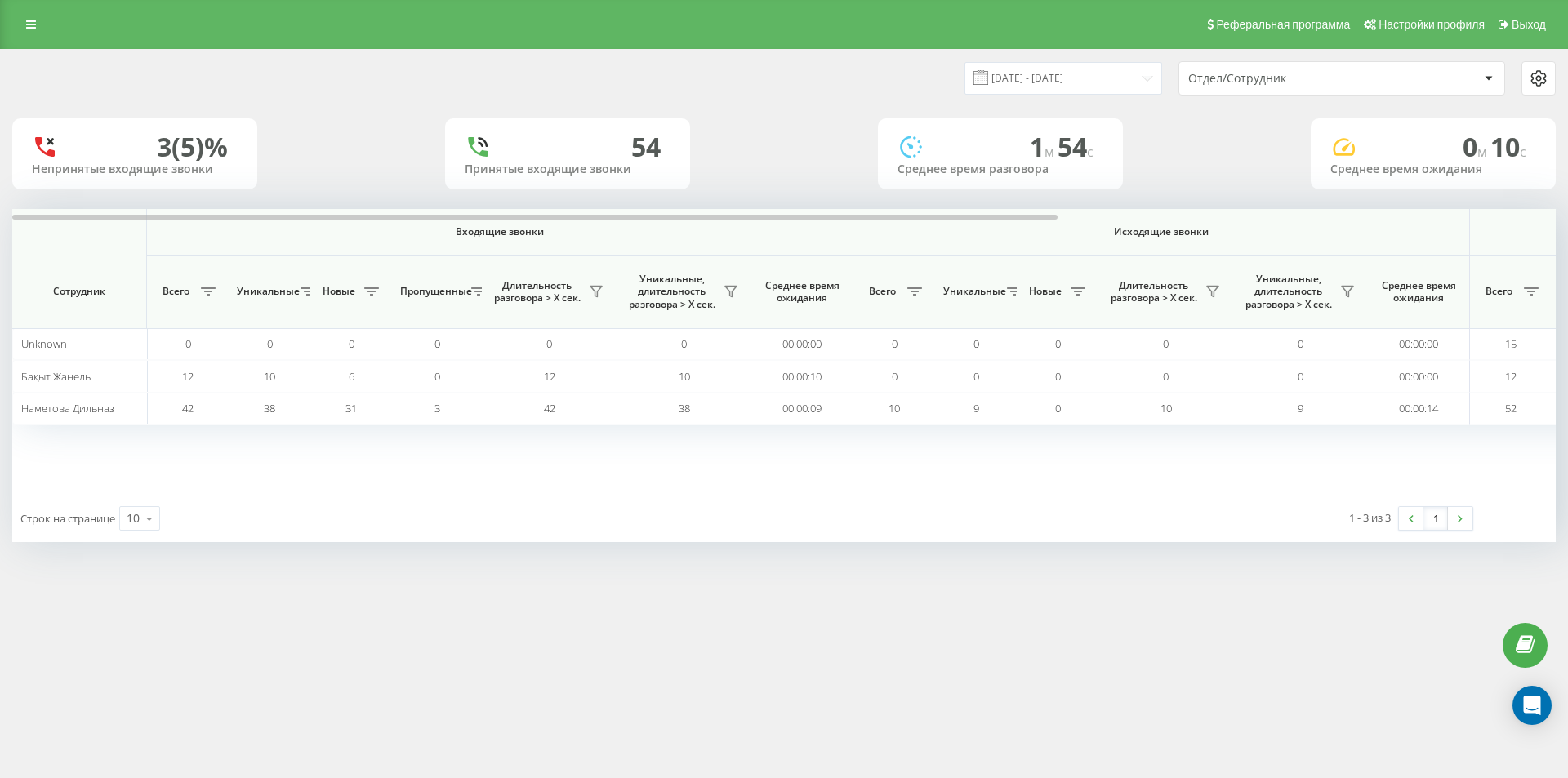
click at [31, 11] on div "Реферальная программа Настройки профиля Выход" at bounding box center [784, 24] width 1568 height 49
click at [32, 22] on icon at bounding box center [31, 24] width 9 height 11
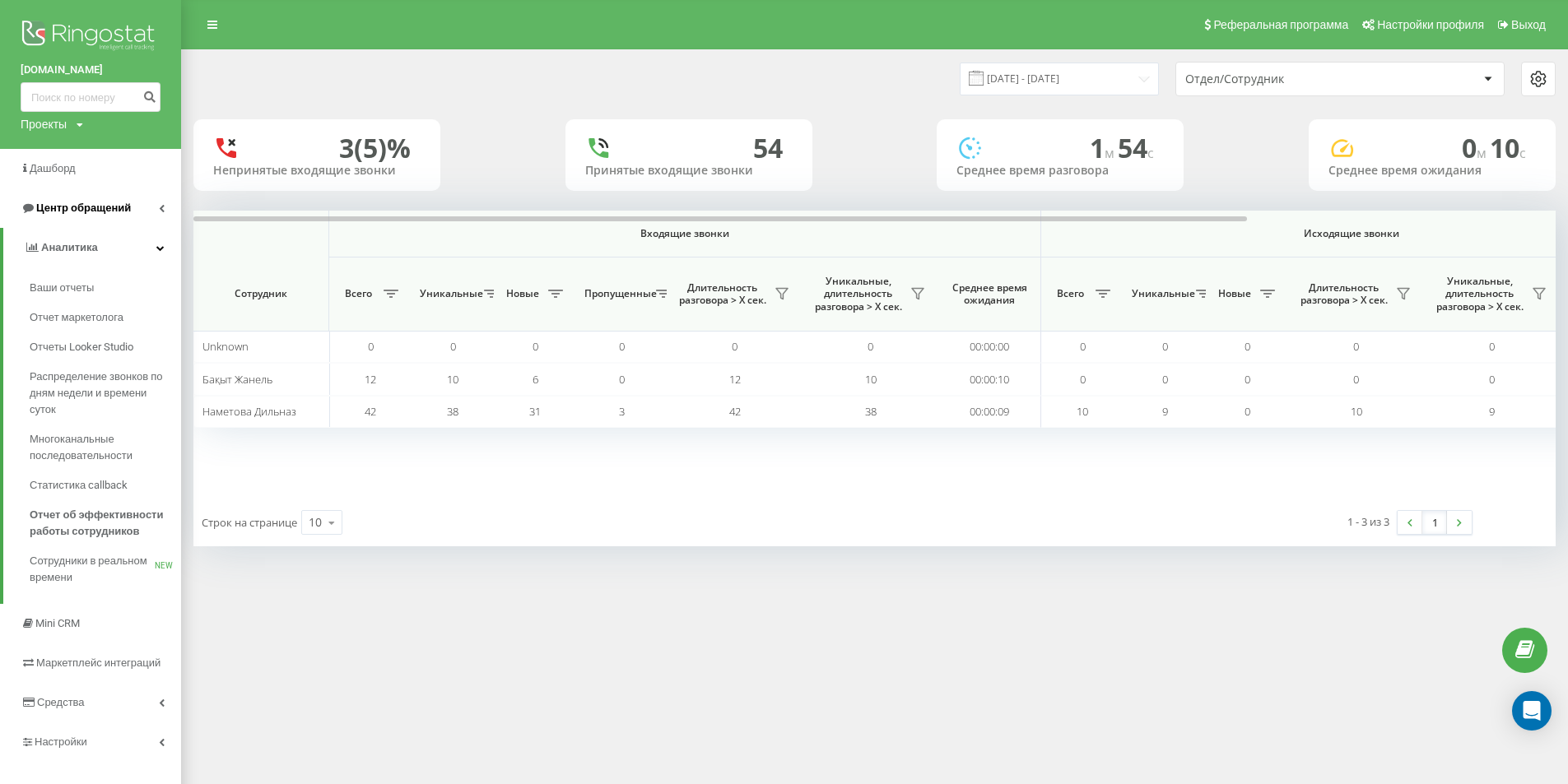
click at [154, 209] on link "Центр обращений" at bounding box center [91, 209] width 181 height 40
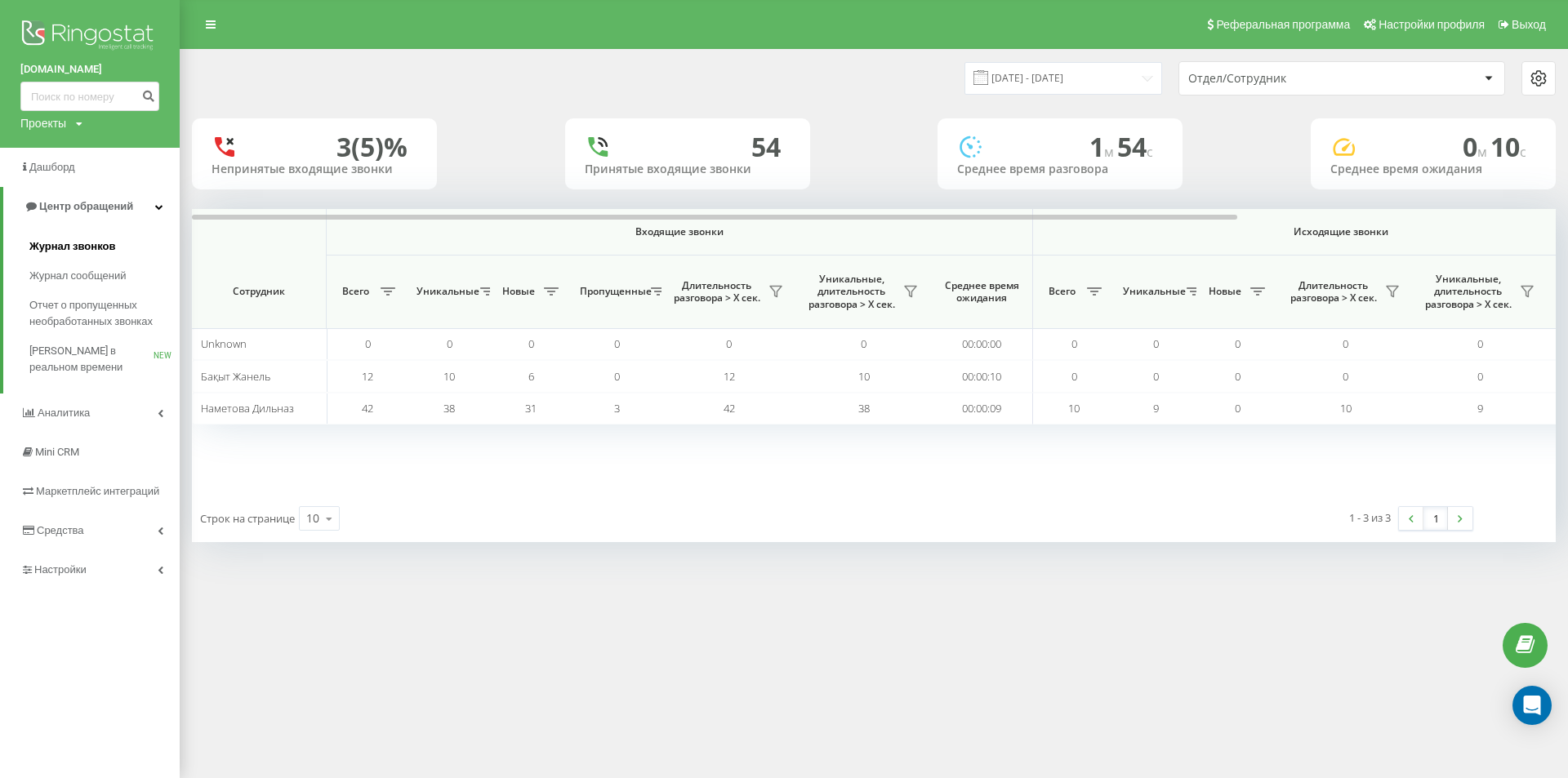
click at [144, 239] on link "Журнал звонков" at bounding box center [104, 246] width 151 height 29
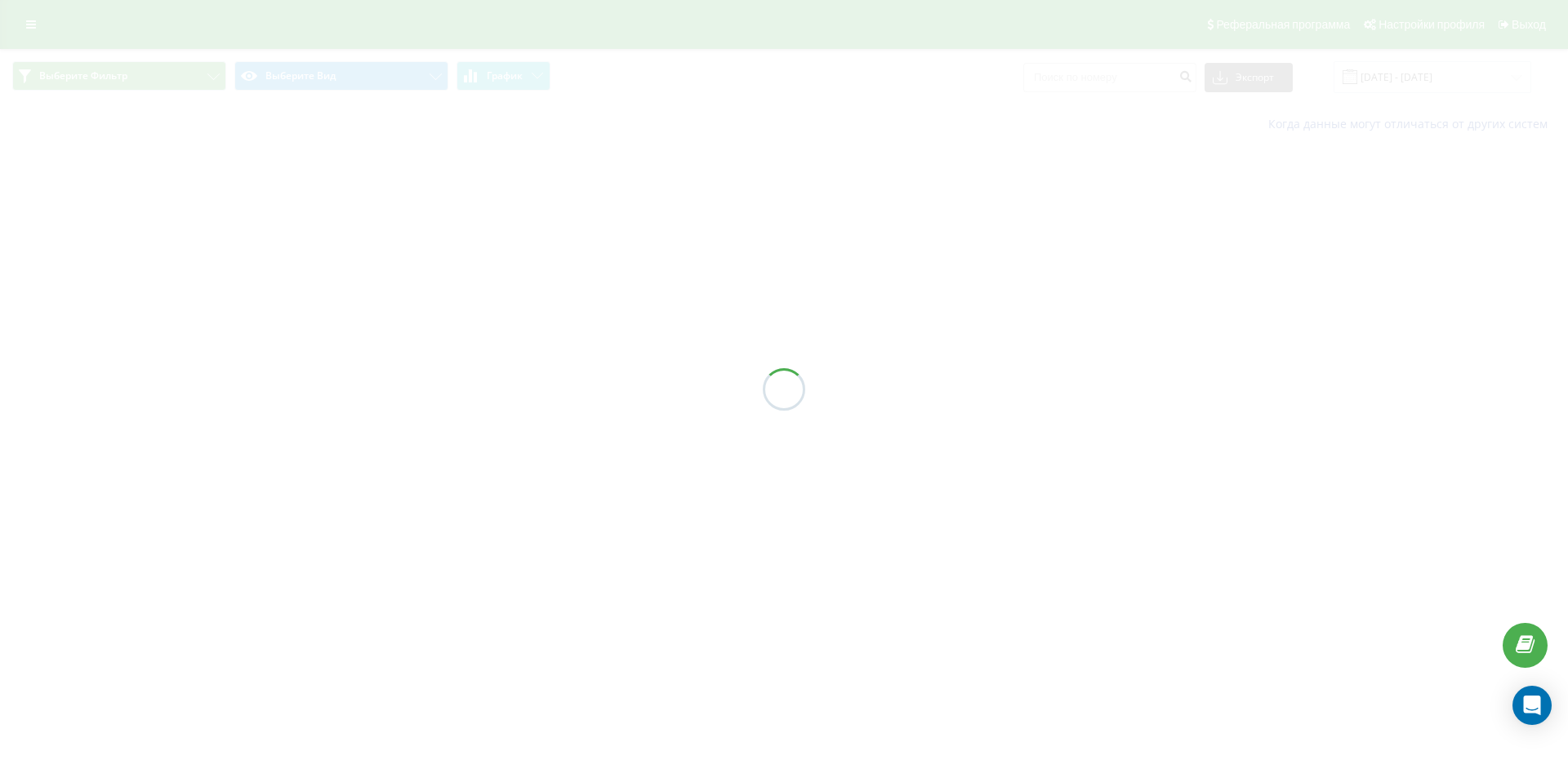
click at [807, 274] on div at bounding box center [784, 389] width 1568 height 778
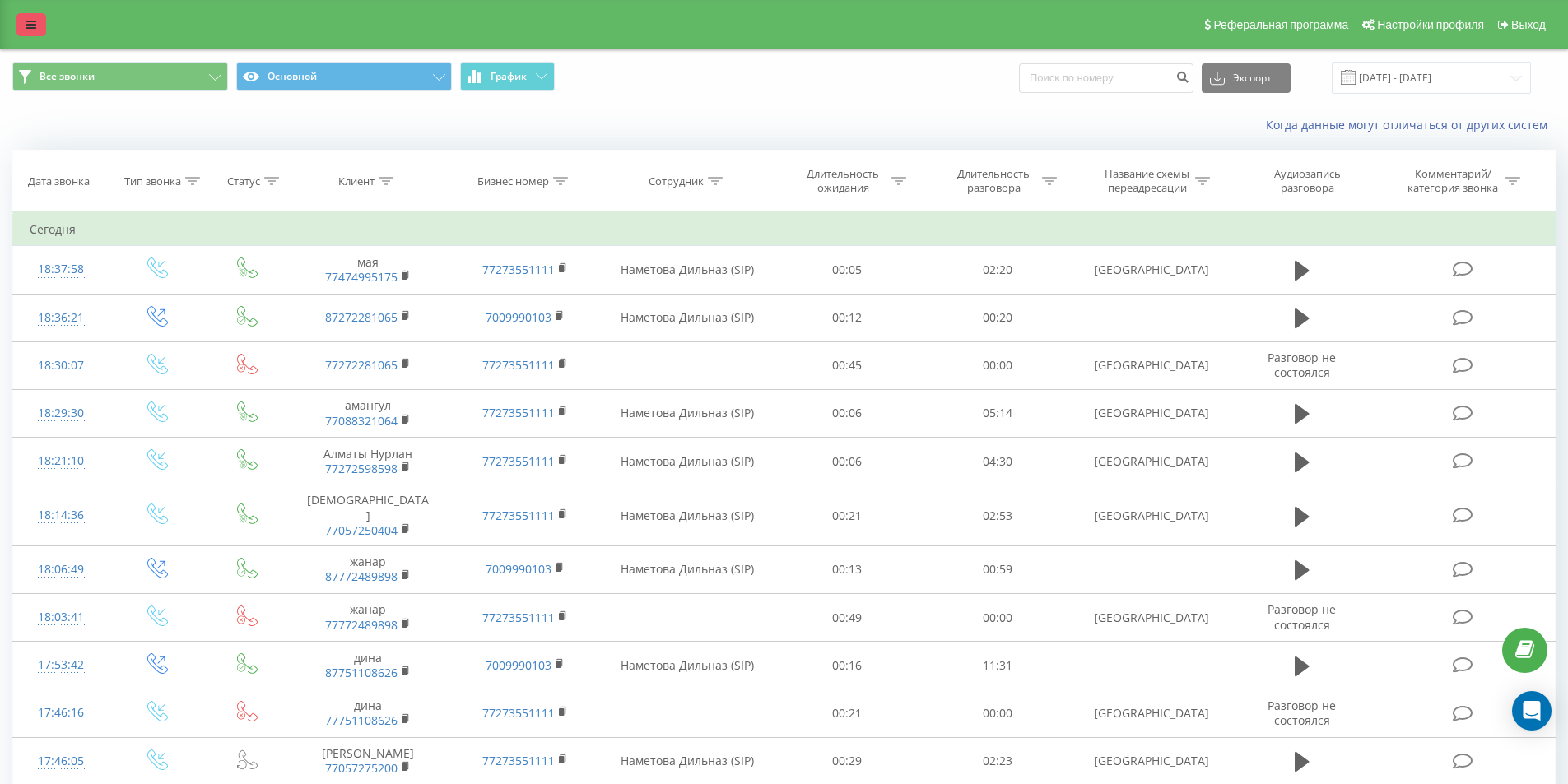
click at [32, 23] on icon at bounding box center [31, 25] width 9 height 11
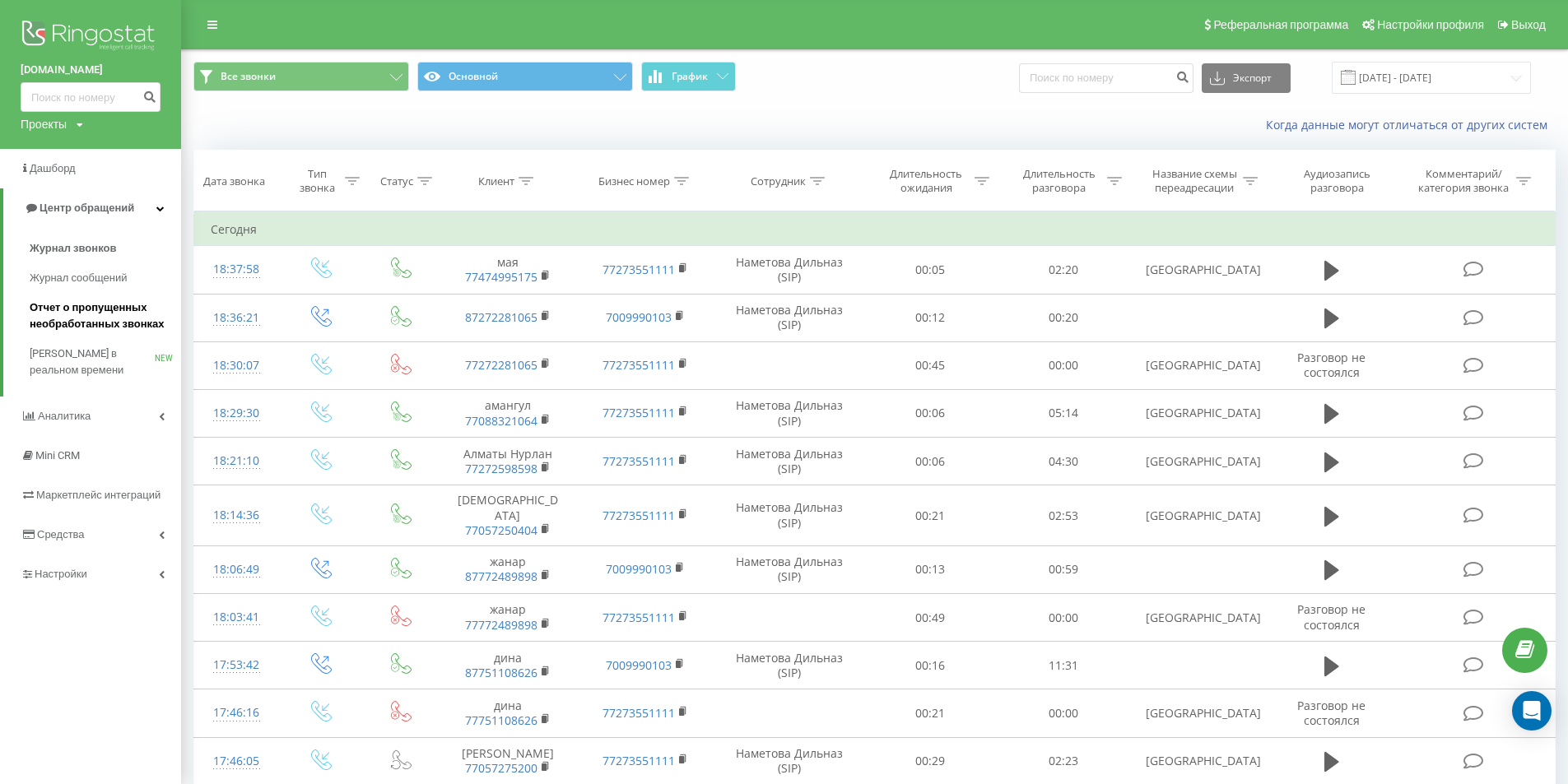
click at [109, 320] on span "Отчет о пропущенных необработанных звонках" at bounding box center [101, 316] width 143 height 33
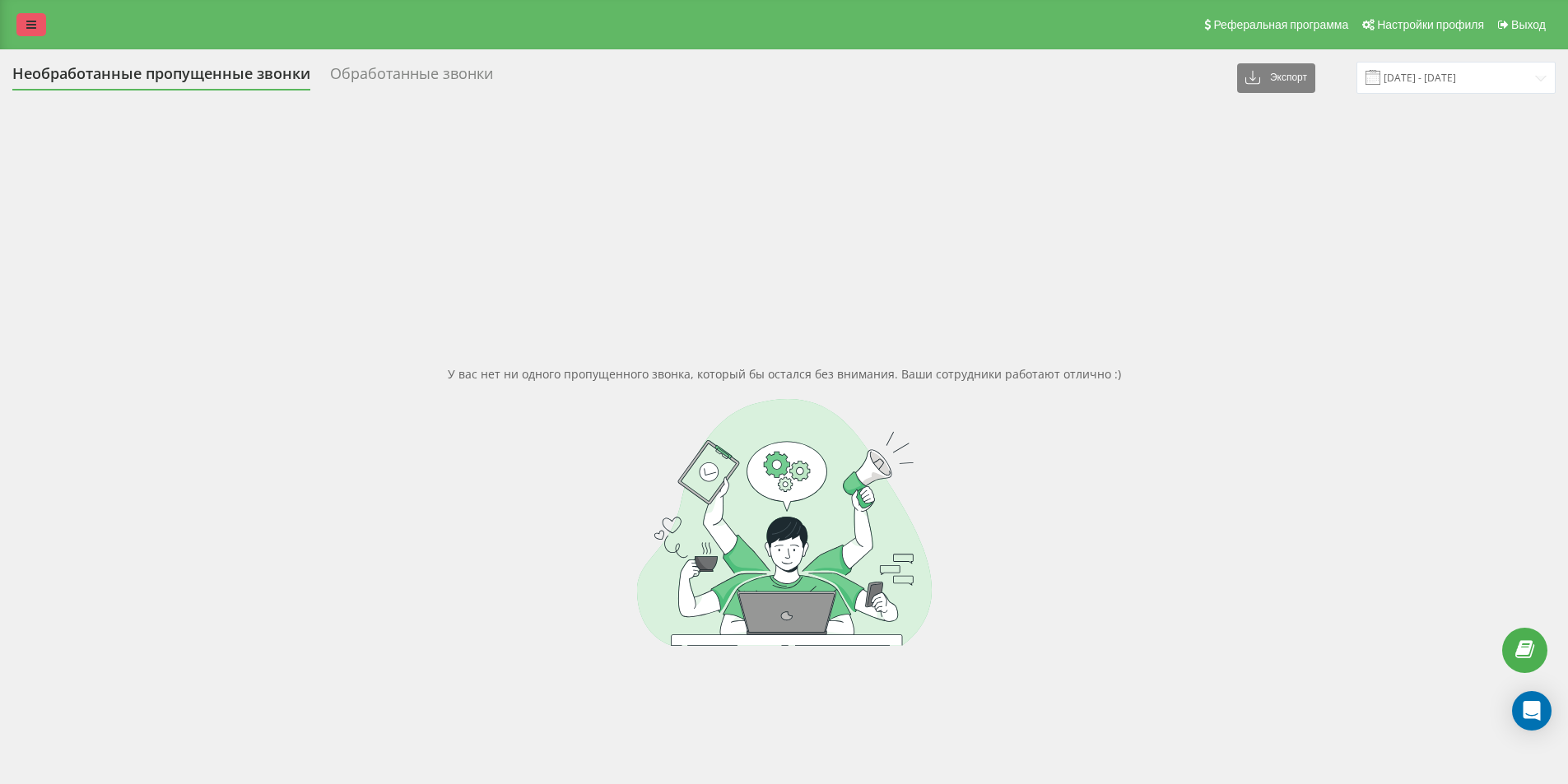
click at [24, 33] on link at bounding box center [30, 25] width 29 height 23
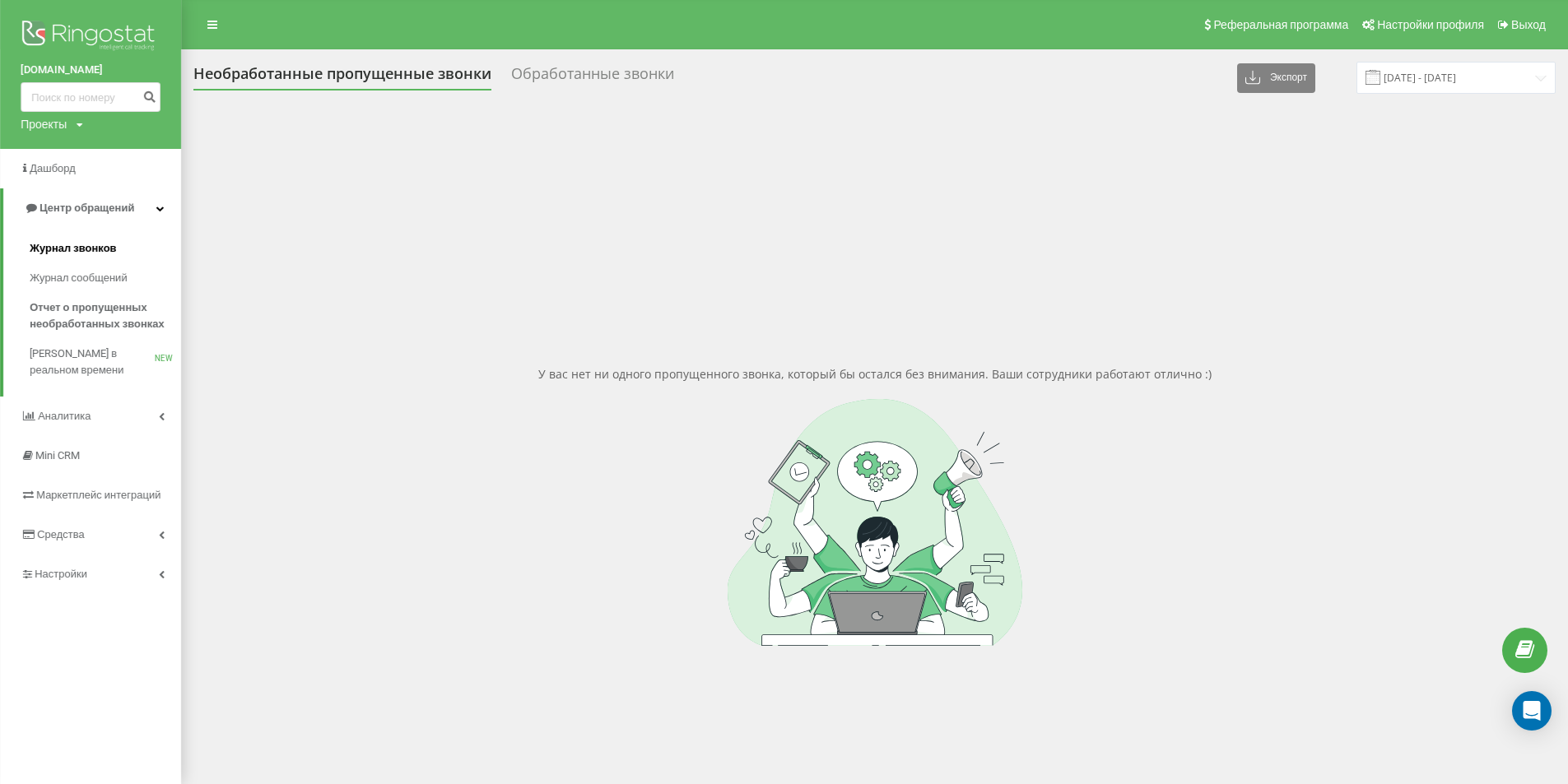
click at [89, 245] on span "Журнал звонков" at bounding box center [73, 248] width 87 height 16
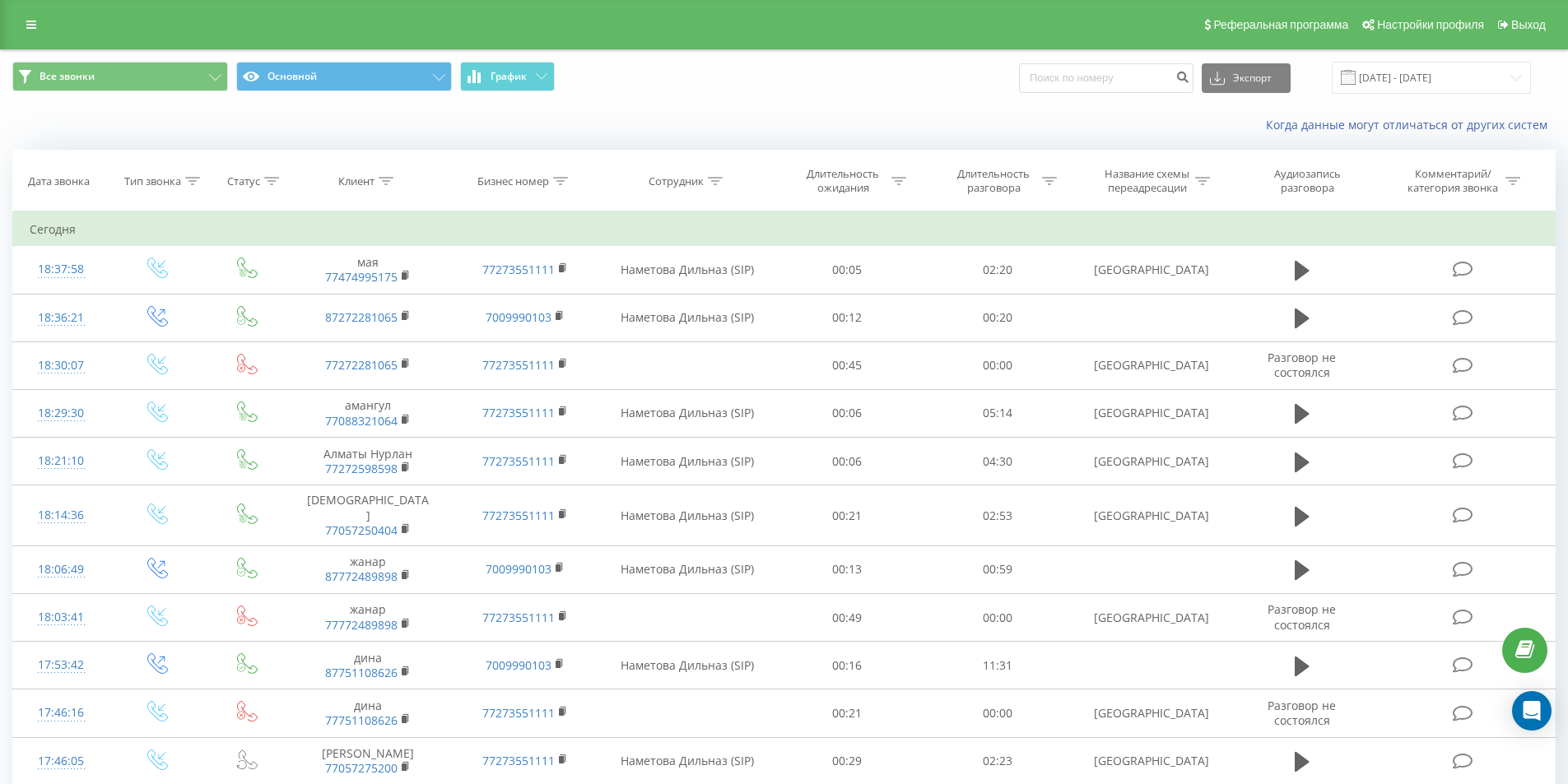
click at [699, 105] on div "Все звонки Основной График Экспорт .csv .xls .xlsx 20.08.2025 - 20.09.2025" at bounding box center [784, 77] width 1566 height 55
click at [759, 108] on div "Когда данные могут отличаться от других систем" at bounding box center [784, 125] width 1566 height 40
click at [823, 80] on div "Все звонки Основной График Экспорт .csv .xls .xlsx 20.08.2025 - 20.09.2025" at bounding box center [784, 77] width 1543 height 32
click at [31, 26] on icon at bounding box center [31, 25] width 9 height 11
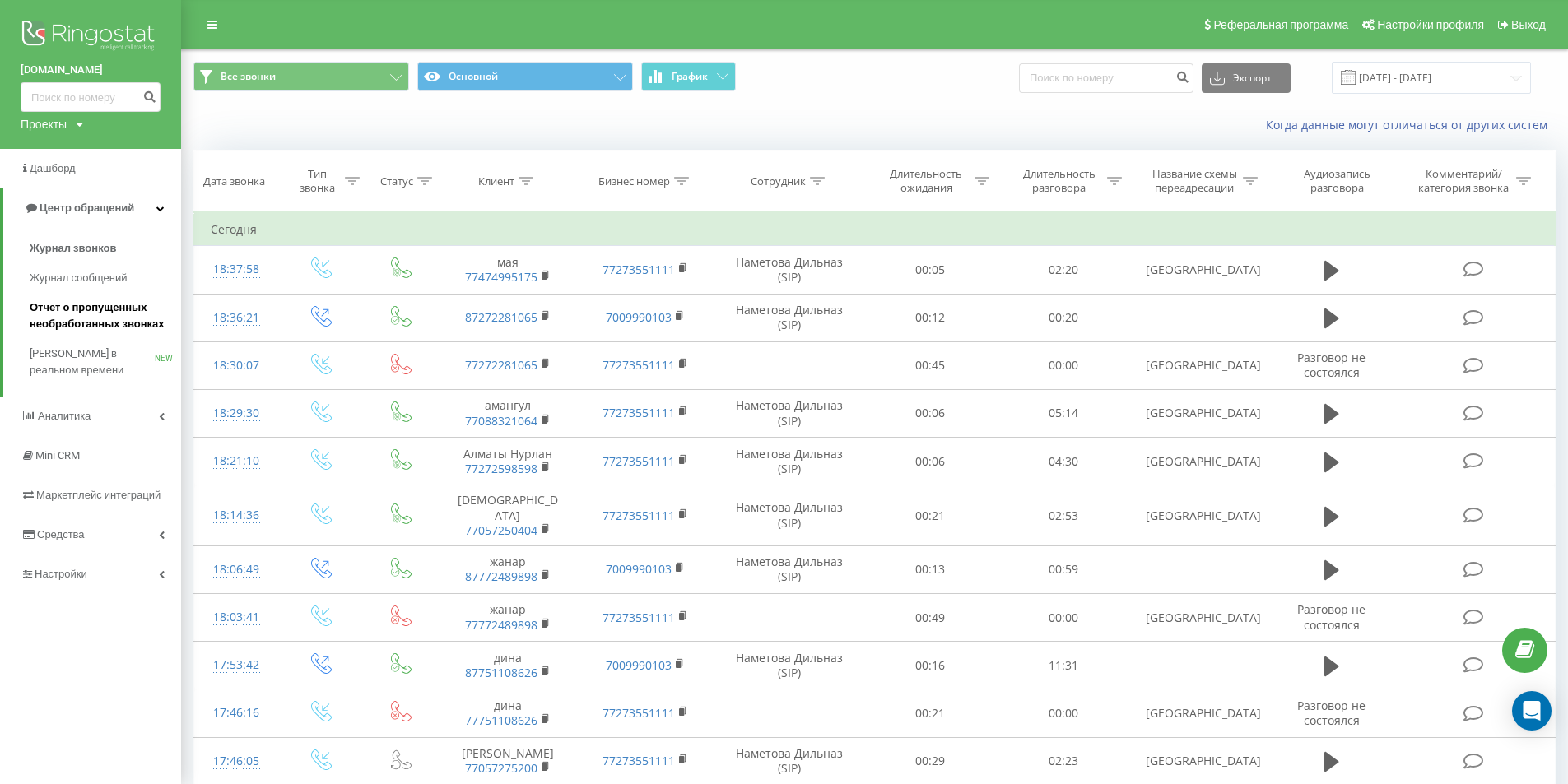
click at [112, 320] on span "Отчет о пропущенных необработанных звонках" at bounding box center [101, 316] width 143 height 33
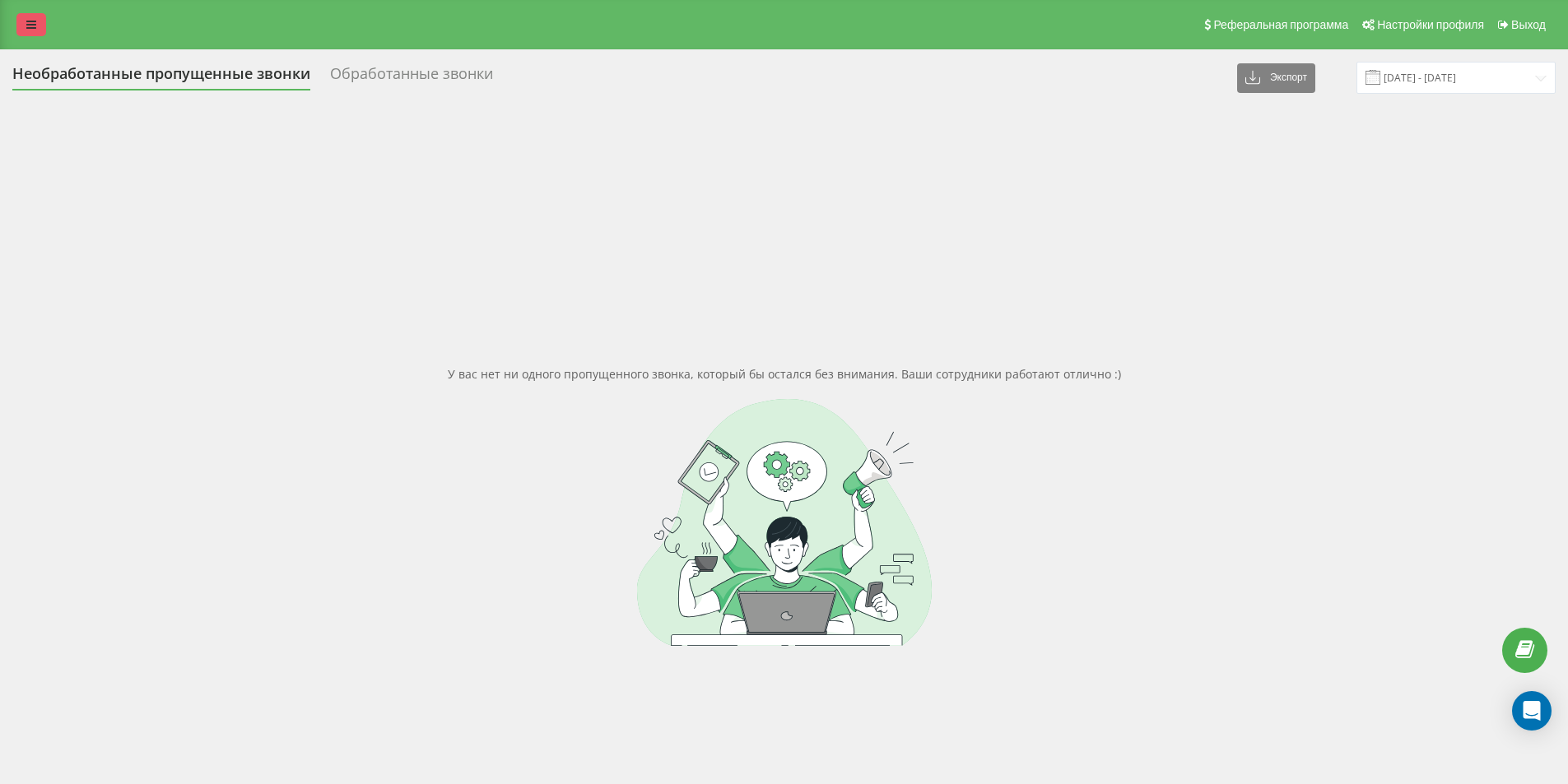
click at [30, 18] on link at bounding box center [30, 25] width 29 height 23
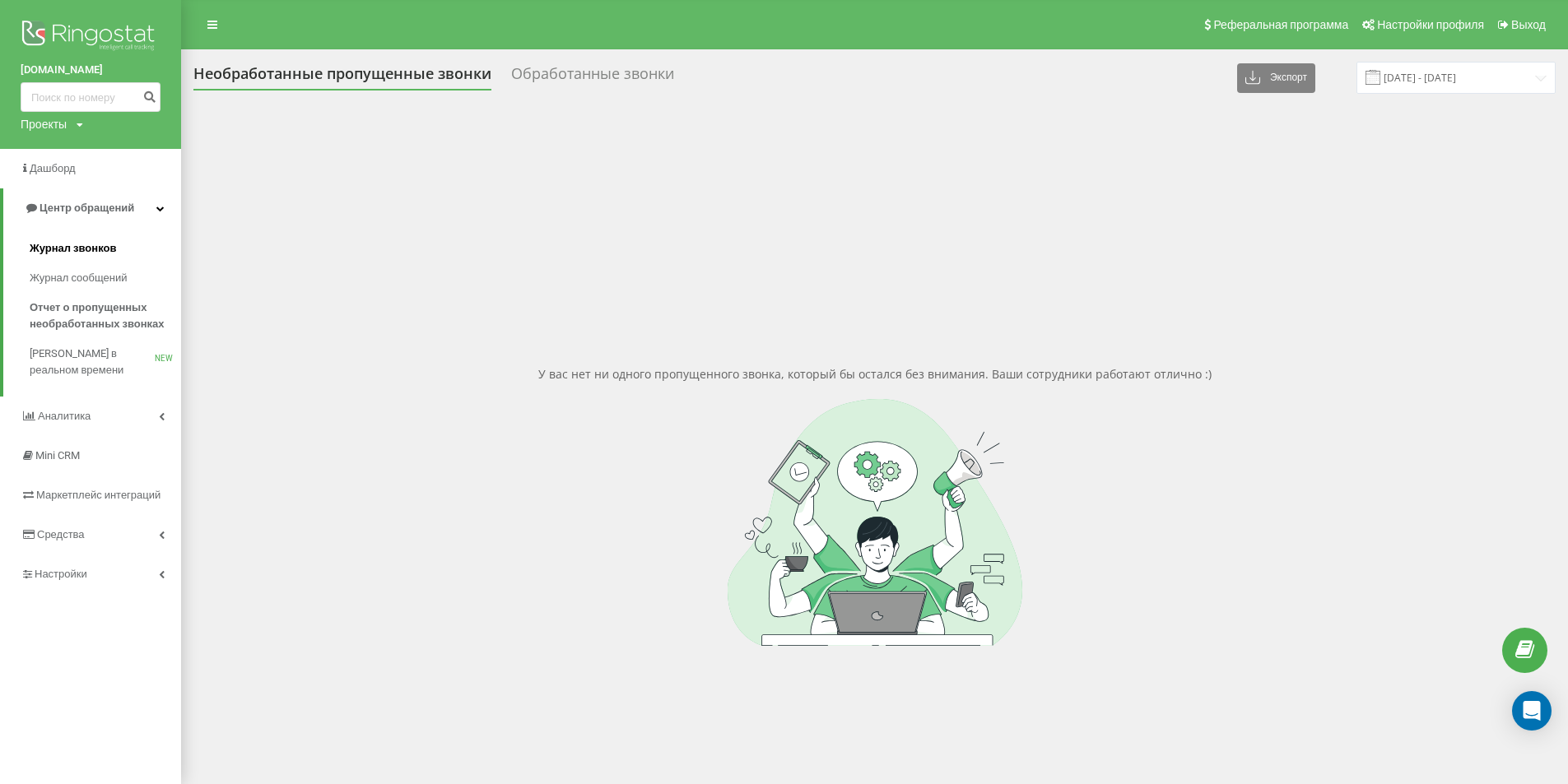
click at [108, 249] on span "Журнал звонков" at bounding box center [73, 248] width 87 height 16
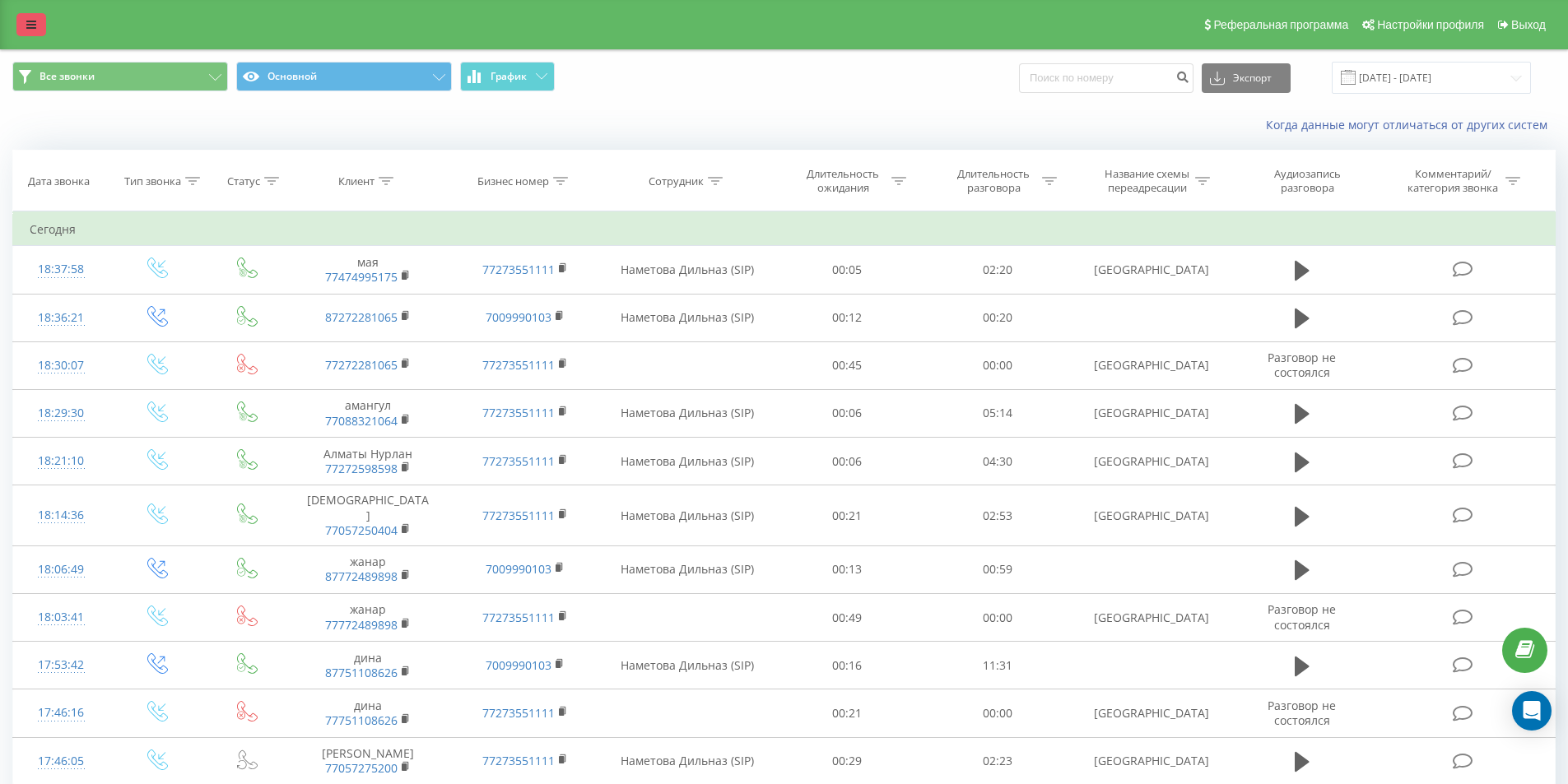
click at [39, 15] on link at bounding box center [30, 25] width 29 height 23
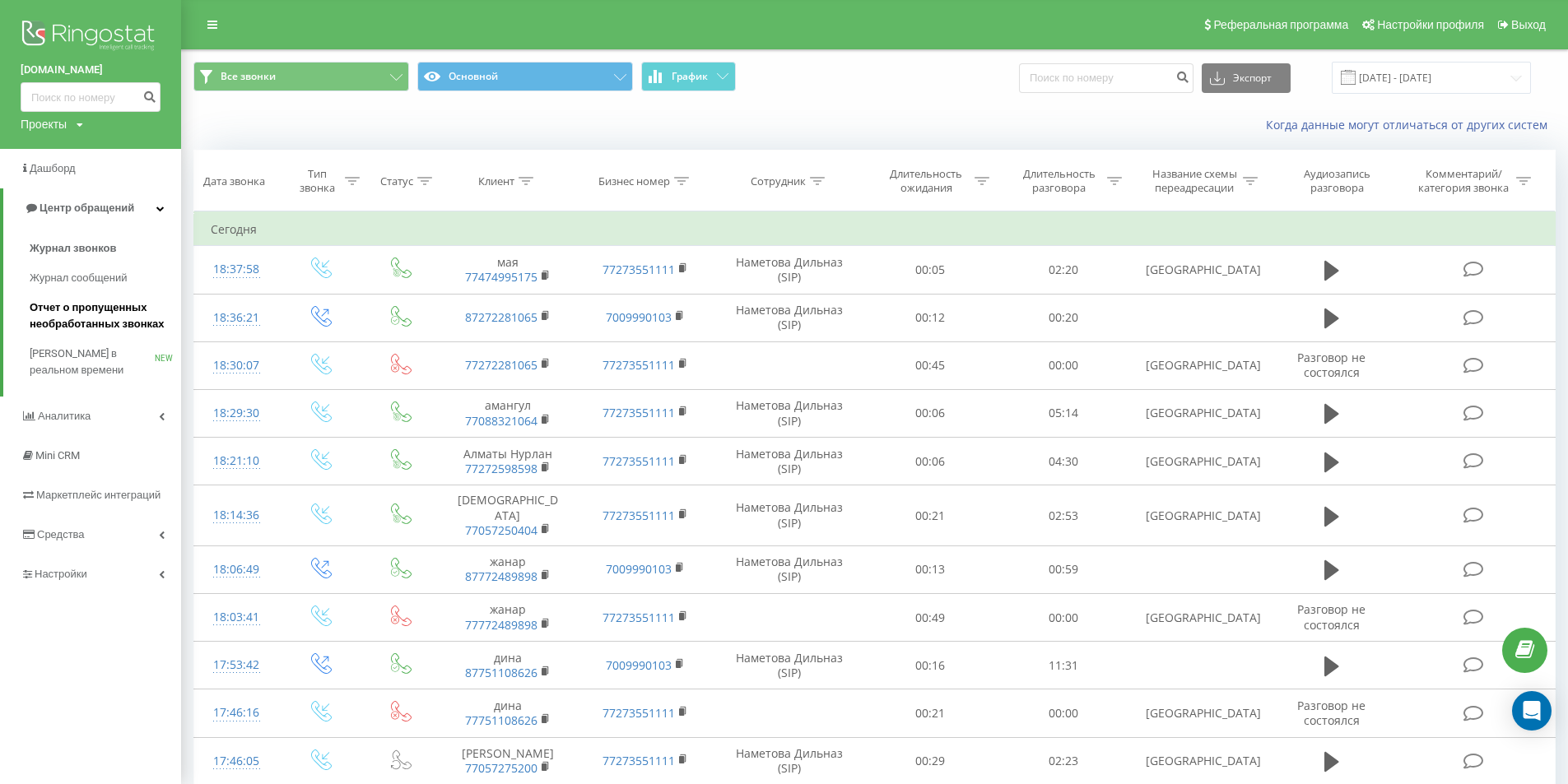
click at [120, 300] on span "Отчет о пропущенных необработанных звонках" at bounding box center [101, 316] width 143 height 33
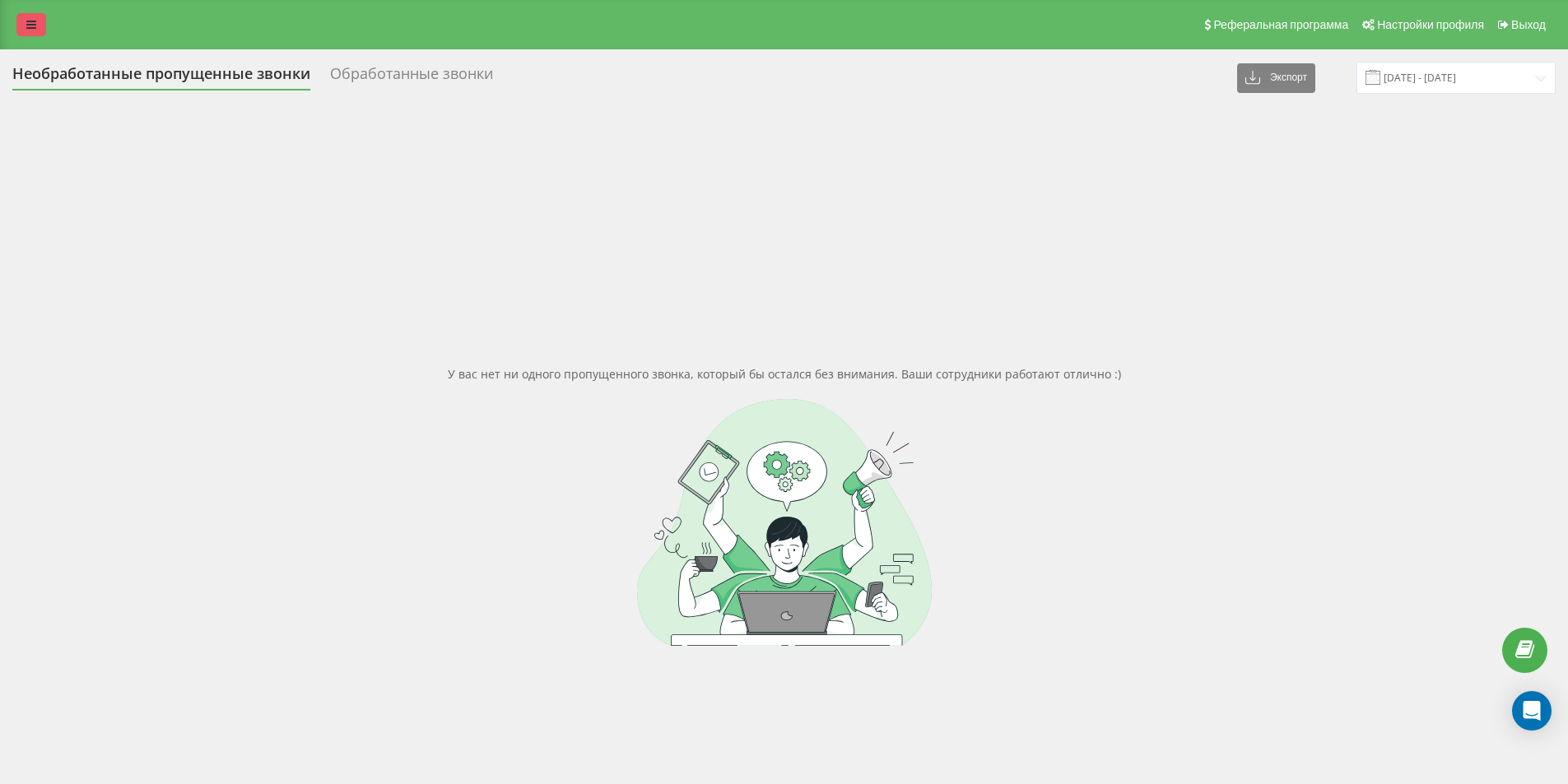
click at [29, 26] on icon at bounding box center [31, 25] width 9 height 11
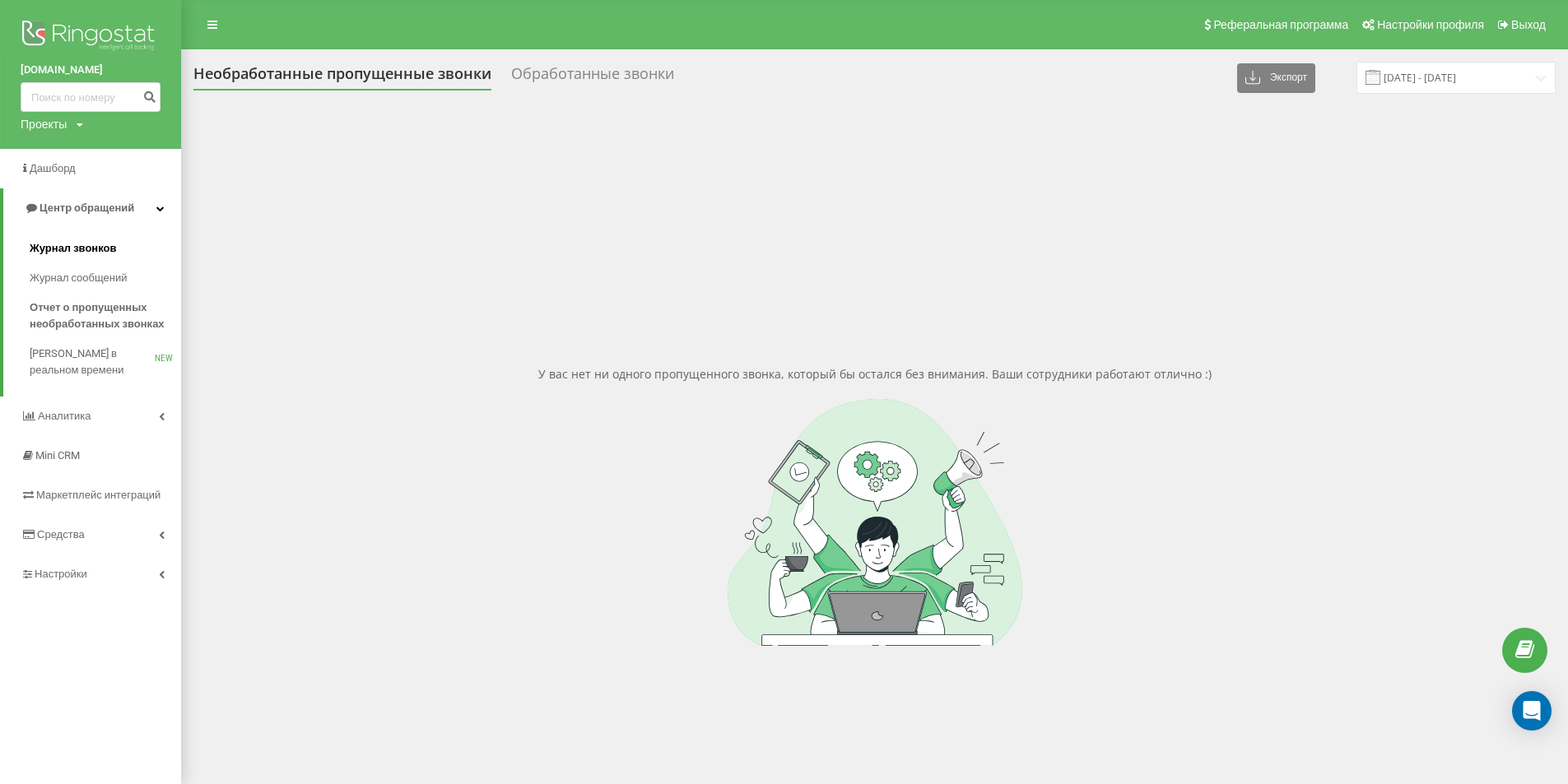
click at [124, 253] on link "Журнал звонков" at bounding box center [105, 248] width 152 height 29
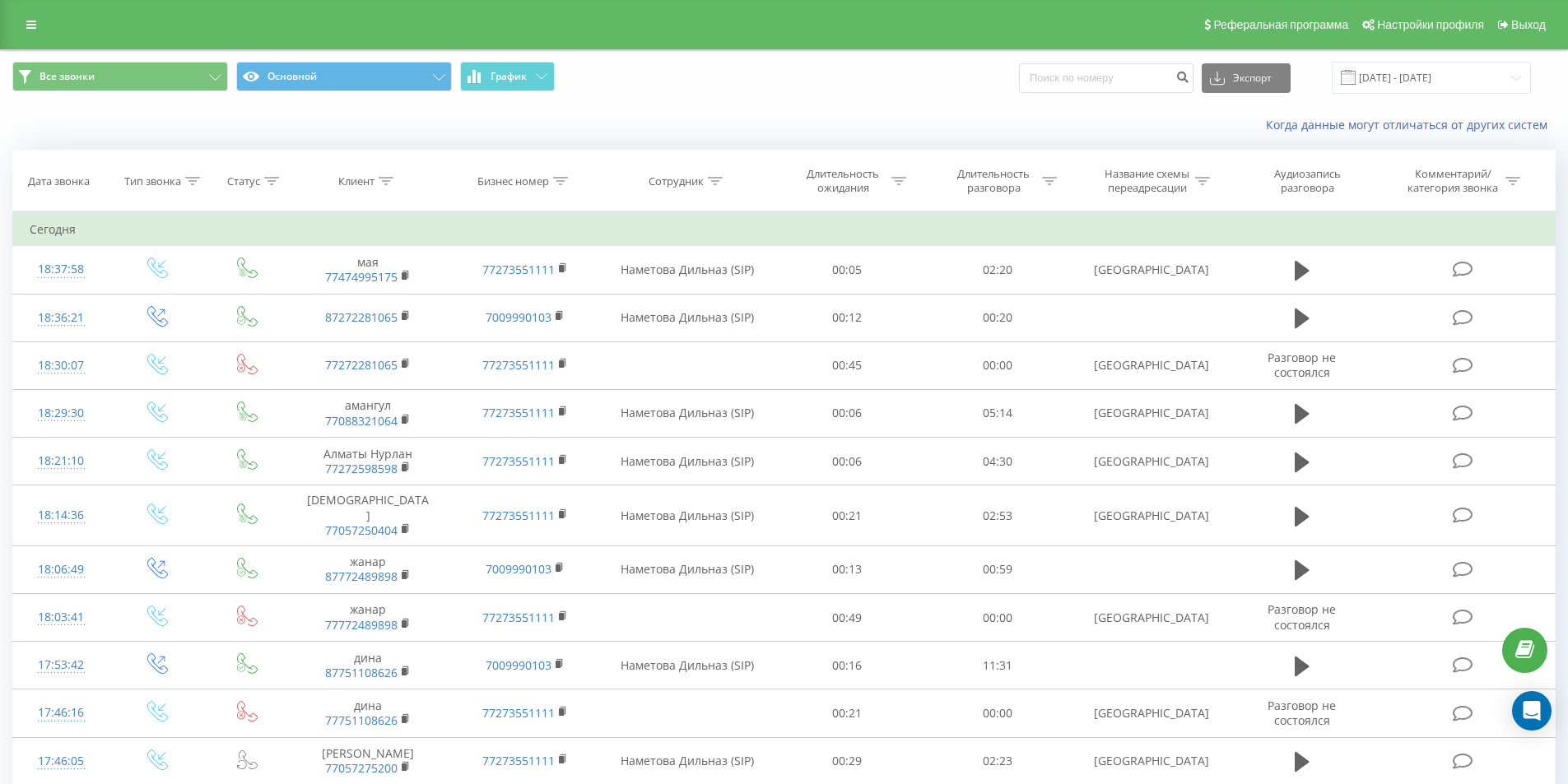
click at [184, 195] on div "Реферальная программа Настройки профиля Выход Все звонки Основной График Экспор…" at bounding box center [784, 759] width 1568 height 1518
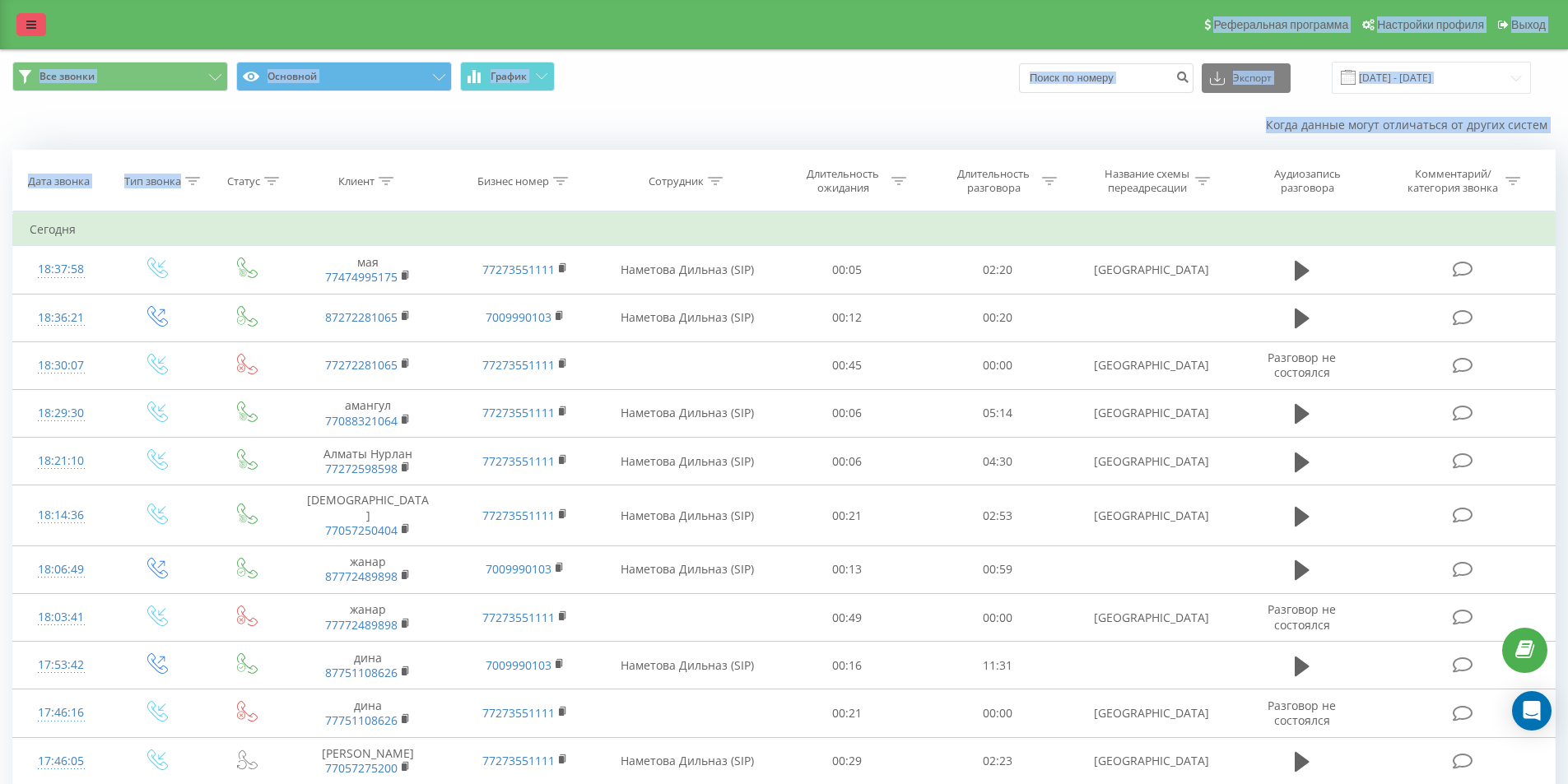
click at [30, 23] on icon at bounding box center [31, 25] width 9 height 11
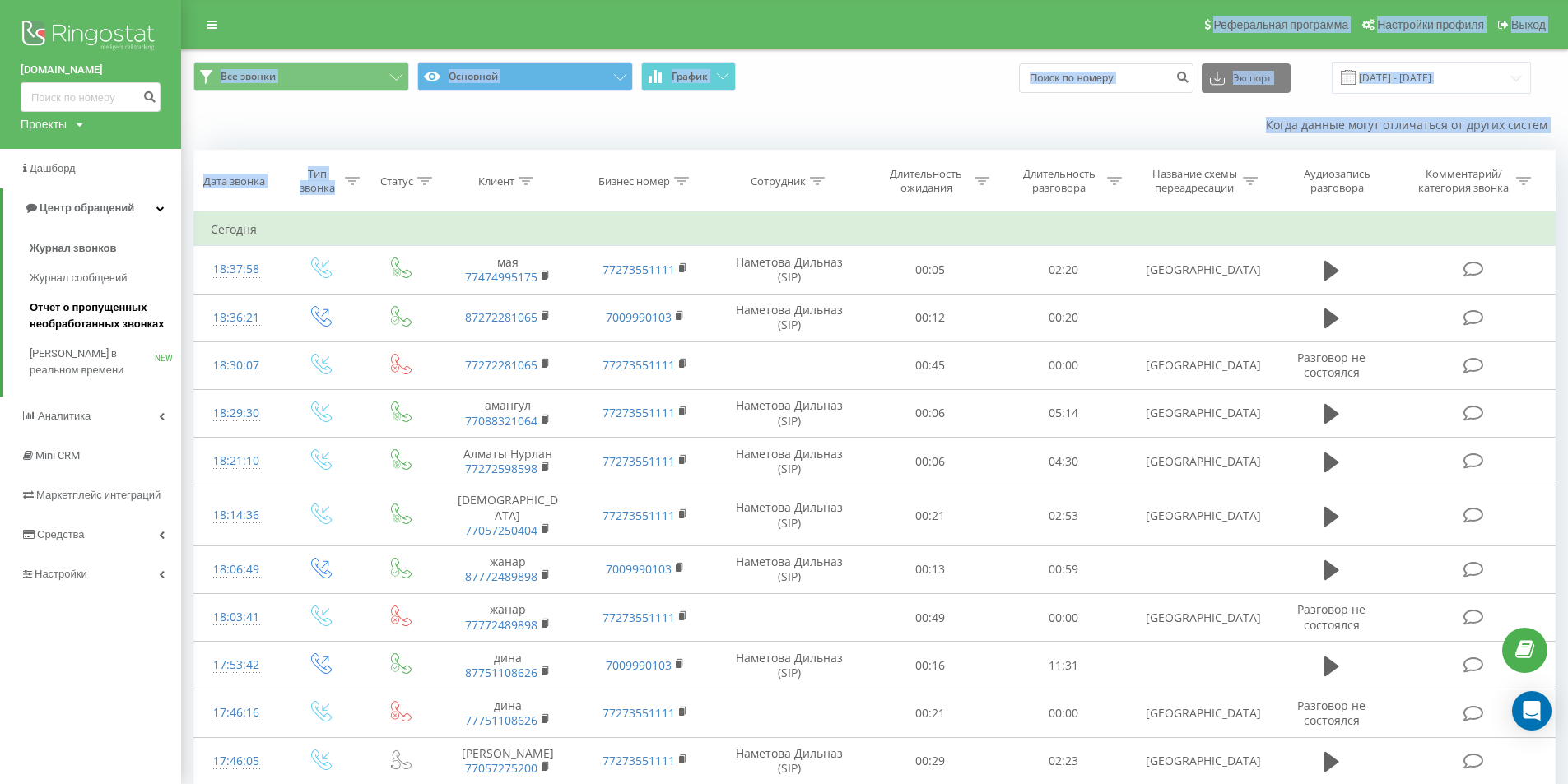
click at [117, 307] on span "Отчет о пропущенных необработанных звонках" at bounding box center [101, 316] width 143 height 33
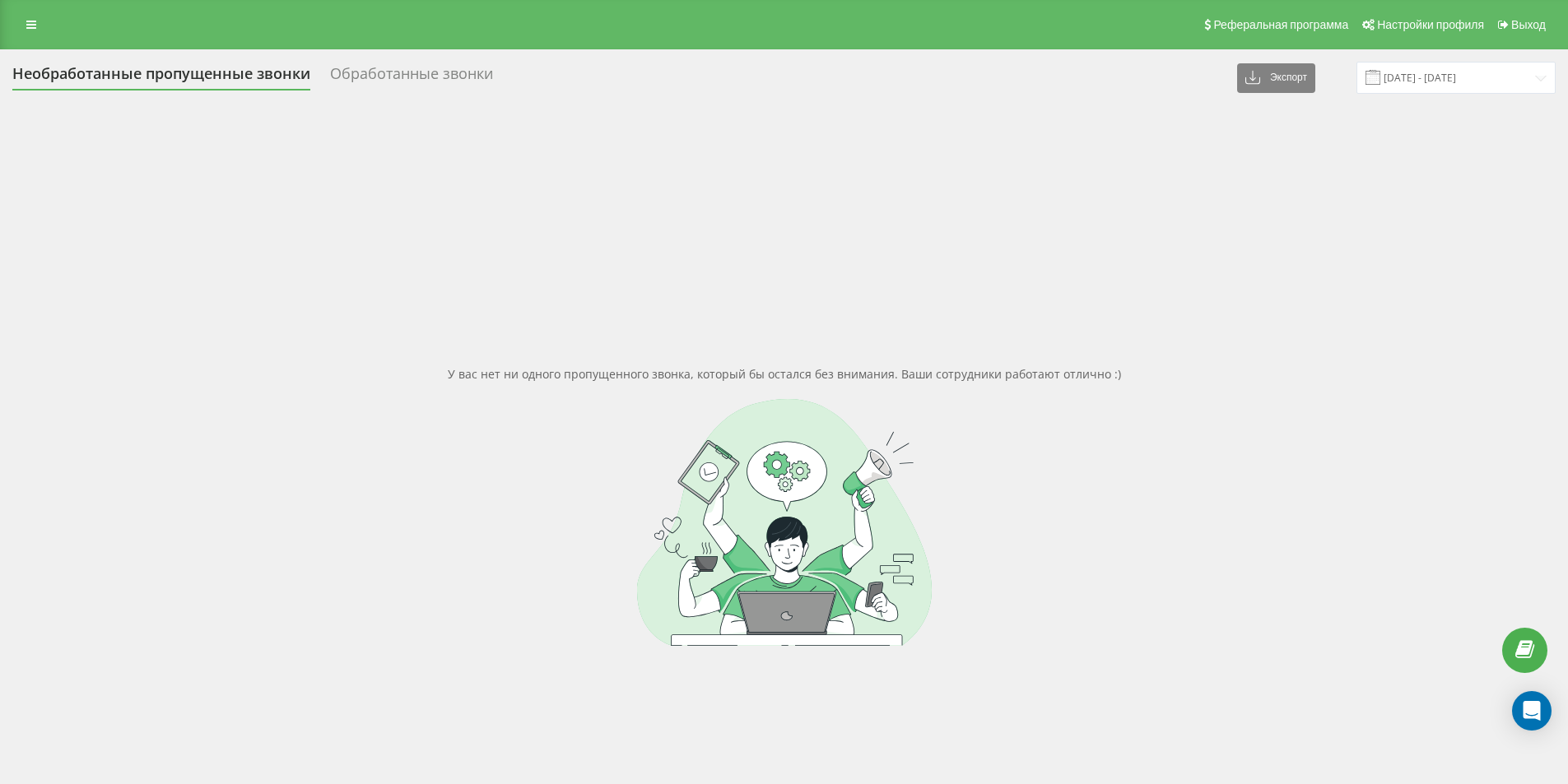
click at [23, 41] on div "Реферальная программа Настройки профиля Выход" at bounding box center [784, 25] width 1568 height 49
click at [32, 27] on icon at bounding box center [31, 25] width 9 height 11
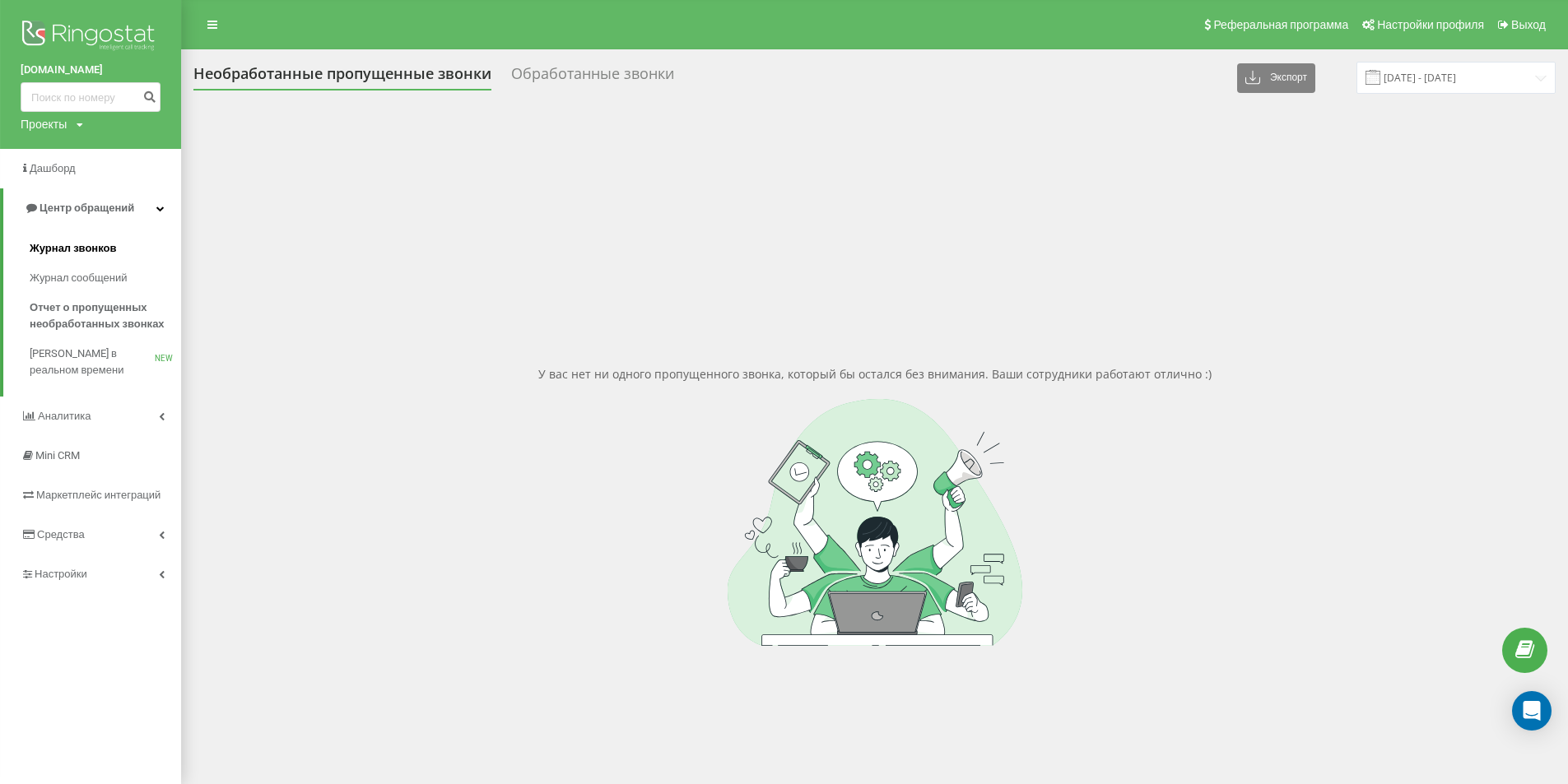
click at [128, 243] on link "Журнал звонков" at bounding box center [105, 248] width 152 height 29
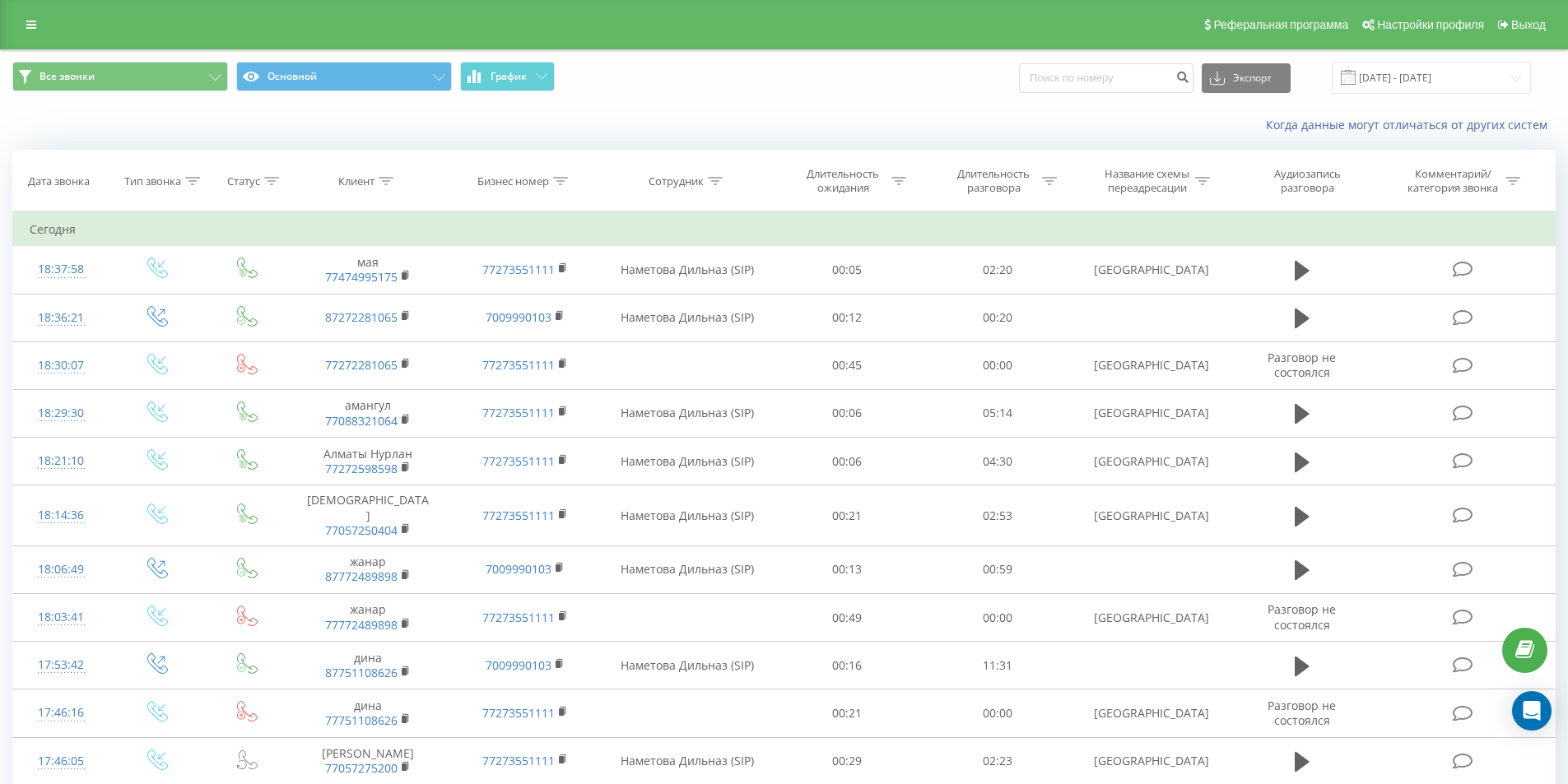
click at [666, 80] on span "Все звонки Основной График" at bounding box center [392, 77] width 759 height 32
click at [672, 100] on div "Все звонки Основной График Экспорт .csv .xls .xlsx 20.08.2025 - 20.09.2025" at bounding box center [784, 77] width 1566 height 55
click at [700, 98] on div "Все звонки Основной График Экспорт .csv .xls .xlsx [DATE] - [DATE]" at bounding box center [784, 77] width 1566 height 55
click at [841, 108] on div "Когда данные могут отличаться от других систем" at bounding box center [784, 125] width 1566 height 40
click at [25, 18] on link at bounding box center [30, 25] width 29 height 23
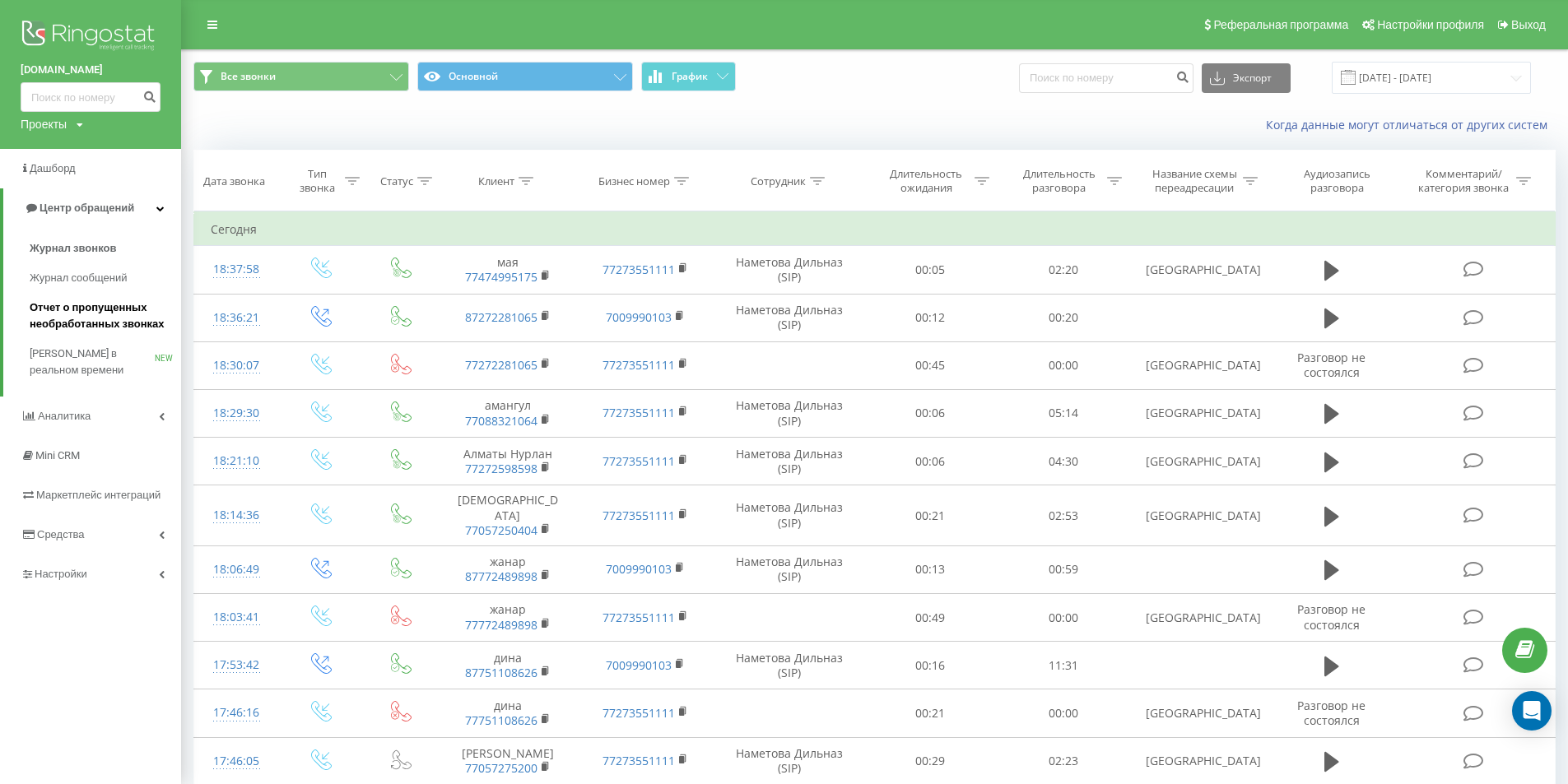
click at [120, 309] on span "Отчет о пропущенных необработанных звонках" at bounding box center [101, 316] width 143 height 33
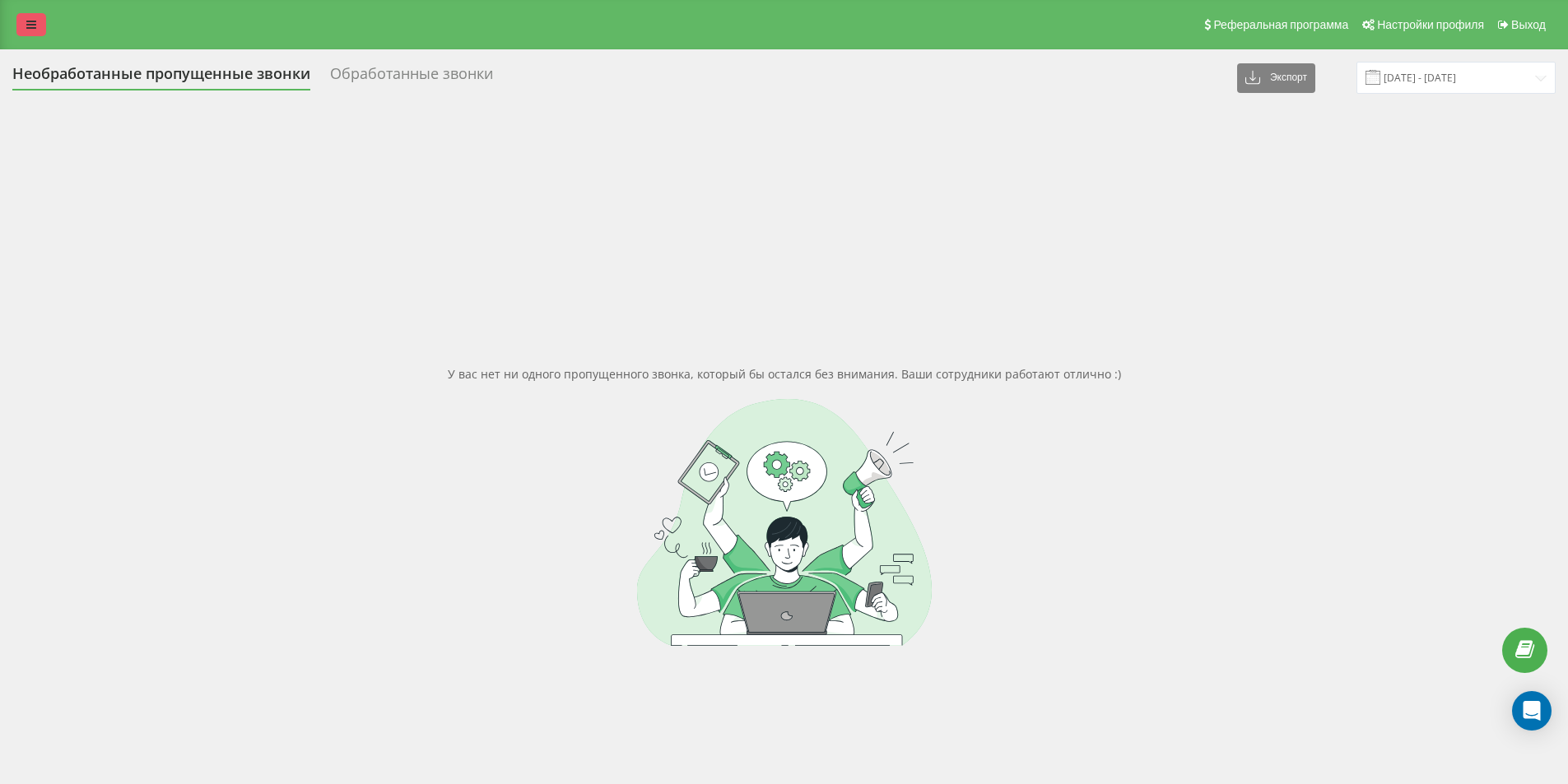
click at [42, 13] on link at bounding box center [30, 25] width 29 height 23
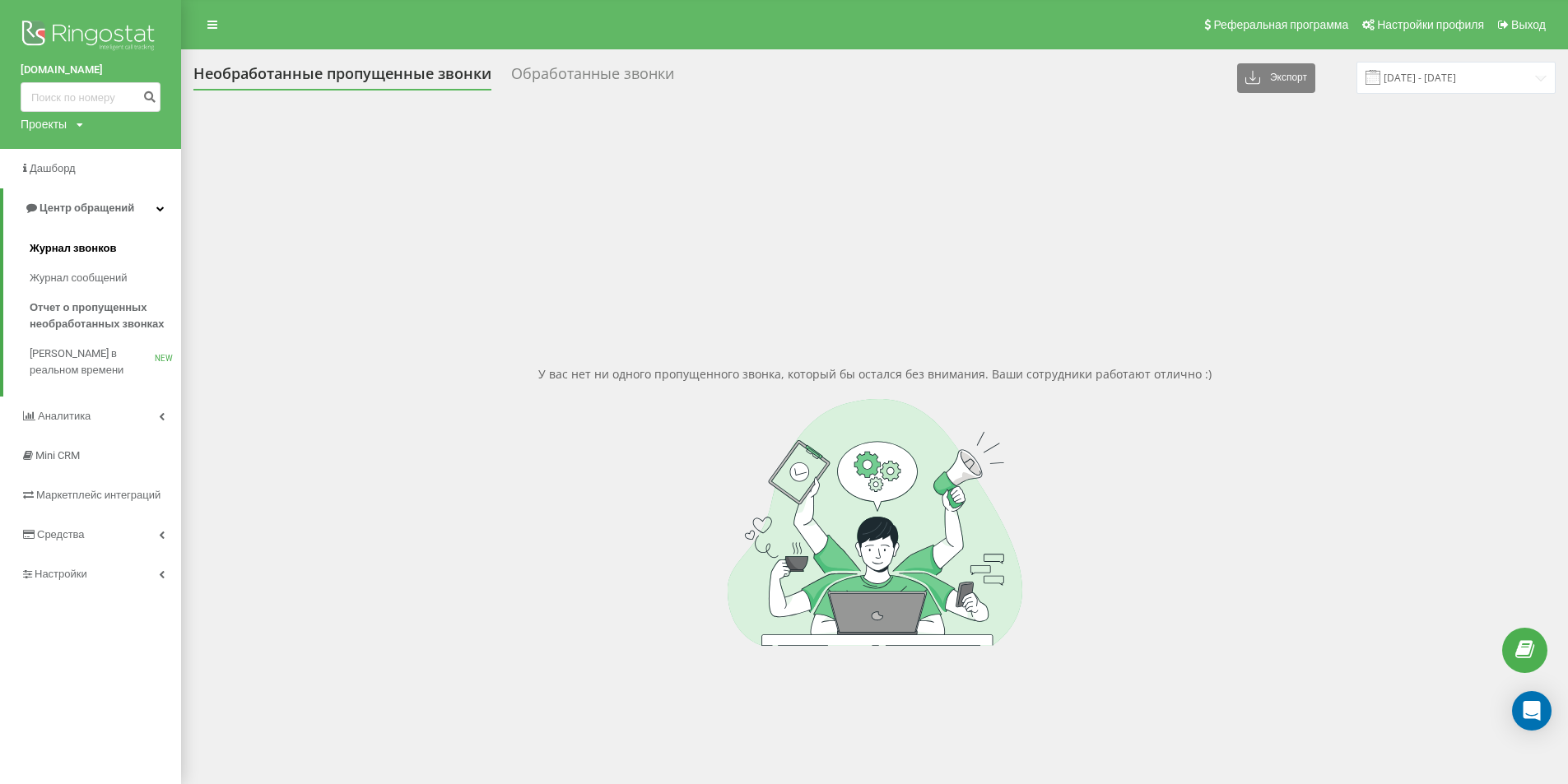
click at [125, 246] on link "Журнал звонков" at bounding box center [105, 248] width 152 height 29
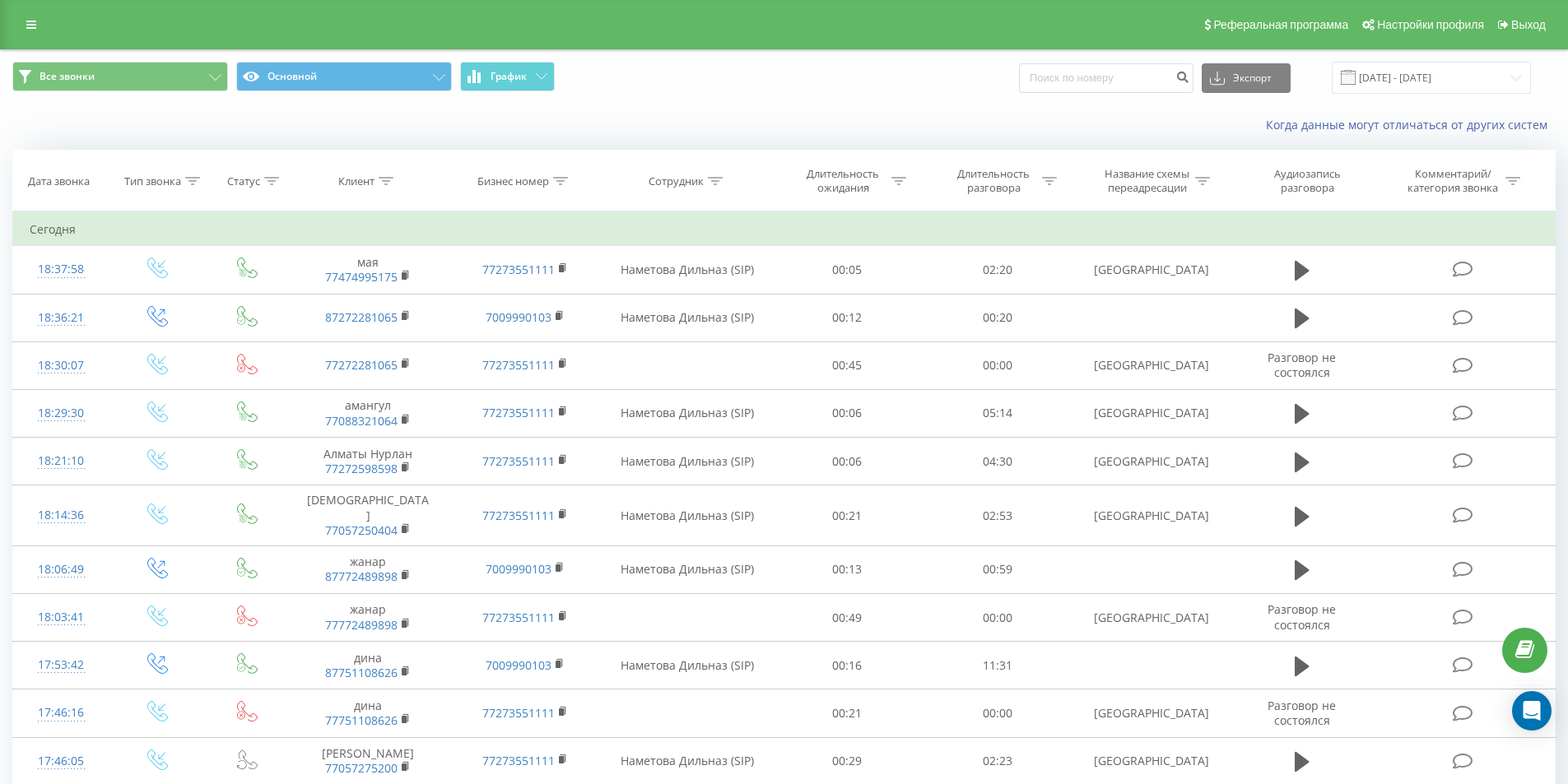
click at [629, 98] on div "Все звонки Основной График Экспорт .csv .xls .xlsx 20.08.2025 - 20.09.2025" at bounding box center [784, 77] width 1566 height 55
click at [25, 25] on link at bounding box center [30, 25] width 29 height 23
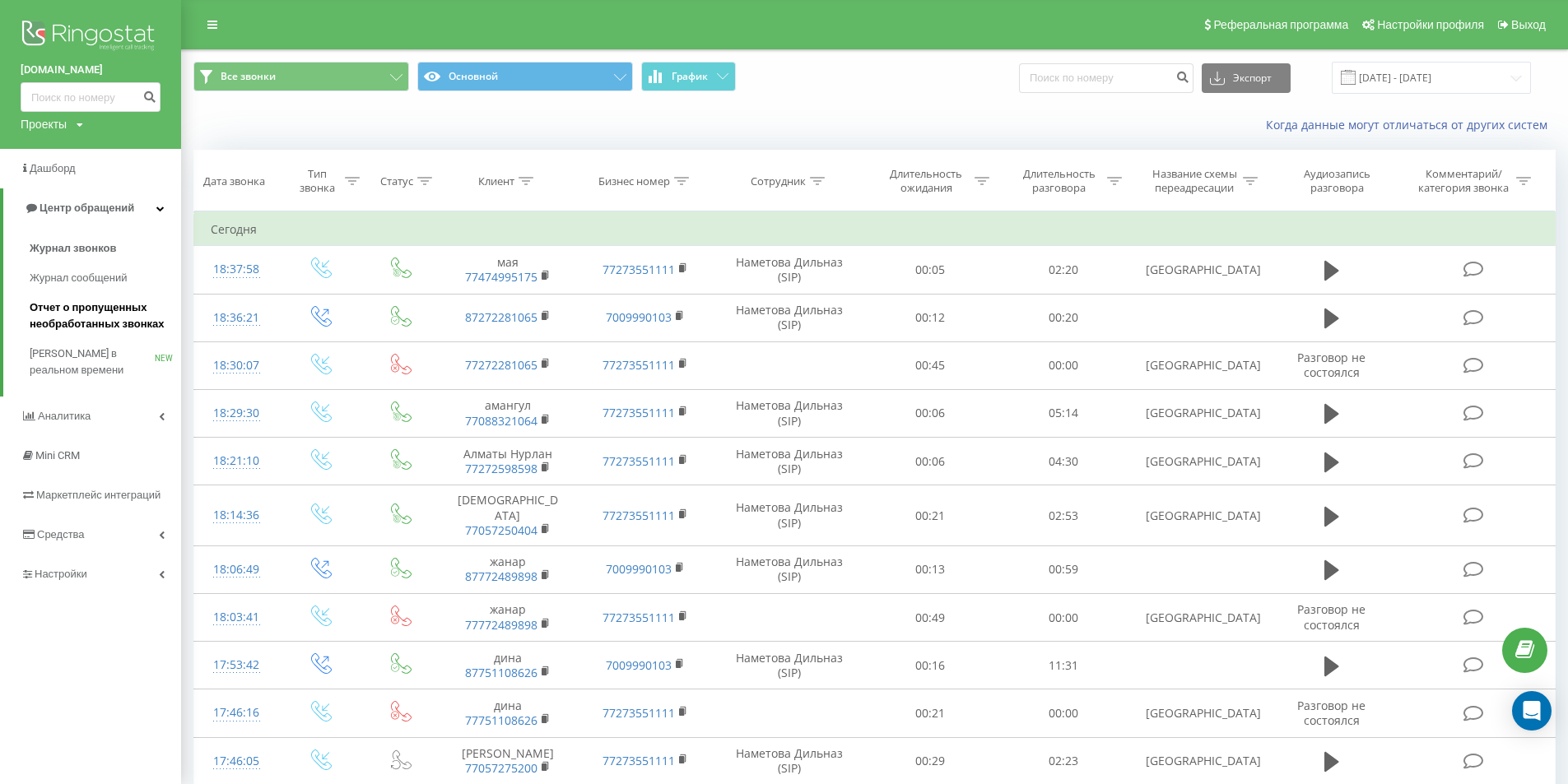
click at [91, 322] on span "Отчет о пропущенных необработанных звонках" at bounding box center [101, 316] width 143 height 33
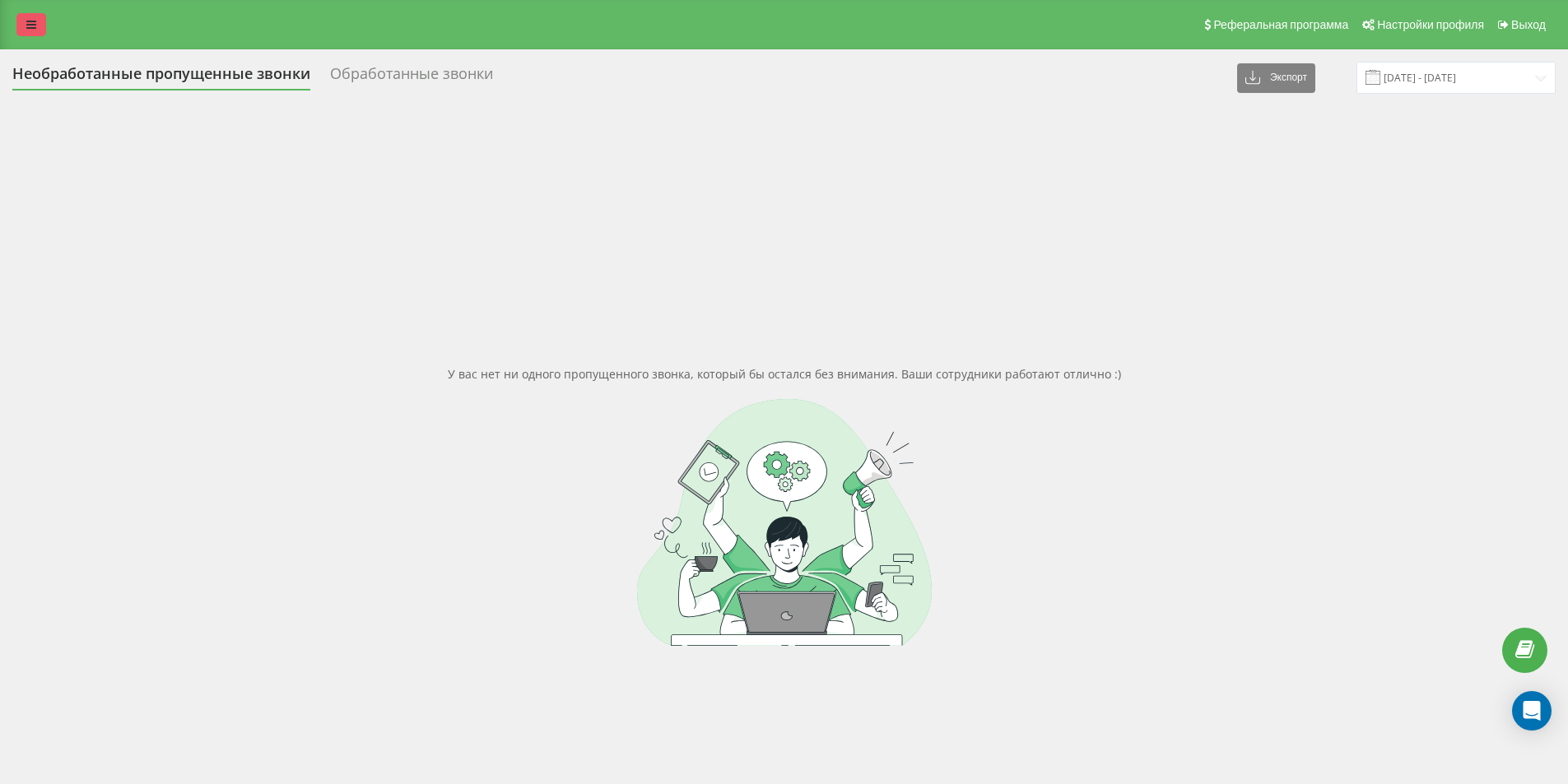
click at [27, 23] on icon at bounding box center [31, 25] width 9 height 11
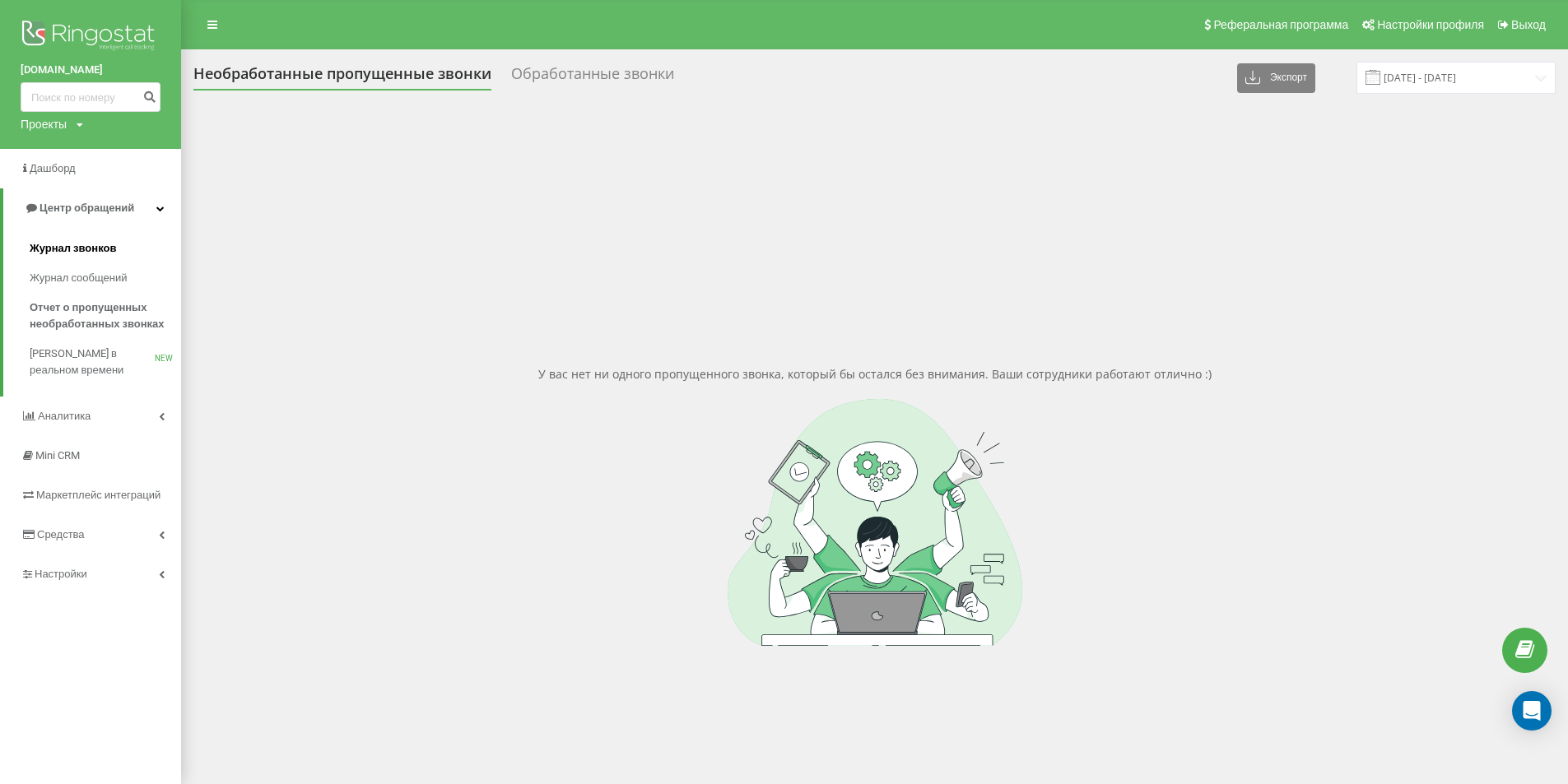
click at [106, 248] on span "Журнал звонков" at bounding box center [73, 248] width 87 height 16
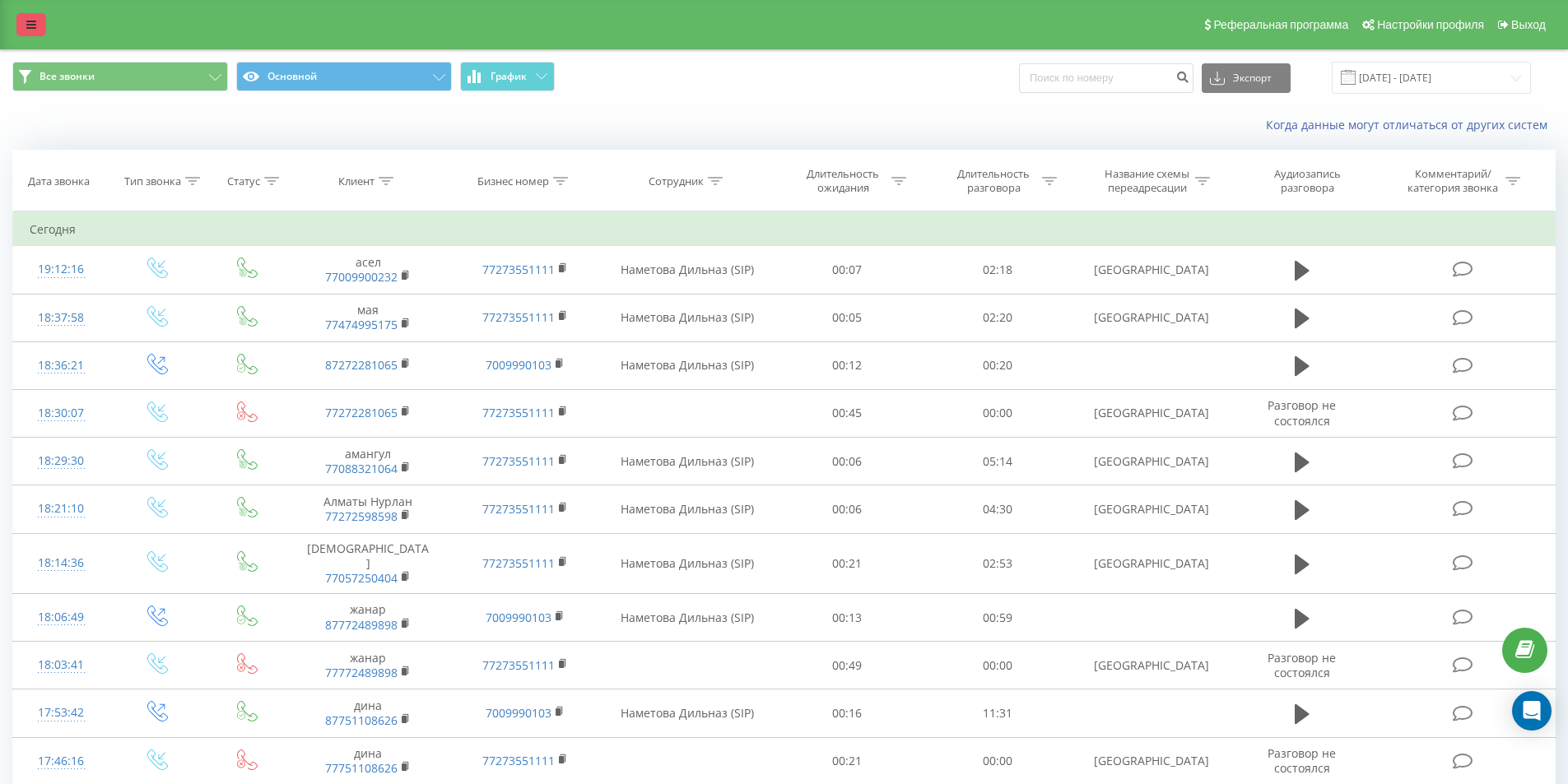
click at [44, 23] on link at bounding box center [30, 25] width 29 height 23
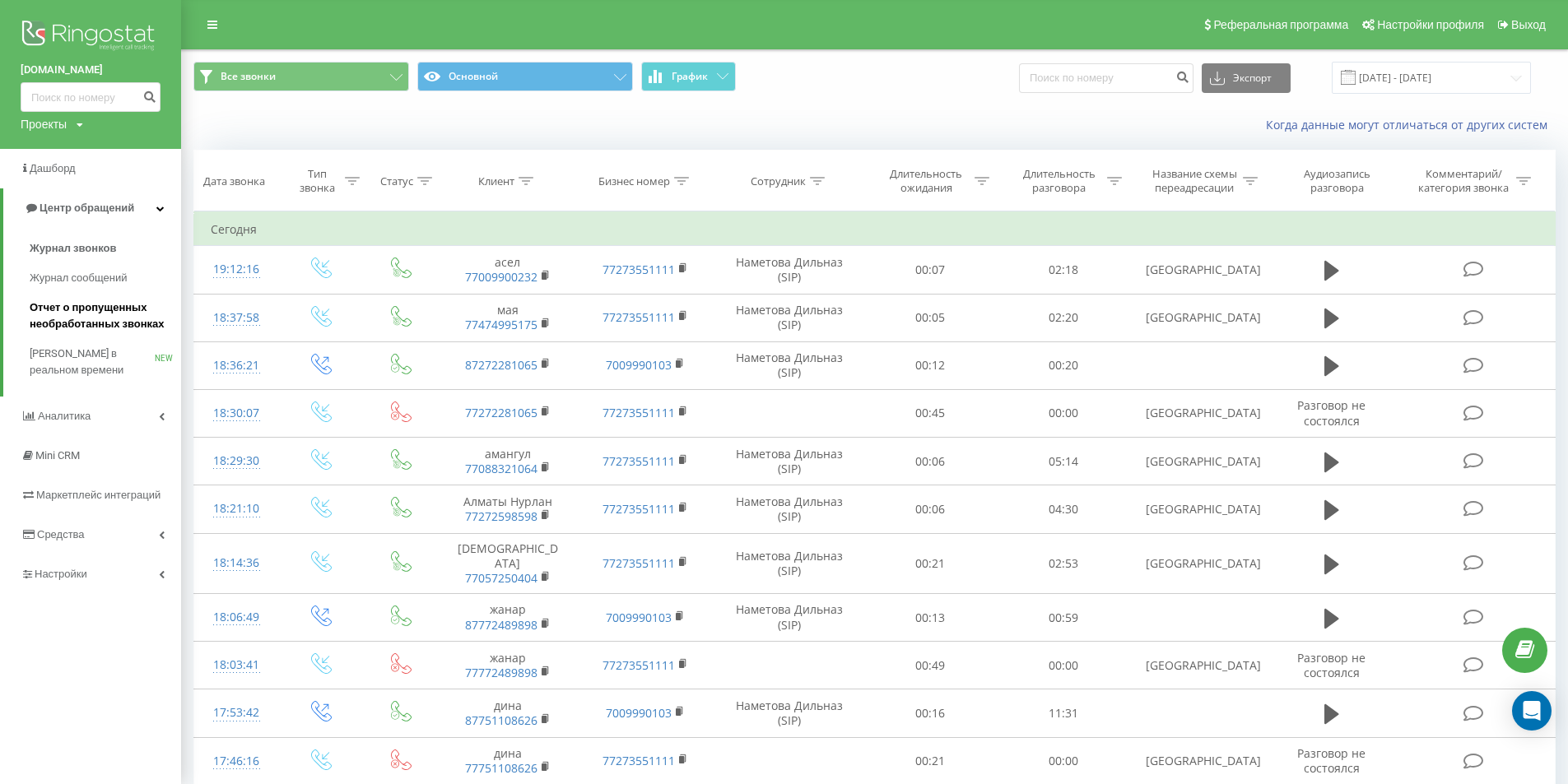
click at [145, 318] on span "Отчет о пропущенных необработанных звонках" at bounding box center [101, 316] width 143 height 33
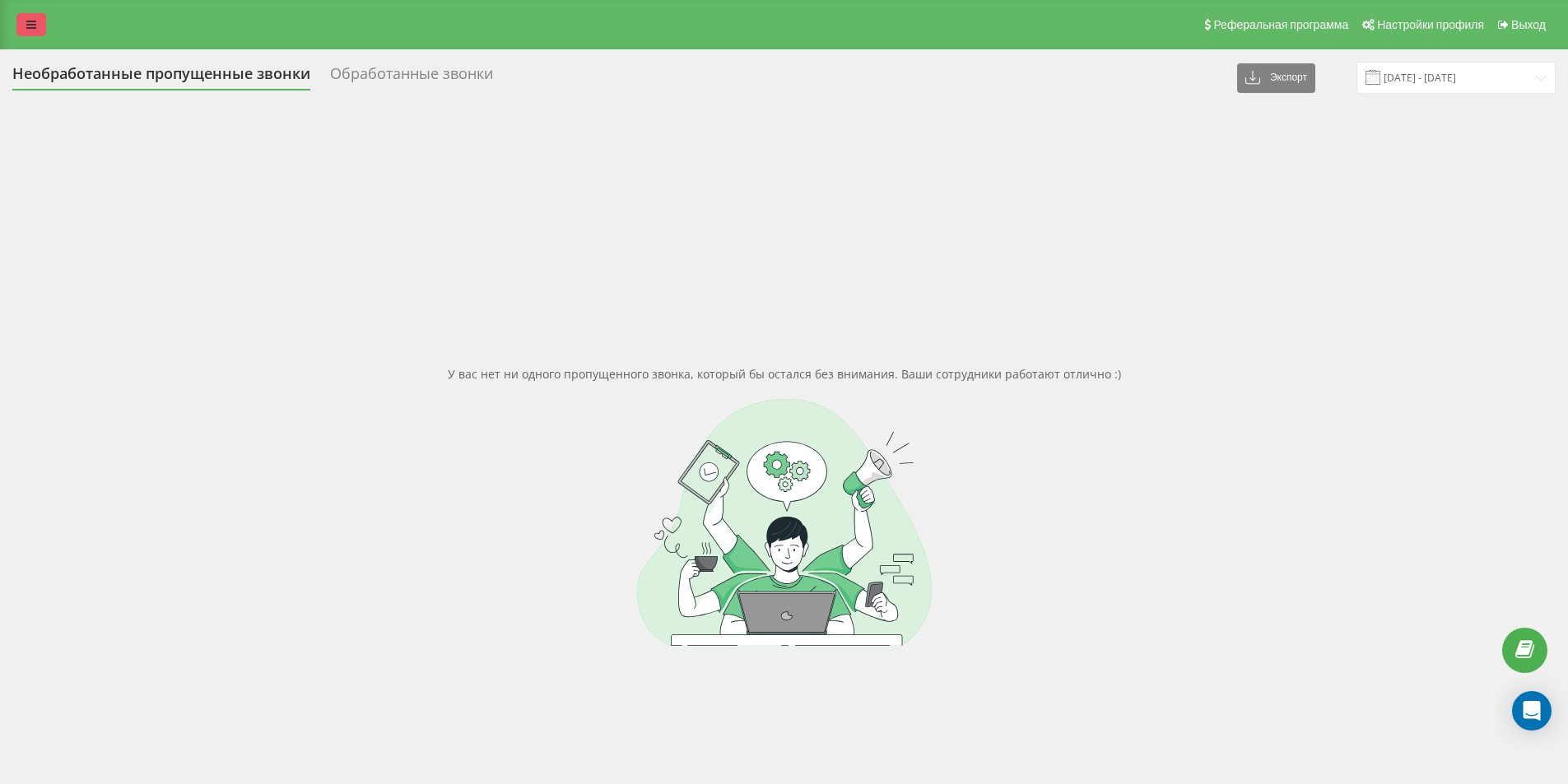
click at [34, 18] on link at bounding box center [30, 25] width 29 height 23
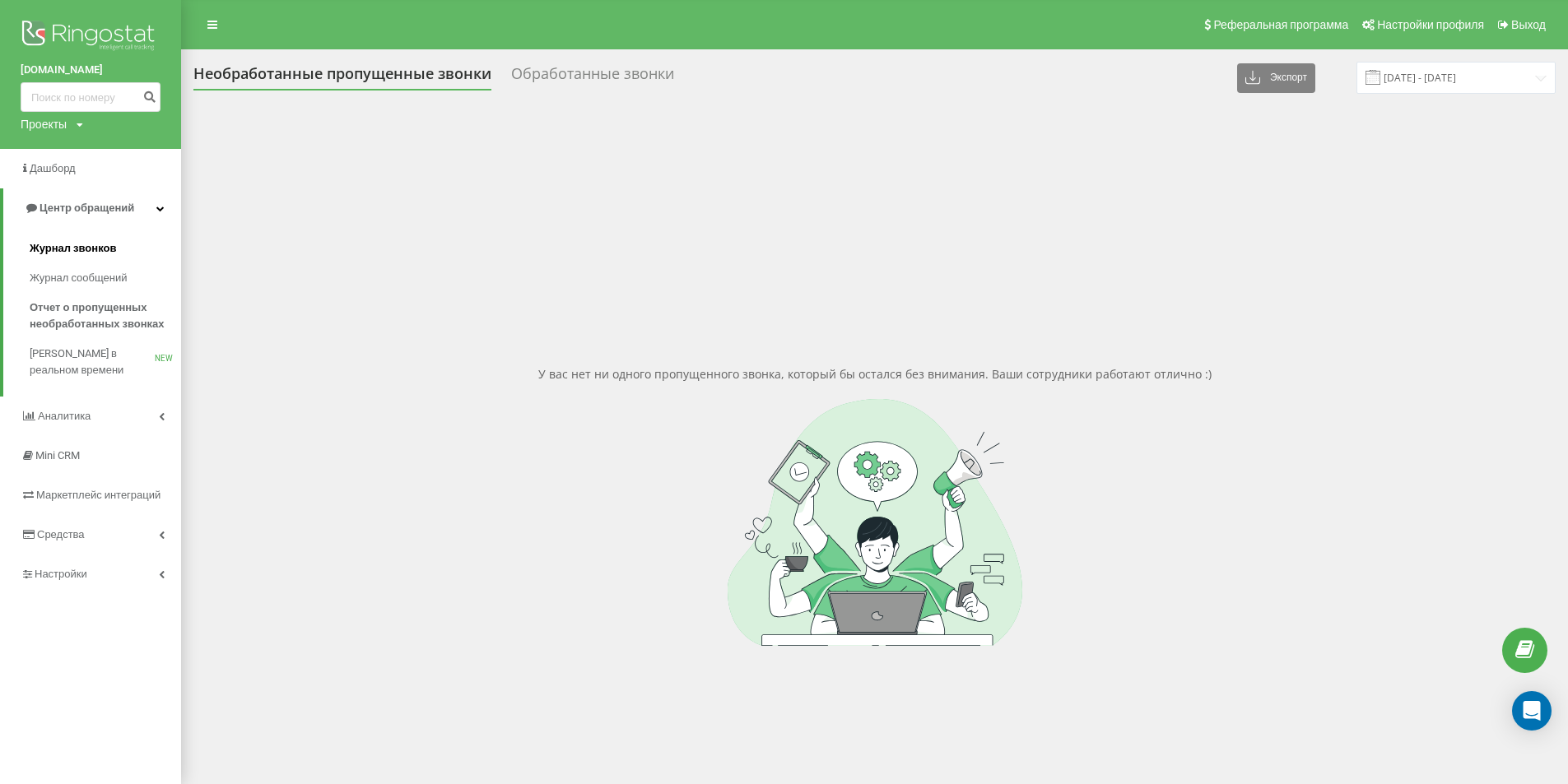
click at [130, 242] on link "Журнал звонков" at bounding box center [105, 248] width 152 height 29
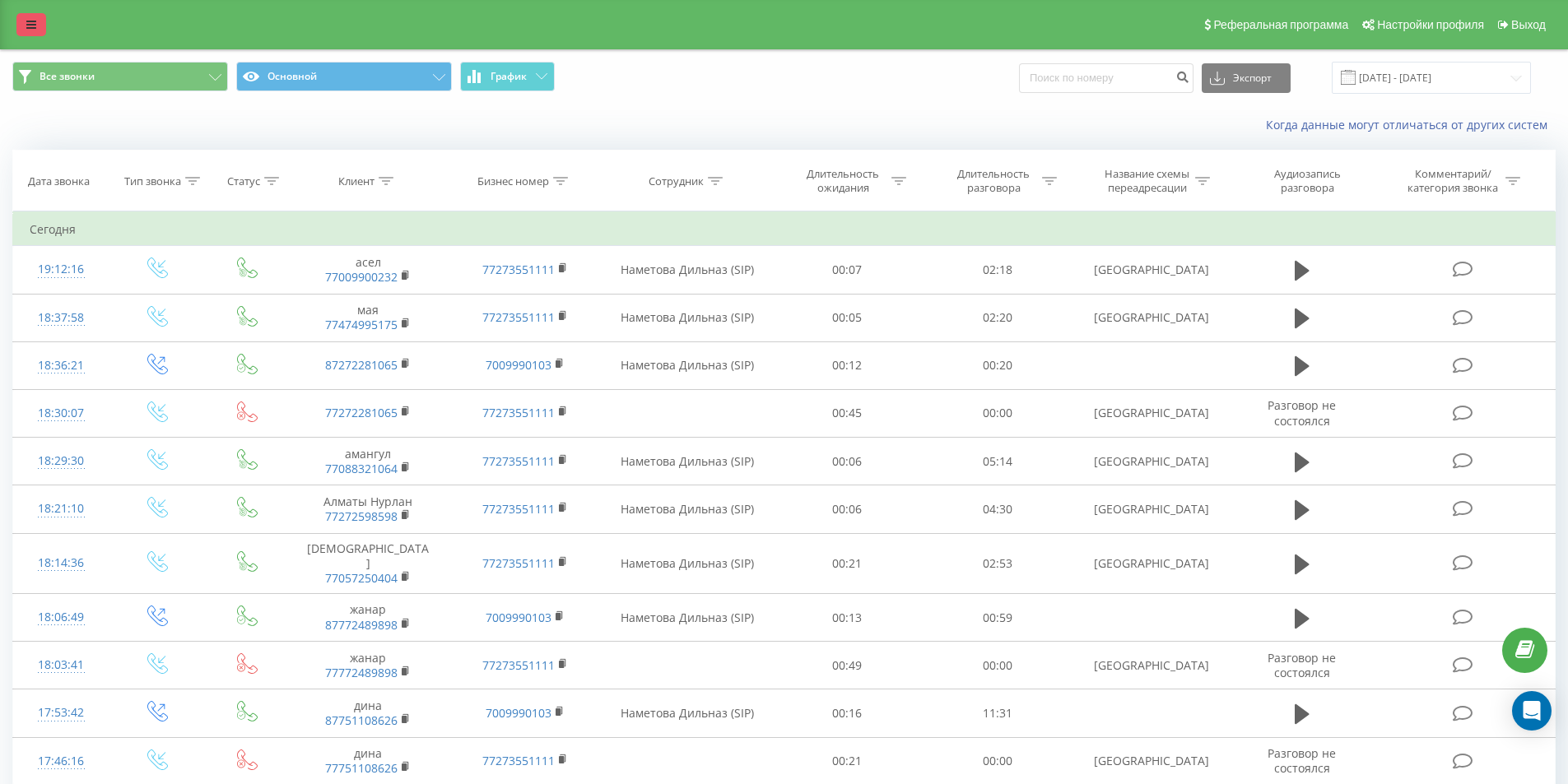
click at [28, 23] on icon at bounding box center [31, 25] width 9 height 11
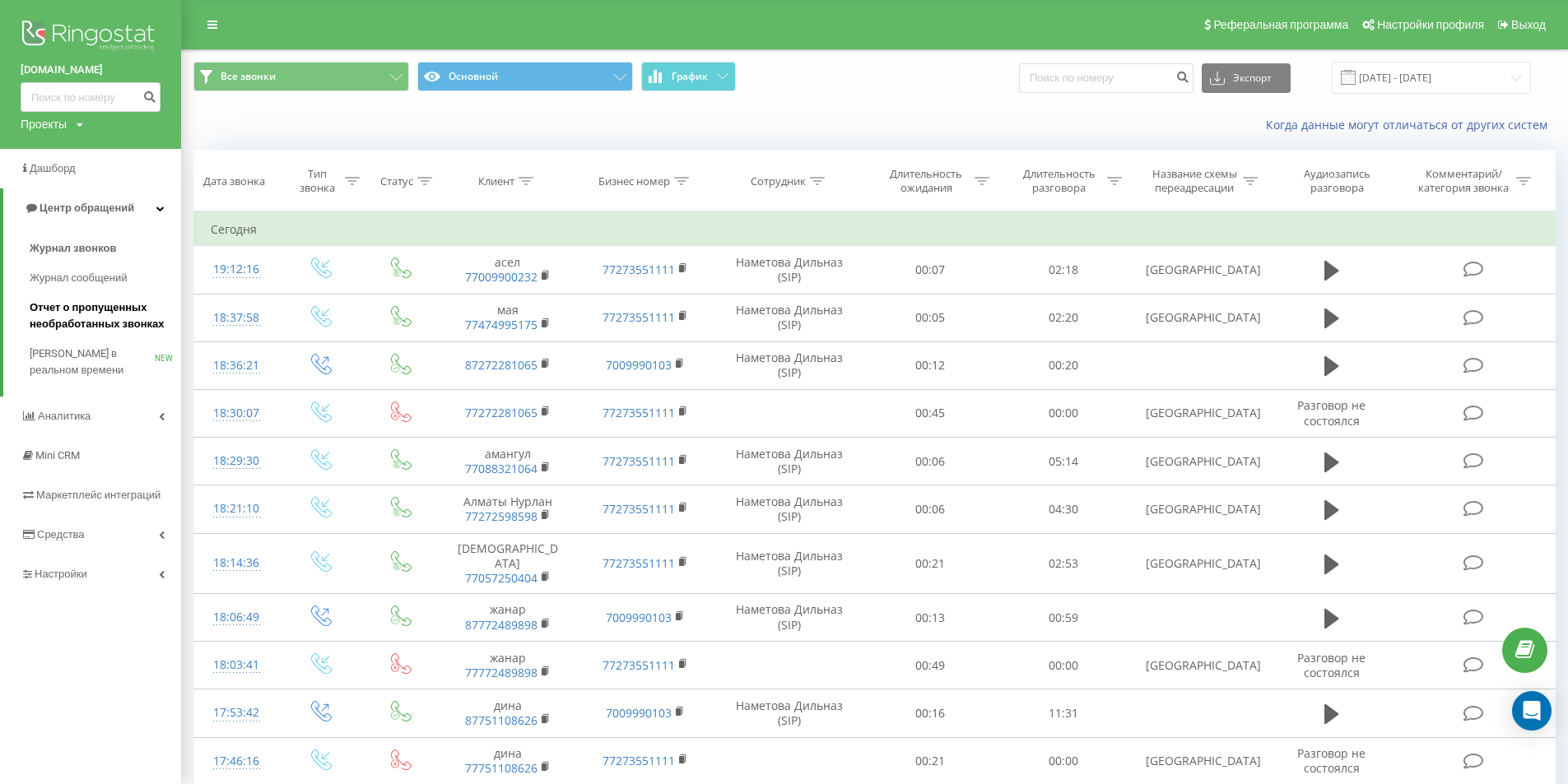
click at [125, 322] on span "Отчет о пропущенных необработанных звонках" at bounding box center [101, 316] width 143 height 33
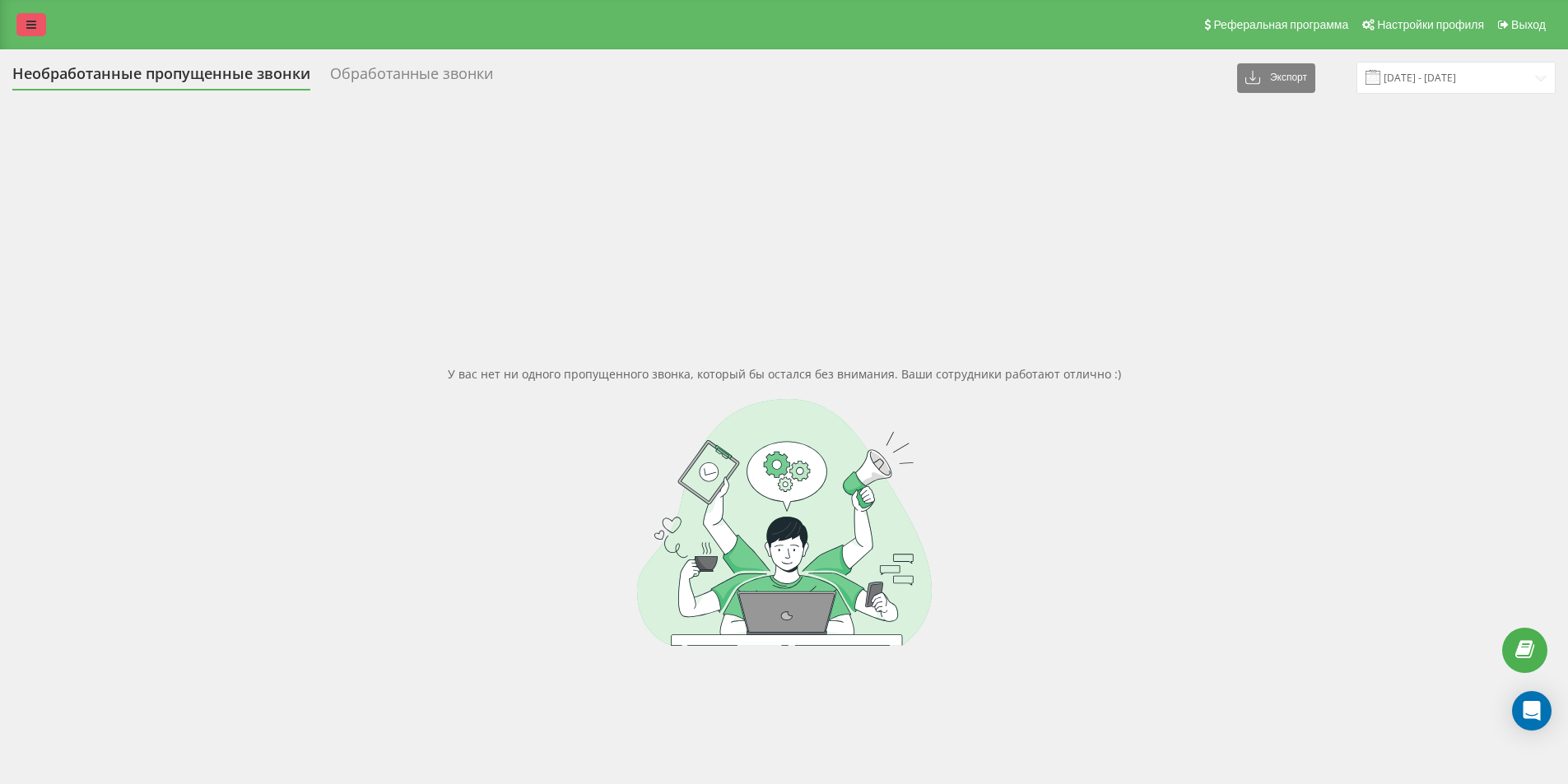
click at [42, 21] on link at bounding box center [30, 25] width 29 height 23
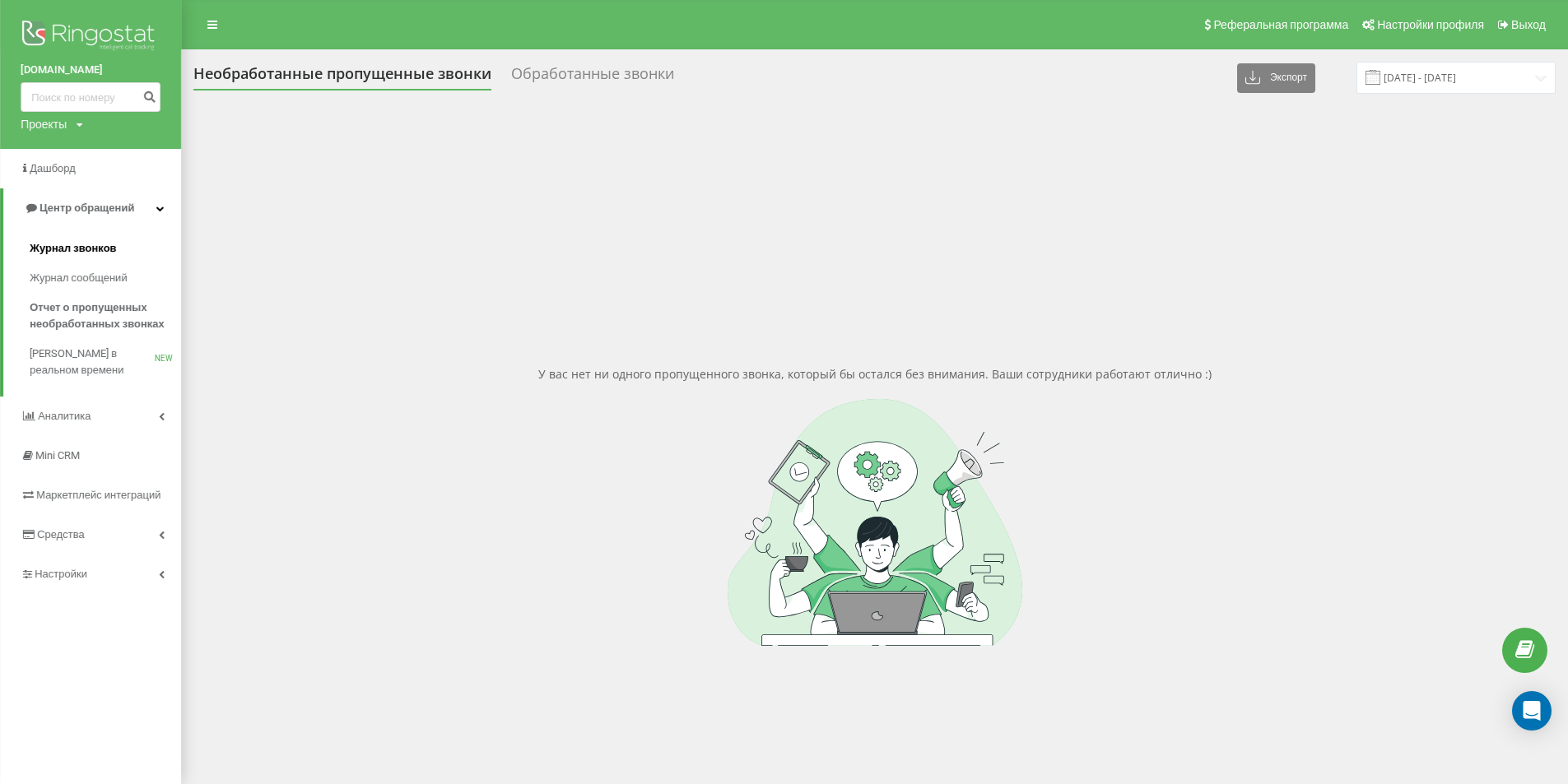
click at [130, 249] on link "Журнал звонков" at bounding box center [105, 248] width 152 height 29
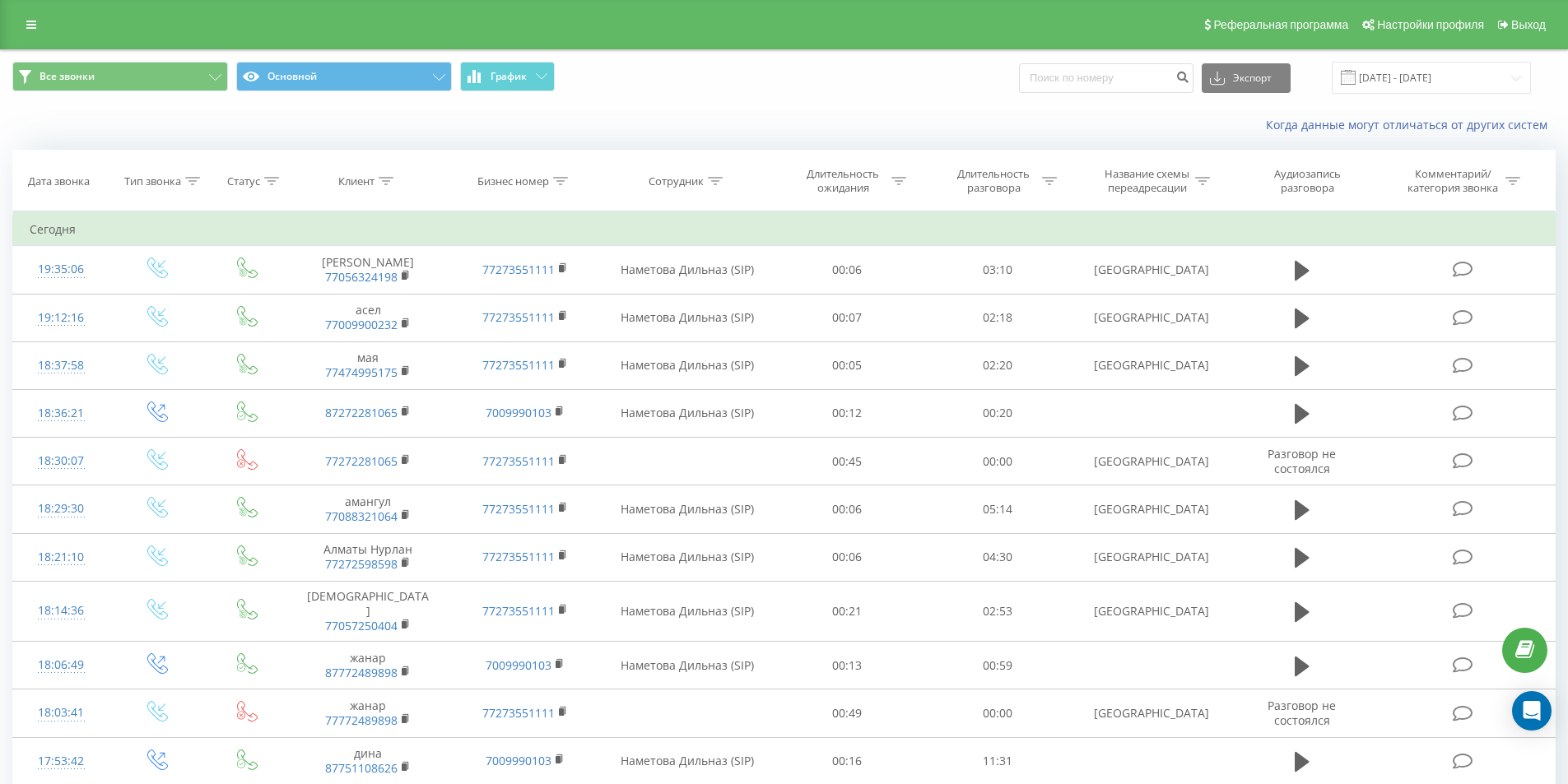
click at [648, 117] on div "Когда данные могут отличаться от других систем" at bounding box center [1077, 125] width 978 height 16
click at [715, 93] on span "Все звонки Основной График" at bounding box center [392, 77] width 759 height 32
click at [19, 26] on link at bounding box center [30, 25] width 29 height 23
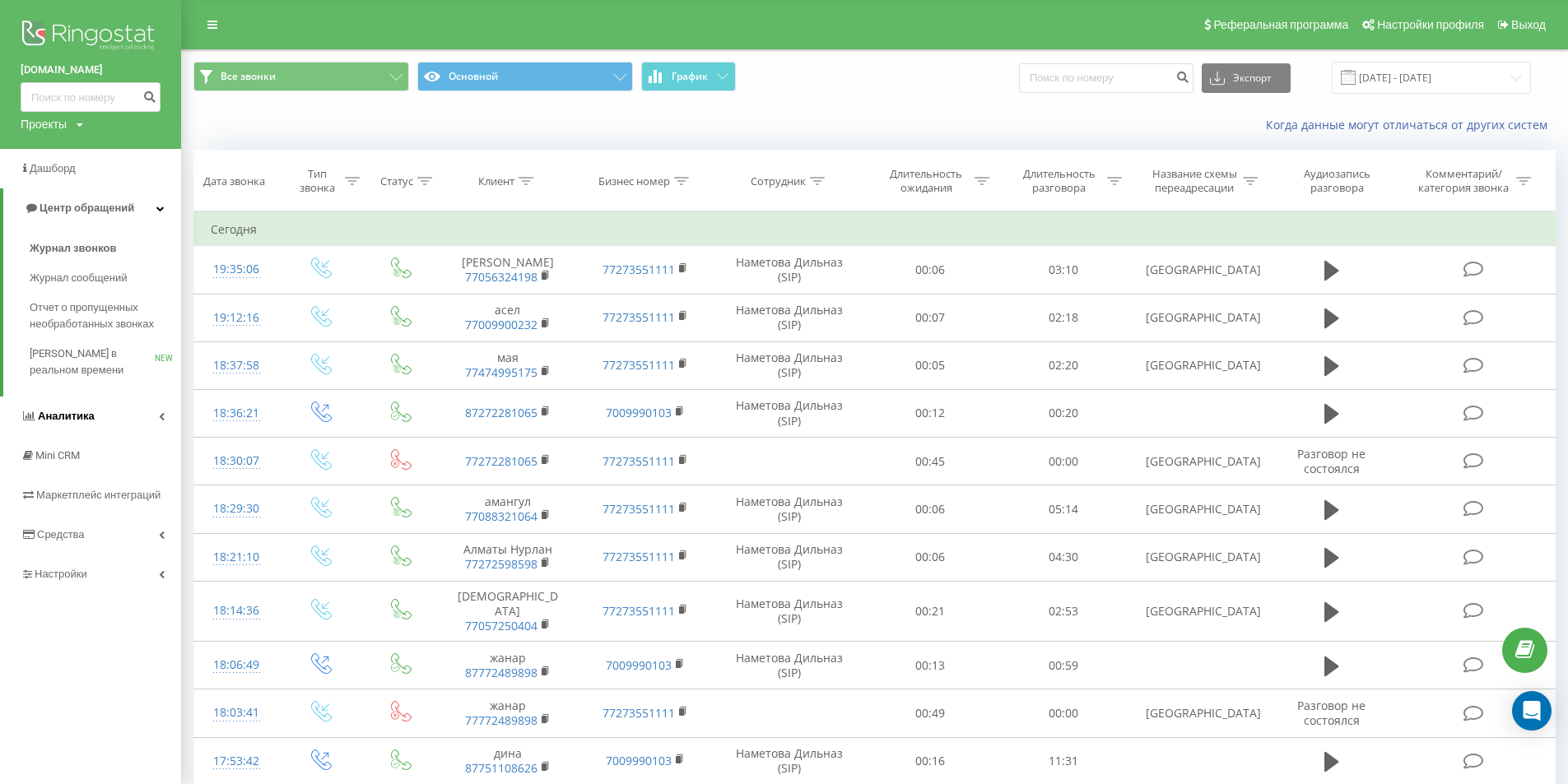
click at [120, 418] on link "Аналитика" at bounding box center [91, 417] width 181 height 40
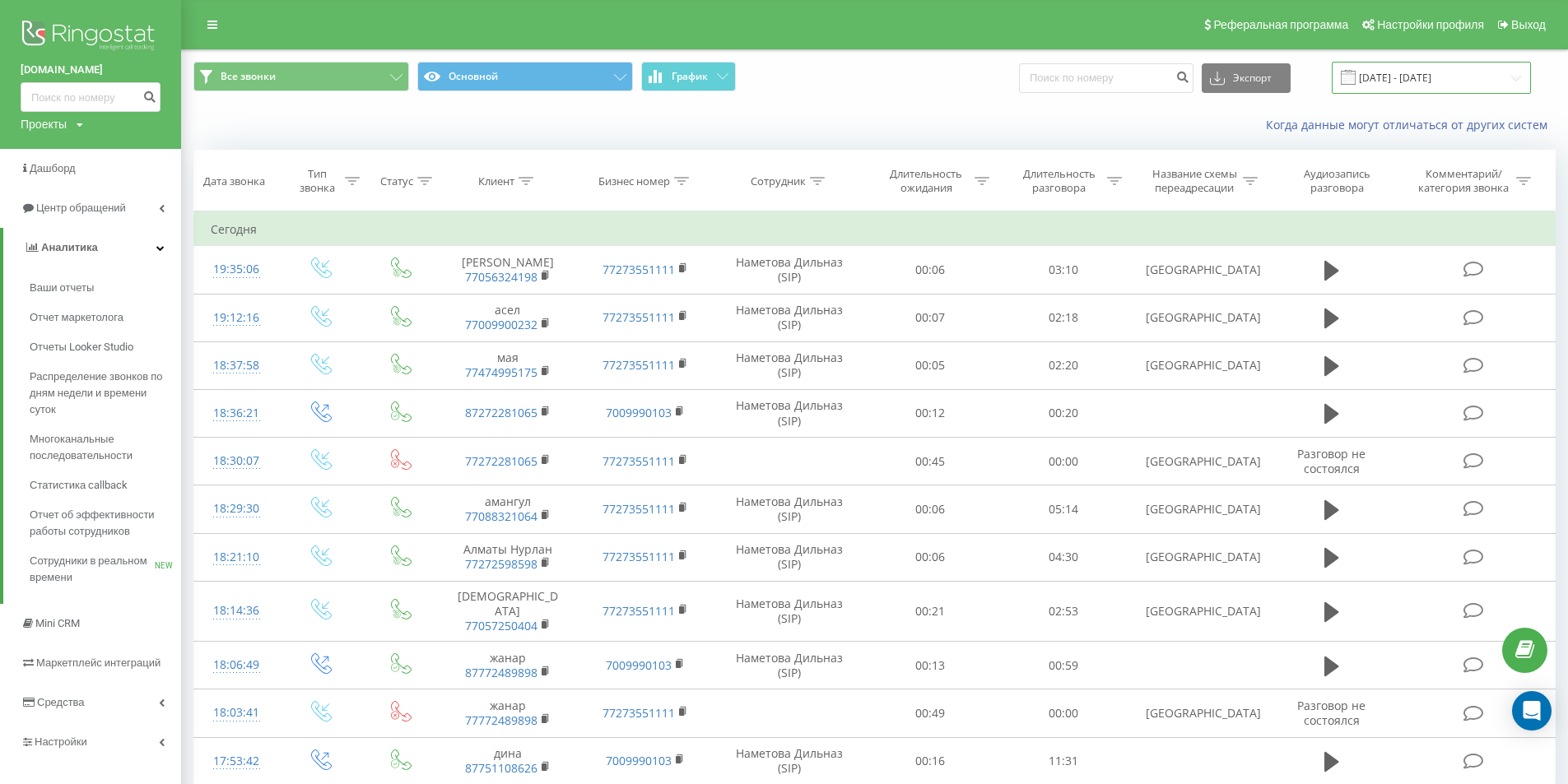
click at [1413, 78] on input "[DATE] - [DATE]" at bounding box center [1431, 77] width 199 height 32
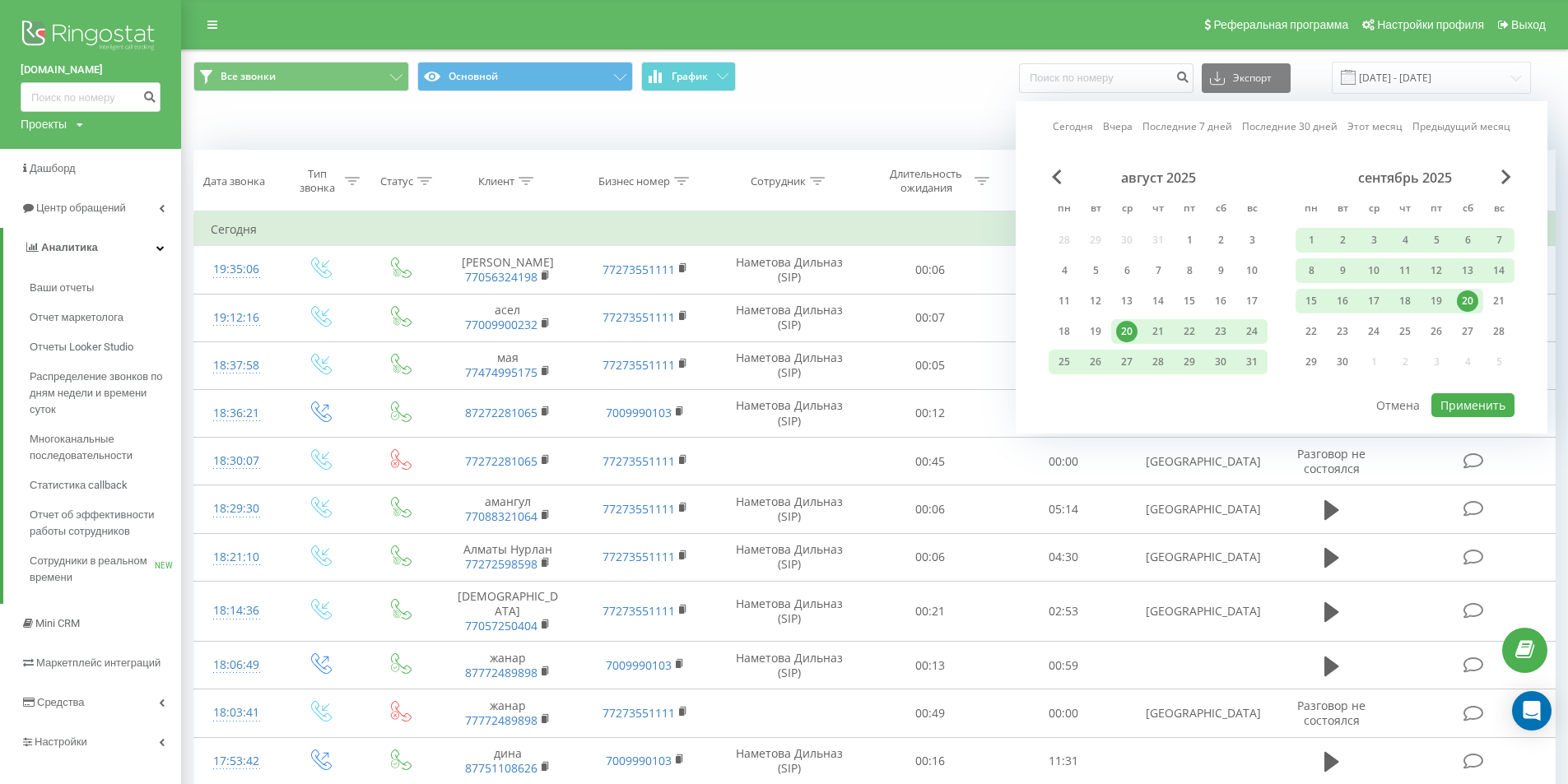
click at [1468, 299] on div "20" at bounding box center [1467, 301] width 22 height 22
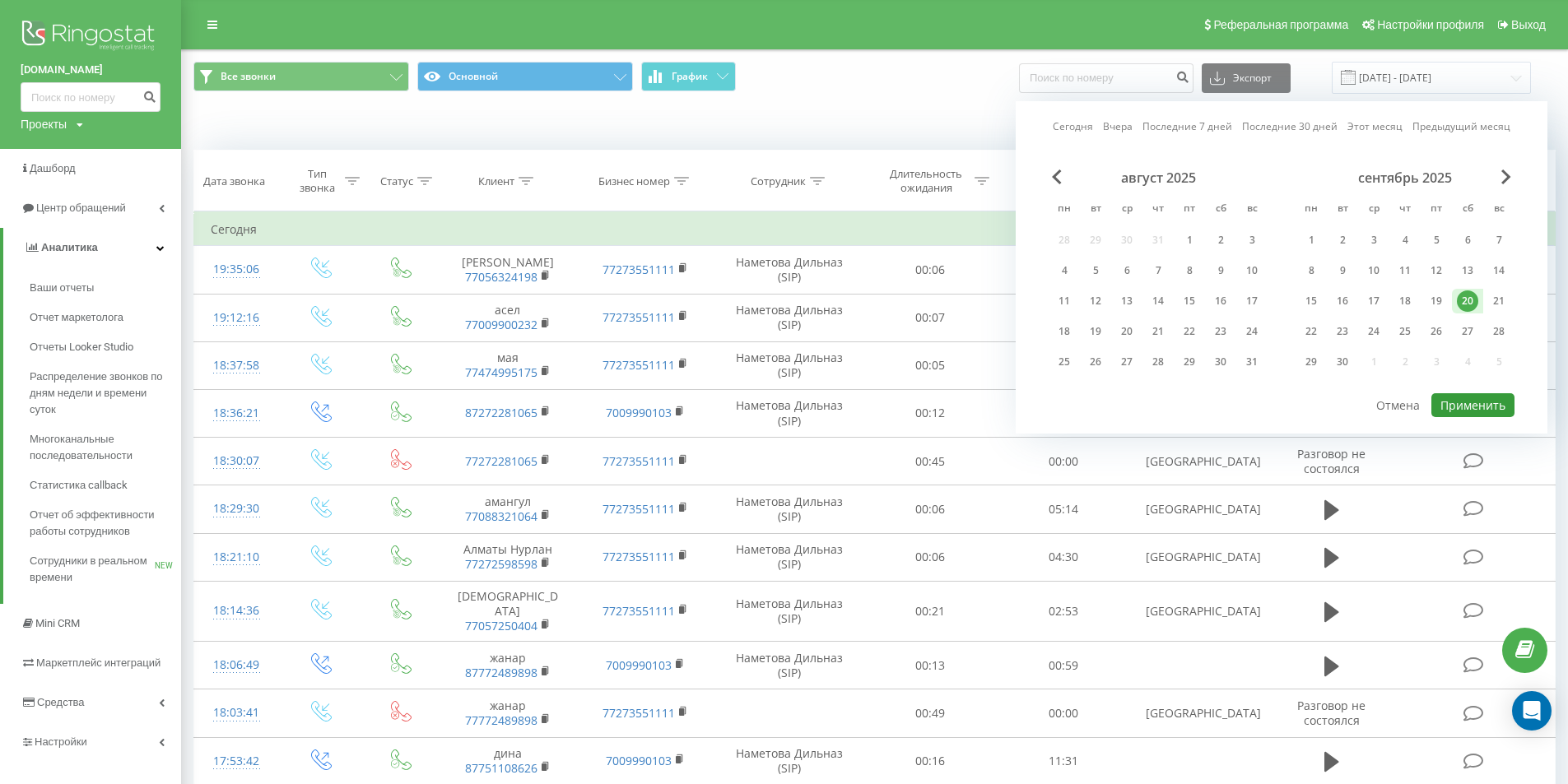
click at [1478, 401] on button "Применить" at bounding box center [1473, 405] width 83 height 24
type input "20.09.2025 - 20.09.2025"
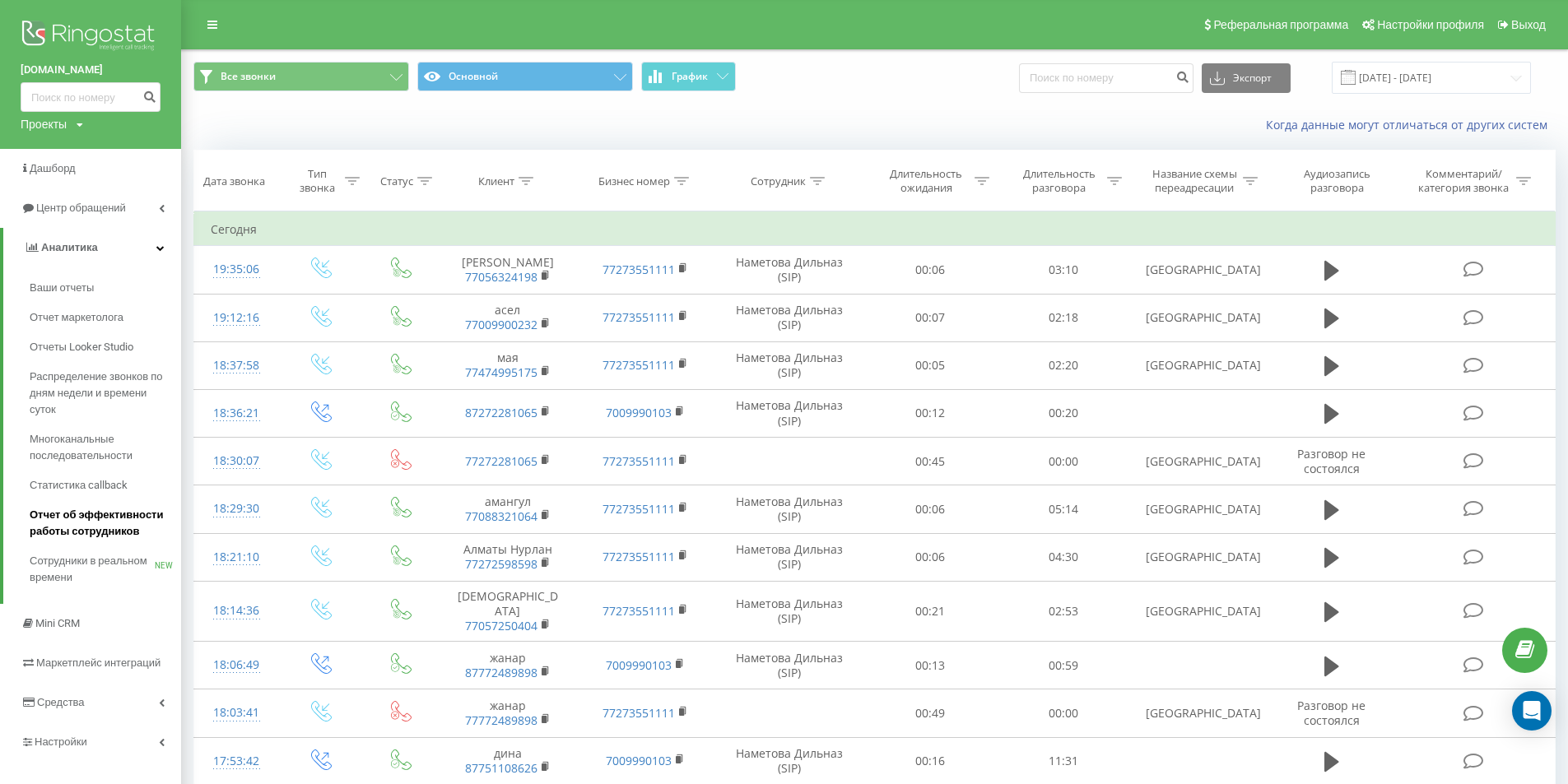
click at [99, 515] on span "Отчет об эффективности работы сотрудников" at bounding box center [101, 523] width 143 height 33
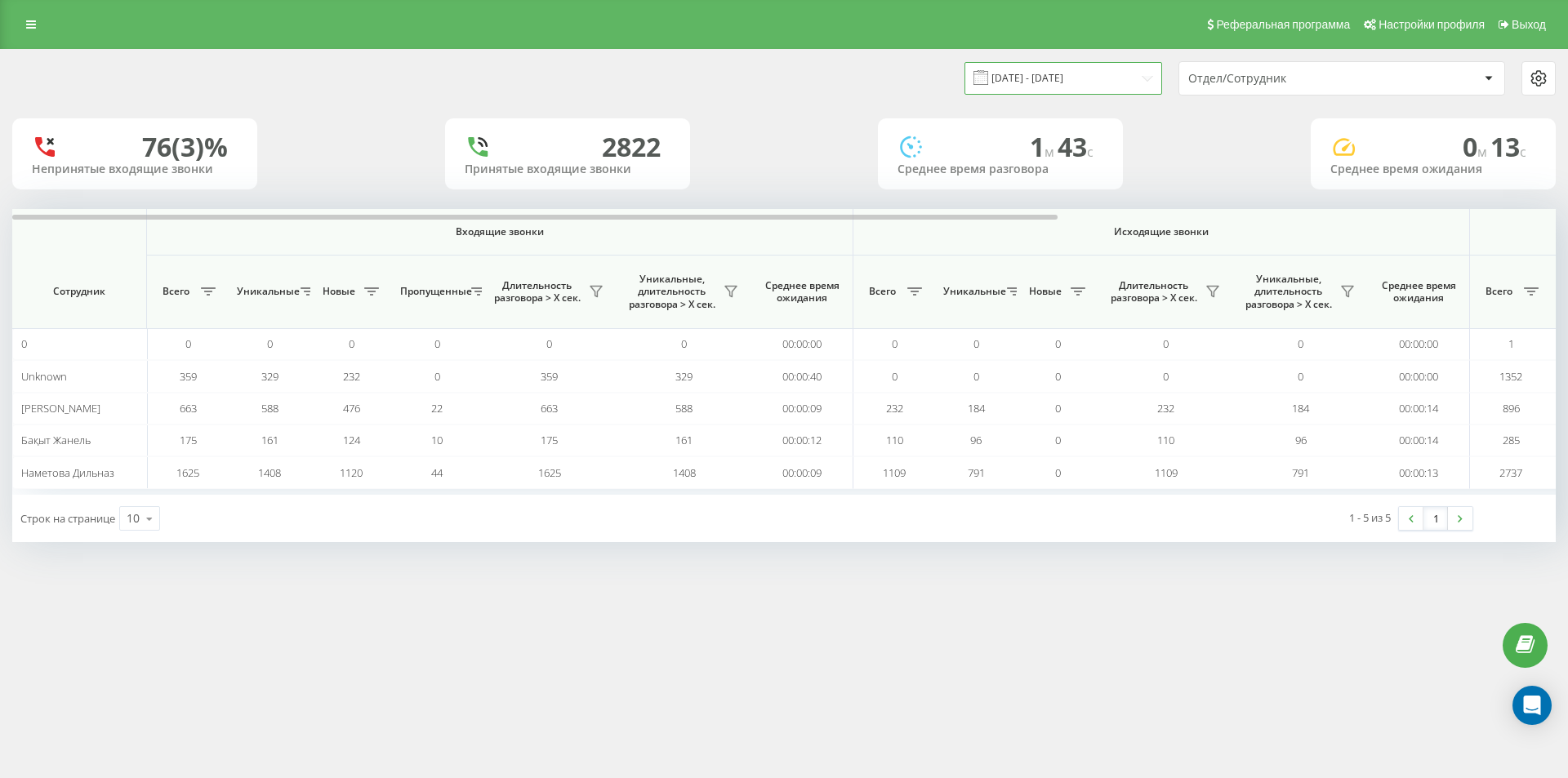
click at [1095, 85] on input "[DATE] - [DATE]" at bounding box center [1062, 78] width 198 height 32
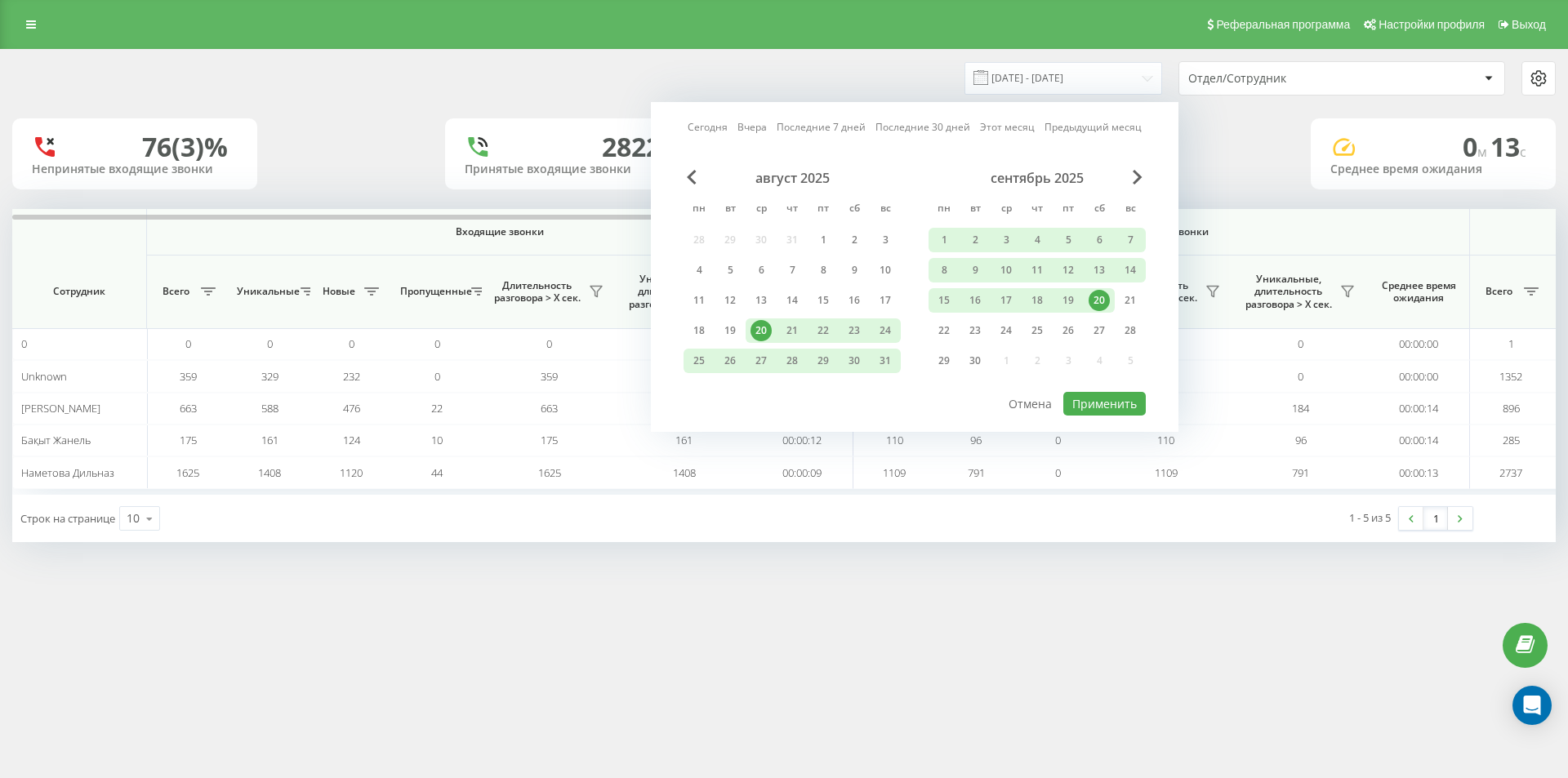
click at [1092, 301] on div "20" at bounding box center [1099, 301] width 22 height 22
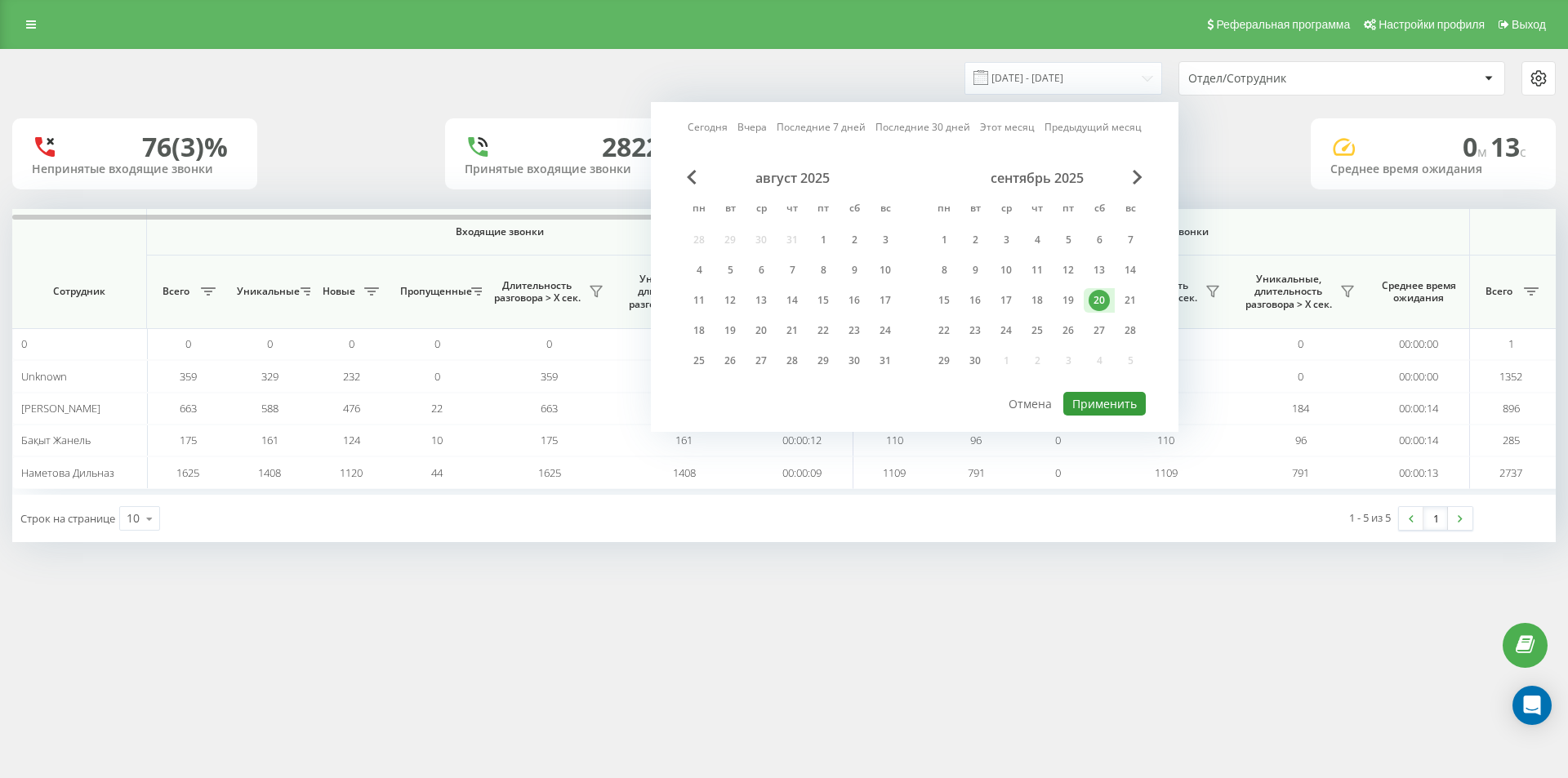
click at [1113, 400] on button "Применить" at bounding box center [1105, 404] width 82 height 23
type input "20.09.2025 - 20.09.2025"
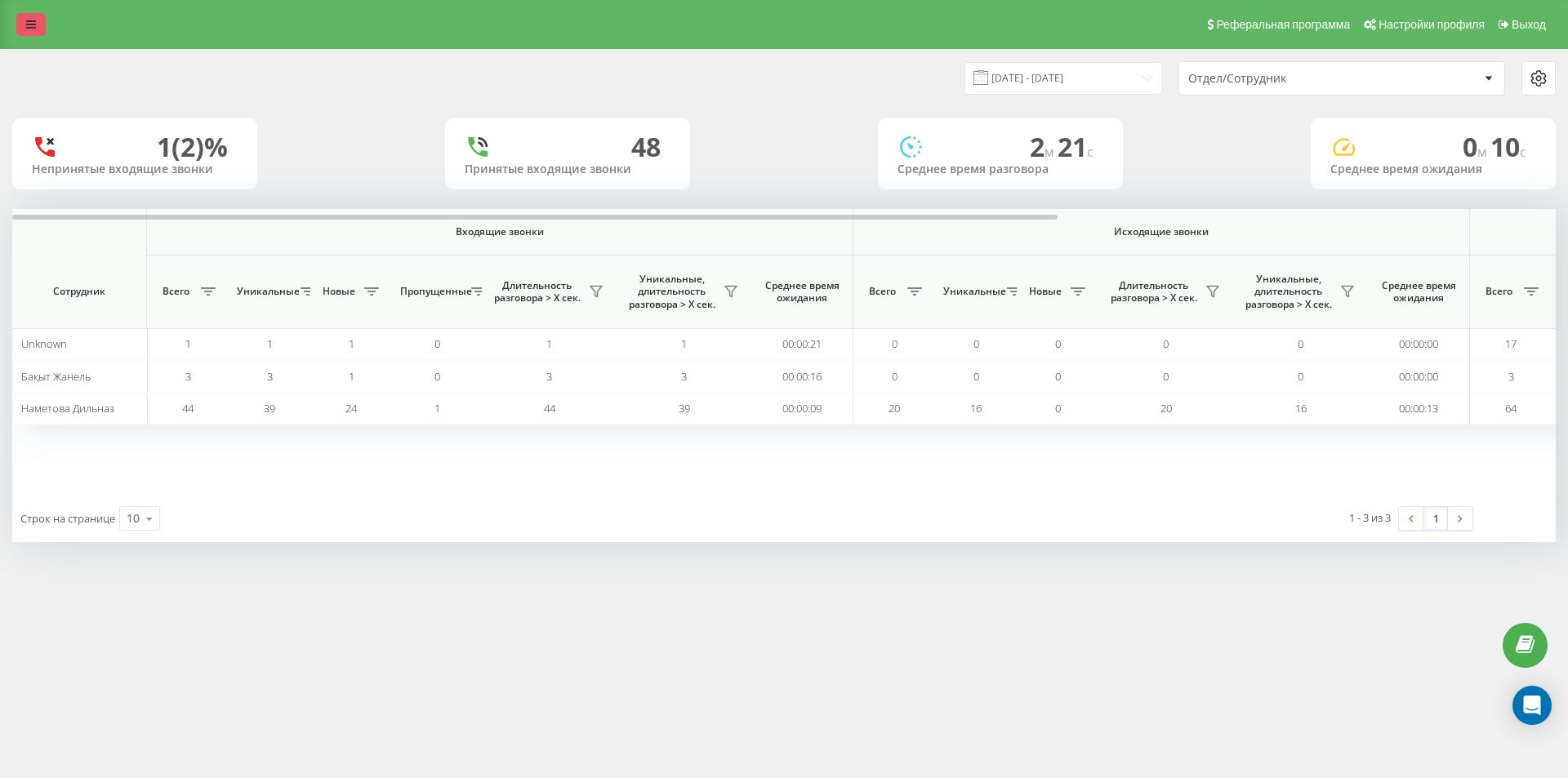
click at [39, 29] on link at bounding box center [30, 24] width 29 height 22
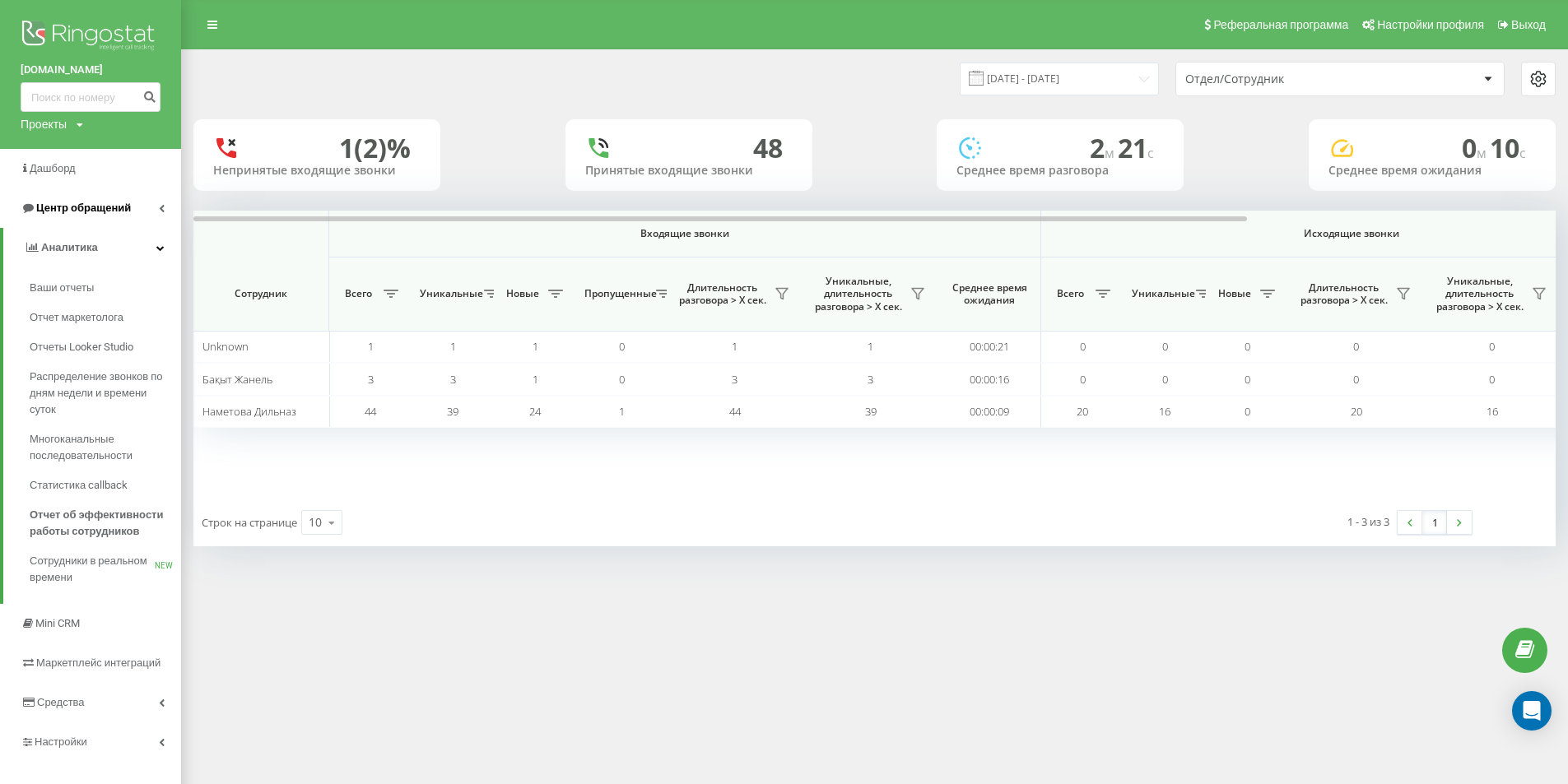
click at [157, 209] on link "Центр обращений" at bounding box center [91, 209] width 181 height 40
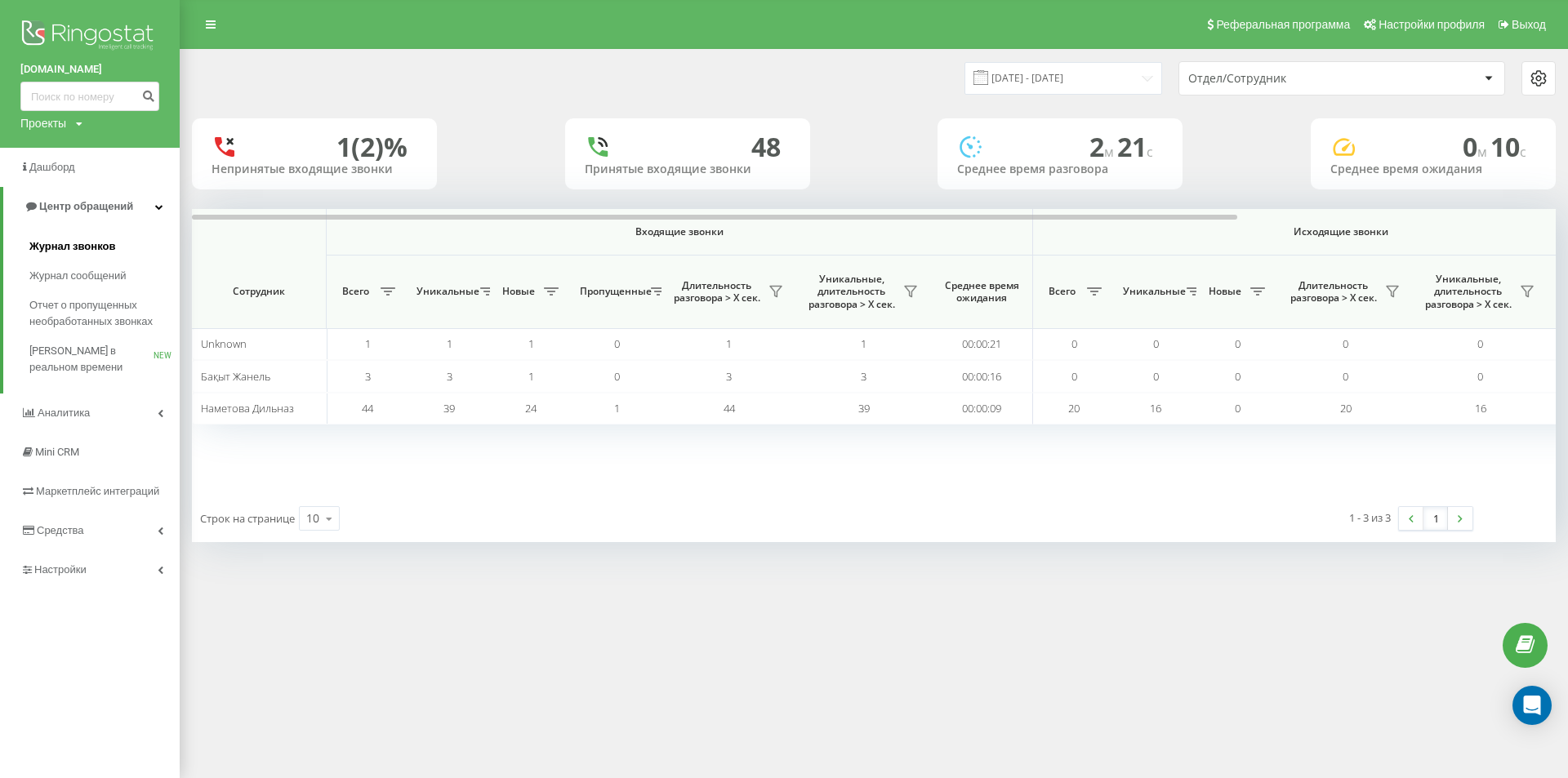
click at [133, 248] on link "Журнал звонков" at bounding box center [104, 246] width 151 height 29
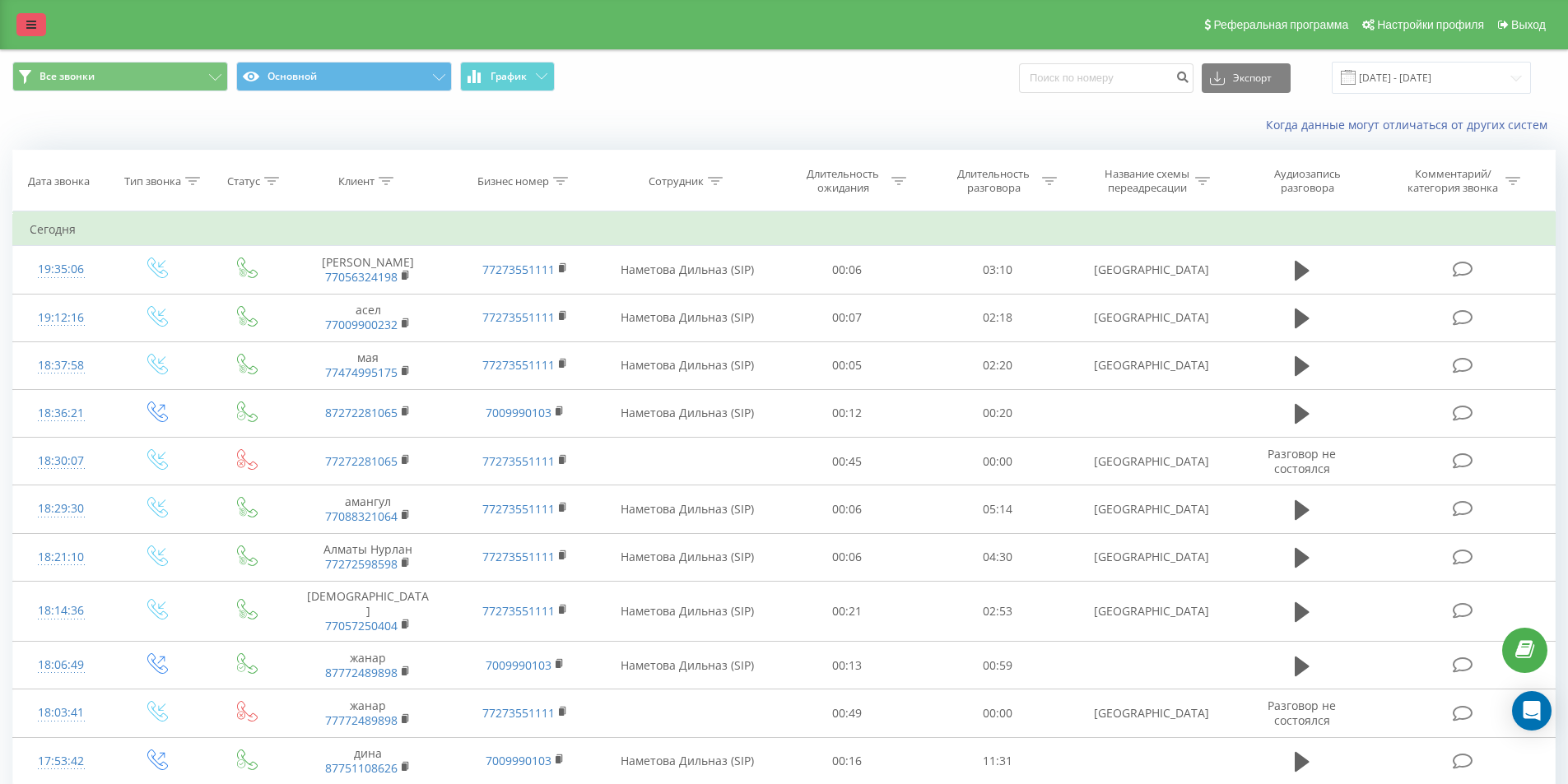
click at [32, 30] on link at bounding box center [30, 25] width 29 height 23
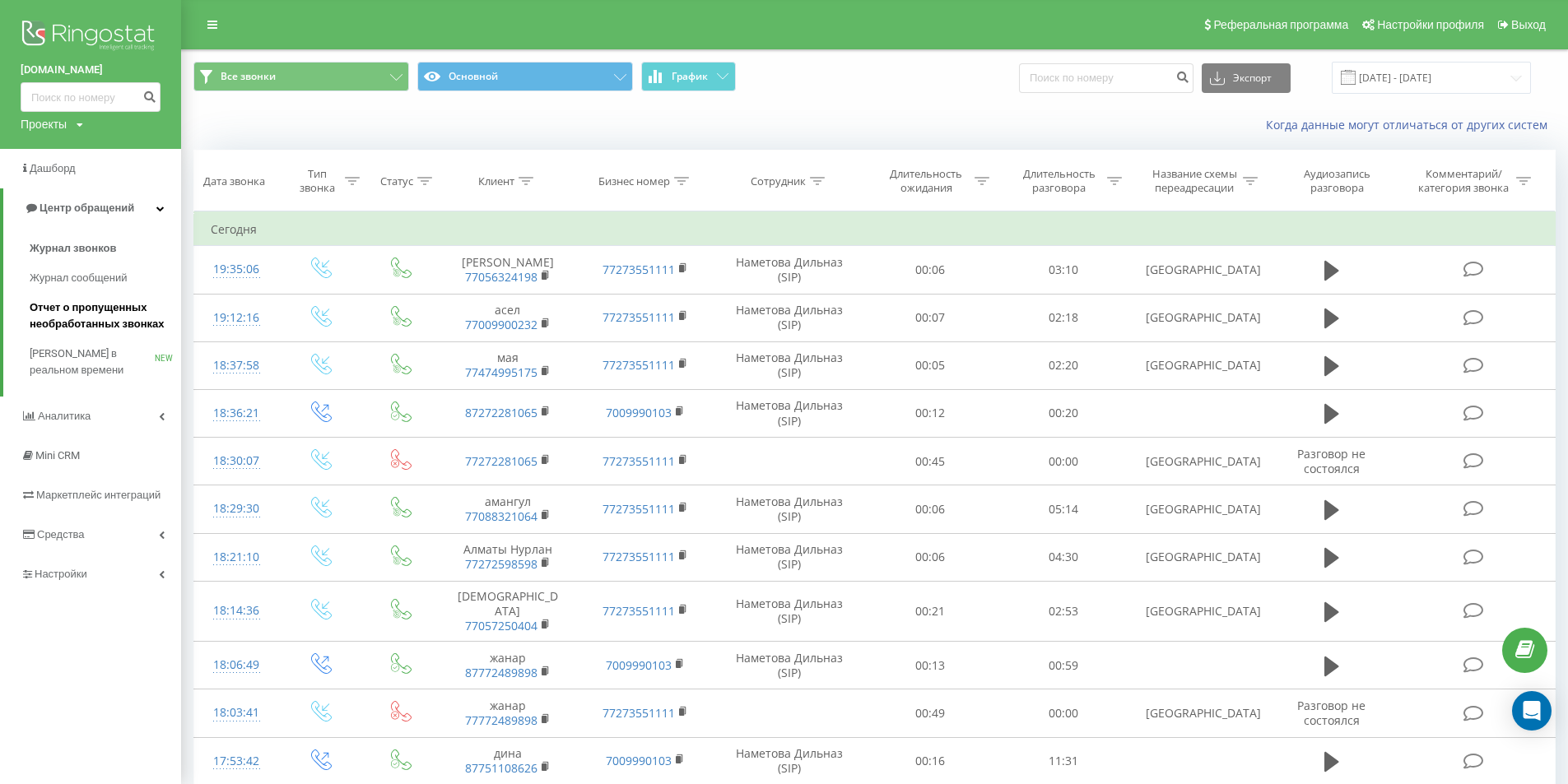
click at [122, 317] on span "Отчет о пропущенных необработанных звонках" at bounding box center [101, 316] width 143 height 33
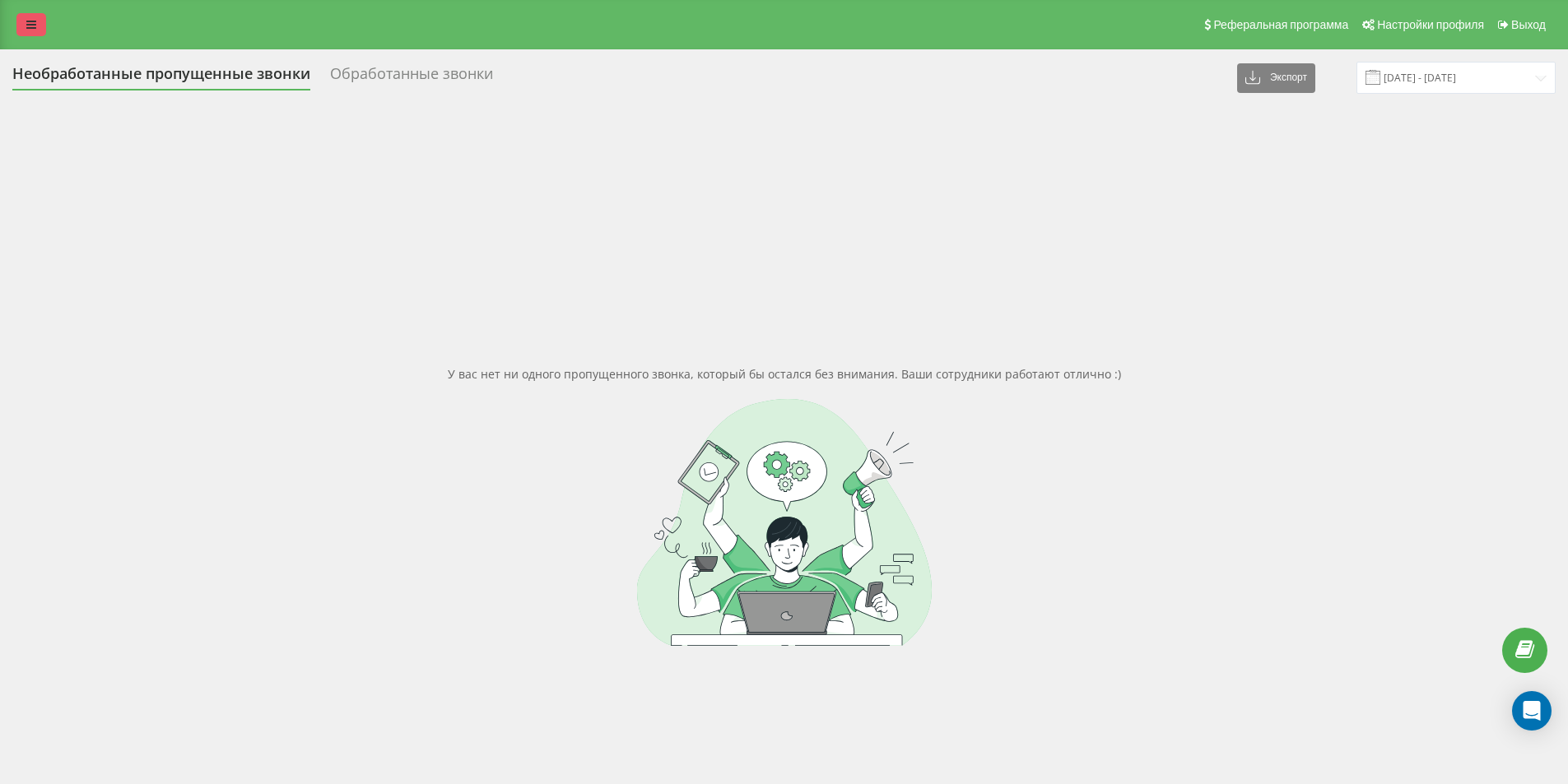
click at [25, 27] on link at bounding box center [30, 25] width 29 height 23
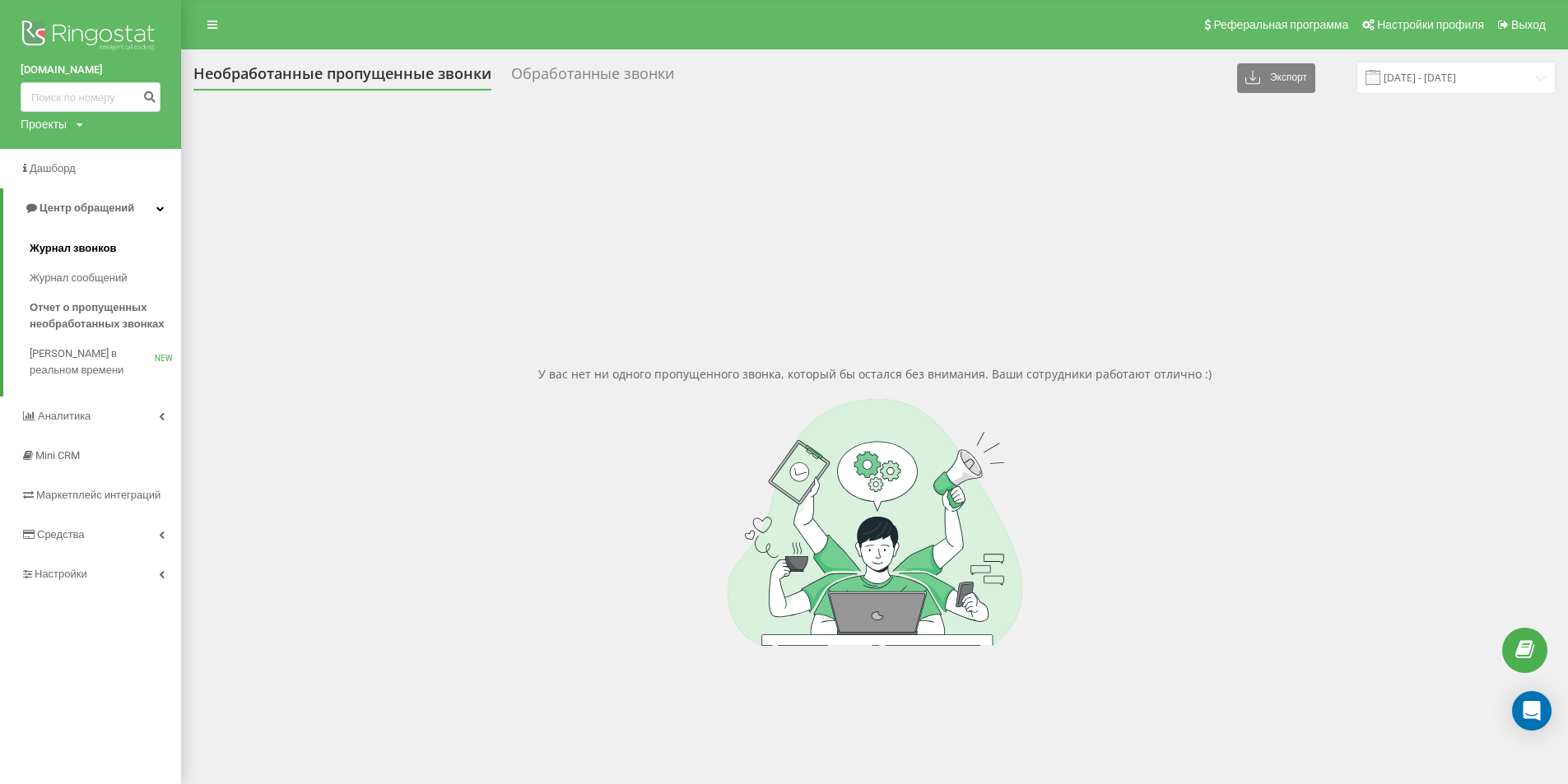
click at [100, 247] on span "Журнал звонков" at bounding box center [73, 248] width 87 height 16
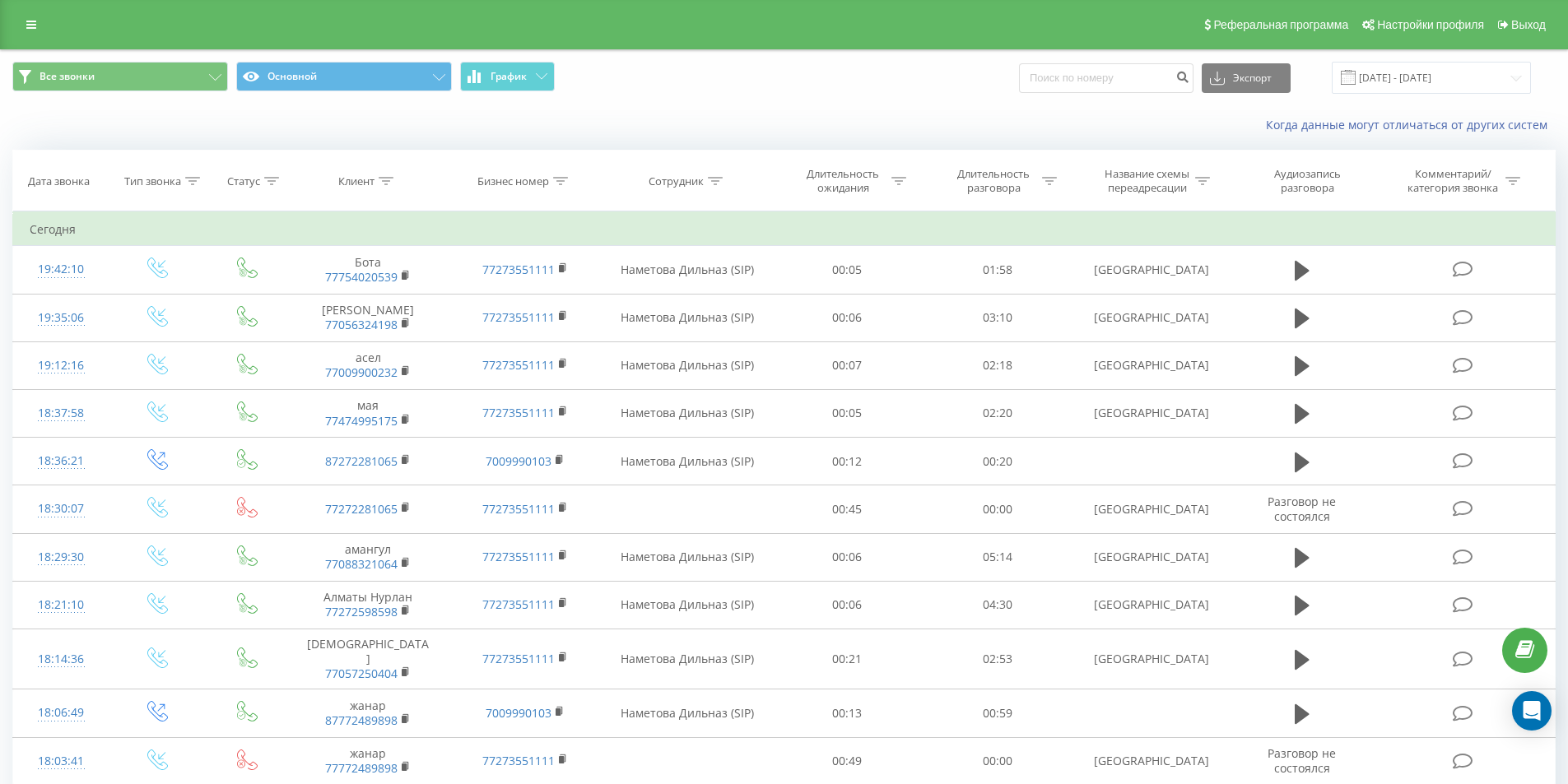
click at [772, 134] on div "Когда данные могут отличаться от других систем" at bounding box center [784, 125] width 1566 height 40
click at [709, 116] on div "Когда данные могут отличаться от других систем" at bounding box center [784, 125] width 1566 height 40
click at [801, 98] on div "Все звонки Основной График Экспорт .csv .xls .xlsx [DATE] - [DATE]" at bounding box center [784, 77] width 1566 height 55
click at [961, 91] on div "Все звонки Основной График Экспорт .csv .xls .xlsx [DATE] - [DATE]" at bounding box center [784, 77] width 1543 height 32
click at [873, 75] on div "Все звонки Основной График Экспорт .csv .xls .xlsx [DATE] - [DATE]" at bounding box center [784, 77] width 1543 height 32
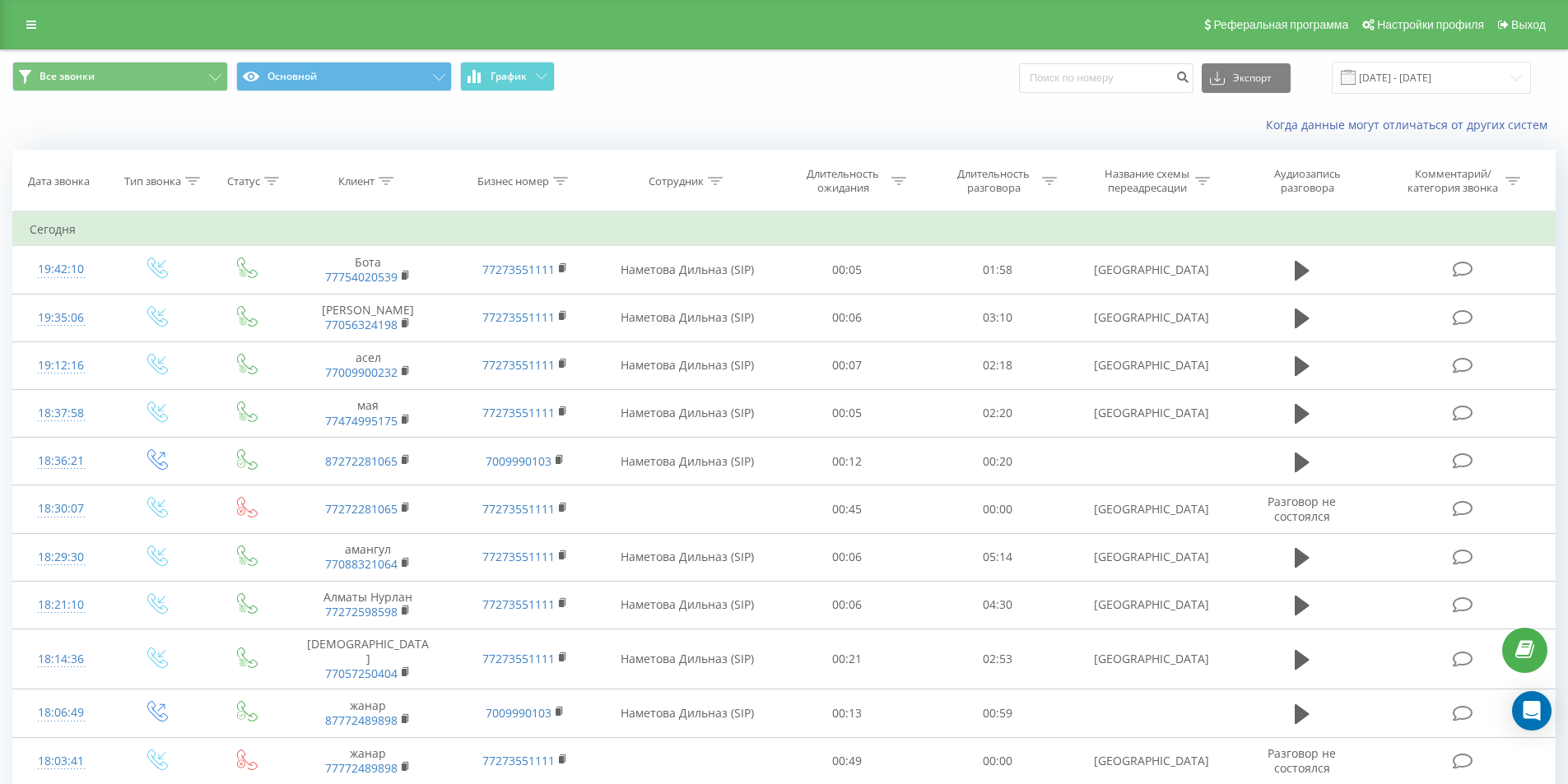
click at [695, 82] on span "Все звонки Основной График" at bounding box center [392, 77] width 759 height 32
click at [1516, 25] on span "Выход" at bounding box center [1528, 25] width 35 height 13
